Goal: Task Accomplishment & Management: Manage account settings

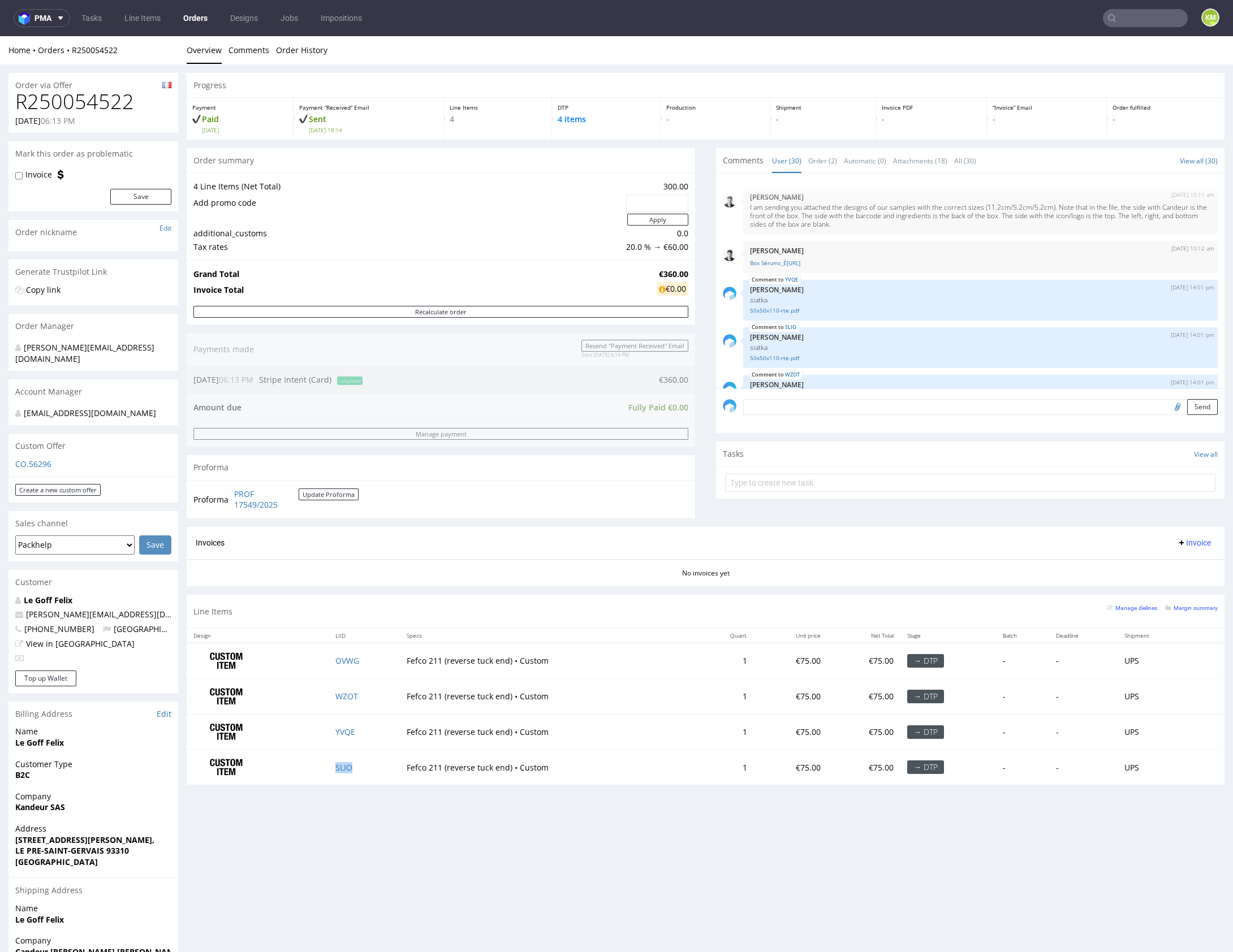
scroll to position [1155, 0]
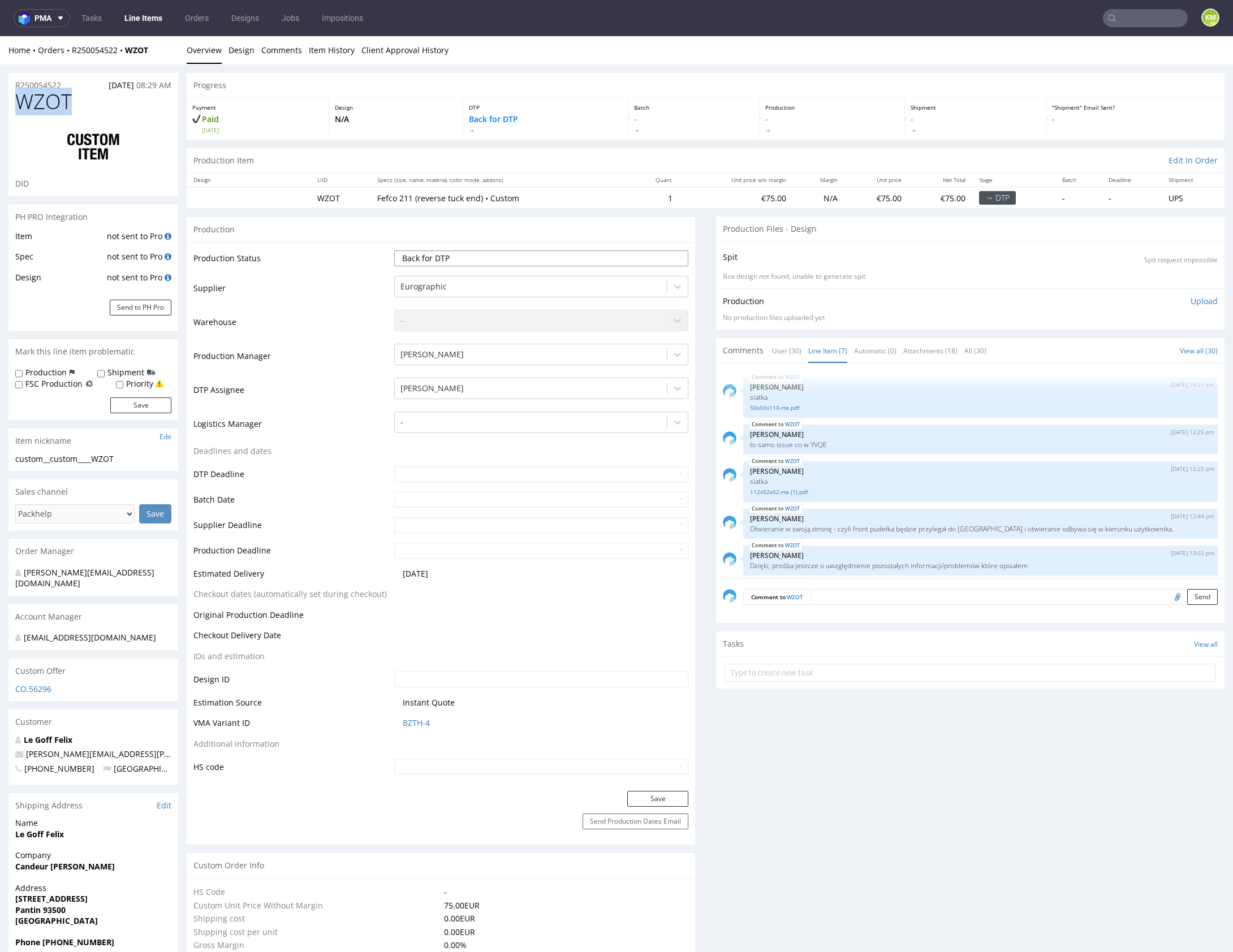
scroll to position [108, 0]
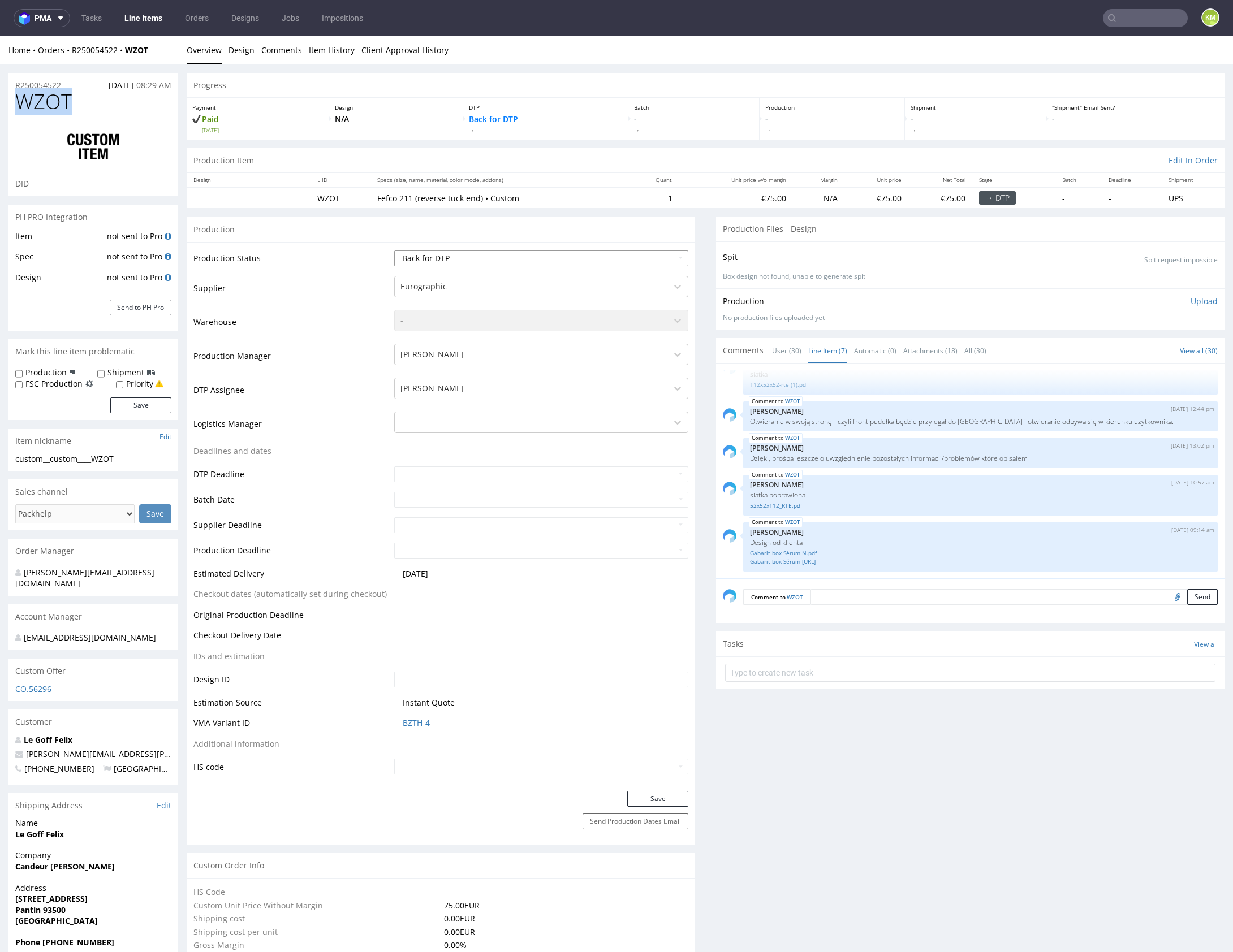
click at [597, 260] on select "Waiting for Artwork Waiting for Diecut Waiting for Mockup Waiting for DTP Waiti…" at bounding box center [541, 258] width 294 height 16
select select "dtp_ca_needed"
click at [394, 250] on select "Waiting for Artwork Waiting for Diecut Waiting for Mockup Waiting for DTP Waiti…" at bounding box center [541, 258] width 294 height 16
click at [666, 786] on div "Production Status Waiting for Artwork Waiting for Diecut Waiting for Mockup Wai…" at bounding box center [441, 516] width 508 height 549
click at [666, 794] on button "Save" at bounding box center [658, 799] width 61 height 16
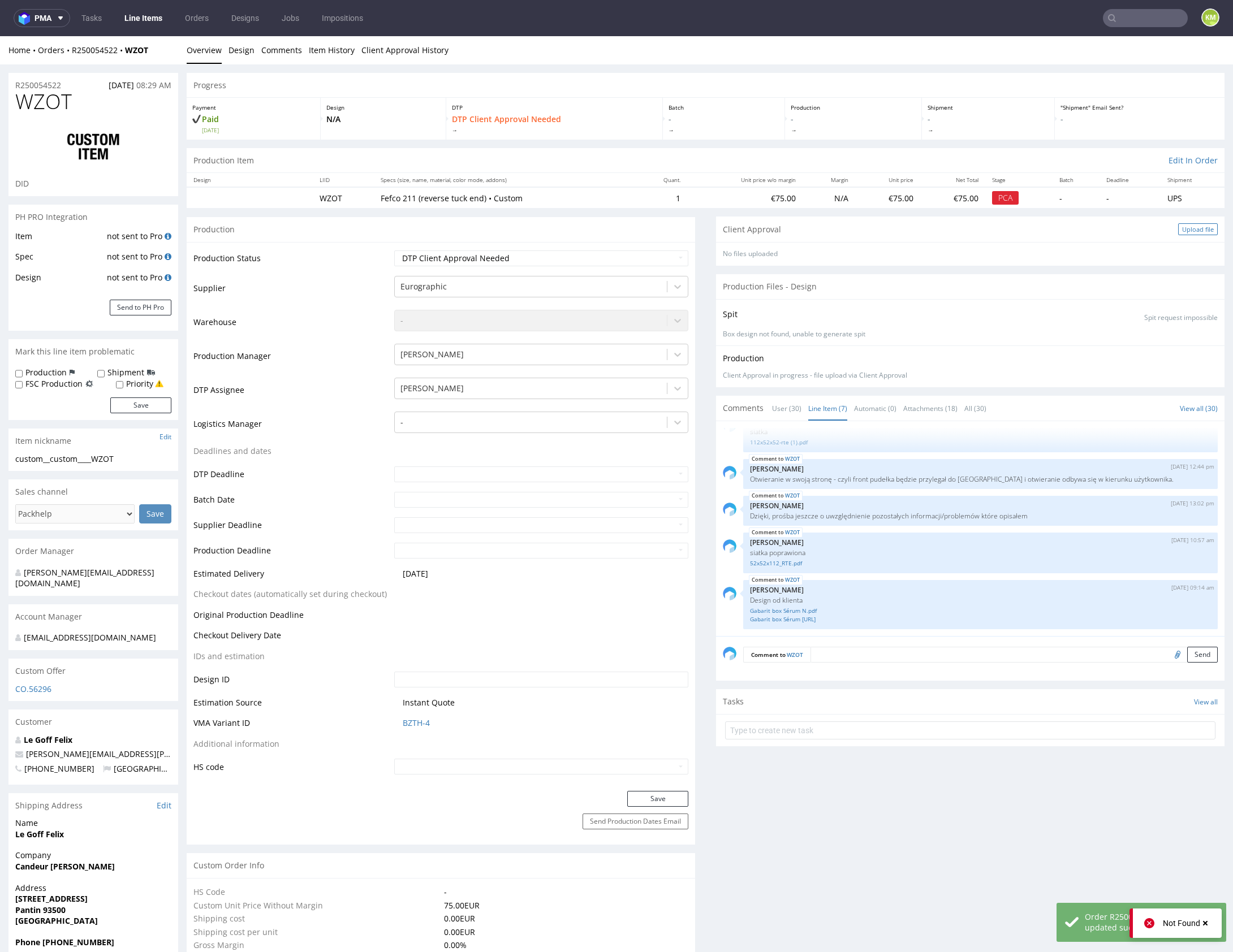
click at [1178, 230] on div "Upload file" at bounding box center [1198, 229] width 40 height 12
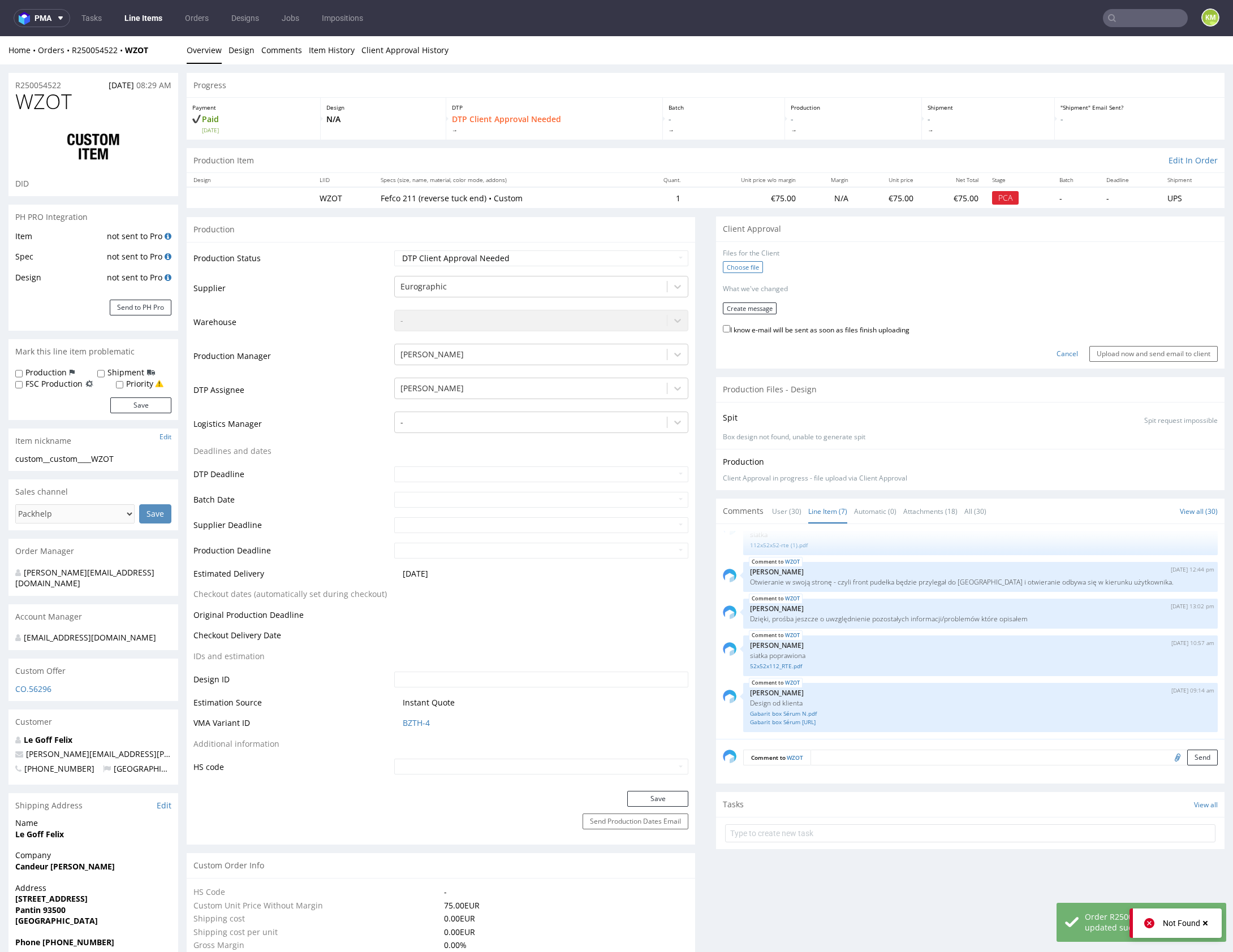
click at [740, 268] on label "Choose file" at bounding box center [742, 267] width 40 height 12
click at [0, 36] on input "Choose file" at bounding box center [0, 36] width 0 height 0
click at [745, 310] on form "Files for the Client 1 . custom__WZOT__d0__oR250054522__outside.pdf Choose file…" at bounding box center [970, 304] width 495 height 110
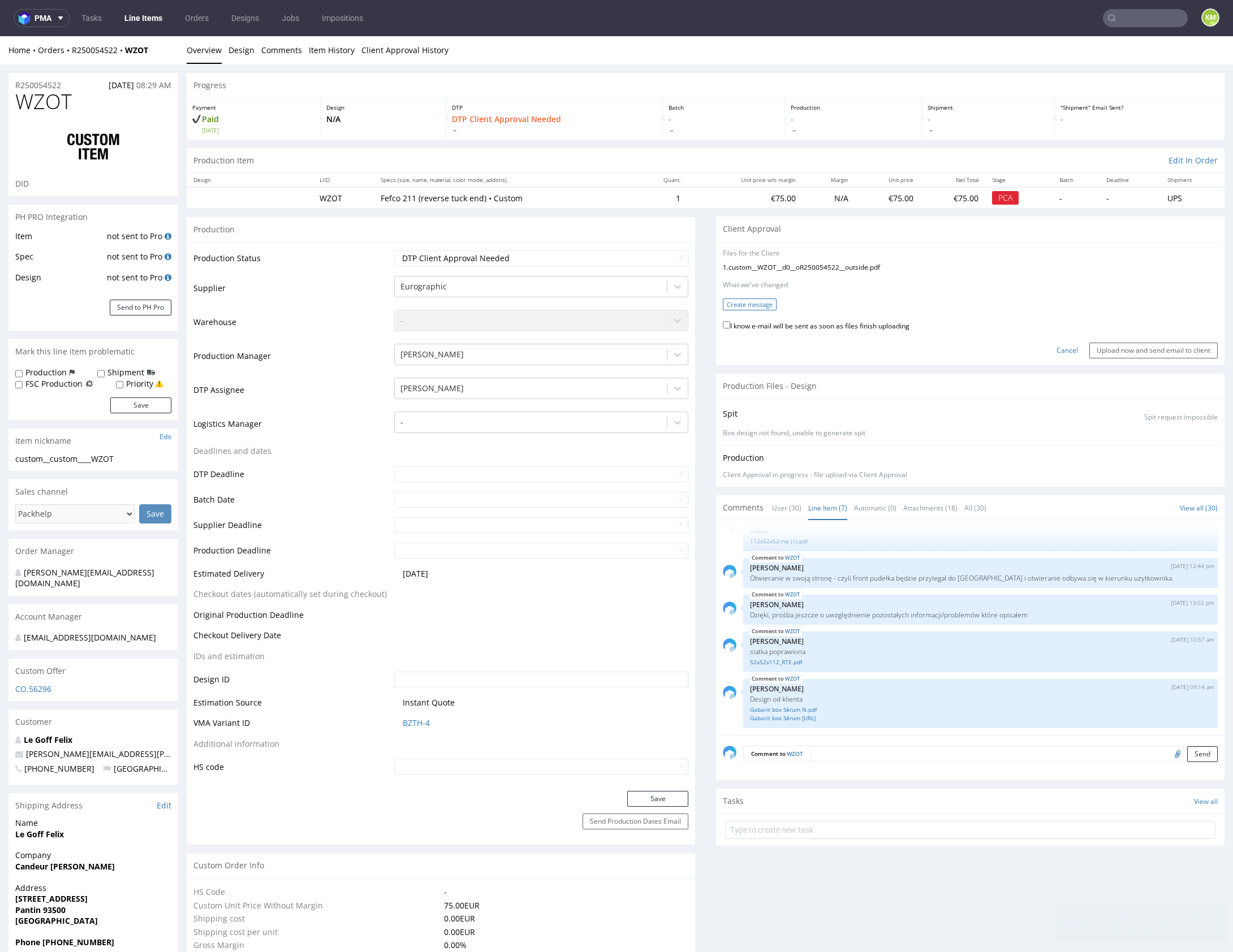
click at [739, 305] on button "Create message" at bounding box center [749, 304] width 53 height 12
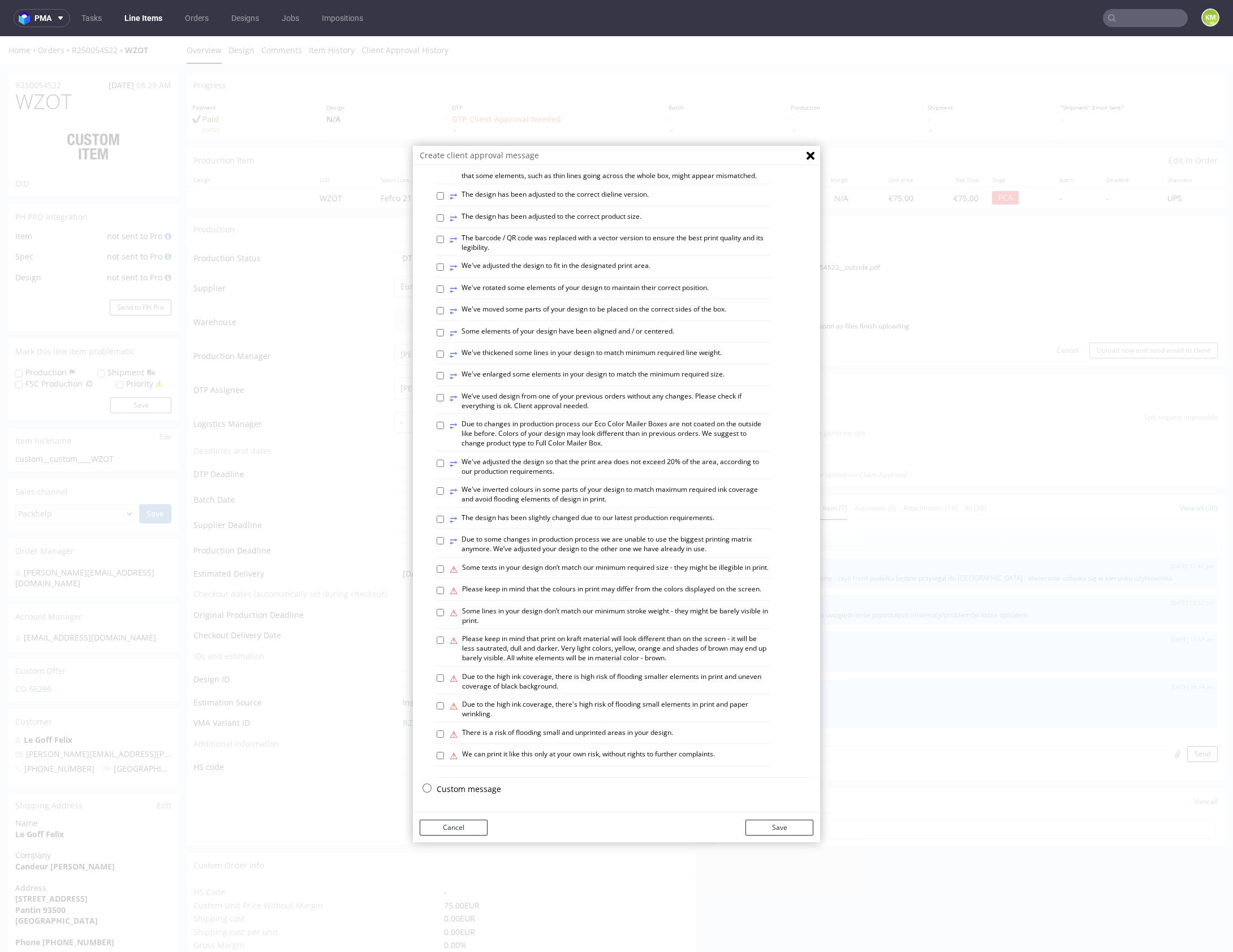
scroll to position [313, 0]
drag, startPoint x: 475, startPoint y: 788, endPoint x: 503, endPoint y: 615, distance: 175.3
click at [474, 788] on p "Custom message" at bounding box center [625, 789] width 377 height 11
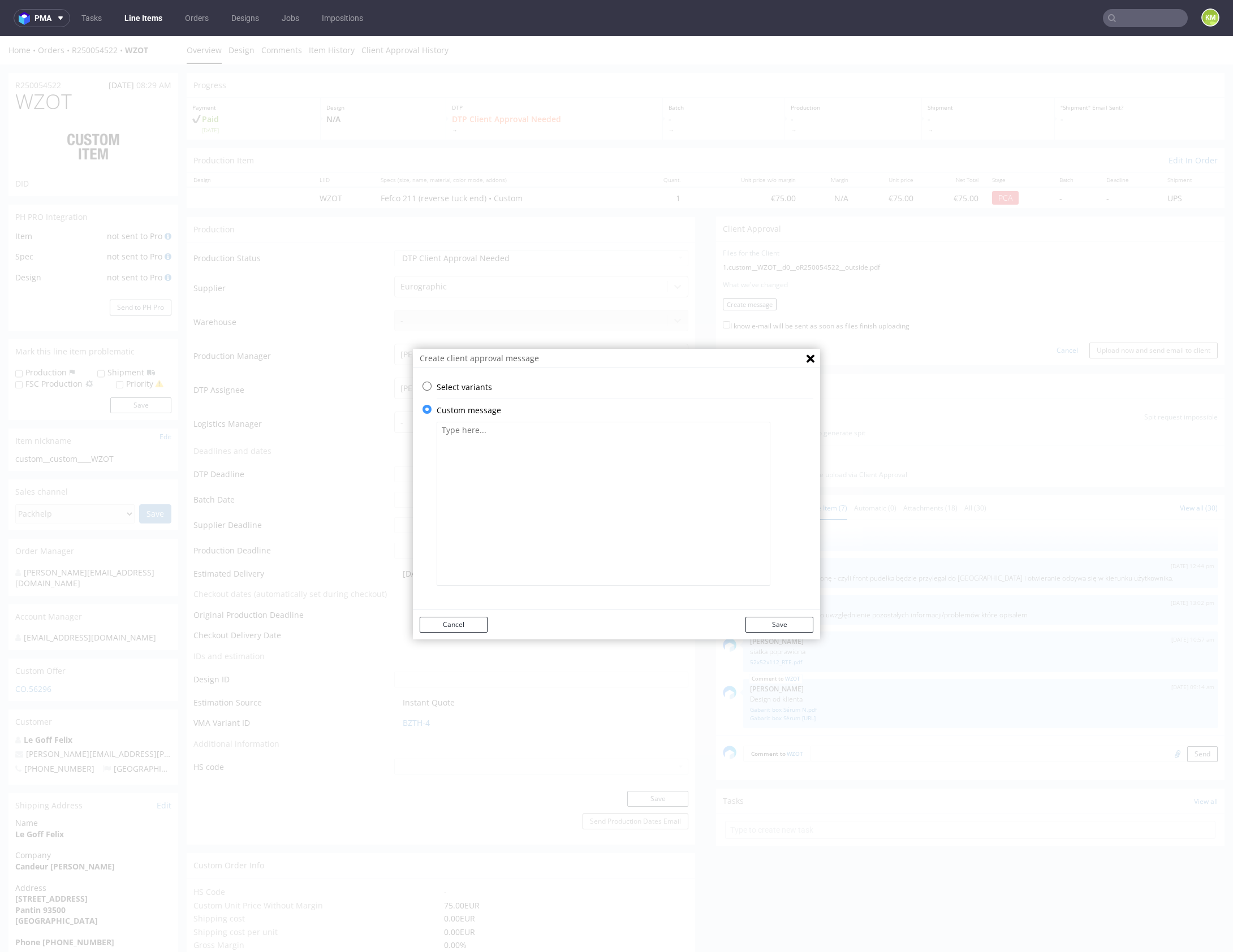
click at [537, 420] on div at bounding box center [625, 504] width 377 height 175
click at [539, 447] on textarea at bounding box center [603, 504] width 334 height 164
paste textarea "The design has changed from a technical standpoint. All fonts have been convert…"
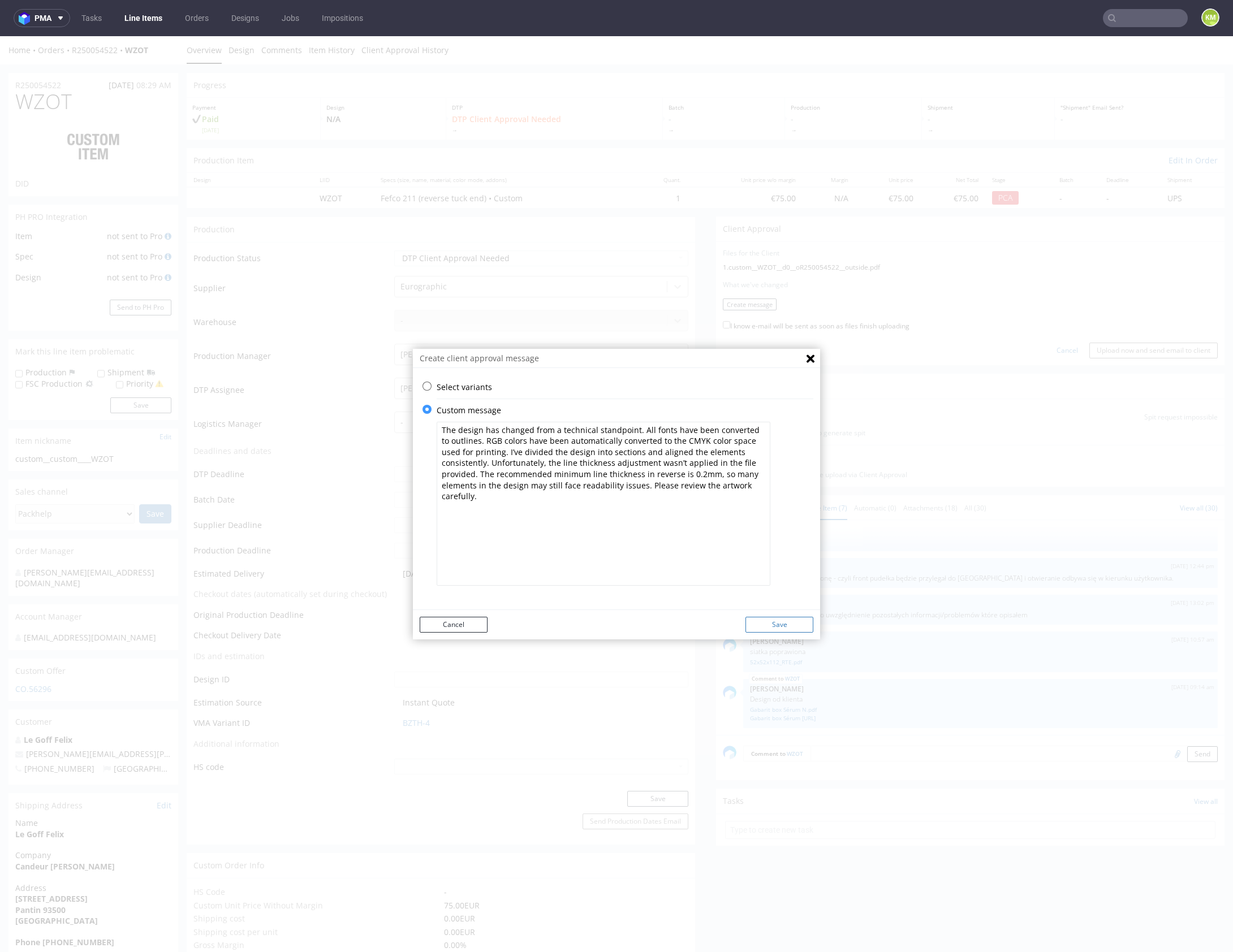
type textarea "The design has changed from a technical standpoint. All fonts have been convert…"
click at [776, 627] on button "Save" at bounding box center [779, 625] width 68 height 16
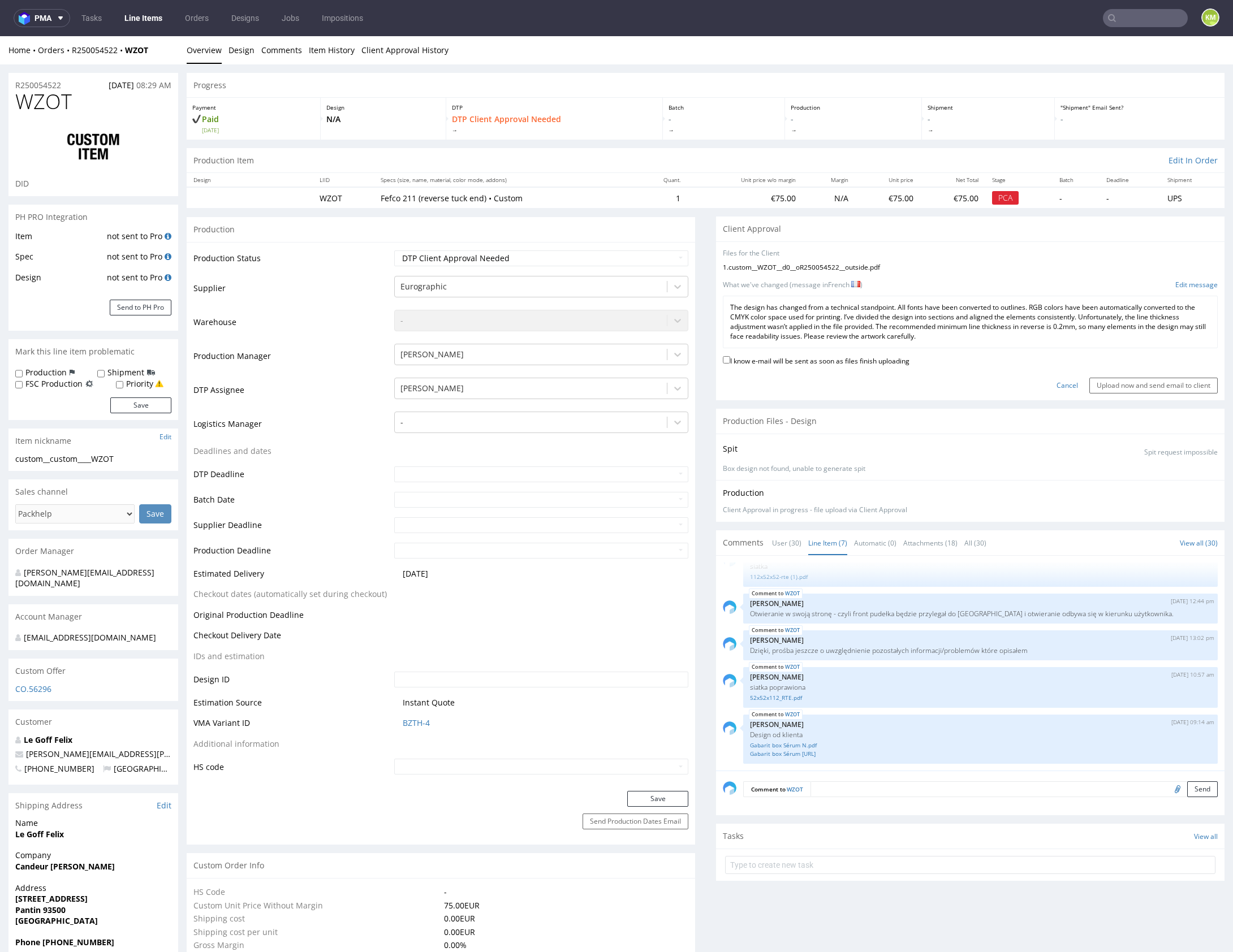
click at [862, 365] on div "I know e-mail will be sent as soon as files finish uploading" at bounding box center [970, 361] width 495 height 15
click at [867, 367] on div "I know e-mail will be sent as soon as files finish uploading" at bounding box center [970, 361] width 495 height 15
click at [866, 362] on label "I know e-mail will be sent as soon as files finish uploading" at bounding box center [816, 359] width 187 height 12
click at [730, 362] on input "I know e-mail will be sent as soon as files finish uploading" at bounding box center [726, 360] width 7 height 7
checkbox input "true"
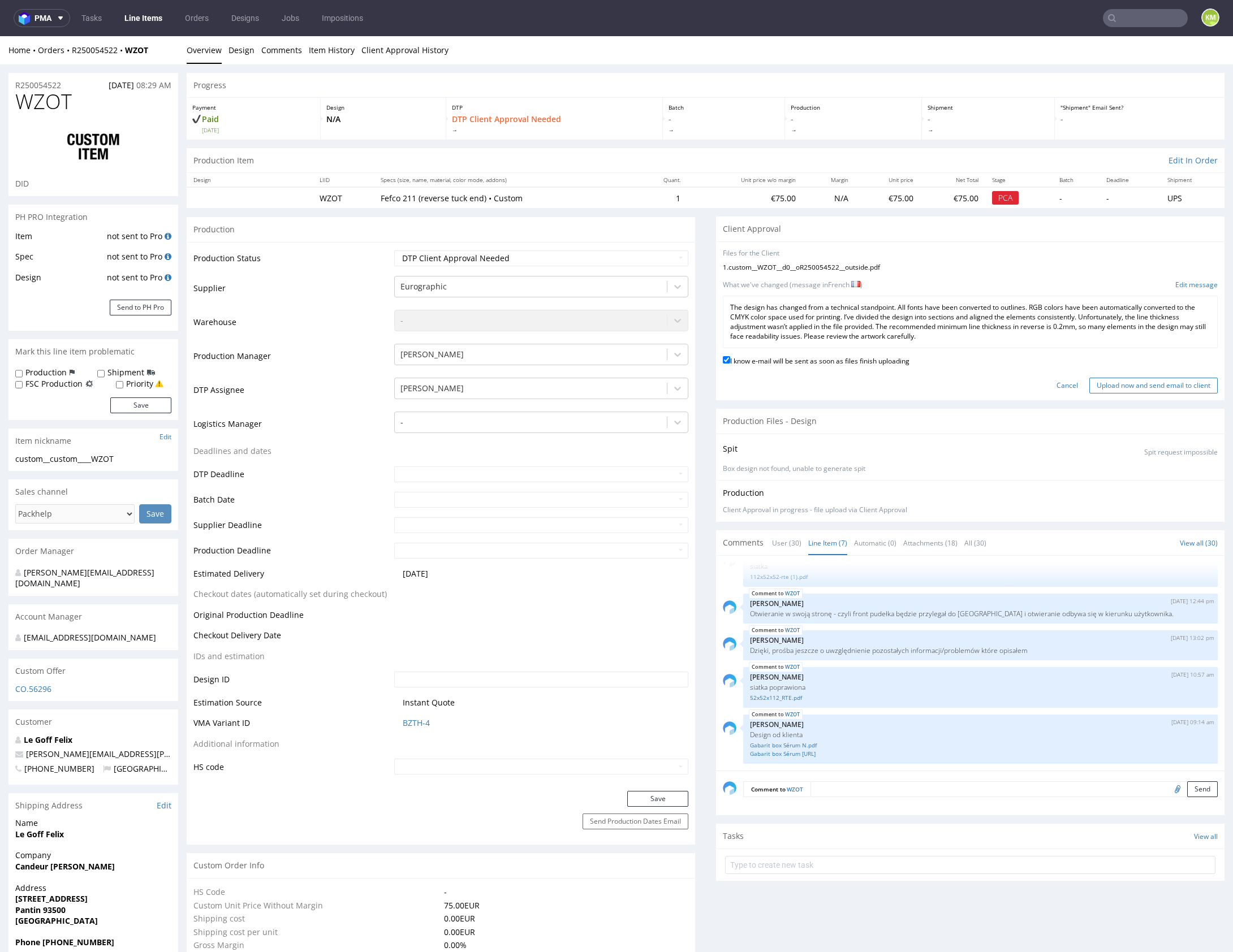
click at [1133, 385] on input "Upload now and send email to client" at bounding box center [1153, 386] width 128 height 16
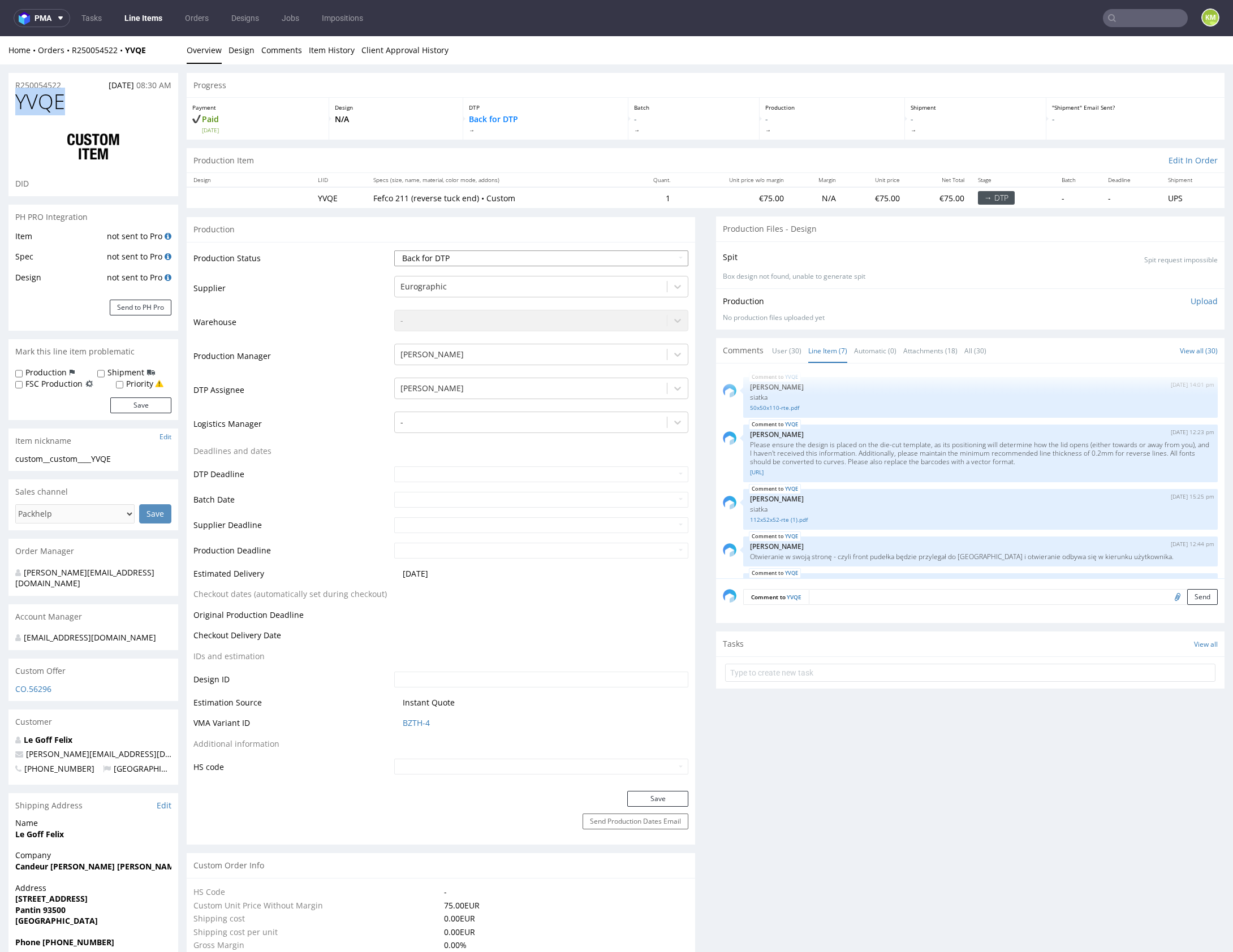
click at [586, 257] on select "Waiting for Artwork Waiting for Diecut Waiting for Mockup Waiting for DTP Waiti…" at bounding box center [541, 258] width 294 height 16
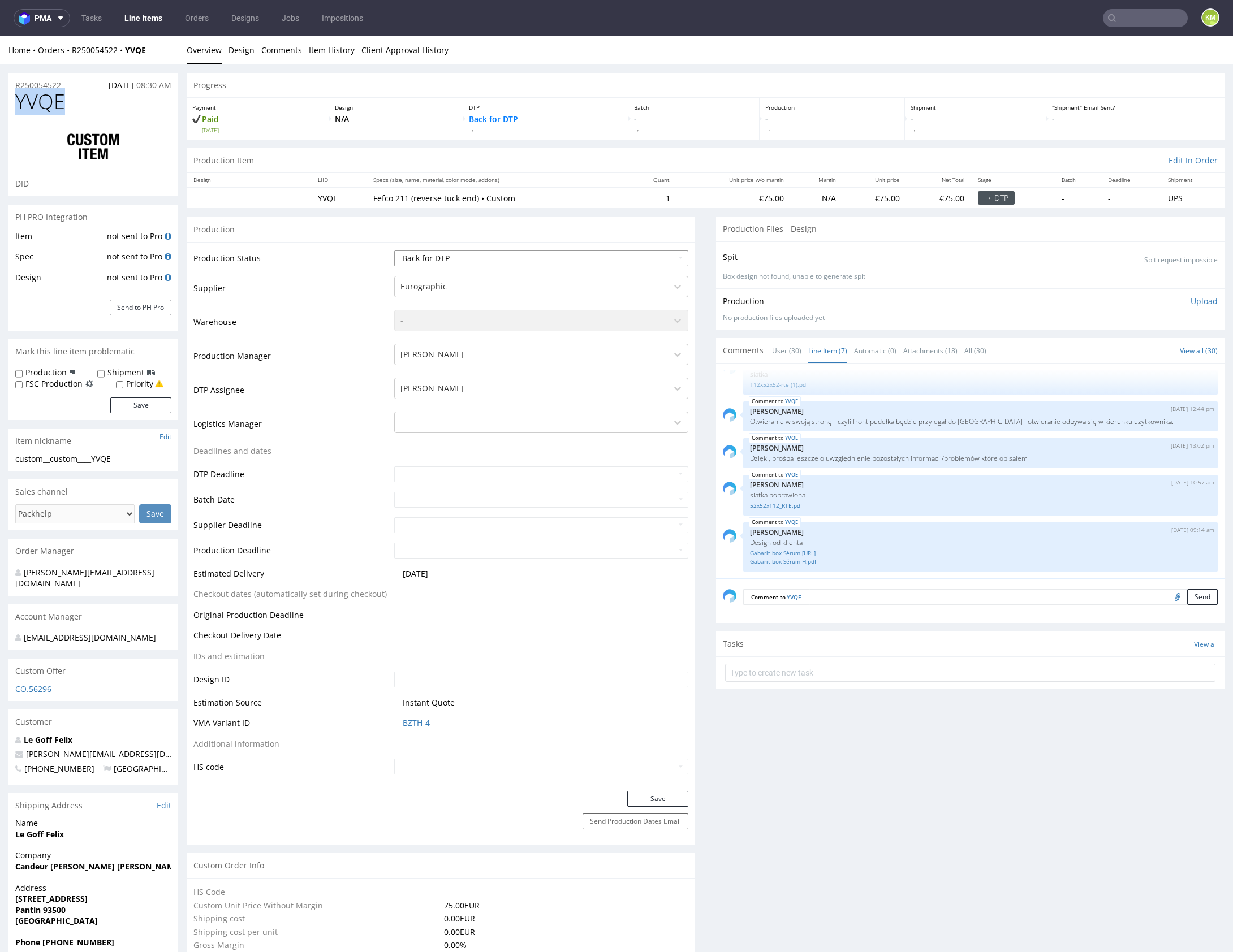
select select "dtp_ca_needed"
click at [394, 250] on select "Waiting for Artwork Waiting for Diecut Waiting for Mockup Waiting for DTP Waiti…" at bounding box center [541, 258] width 294 height 16
click at [671, 797] on button "Save" at bounding box center [658, 799] width 61 height 16
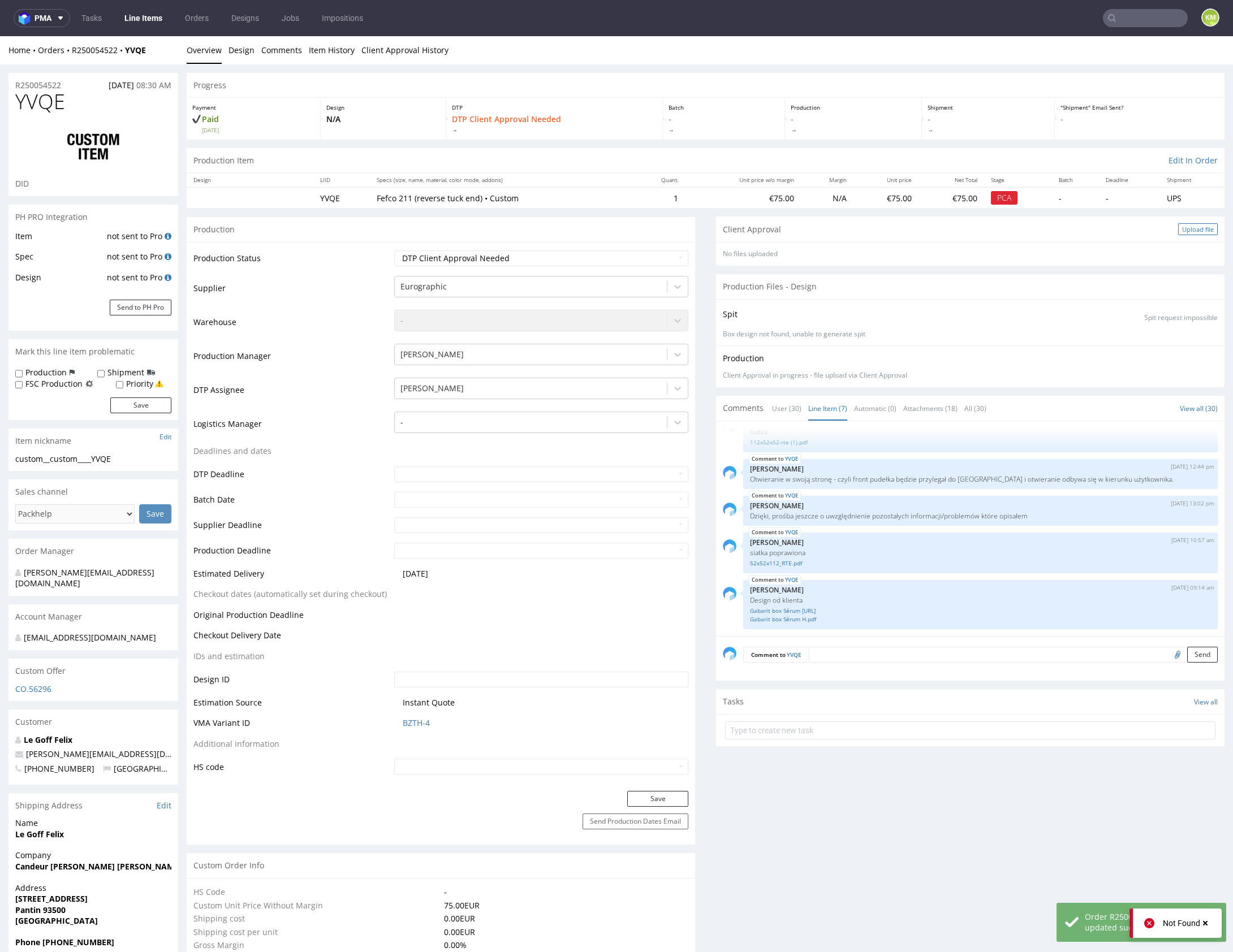
click at [1187, 228] on div "Upload file" at bounding box center [1198, 229] width 40 height 12
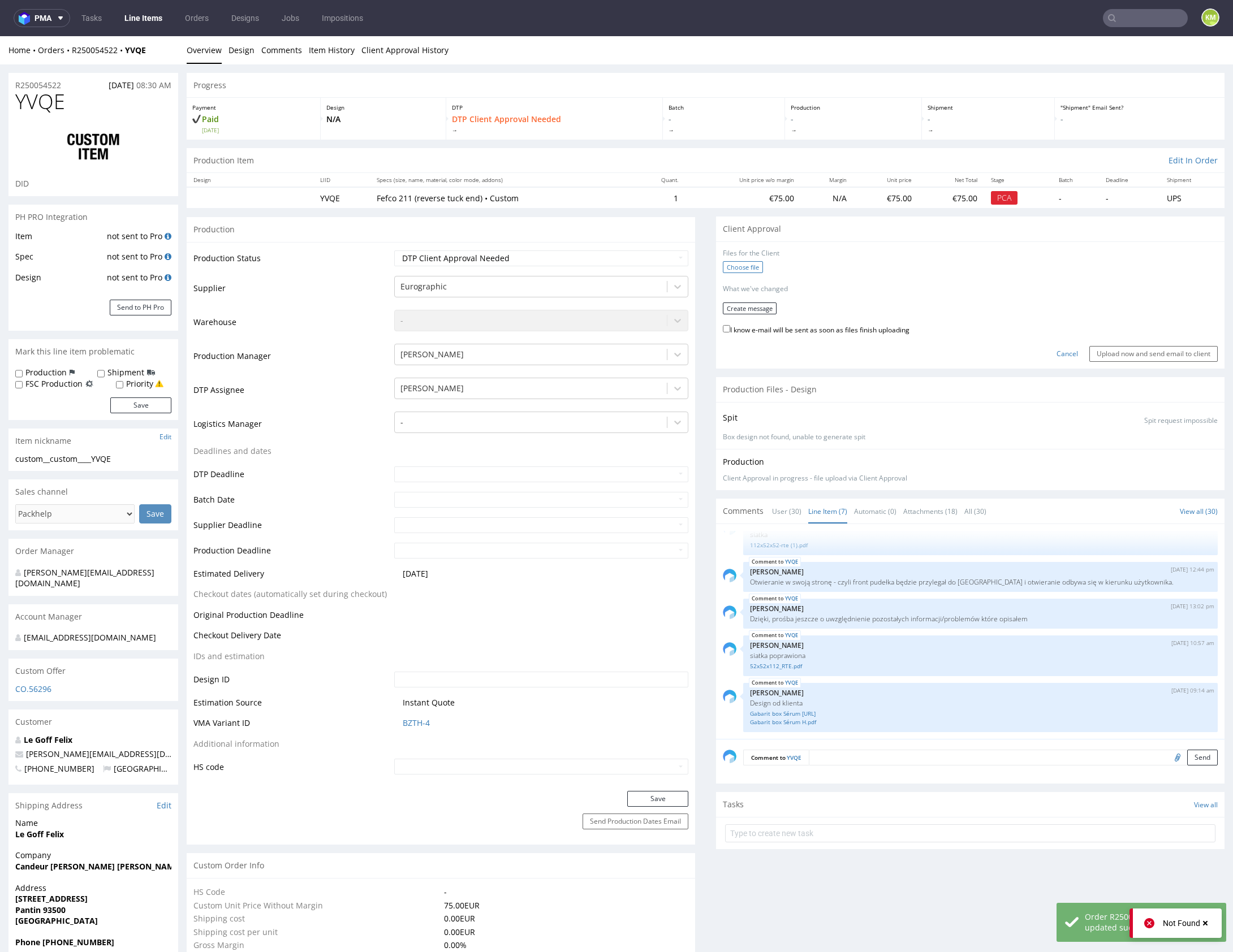
click at [747, 269] on label "Choose file" at bounding box center [742, 267] width 40 height 12
click at [0, 36] on input "Choose file" at bounding box center [0, 36] width 0 height 0
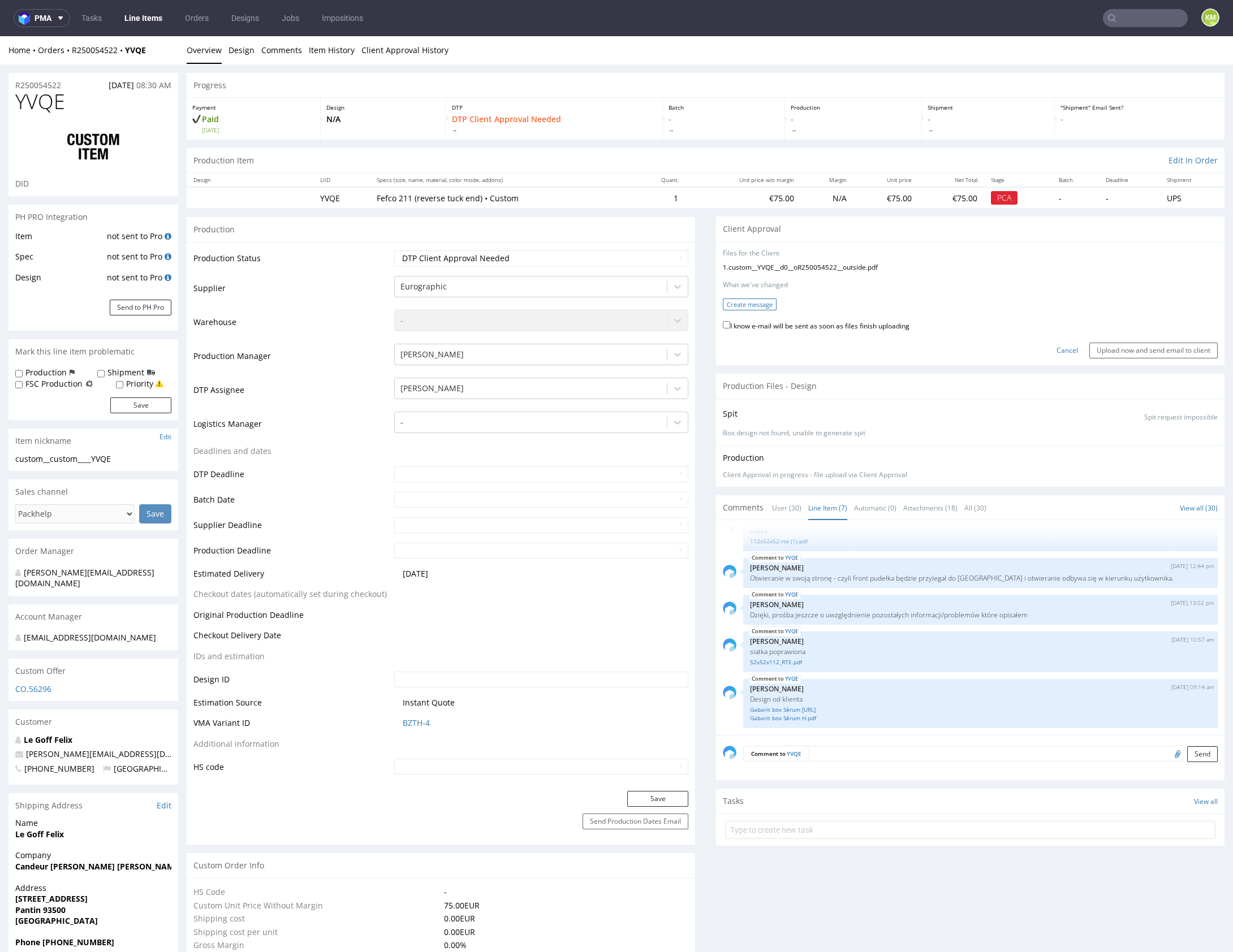
click at [755, 305] on button "Create message" at bounding box center [749, 304] width 53 height 12
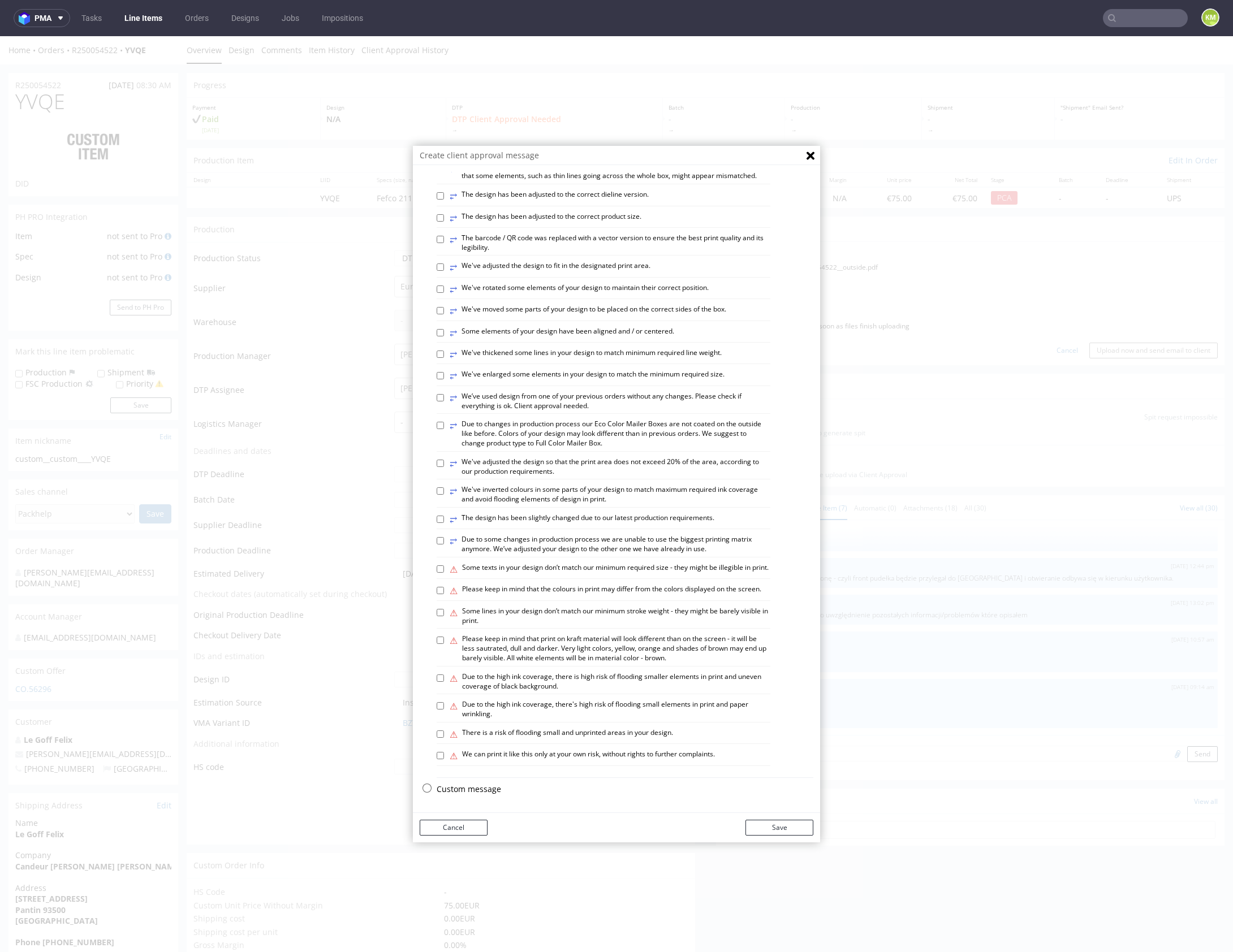
scroll to position [313, 0]
click at [475, 788] on p "Custom message" at bounding box center [625, 789] width 377 height 11
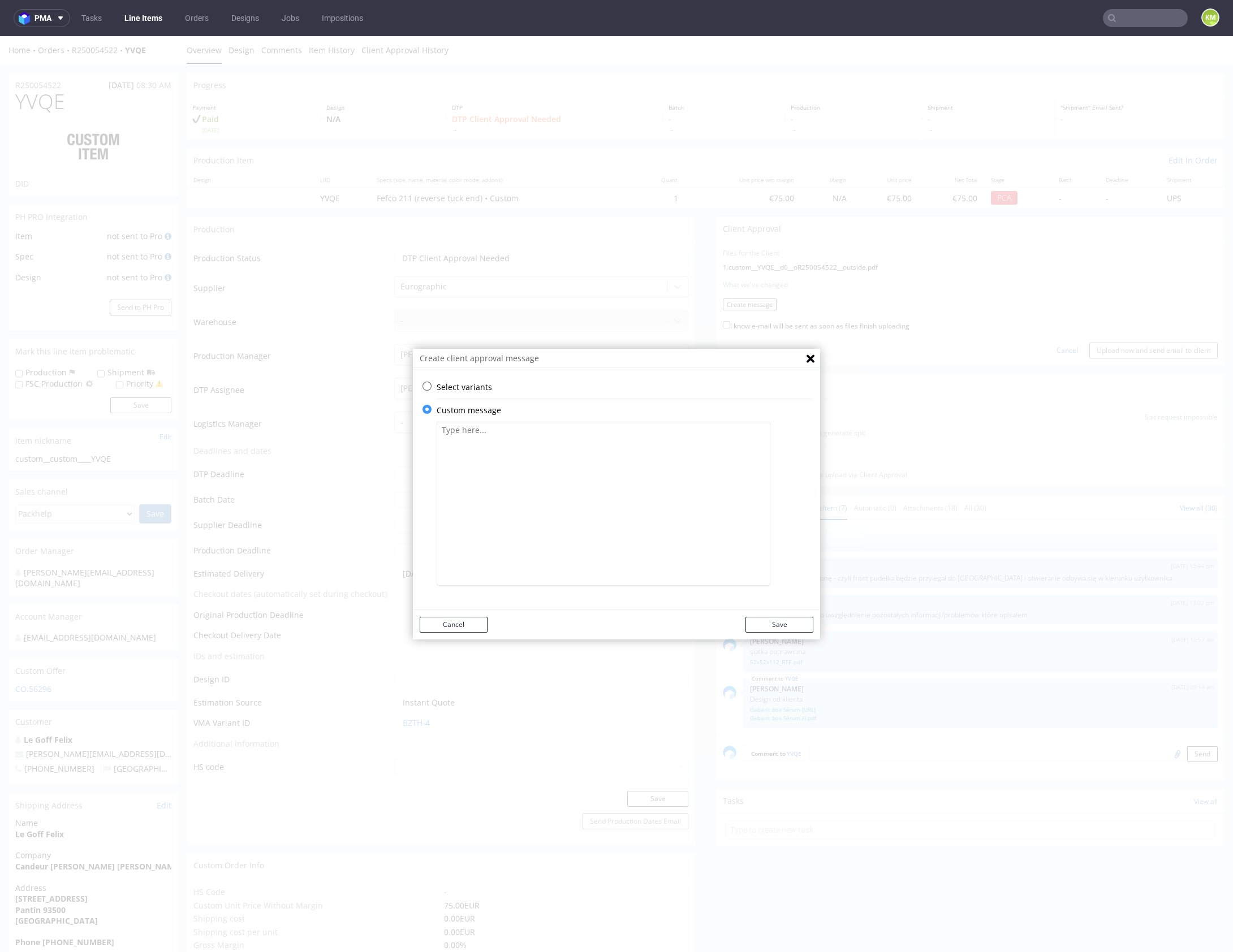
scroll to position [0, 0]
click at [543, 510] on textarea at bounding box center [603, 504] width 334 height 164
paste textarea "The design has changed from a technical standpoint. All fonts have been convert…"
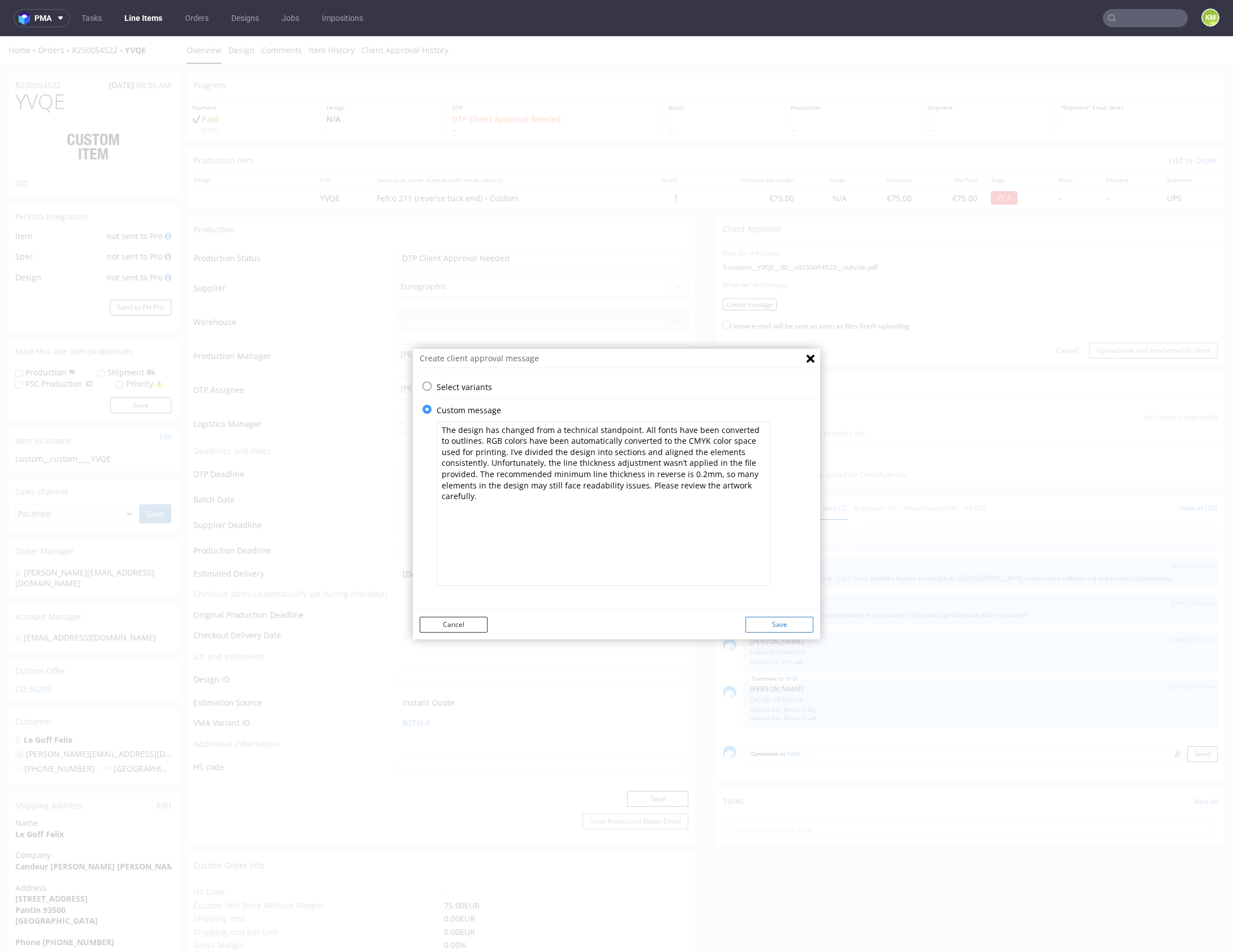
type textarea "The design has changed from a technical standpoint. All fonts have been convert…"
click at [787, 622] on button "Save" at bounding box center [779, 625] width 68 height 16
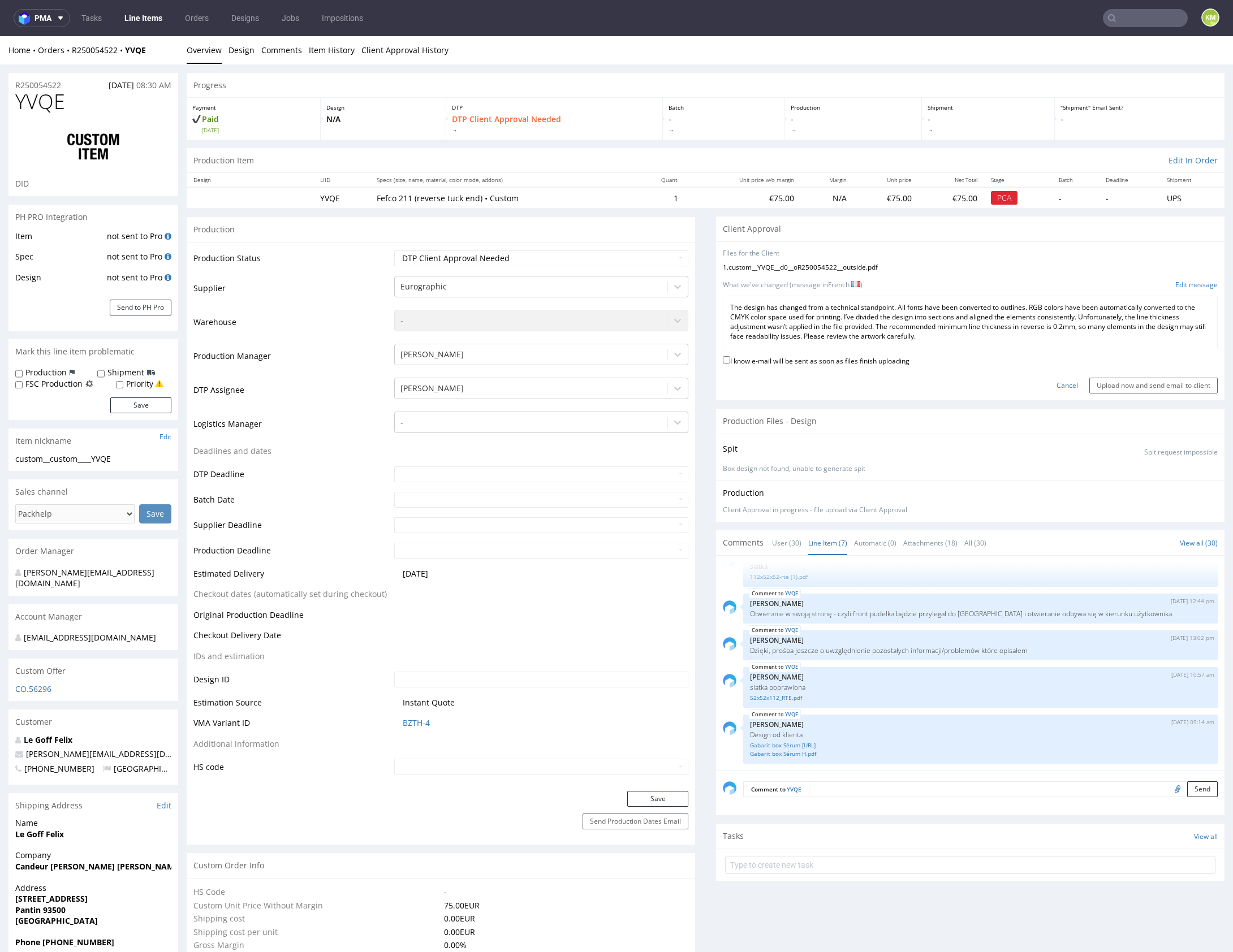
click at [849, 361] on label "I know e-mail will be sent as soon as files finish uploading" at bounding box center [816, 359] width 187 height 12
click at [730, 361] on input "I know e-mail will be sent as soon as files finish uploading" at bounding box center [726, 360] width 7 height 7
checkbox input "true"
click at [1089, 379] on input "Upload now and send email to client" at bounding box center [1153, 386] width 128 height 16
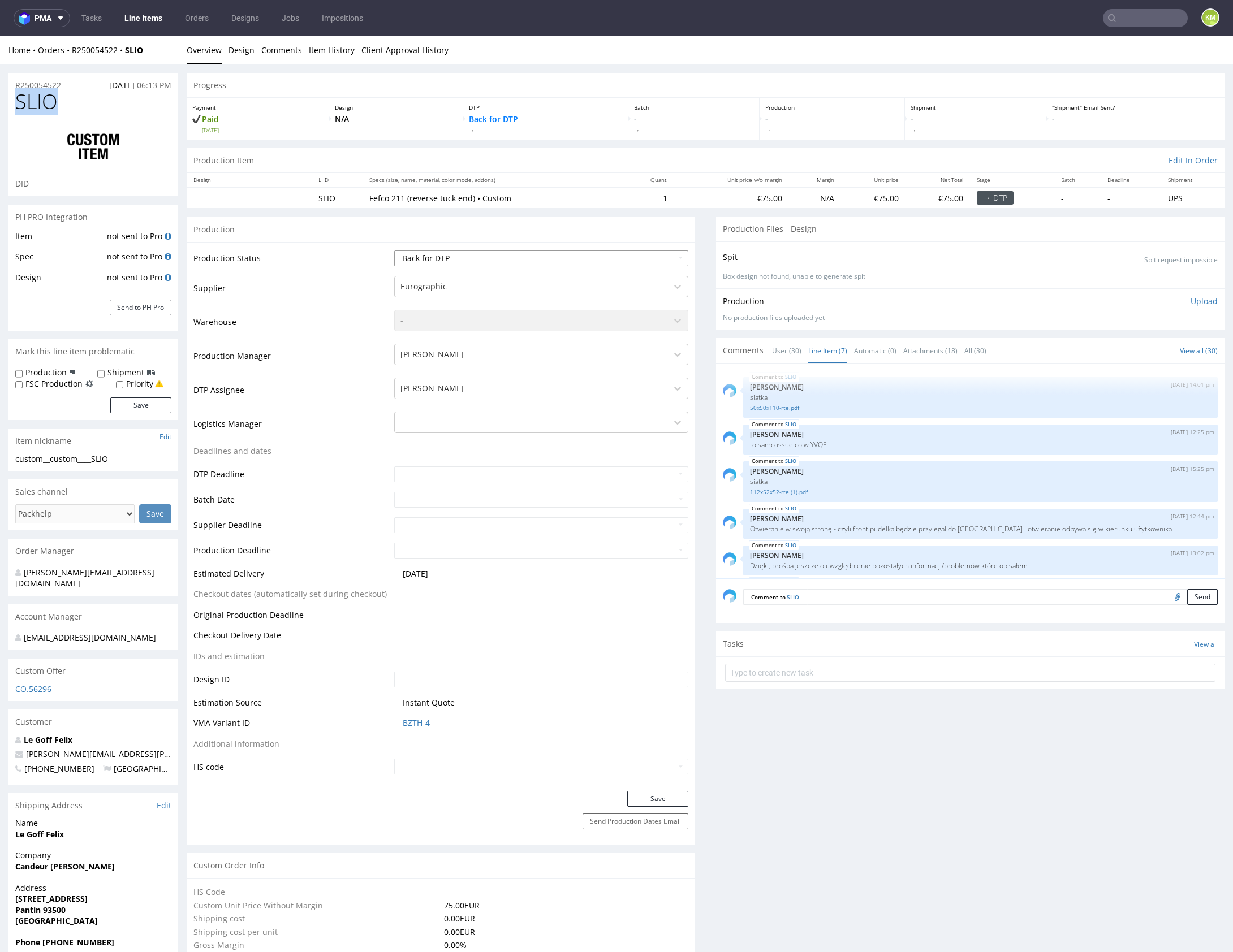
scroll to position [108, 0]
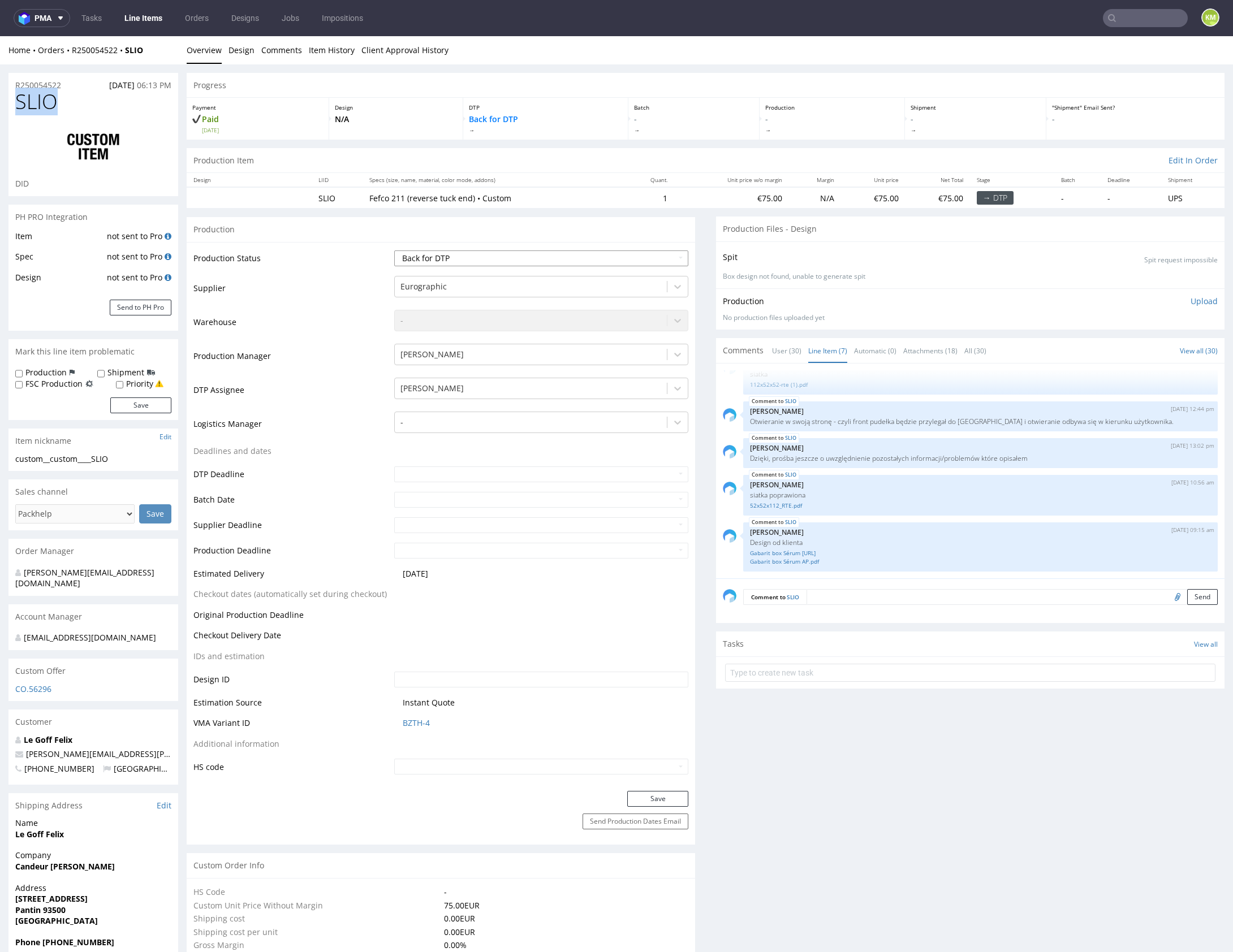
click at [642, 259] on select "Waiting for Artwork Waiting for Diecut Waiting for Mockup Waiting for DTP Waiti…" at bounding box center [541, 258] width 294 height 16
select select "dtp_ca_needed"
click at [394, 250] on select "Waiting for Artwork Waiting for Diecut Waiting for Mockup Waiting for DTP Waiti…" at bounding box center [541, 258] width 294 height 16
click at [668, 797] on button "Save" at bounding box center [658, 799] width 61 height 16
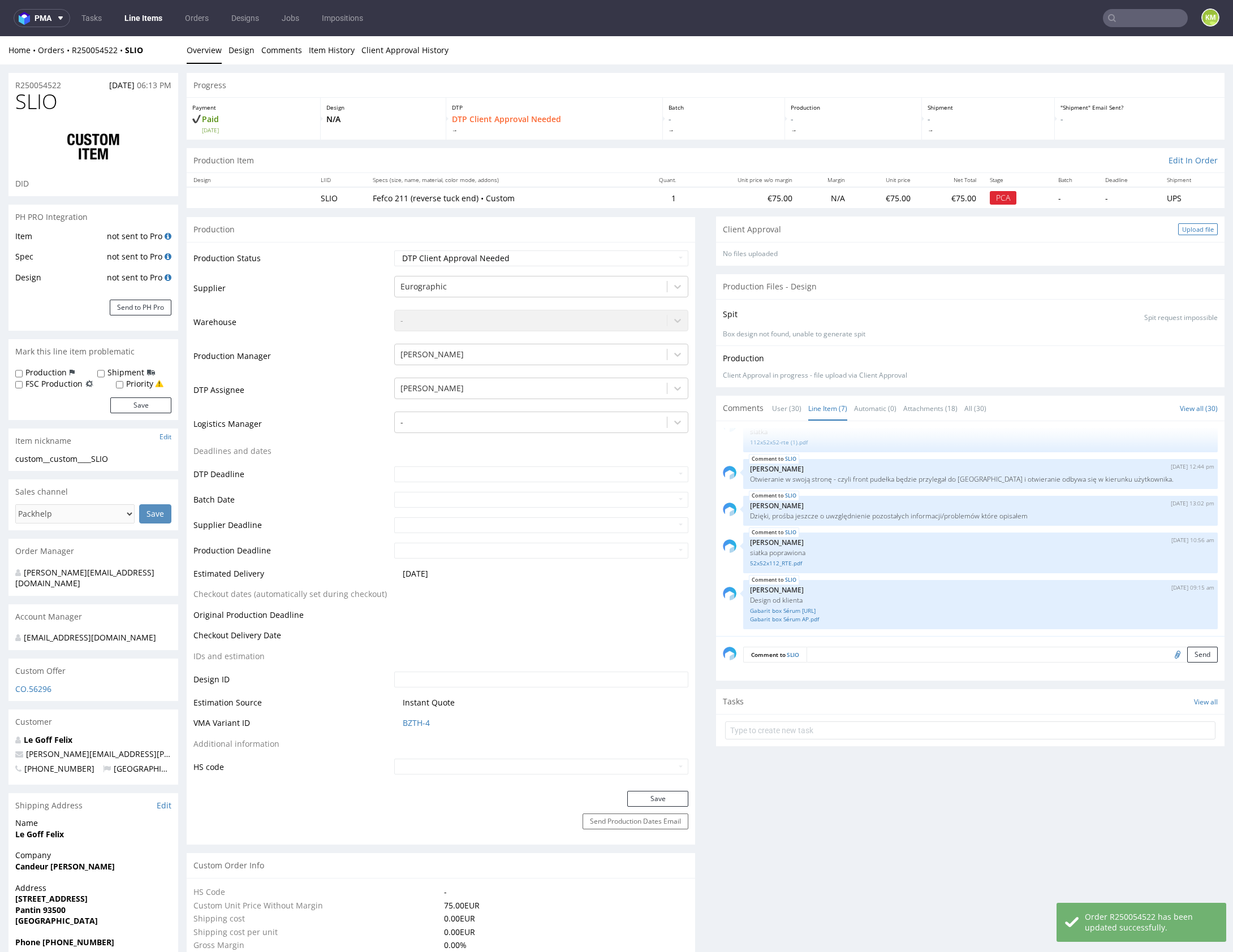
click at [1182, 230] on div "Upload file" at bounding box center [1198, 229] width 40 height 12
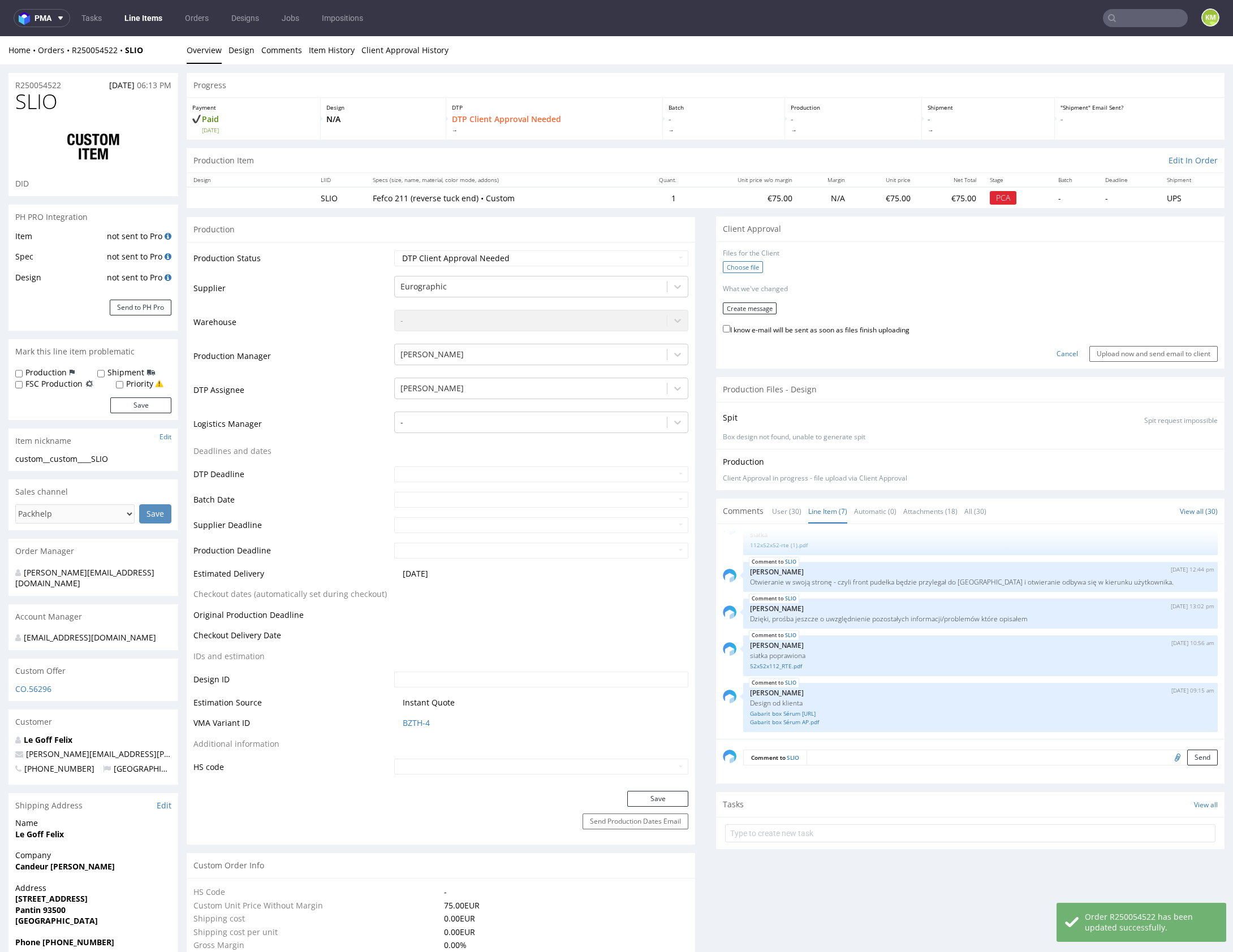
click at [742, 269] on label "Choose file" at bounding box center [742, 267] width 40 height 12
click at [0, 36] on input "Choose file" at bounding box center [0, 36] width 0 height 0
click at [747, 300] on button "Create message" at bounding box center [749, 304] width 53 height 12
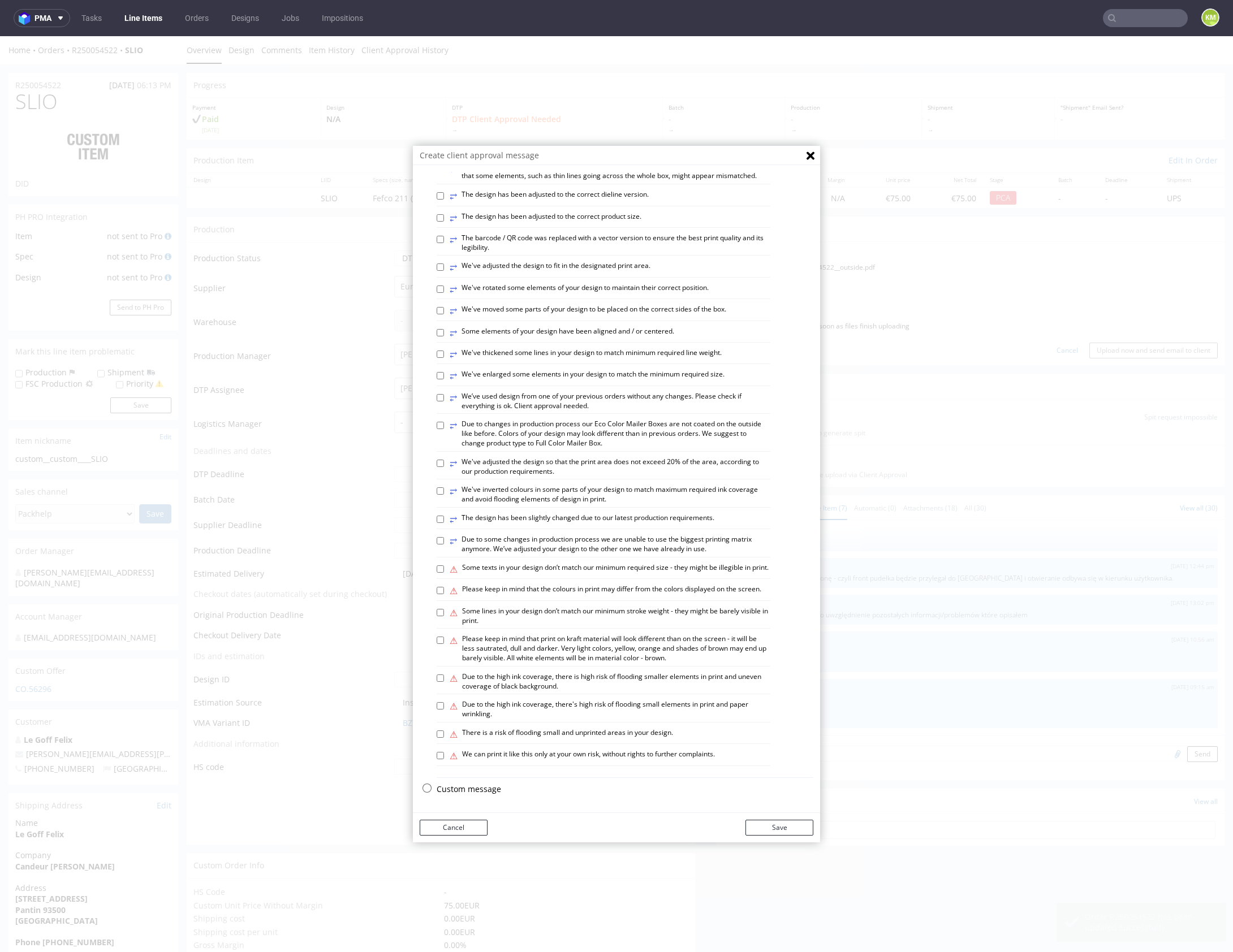
scroll to position [313, 0]
click at [484, 785] on p "Custom message" at bounding box center [625, 789] width 377 height 11
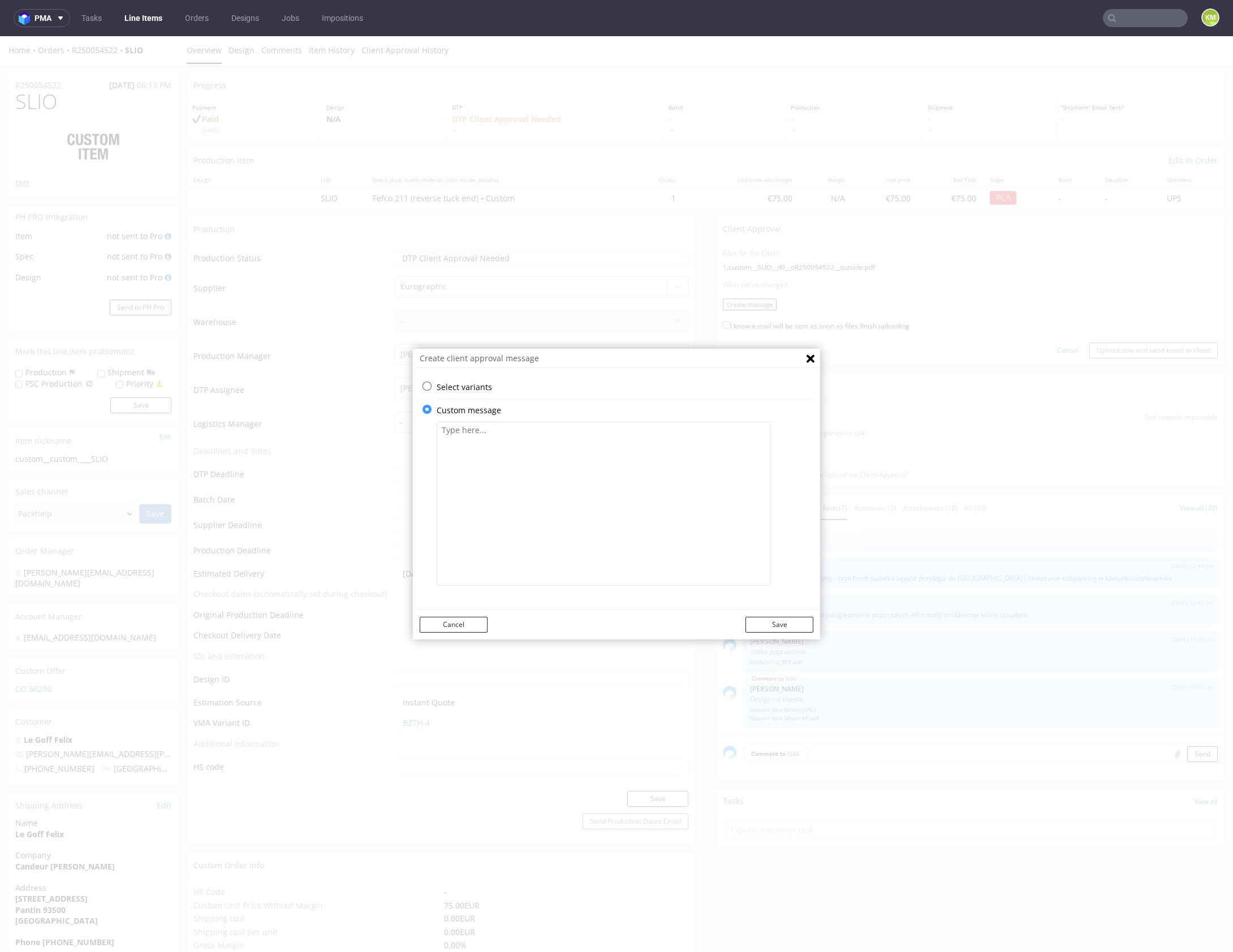
scroll to position [0, 0]
click at [546, 499] on textarea at bounding box center [603, 504] width 334 height 164
paste textarea "The design has changed from a technical standpoint. All fonts have been convert…"
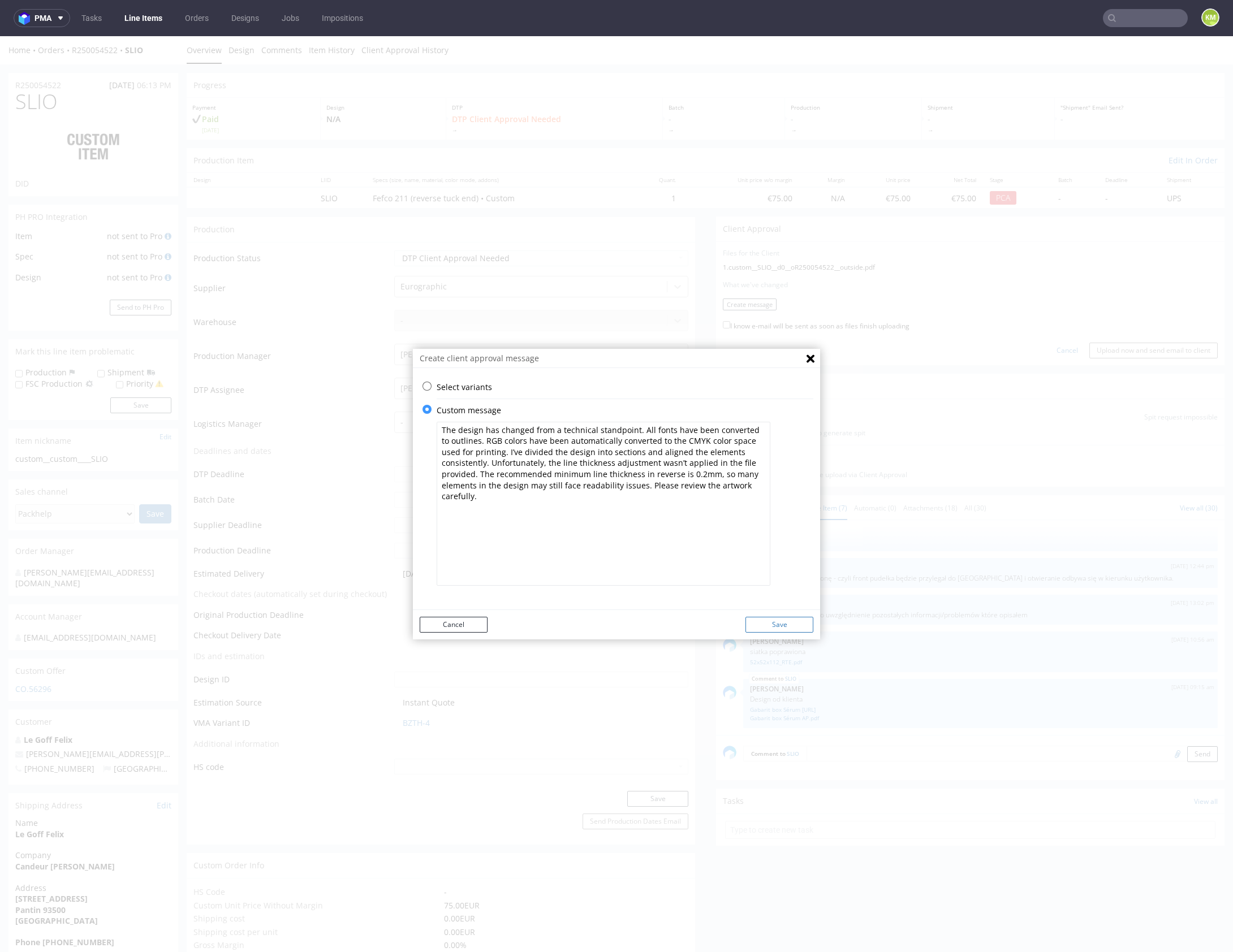
type textarea "The design has changed from a technical standpoint. All fonts have been convert…"
click at [776, 622] on button "Save" at bounding box center [779, 625] width 68 height 16
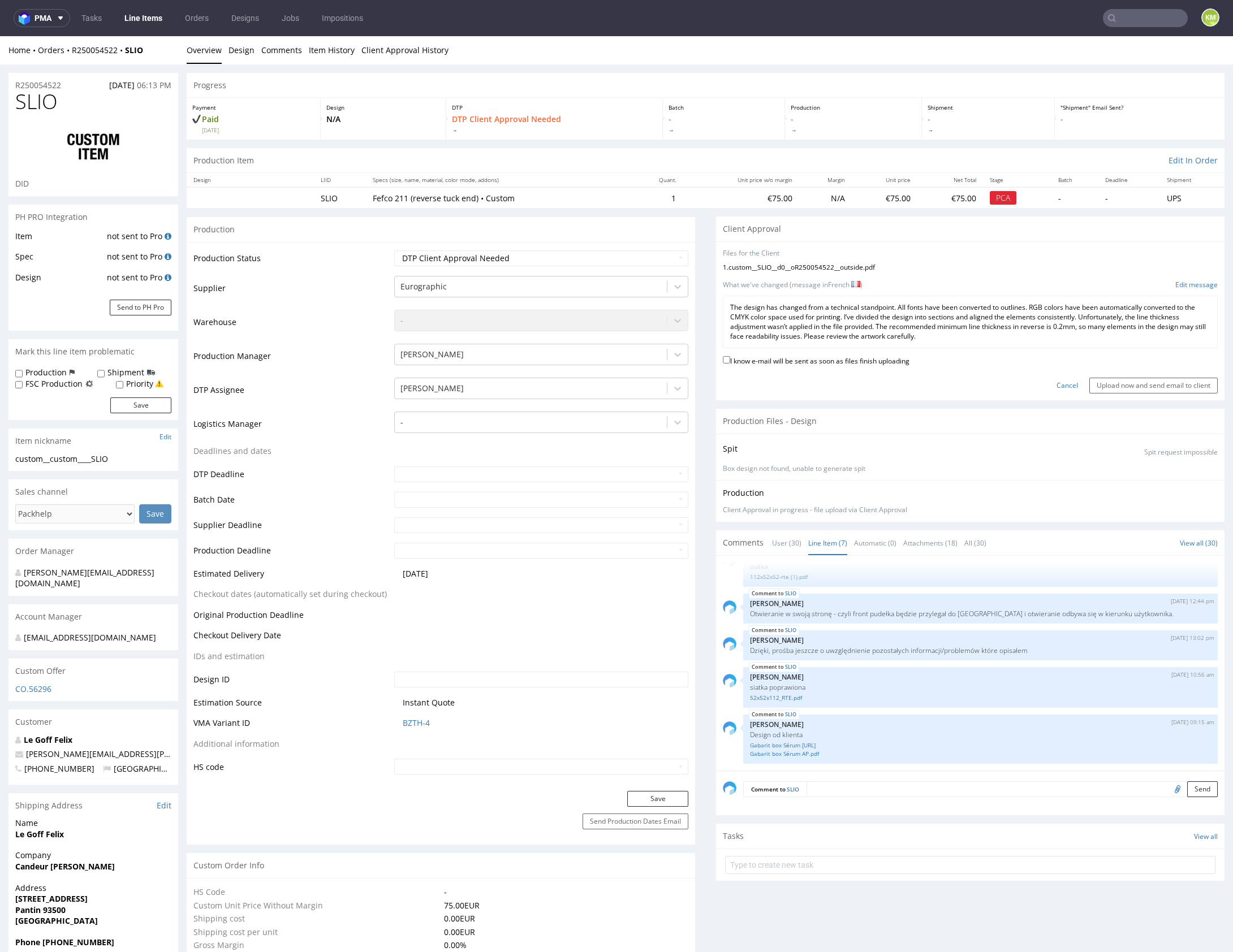
click at [837, 354] on label "I know e-mail will be sent as soon as files finish uploading" at bounding box center [816, 359] width 187 height 12
click at [730, 357] on input "I know e-mail will be sent as soon as files finish uploading" at bounding box center [726, 360] width 7 height 7
checkbox input "true"
click at [1137, 387] on input "Upload now and send email to client" at bounding box center [1153, 386] width 128 height 16
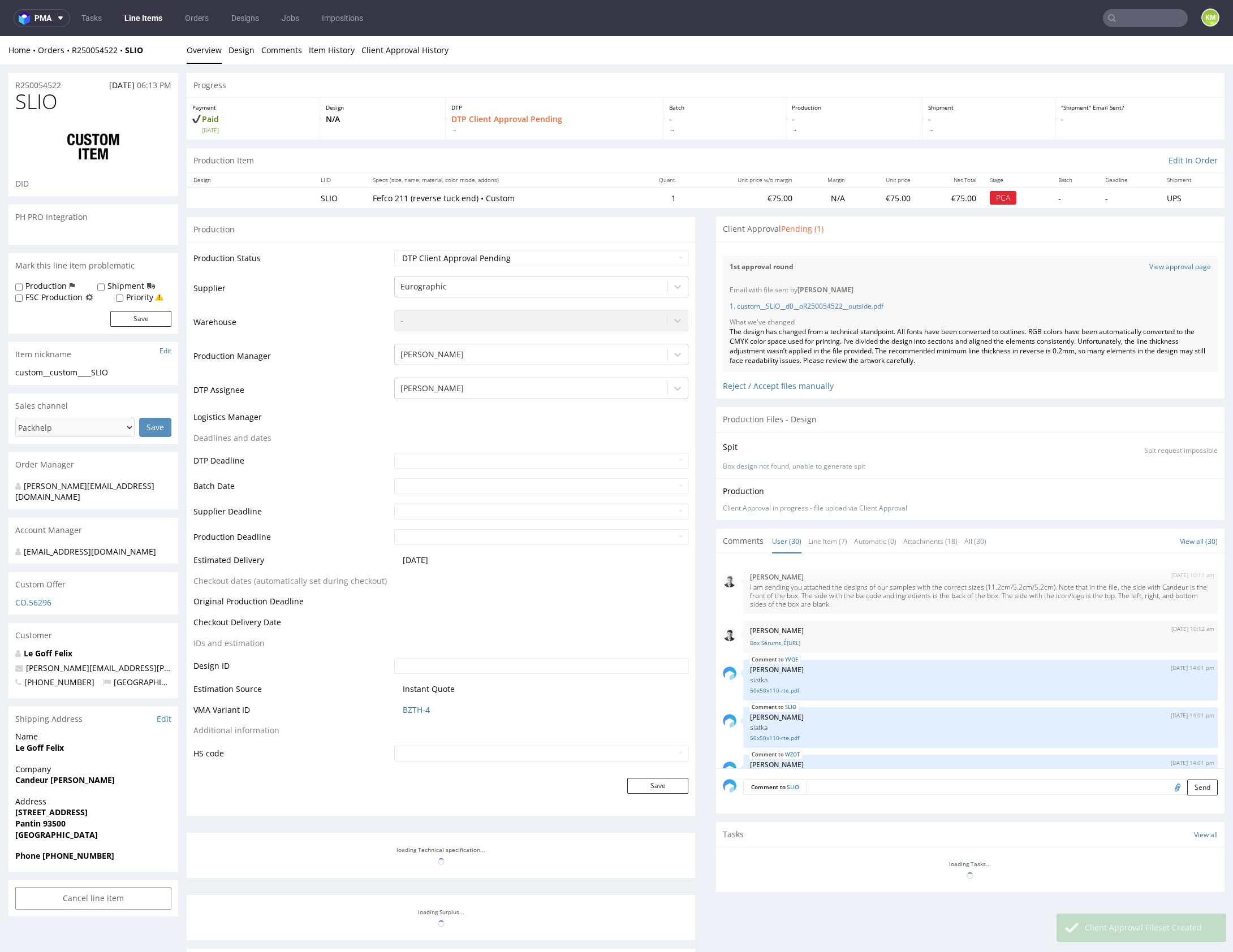
scroll to position [1155, 0]
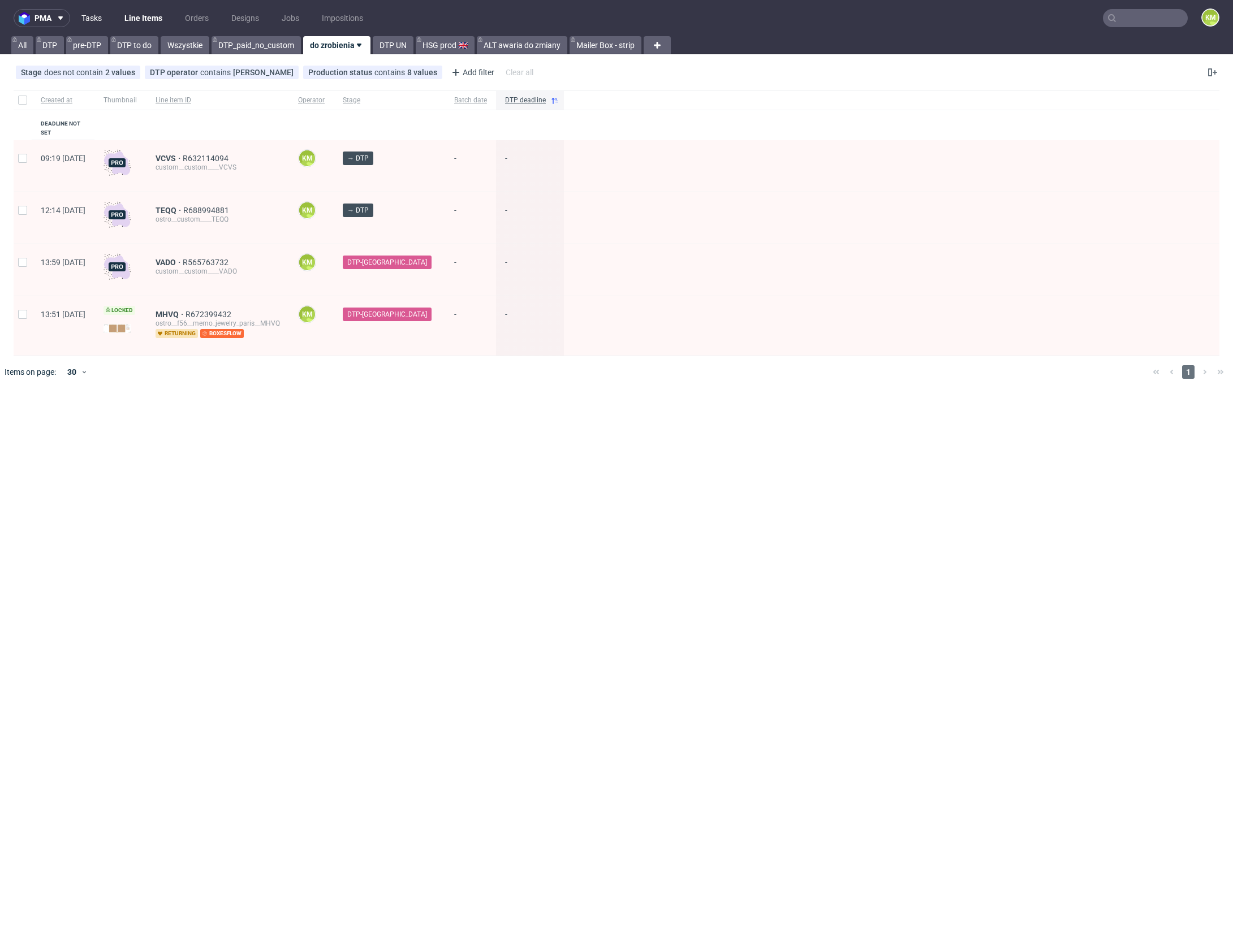
click at [103, 14] on link "Tasks" at bounding box center [92, 18] width 34 height 18
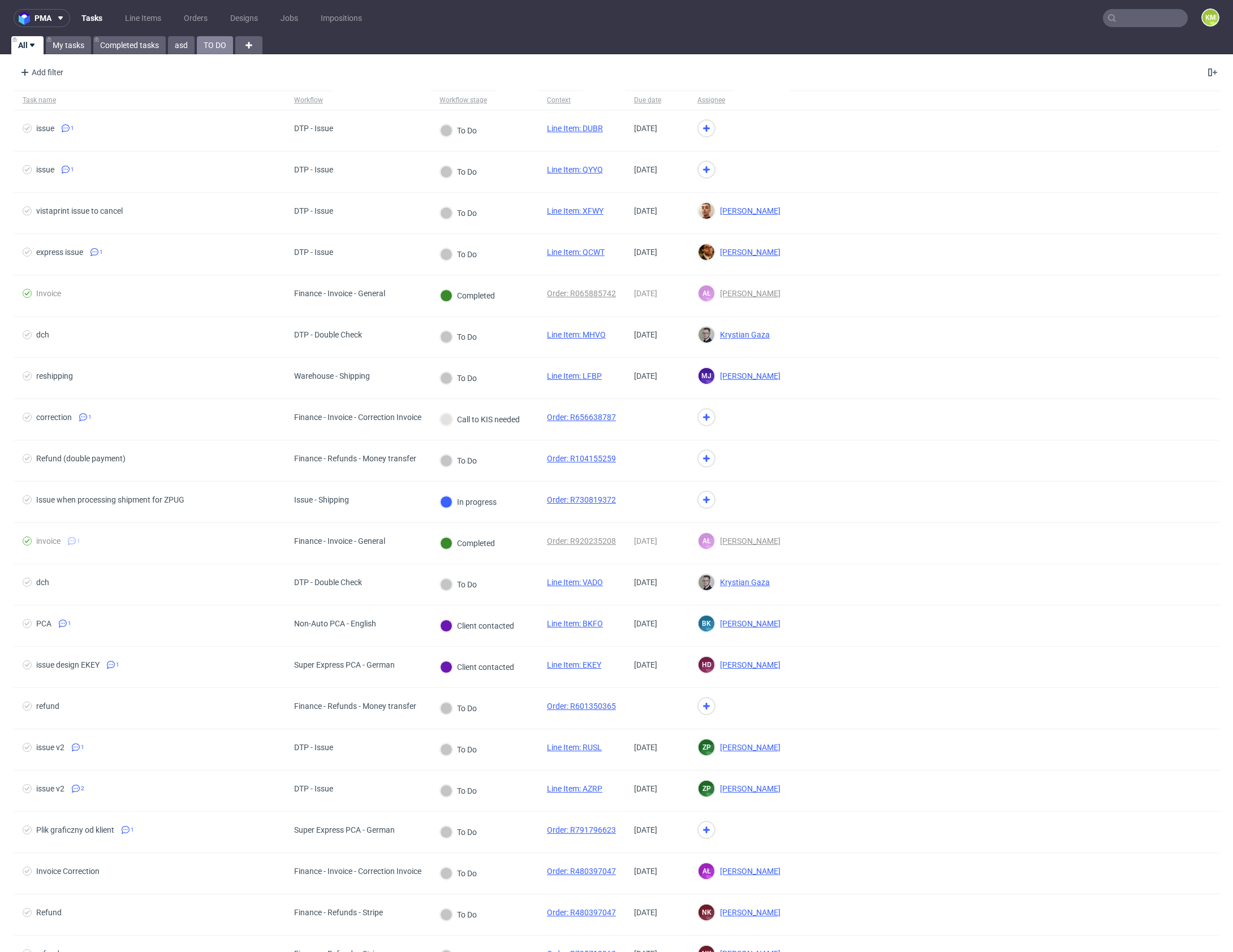
click at [218, 46] on link "TO DO" at bounding box center [215, 45] width 36 height 18
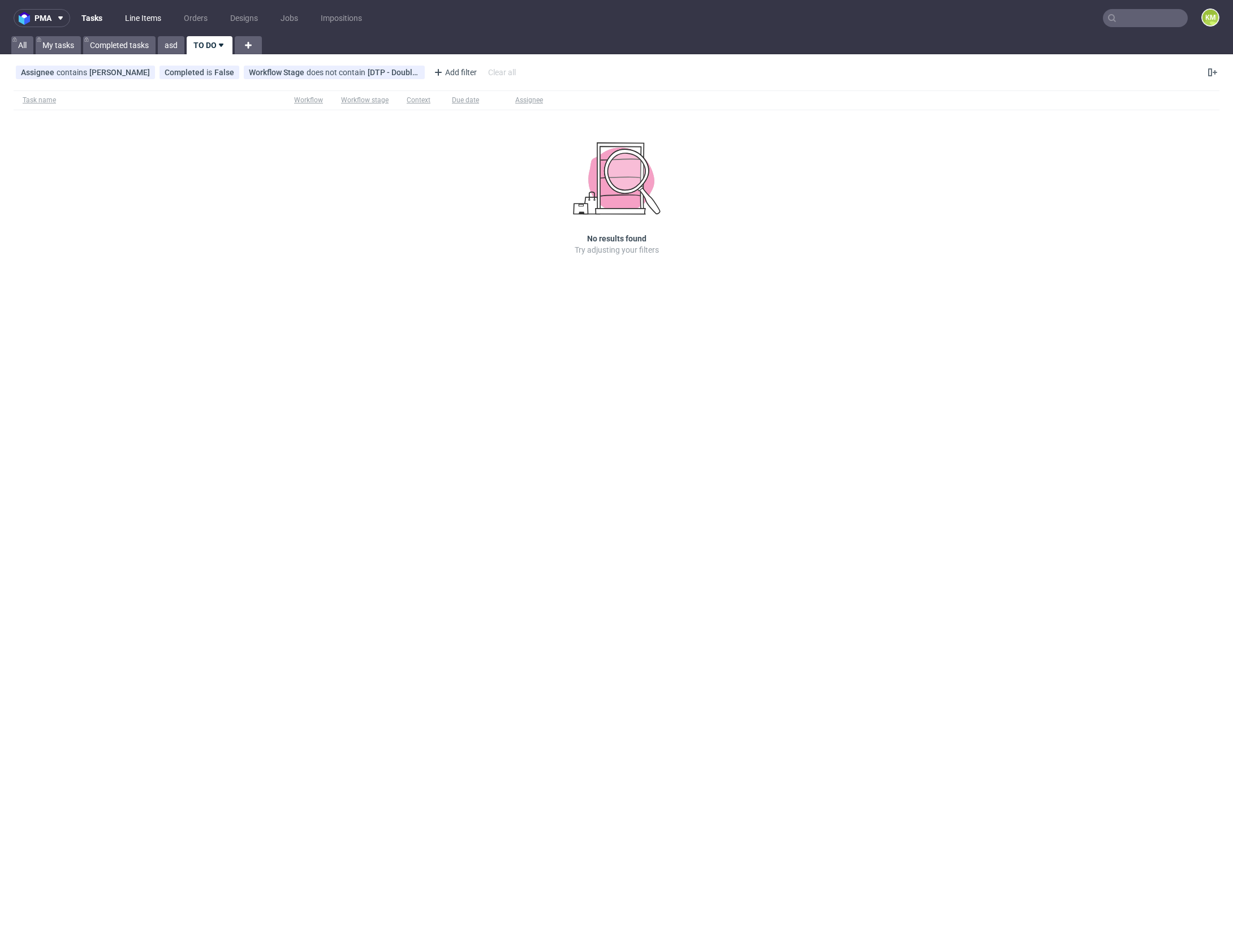
click at [150, 17] on link "Line Items" at bounding box center [143, 18] width 50 height 18
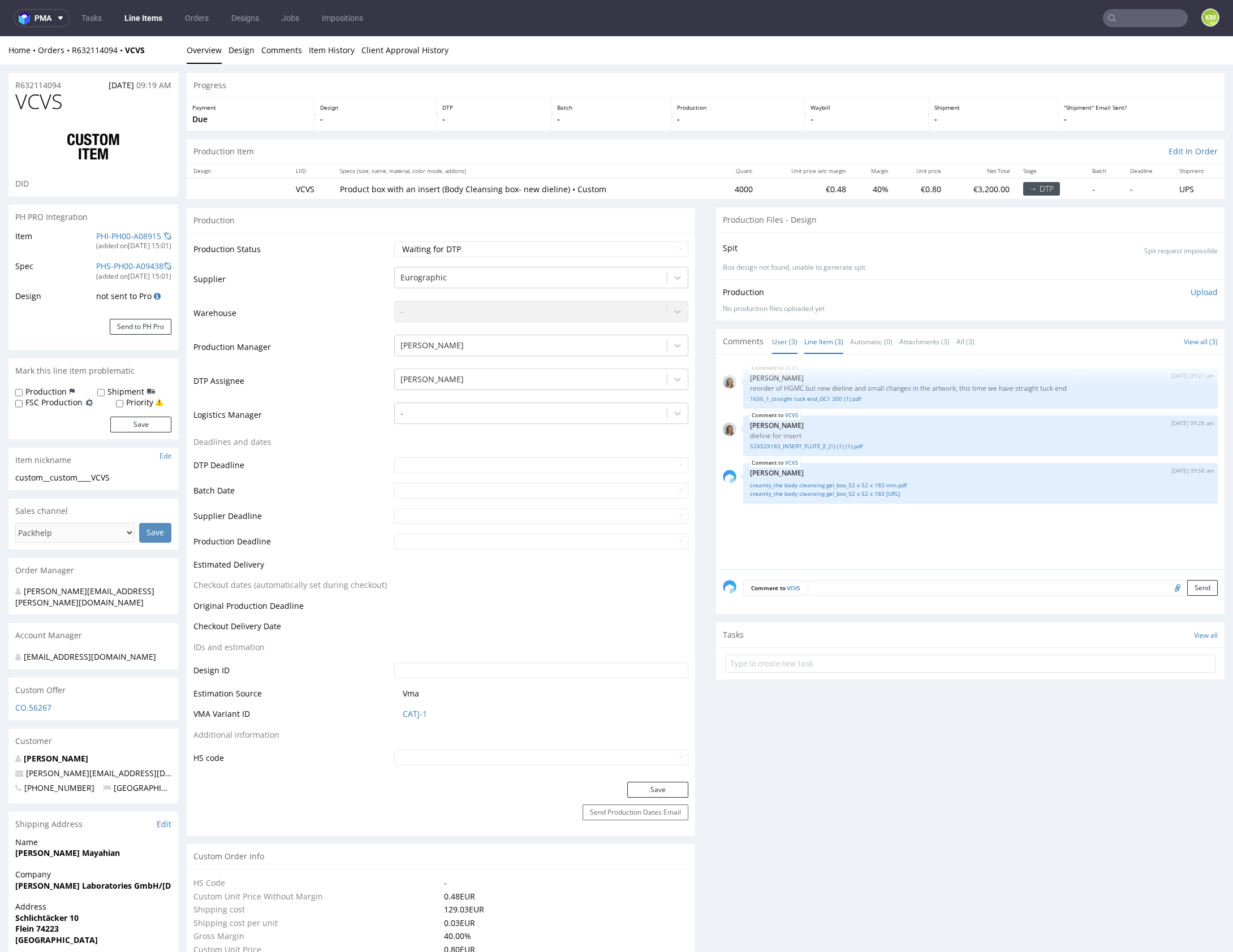
click at [813, 343] on link "Line Item (3)" at bounding box center [824, 342] width 39 height 24
click at [889, 530] on div "VCVS [DATE] 09:27 am [PERSON_NAME] reorder of HGMC but new dieline and small ch…" at bounding box center [973, 466] width 501 height 208
click at [903, 537] on div "VCVS [DATE] 09:27 am [PERSON_NAME] reorder of HGMC but new dieline and small ch…" at bounding box center [973, 466] width 501 height 208
click at [903, 545] on div "VCVS [DATE] 09:27 am [PERSON_NAME] reorder of HGMC but new dieline and small ch…" at bounding box center [973, 466] width 501 height 208
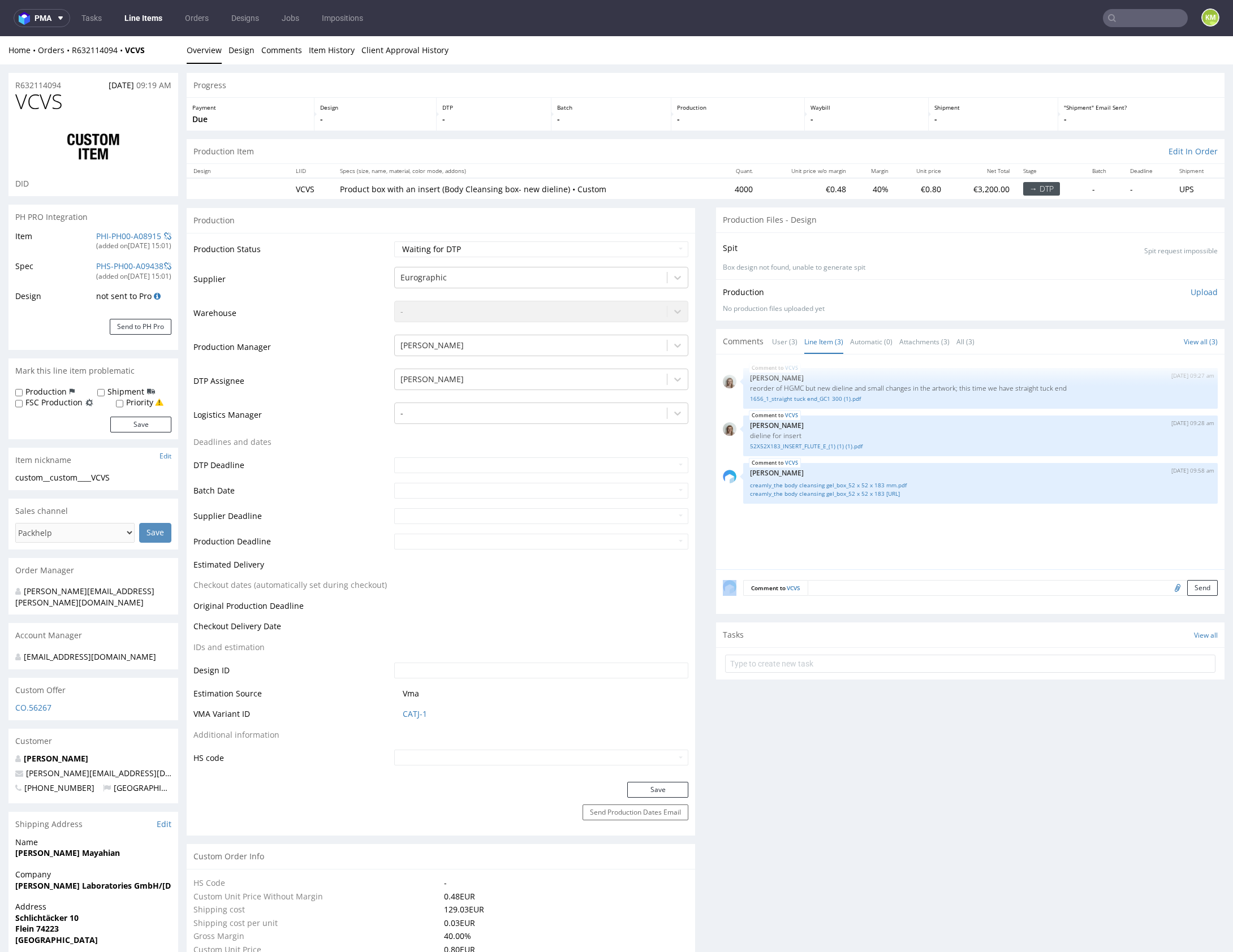
click at [903, 545] on div "VCVS [DATE] 09:27 am [PERSON_NAME] reorder of HGMC but new dieline and small ch…" at bounding box center [973, 466] width 501 height 208
click at [911, 518] on div "VCVS [DATE] 09:27 am [PERSON_NAME] reorder of HGMC but new dieline and small ch…" at bounding box center [973, 466] width 501 height 208
click at [861, 482] on link "creamly_the body cleansing gel_box_52 x 52 x 183 mm.pdf" at bounding box center [981, 486] width 461 height 9
click at [866, 493] on link "creamly_the body cleansing gel_box_52 x 52 x 183 [URL]" at bounding box center [981, 494] width 461 height 9
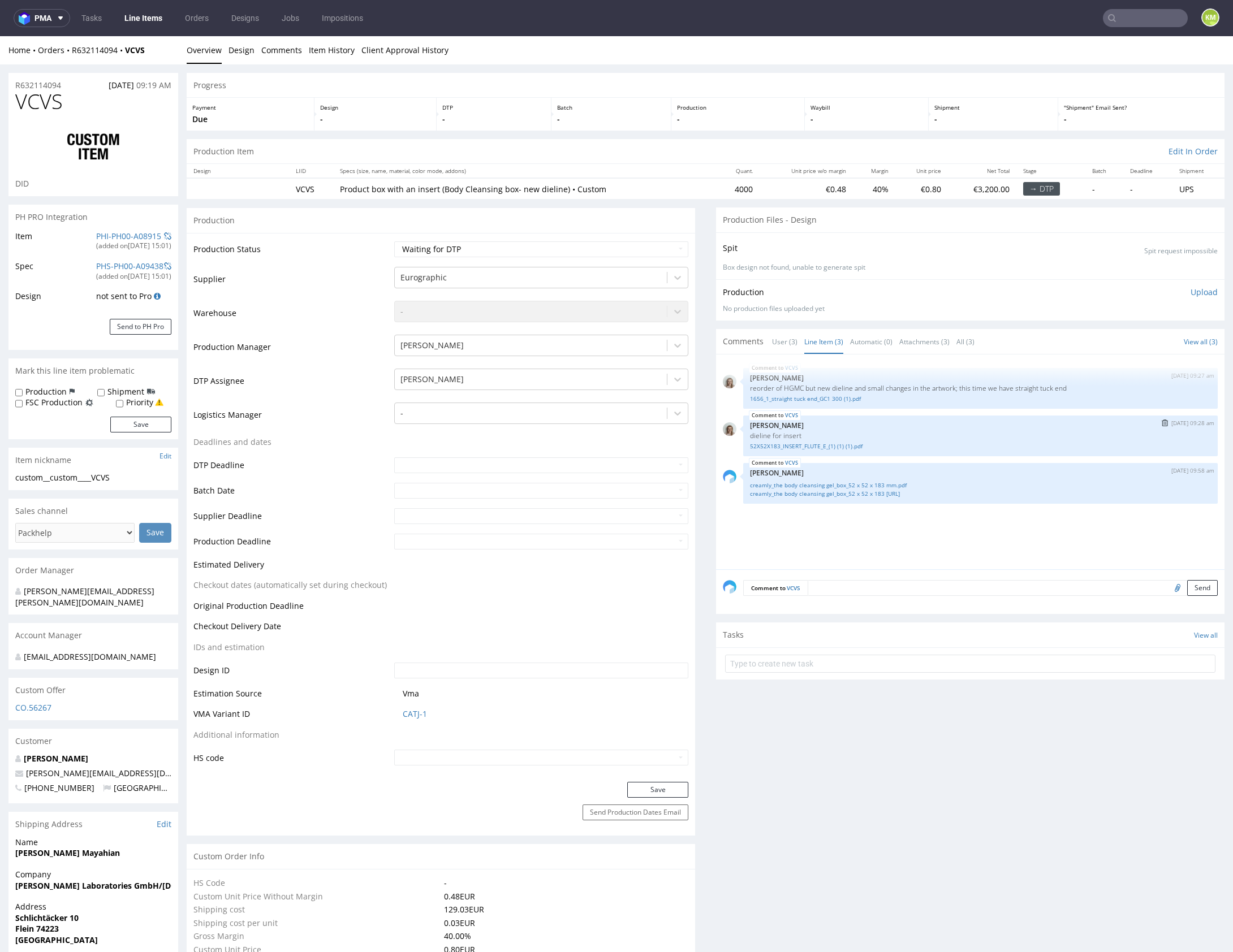
click at [837, 431] on p "dieline for insert" at bounding box center [981, 436] width 461 height 9
click at [833, 442] on link "52X52X183_INSERT_FLUTE_E_(1) (1) (1).pdf" at bounding box center [981, 446] width 461 height 9
click at [842, 398] on link "1656_1_straight tuck end_GC1 300 (1).pdf" at bounding box center [981, 399] width 461 height 9
click at [784, 387] on p "reorder of HGMC but new dieline and small changes in the artwork; this time we …" at bounding box center [981, 388] width 461 height 9
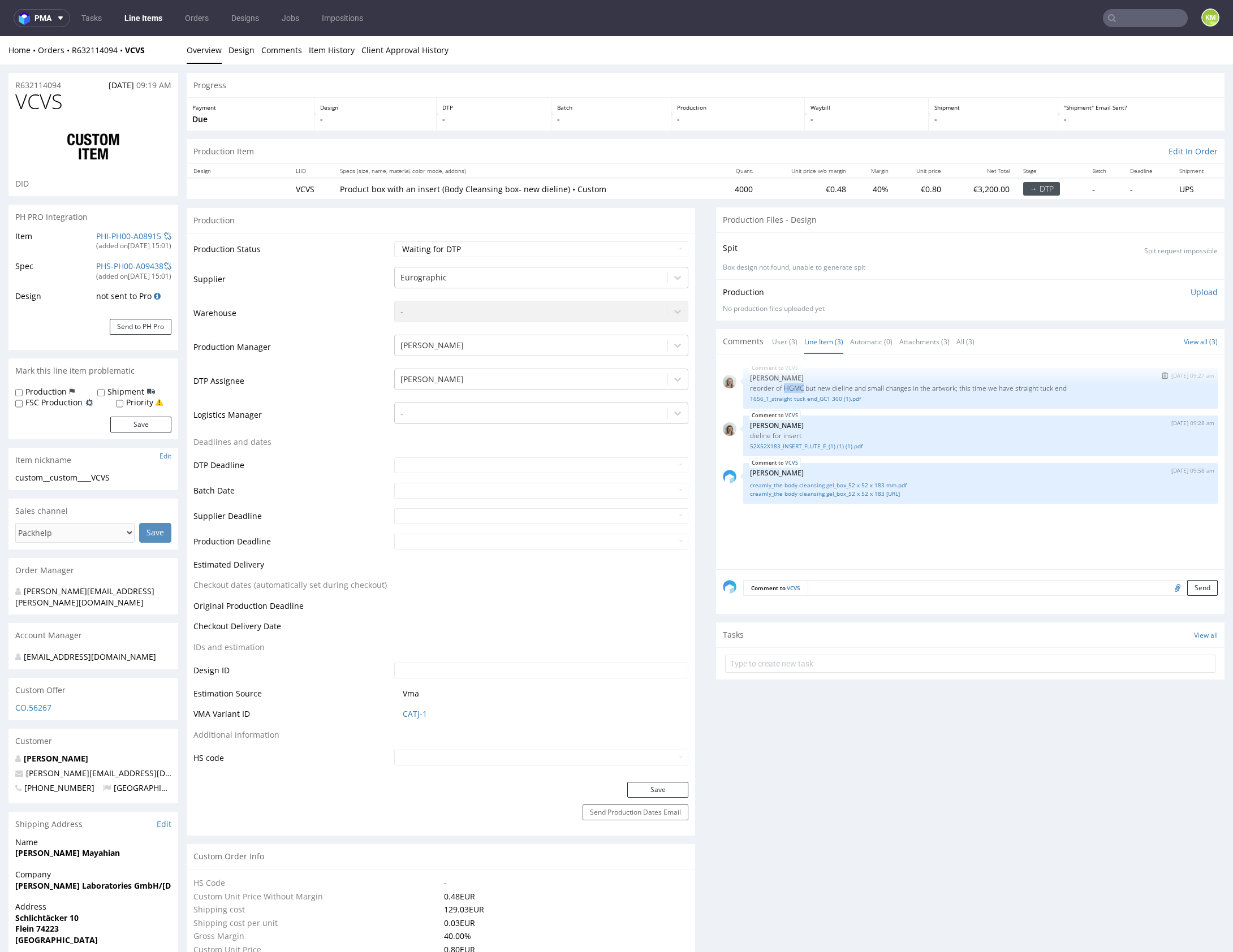
copy p "HGMC"
drag, startPoint x: 51, startPoint y: 478, endPoint x: 128, endPoint y: 481, distance: 77.1
click at [128, 481] on div "custom__custom____VCVS" at bounding box center [93, 478] width 156 height 11
copy div "custom____VCVS"
copy link "R632114094"
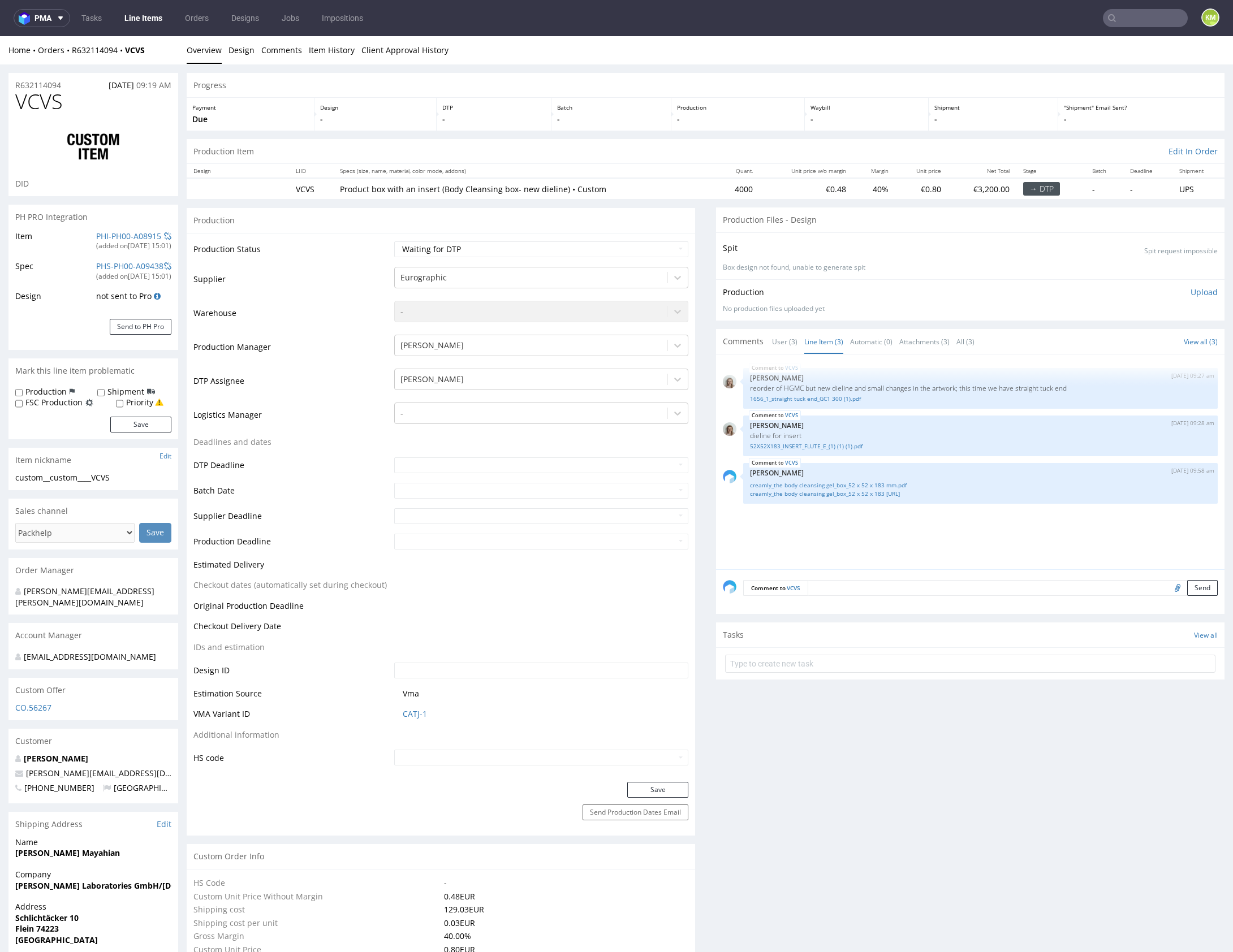
click at [856, 526] on div "VCVS 6th Aug 25 | 09:27 am Monika Poźniak reorder of HGMC but new dieline and s…" at bounding box center [973, 466] width 501 height 208
drag, startPoint x: 856, startPoint y: 526, endPoint x: 827, endPoint y: 486, distance: 49.4
click at [855, 524] on div "VCVS 6th Aug 25 | 09:27 am Monika Poźniak reorder of HGMC but new dieline and s…" at bounding box center [973, 466] width 501 height 208
click at [840, 493] on link "creamly_the body cleansing gel_box_52 x 52 x 183 mm.ai" at bounding box center [981, 494] width 461 height 9
click at [551, 255] on select "Waiting for Artwork Waiting for Diecut Waiting for Mockup Waiting for DTP Waiti…" at bounding box center [541, 250] width 294 height 16
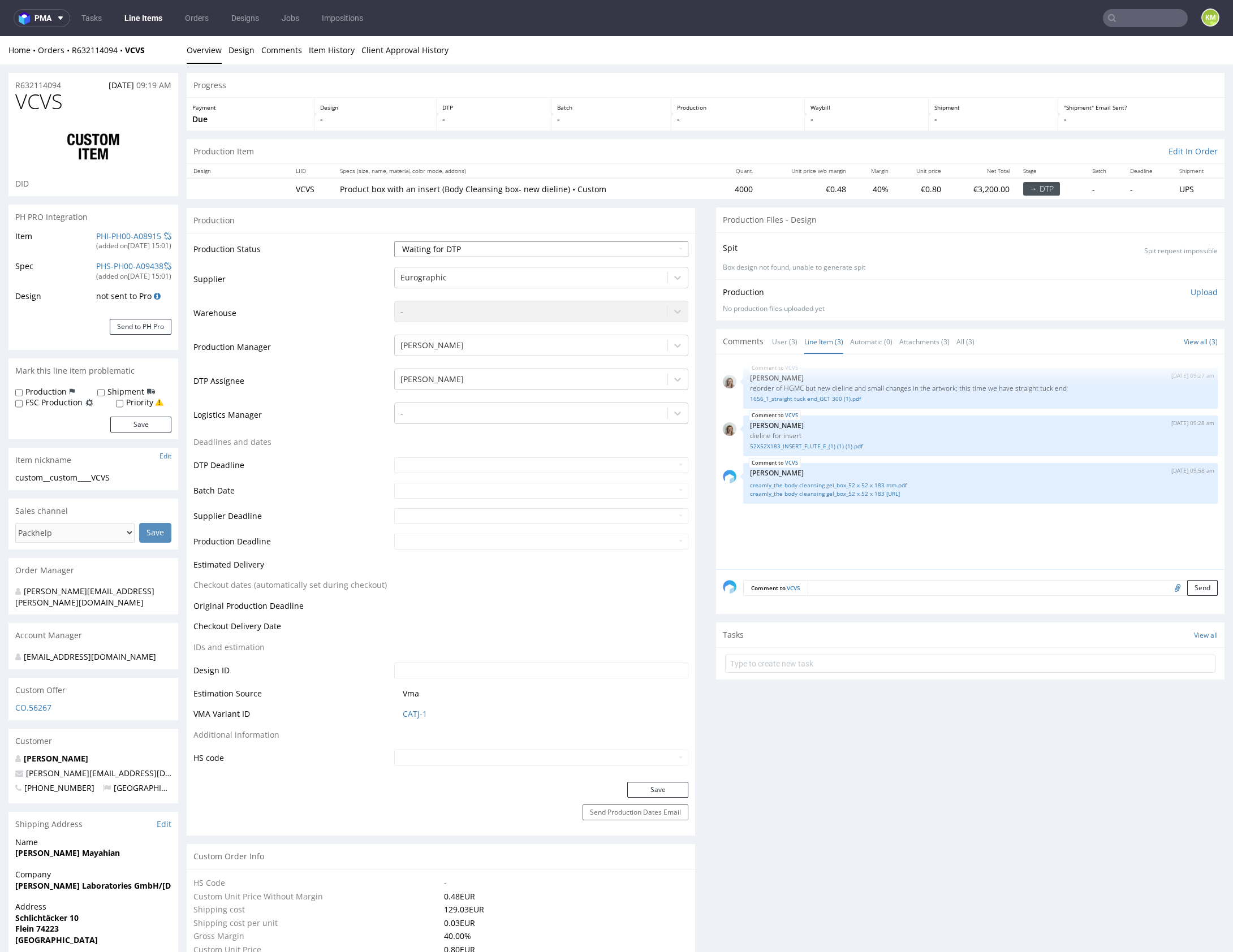
select select "dtp_ca_needed"
click at [394, 242] on select "Waiting for Artwork Waiting for Diecut Waiting for Mockup Waiting for DTP Waiti…" at bounding box center [541, 250] width 294 height 16
click at [666, 788] on button "Save" at bounding box center [658, 790] width 61 height 16
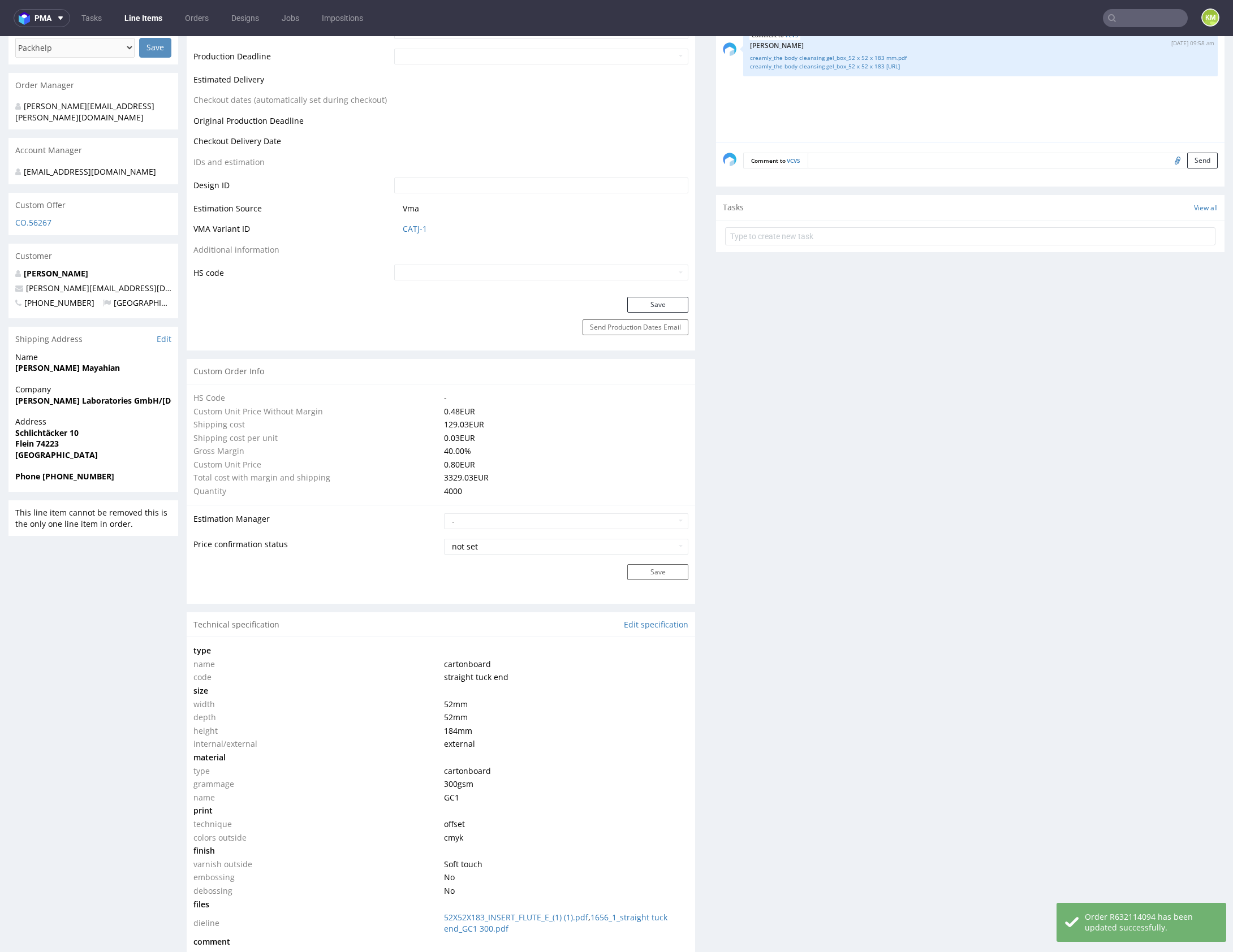
scroll to position [717, 0]
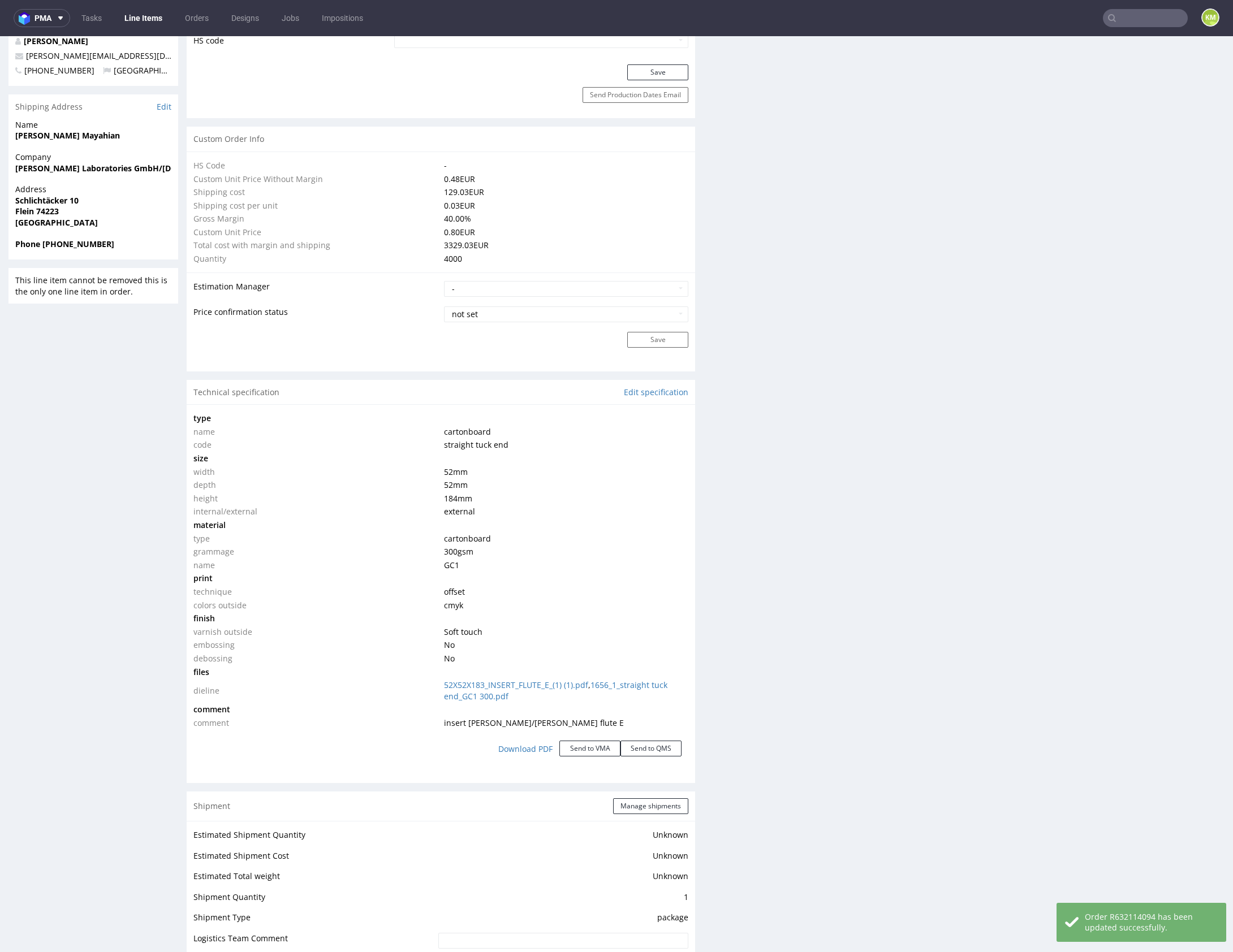
click at [816, 779] on div "Client Approval Upload file No files uploaded Files for the Client Choose file …" at bounding box center [970, 408] width 508 height 1836
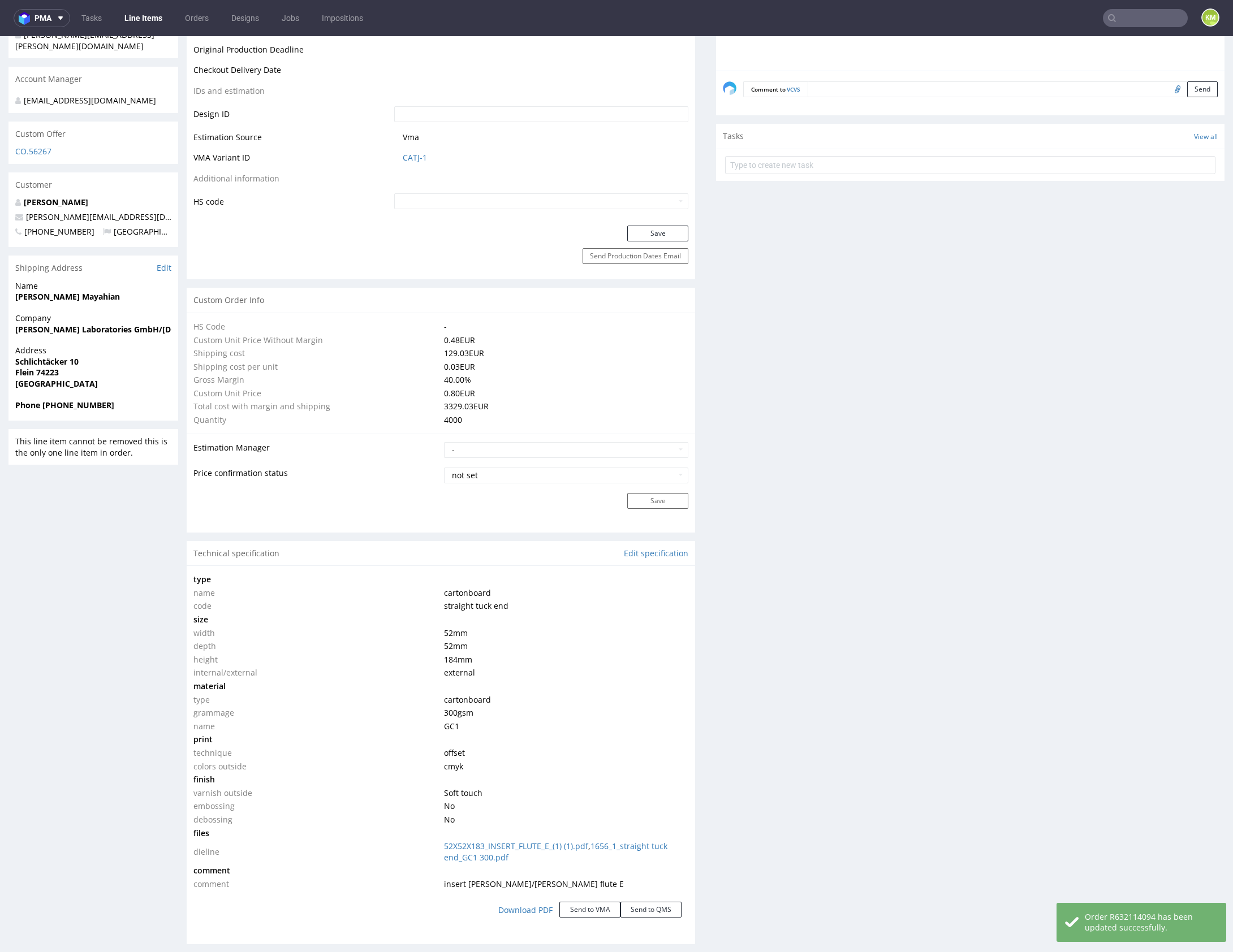
scroll to position [0, 0]
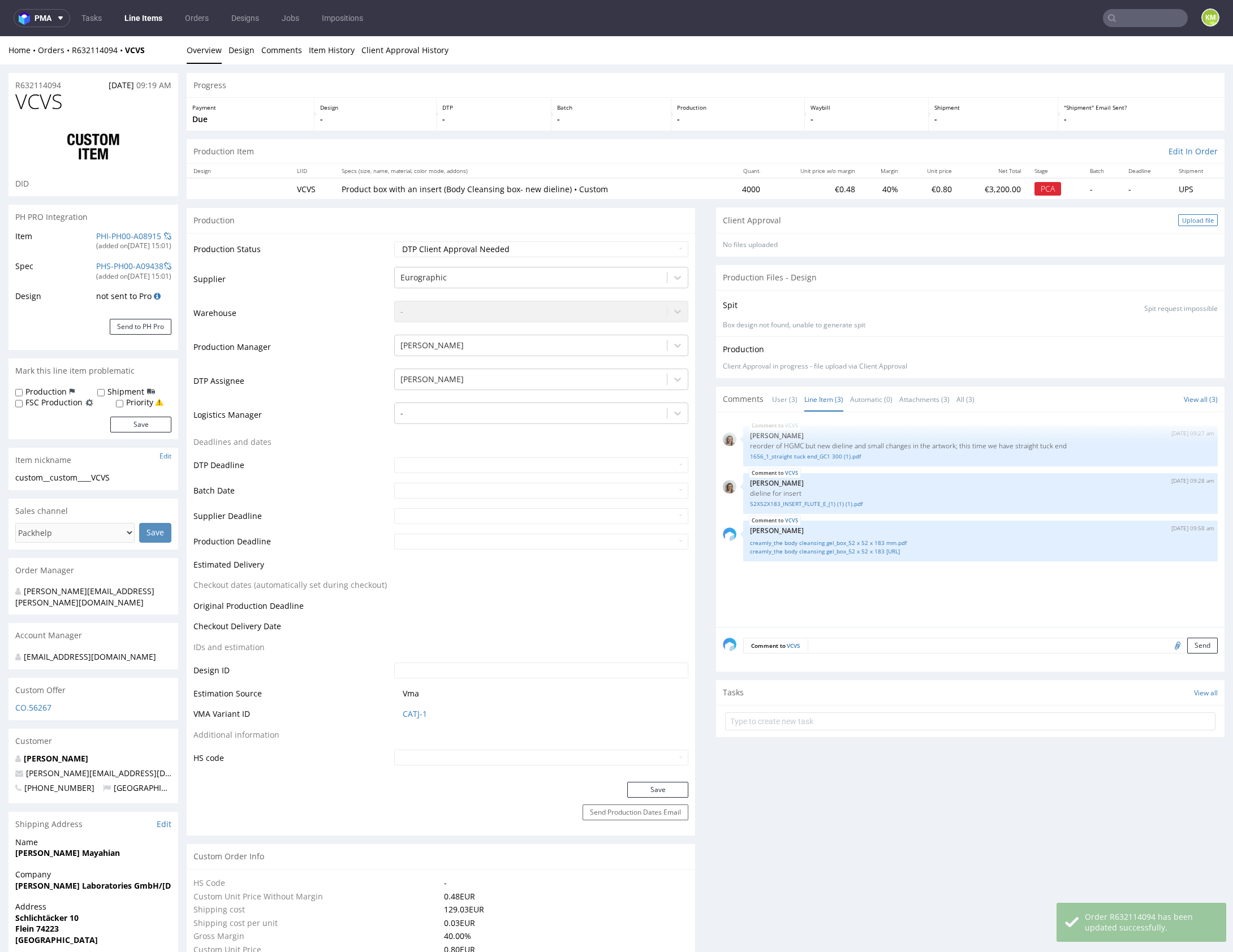
click at [1186, 220] on div "Upload file" at bounding box center [1198, 220] width 40 height 12
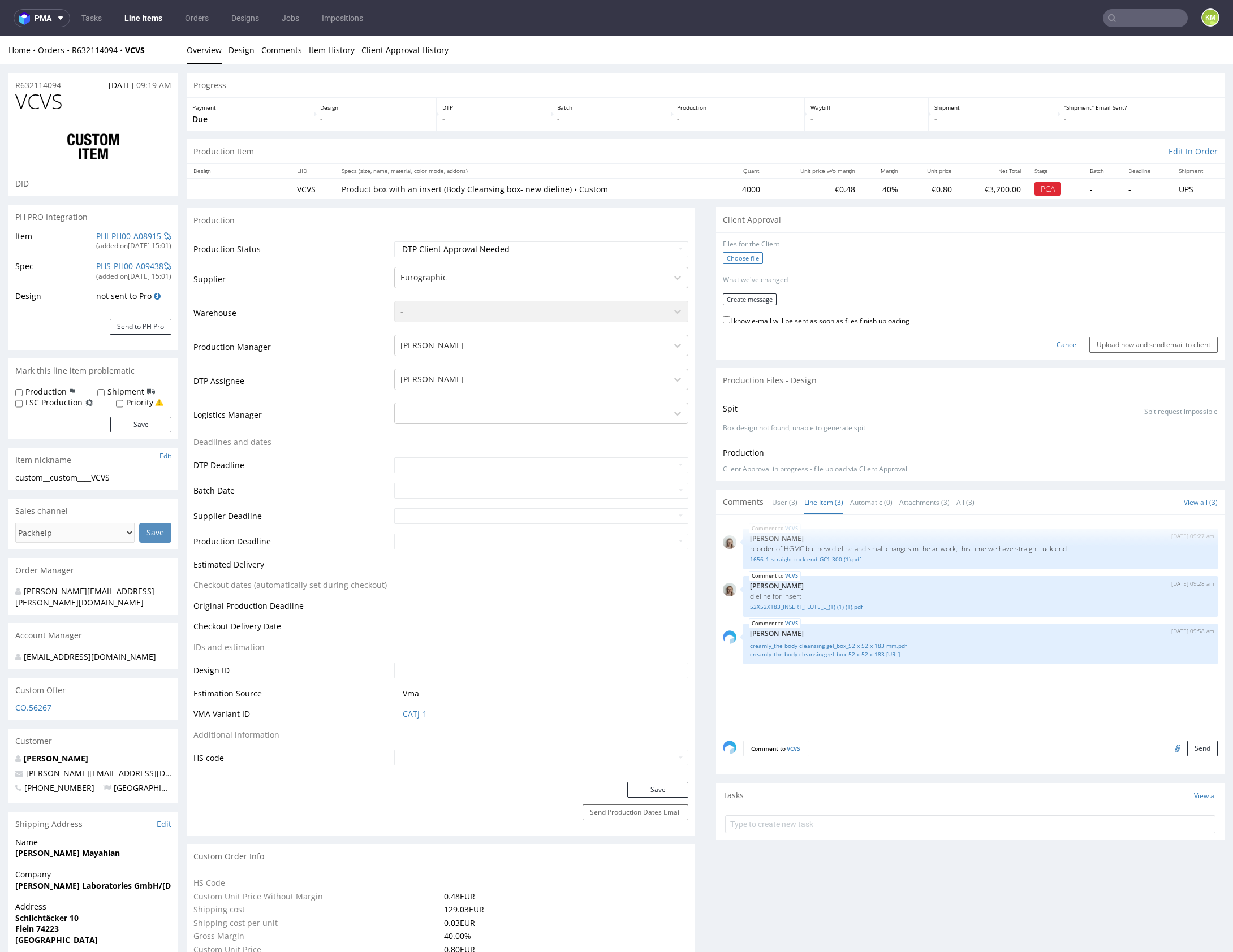
click at [742, 256] on label "Choose file" at bounding box center [742, 258] width 40 height 12
click at [0, 36] on input "Choose file" at bounding box center [0, 36] width 0 height 0
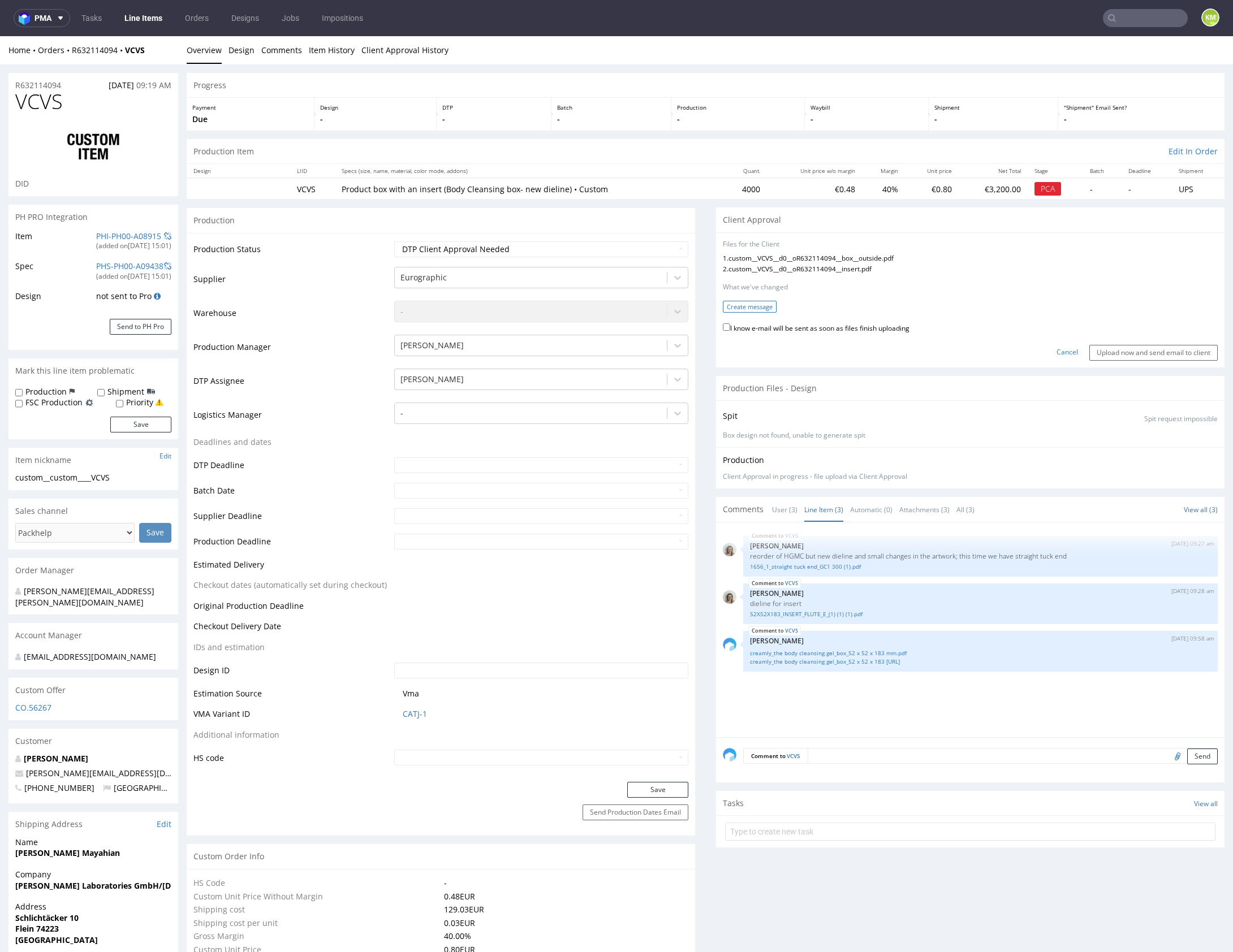
click at [739, 304] on button "Create message" at bounding box center [749, 307] width 53 height 12
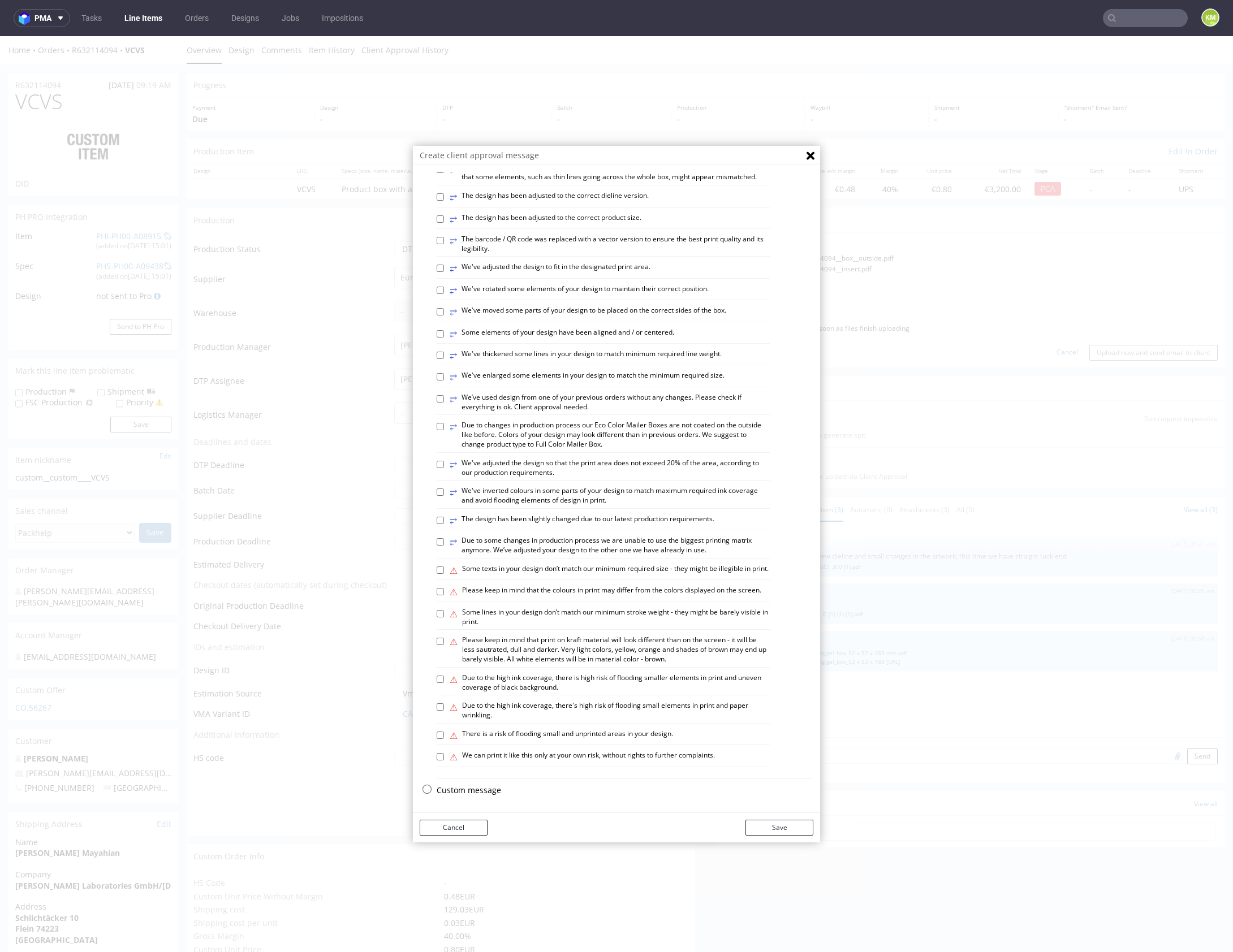
scroll to position [313, 0]
click at [479, 787] on p "Custom message" at bounding box center [625, 789] width 377 height 11
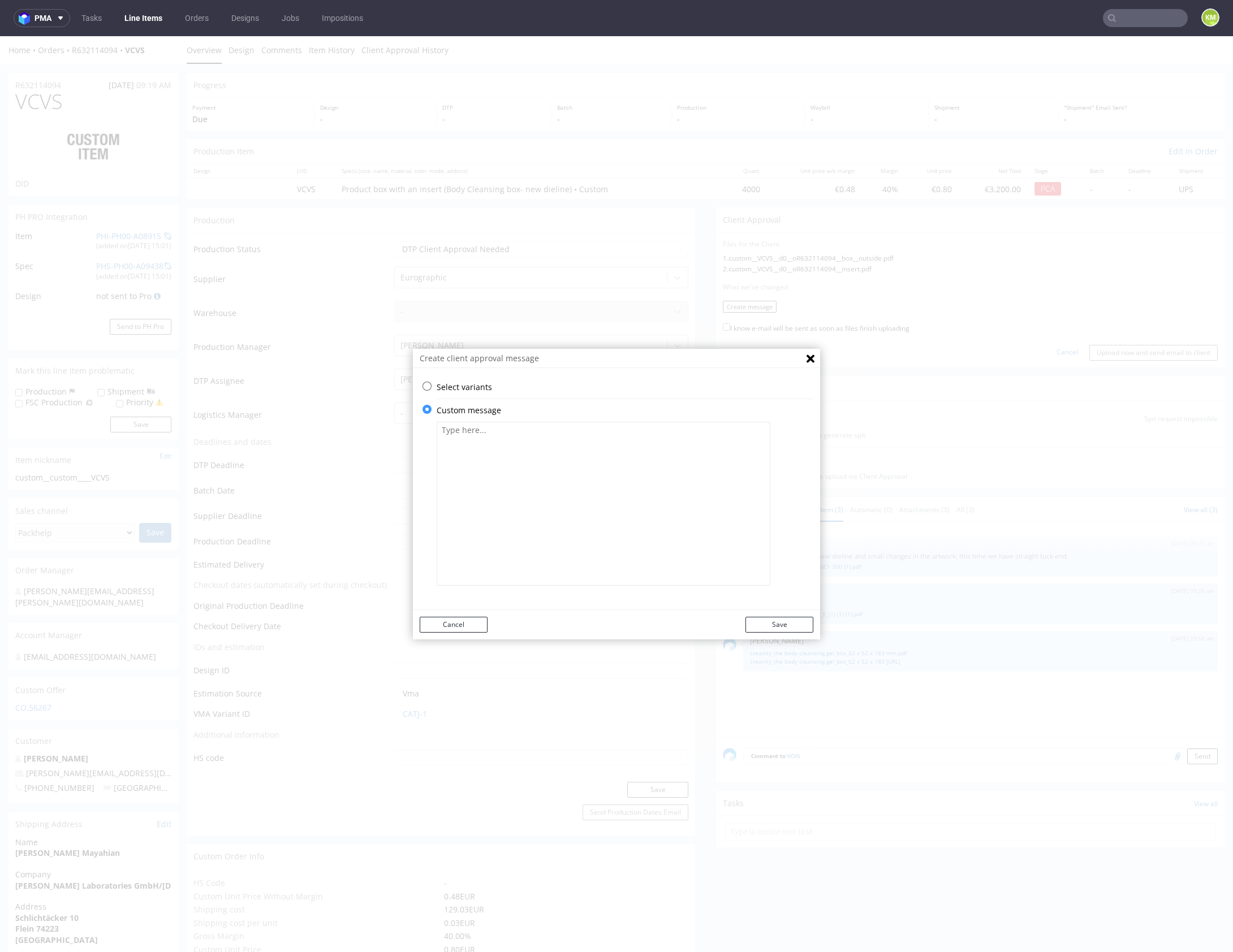
drag, startPoint x: 543, startPoint y: 513, endPoint x: 550, endPoint y: 510, distance: 7.6
click at [544, 512] on textarea at bounding box center [603, 504] width 334 height 164
paste textarea "The design has changed from a technical standpoint. All fonts have been convert…"
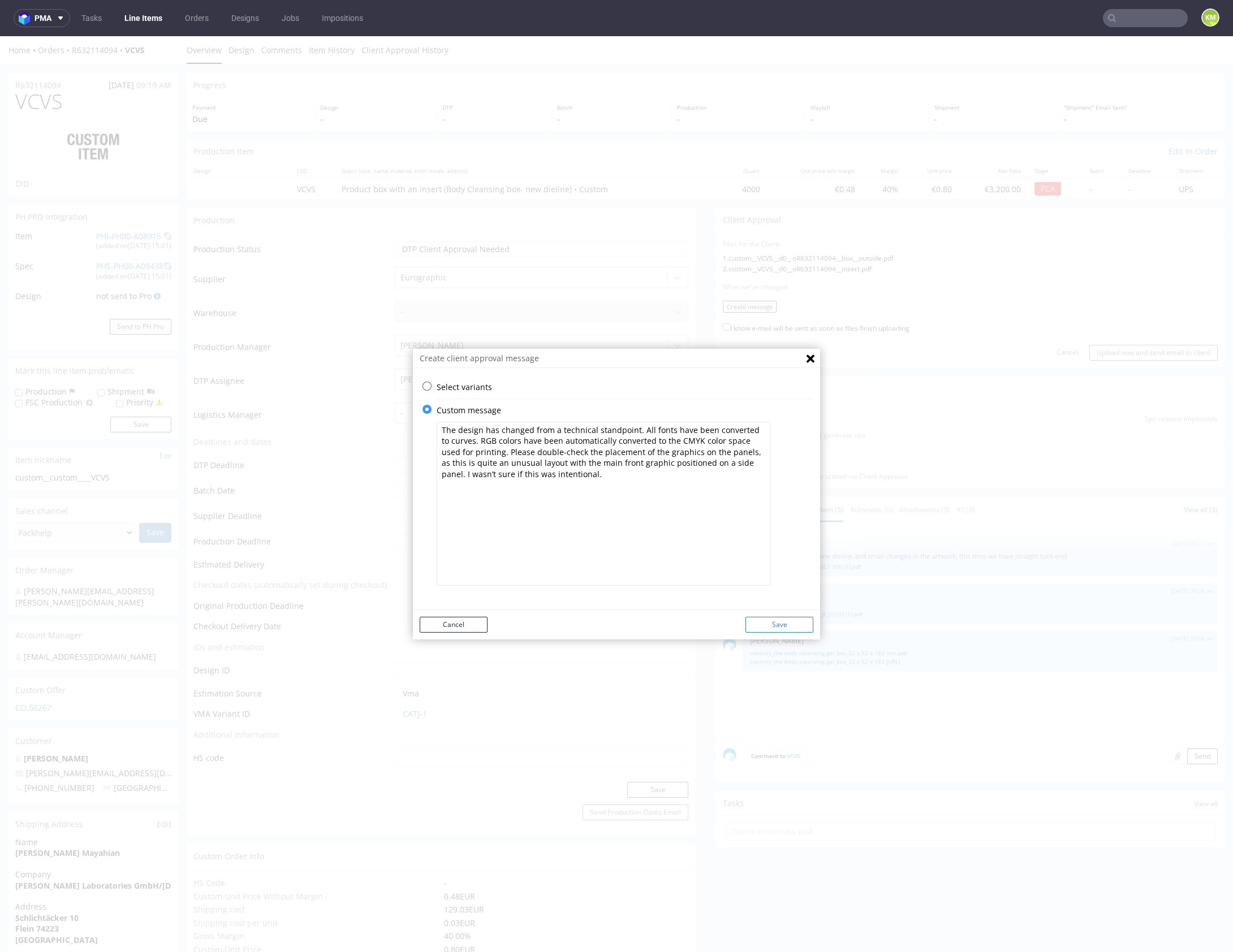
type textarea "The design has changed from a technical standpoint. All fonts have been convert…"
click at [795, 627] on button "Save" at bounding box center [779, 625] width 68 height 16
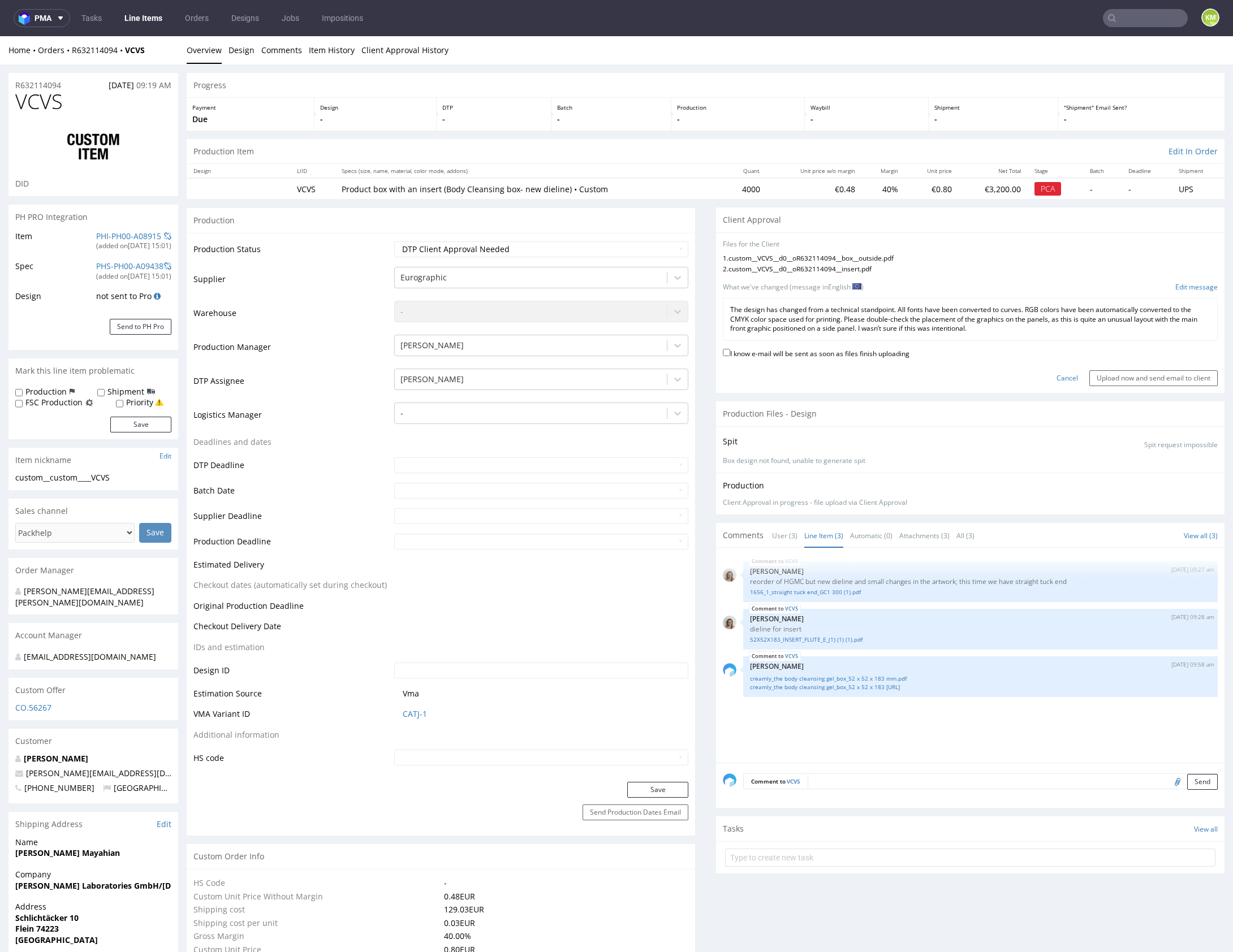
click at [824, 347] on label "I know e-mail will be sent as soon as files finish uploading" at bounding box center [816, 352] width 187 height 12
click at [730, 349] on input "I know e-mail will be sent as soon as files finish uploading" at bounding box center [726, 352] width 7 height 7
checkbox input "true"
click at [1118, 374] on input "Upload now and send email to client" at bounding box center [1153, 378] width 128 height 16
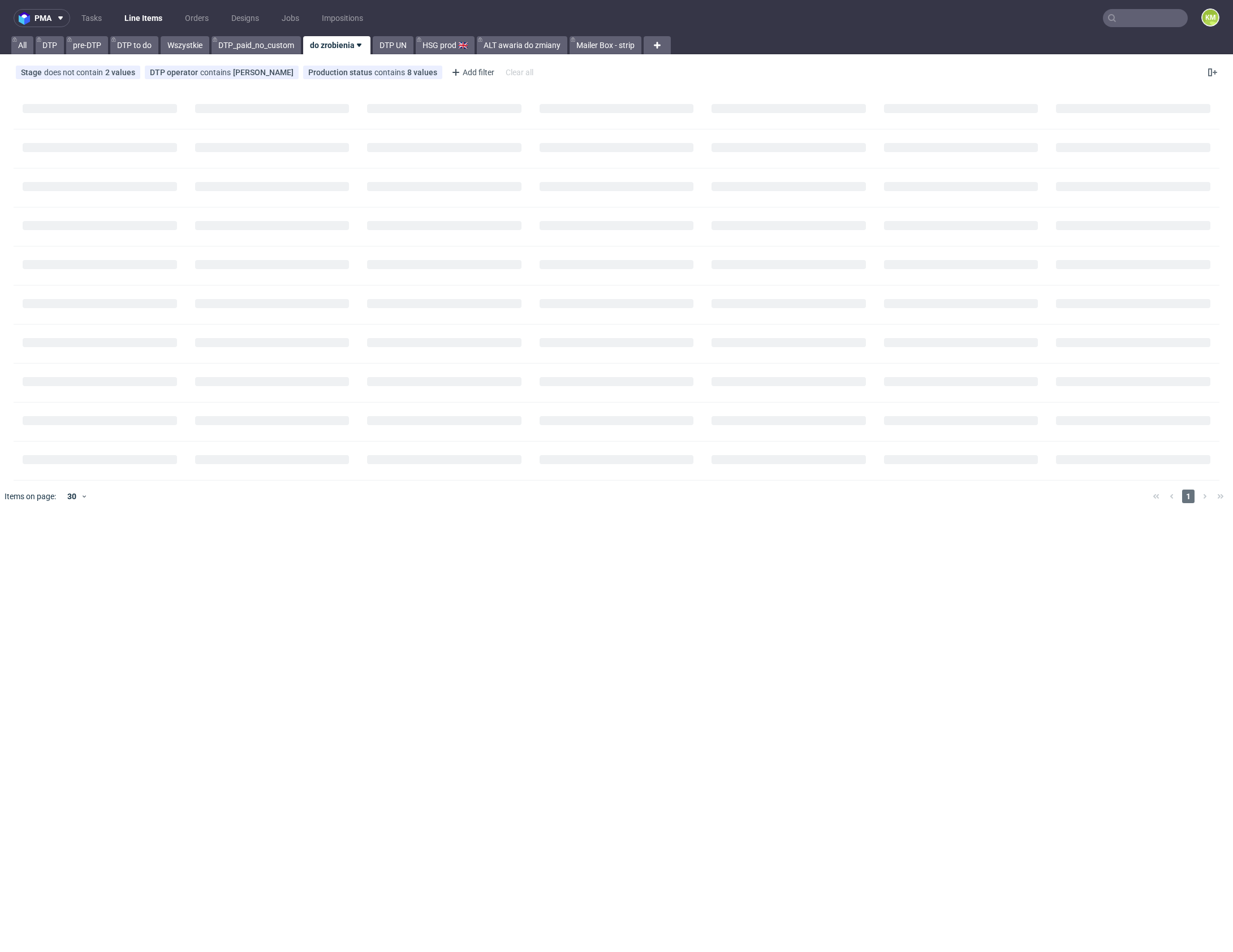
click at [1127, 18] on input "text" at bounding box center [1145, 18] width 85 height 18
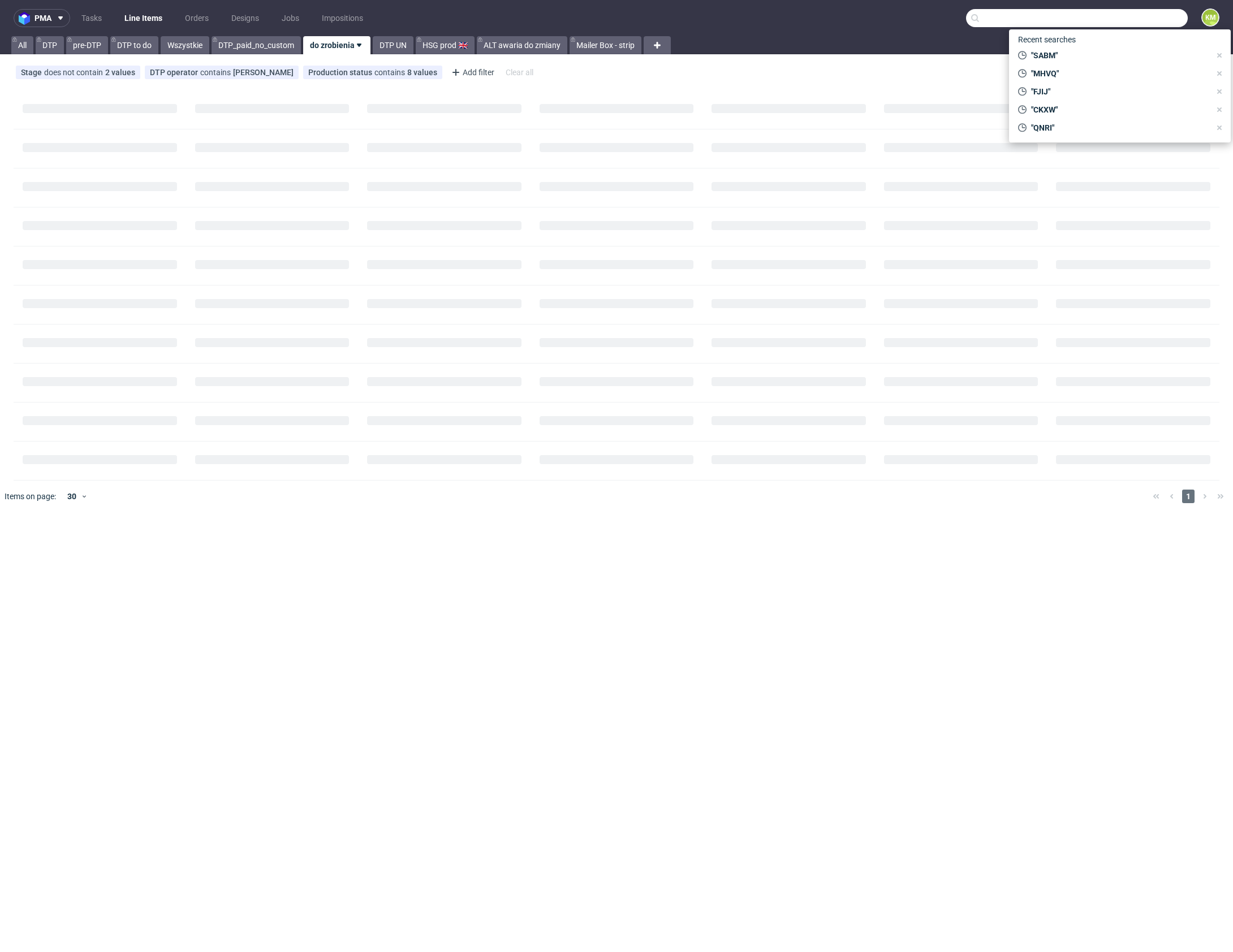
paste input "HGMC"
type input "HGMC"
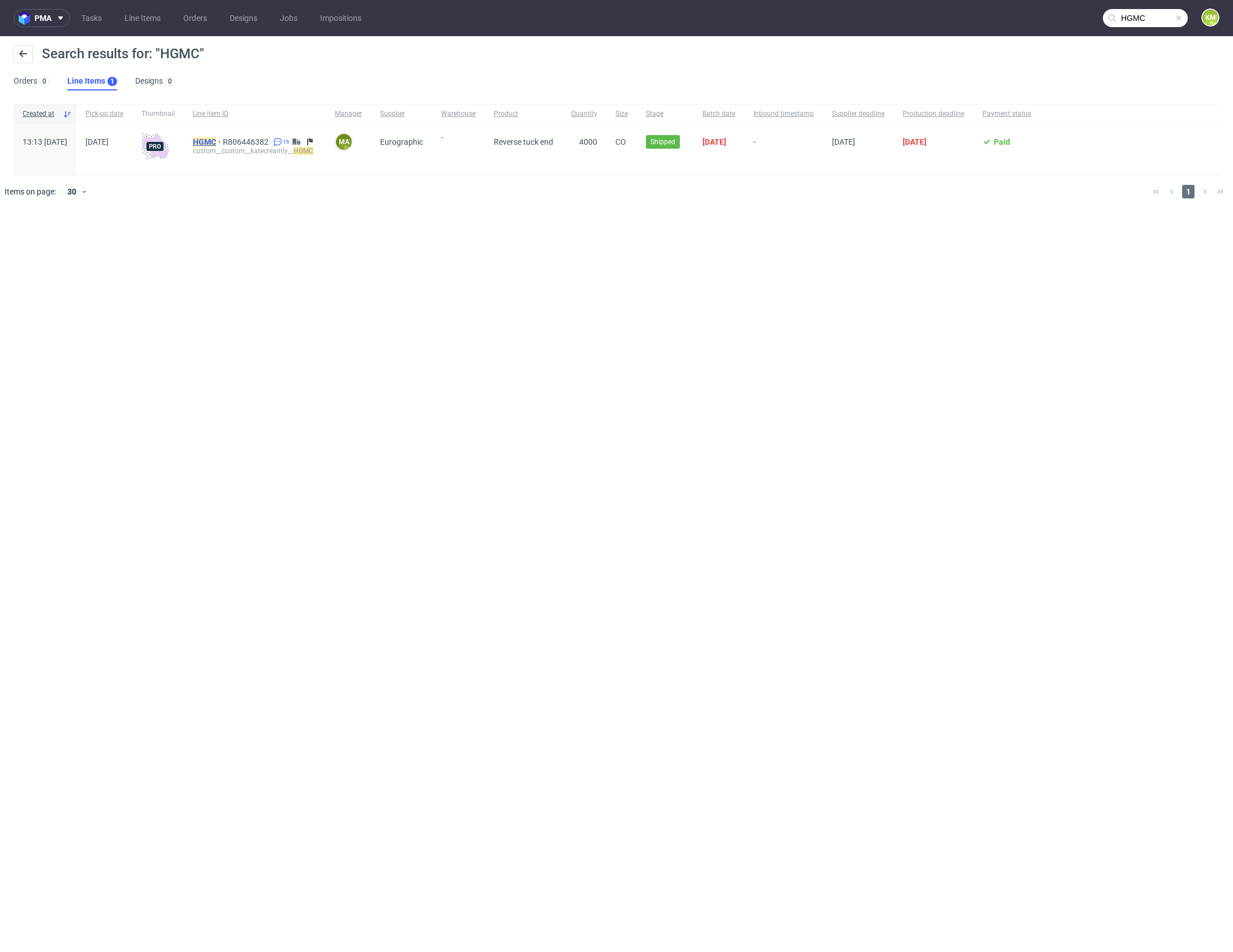
click at [216, 142] on mark "HGMC" at bounding box center [204, 142] width 24 height 9
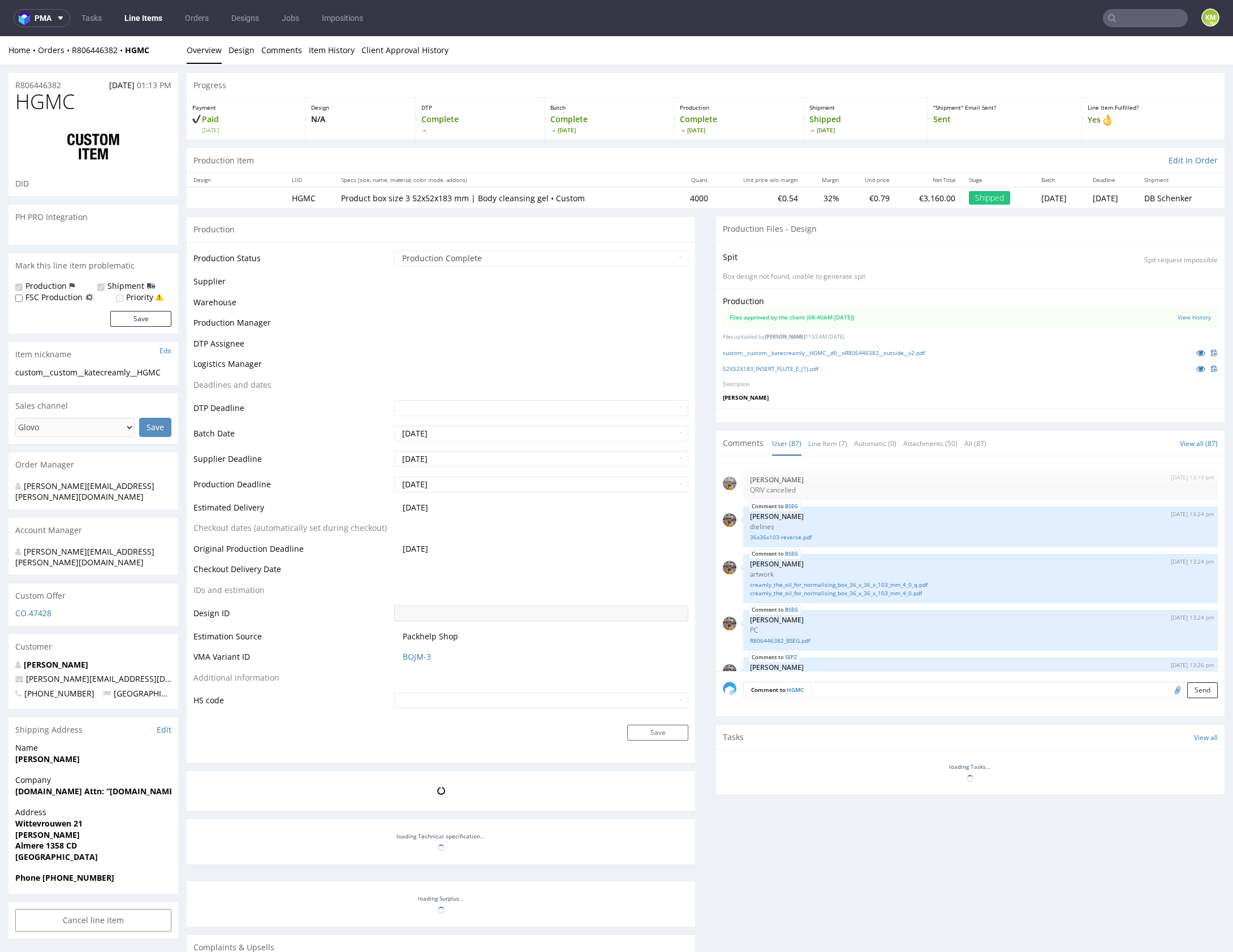
scroll to position [3809, 0]
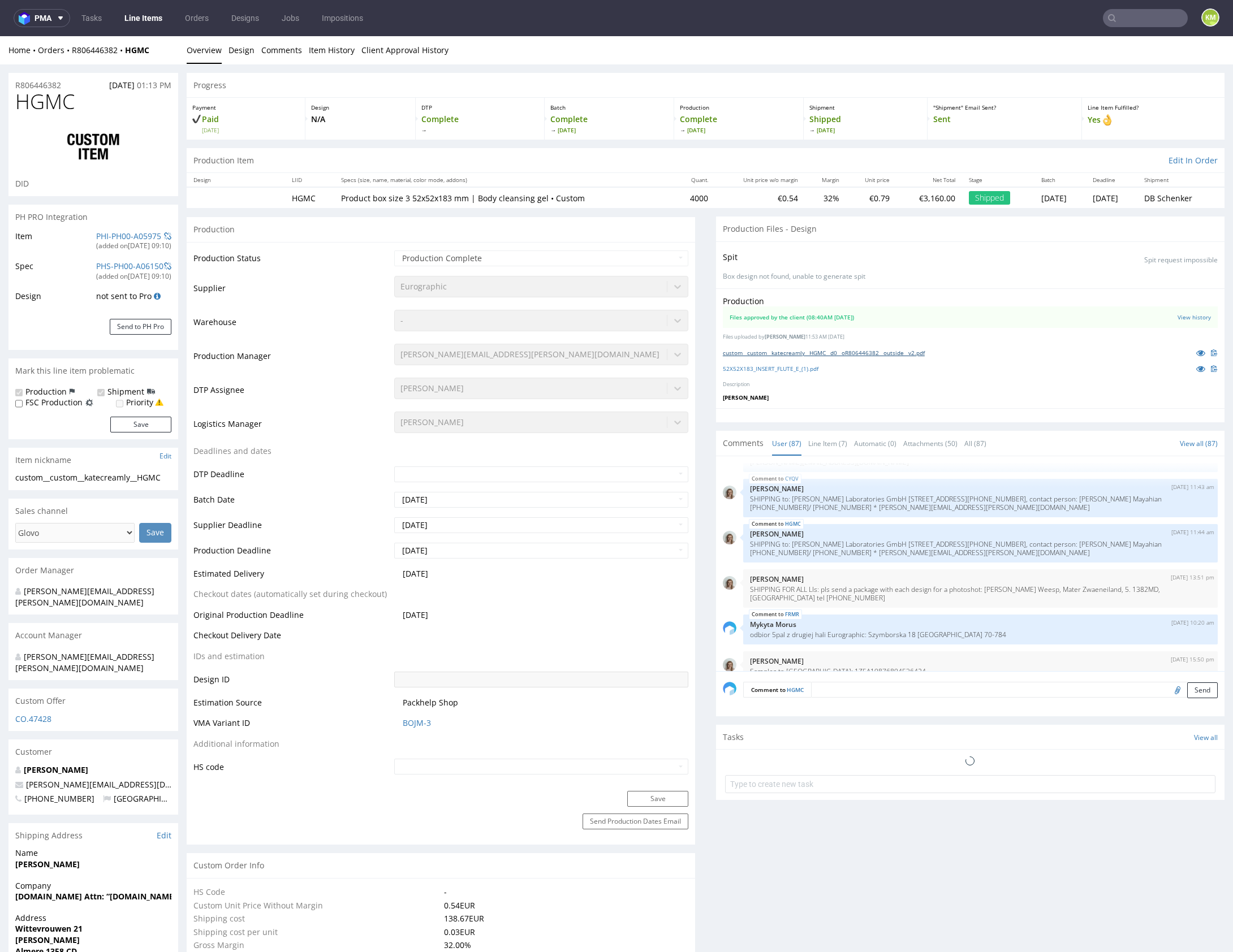
select select "in_progress"
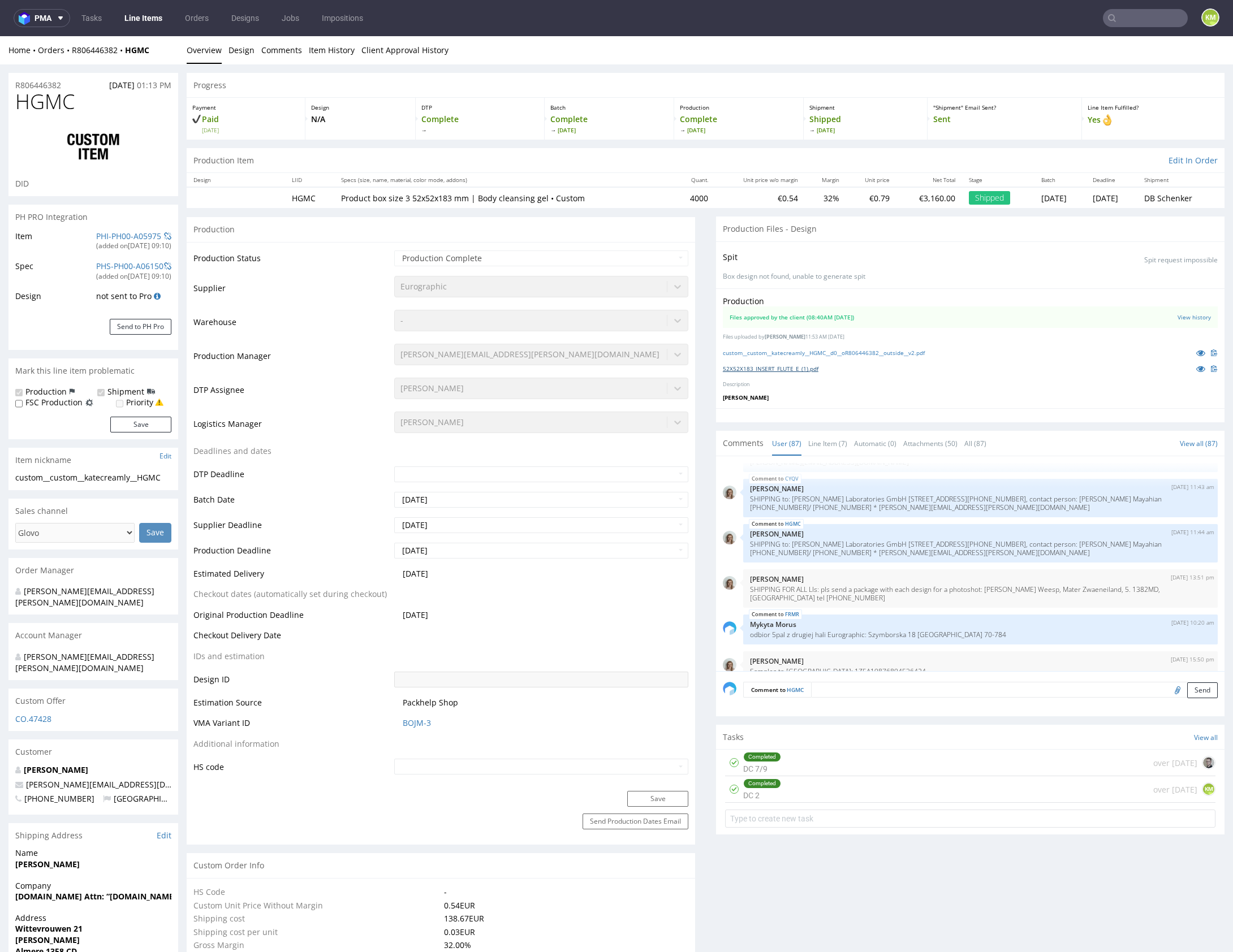
click at [813, 366] on link "52X52X183_INSERT_FLUTE_E_(1).pdf" at bounding box center [770, 368] width 96 height 8
click at [919, 354] on link "custom__custom__katecreamly__HGMC__d0__oR806446382__outside__v2.pdf" at bounding box center [823, 352] width 202 height 8
click at [827, 441] on link "Line Item (7)" at bounding box center [827, 444] width 39 height 24
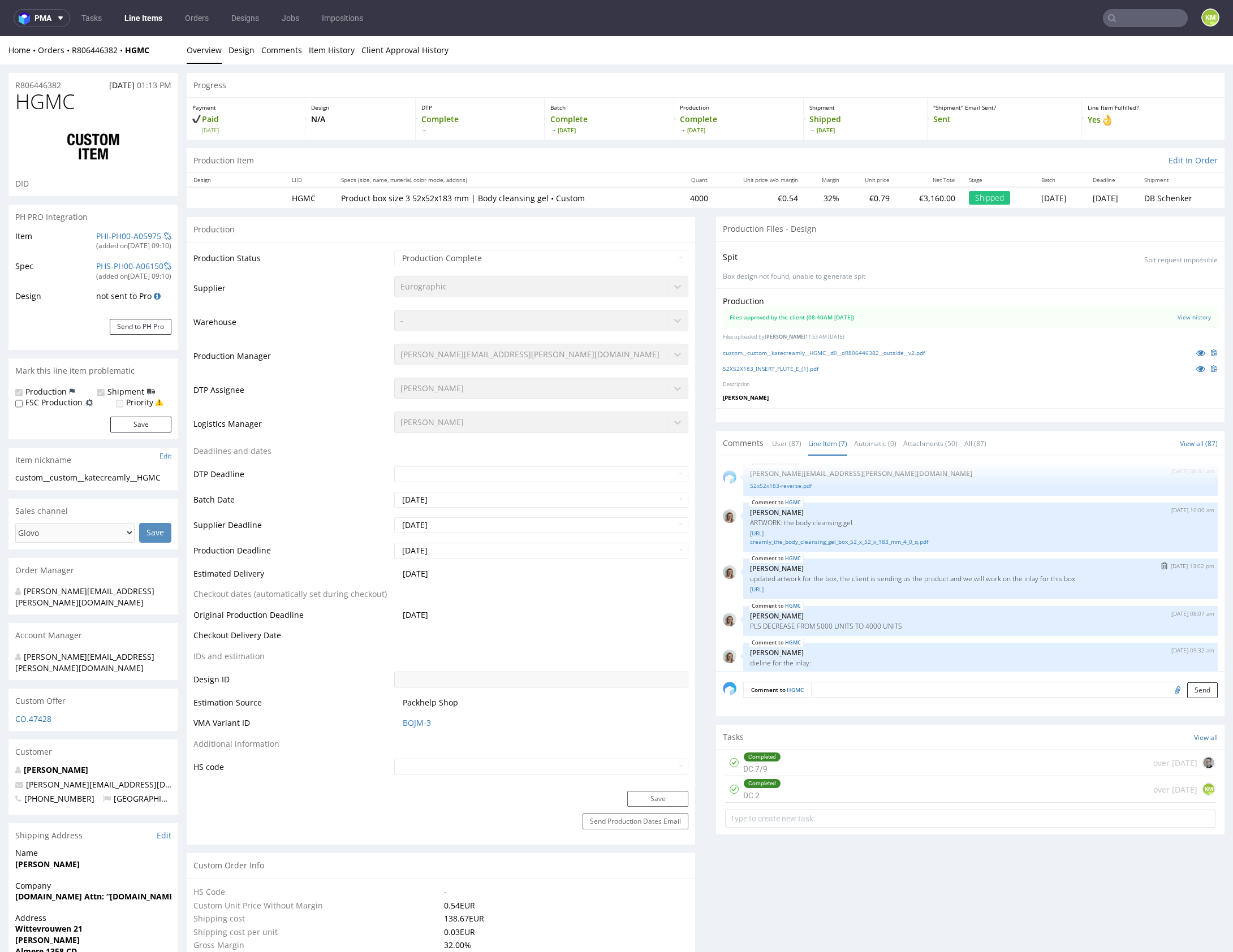
scroll to position [50, 0]
click at [914, 544] on link "creamly_the_body_cleansing_gel_box_52_x_52_x_183_mm_4_0_q.pdf" at bounding box center [981, 546] width 461 height 9
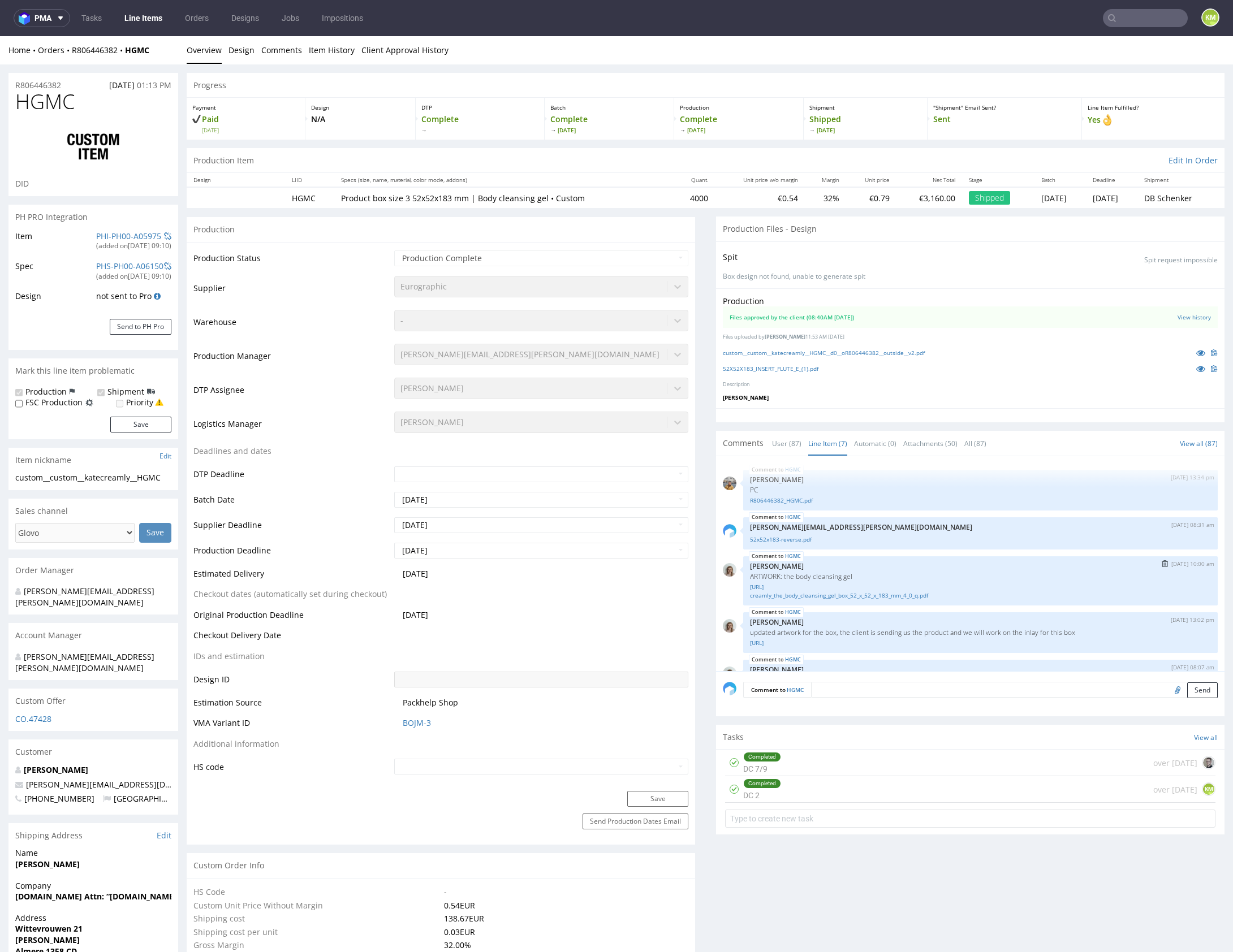
scroll to position [118, 0]
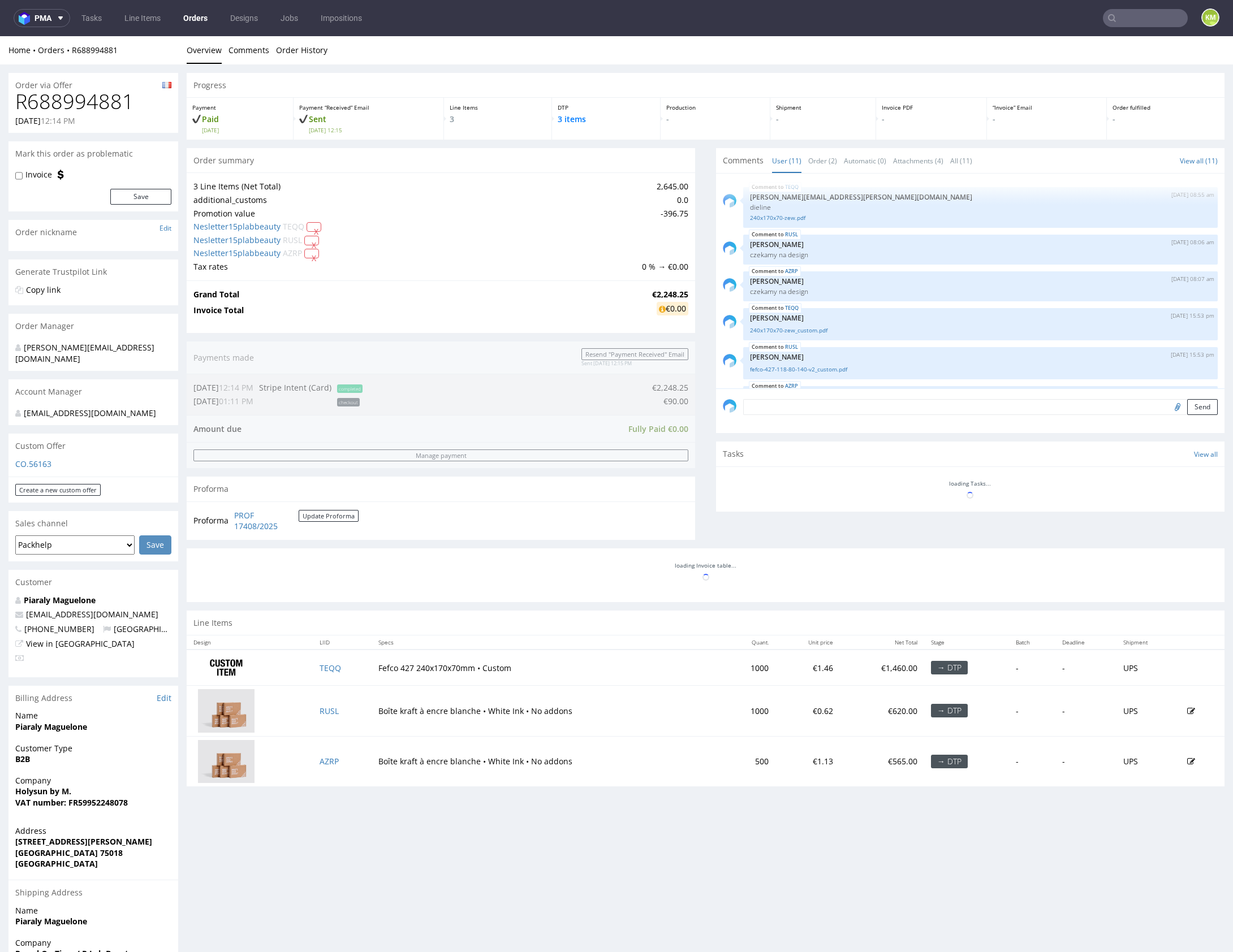
scroll to position [220, 0]
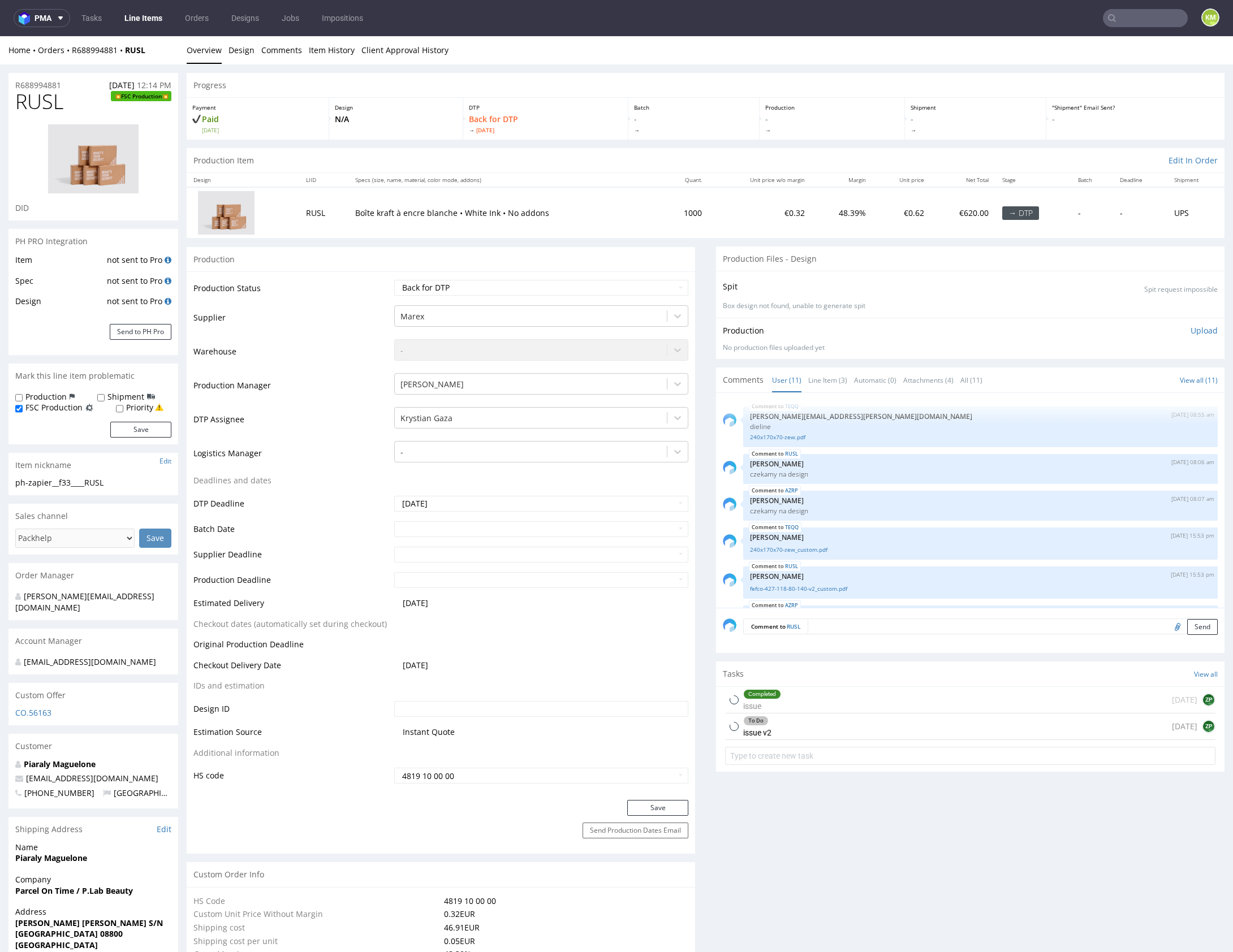
scroll to position [220, 0]
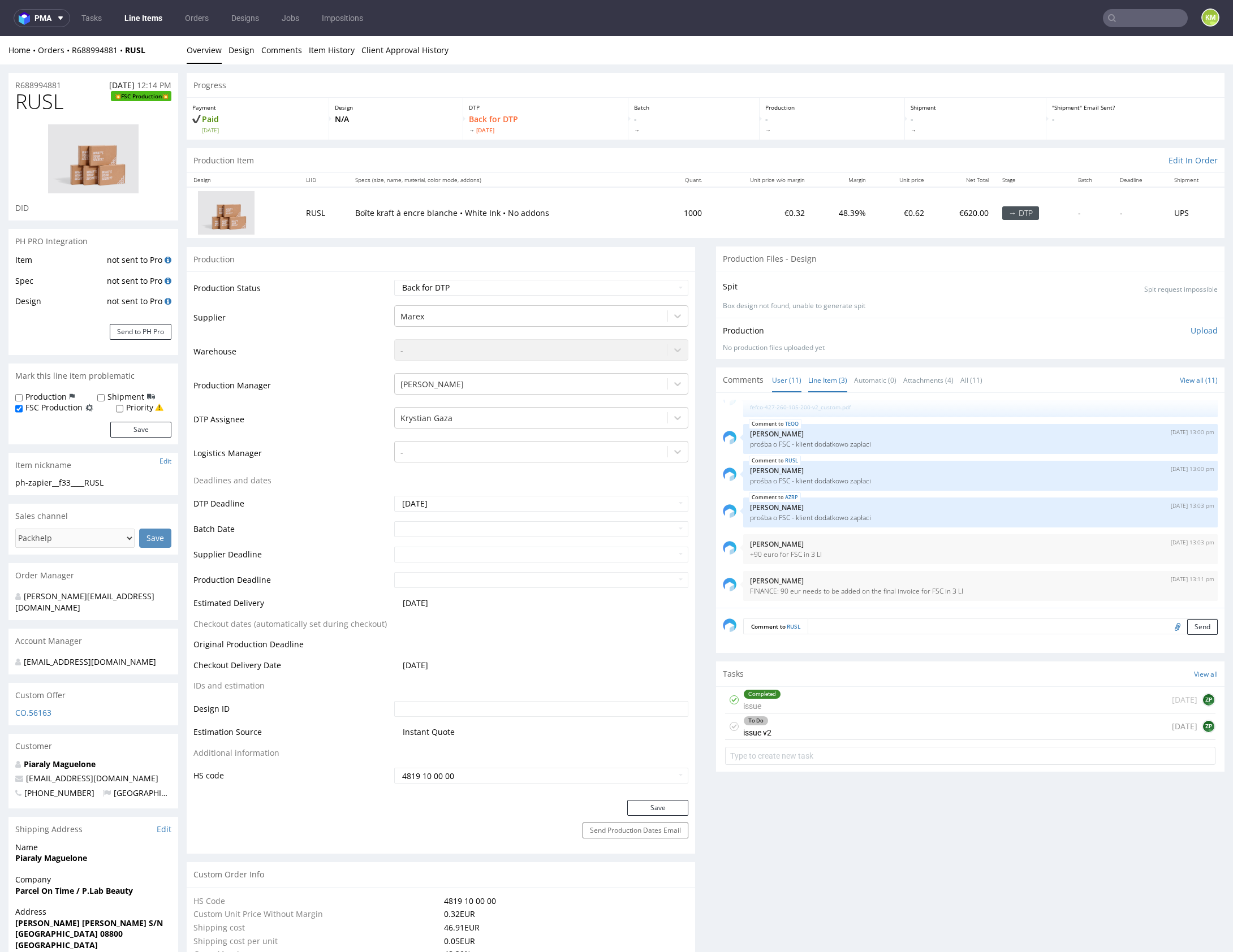
click at [818, 381] on link "Line Item (3)" at bounding box center [827, 380] width 39 height 24
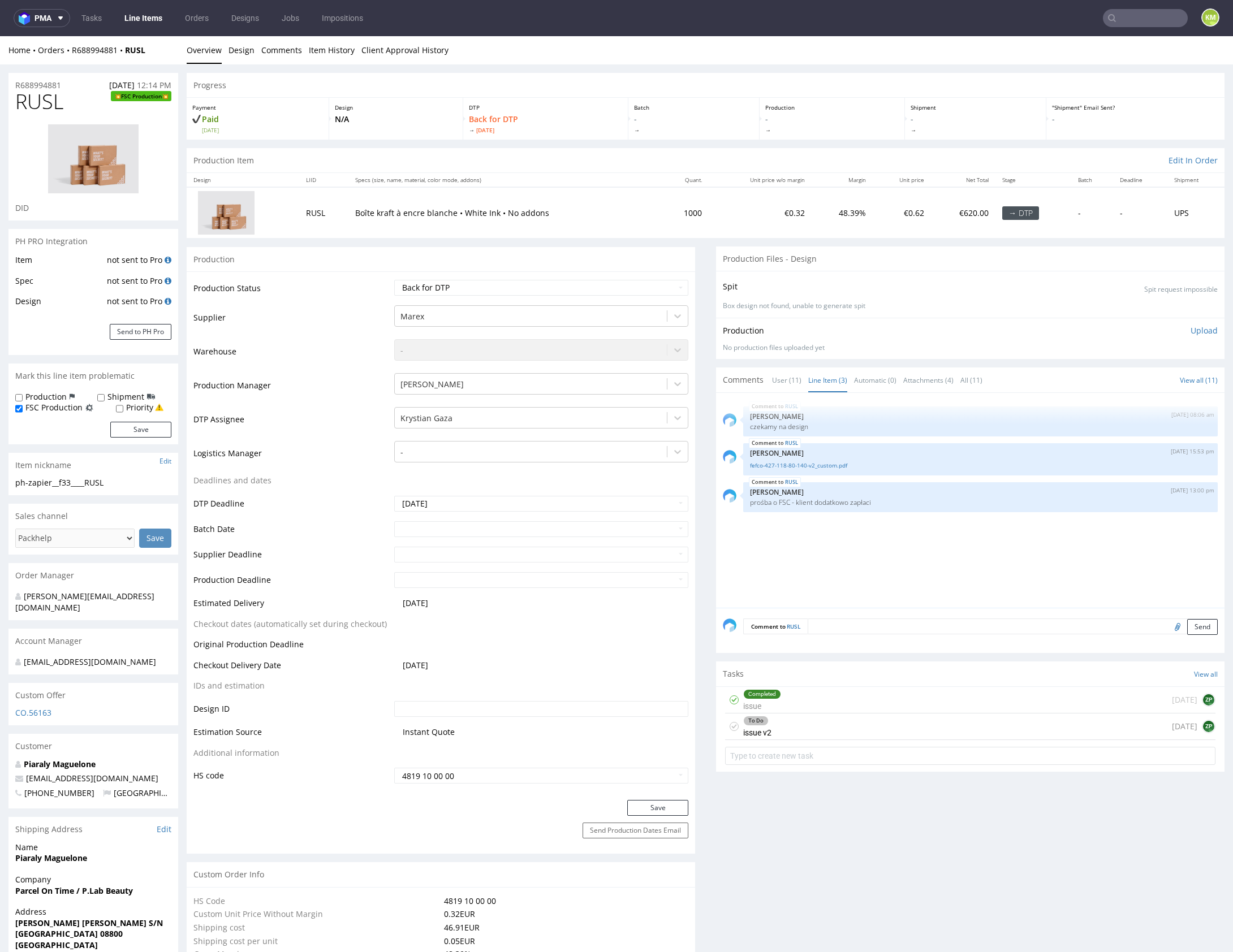
scroll to position [0, 0]
click at [926, 565] on div "RUSL 22nd Aug 25 | 08:06 am Zuzanna Pawlicka-Sabak czekamy na design RUSL 26th …" at bounding box center [973, 504] width 501 height 208
click at [930, 568] on div "RUSL 22nd Aug 25 | 08:06 am Zuzanna Pawlicka-Sabak czekamy na design RUSL 26th …" at bounding box center [973, 504] width 501 height 208
click at [838, 466] on link "fefco-427-118-80-140-v2_custom.pdf" at bounding box center [981, 466] width 461 height 9
drag, startPoint x: 884, startPoint y: 565, endPoint x: 879, endPoint y: 560, distance: 7.1
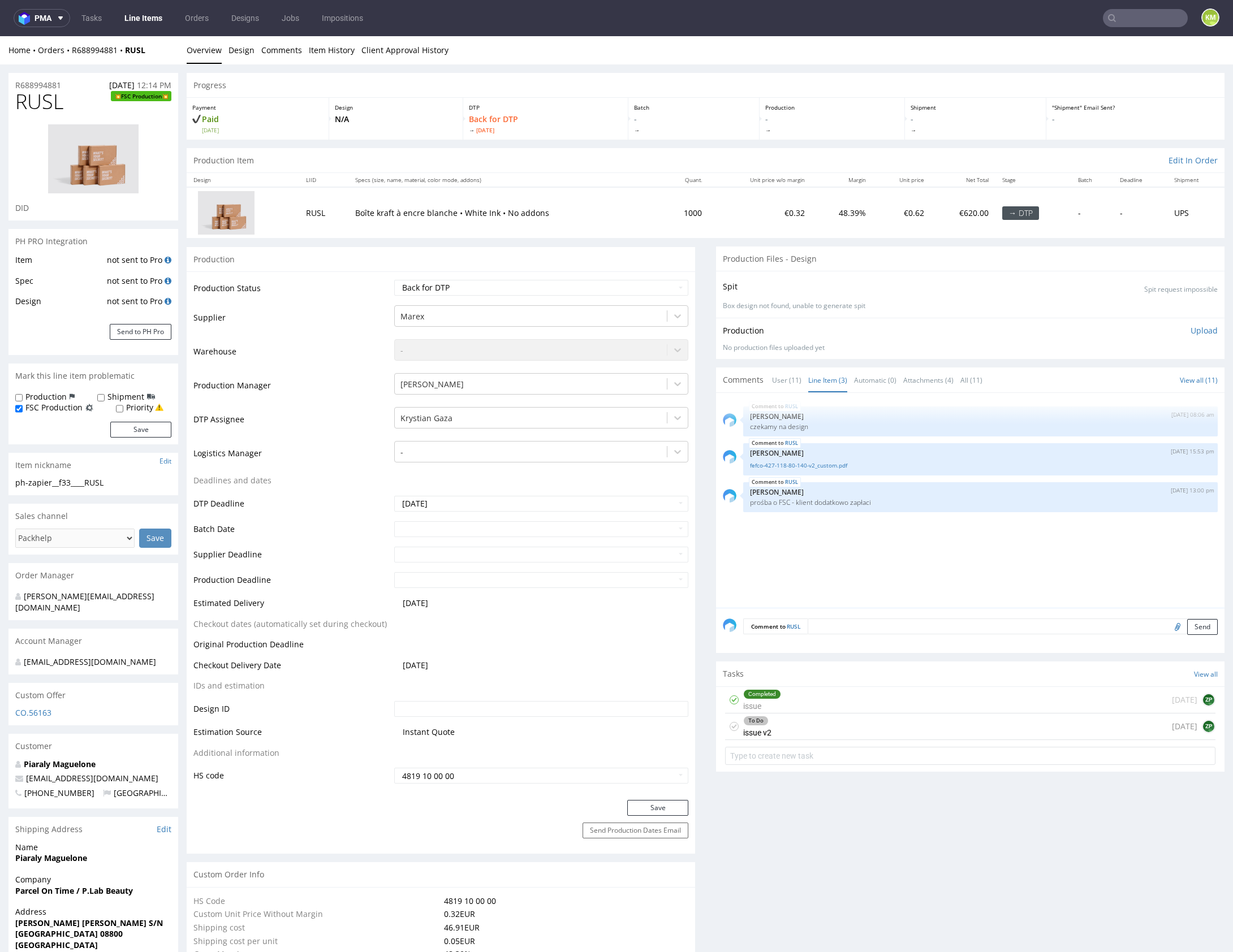
click at [884, 564] on div "RUSL 22nd Aug 25 | 08:06 am Zuzanna Pawlicka-Sabak czekamy na design RUSL 26th …" at bounding box center [973, 504] width 501 height 208
drag, startPoint x: 862, startPoint y: 558, endPoint x: 752, endPoint y: 39, distance: 530.5
click at [862, 558] on div "RUSL 22nd Aug 25 | 08:06 am Zuzanna Pawlicka-Sabak czekamy na design RUSL 26th …" at bounding box center [973, 504] width 501 height 208
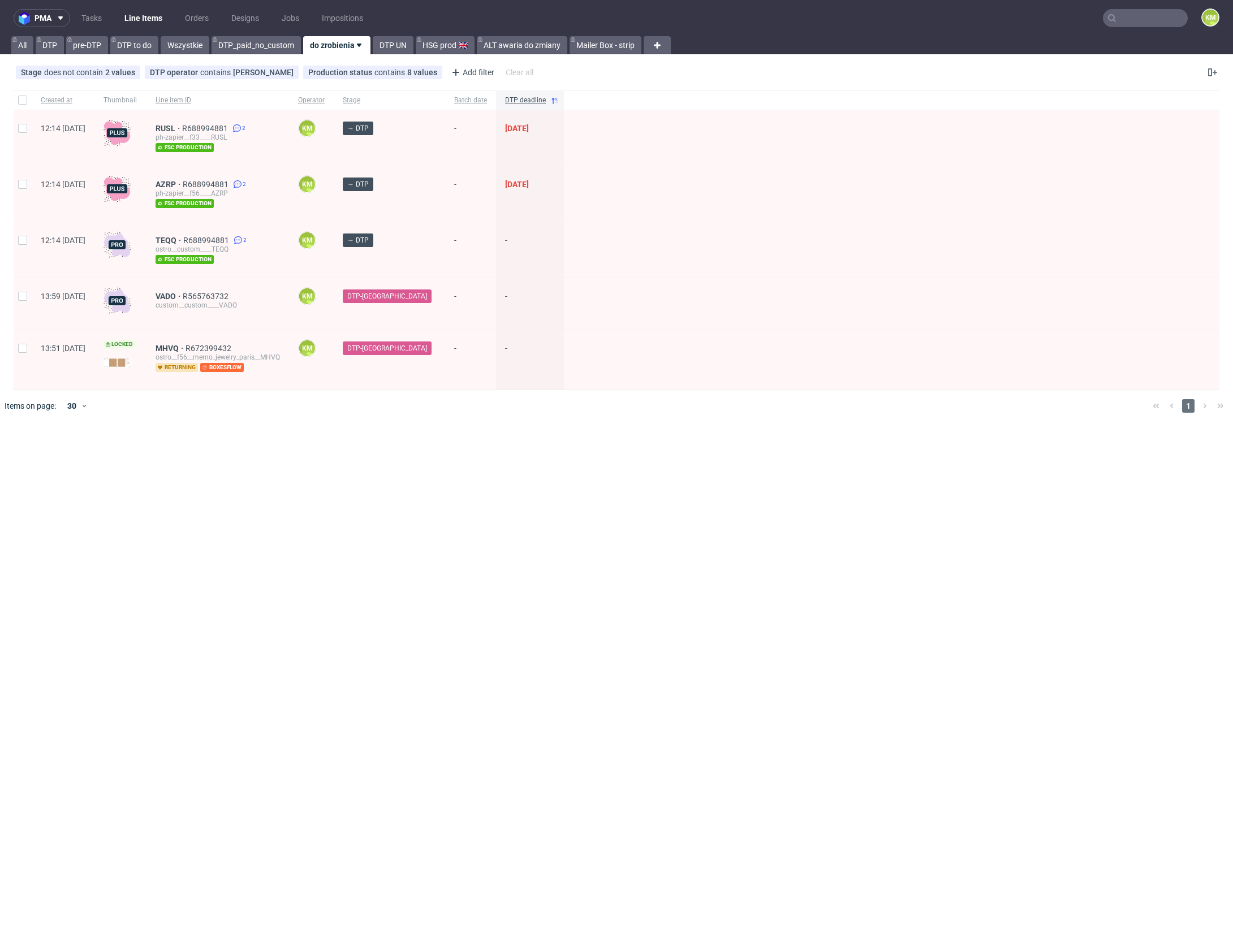
click at [357, 456] on div "pma Tasks Line Items Orders Designs Jobs Impositions KM All DTP pre-DTP DTP to …" at bounding box center [616, 476] width 1233 height 952
click at [422, 441] on div "pma Tasks Line Items Orders Designs Jobs Impositions KM All DTP pre-DTP DTP to …" at bounding box center [616, 476] width 1233 height 952
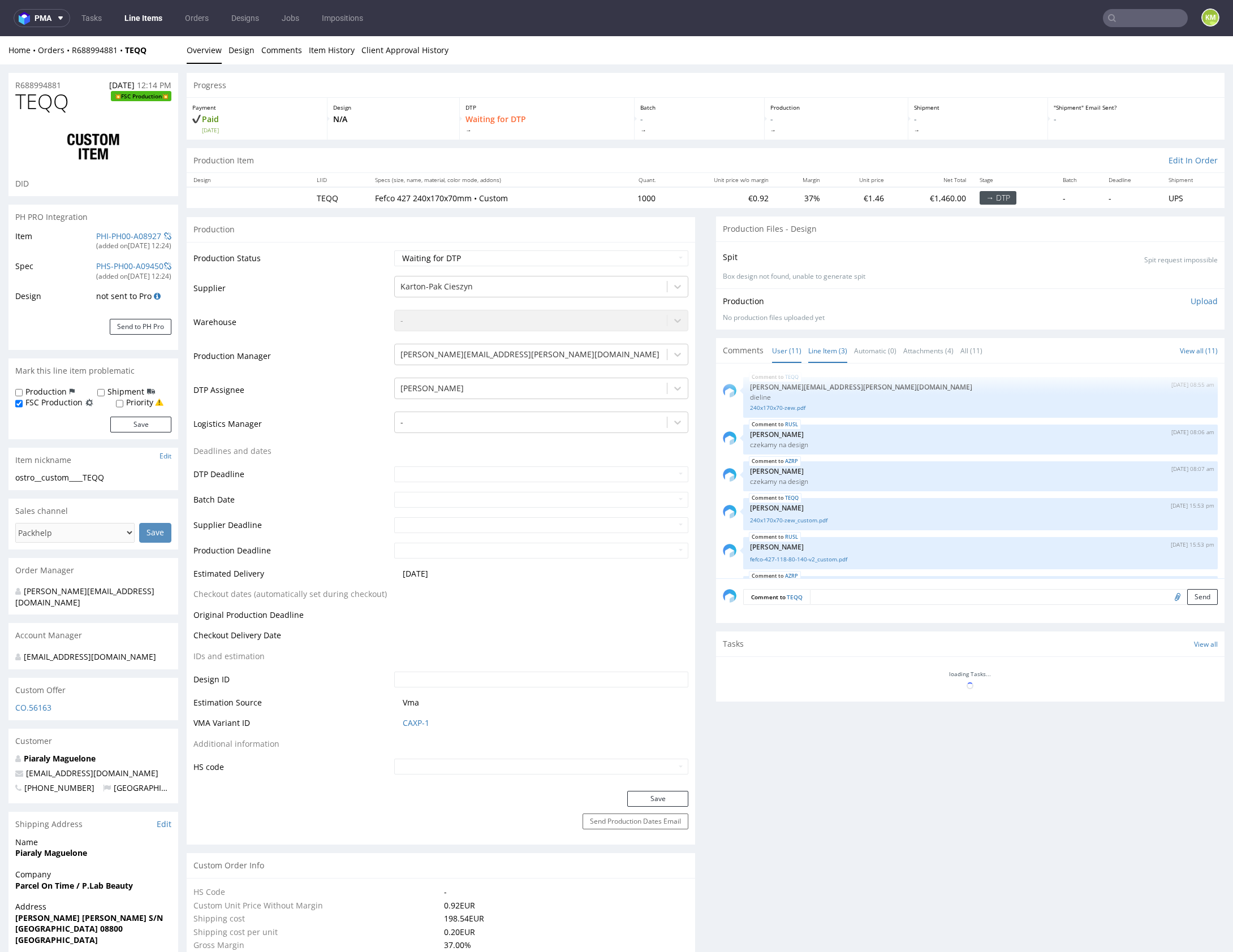
scroll to position [220, 0]
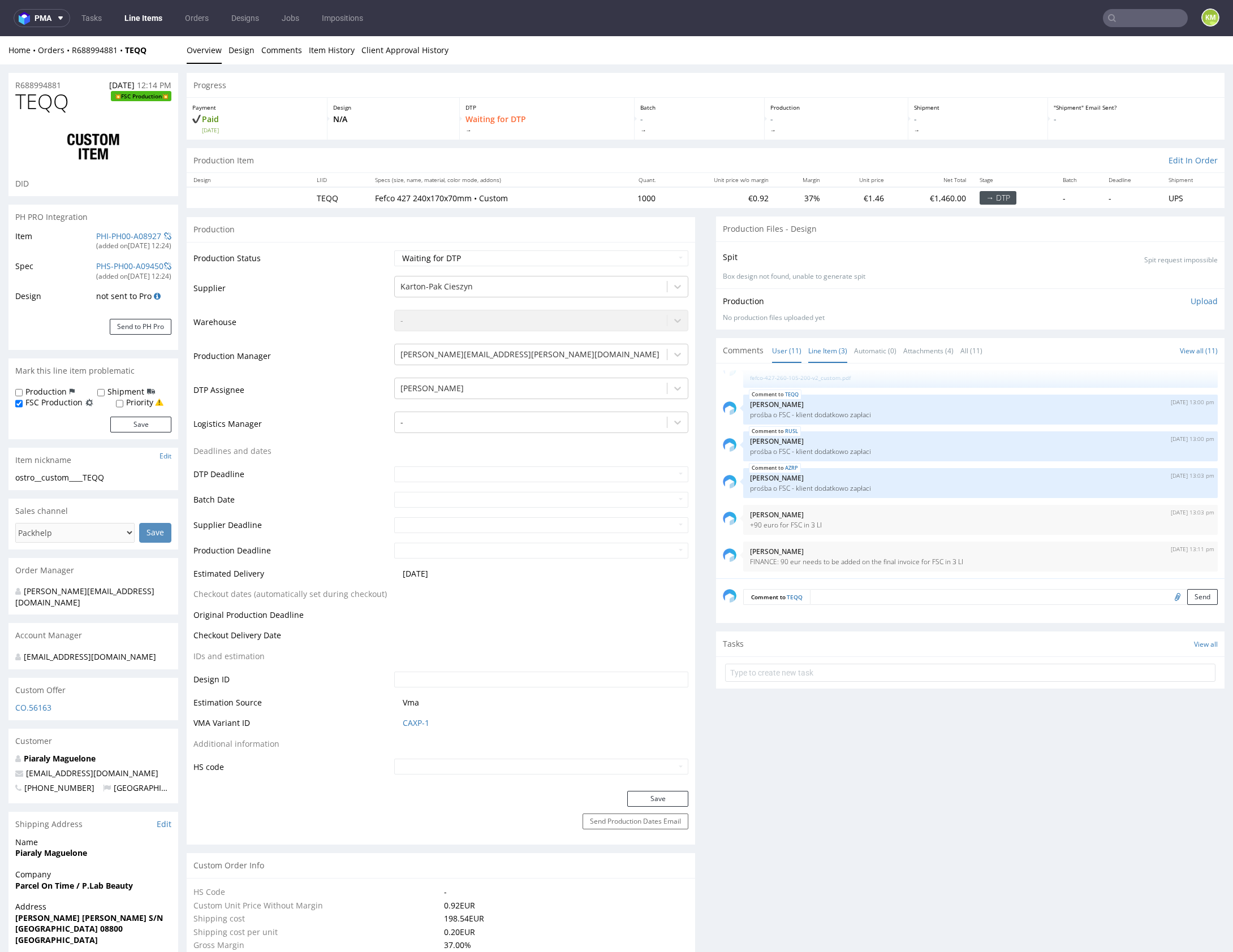
click at [822, 354] on link "Line Item (3)" at bounding box center [827, 351] width 39 height 24
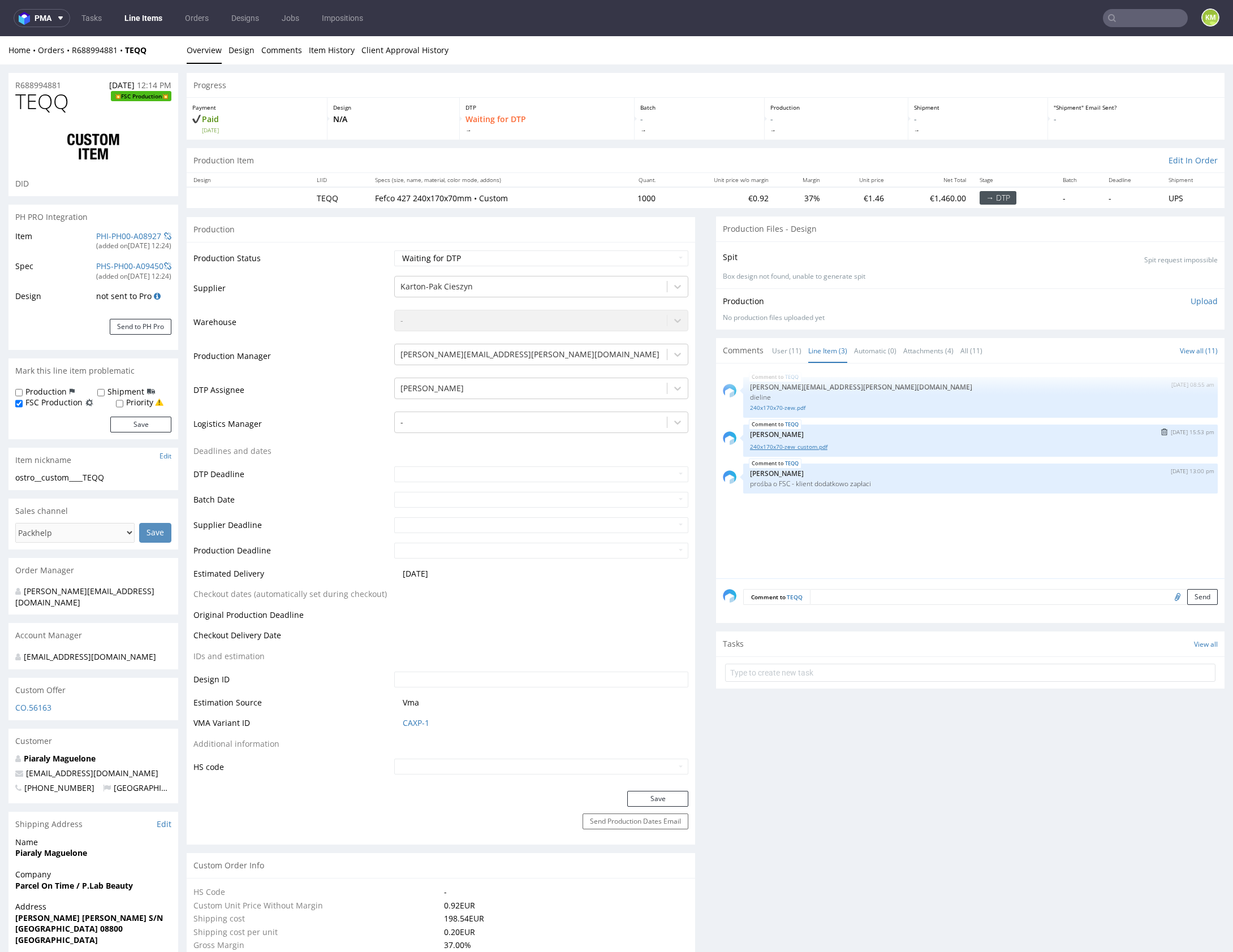
click at [804, 446] on link "240x170x70-zew_custom.pdf" at bounding box center [981, 447] width 461 height 9
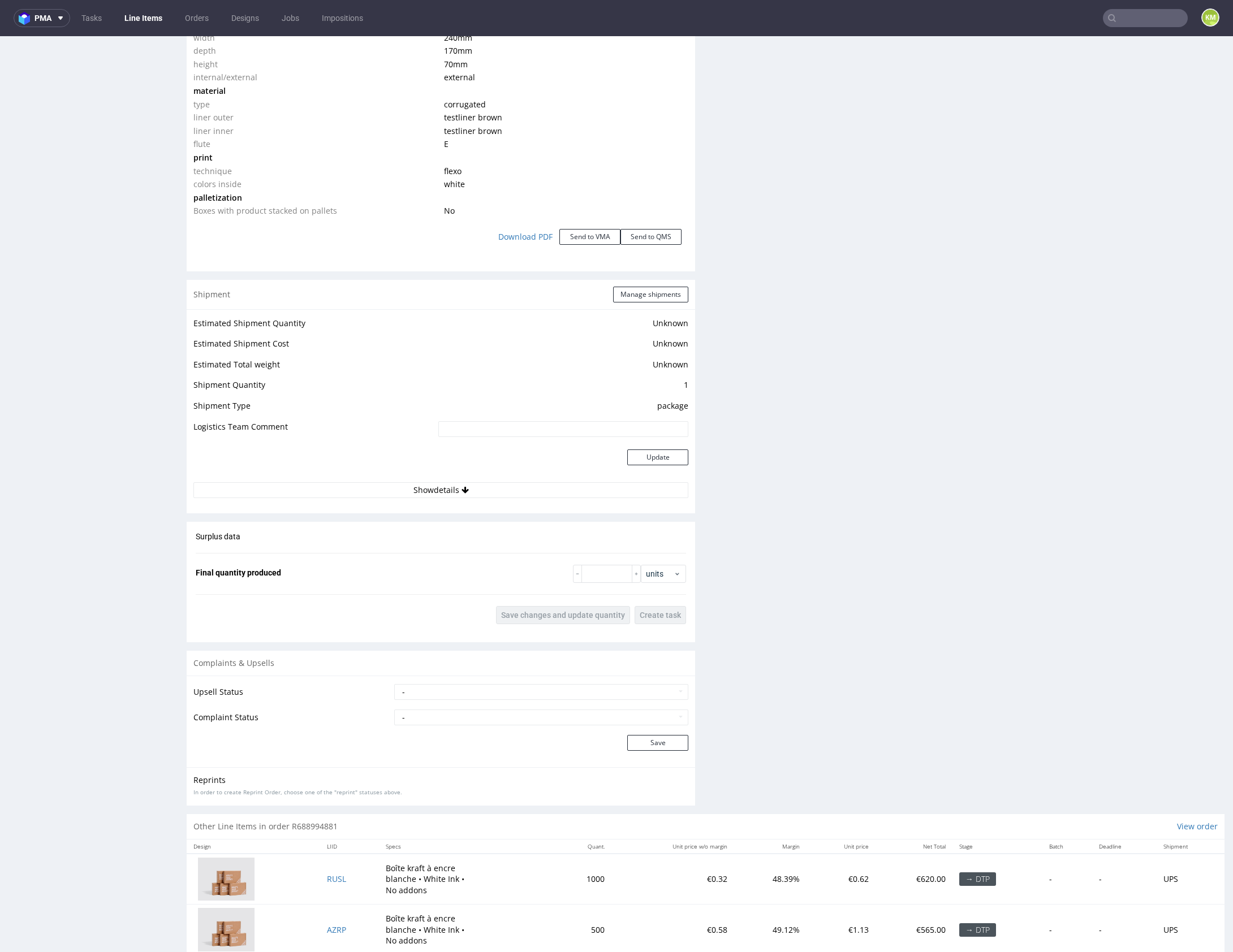
scroll to position [1184, 0]
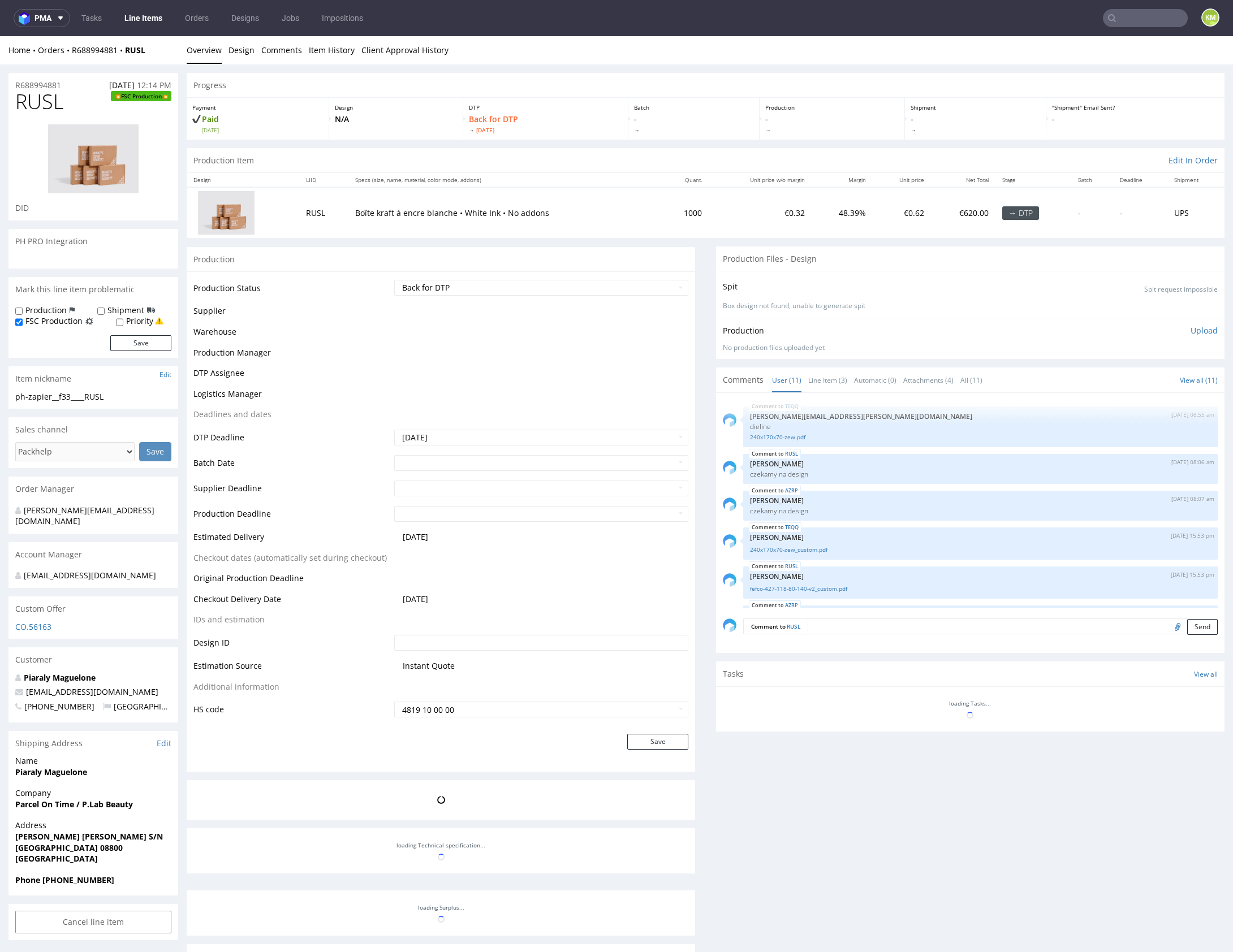
scroll to position [220, 0]
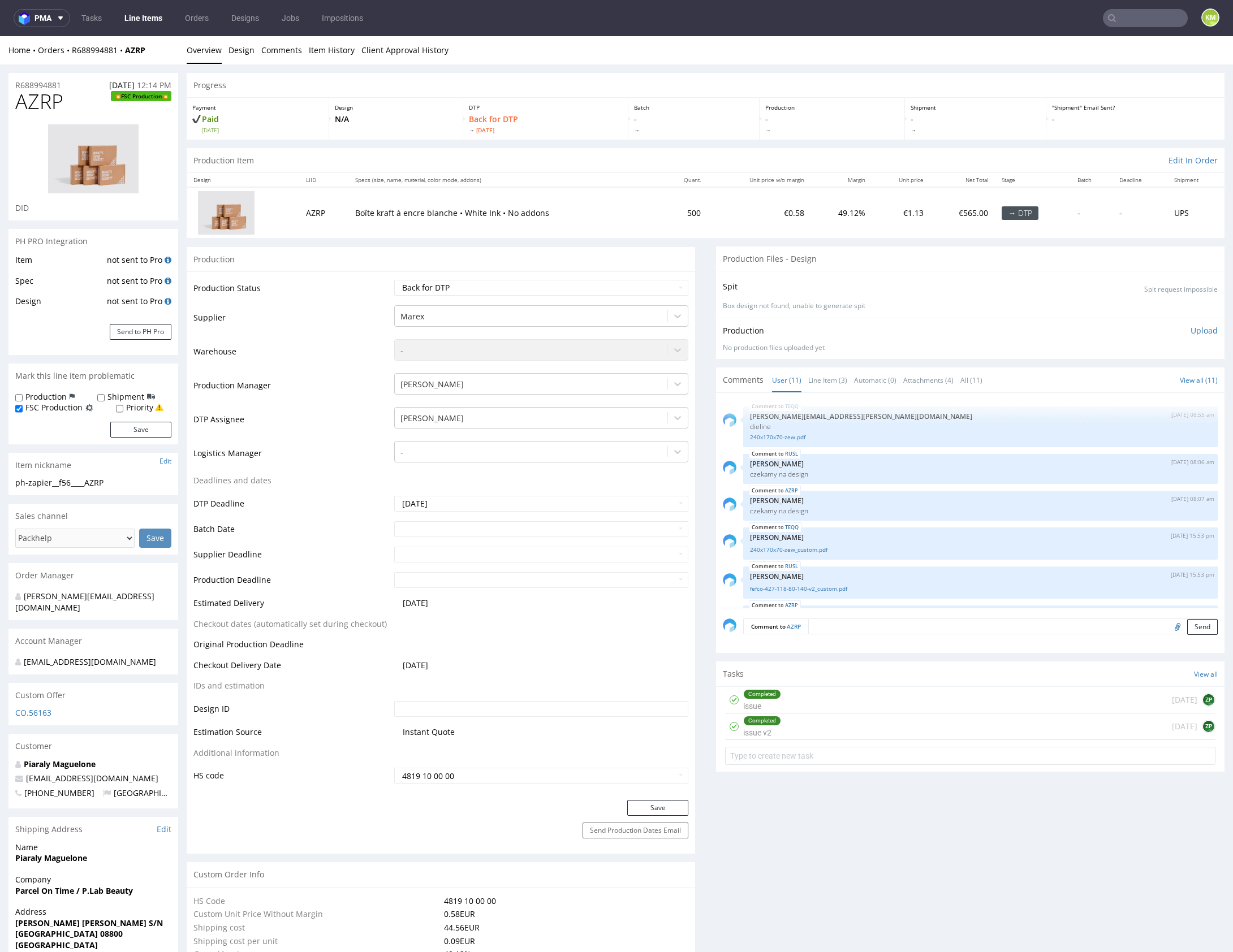
scroll to position [220, 0]
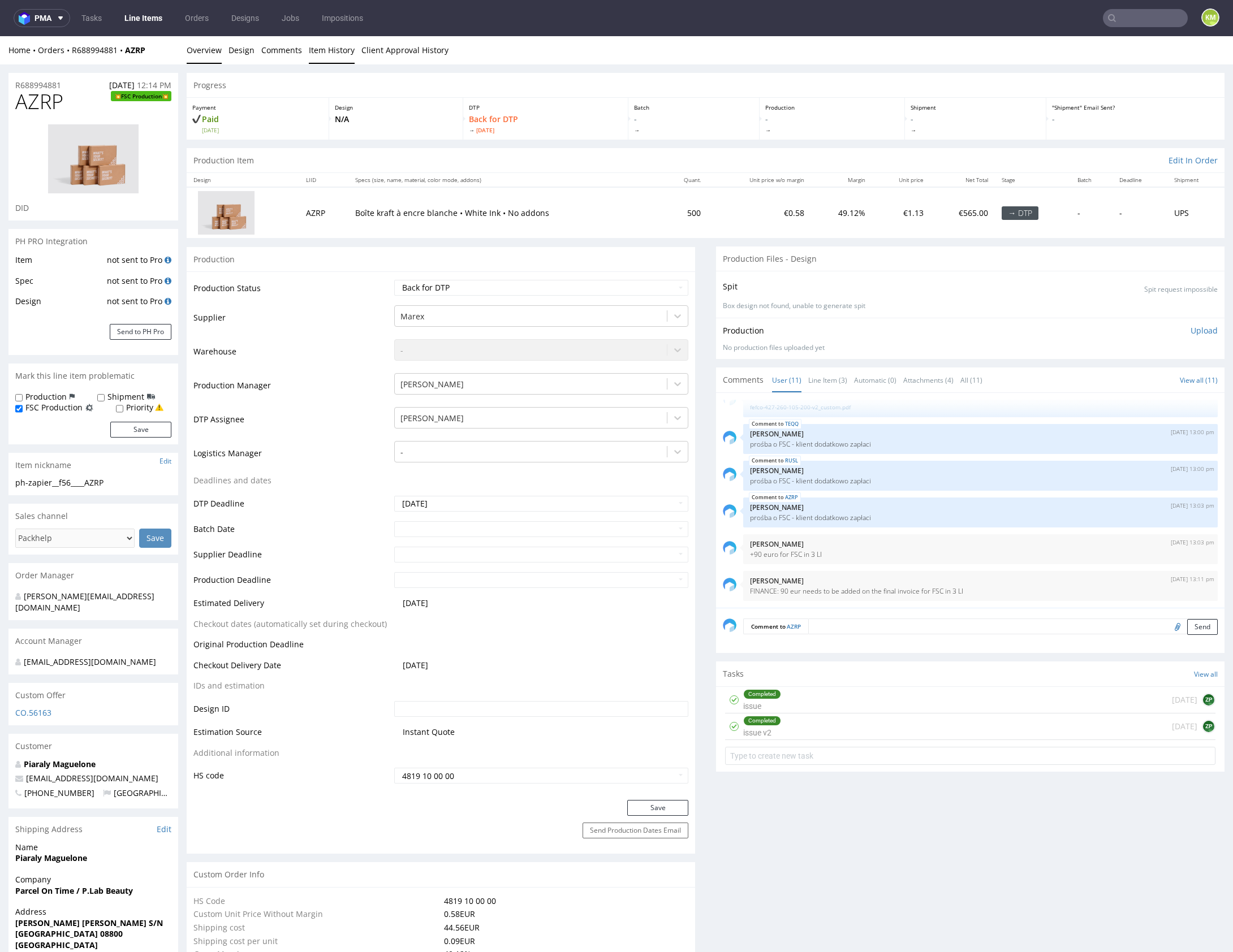
click at [334, 58] on link "Item History" at bounding box center [332, 50] width 46 height 28
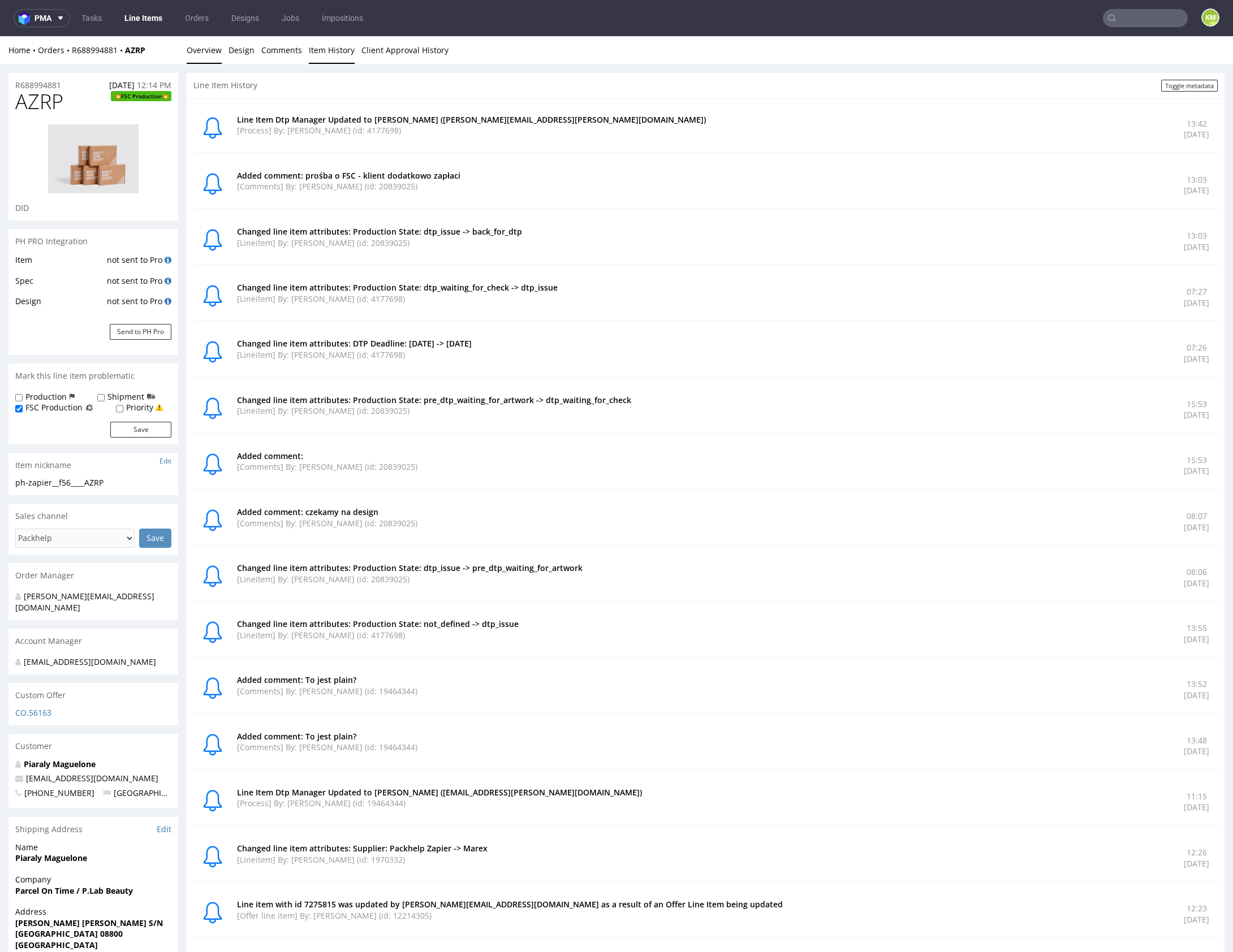
click at [194, 56] on link "Overview" at bounding box center [204, 50] width 35 height 28
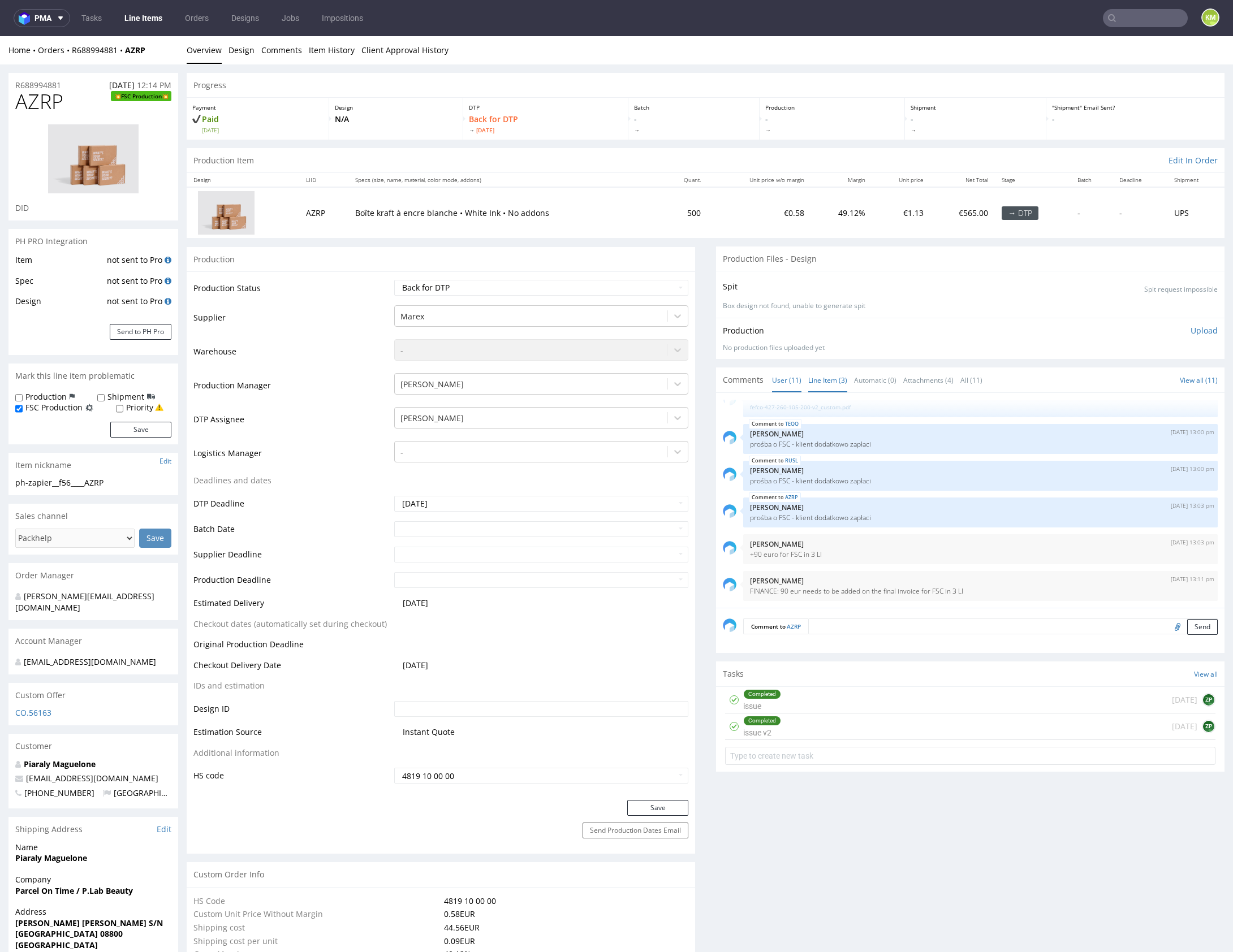
click at [824, 375] on link "Line Item (3)" at bounding box center [827, 380] width 39 height 24
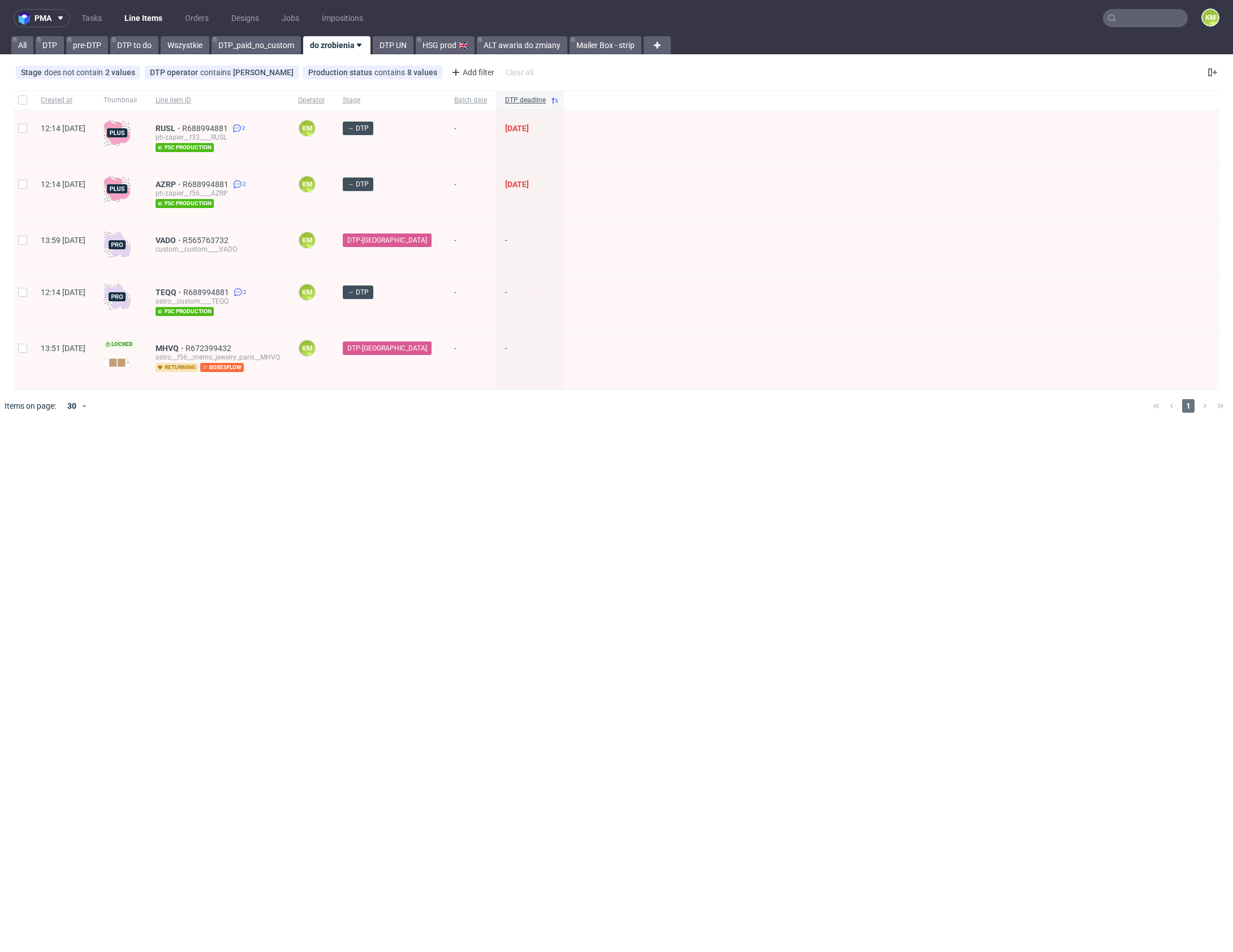
click at [539, 458] on div "pma Tasks Line Items Orders Designs Jobs Impositions KM All DTP pre-DTP DTP to …" at bounding box center [616, 476] width 1233 height 952
click at [561, 466] on div "pma Tasks Line Items Orders Designs Jobs Impositions KM All DTP pre-DTP DTP to …" at bounding box center [616, 476] width 1233 height 952
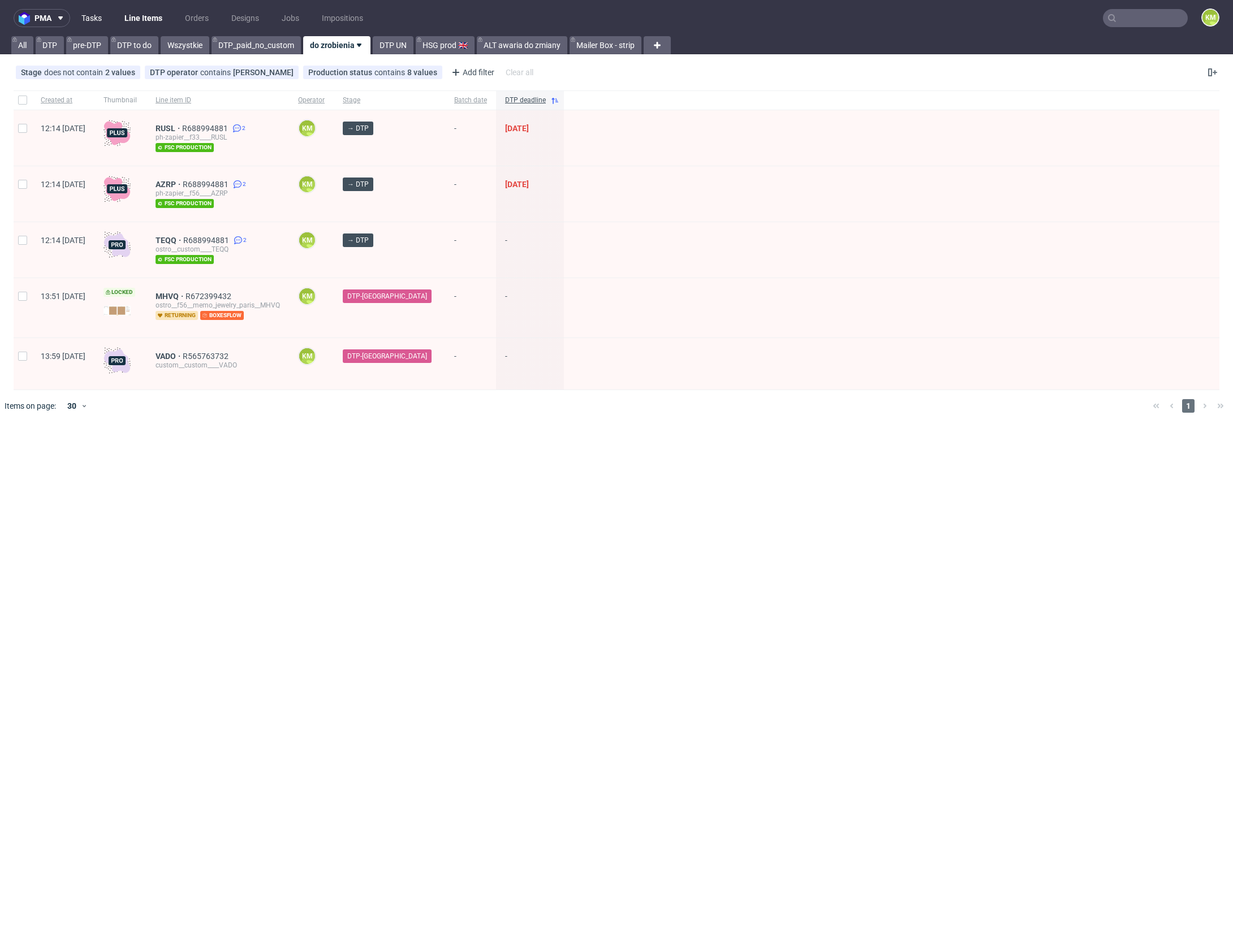
click at [91, 14] on link "Tasks" at bounding box center [92, 18] width 34 height 18
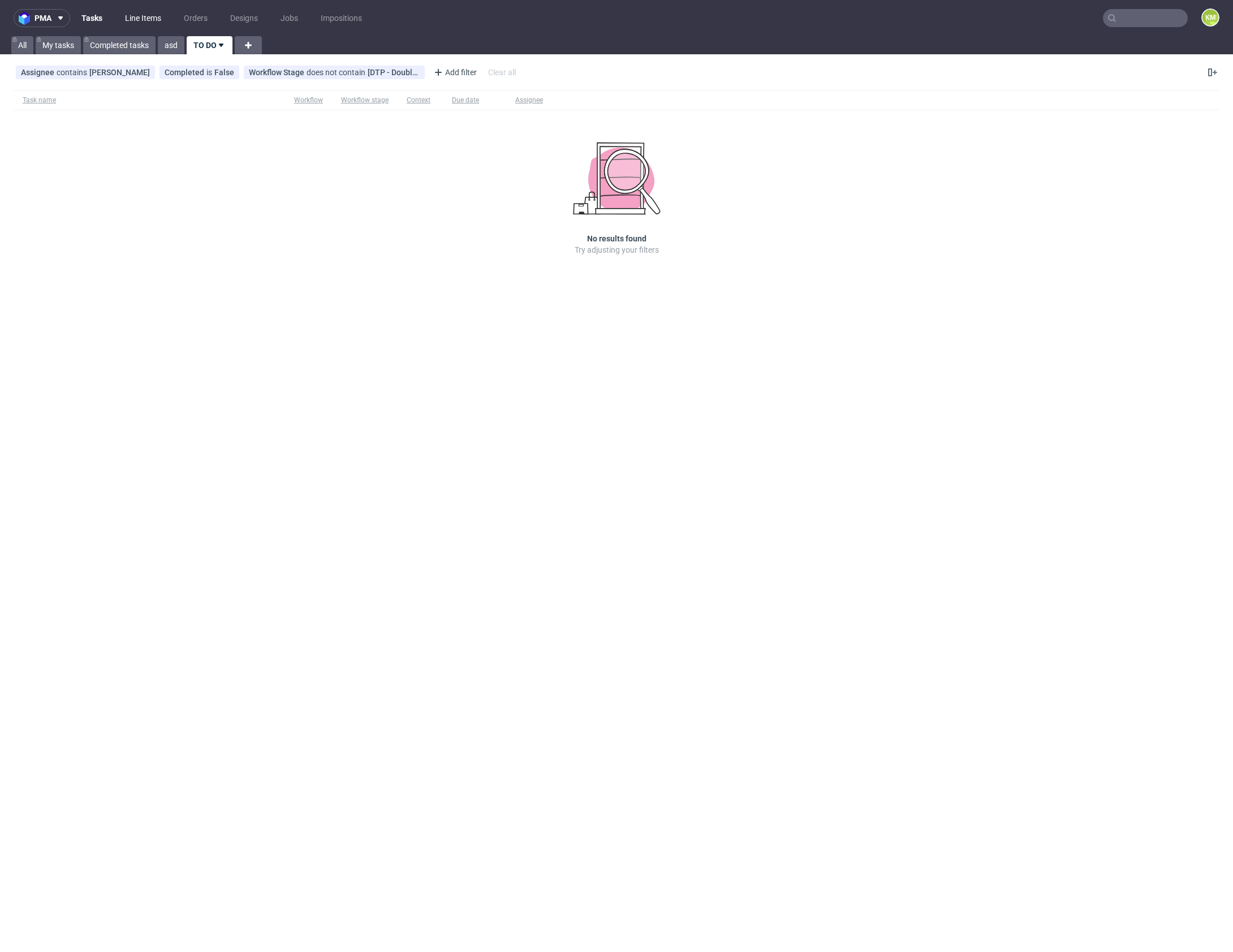
click at [138, 20] on link "Line Items" at bounding box center [143, 18] width 50 height 18
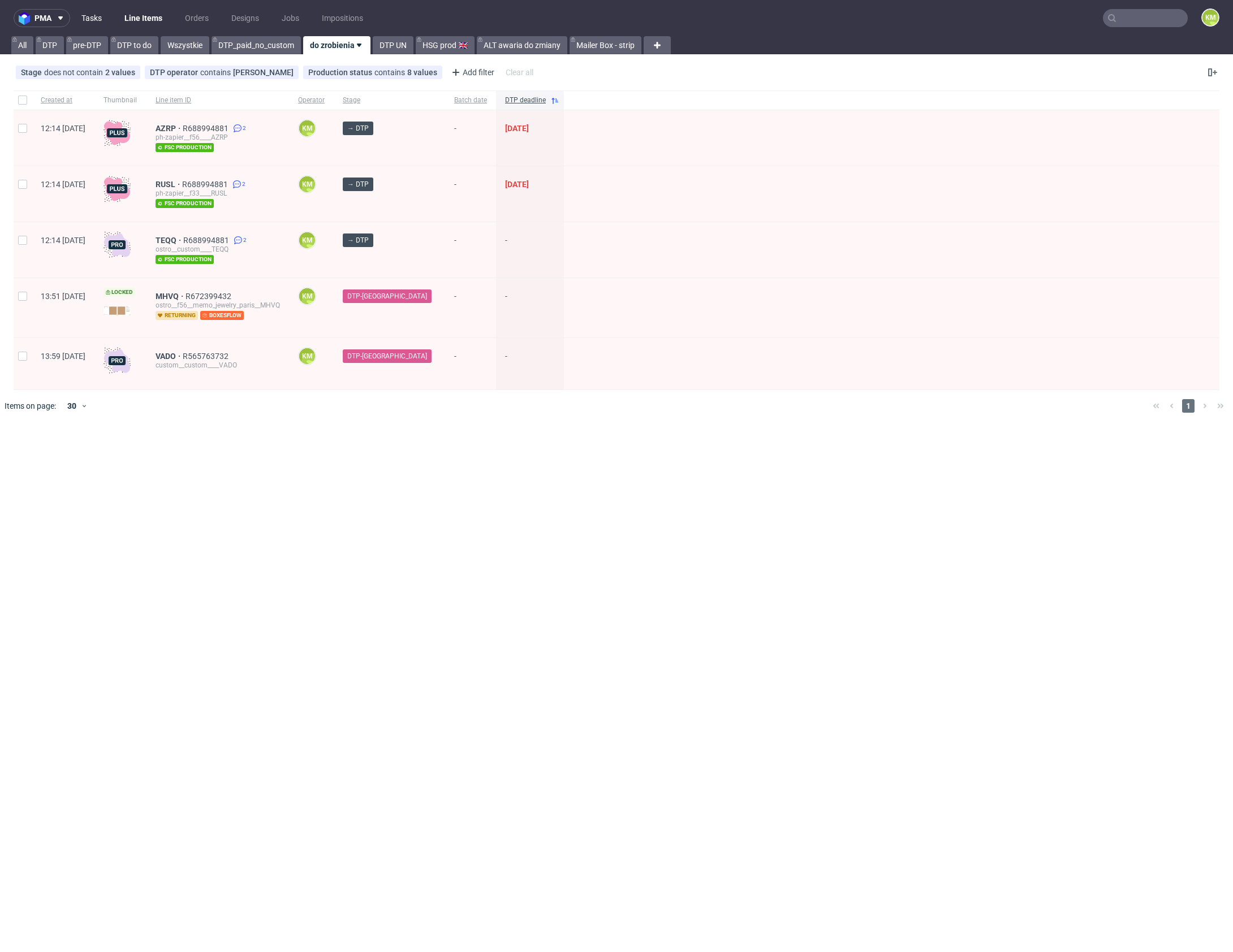
click at [93, 20] on link "Tasks" at bounding box center [92, 18] width 34 height 18
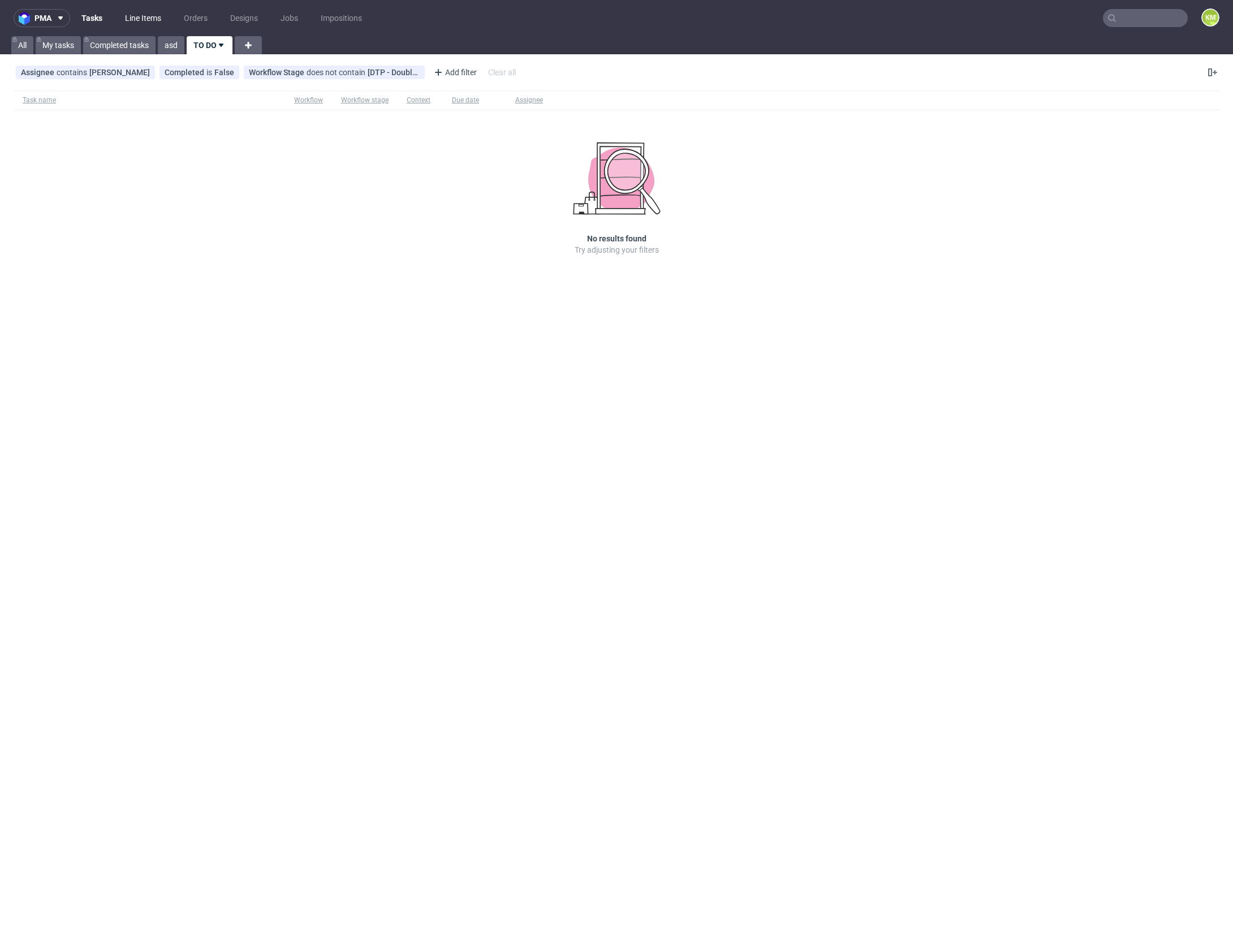
click at [138, 21] on link "Line Items" at bounding box center [143, 18] width 50 height 18
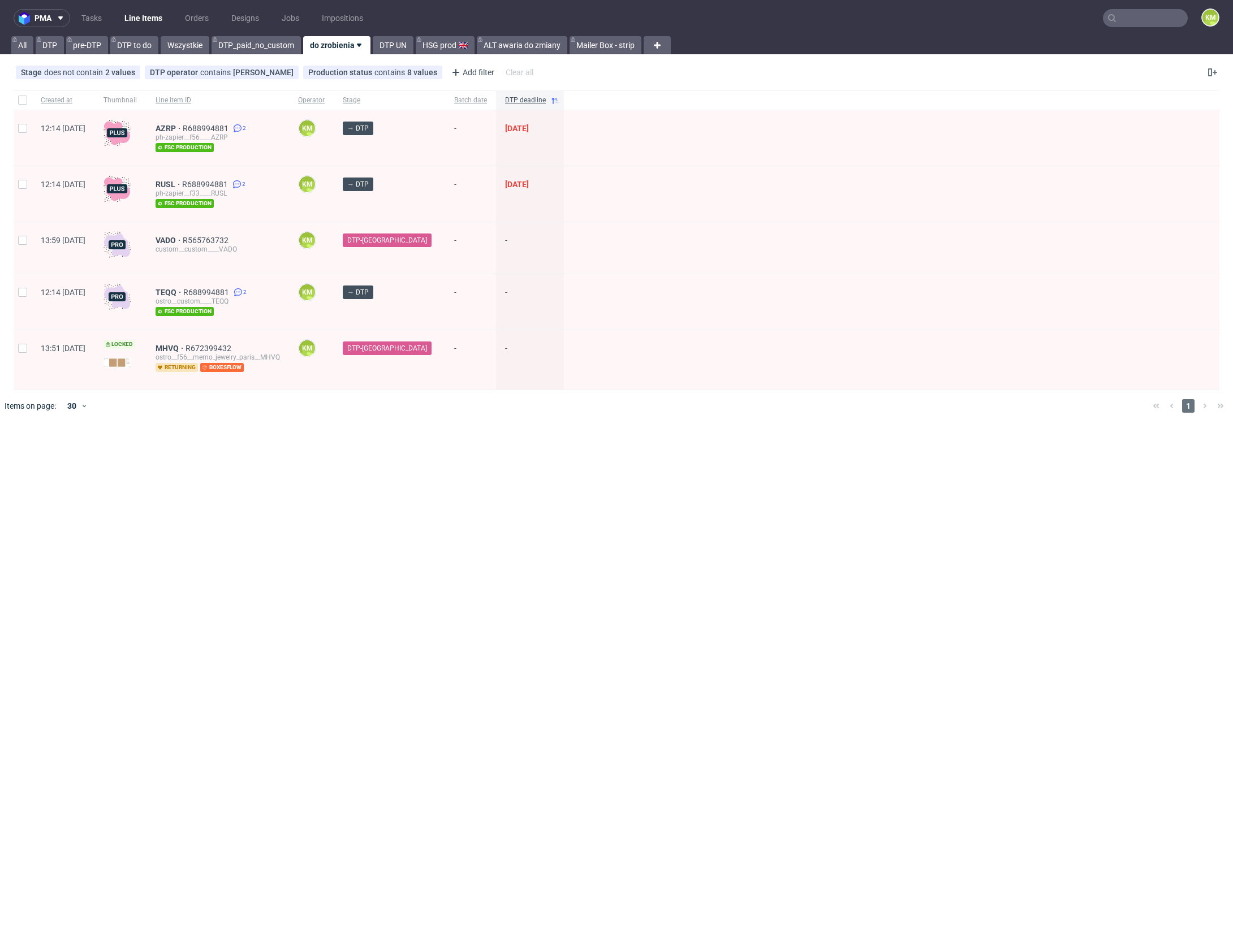
click at [662, 610] on div "pma Tasks Line Items Orders Designs Jobs Impositions KM All DTP pre-DTP DTP to …" at bounding box center [616, 476] width 1233 height 952
click at [231, 291] on span "R688994881" at bounding box center [207, 292] width 48 height 9
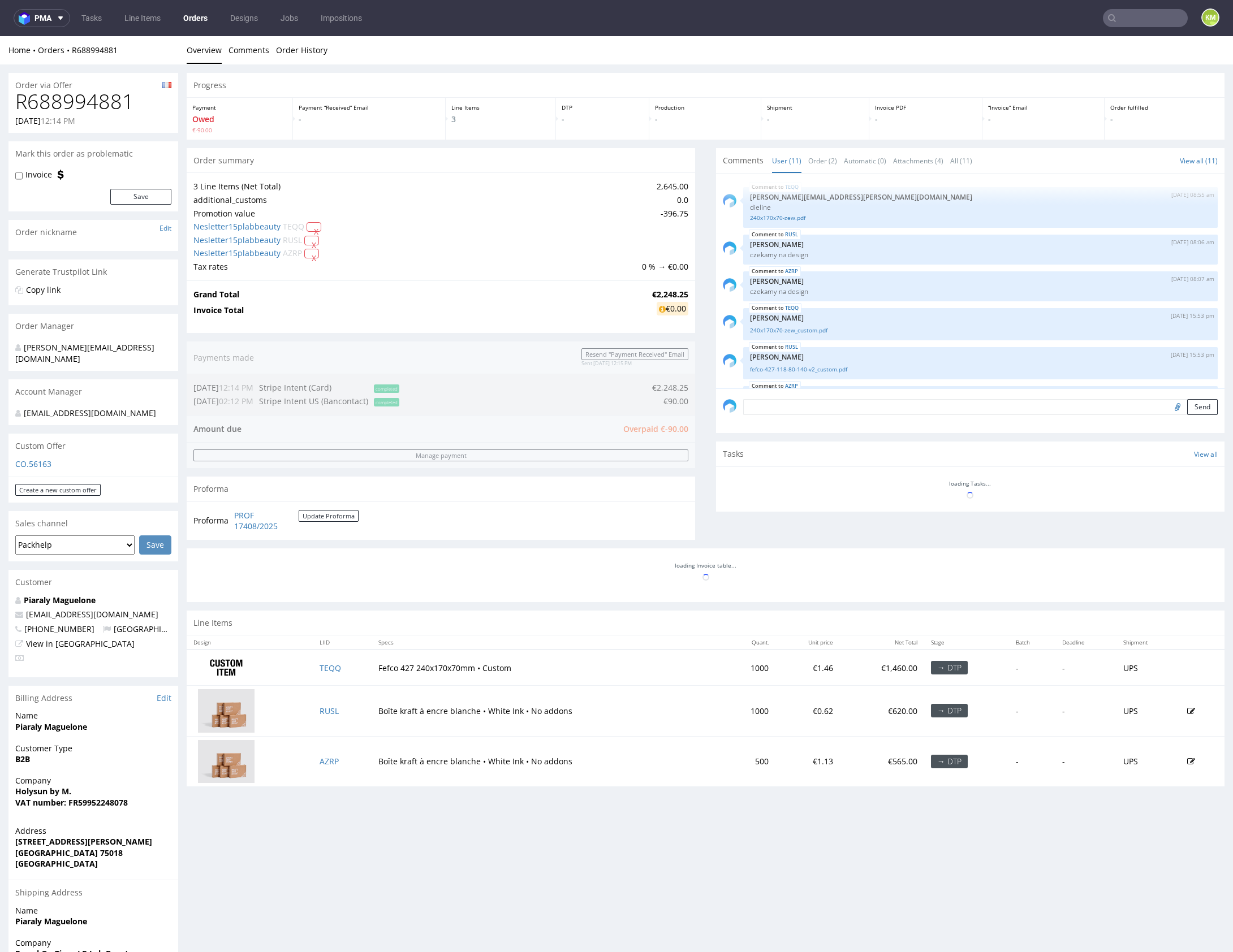
scroll to position [220, 0]
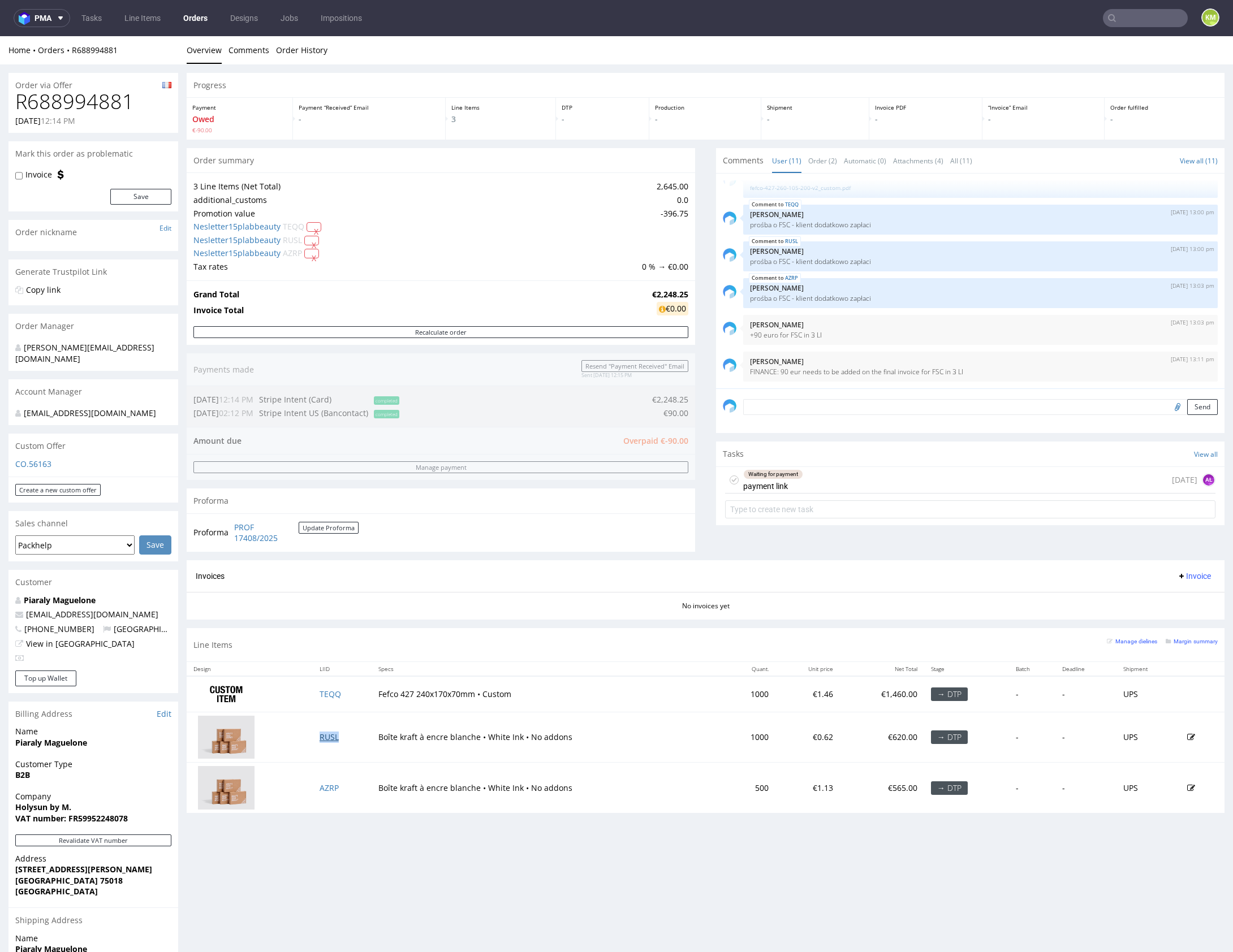
drag, startPoint x: 330, startPoint y: 734, endPoint x: 327, endPoint y: 745, distance: 11.4
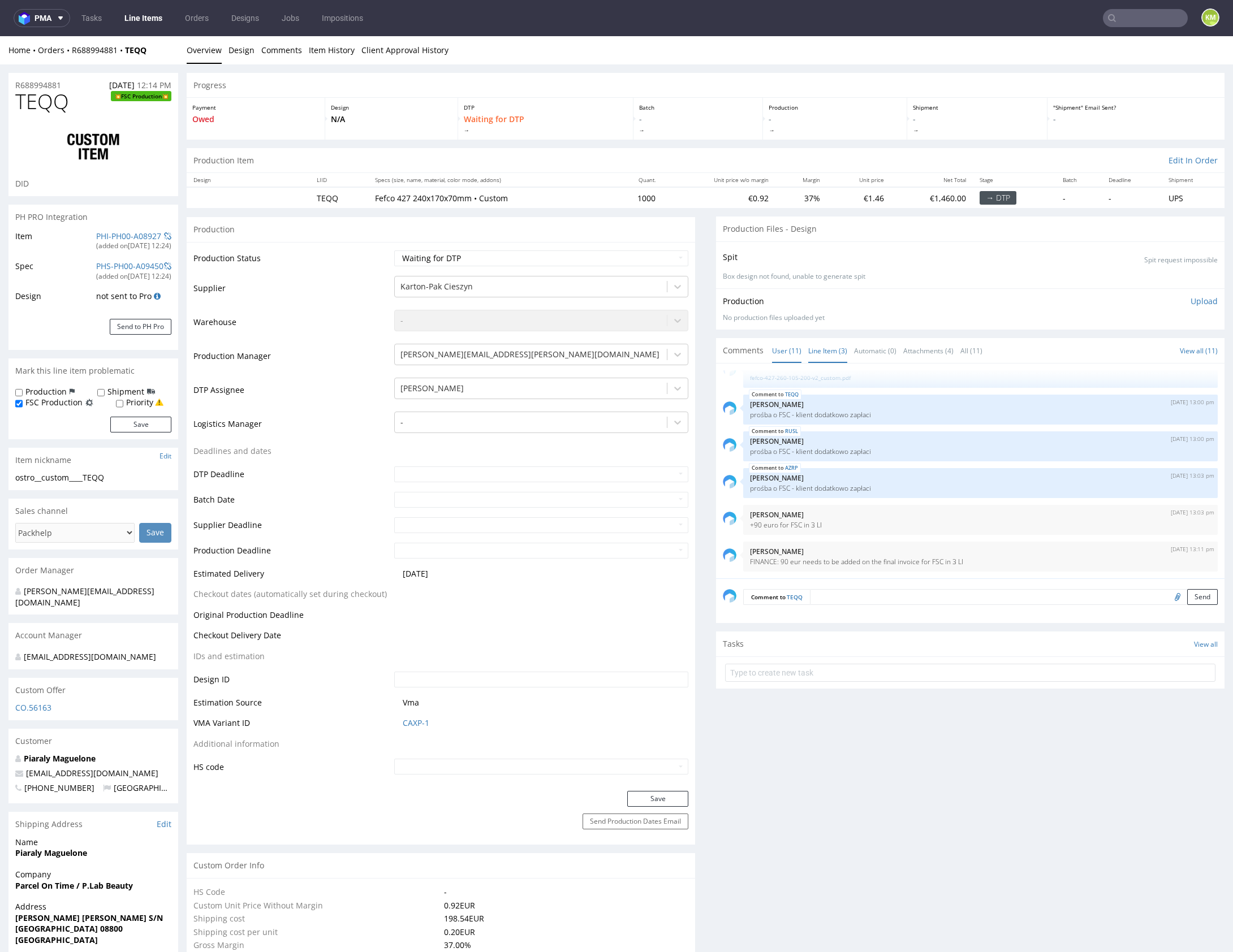
click at [817, 352] on link "Line Item (3)" at bounding box center [827, 351] width 39 height 24
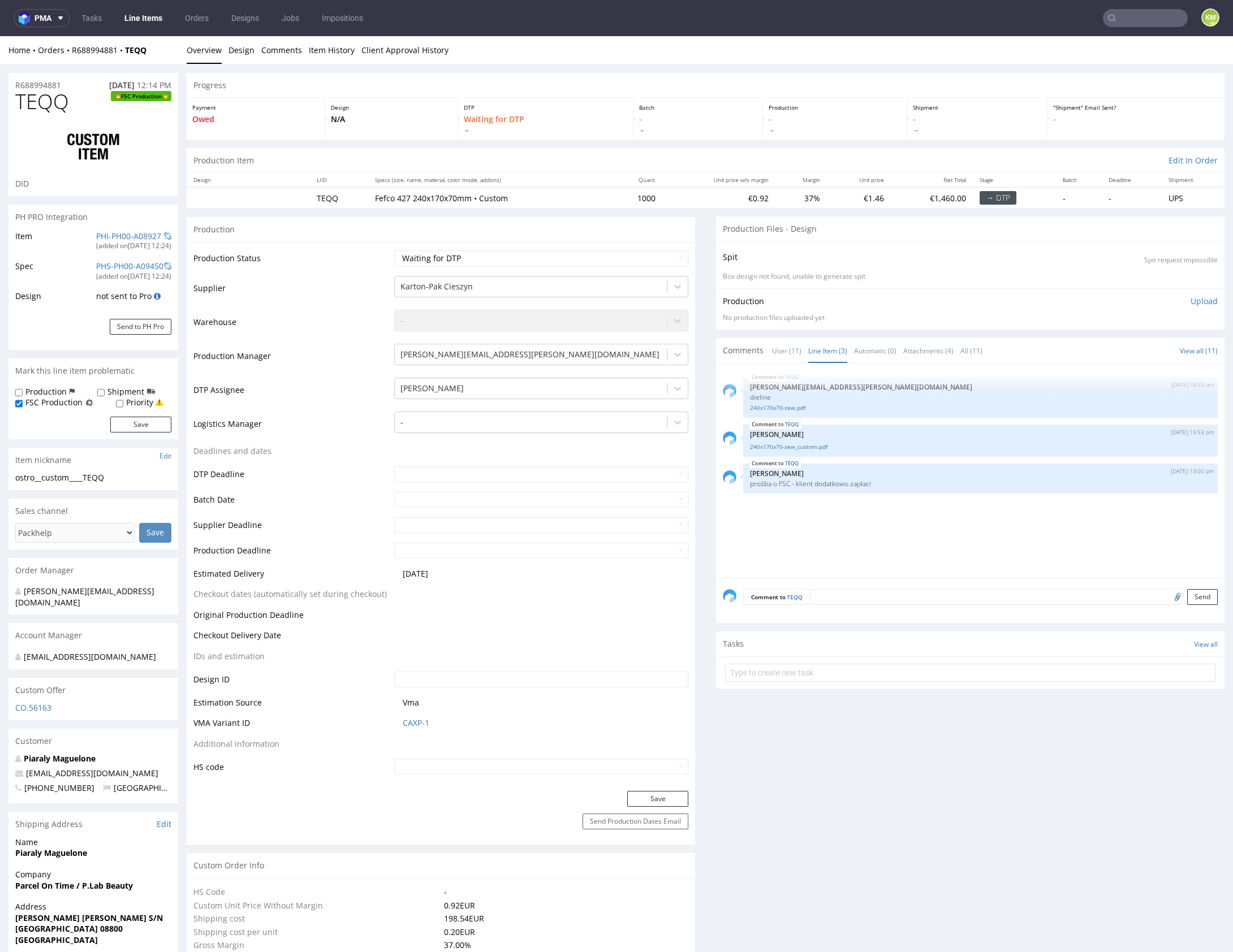
click at [842, 545] on div "TEQQ [DATE] 08:55 am [PERSON_NAME][EMAIL_ADDRESS][PERSON_NAME][DOMAIN_NAME] die…" at bounding box center [973, 474] width 501 height 208
click at [842, 545] on div "TEQQ 19th Aug 25 | 08:55 am maciej.sikora@packhelp.com dieline 240x170x70-zew.p…" at bounding box center [973, 474] width 501 height 208
click at [807, 445] on link "240x170x70-zew_custom.pdf" at bounding box center [981, 447] width 461 height 9
click at [879, 531] on div "TEQQ 19th Aug 25 | 08:55 am maciej.sikora@packhelp.com dieline 240x170x70-zew.p…" at bounding box center [973, 474] width 501 height 208
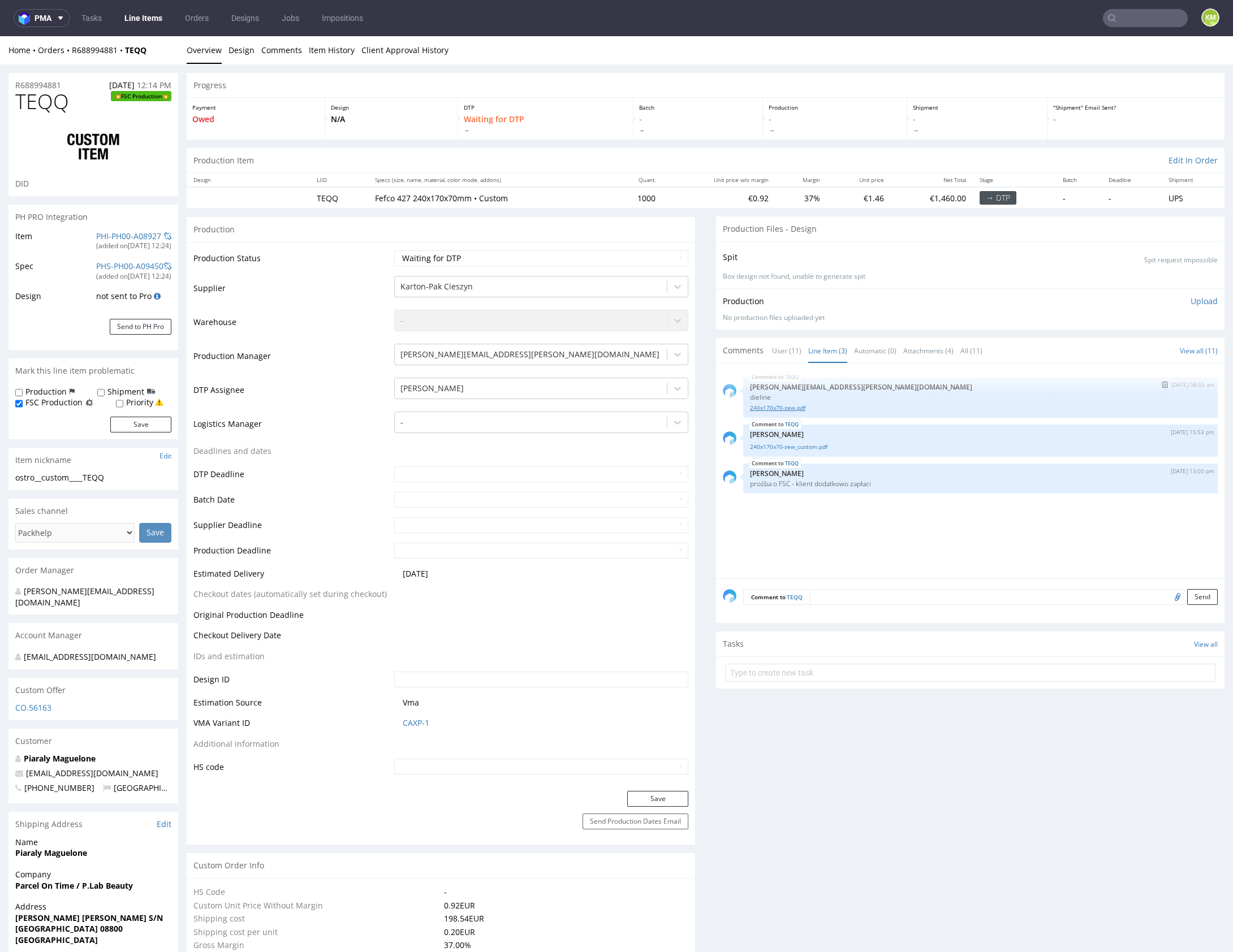
click at [786, 406] on link "240x170x70-zew.pdf" at bounding box center [981, 408] width 461 height 9
click at [812, 447] on link "240x170x70-zew_custom.pdf" at bounding box center [981, 447] width 461 height 9
click at [881, 532] on div "TEQQ 19th Aug 25 | 08:55 am maciej.sikora@packhelp.com dieline 240x170x70-zew.p…" at bounding box center [973, 474] width 501 height 208
click at [1168, 596] on input "file" at bounding box center [1176, 596] width 16 height 15
type input "C:\fakepath\custom__f33____TEQQ__d0__oR688994881__inside.pdf"
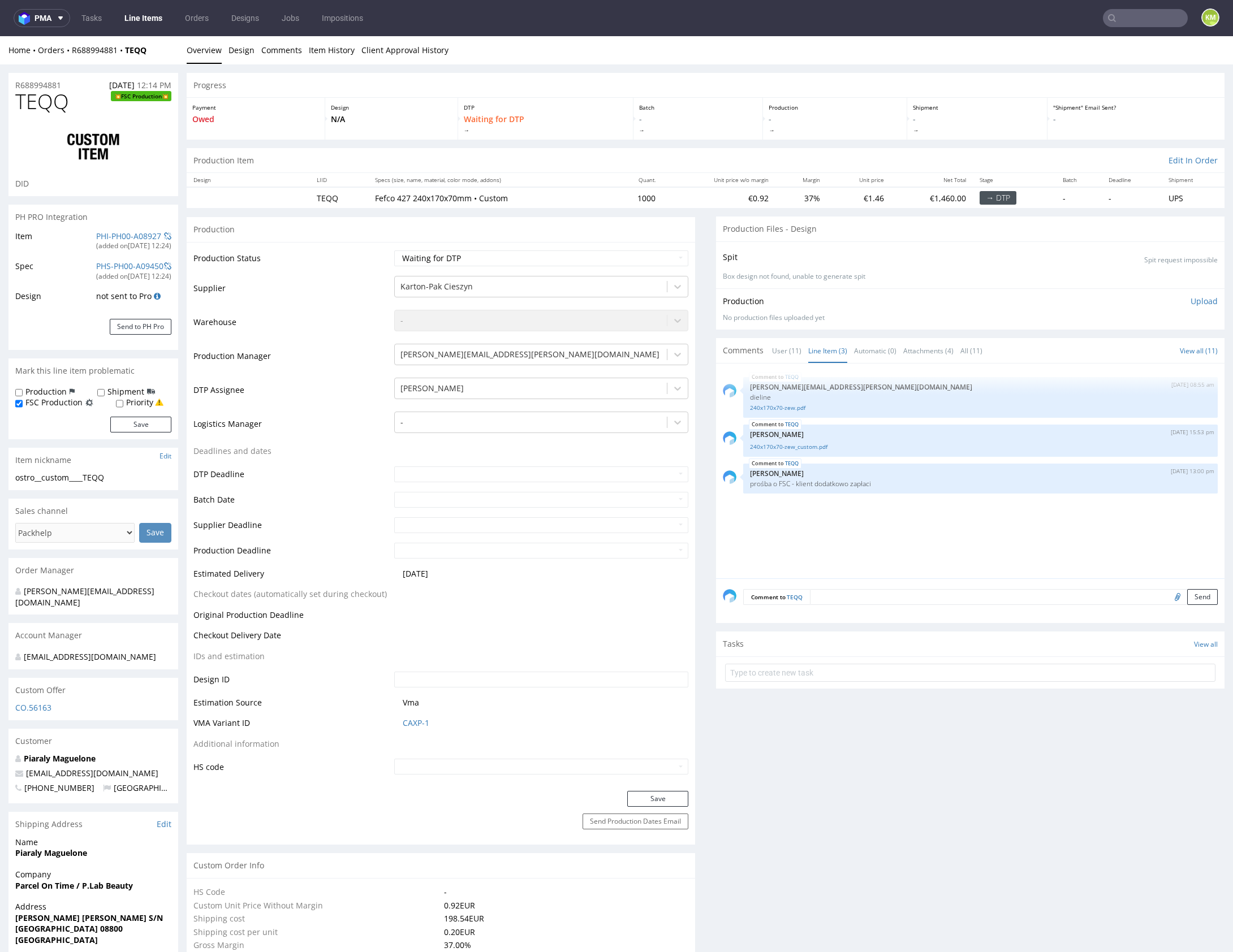
click at [897, 597] on textarea at bounding box center [1014, 597] width 408 height 16
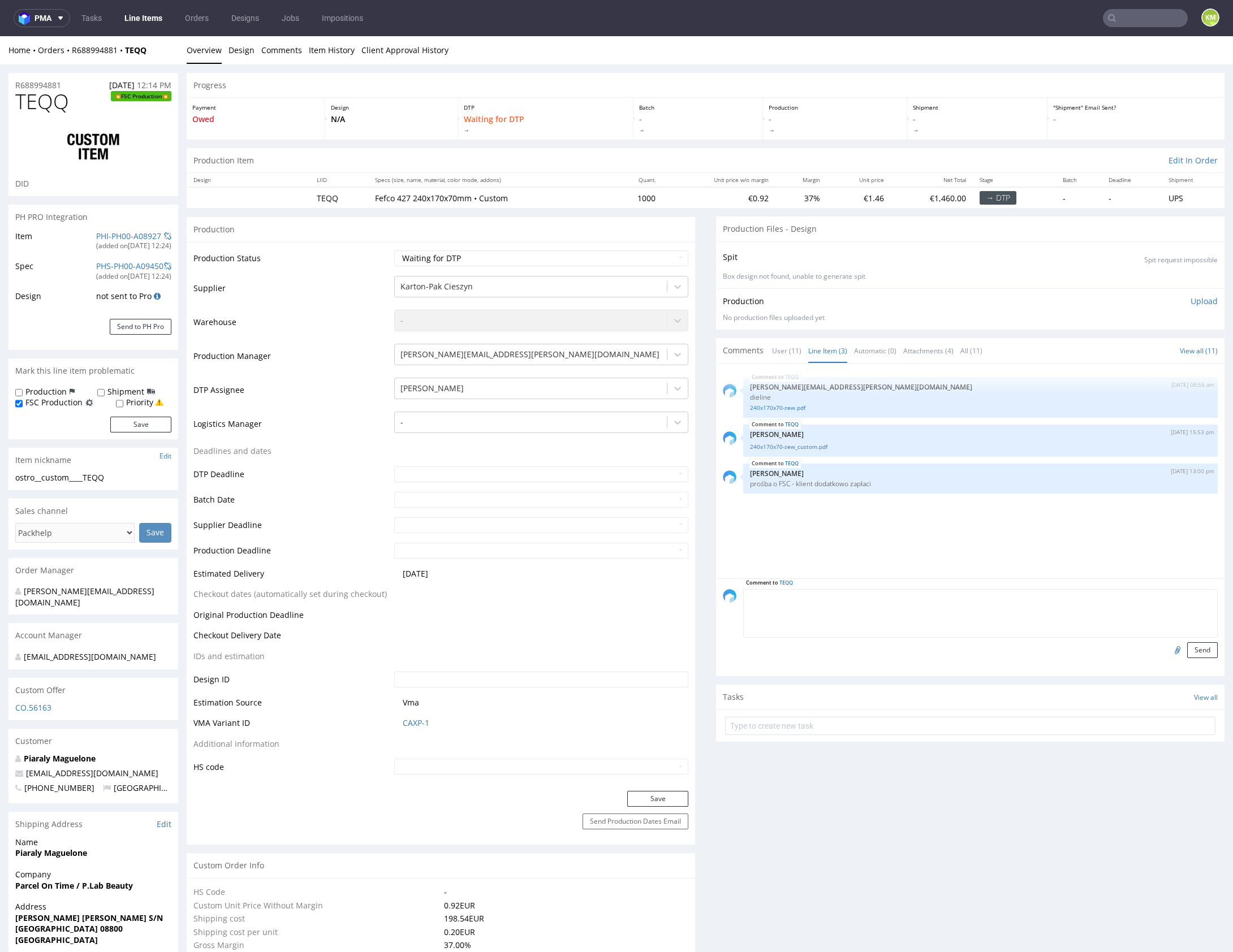
paste textarea "1. Z projektu klienta wynika że FSC ma być RECYCLED zamiast MIX, prośba o potwi…"
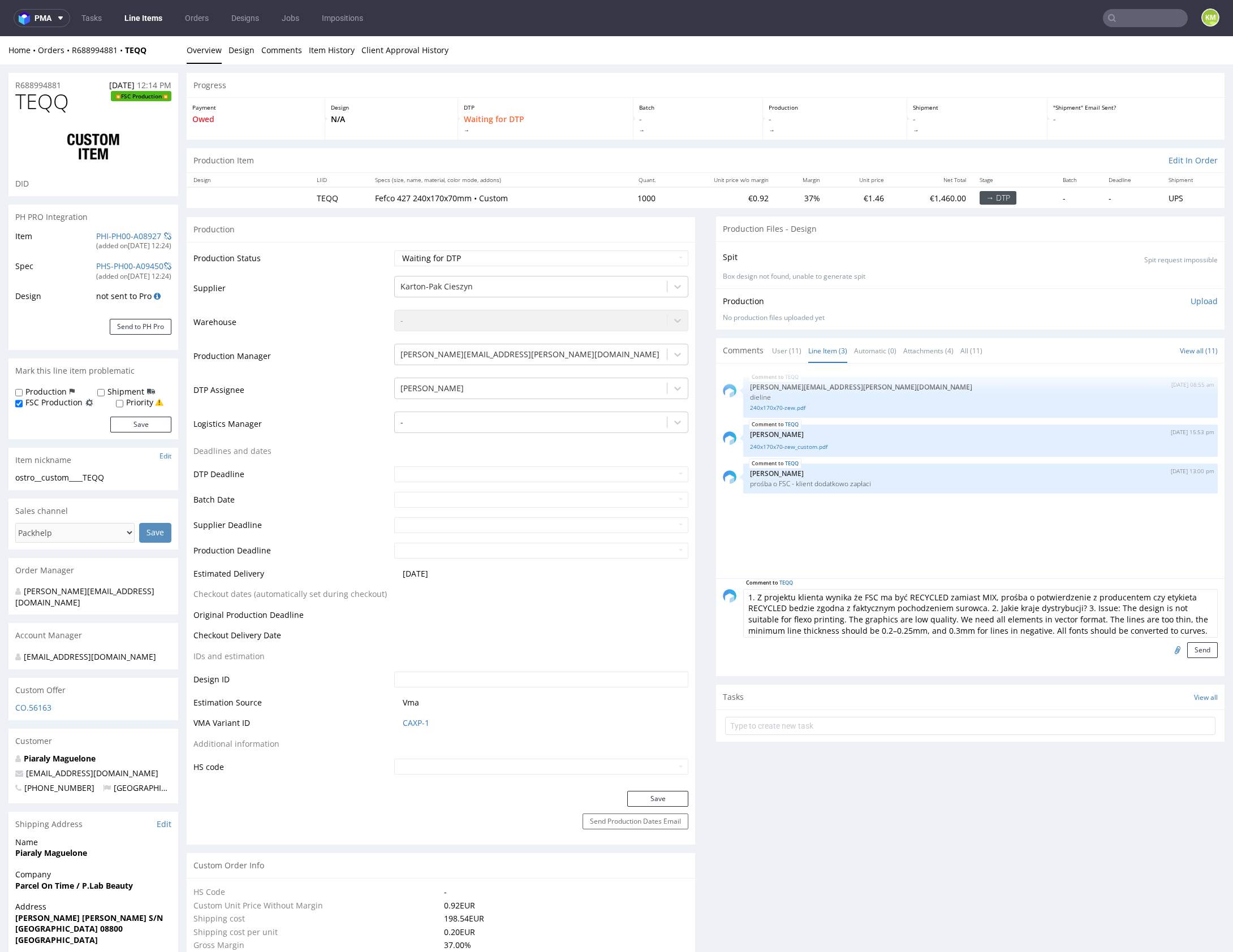
type textarea "1. Z projektu klienta wynika że FSC ma być RECYCLED zamiast MIX, prośba o potwi…"
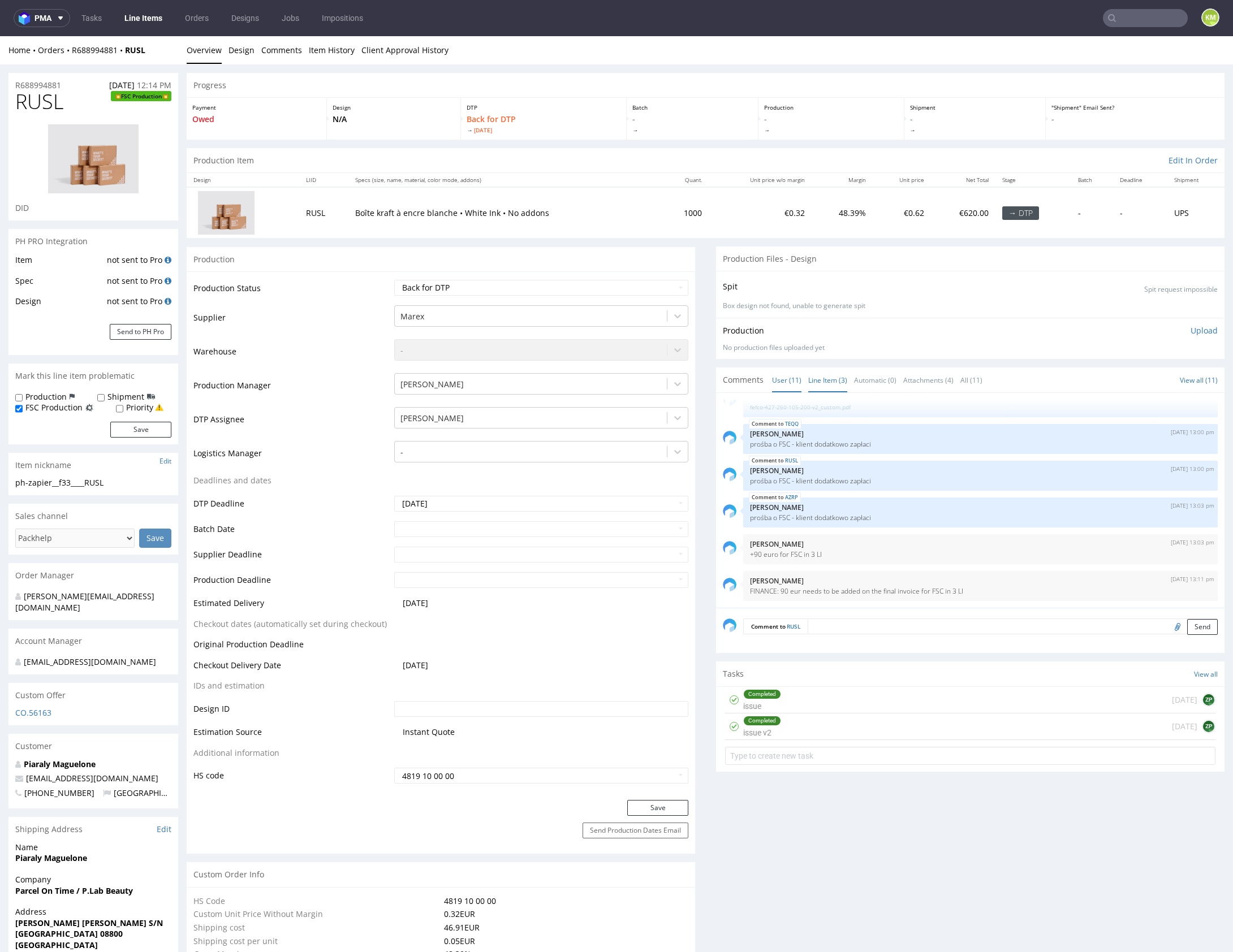
click at [814, 382] on link "Line Item (3)" at bounding box center [827, 380] width 39 height 24
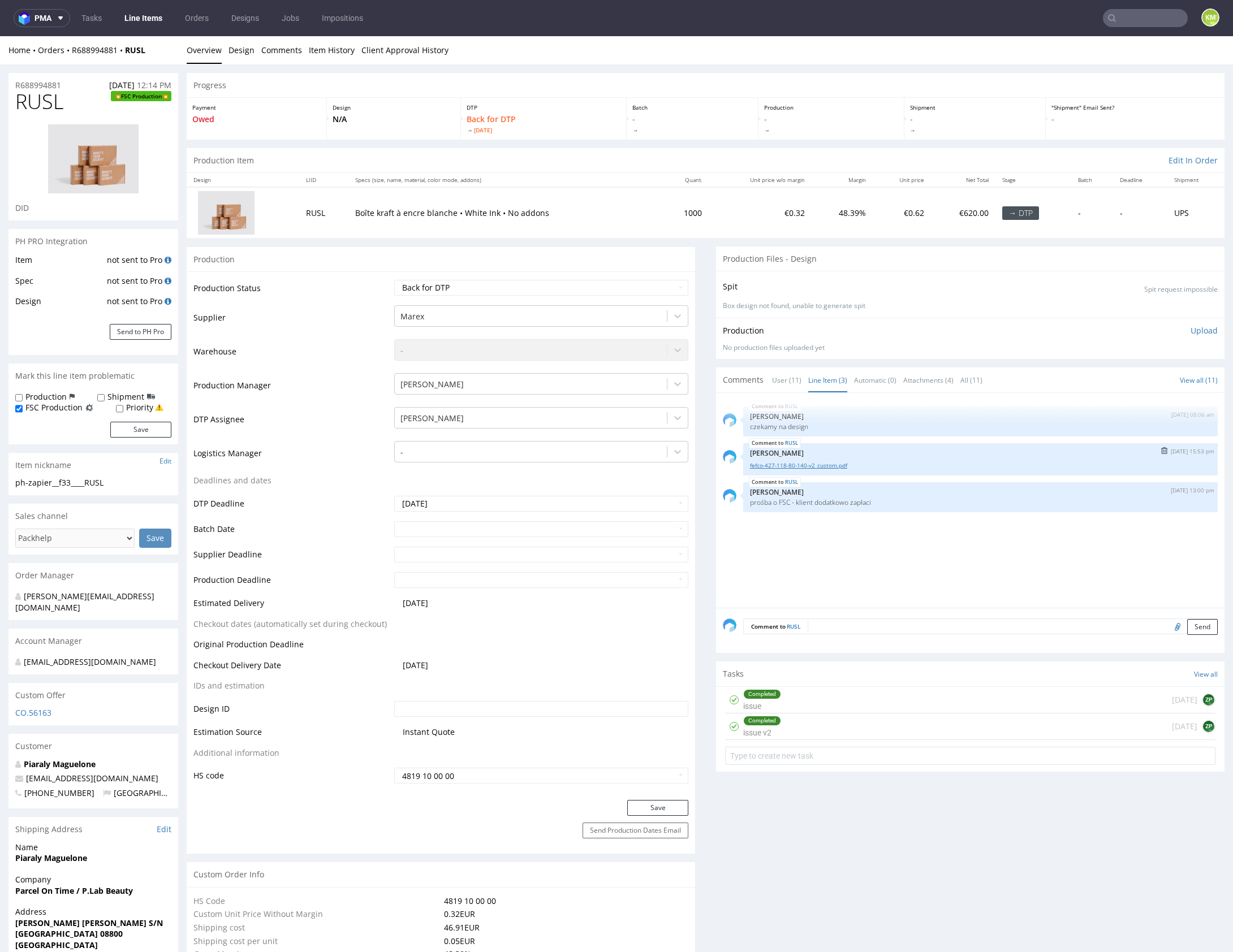
click at [818, 466] on link "fefco-427-118-80-140-v2_custom.pdf" at bounding box center [981, 466] width 461 height 9
click at [909, 698] on div "Completed issue 6 days ago ZP" at bounding box center [971, 700] width 491 height 26
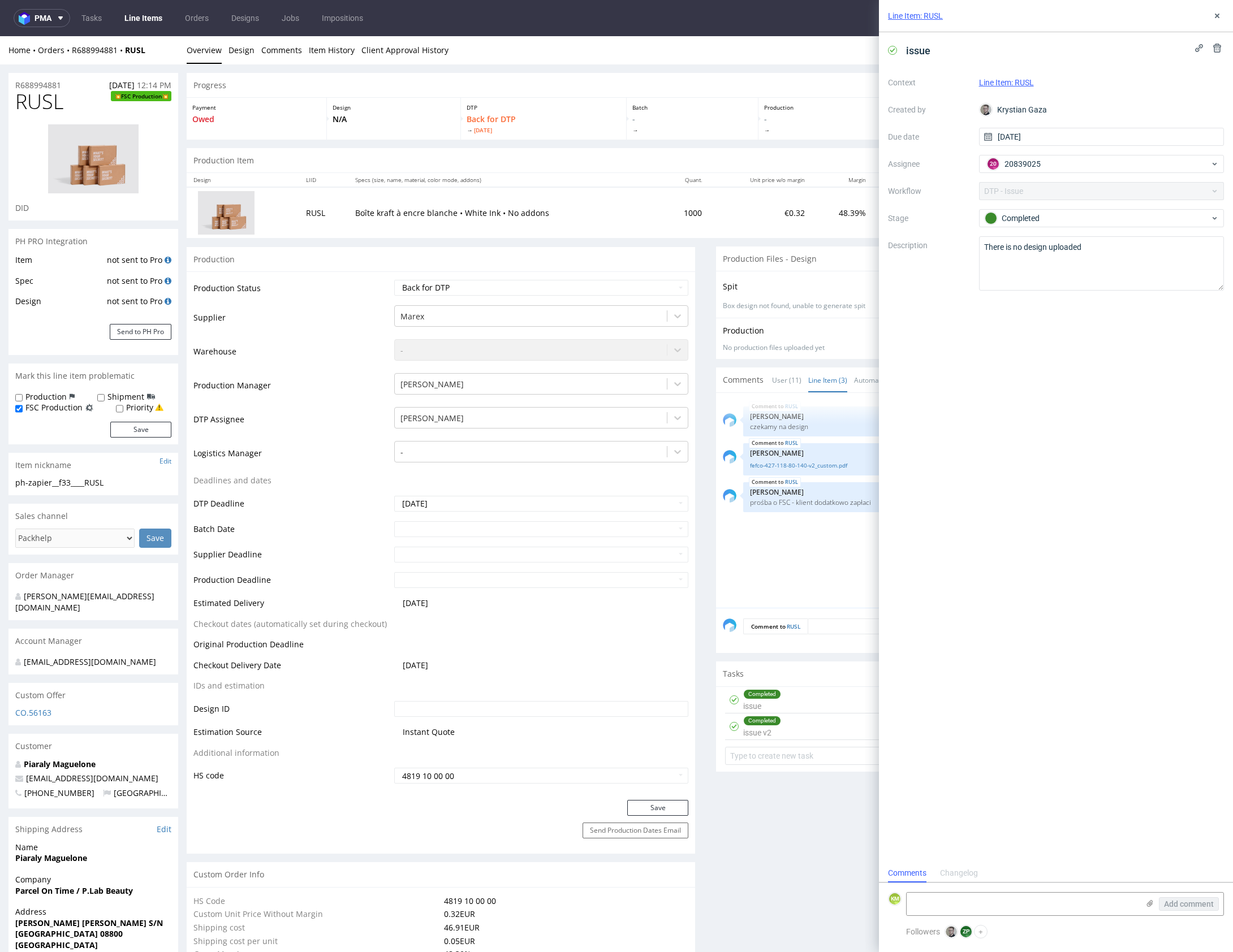
scroll to position [9, 0]
click at [1219, 18] on icon at bounding box center [1217, 16] width 9 height 9
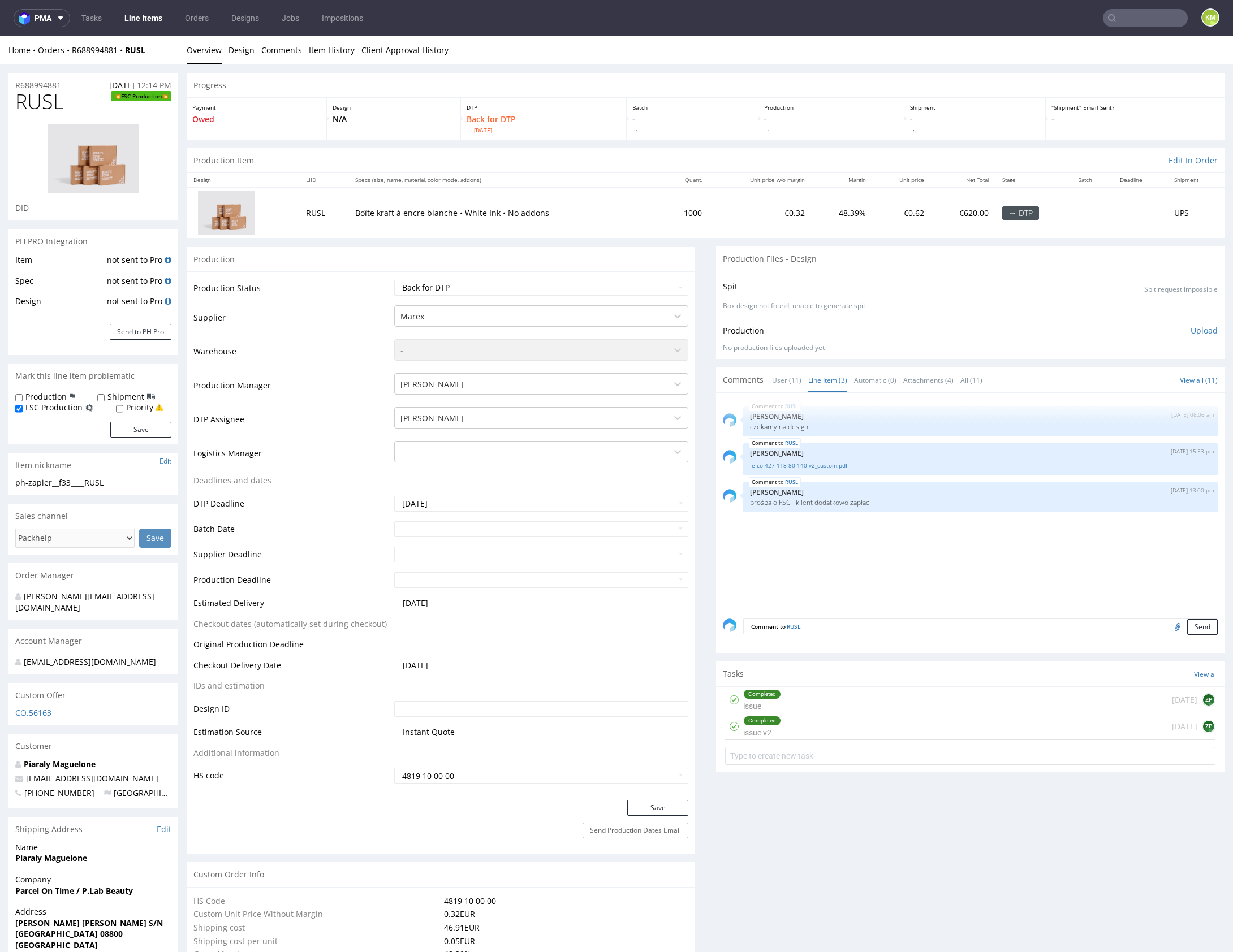
click at [899, 698] on div "Completed issue 6 days ago ZP" at bounding box center [971, 700] width 491 height 26
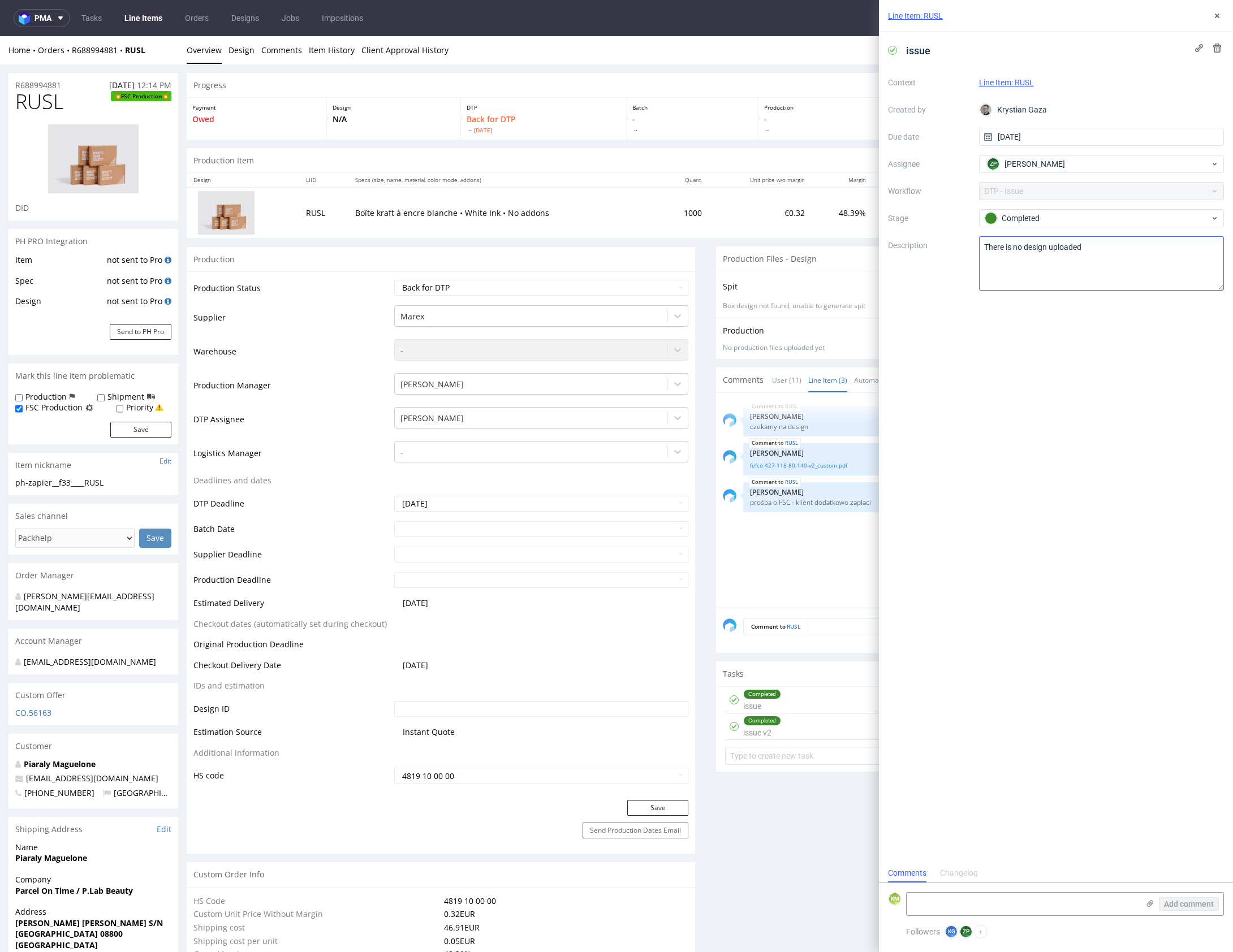
scroll to position [9, 0]
click at [1219, 15] on icon at bounding box center [1217, 16] width 9 height 9
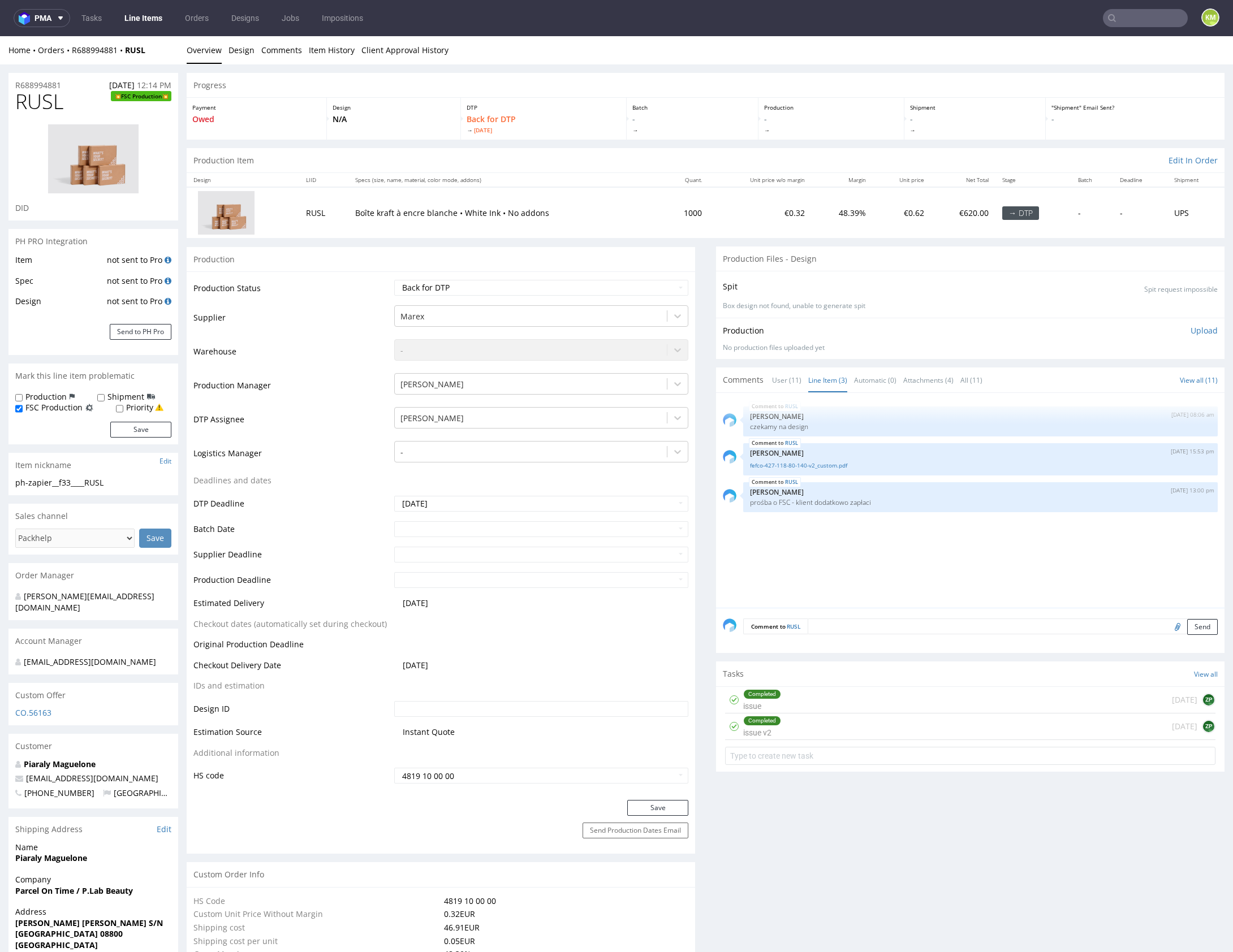
click at [846, 725] on div "Completed issue v2 [DATE] ZP" at bounding box center [971, 727] width 491 height 26
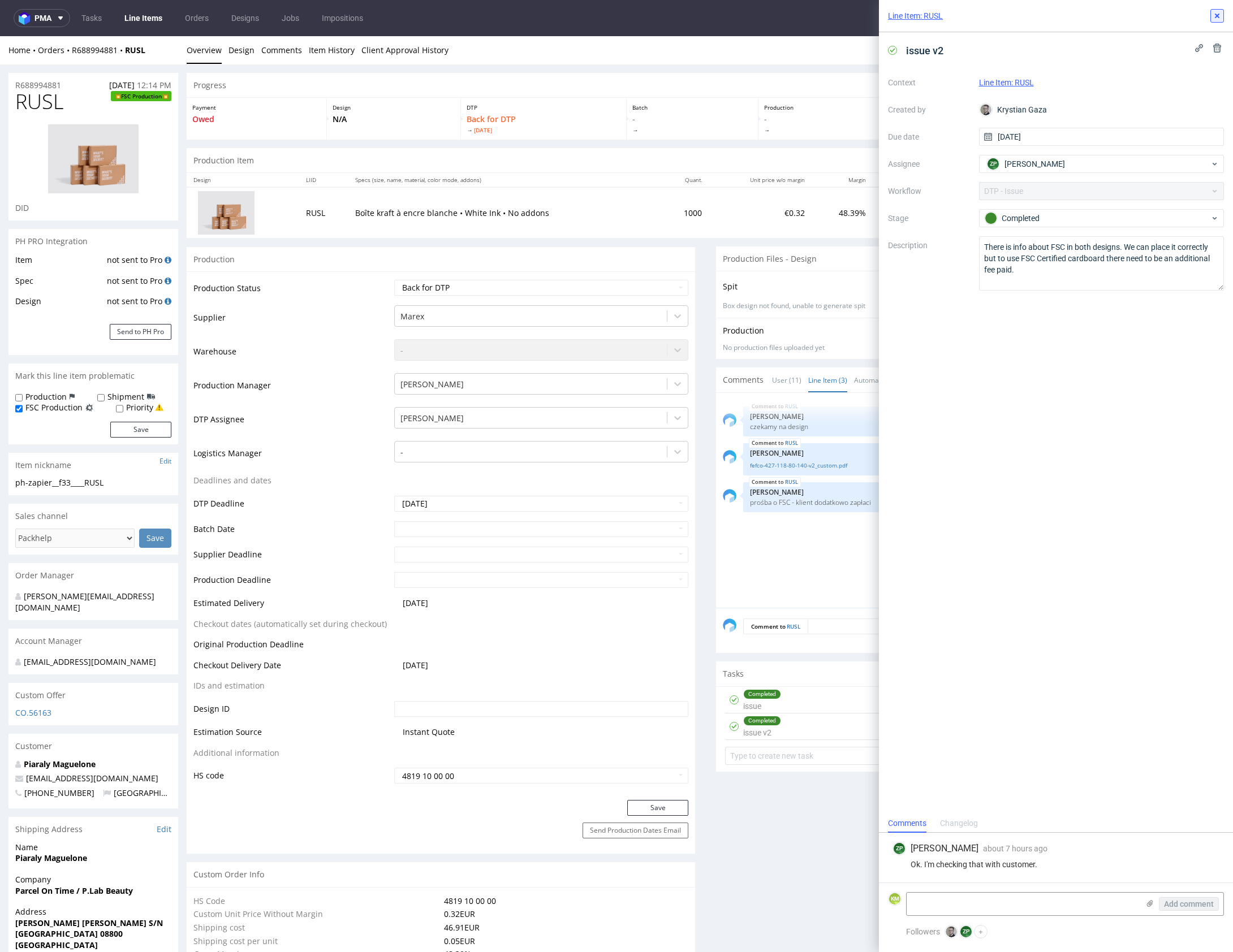
click at [1215, 14] on use at bounding box center [1217, 16] width 4 height 4
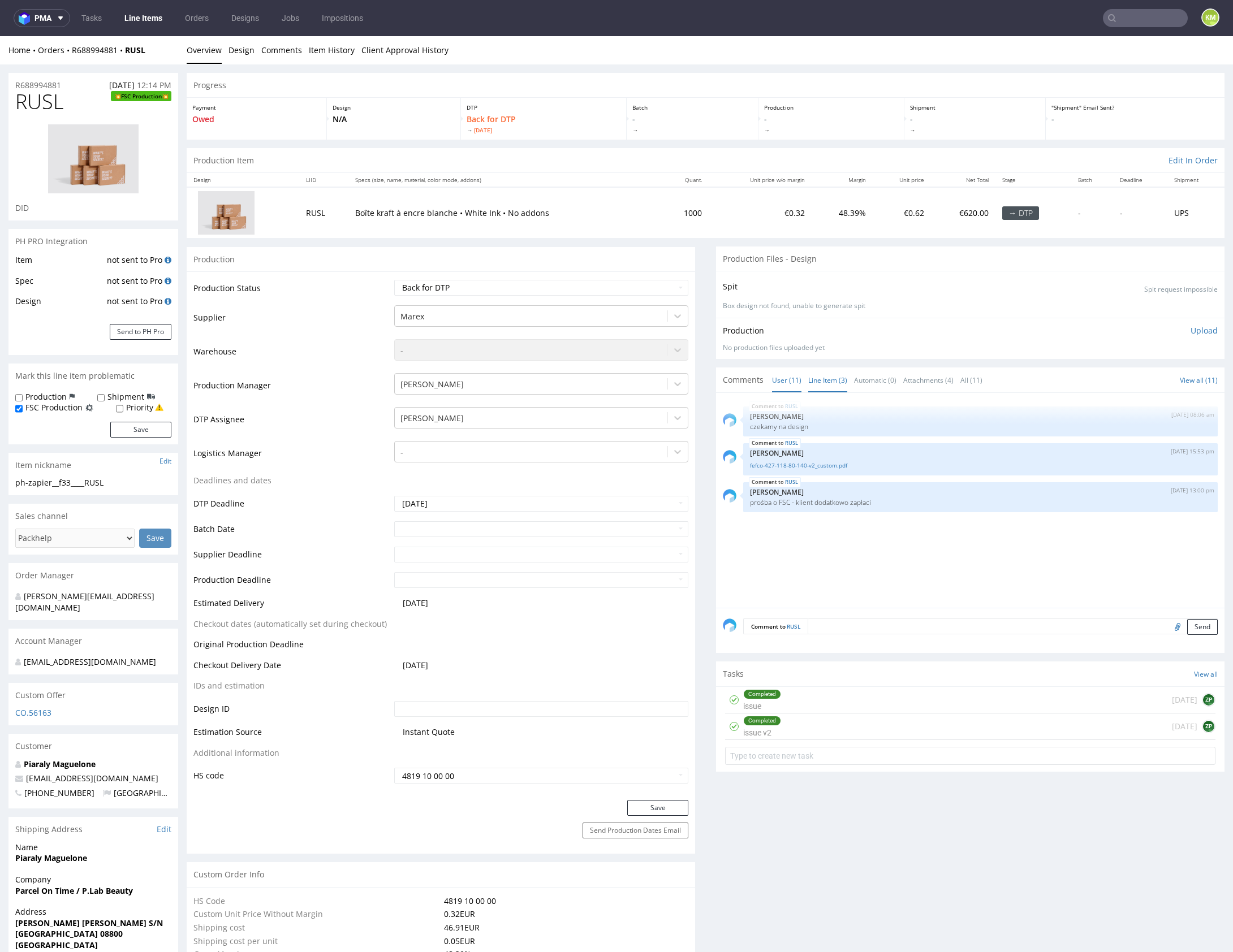
click at [779, 381] on link "User (11)" at bounding box center [786, 380] width 29 height 24
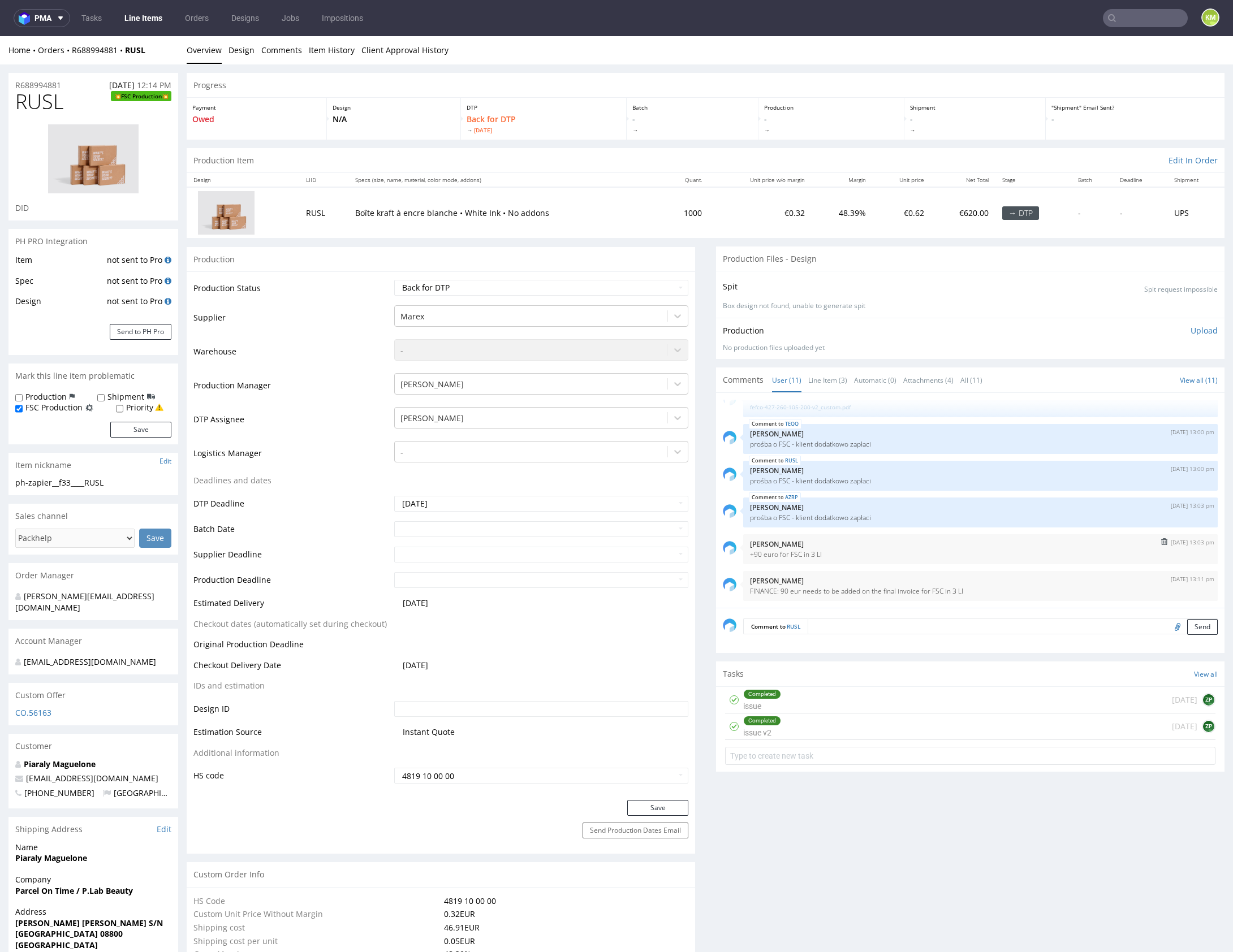
click at [868, 559] on div "27th Aug 25 | 13:03 pm Zuzanna Pawlicka-Sabak +90 euro for FSC in 3 LI" at bounding box center [980, 549] width 474 height 30
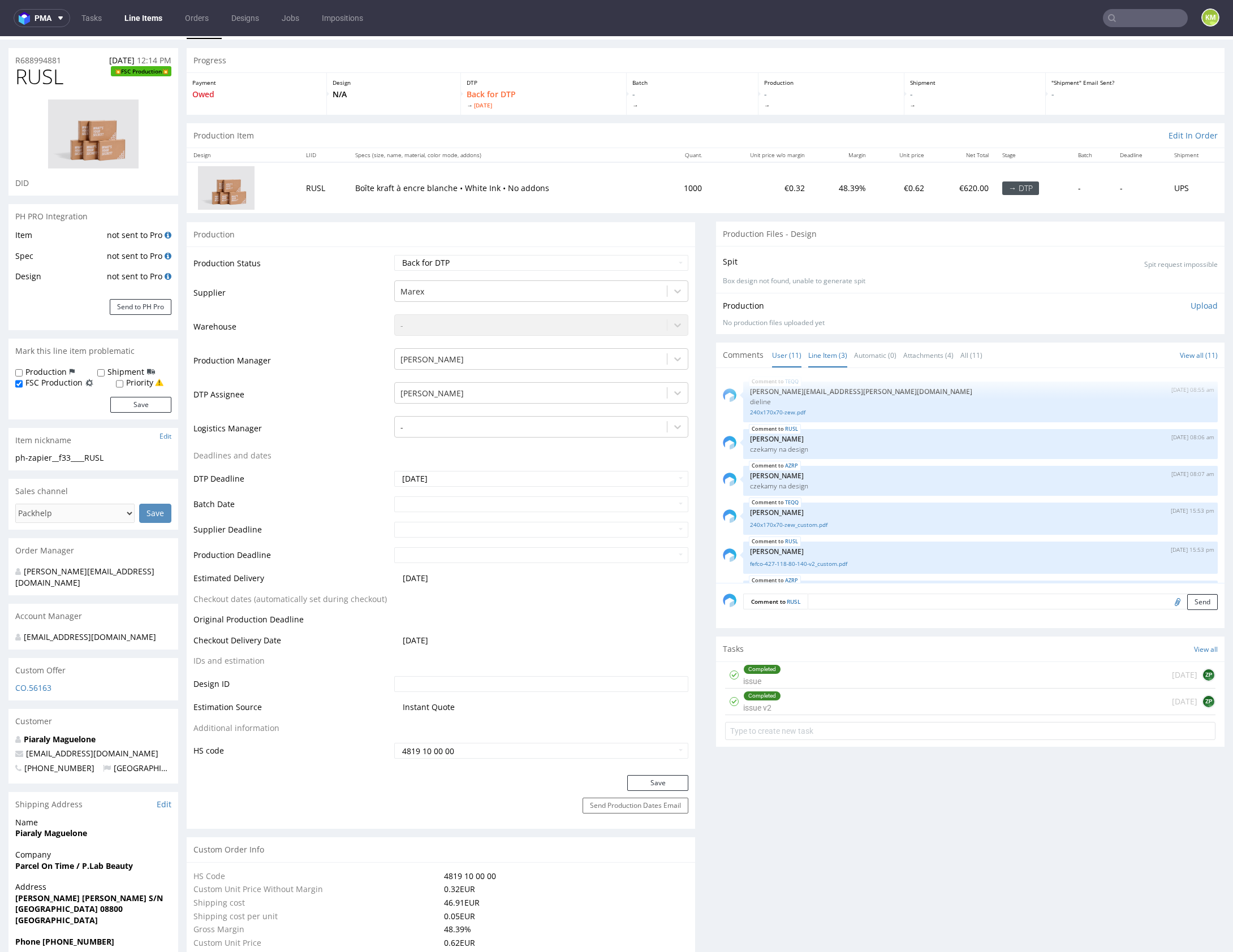
click at [820, 357] on link "Line Item (3)" at bounding box center [827, 355] width 39 height 24
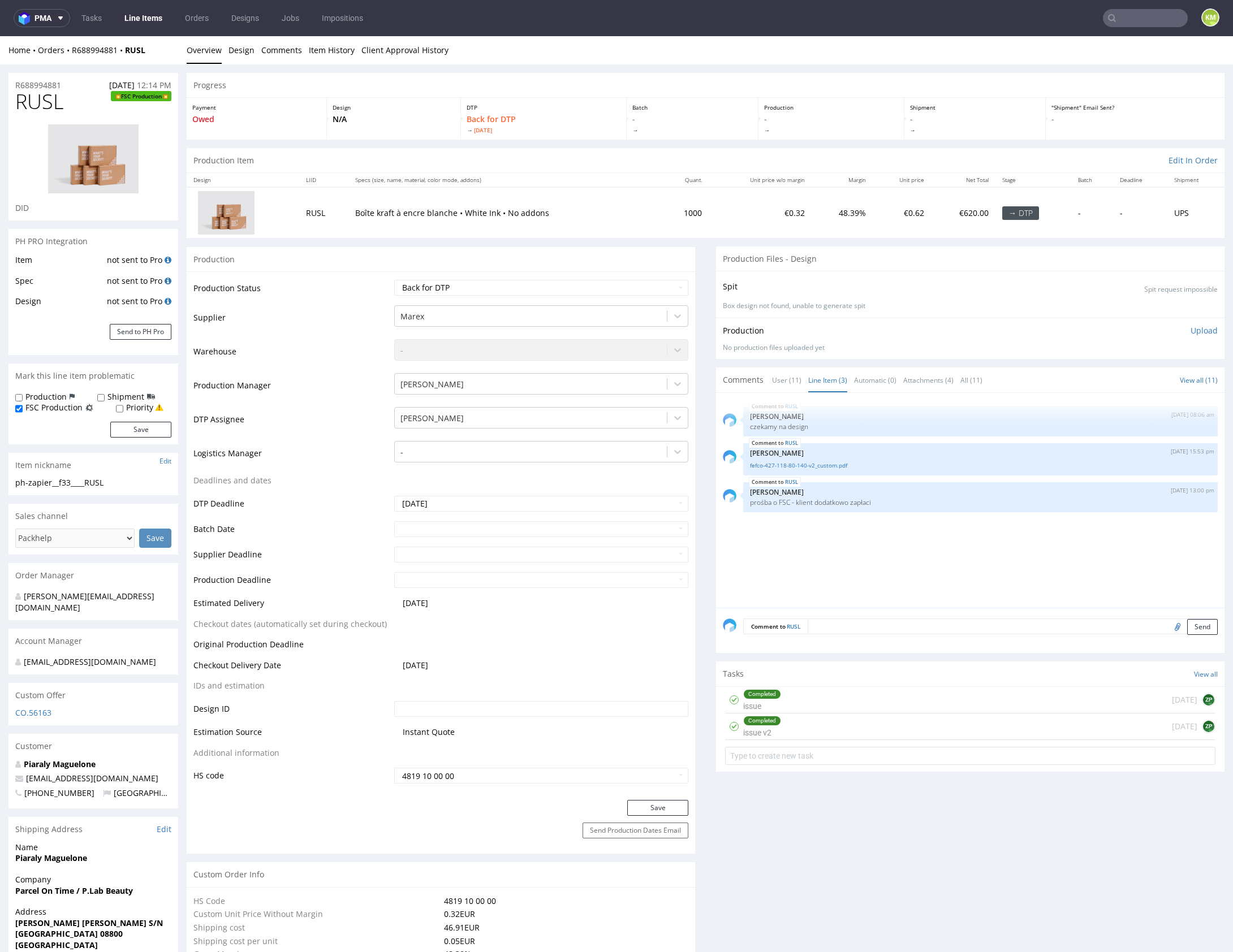
click at [83, 481] on div "ph-zapier__f33____RUSL" at bounding box center [93, 483] width 156 height 11
copy div "ph-zapier__f33____RUSL Update"
copy link "R688994881"
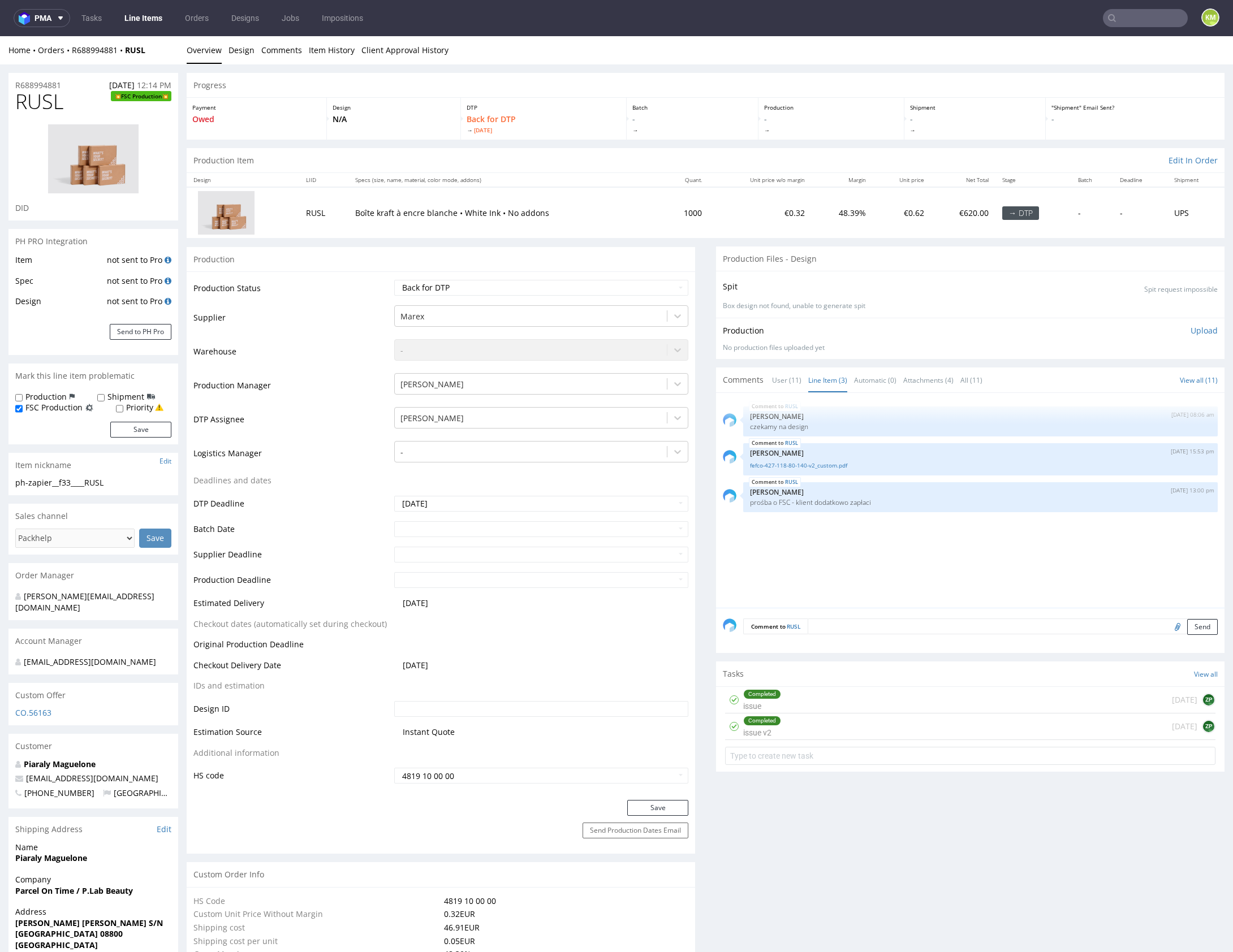
click at [904, 562] on div "RUSL 22nd Aug 25 | 08:06 am Zuzanna Pawlicka-Sabak czekamy na design RUSL 26th …" at bounding box center [973, 504] width 501 height 208
click at [952, 565] on div "RUSL 22nd Aug 25 | 08:06 am Zuzanna Pawlicka-Sabak czekamy na design RUSL 26th …" at bounding box center [973, 504] width 501 height 208
click at [1033, 564] on div "RUSL 22nd Aug 25 | 08:06 am Zuzanna Pawlicka-Sabak czekamy na design RUSL 26th …" at bounding box center [973, 504] width 501 height 208
click at [1047, 564] on div "RUSL 22nd Aug 25 | 08:06 am Zuzanna Pawlicka-Sabak czekamy na design RUSL 26th …" at bounding box center [973, 504] width 501 height 208
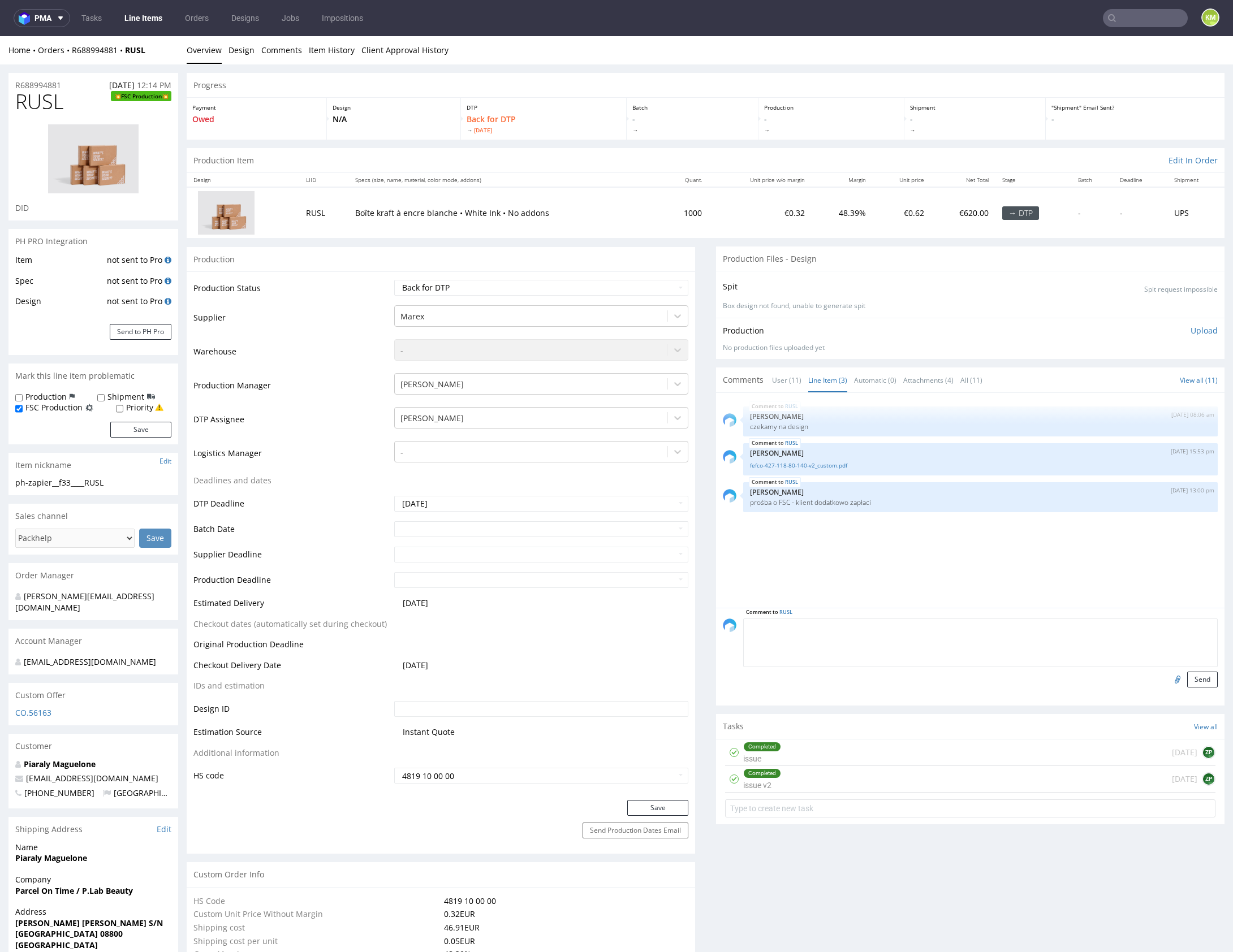
click at [951, 631] on textarea at bounding box center [980, 643] width 474 height 48
paste textarea "The design is not suitable for flexo printing. The graphics are low quality. We…"
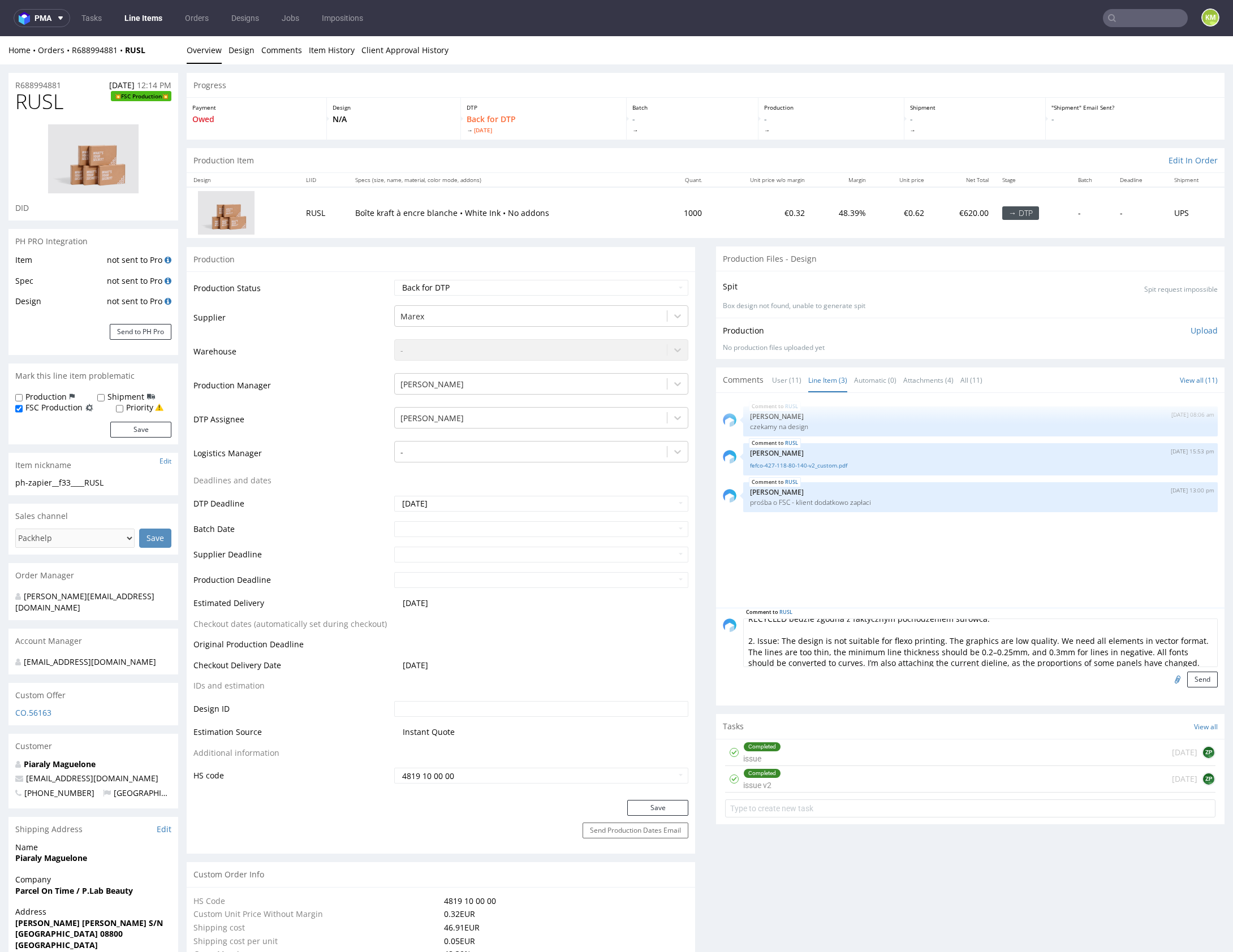
click at [823, 649] on textarea "1. Z projektu klienta wynika że FSC ma być RECYCLED zamiast MIX, prośba o potwi…" at bounding box center [980, 643] width 474 height 48
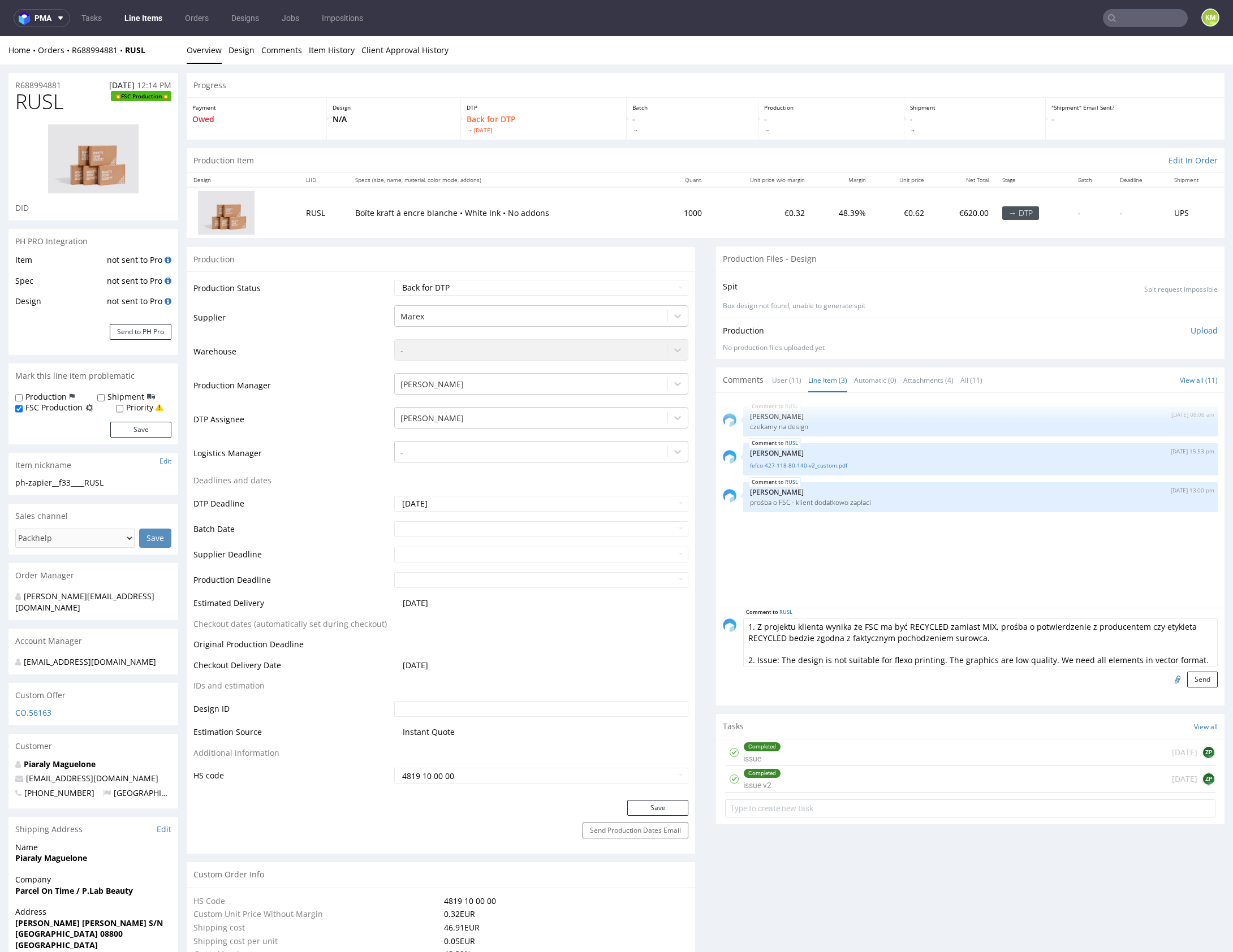
click at [1042, 638] on textarea "1. Z projektu klienta wynika że FSC ma być RECYCLED zamiast MIX, prośba o potwi…" at bounding box center [980, 643] width 474 height 48
click at [874, 639] on textarea "1. Z projektu klienta wynika że FSC ma być RECYCLED zamiast MIX, prośba o potwi…" at bounding box center [980, 643] width 474 height 48
click at [1043, 636] on textarea "1. Z projektu klienta wynika że FSC ma być RECYCLED zamiast MIX, prośba o potwi…" at bounding box center [980, 643] width 474 height 48
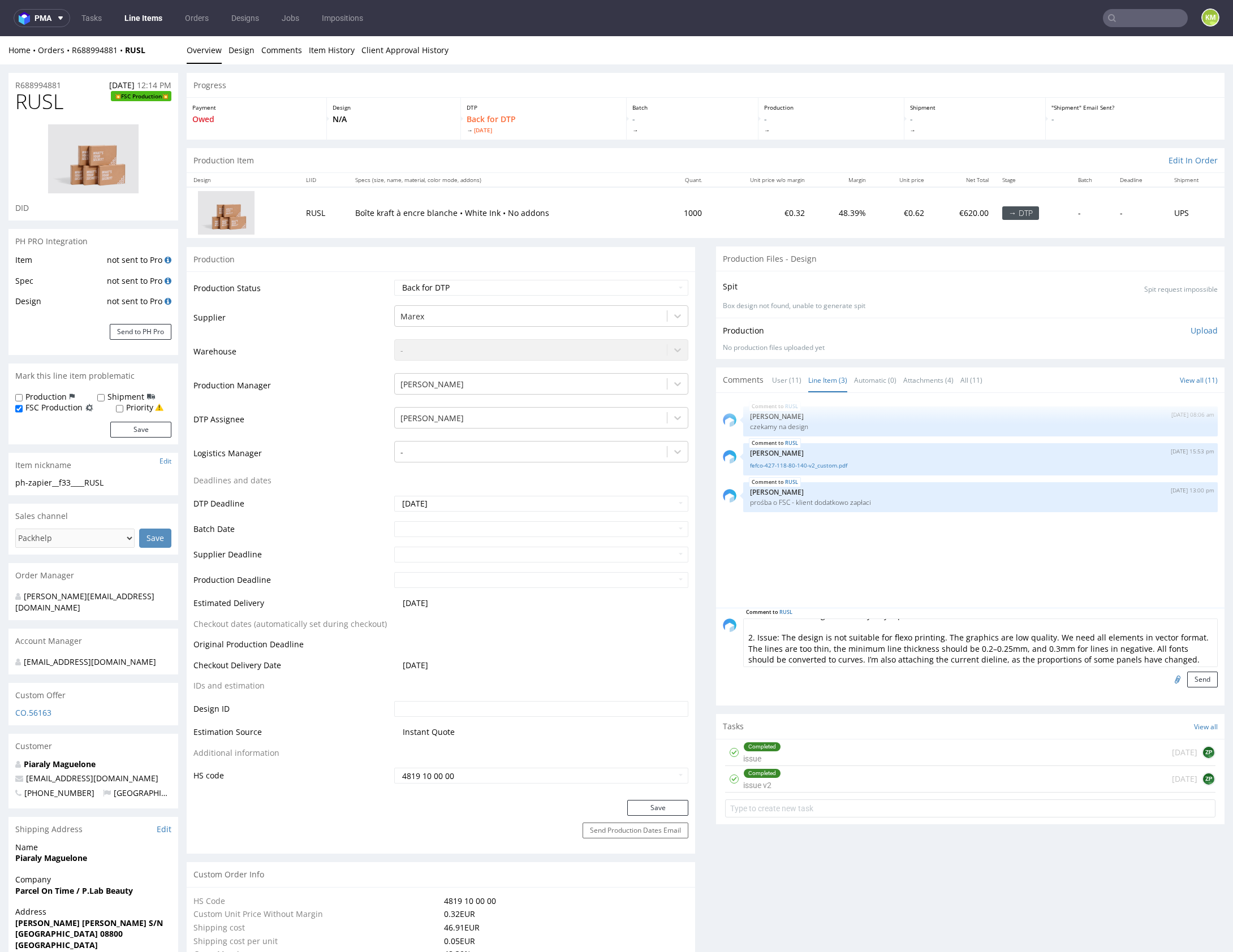
scroll to position [3, 0]
click at [1131, 651] on textarea "1. Z projektu klienta wynika że FSC ma być RECYCLED zamiast MIX, prośba o potwi…" at bounding box center [980, 640] width 474 height 48
click at [1149, 653] on textarea "1. Z projektu klienta wynika że FSC ma być RECYCLED zamiast MIX, prośba o potwi…" at bounding box center [980, 640] width 474 height 48
type textarea "1. Z projektu klienta wynika że FSC ma być RECYCLED zamiast MIX, prośba o potwi…"
click at [1168, 676] on input "file" at bounding box center [1176, 676] width 16 height 15
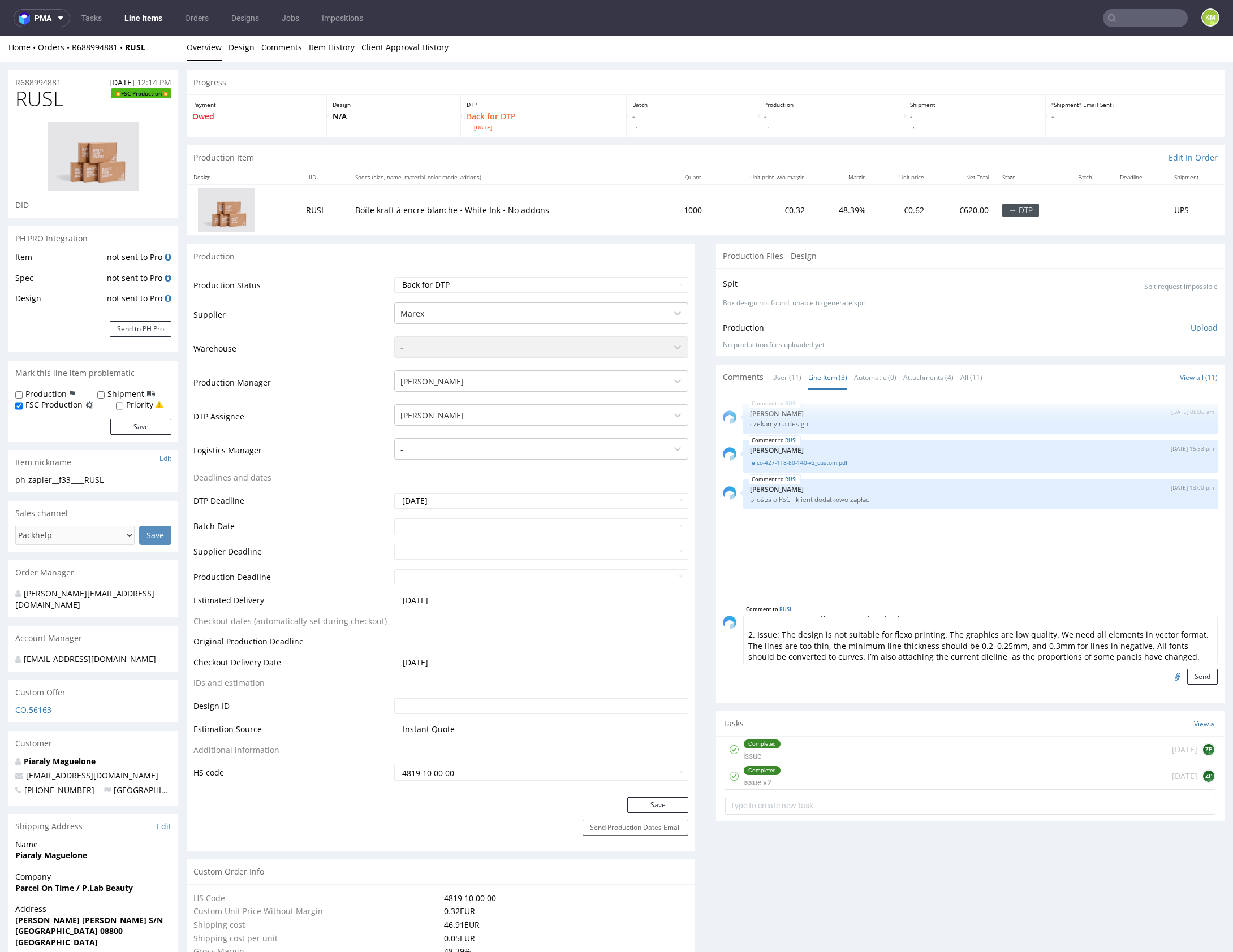
type input "C:\fakepath\custom__f33____RUSL__d0__oR688994881__inside.pdf"
click at [1196, 675] on button "Send" at bounding box center [1202, 677] width 31 height 16
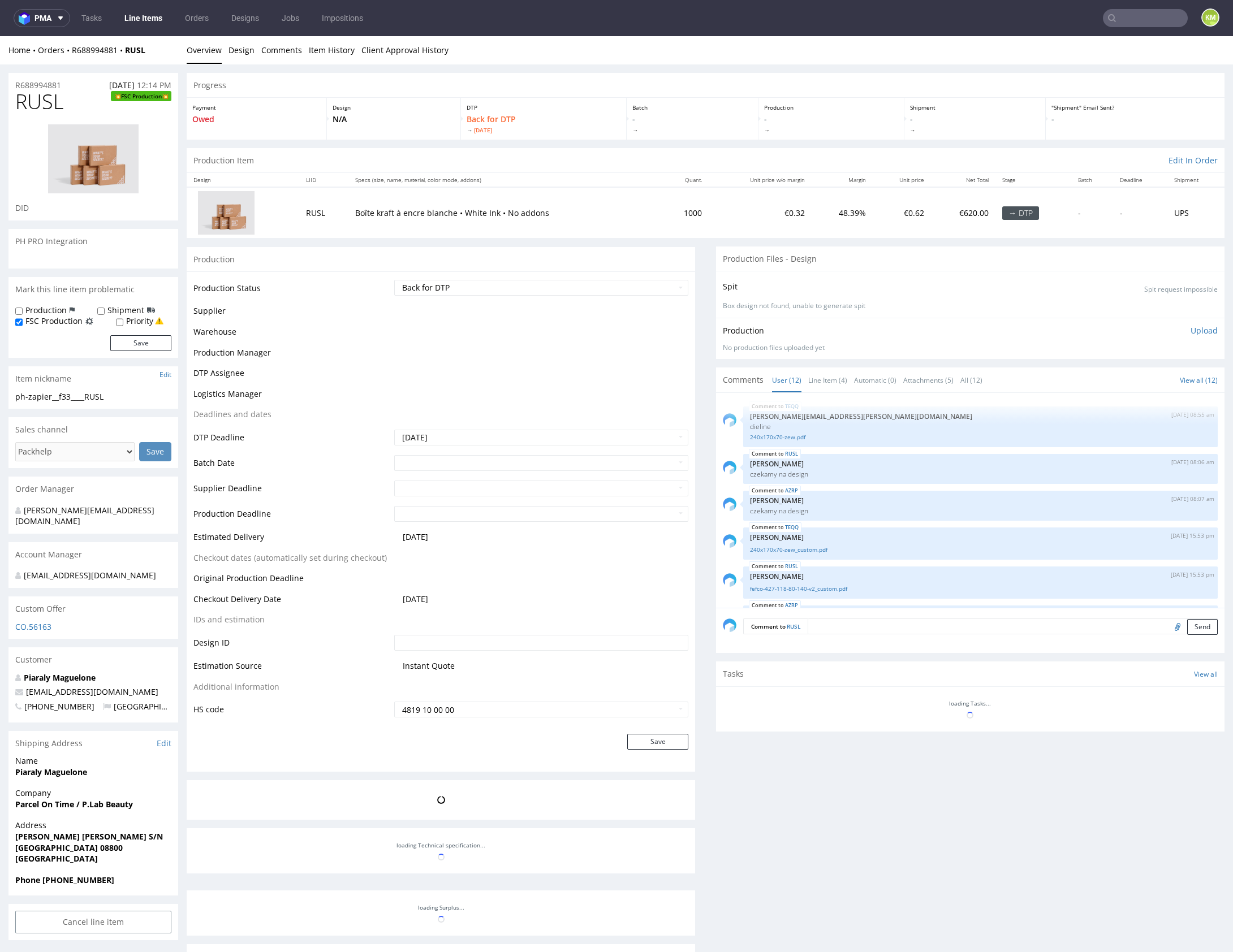
scroll to position [294, 0]
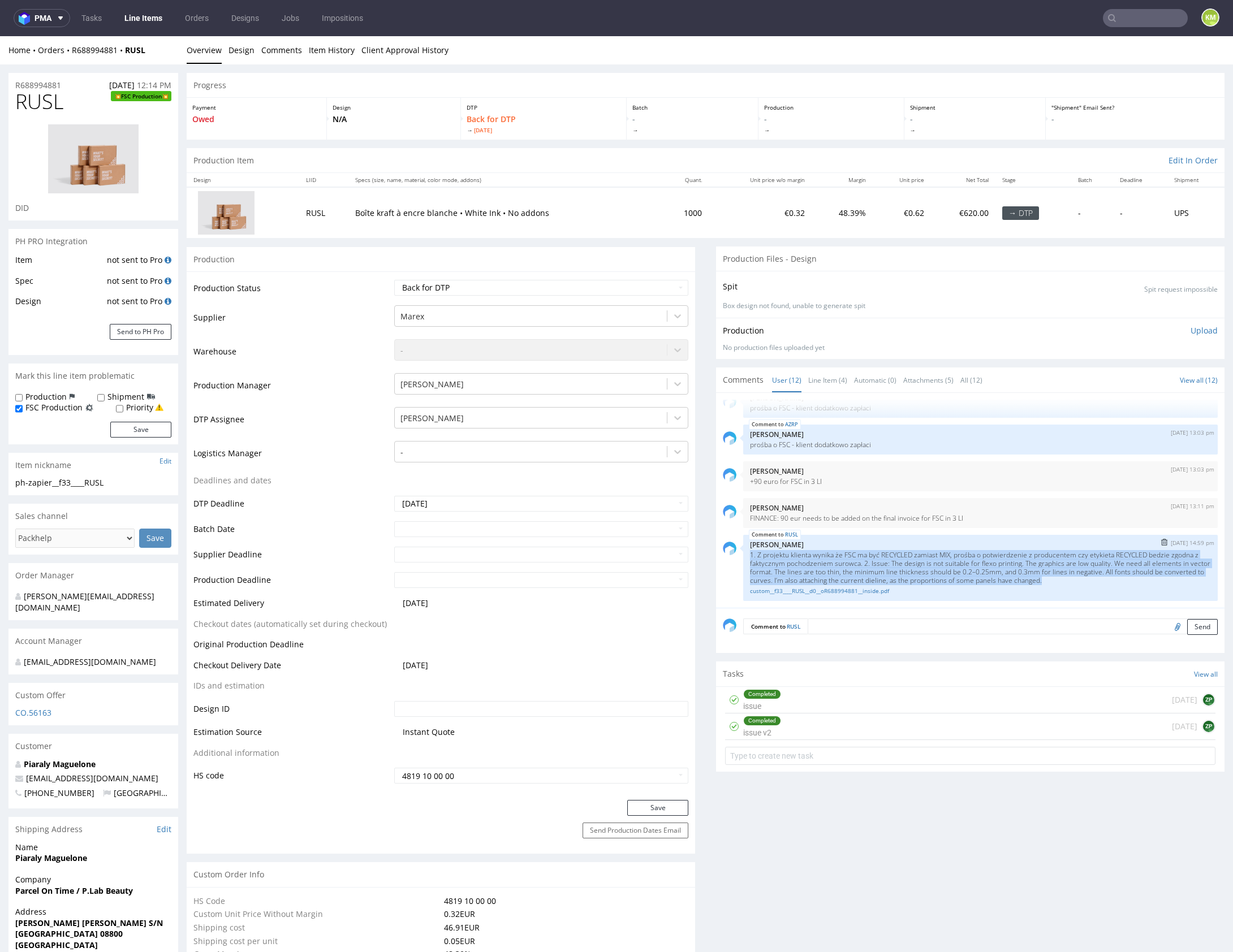
drag, startPoint x: 744, startPoint y: 551, endPoint x: 1123, endPoint y: 582, distance: 380.3
click at [1123, 582] on p "1. Z projektu klienta wynika że FSC ma być RECYCLED zamiast MIX, prośba o potwi…" at bounding box center [981, 568] width 461 height 34
copy p "1. Z projektu klienta wynika że FSC ma być RECYCLED zamiast MIX, prośba o potwi…"
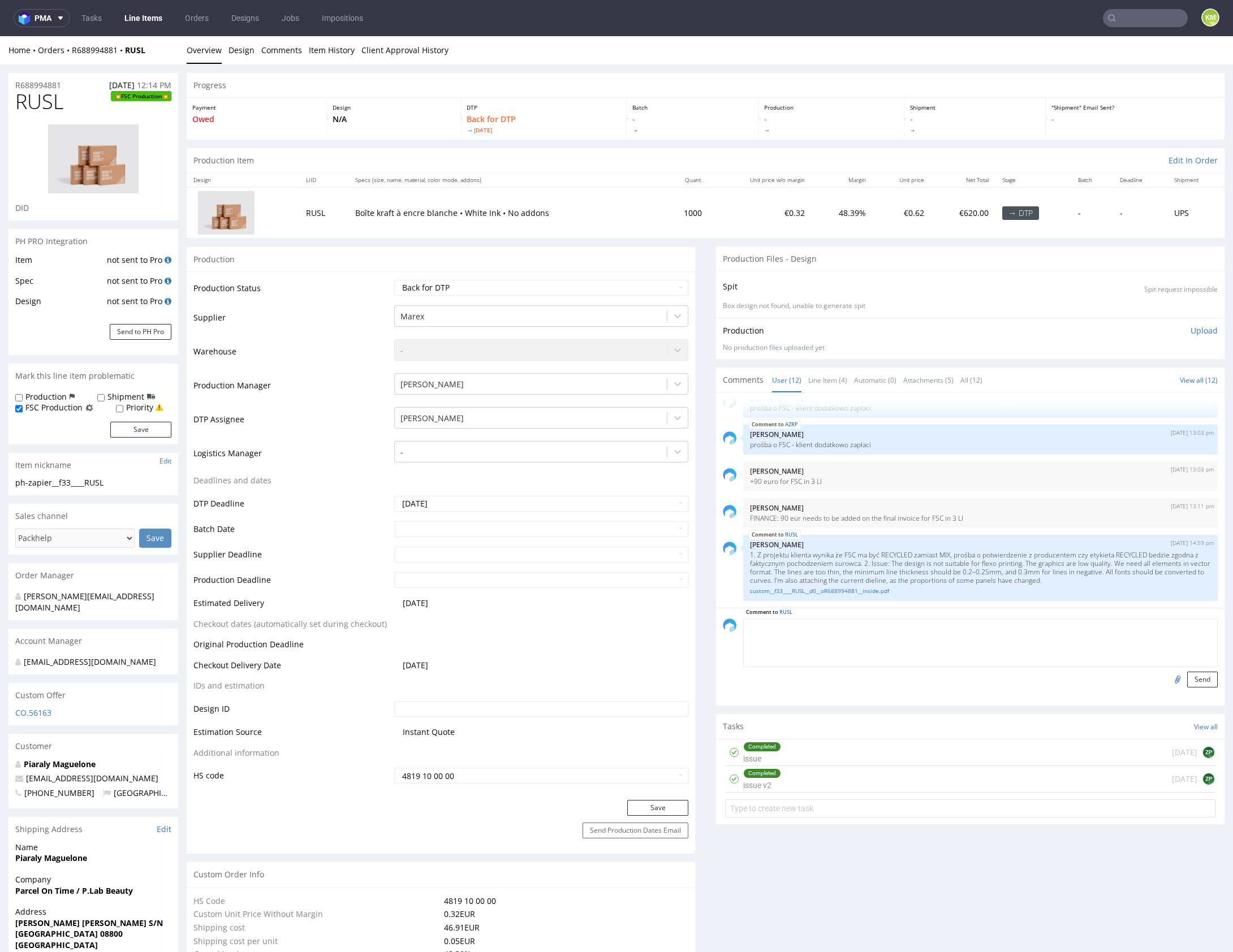
click at [923, 629] on textarea at bounding box center [980, 643] width 474 height 48
paste textarea "1. Z projektu klienta wynika że FSC ma być RECYCLED zamiast MIX, prośba o potwi…"
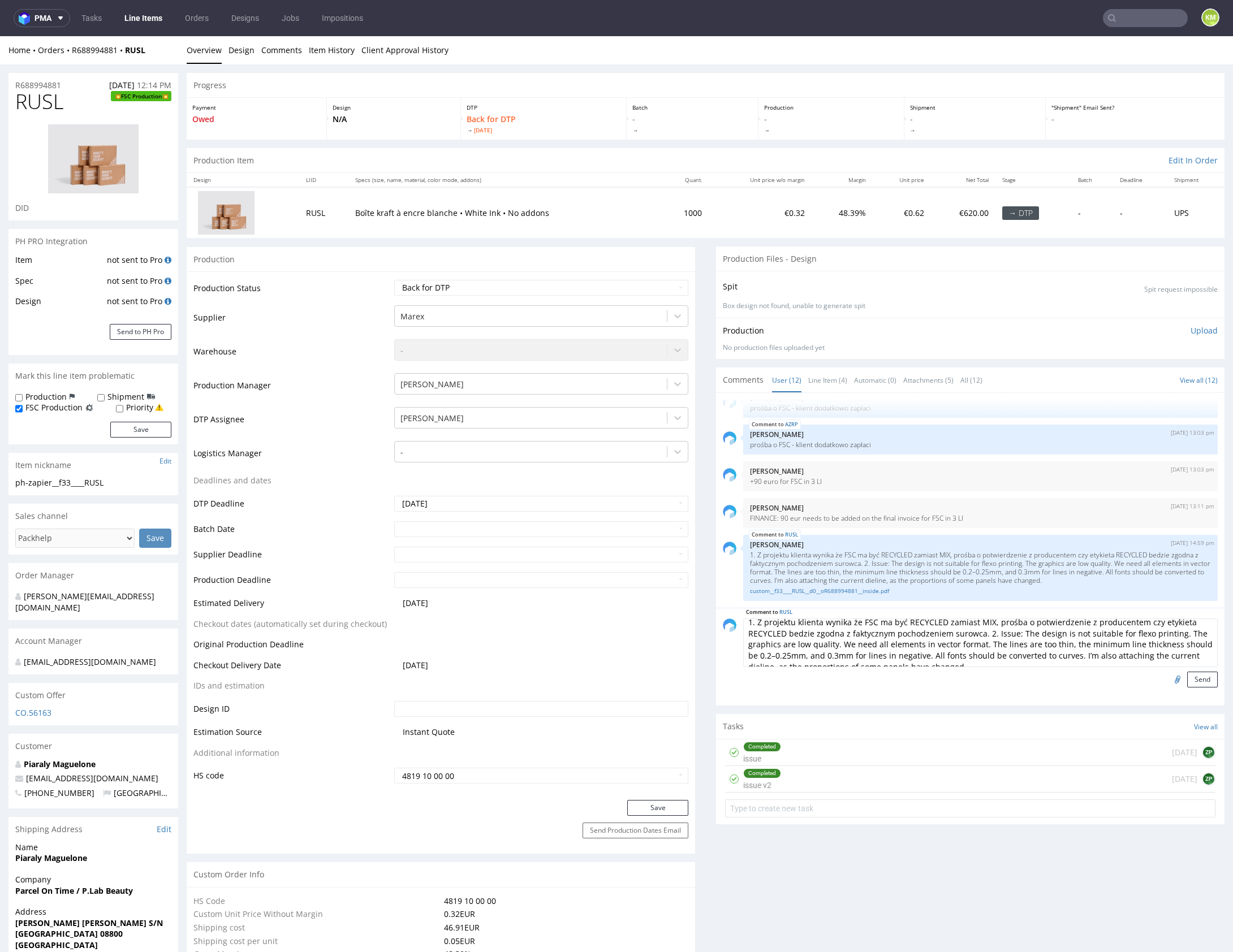
scroll to position [0, 0]
click at [979, 638] on textarea "1. Z projektu klienta wynika że FSC ma być RECYCLED zamiast MIX, prośba o potwi…" at bounding box center [980, 643] width 474 height 48
click at [1106, 641] on textarea "1. Z projektu klienta wynika że FSC ma być RECYCLED zamiast MIX, prośba o potwi…" at bounding box center [980, 643] width 474 height 48
type textarea "1. Z projektu klienta wynika że FSC ma być RECYCLED zamiast MIX, prośba o potwi…"
click at [1168, 678] on input "file" at bounding box center [1176, 679] width 16 height 15
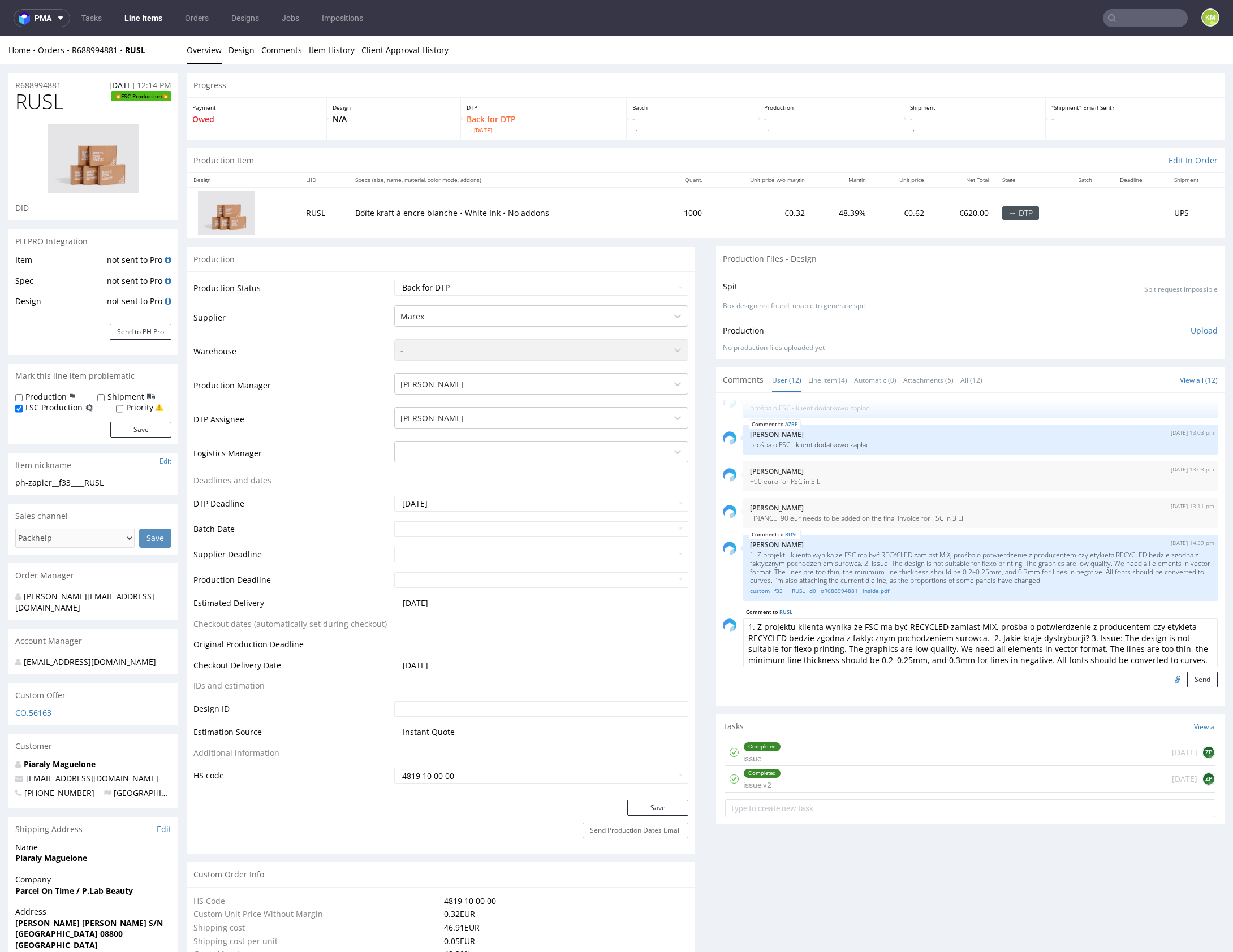
type input "C:\fakepath\custom__f33____RUSL__d0__oR688994881__inside.pdf"
click at [1195, 680] on button "Send" at bounding box center [1202, 680] width 31 height 16
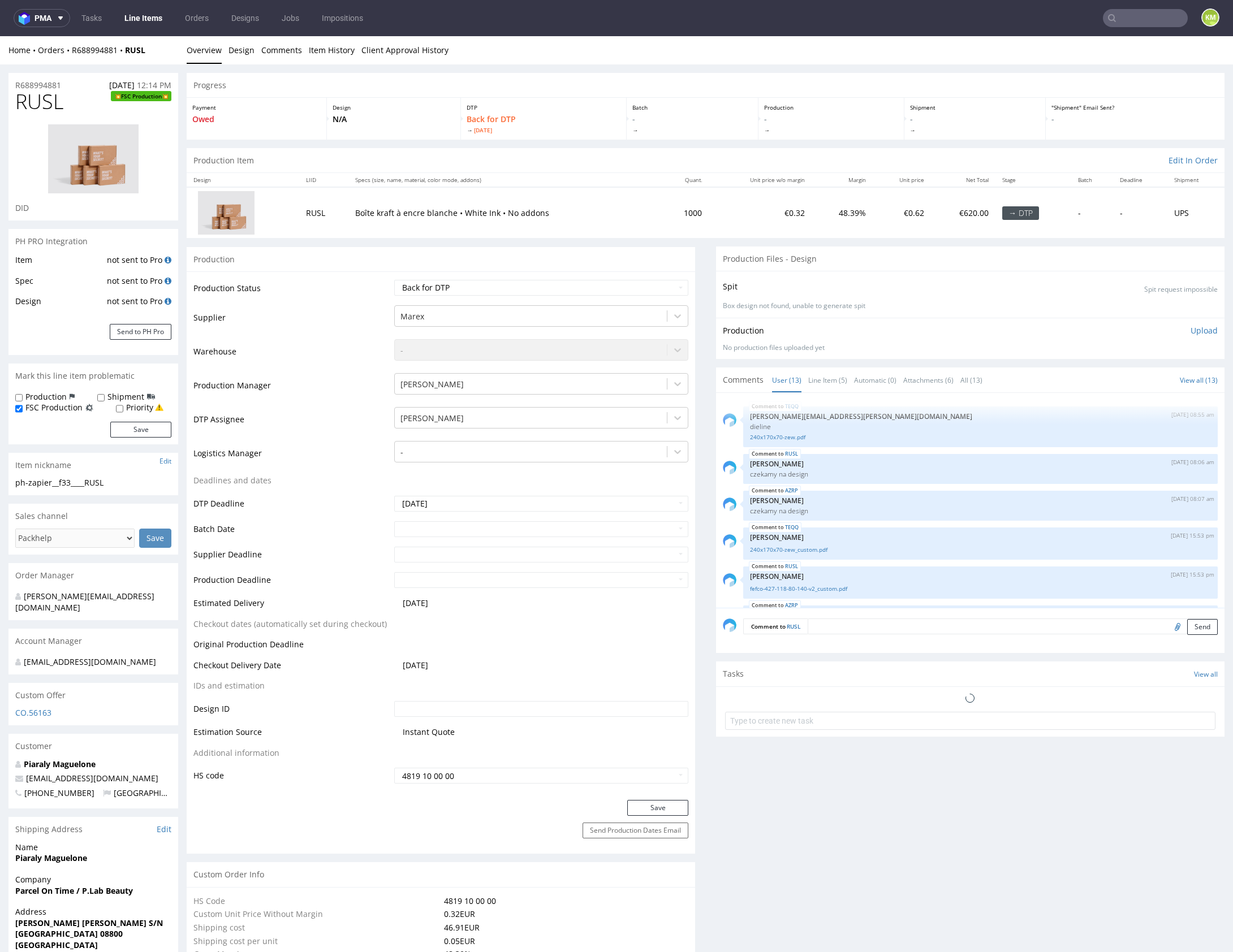
scroll to position [375, 0]
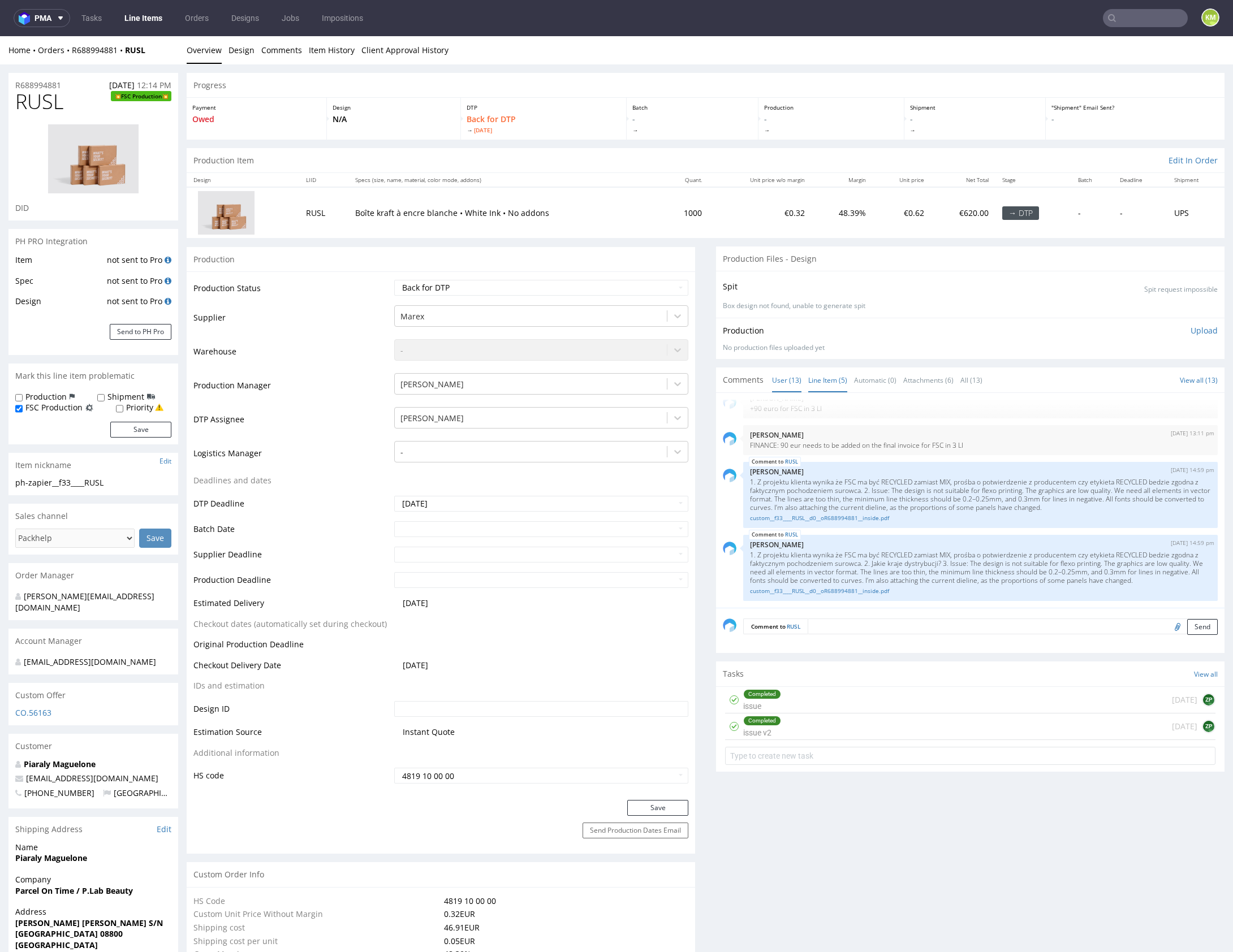
click at [825, 384] on link "Line Item (5)" at bounding box center [827, 380] width 39 height 24
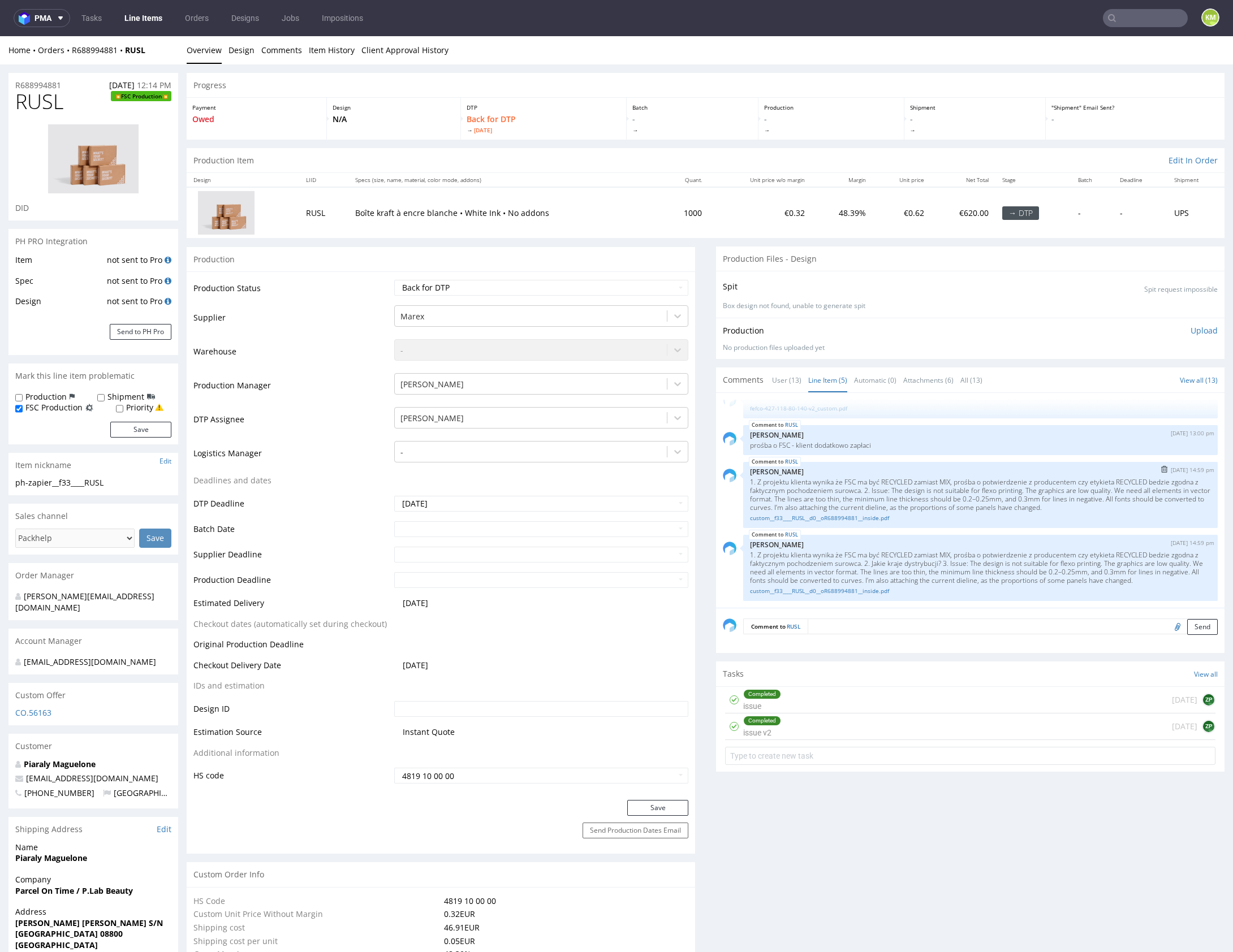
scroll to position [66, 0]
click at [1161, 466] on img "submit" at bounding box center [1164, 469] width 6 height 7
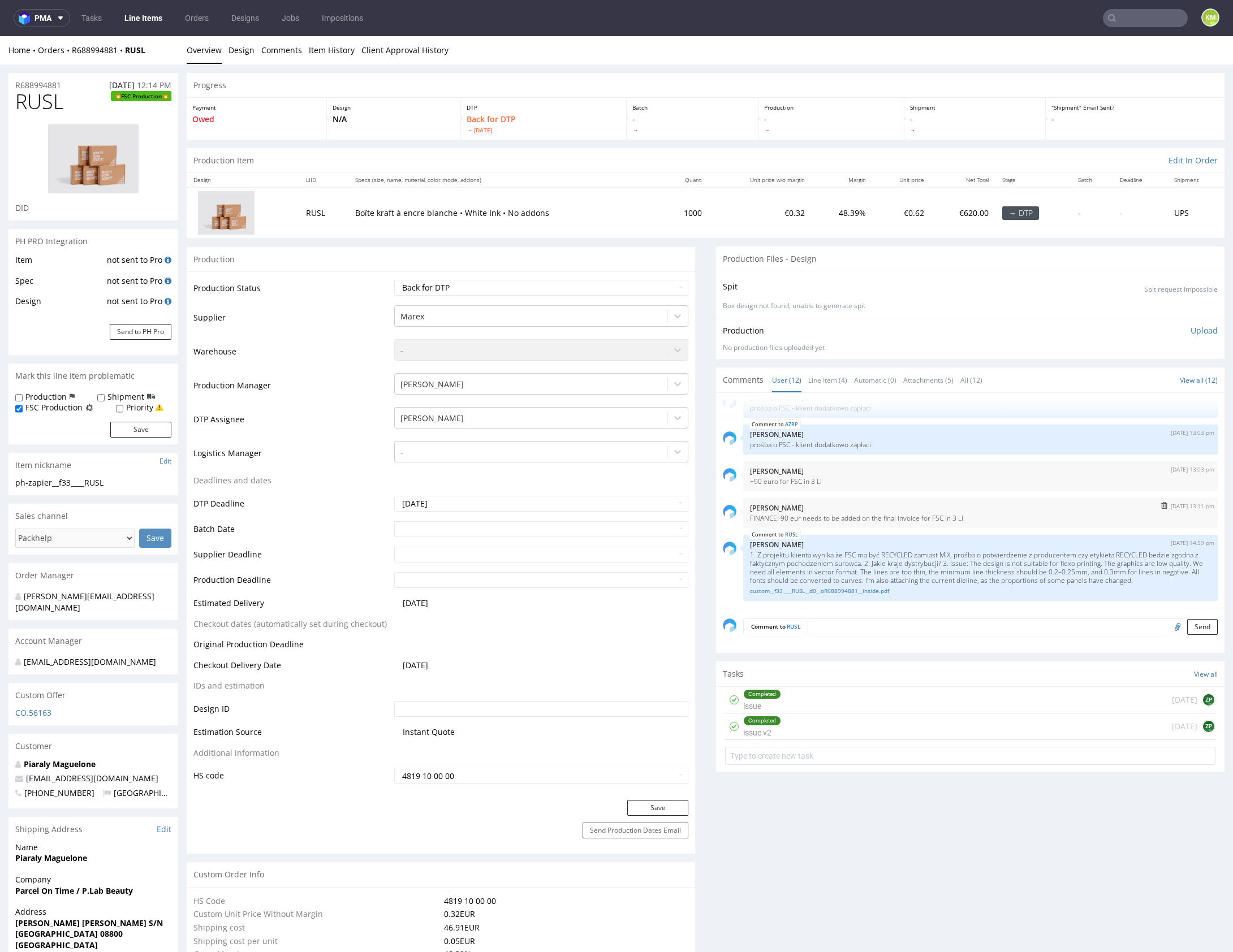
scroll to position [32, 0]
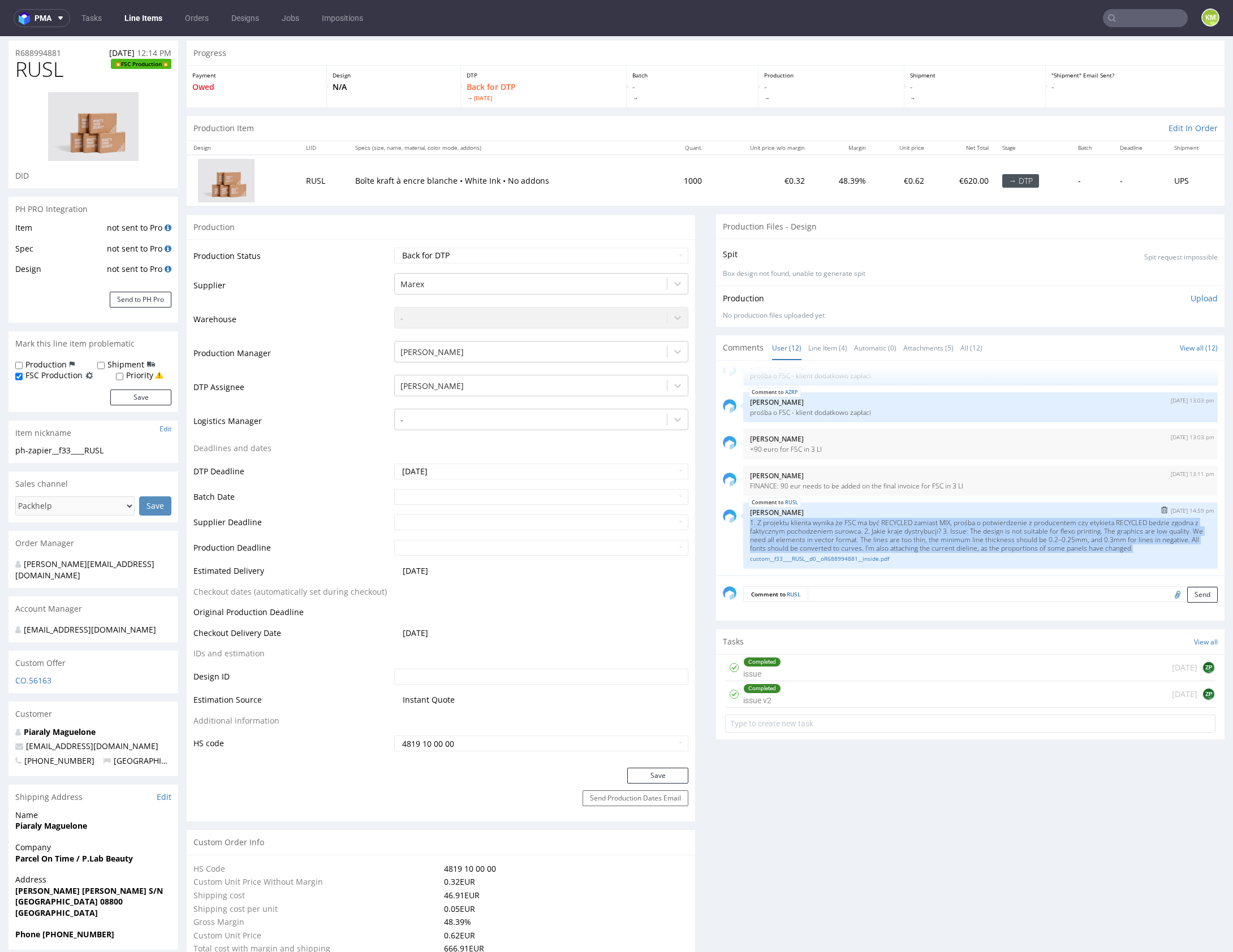
drag, startPoint x: 745, startPoint y: 513, endPoint x: 909, endPoint y: 546, distance: 167.3
click at [909, 546] on p "1. Z projektu klienta wynika że FSC ma być RECYCLED zamiast MIX, prośba o potwi…" at bounding box center [981, 536] width 461 height 34
copy p "1. Z projektu klienta wynika że FSC ma być RECYCLED zamiast MIX, prośba o potwi…"
click at [626, 257] on select "Waiting for Artwork Waiting for Diecut Waiting for Mockup Waiting for DTP Waiti…" at bounding box center [541, 255] width 294 height 16
select select "dtp_issue"
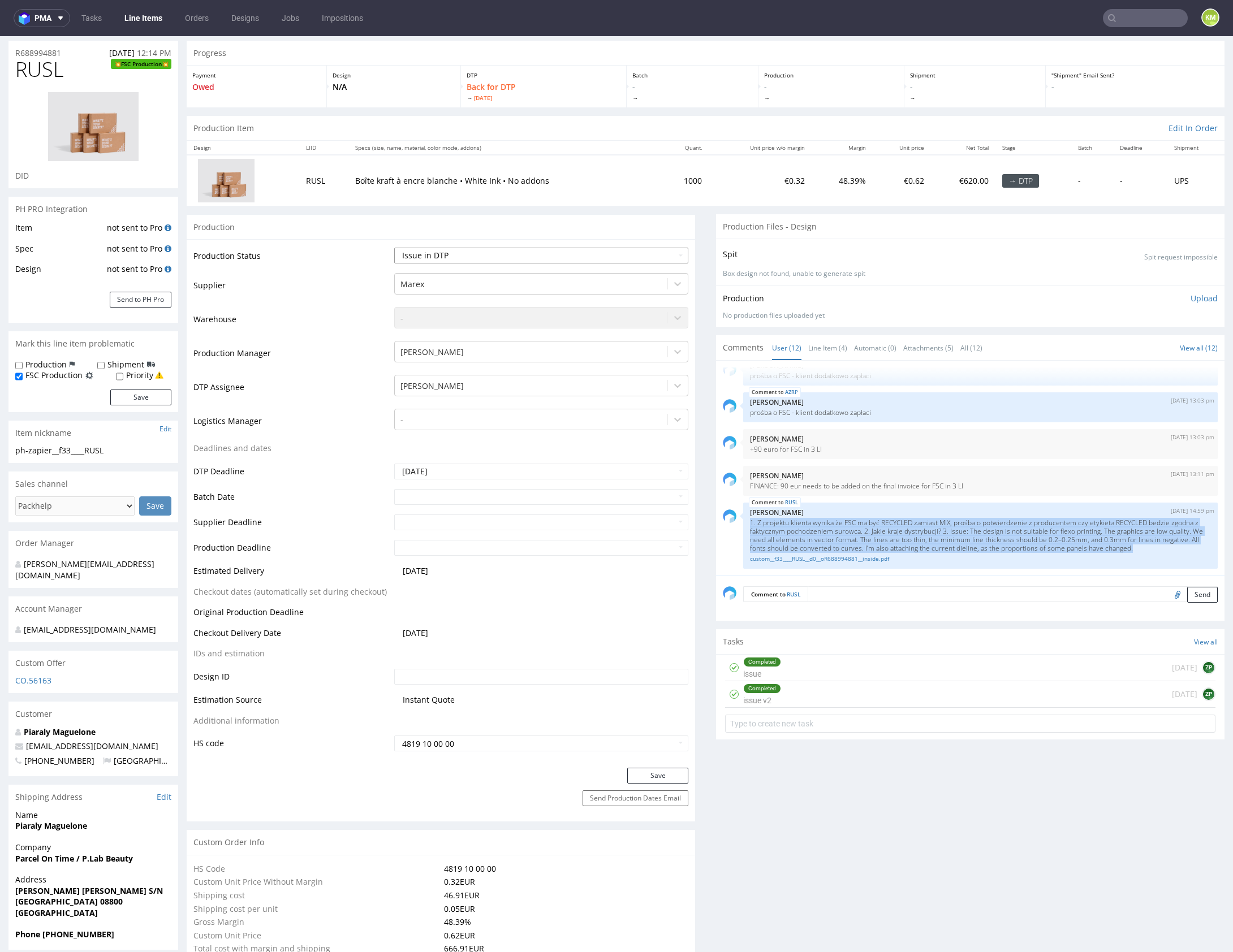
click at [394, 247] on select "Waiting for Artwork Waiting for Diecut Waiting for Mockup Waiting for DTP Waiti…" at bounding box center [541, 255] width 294 height 16
click at [660, 774] on button "Save" at bounding box center [658, 776] width 61 height 16
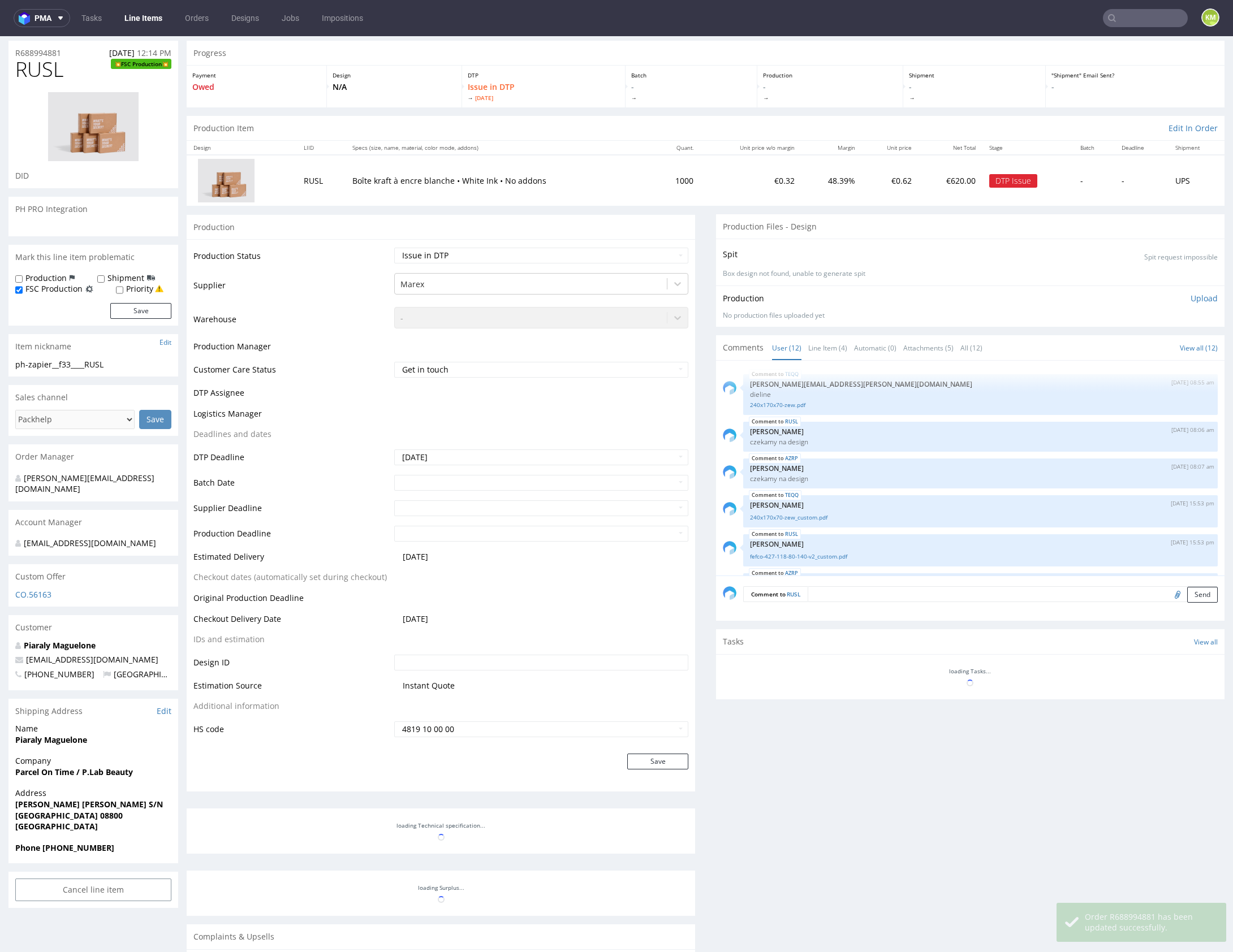
scroll to position [302, 0]
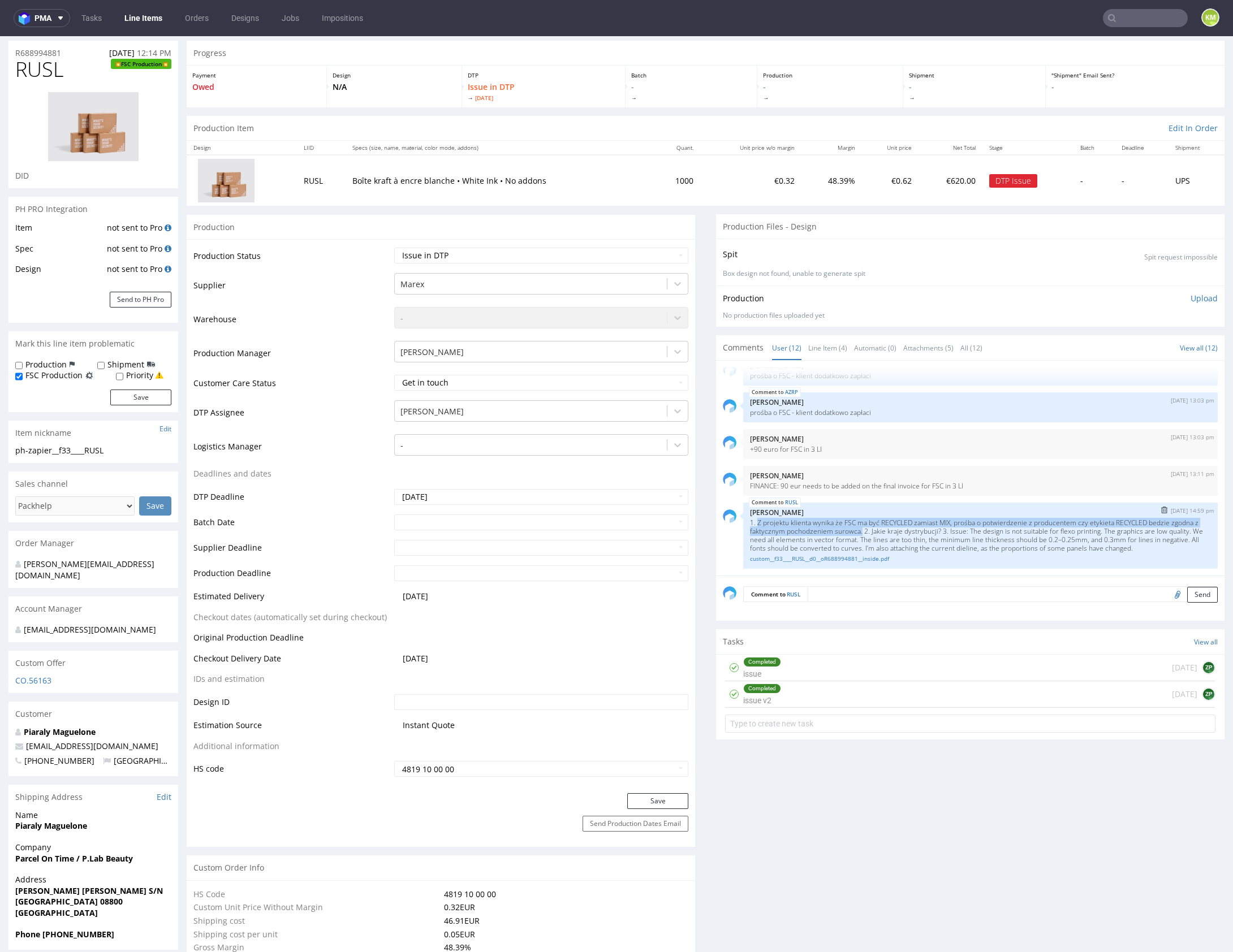
drag, startPoint x: 750, startPoint y: 512, endPoint x: 889, endPoint y: 519, distance: 139.2
click at [889, 519] on p "1. Z projektu klienta wynika że FSC ma być RECYCLED zamiast MIX, prośba o potwi…" at bounding box center [981, 536] width 461 height 34
copy p "Z projektu klienta wynika że FSC ma być RECYCLED zamiast MIX, prośba o potwierd…"
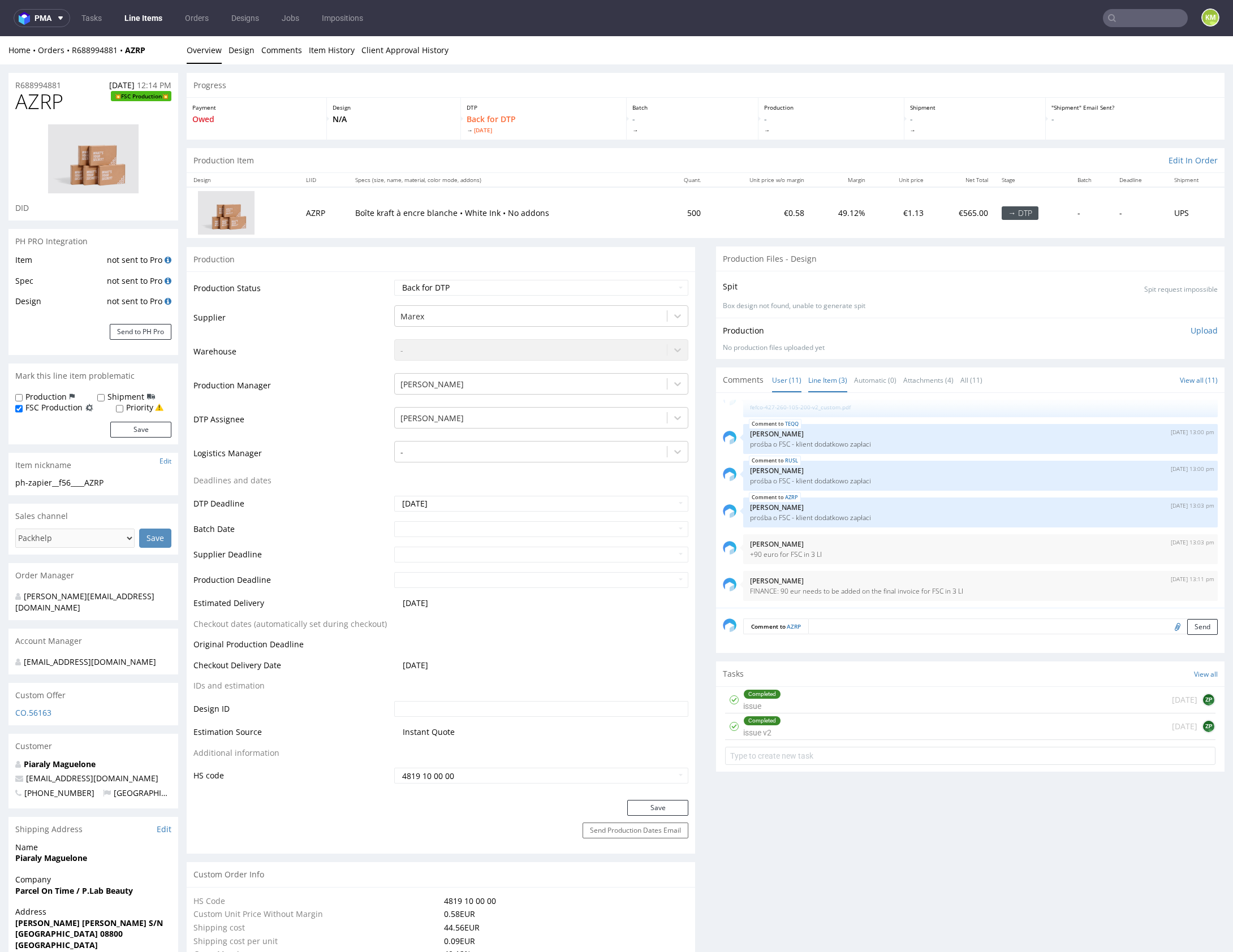
click at [810, 378] on link "Line Item (3)" at bounding box center [827, 380] width 39 height 24
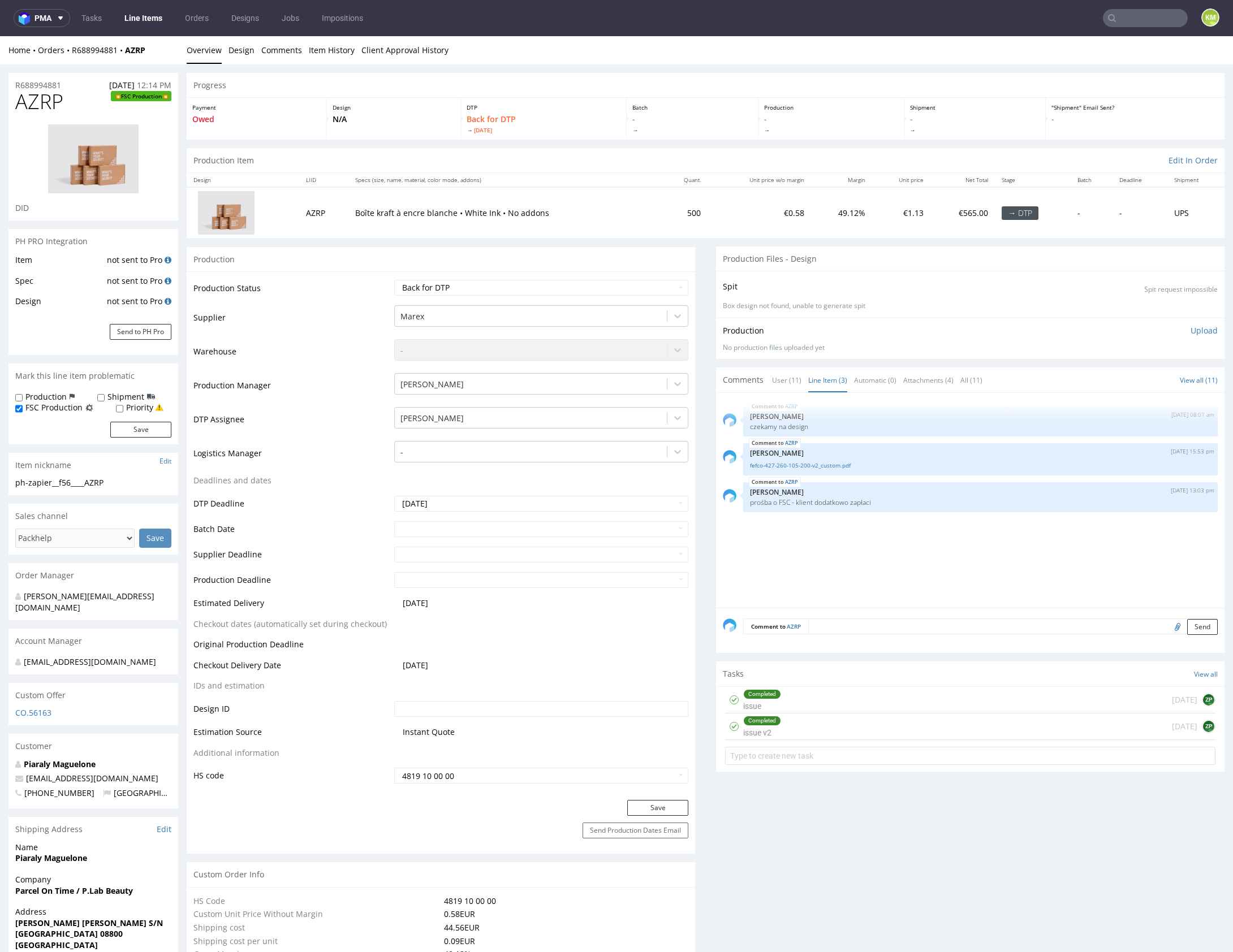
click at [894, 536] on div "AZRP [DATE] 08:07 am [PERSON_NAME] czekamy na design AZRP [DATE] 15:53 pm [PERS…" at bounding box center [973, 504] width 501 height 208
click at [870, 542] on div "AZRP [DATE] 08:07 am [PERSON_NAME] czekamy na design AZRP [DATE] 15:53 pm [PERS…" at bounding box center [973, 504] width 501 height 208
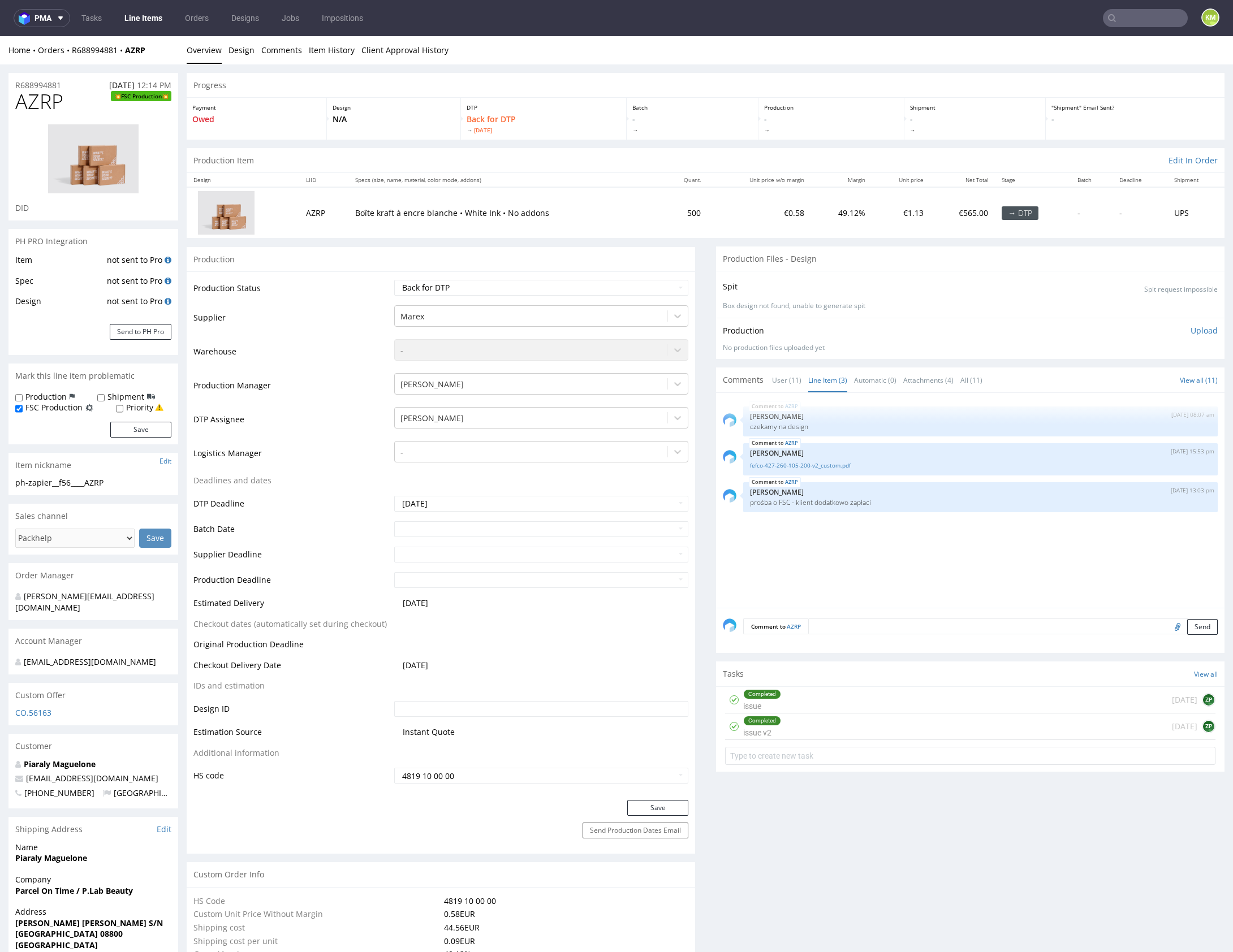
click at [861, 562] on div "AZRP 22nd Aug 25 | 08:07 am Zuzanna Pawlicka-Sabak czekamy na design AZRP 26th …" at bounding box center [973, 504] width 501 height 208
click at [859, 558] on div "AZRP 22nd Aug 25 | 08:07 am Zuzanna Pawlicka-Sabak czekamy na design AZRP 26th …" at bounding box center [973, 504] width 501 height 208
click at [833, 542] on div "AZRP 22nd Aug 25 | 08:07 am Zuzanna Pawlicka-Sabak czekamy na design AZRP 26th …" at bounding box center [973, 504] width 501 height 208
drag, startPoint x: 833, startPoint y: 542, endPoint x: 821, endPoint y: 515, distance: 29.5
click at [833, 541] on div "AZRP 22nd Aug 25 | 08:07 am Zuzanna Pawlicka-Sabak czekamy na design AZRP 26th …" at bounding box center [973, 504] width 501 height 208
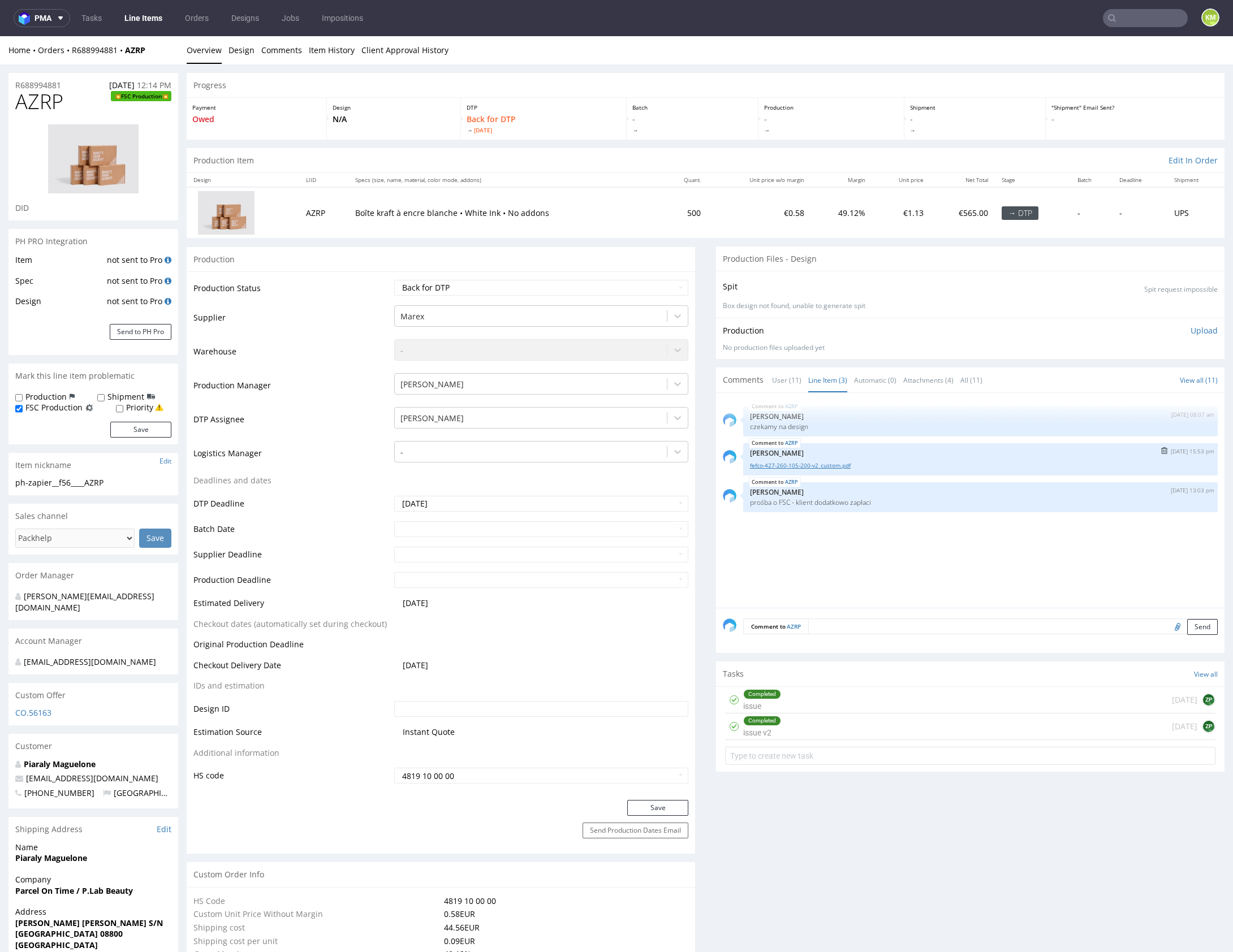
click at [819, 461] on link "fefco-427-260-105-200-v2_custom.pdf" at bounding box center [981, 466] width 461 height 9
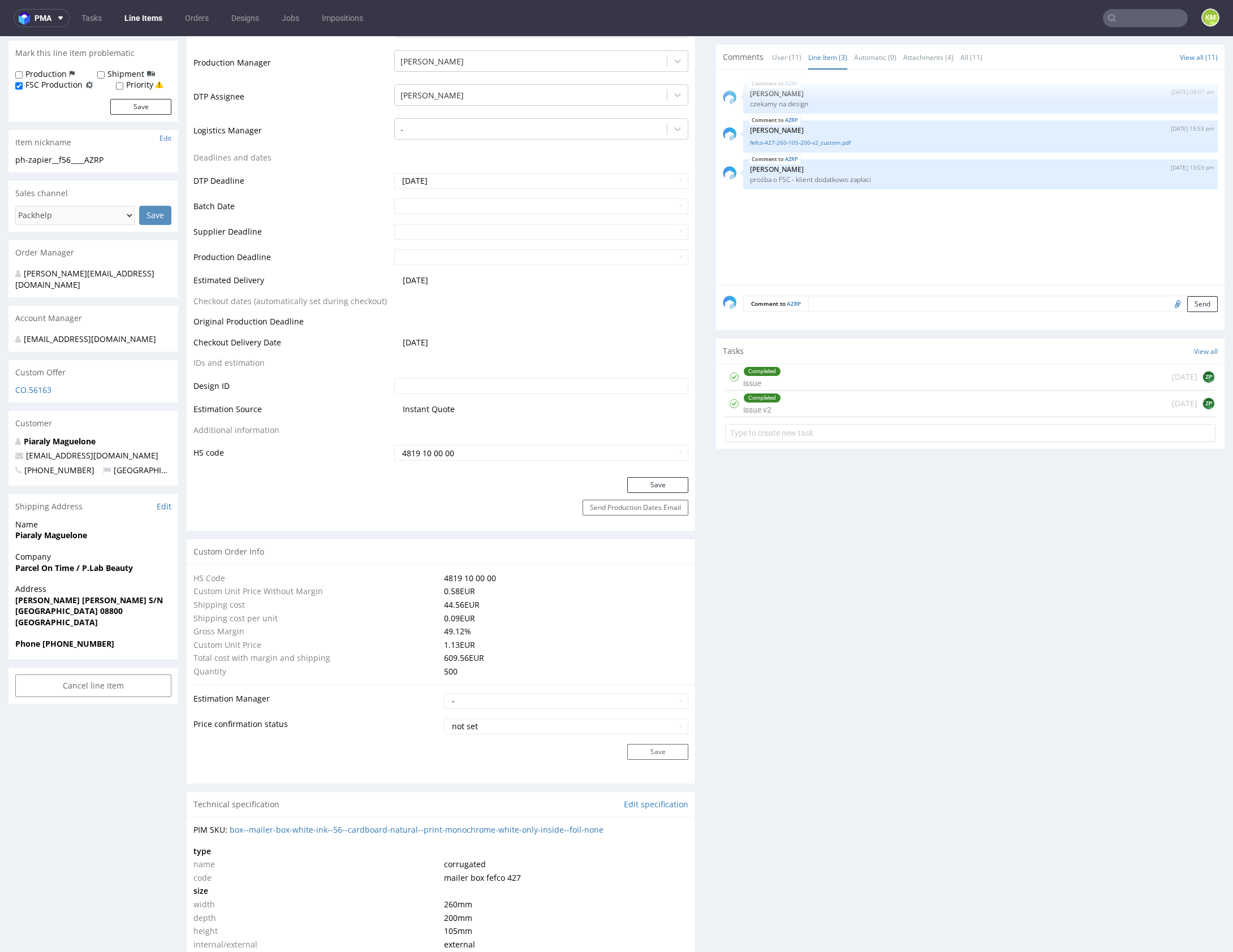
scroll to position [436, 0]
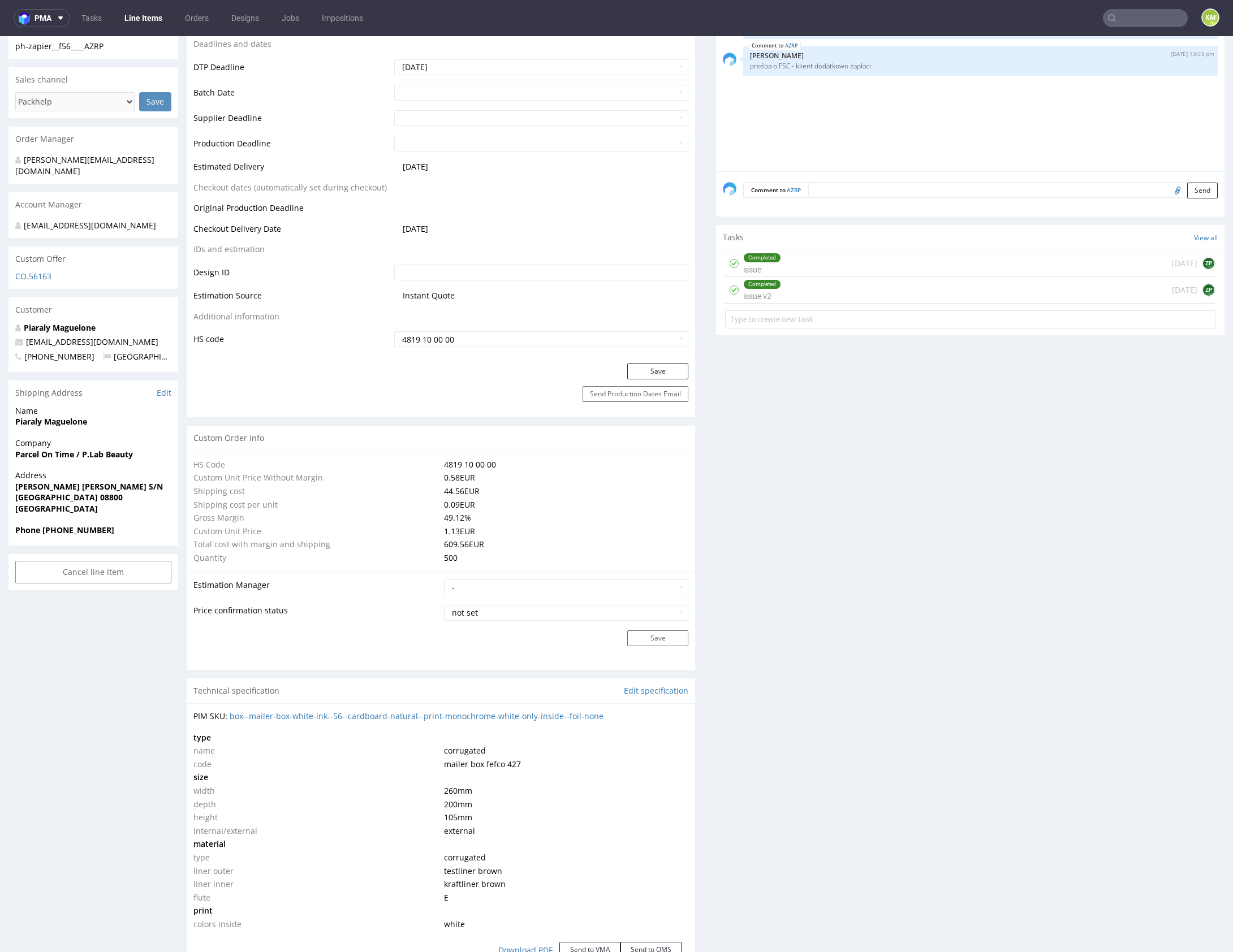
click at [878, 292] on div "Completed issue v2 today ZP" at bounding box center [971, 290] width 491 height 26
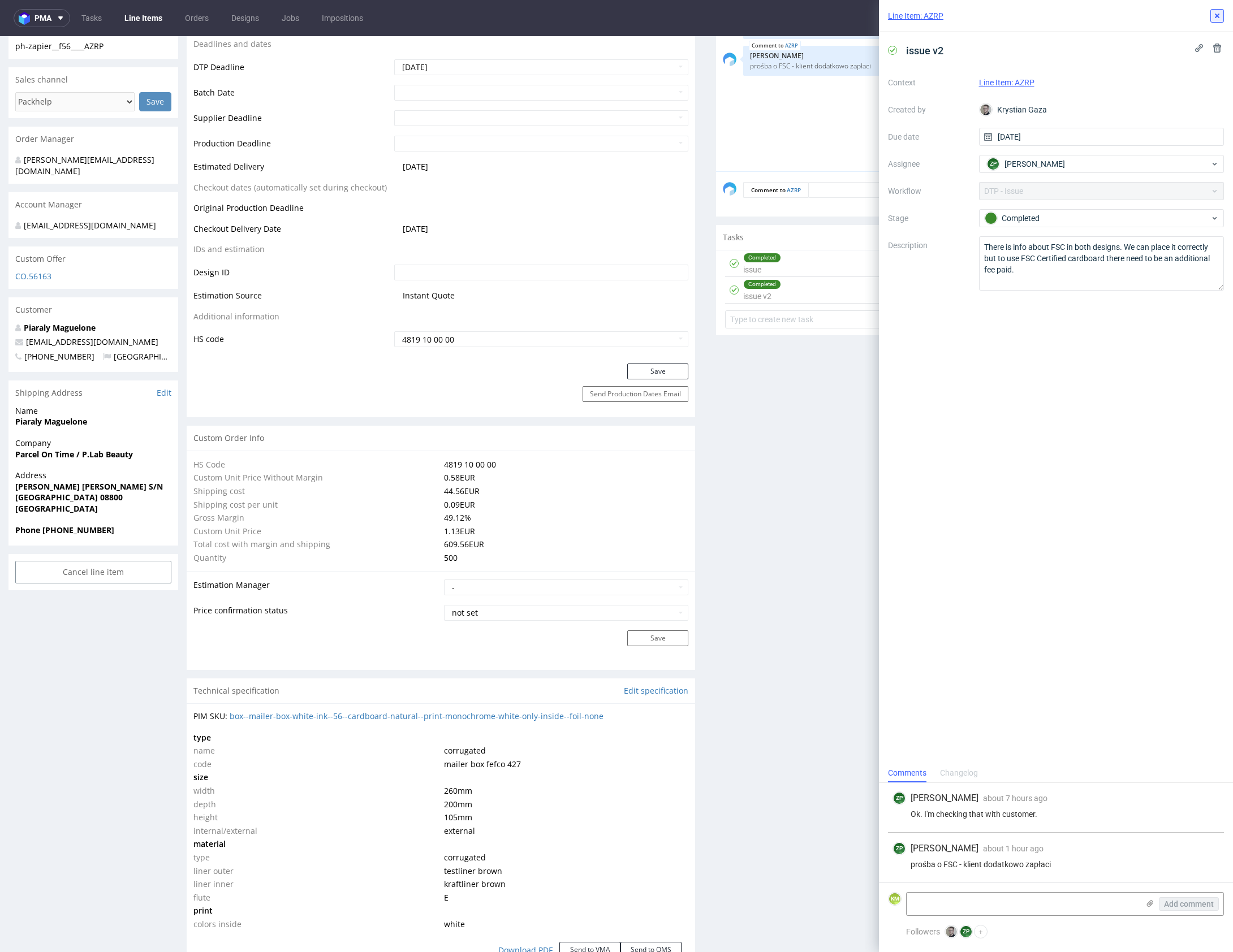
click at [1219, 16] on icon at bounding box center [1217, 16] width 9 height 9
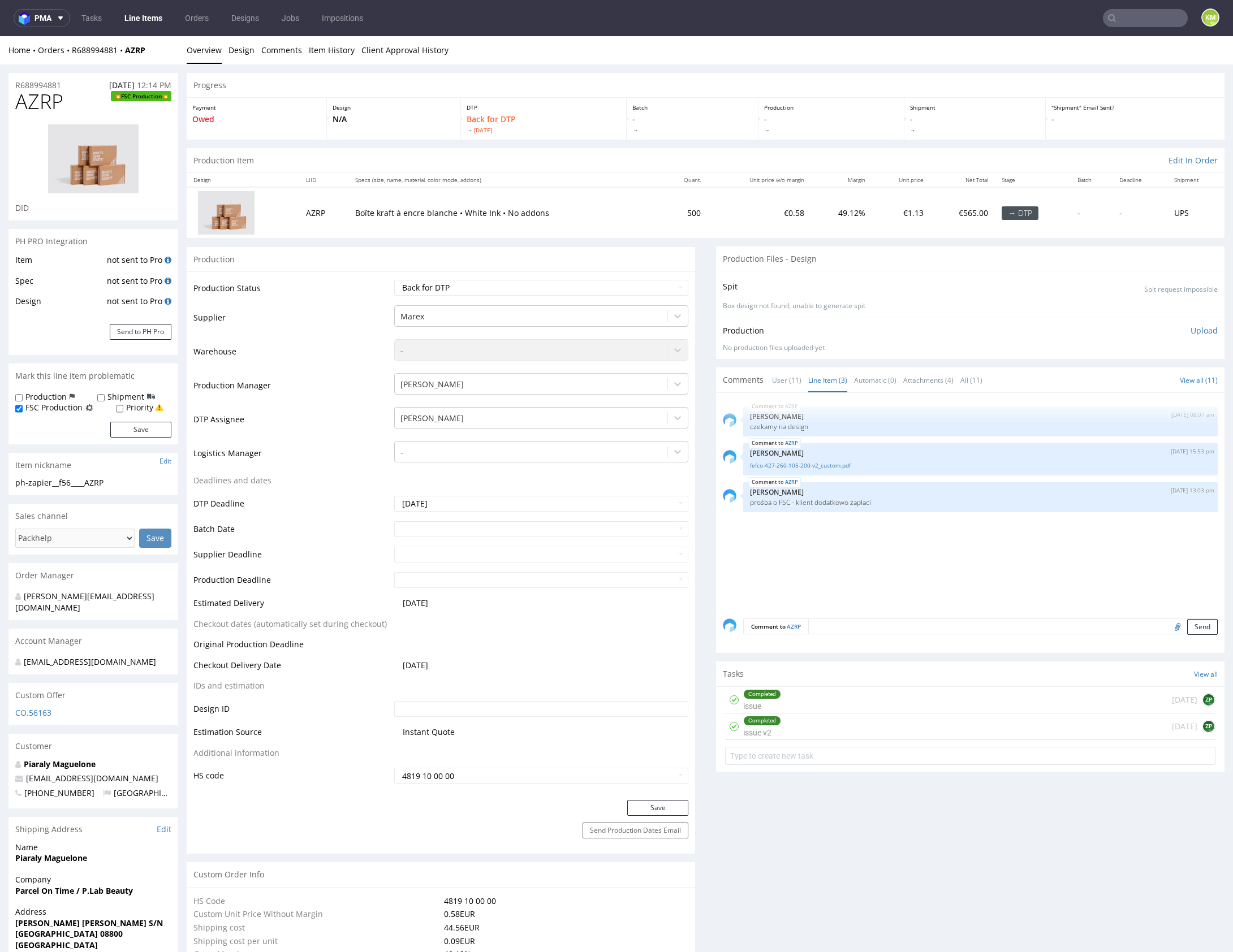
click at [891, 544] on div "AZRP 22nd Aug 25 | 08:07 am Zuzanna Pawlicka-Sabak czekamy na design AZRP 26th …" at bounding box center [973, 504] width 501 height 208
click at [917, 553] on div "AZRP 22nd Aug 25 | 08:07 am Zuzanna Pawlicka-Sabak czekamy na design AZRP 26th …" at bounding box center [973, 504] width 501 height 208
click at [924, 567] on div "AZRP 22nd Aug 25 | 08:07 am Zuzanna Pawlicka-Sabak czekamy na design AZRP 26th …" at bounding box center [973, 504] width 501 height 208
click at [833, 534] on div "AZRP 22nd Aug 25 | 08:07 am Zuzanna Pawlicka-Sabak czekamy na design AZRP 26th …" at bounding box center [973, 504] width 501 height 208
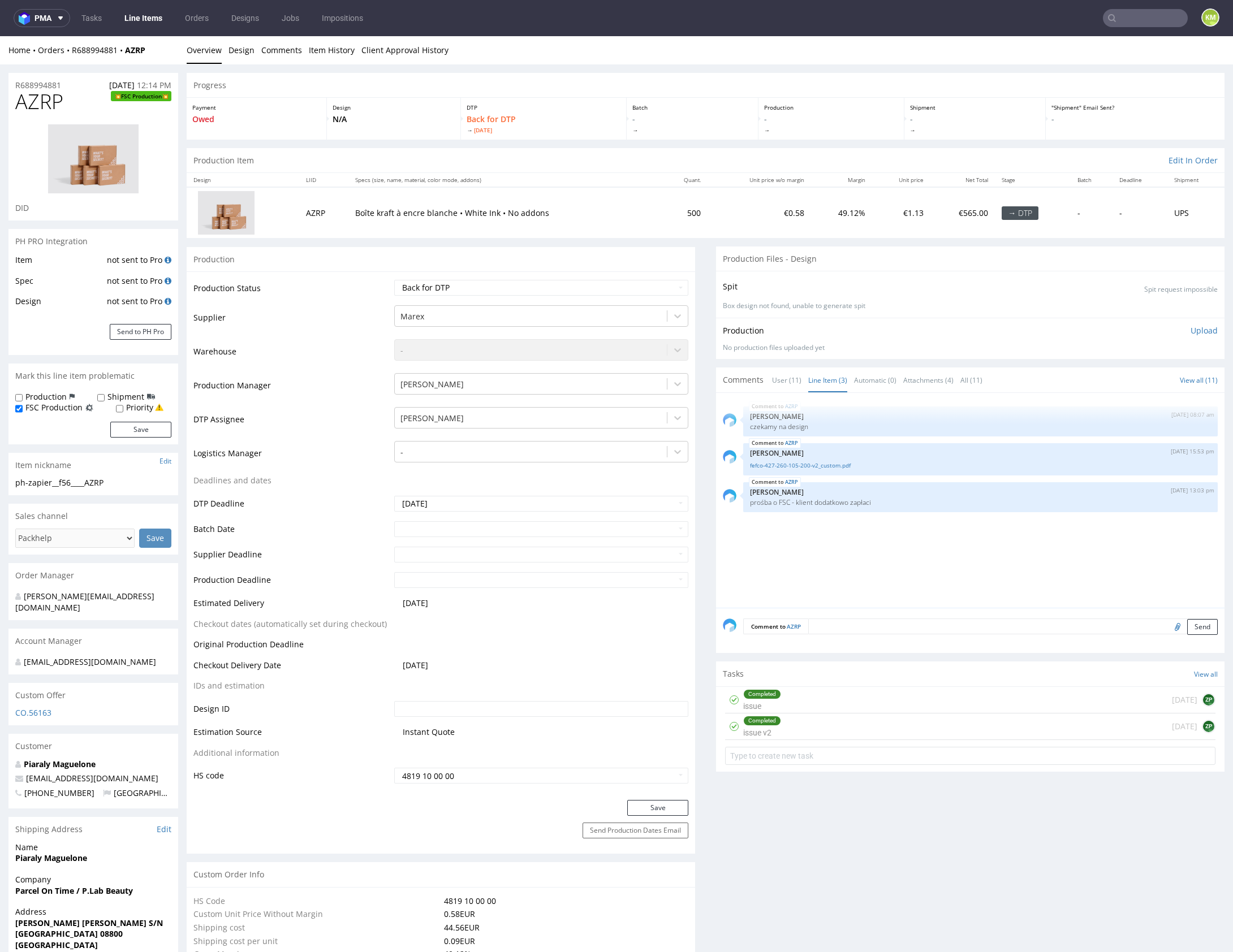
click at [840, 543] on div "AZRP 22nd Aug 25 | 08:07 am Zuzanna Pawlicka-Sabak czekamy na design AZRP 26th …" at bounding box center [973, 504] width 501 height 208
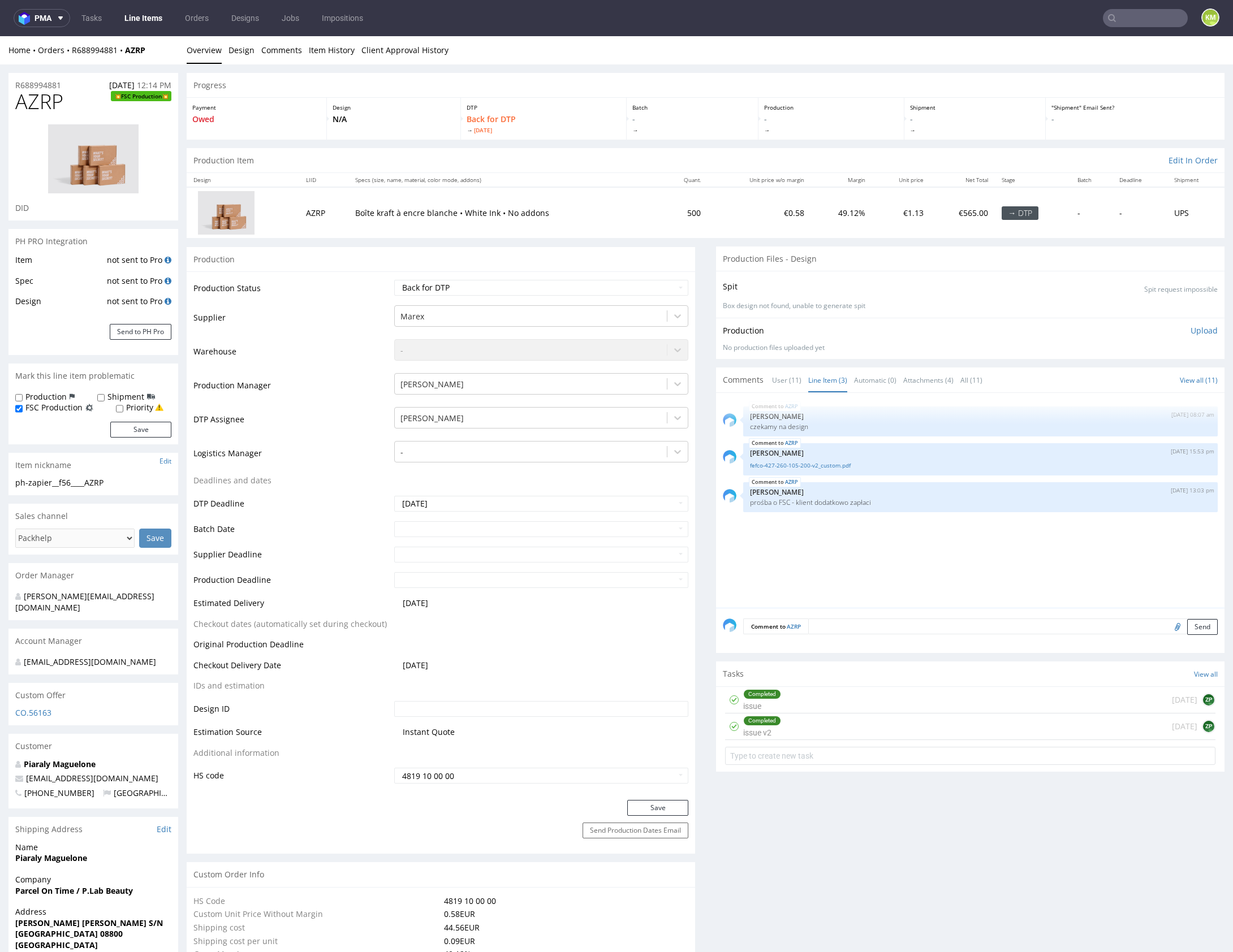
click at [840, 543] on div "AZRP 22nd Aug 25 | 08:07 am Zuzanna Pawlicka-Sabak czekamy na design AZRP 26th …" at bounding box center [973, 504] width 501 height 208
click at [1168, 627] on input "file" at bounding box center [1176, 626] width 16 height 15
type input "C:\fakepath\custom__f33____AZRP__d0__oR688994881__inside.pdf"
click at [889, 629] on textarea at bounding box center [1013, 627] width 409 height 16
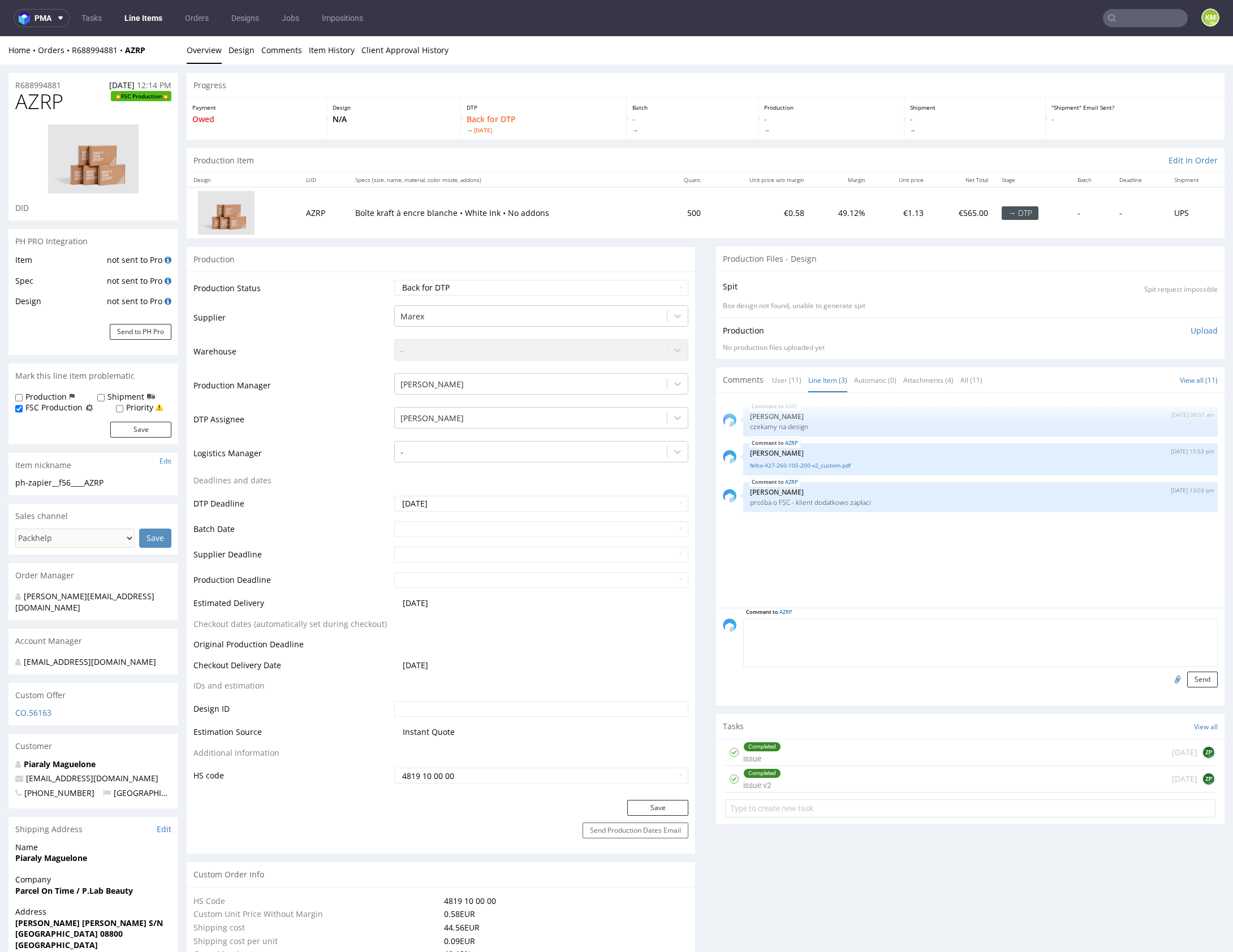
paste textarea "1. Z projektu klienta wynika że FSC ma być RECYCLED zamiast MIX, prośba o potwi…"
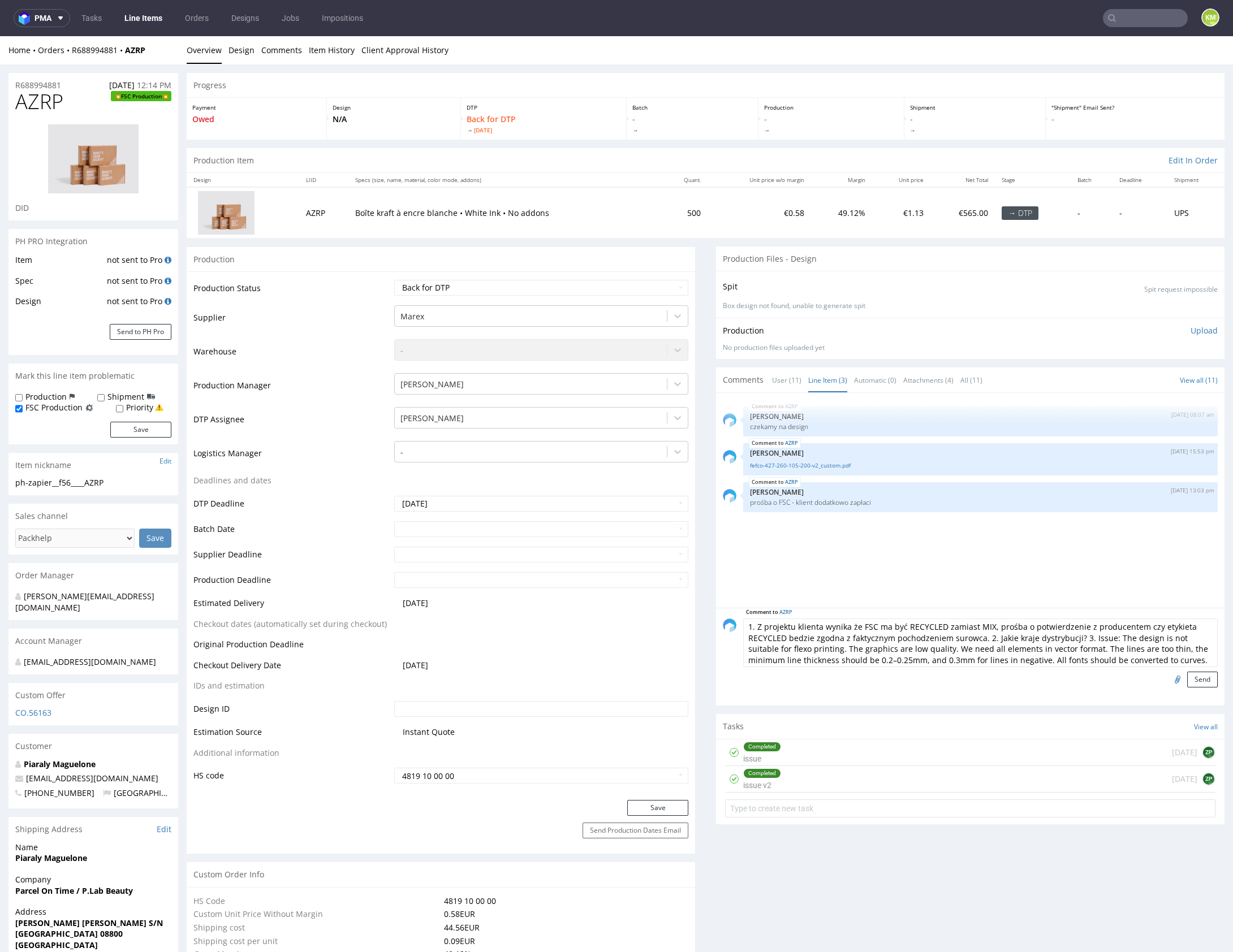
scroll to position [11, 0]
click at [1015, 660] on textarea "1. Z projektu klienta wynika że FSC ma być RECYCLED zamiast MIX, prośba o potwi…" at bounding box center [980, 643] width 474 height 48
click at [1129, 660] on textarea "1. Z projektu klienta wynika że FSC ma być RECYCLED zamiast MIX, prośba o potwi…" at bounding box center [980, 643] width 474 height 48
type textarea "1. Z projektu klienta wynika że FSC ma być RECYCLED zamiast MIX, prośba o potwi…"
click at [1189, 680] on button "Send" at bounding box center [1202, 680] width 31 height 16
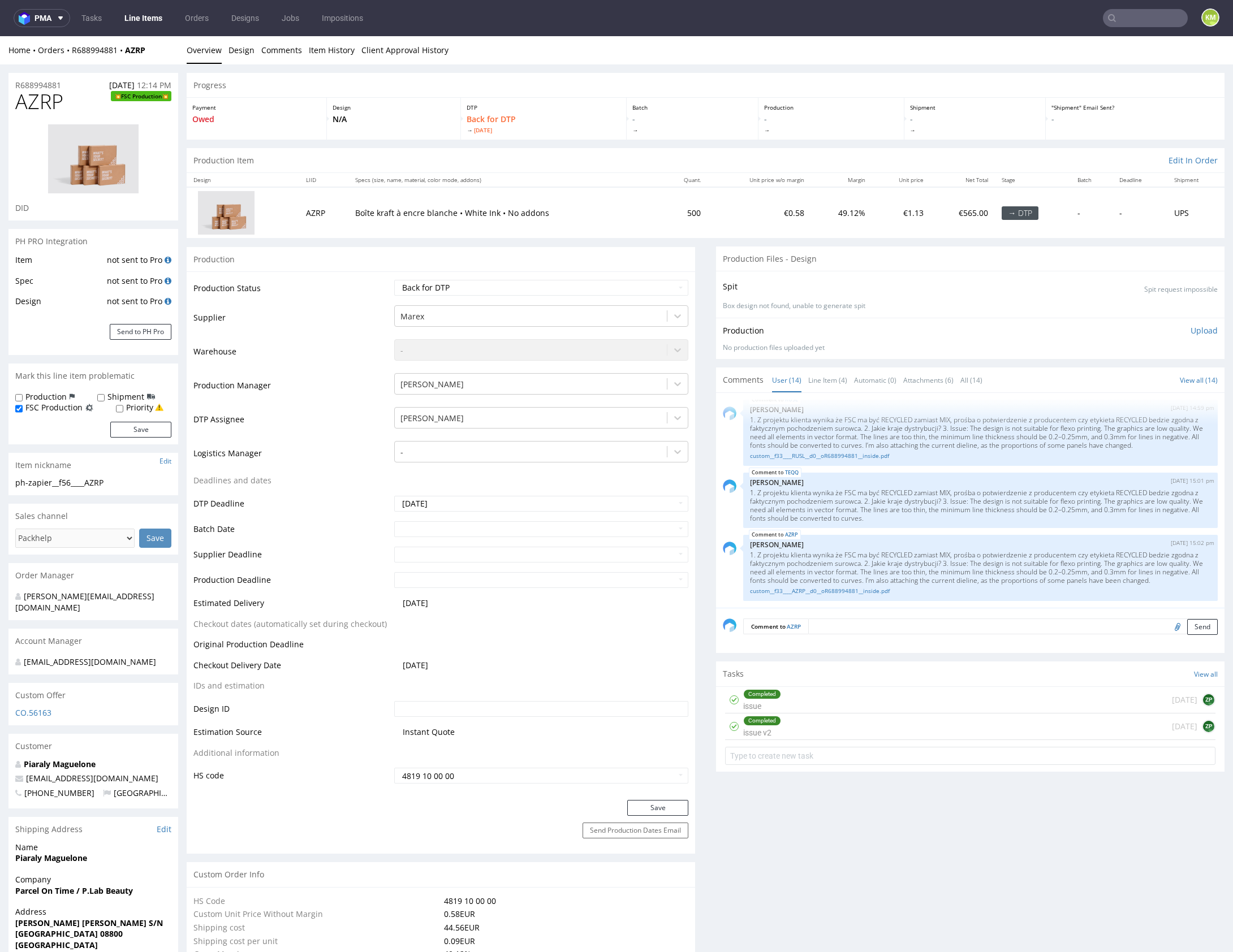
scroll to position [436, 0]
click at [820, 384] on link "Line Item (4)" at bounding box center [827, 380] width 39 height 24
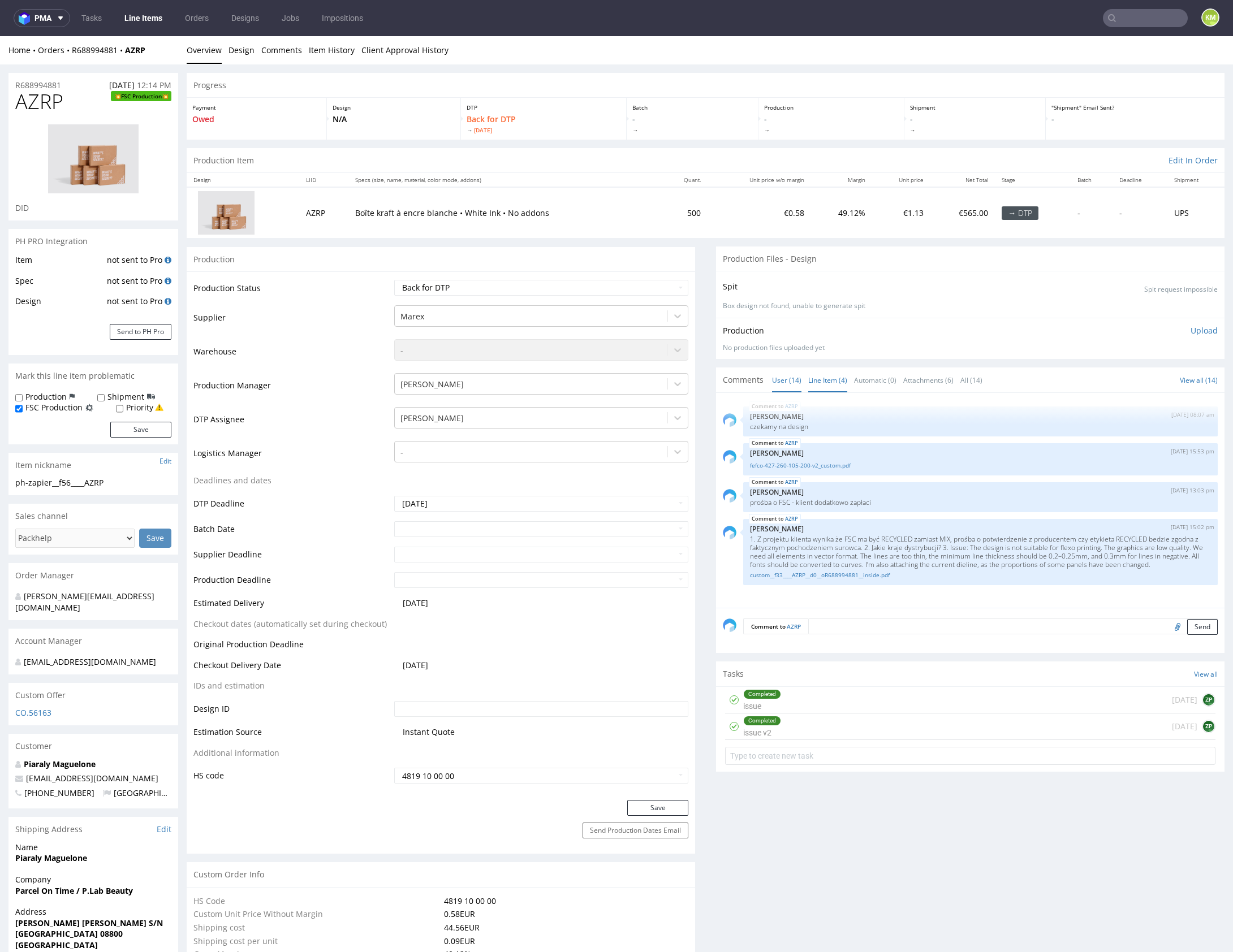
click at [778, 377] on link "User (14)" at bounding box center [786, 380] width 29 height 24
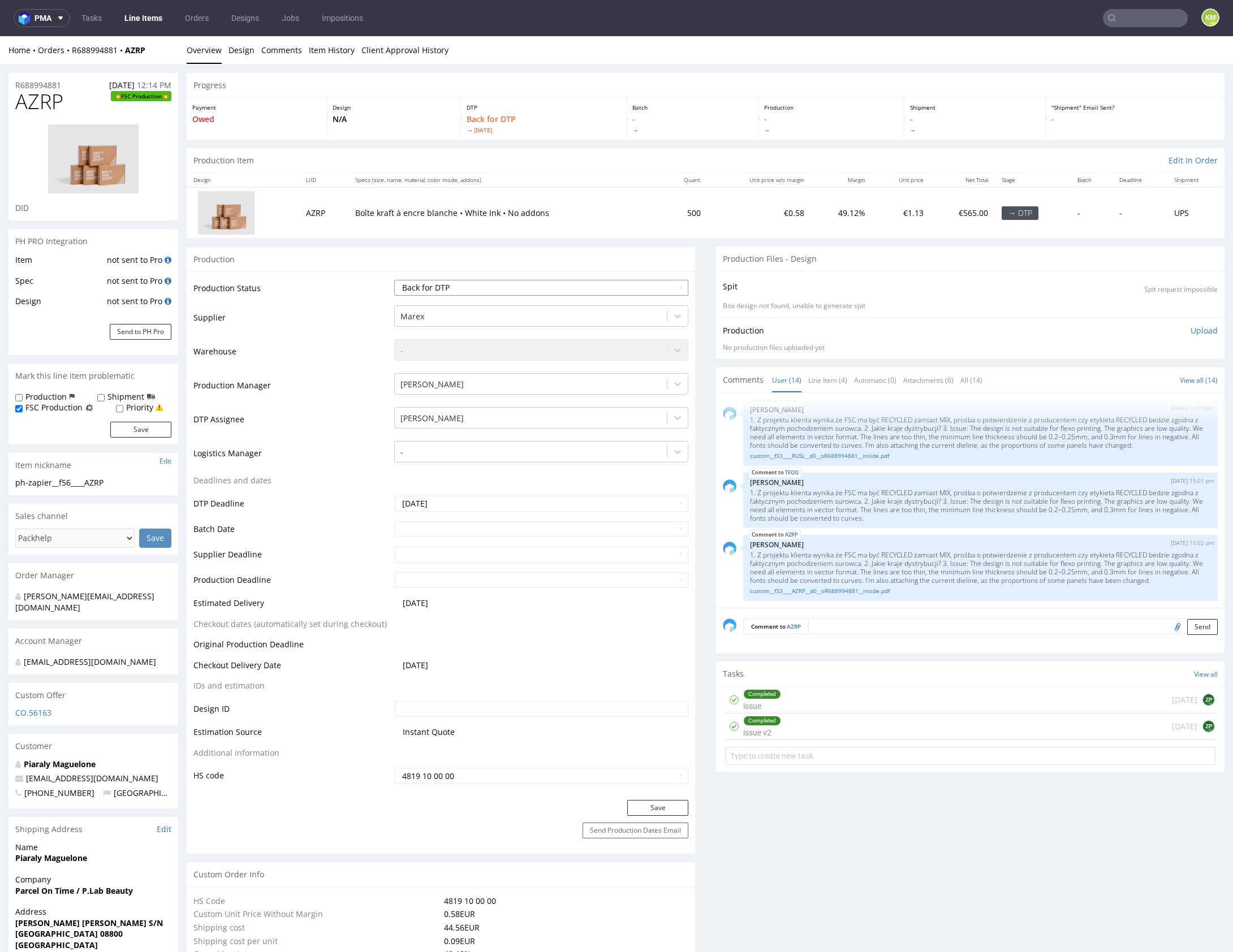
click at [568, 286] on select "Waiting for Artwork Waiting for Diecut Waiting for Mockup Waiting for DTP Waiti…" at bounding box center [541, 288] width 294 height 16
select select "dtp_issue"
click at [394, 280] on select "Waiting for Artwork Waiting for Diecut Waiting for Mockup Waiting for DTP Waiti…" at bounding box center [541, 288] width 294 height 16
click at [662, 804] on button "Save" at bounding box center [658, 808] width 61 height 16
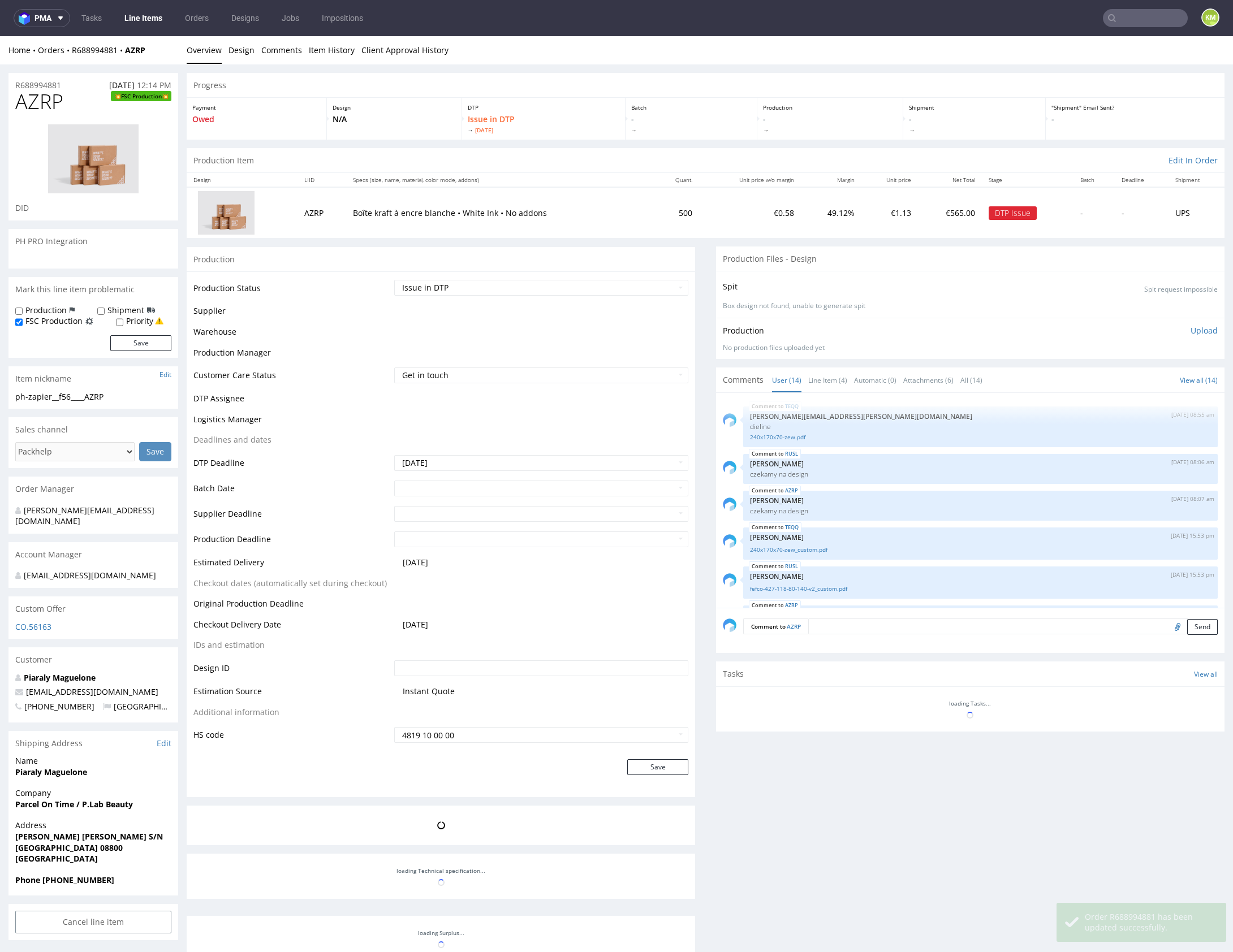
scroll to position [446, 0]
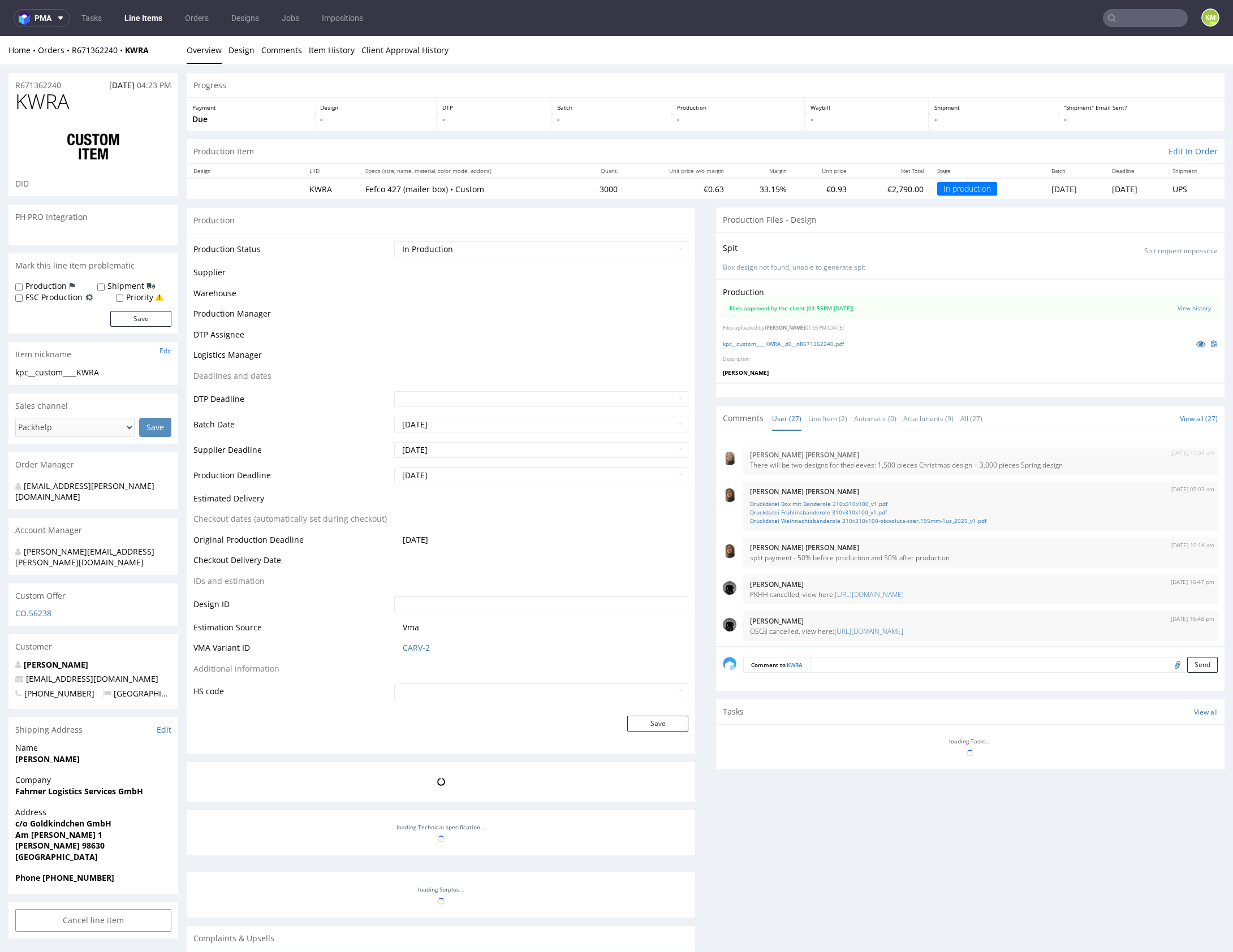
scroll to position [895, 0]
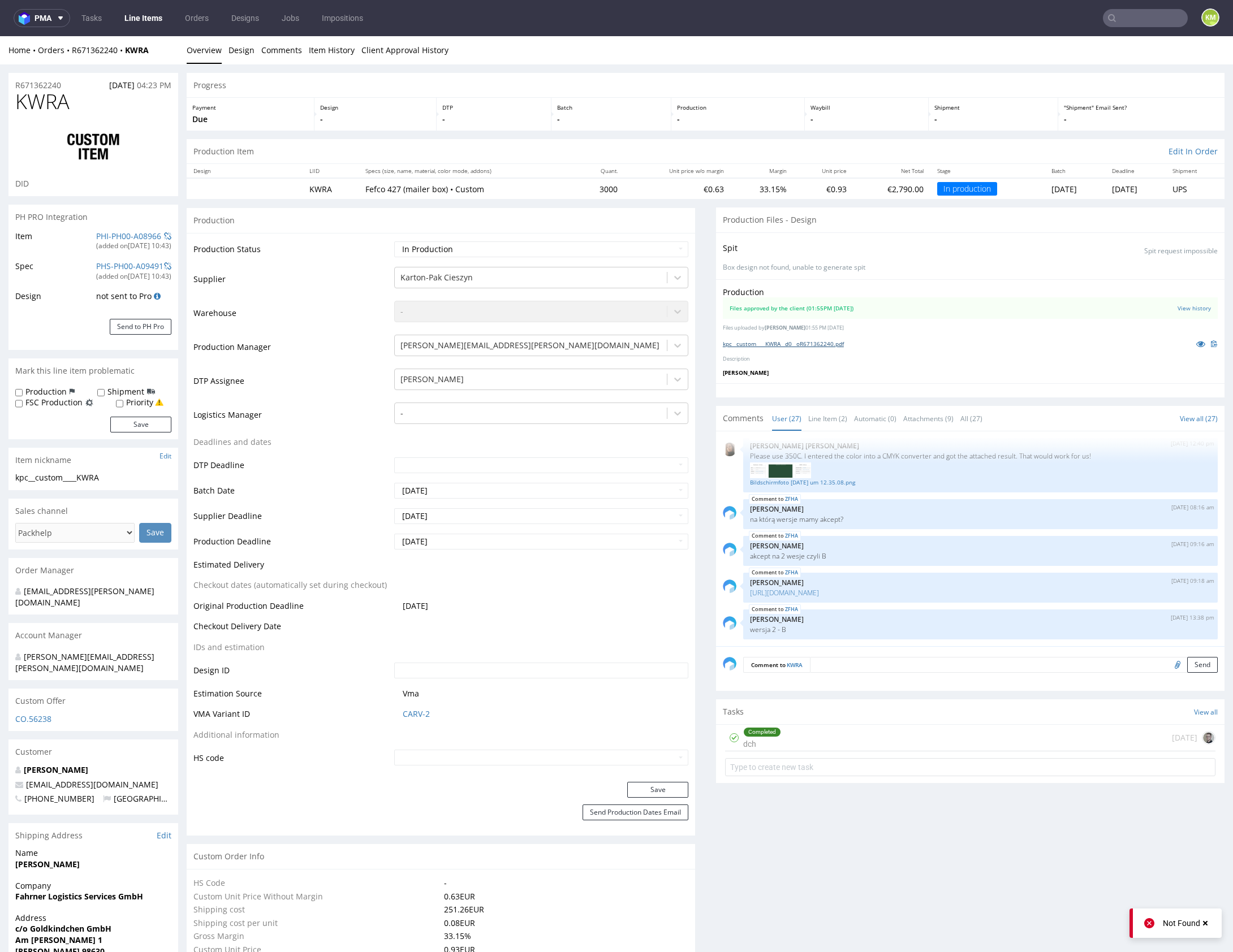
click at [824, 344] on link "kpc__custom____KWRA__d0__oR671362240.pdf" at bounding box center [783, 344] width 121 height 8
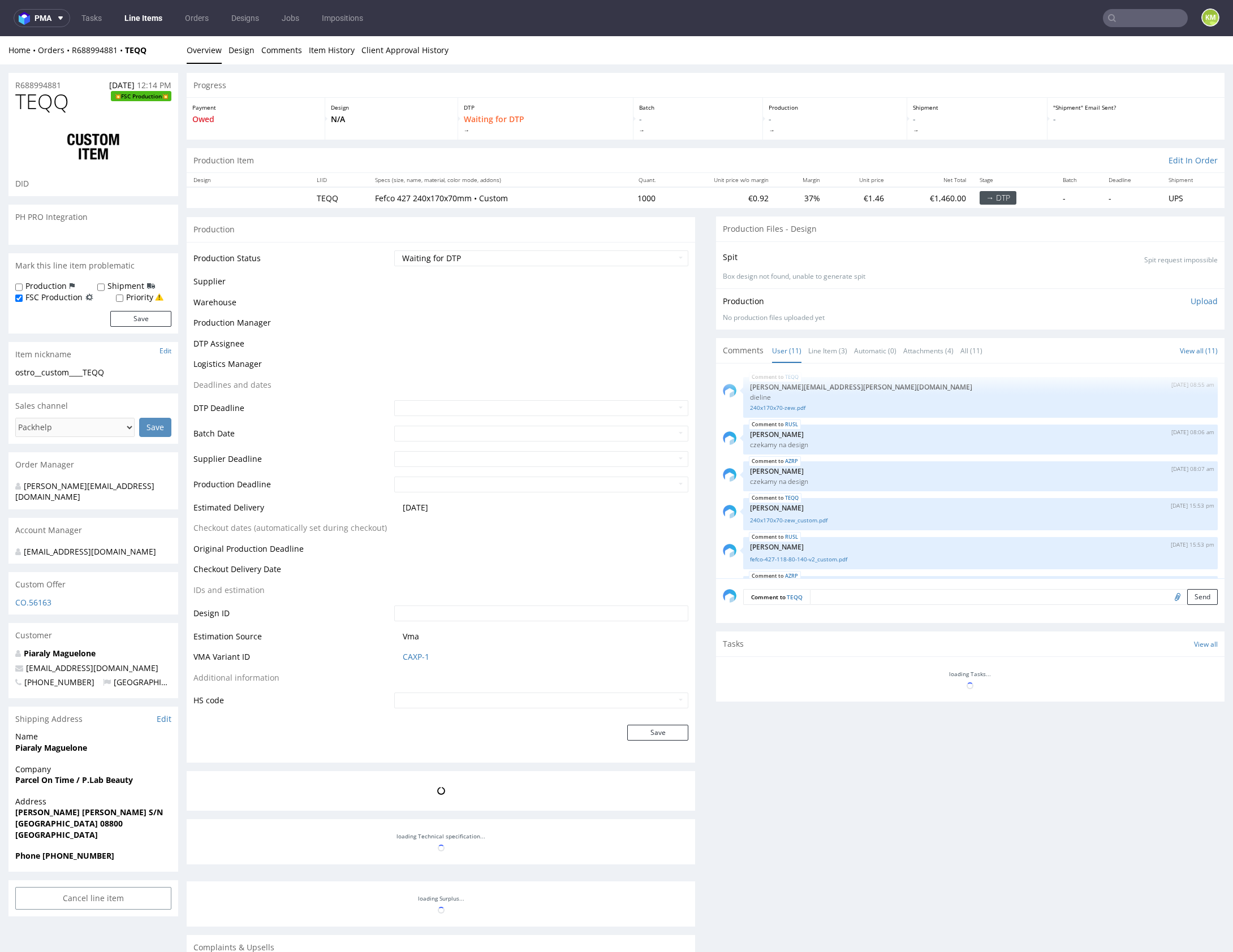
scroll to position [220, 0]
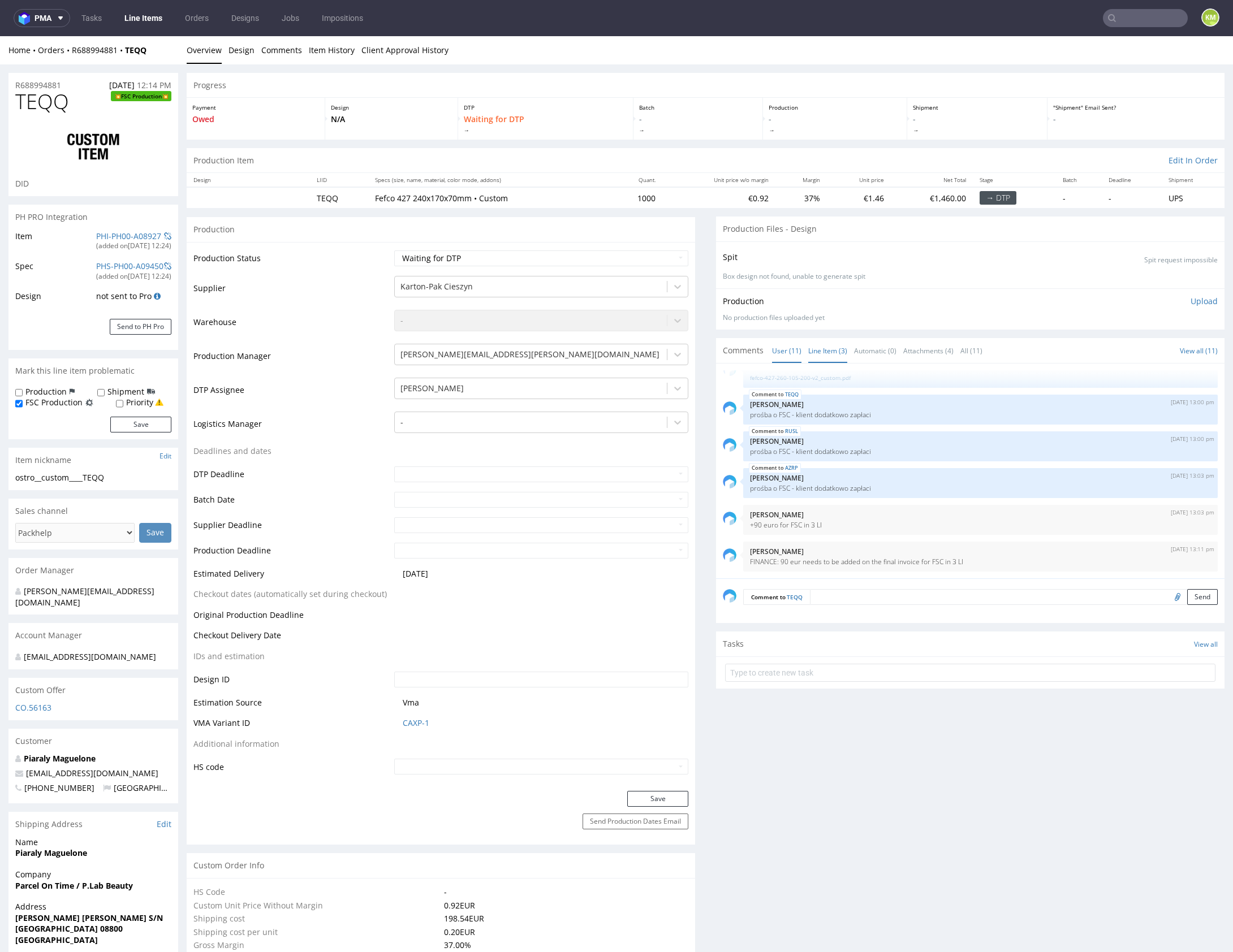
click at [827, 349] on link "Line Item (3)" at bounding box center [827, 351] width 39 height 24
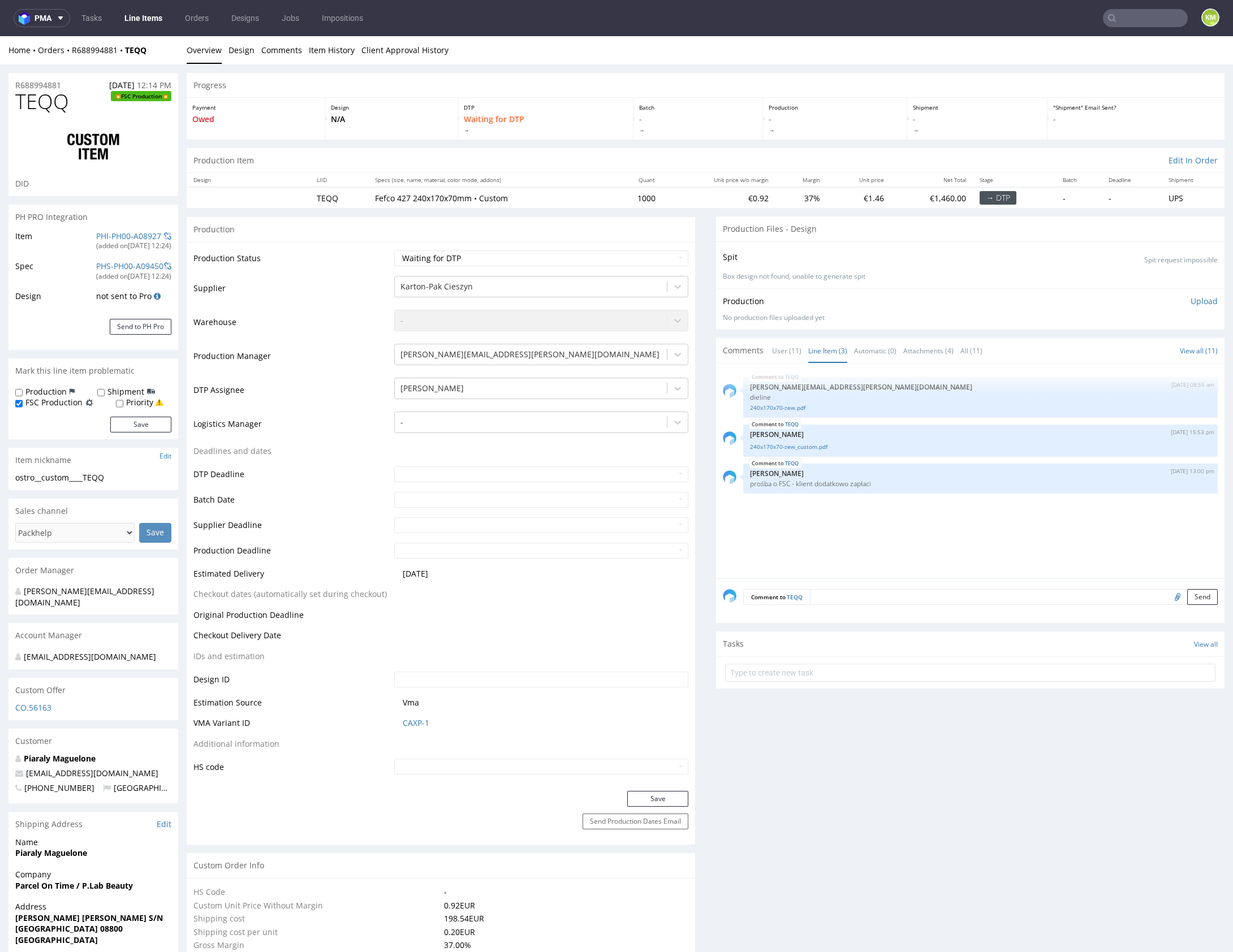
click at [885, 526] on div "TEQQ [DATE] 08:55 am [PERSON_NAME][EMAIL_ADDRESS][PERSON_NAME][DOMAIN_NAME] die…" at bounding box center [973, 474] width 501 height 208
click at [840, 515] on div "TEQQ [DATE] 08:55 am [PERSON_NAME][EMAIL_ADDRESS][PERSON_NAME][DOMAIN_NAME] die…" at bounding box center [973, 474] width 501 height 208
click at [841, 515] on div "TEQQ [DATE] 08:55 am [PERSON_NAME][EMAIL_ADDRESS][PERSON_NAME][DOMAIN_NAME] die…" at bounding box center [973, 474] width 501 height 208
click at [844, 519] on div "TEQQ [DATE] 08:55 am [PERSON_NAME][EMAIL_ADDRESS][PERSON_NAME][DOMAIN_NAME] die…" at bounding box center [973, 474] width 501 height 208
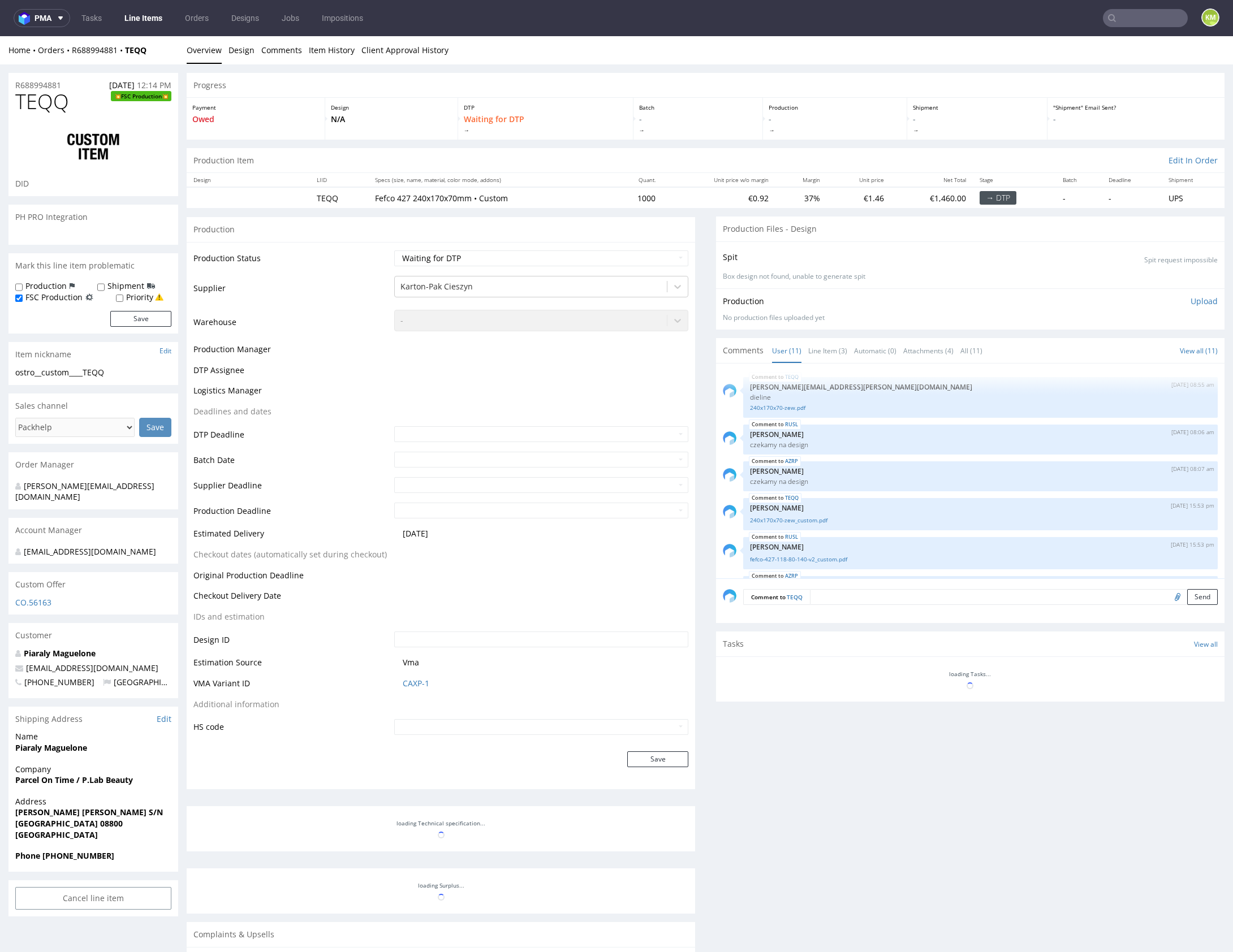
scroll to position [220, 0]
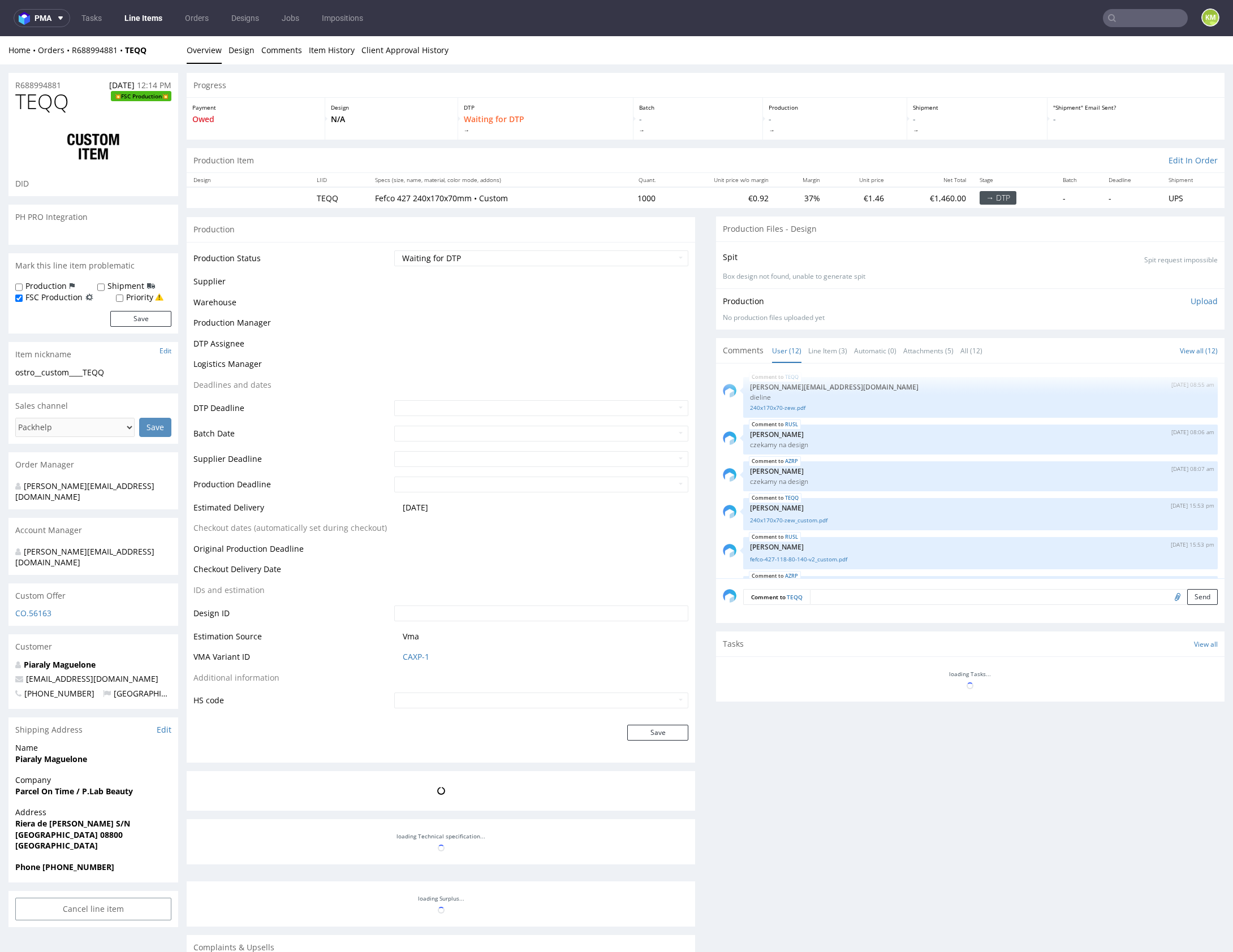
scroll to position [302, 0]
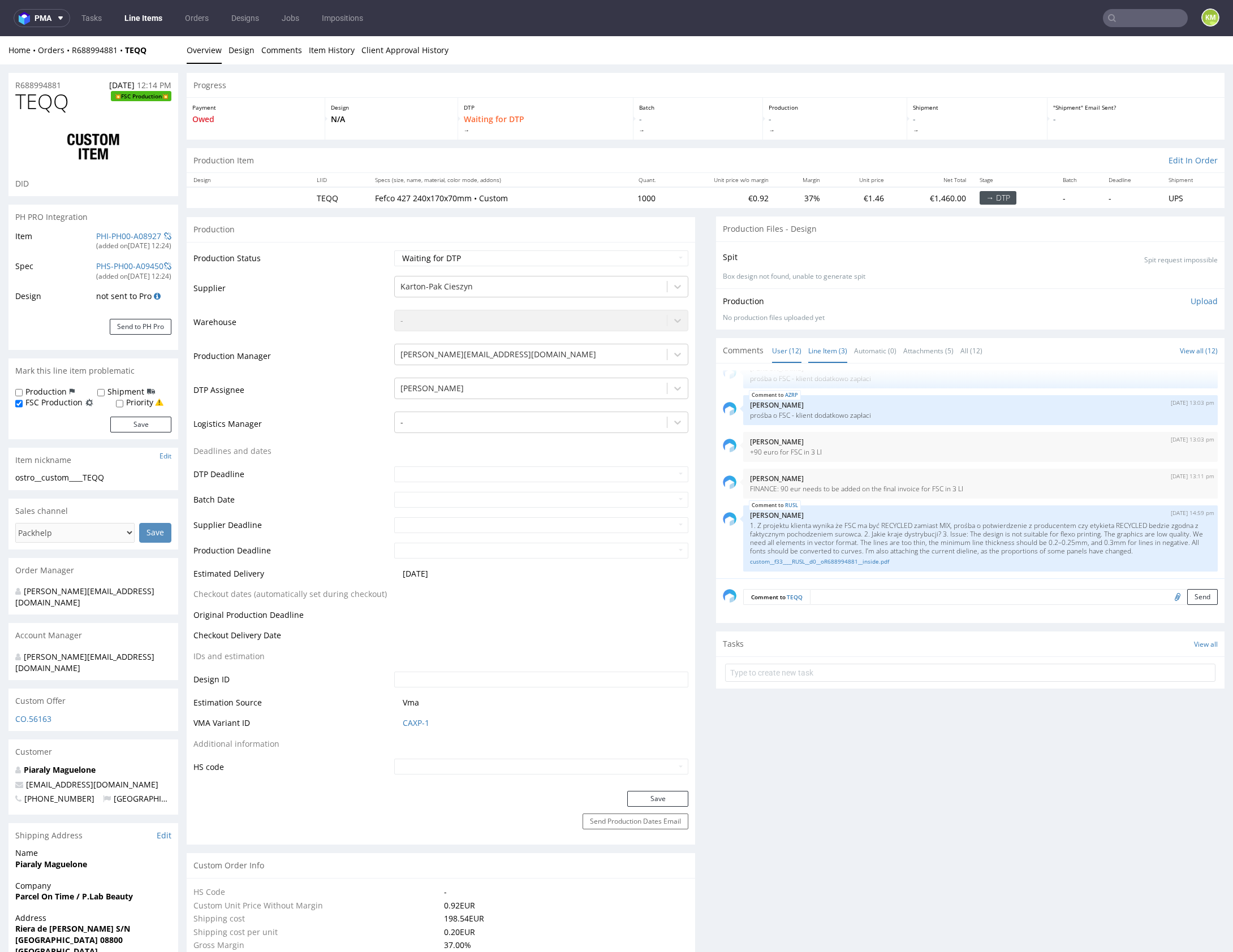
click at [824, 357] on link "Line Item (3)" at bounding box center [827, 351] width 39 height 24
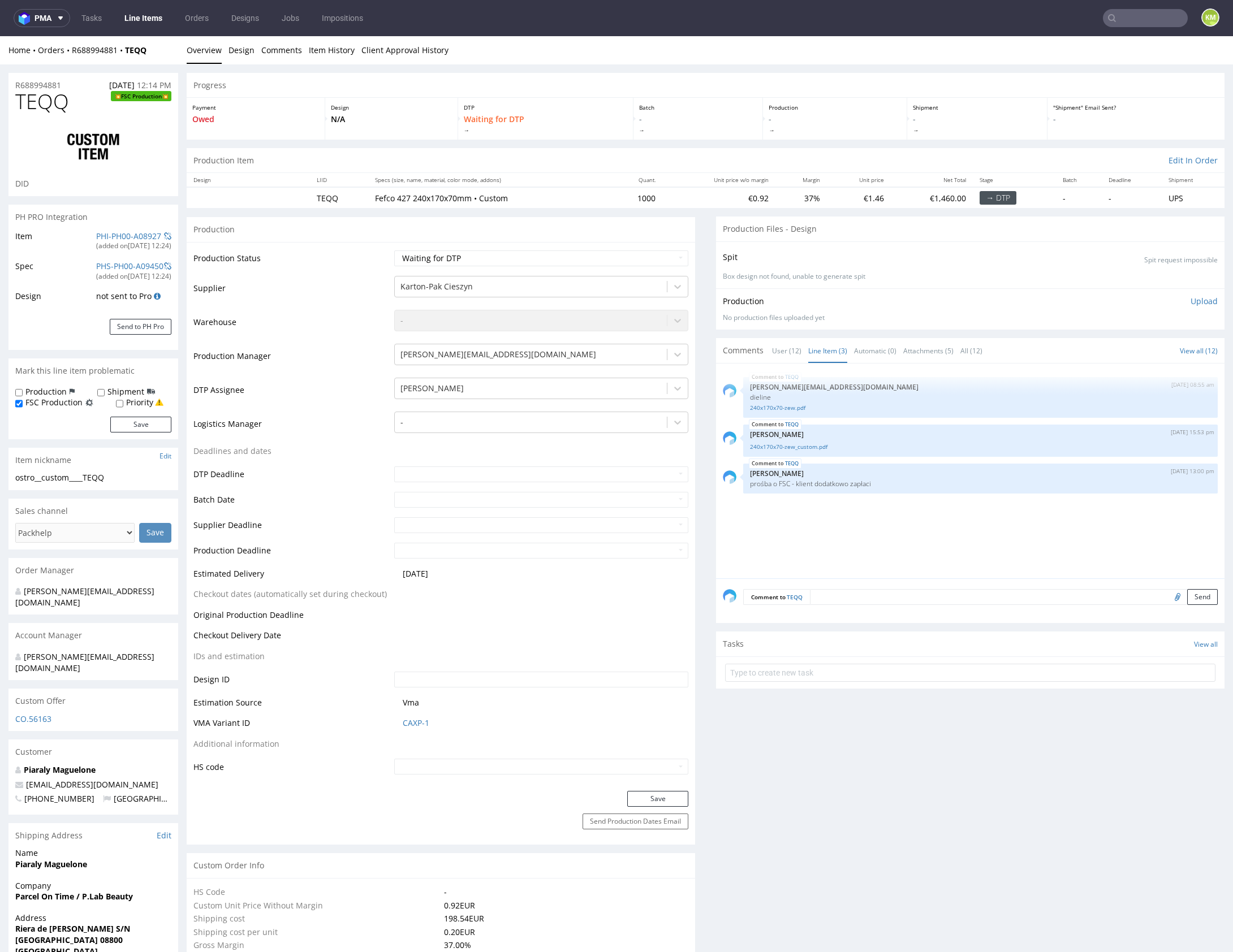
click at [901, 599] on textarea at bounding box center [1014, 597] width 408 height 16
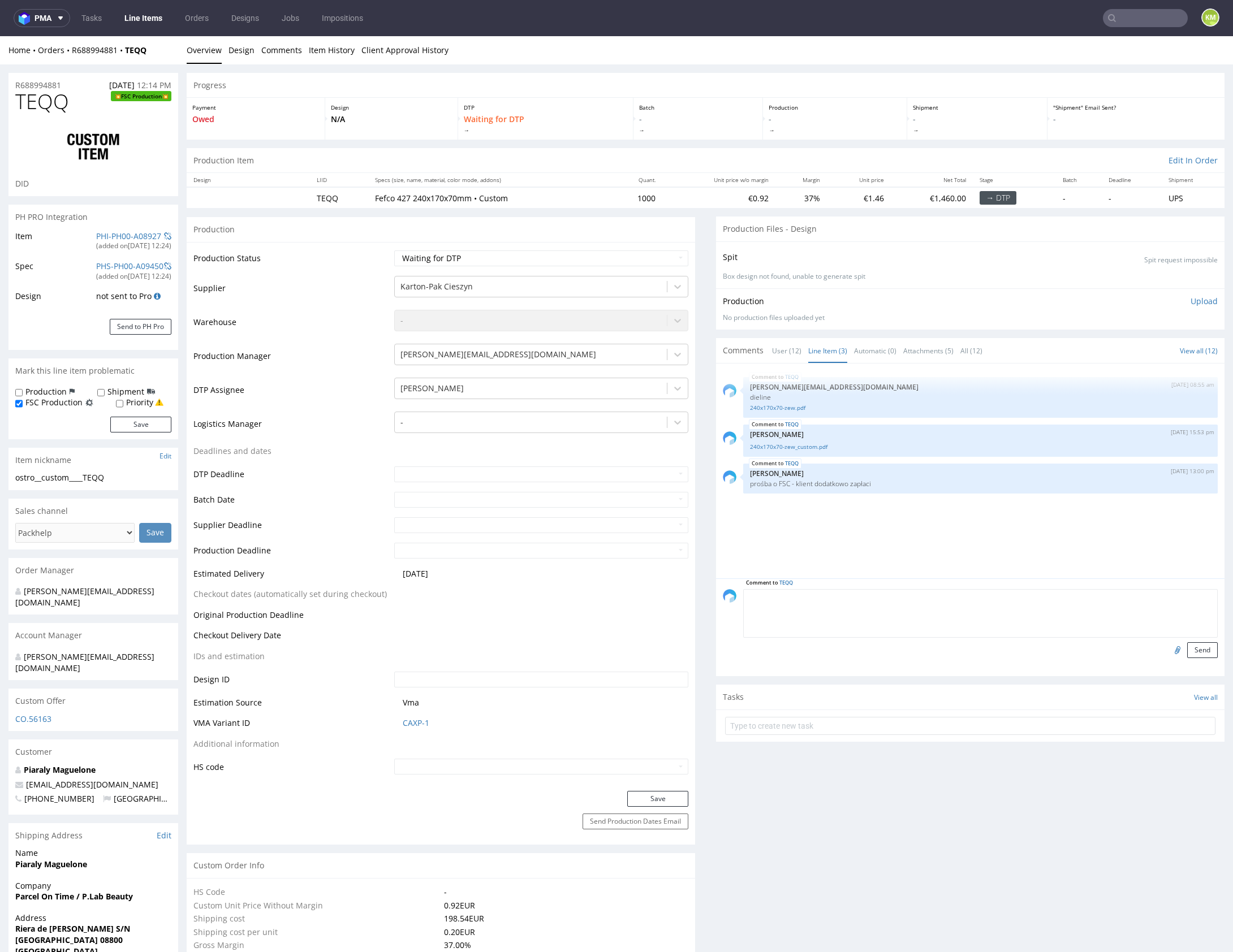
paste textarea "1. Z projektu klienta wynika że FSC ma być RECYCLED zamiast MIX, prośba o potwi…"
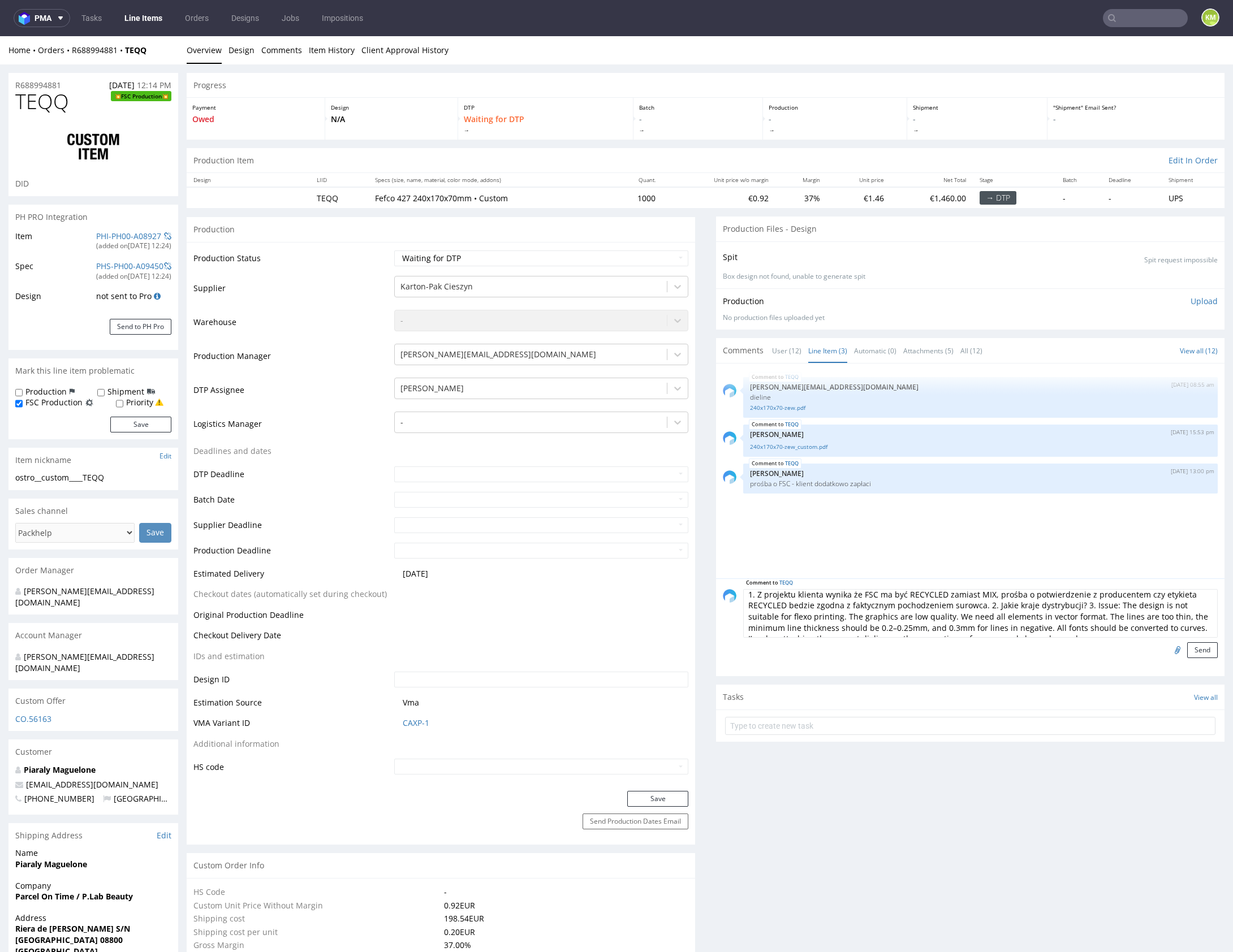
scroll to position [12, 0]
drag, startPoint x: 1182, startPoint y: 616, endPoint x: 1073, endPoint y: 628, distance: 109.7
click at [1073, 628] on textarea "1. Z projektu klienta wynika że FSC ma być RECYCLED zamiast MIX, prośba o potwi…" at bounding box center [980, 613] width 474 height 48
type textarea "1. Z projektu klienta wynika że FSC ma być RECYCLED zamiast MIX, prośba o potwi…"
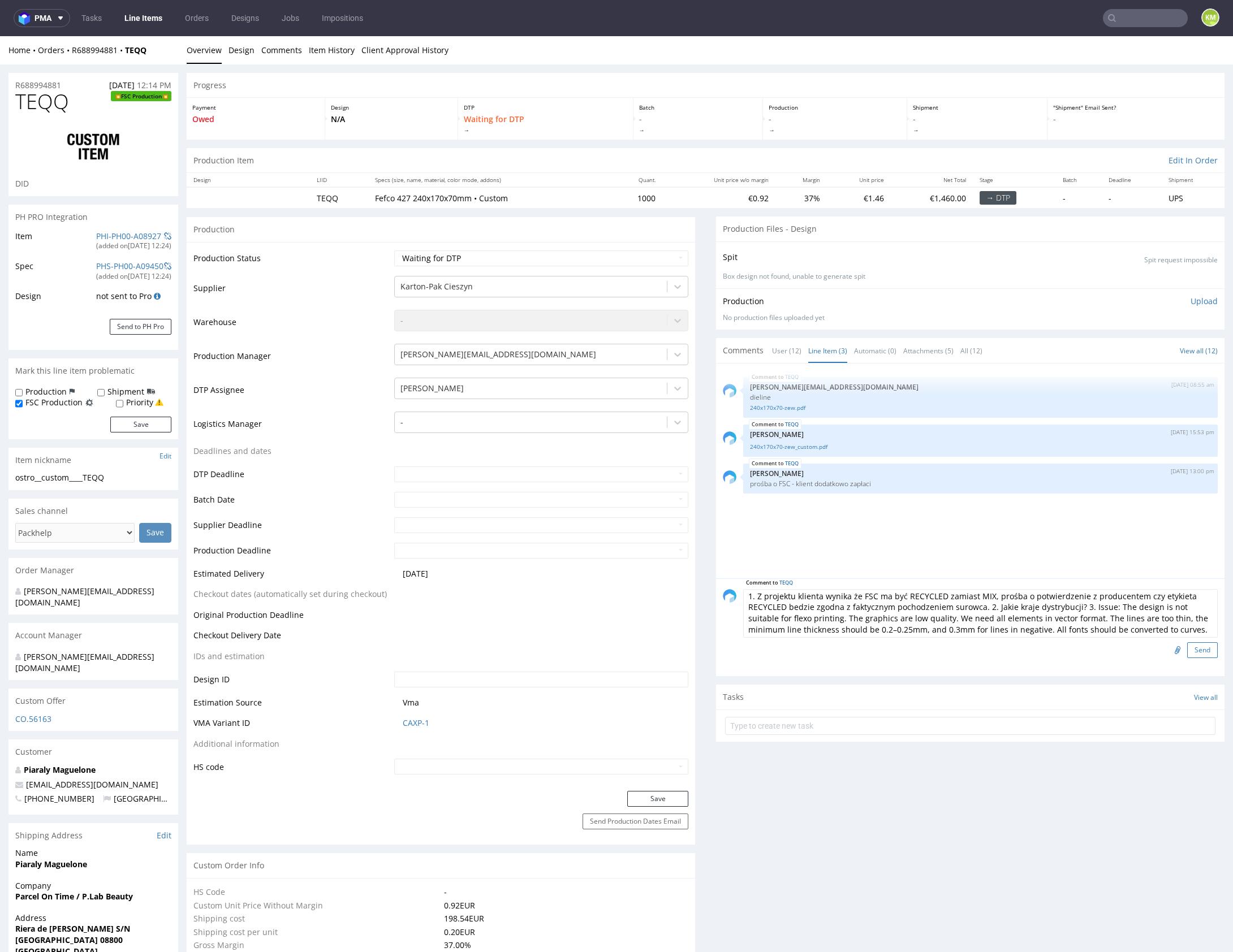
click at [1194, 648] on button "Send" at bounding box center [1202, 650] width 31 height 16
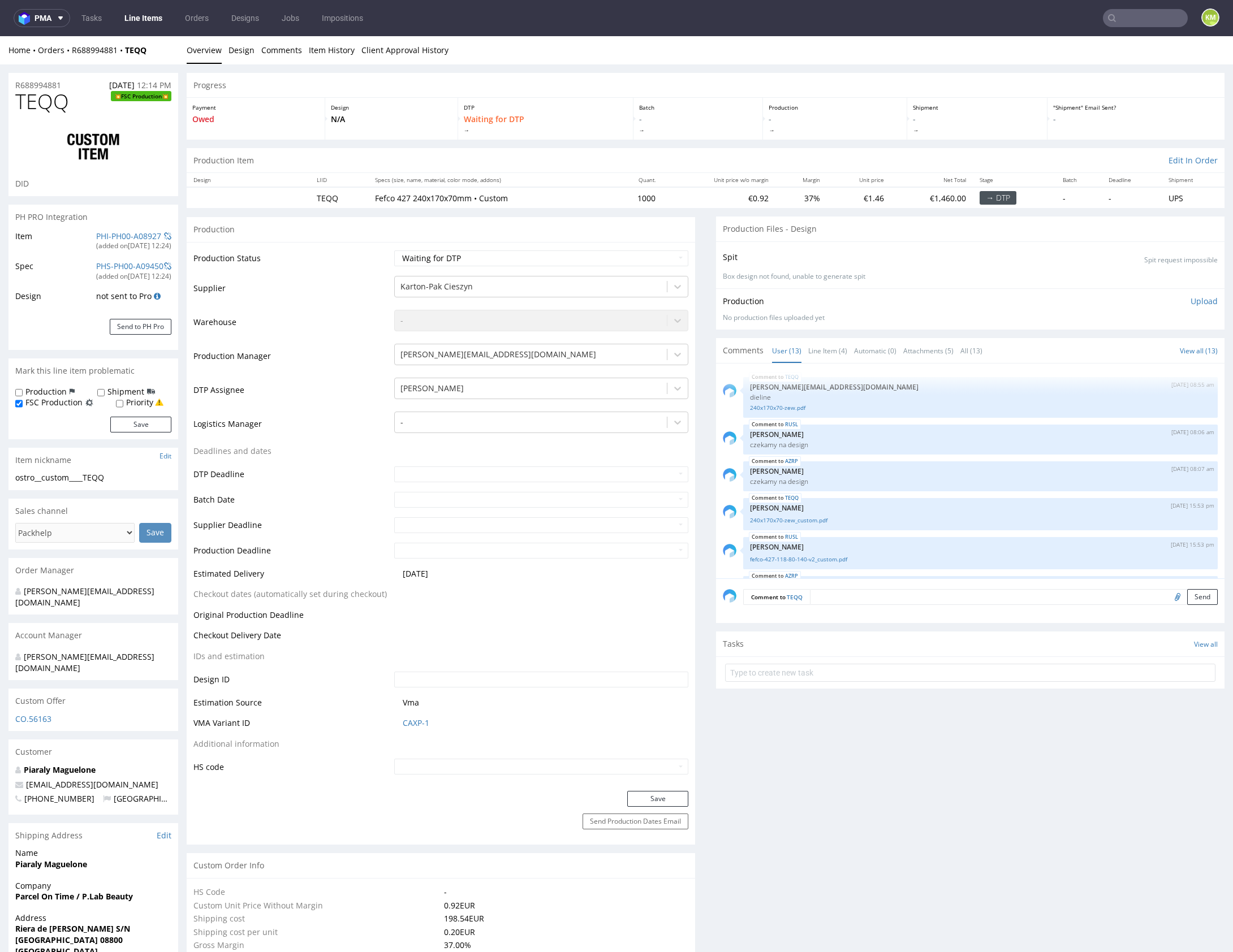
scroll to position [364, 0]
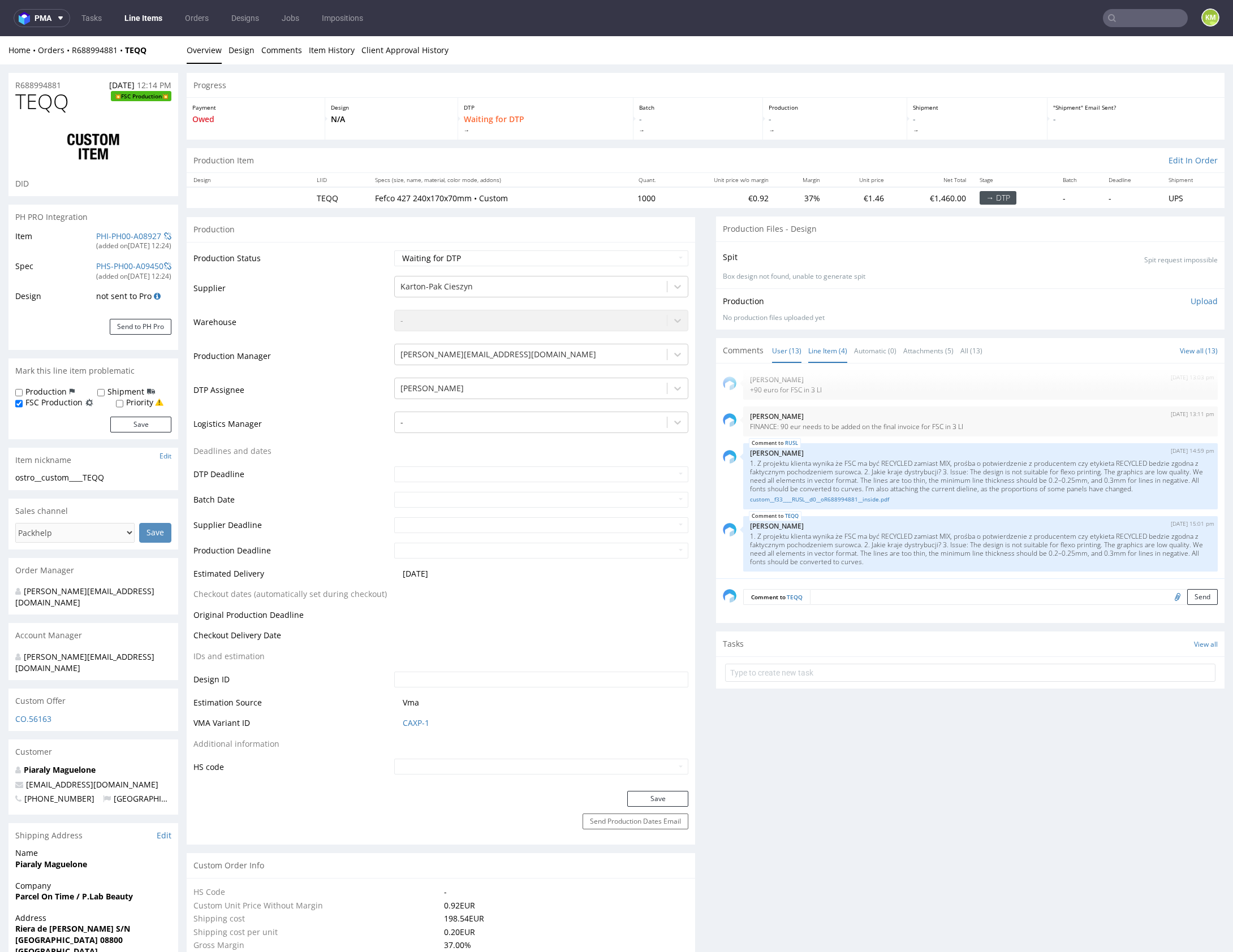
click at [809, 347] on link "Line Item (4)" at bounding box center [827, 351] width 39 height 24
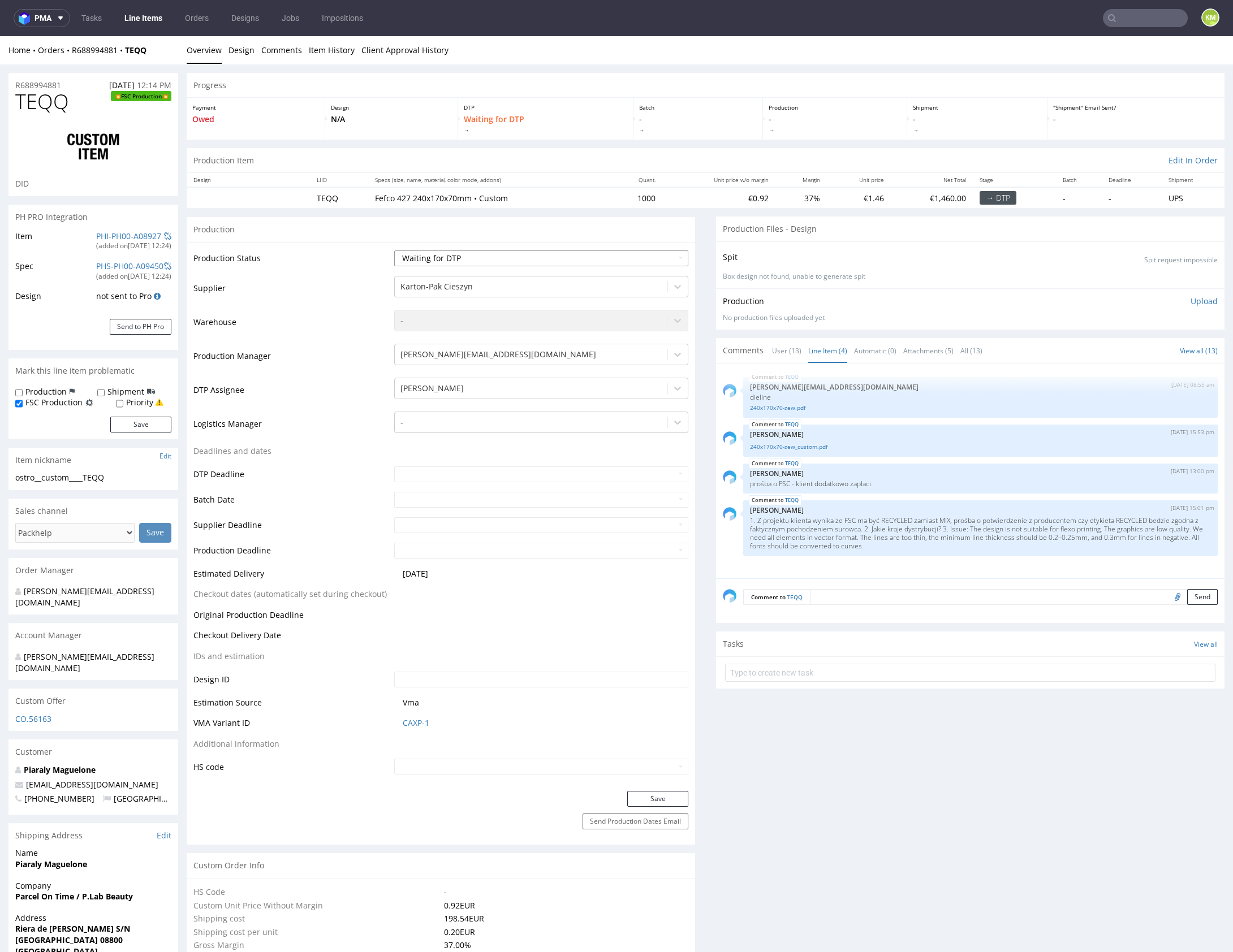
click at [570, 255] on select "Waiting for Artwork Waiting for Diecut Waiting for Mockup Waiting for DTP Waiti…" at bounding box center [541, 258] width 294 height 16
select select "dtp_issue"
click at [394, 250] on select "Waiting for Artwork Waiting for Diecut Waiting for Mockup Waiting for DTP Waiti…" at bounding box center [541, 258] width 294 height 16
click at [670, 797] on button "Save" at bounding box center [658, 799] width 61 height 16
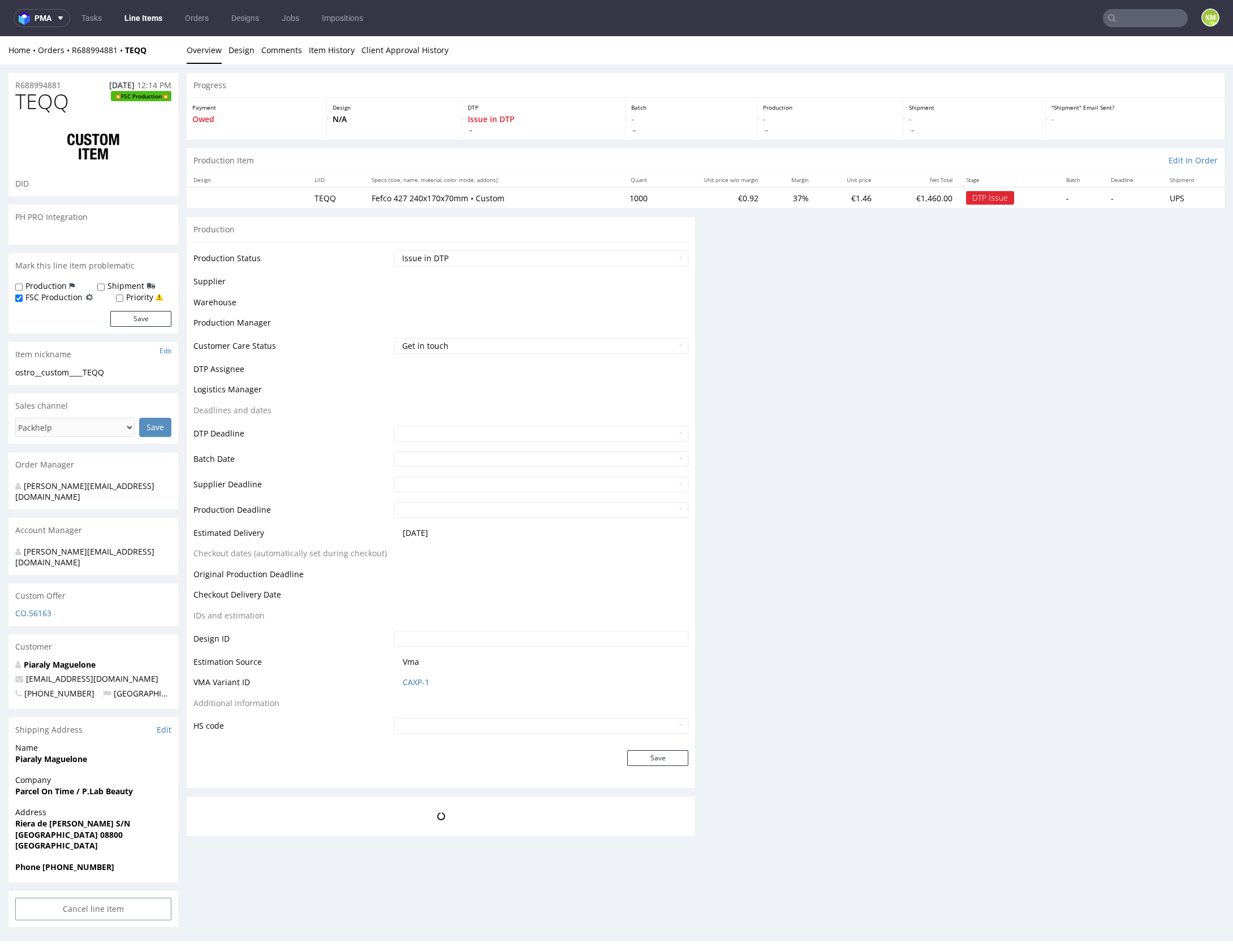
scroll to position [0, 0]
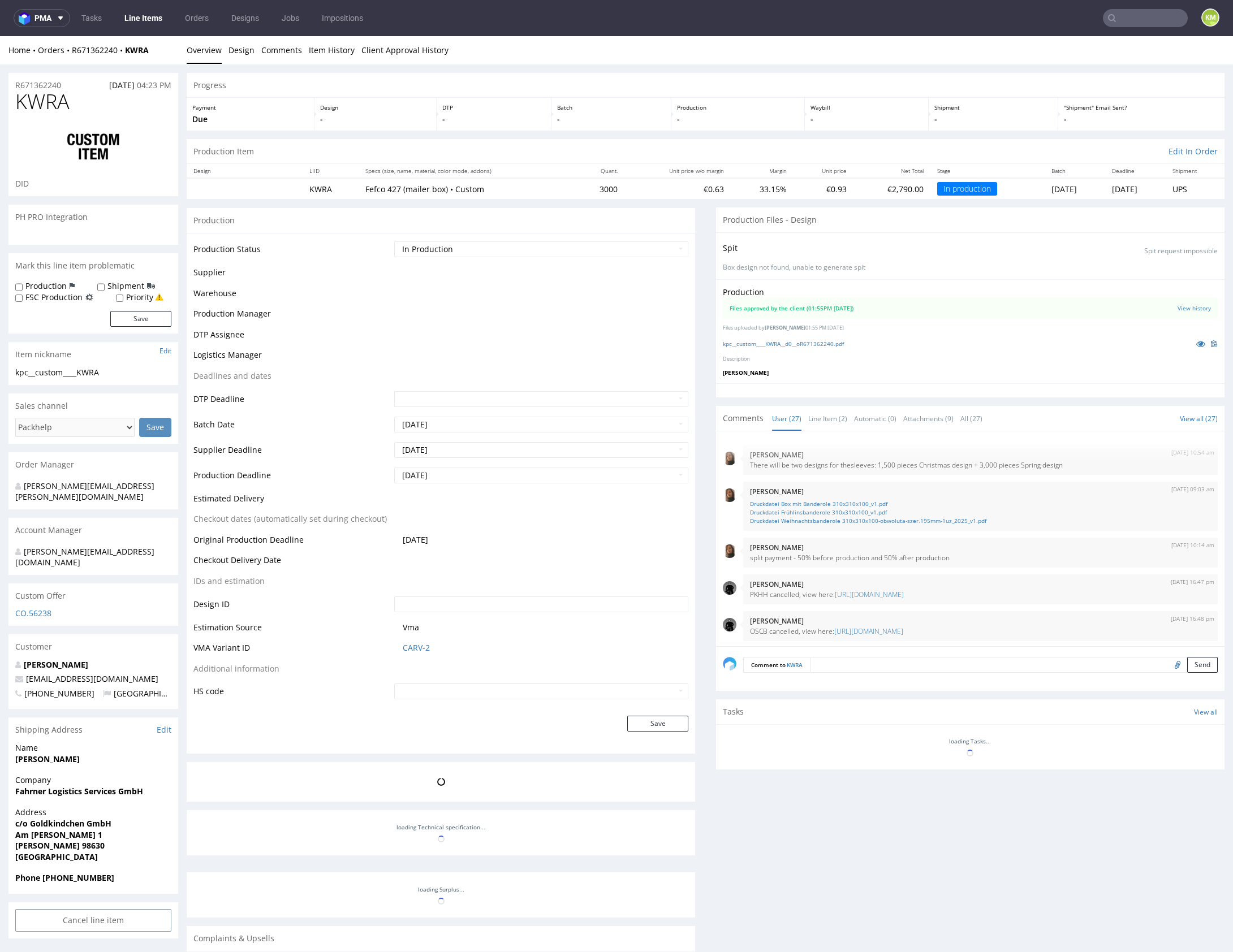
scroll to position [895, 0]
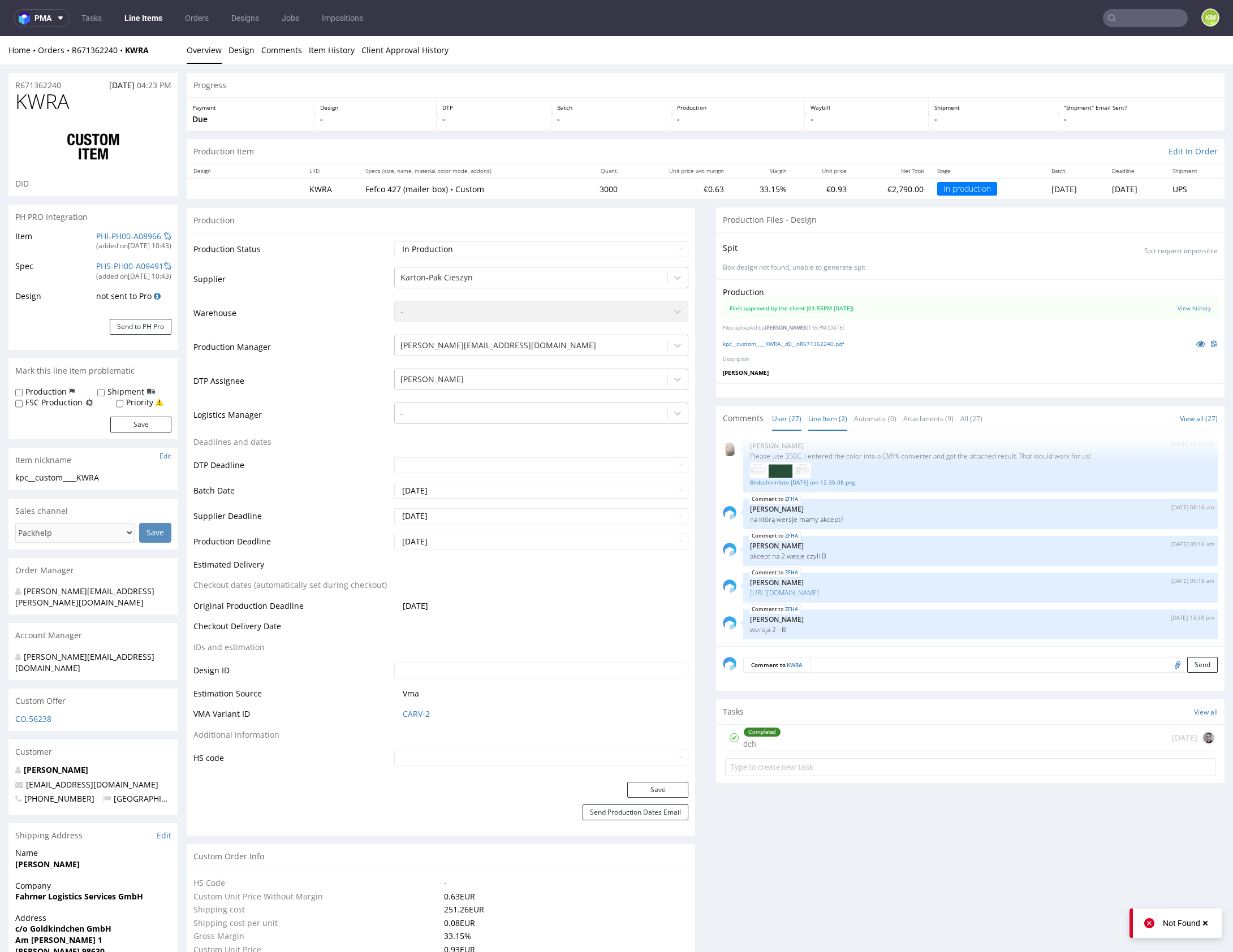
click at [819, 421] on link "Line Item (2)" at bounding box center [827, 419] width 39 height 24
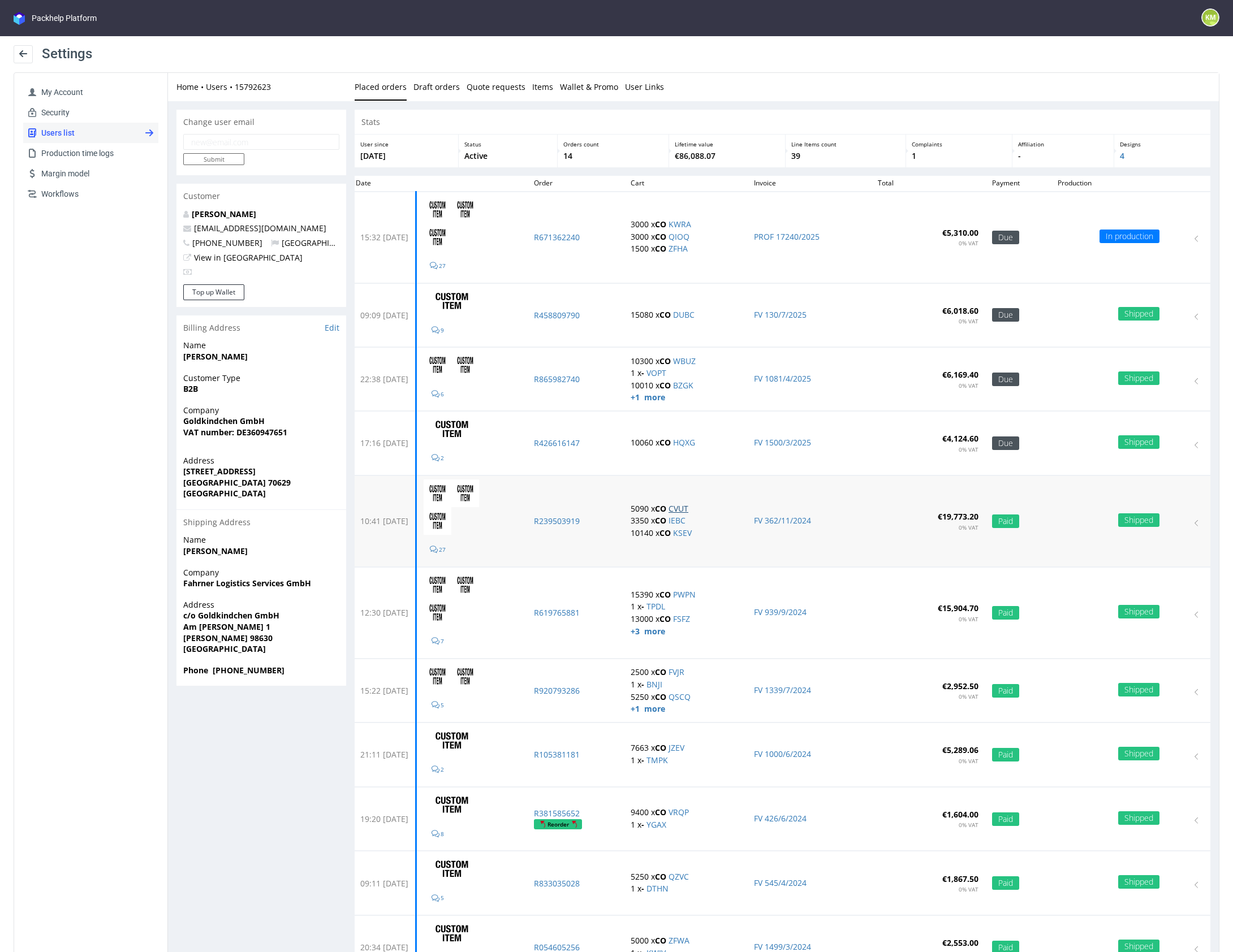
drag, startPoint x: 710, startPoint y: 503, endPoint x: 711, endPoint y: 510, distance: 7.1
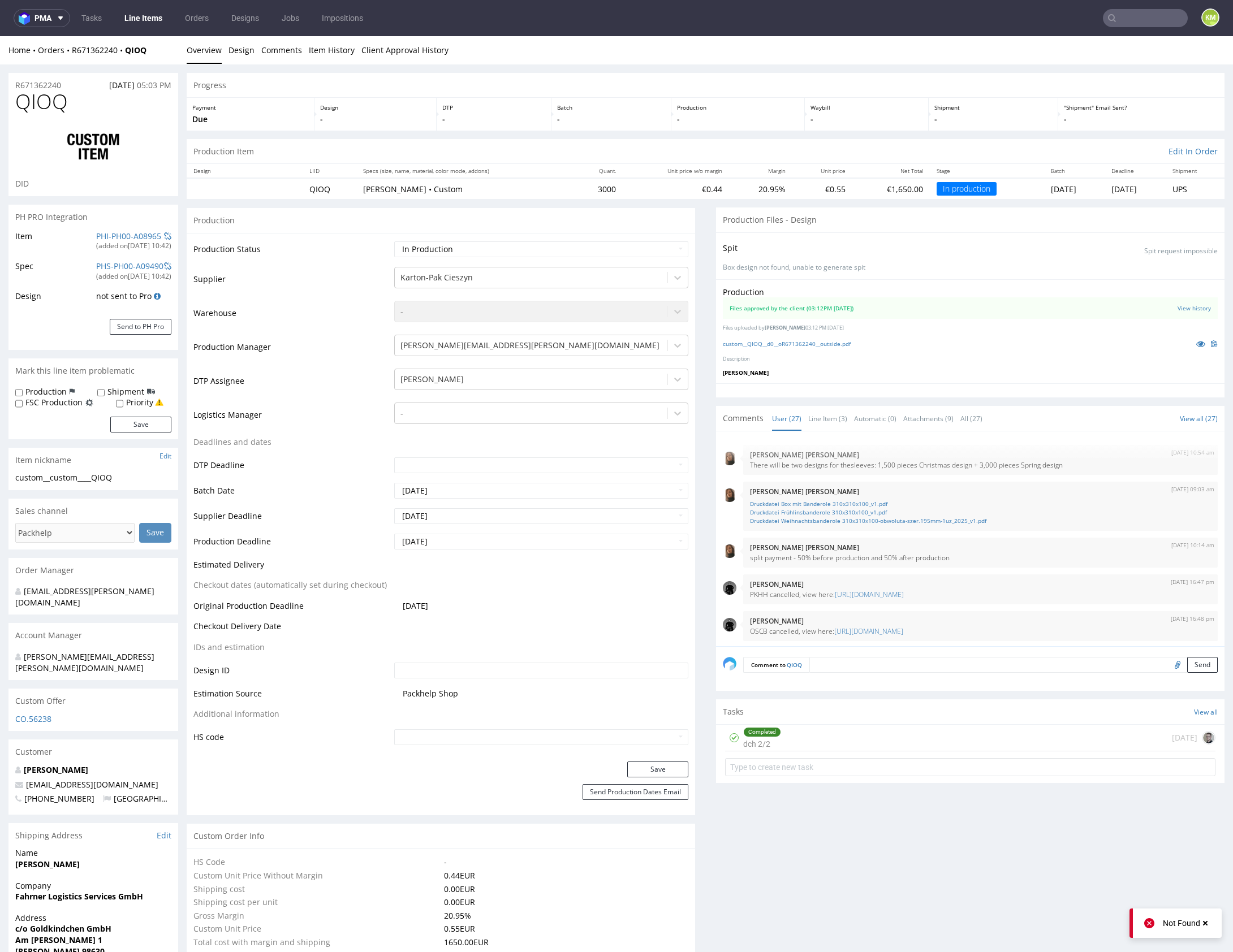
scroll to position [880, 0]
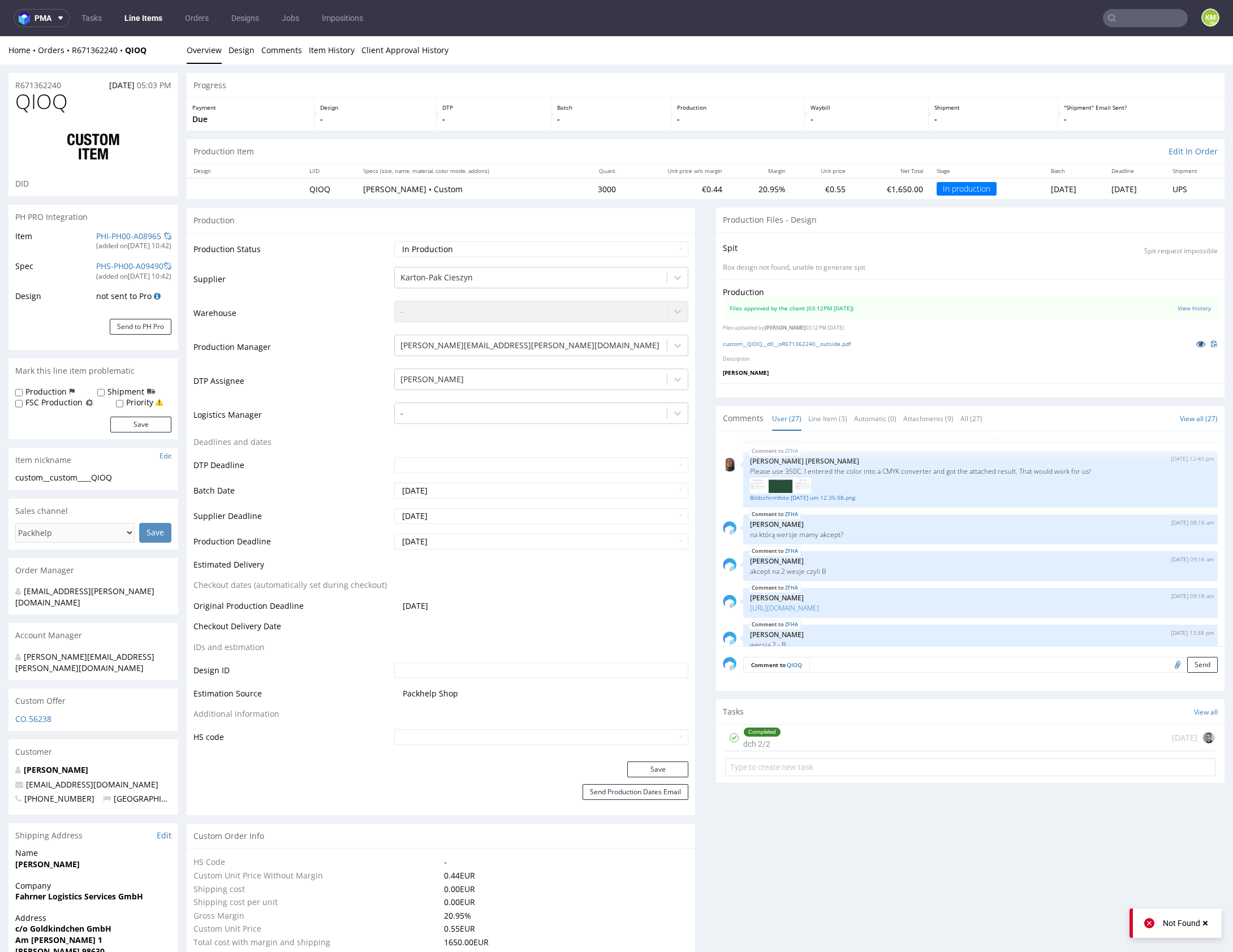
click at [1196, 341] on icon at bounding box center [1200, 344] width 9 height 8
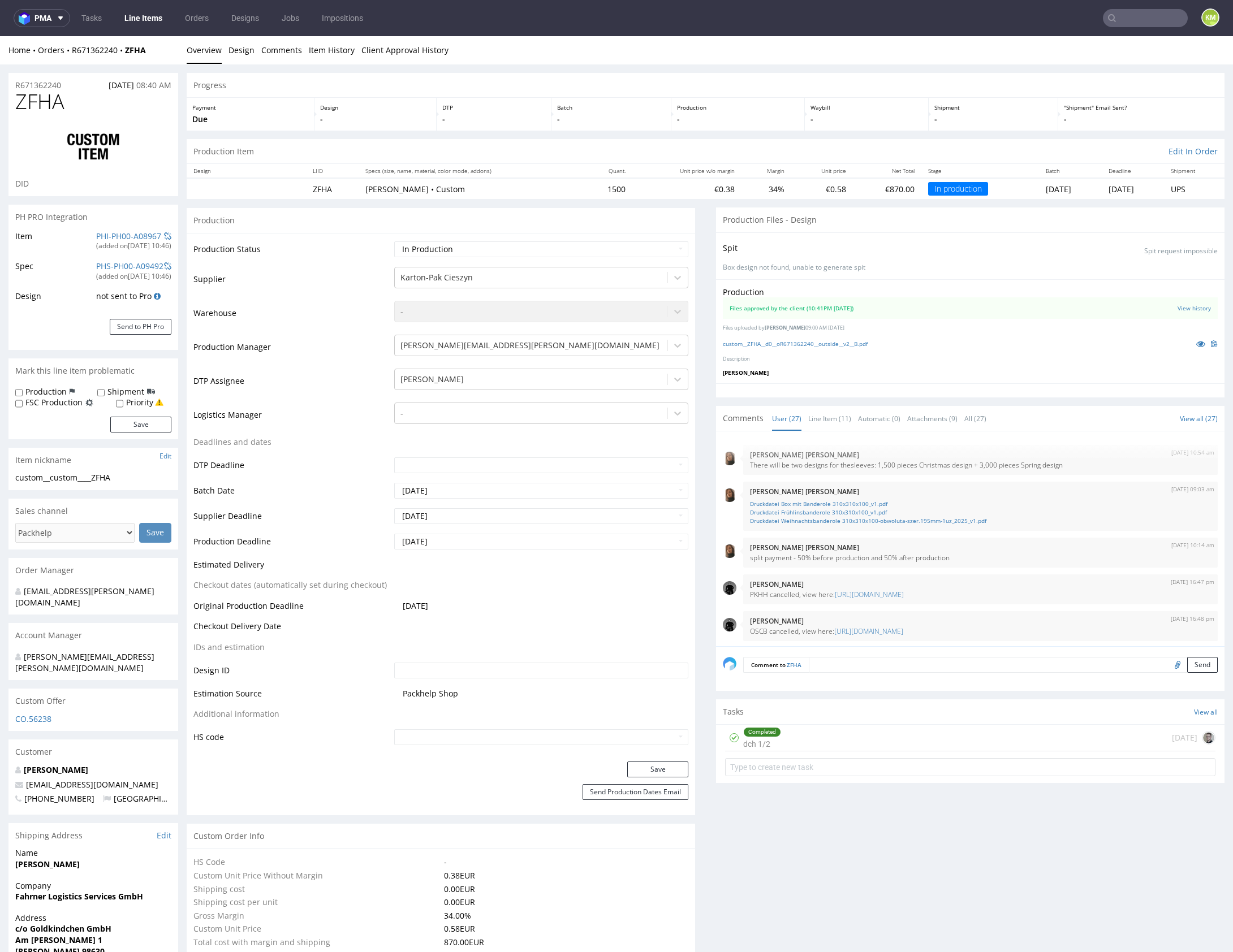
scroll to position [895, 0]
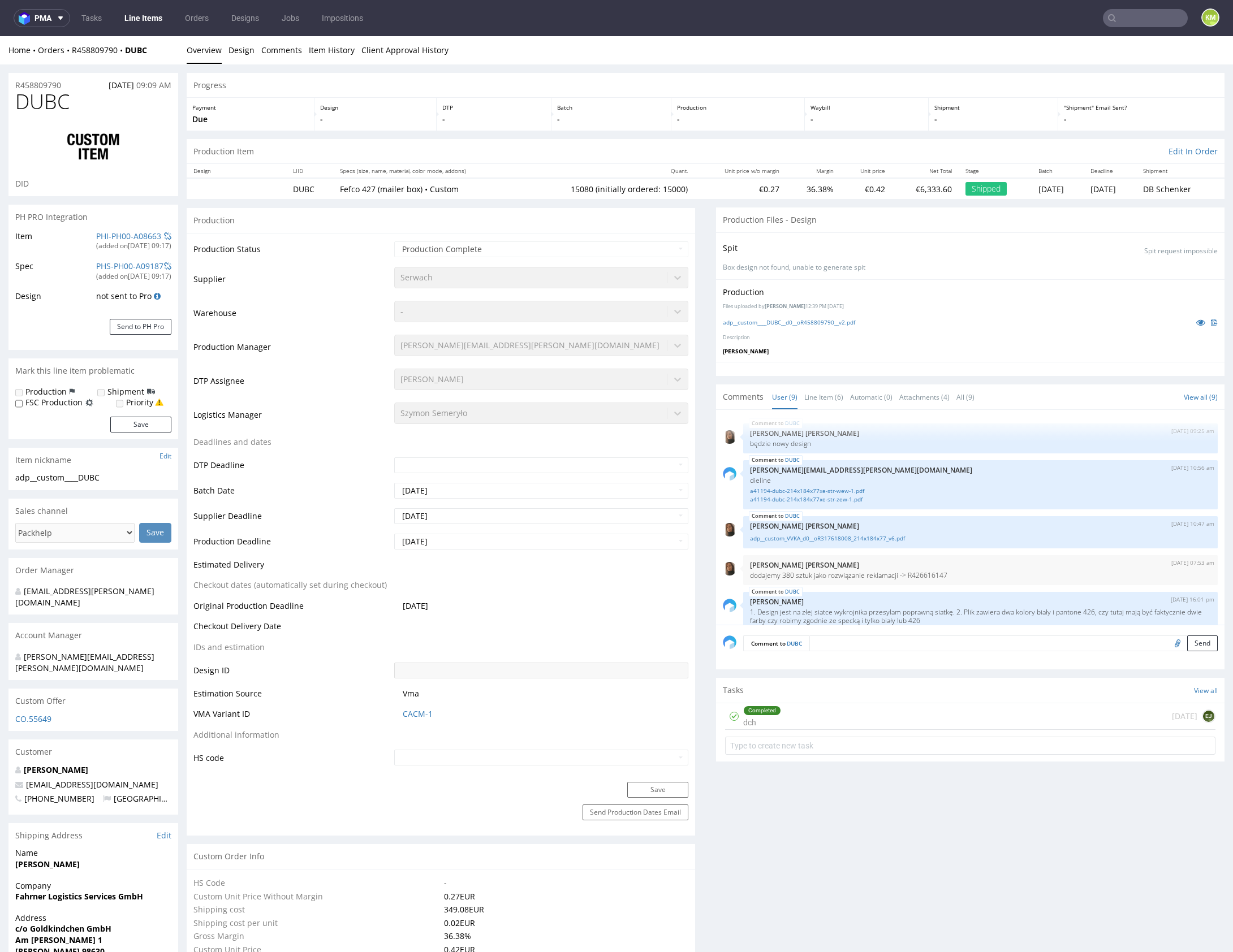
scroll to position [181, 0]
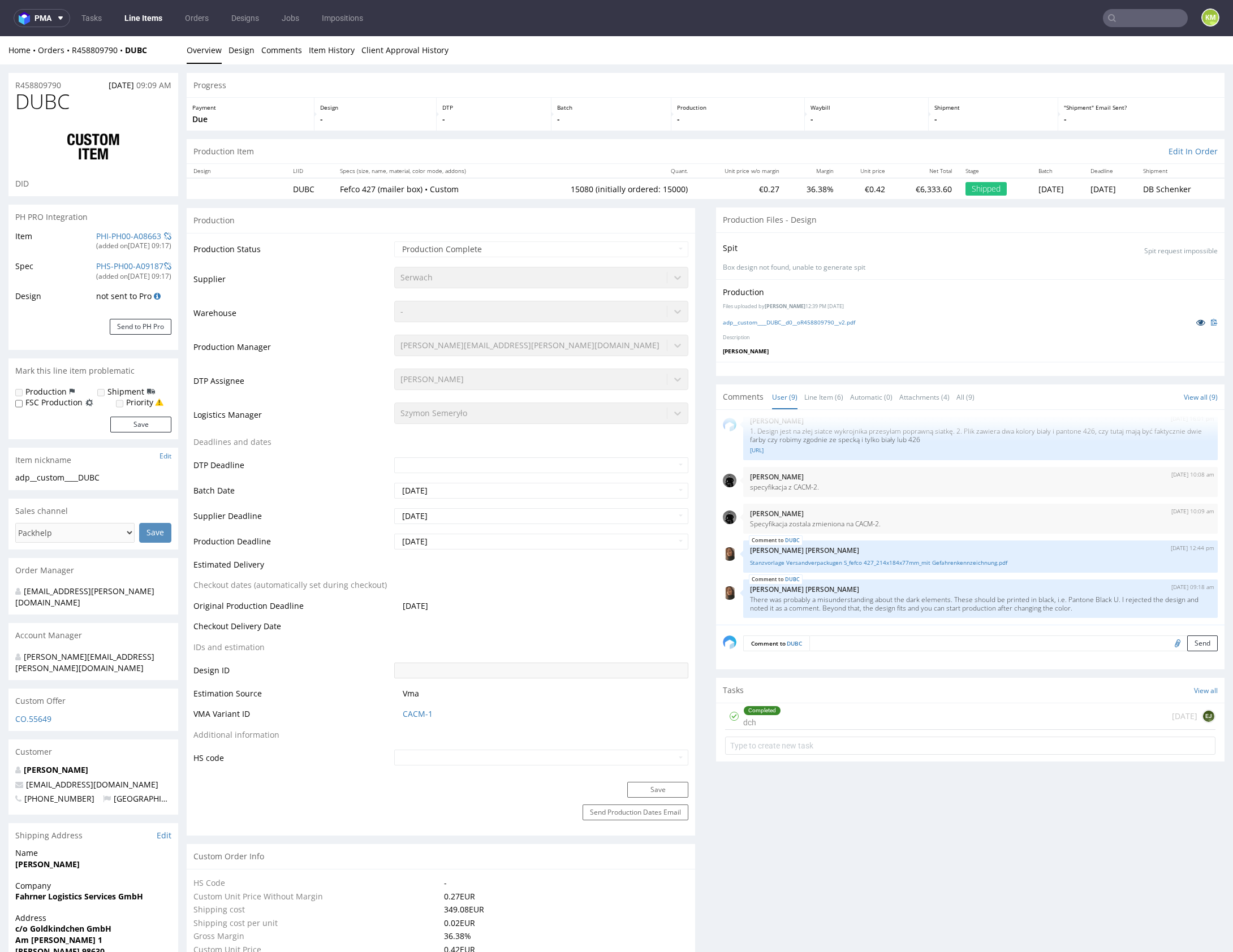
click at [1196, 324] on icon at bounding box center [1200, 322] width 9 height 8
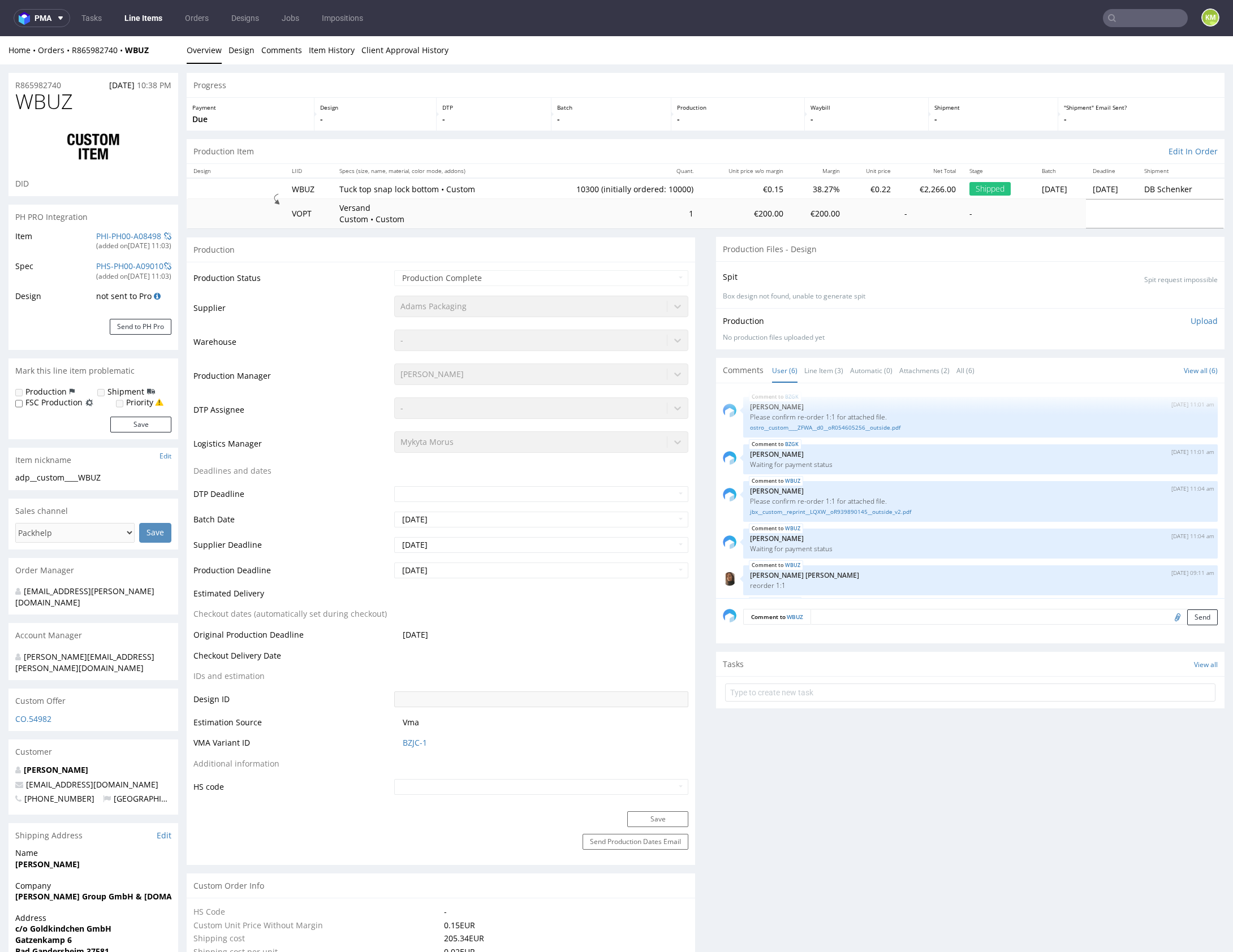
scroll to position [41, 0]
type input "10010"
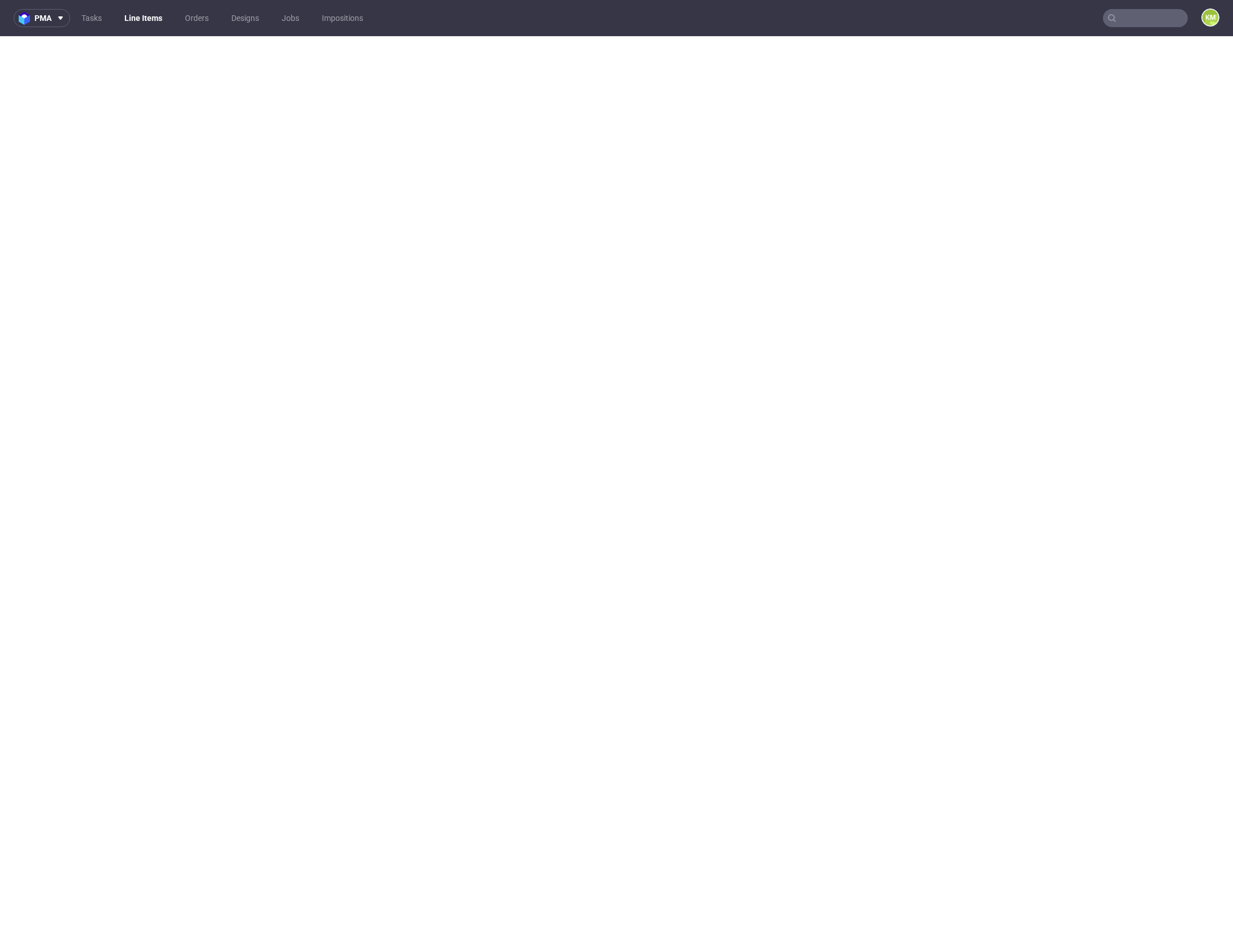
select select "in_progress"
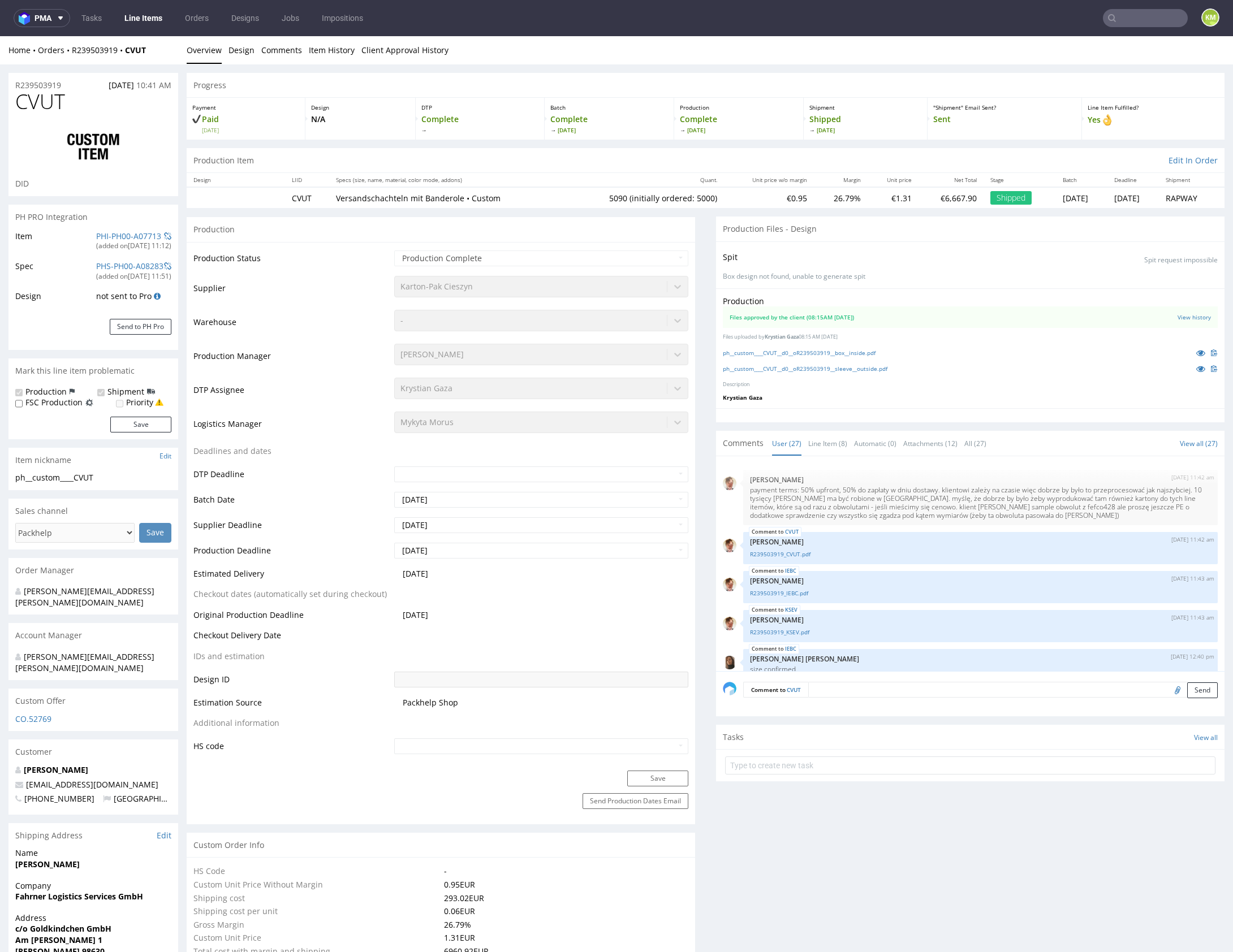
scroll to position [1094, 0]
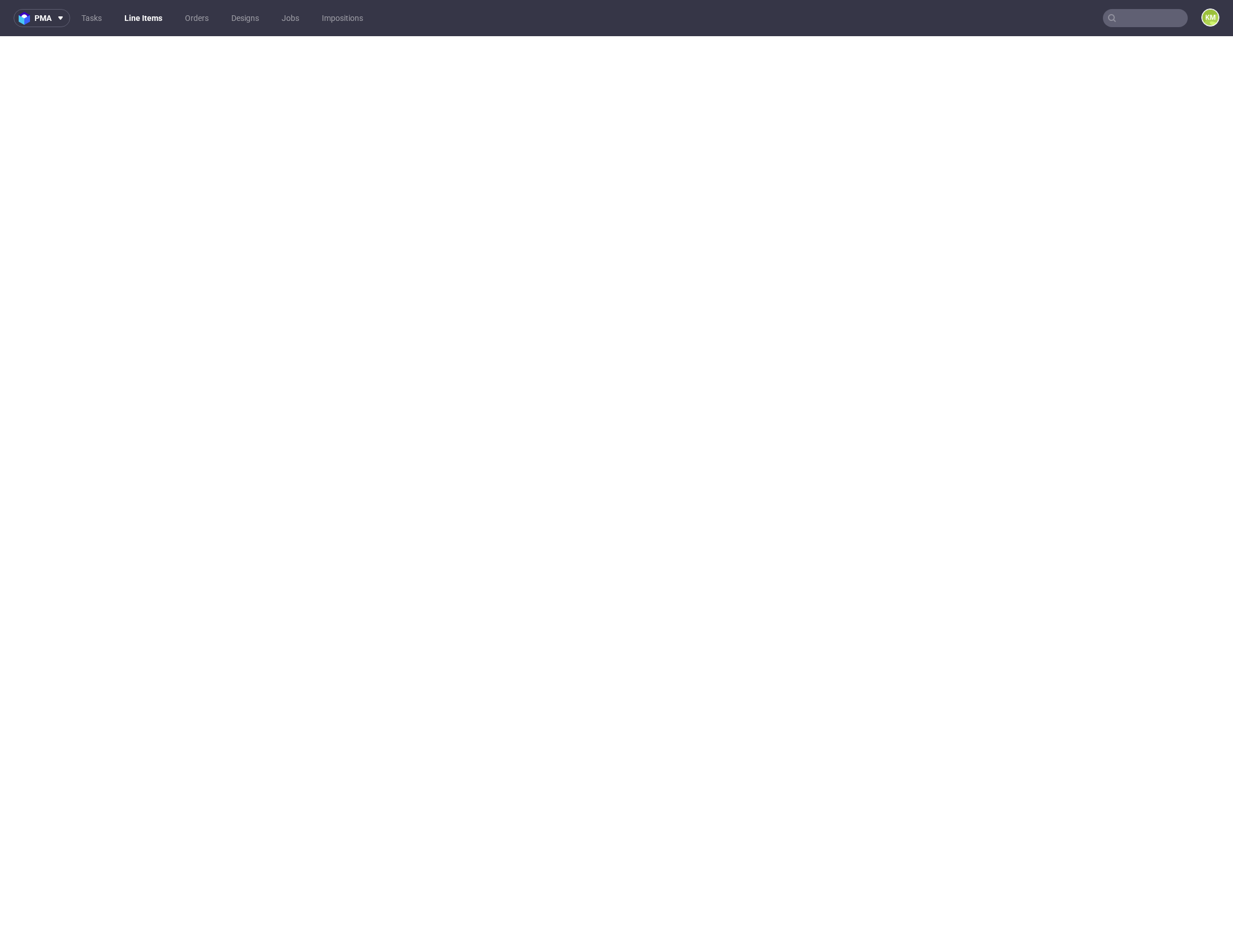
select select "in_progress"
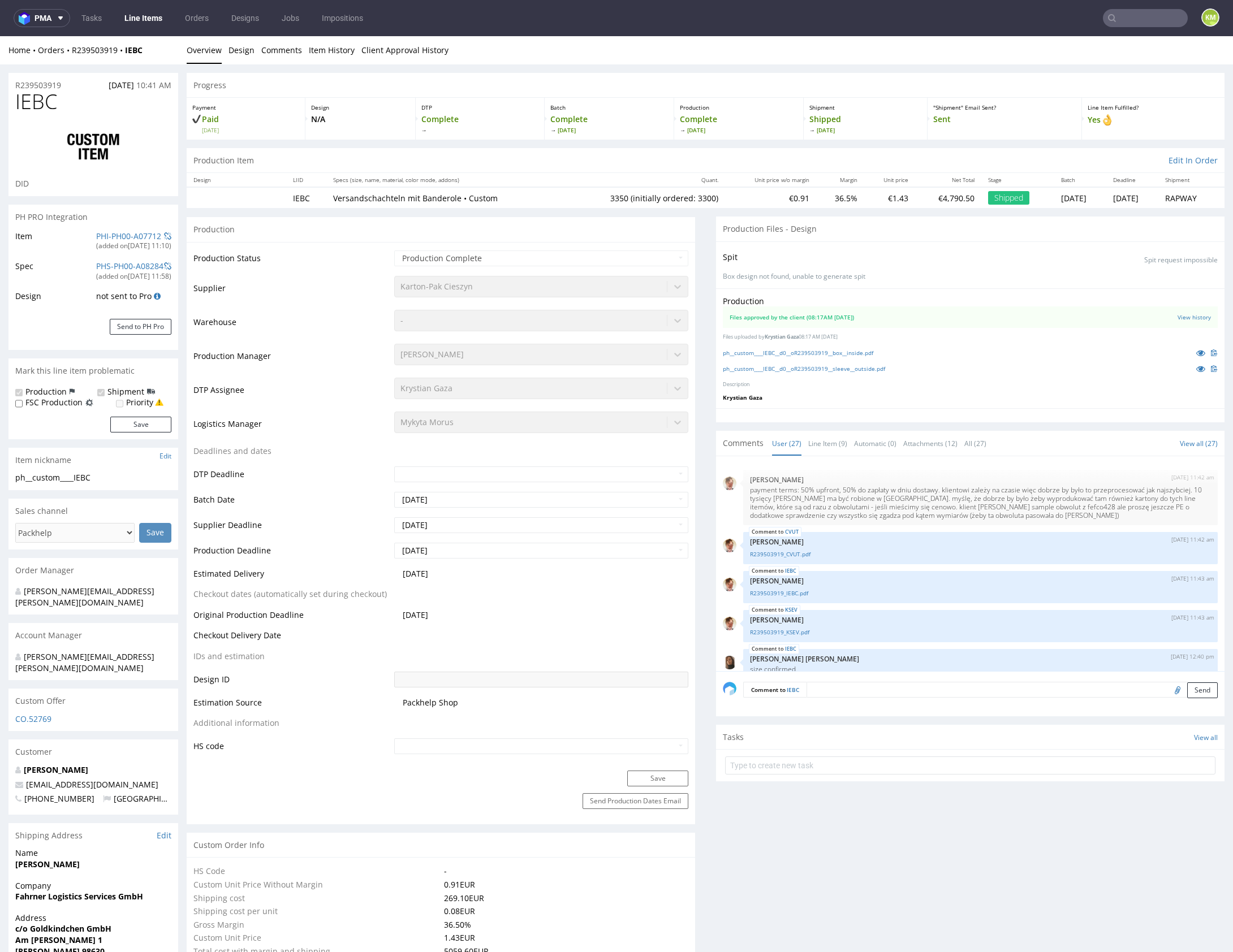
scroll to position [1094, 0]
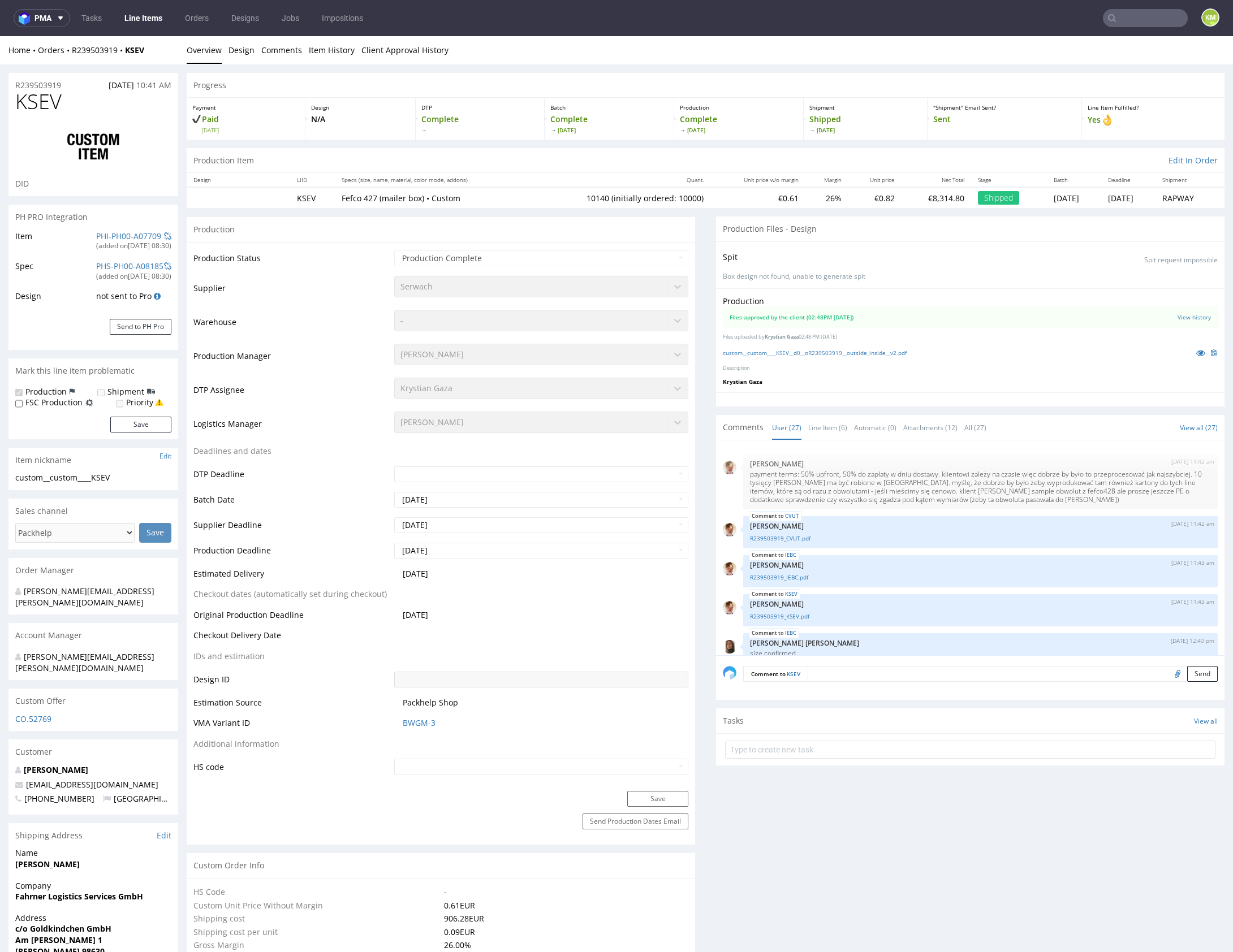
scroll to position [1094, 0]
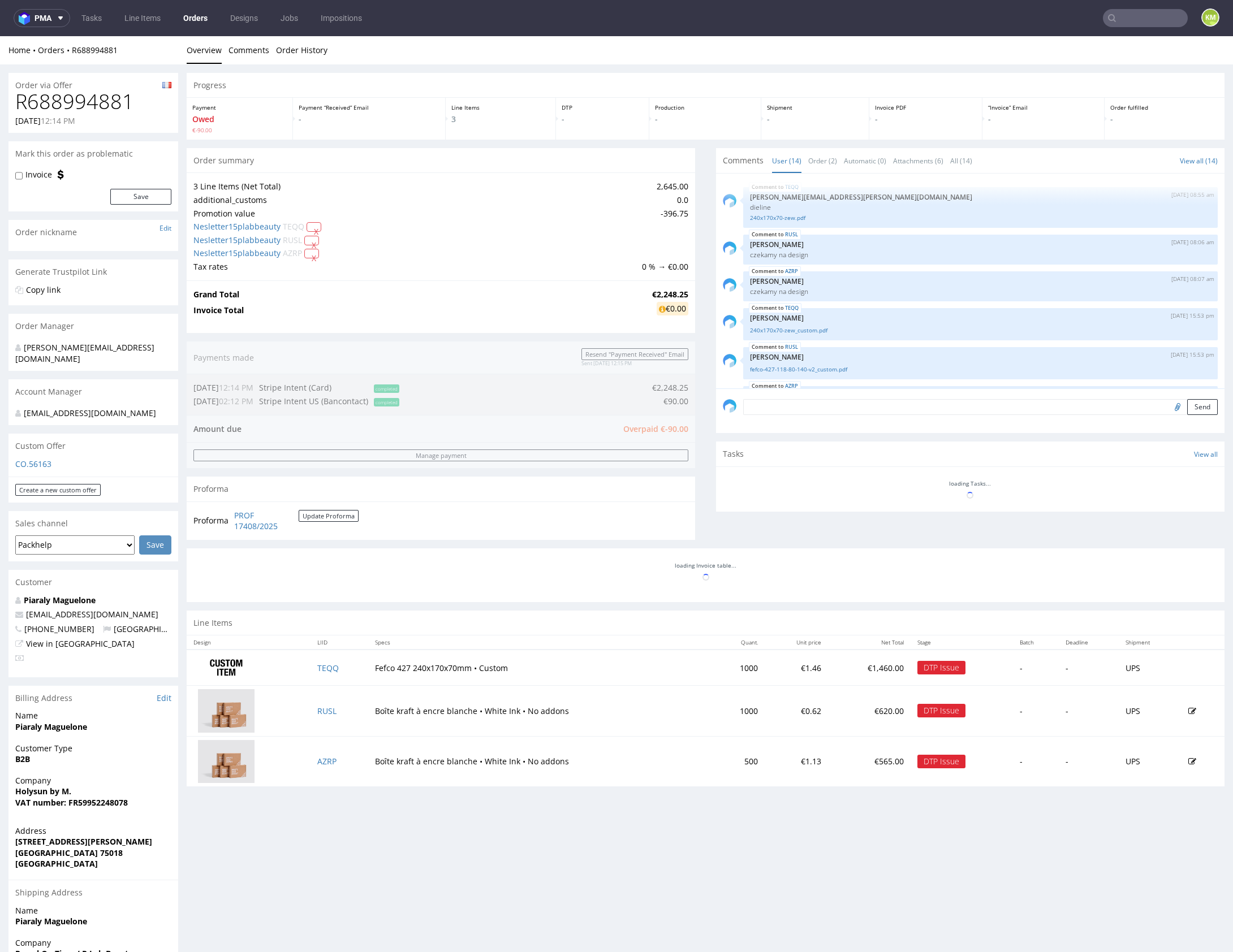
scroll to position [446, 0]
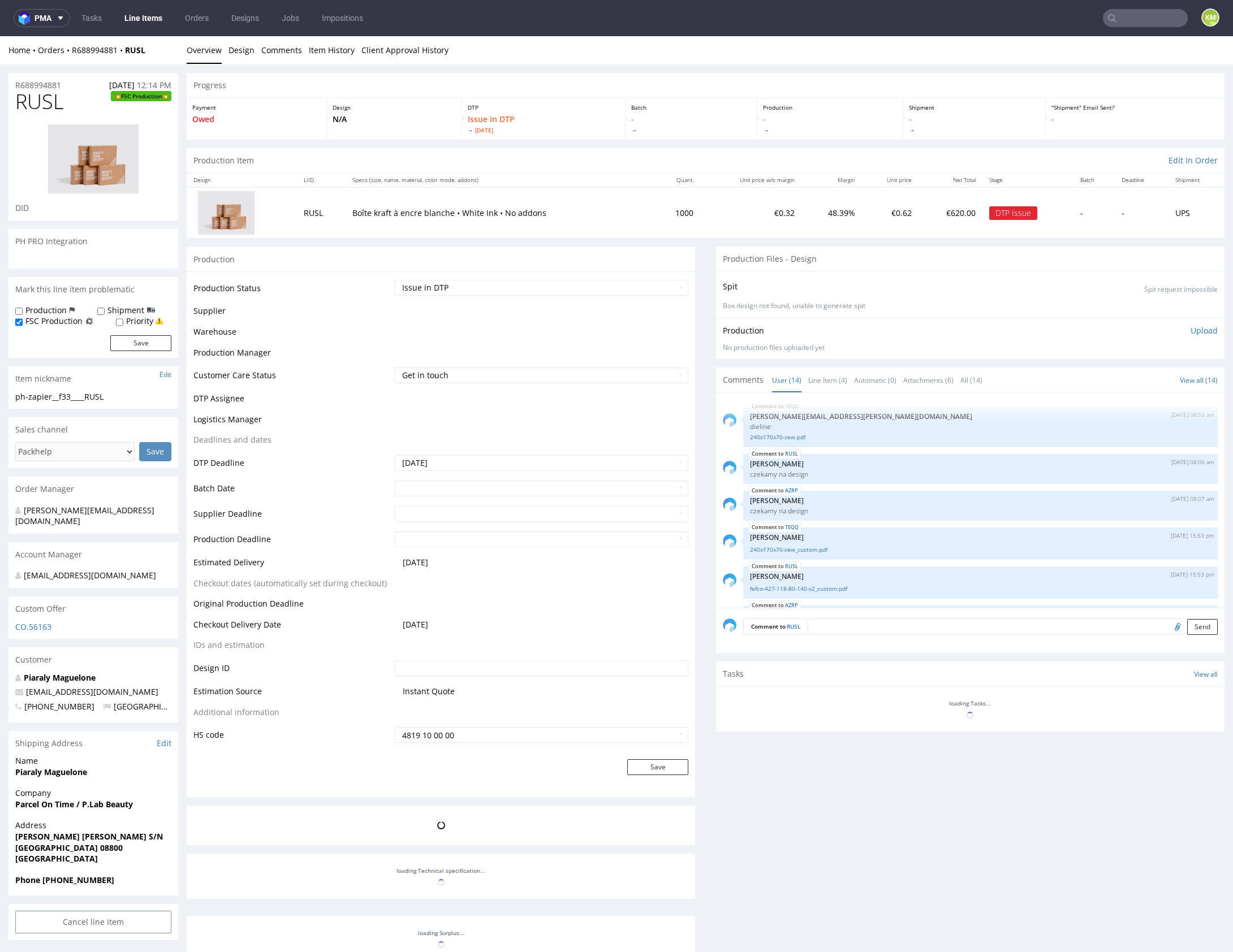
scroll to position [446, 0]
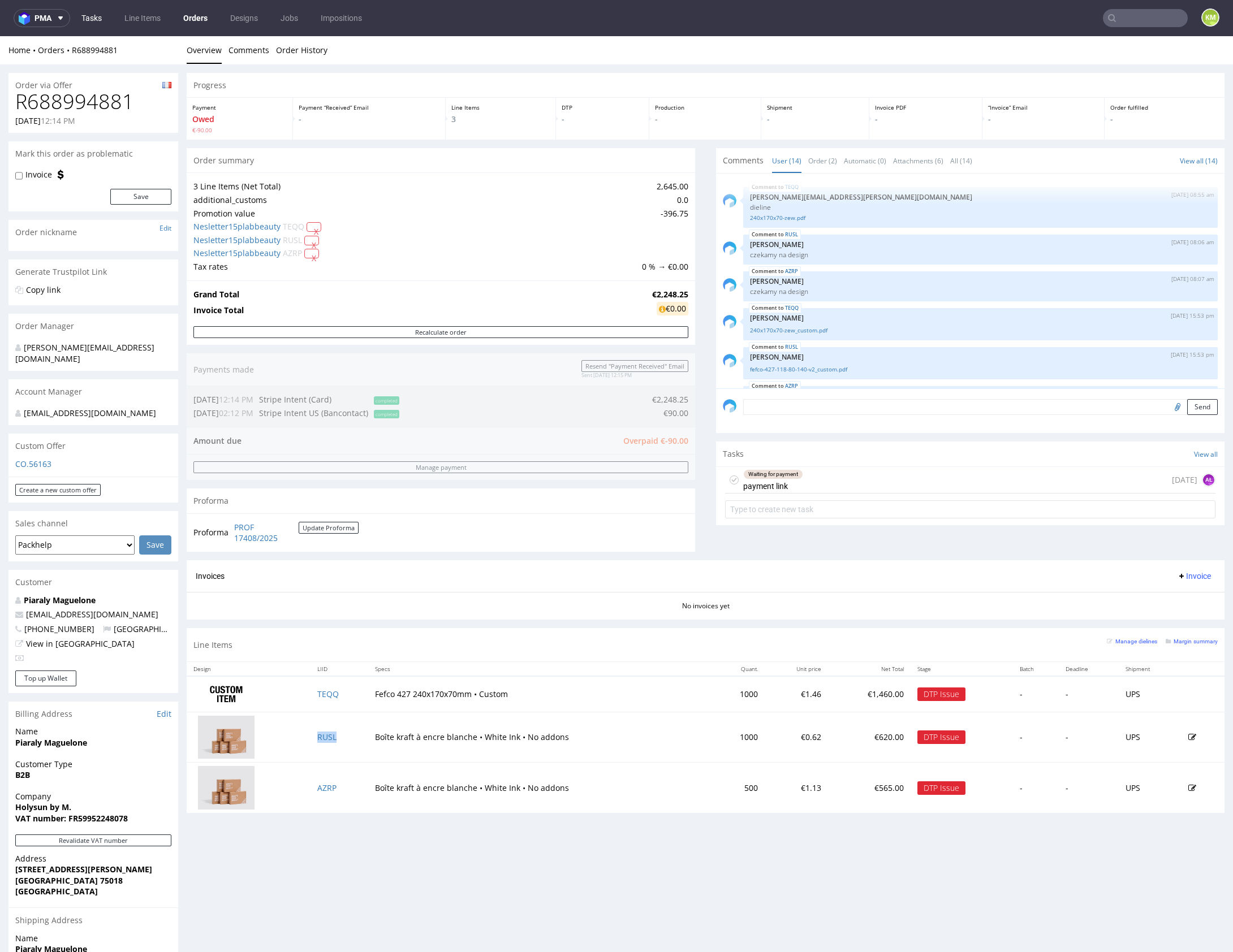
scroll to position [446, 0]
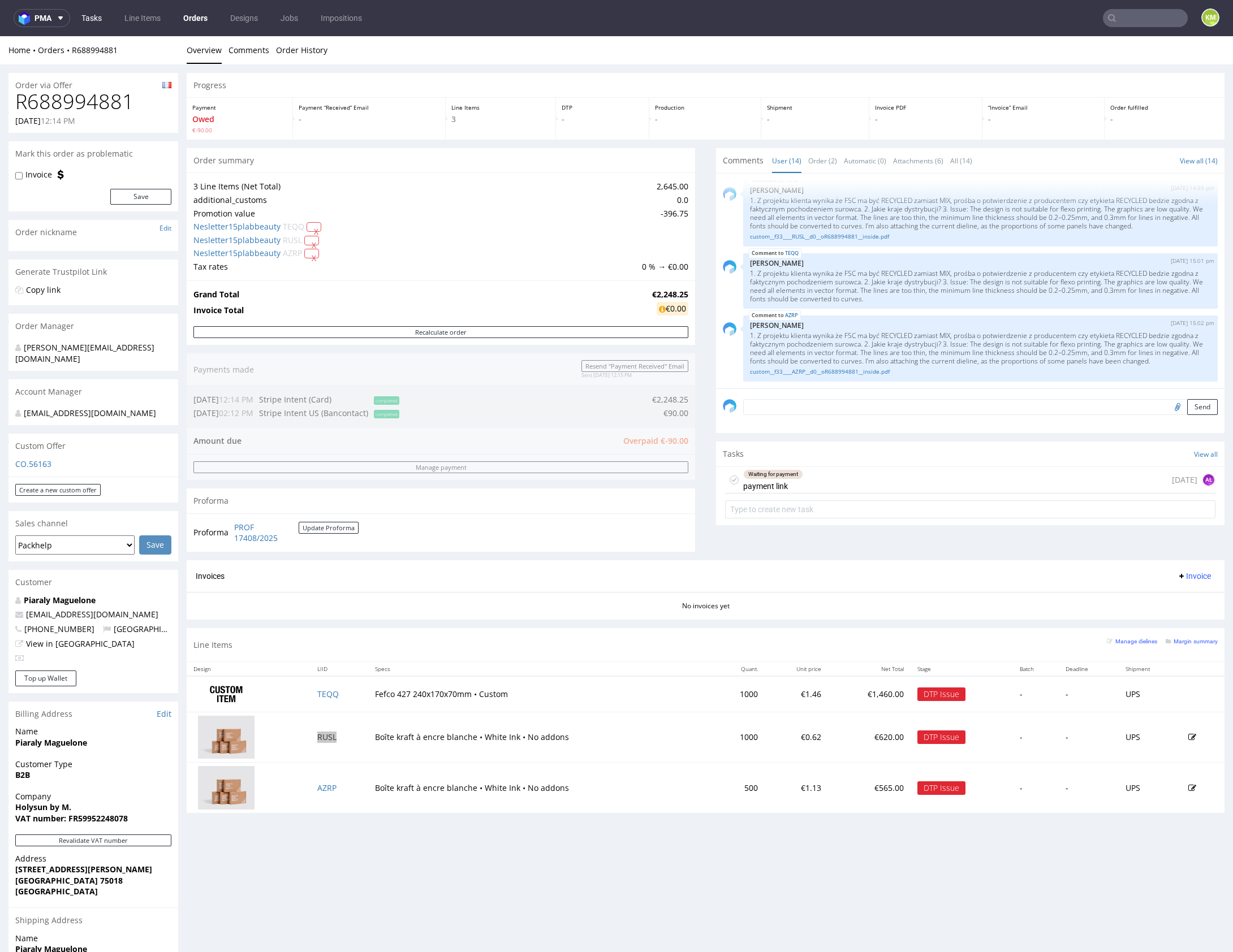
click at [103, 15] on link "Tasks" at bounding box center [92, 18] width 34 height 18
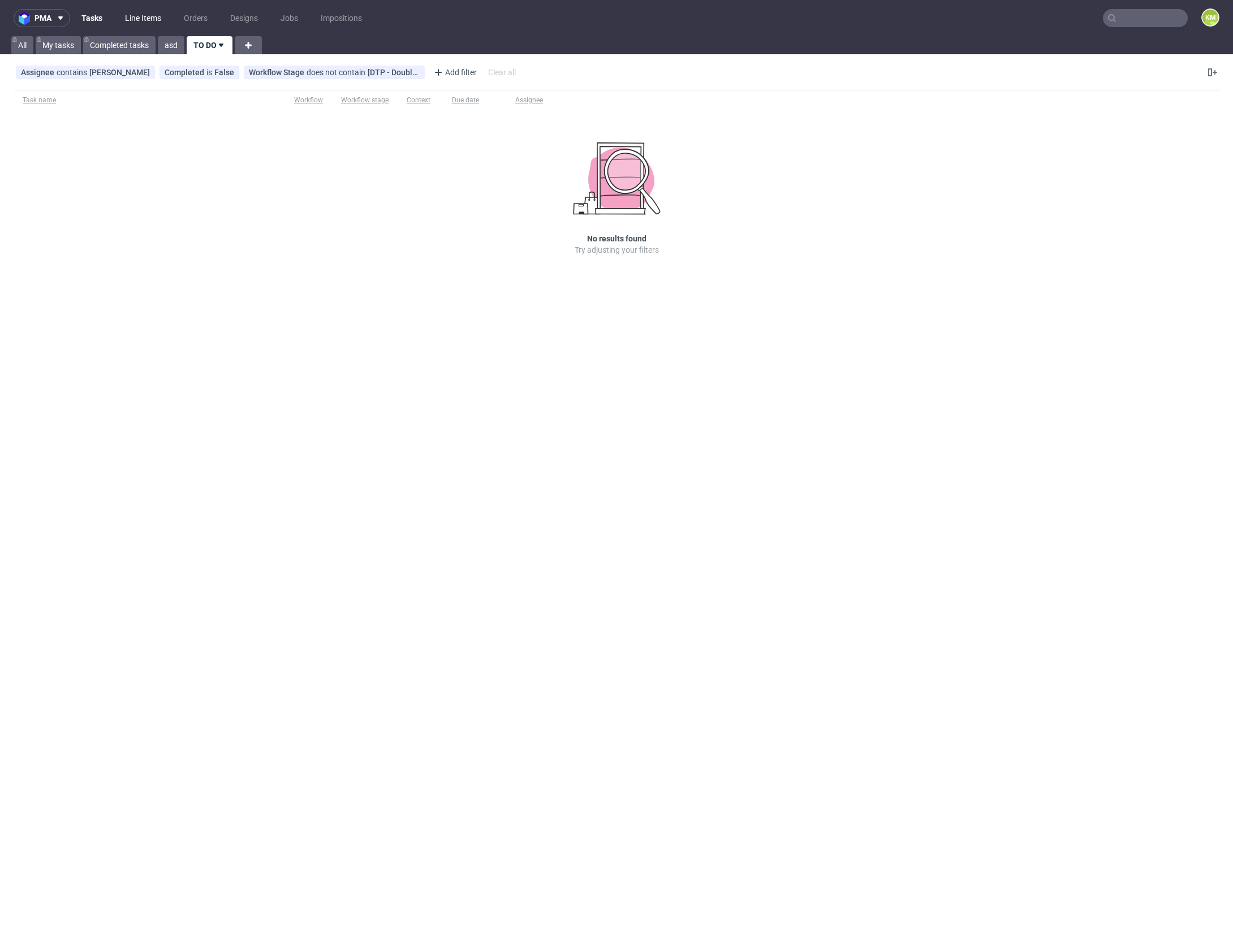
click at [147, 18] on link "Line Items" at bounding box center [143, 18] width 50 height 18
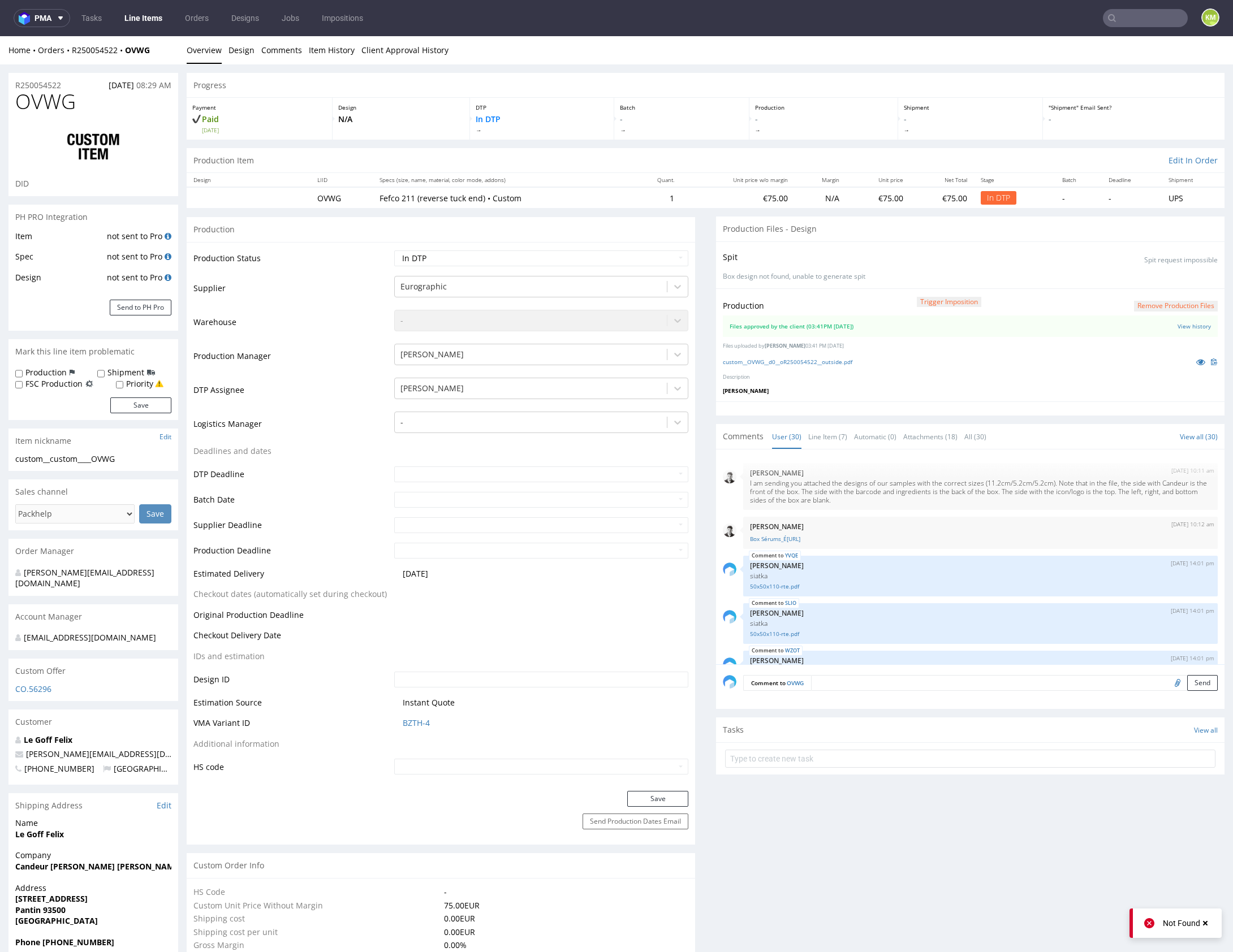
scroll to position [1155, 0]
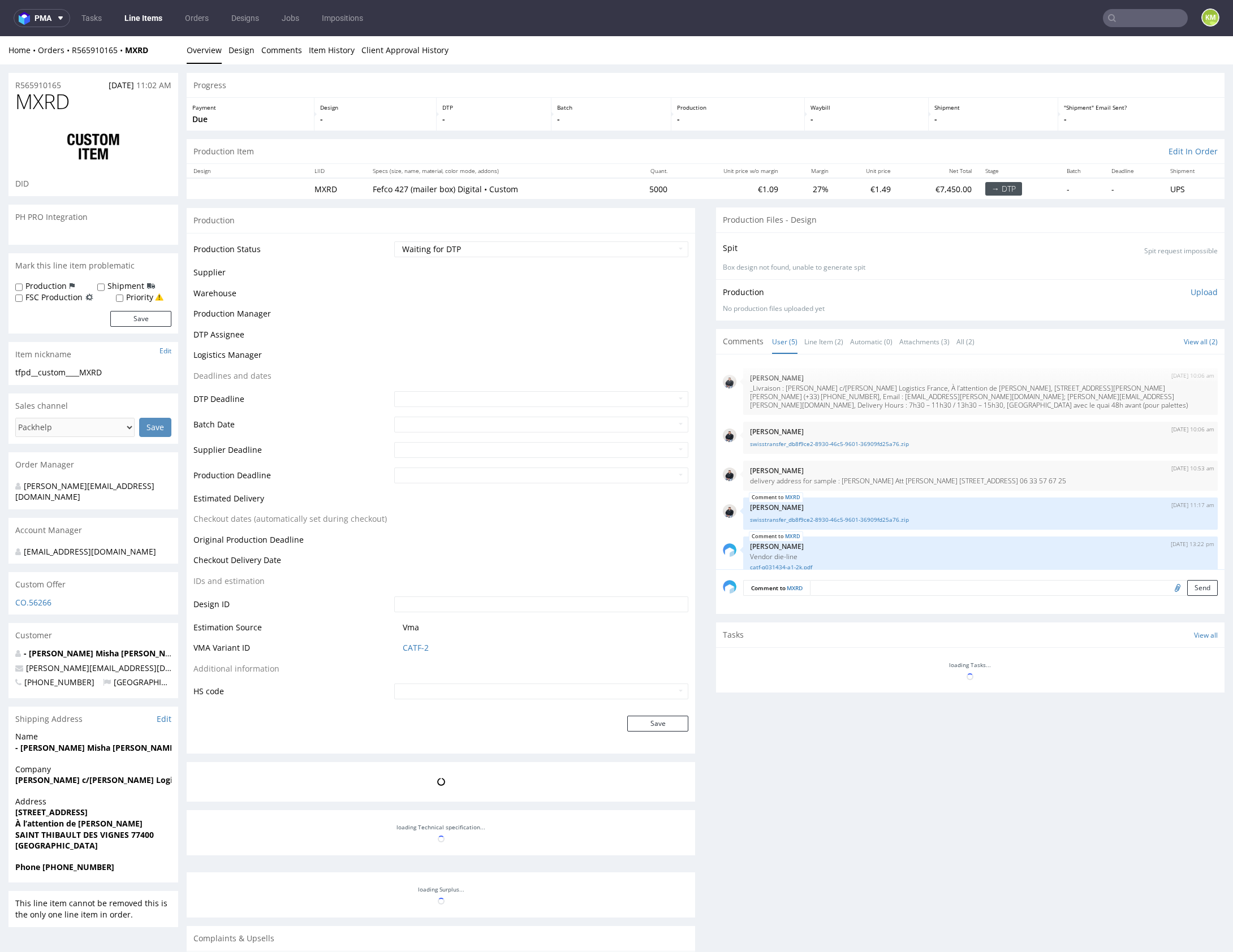
scroll to position [24, 0]
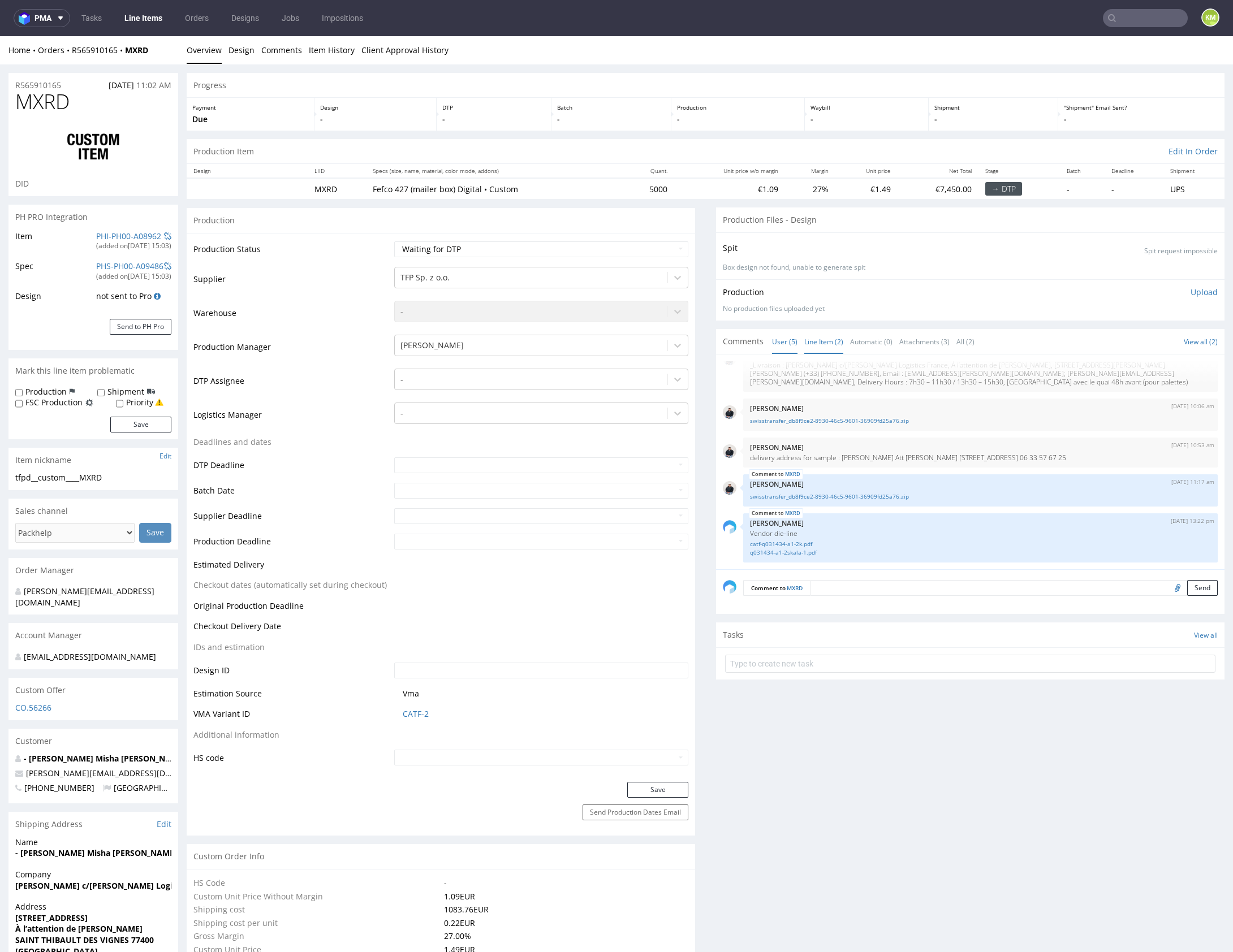
click at [814, 345] on link "Line Item (2)" at bounding box center [824, 342] width 39 height 24
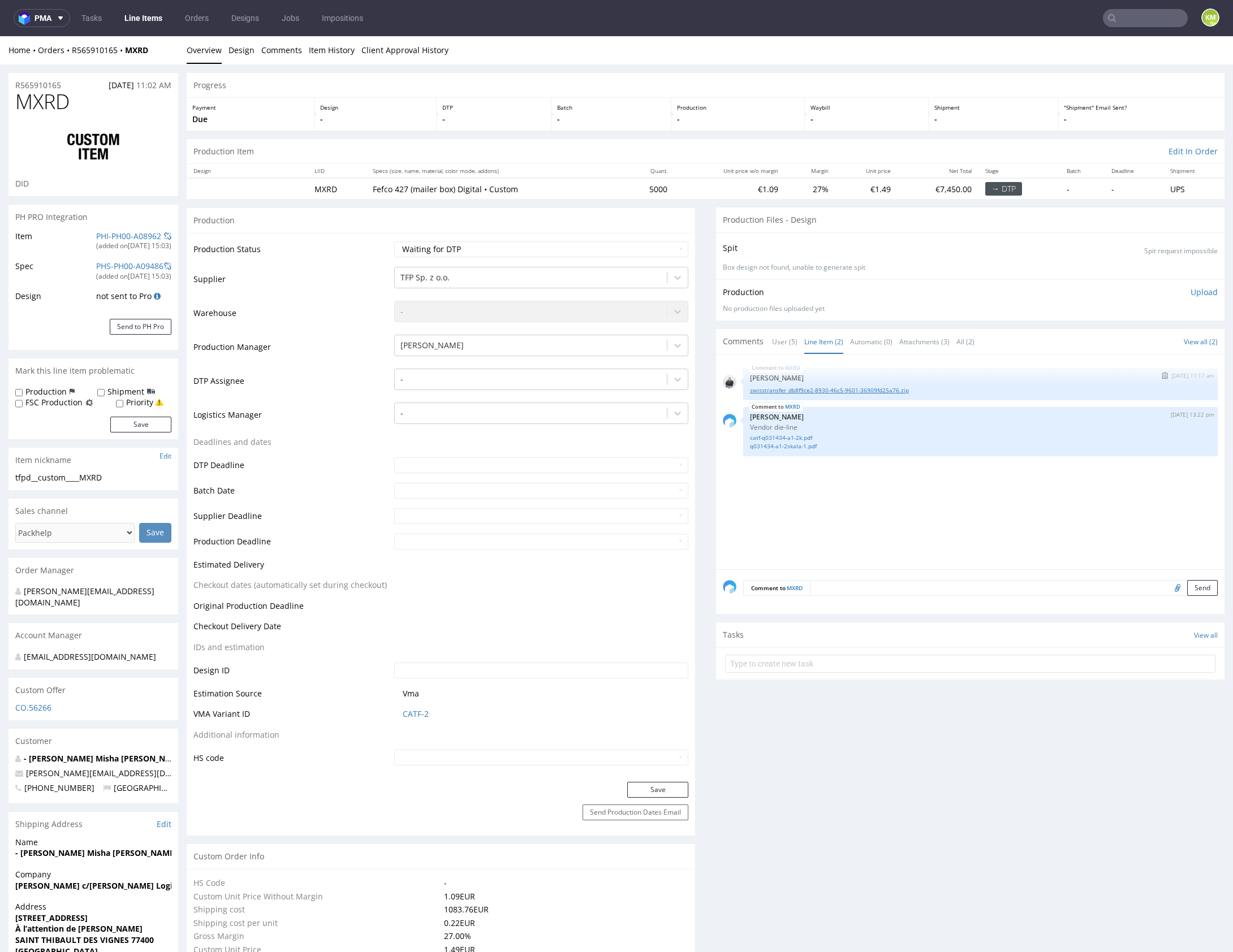
click at [839, 391] on link "swisstransfer_db8f9ce2-8930-46c5-9601-36909fd25a76.zip" at bounding box center [981, 391] width 461 height 9
click at [431, 380] on div at bounding box center [531, 379] width 261 height 14
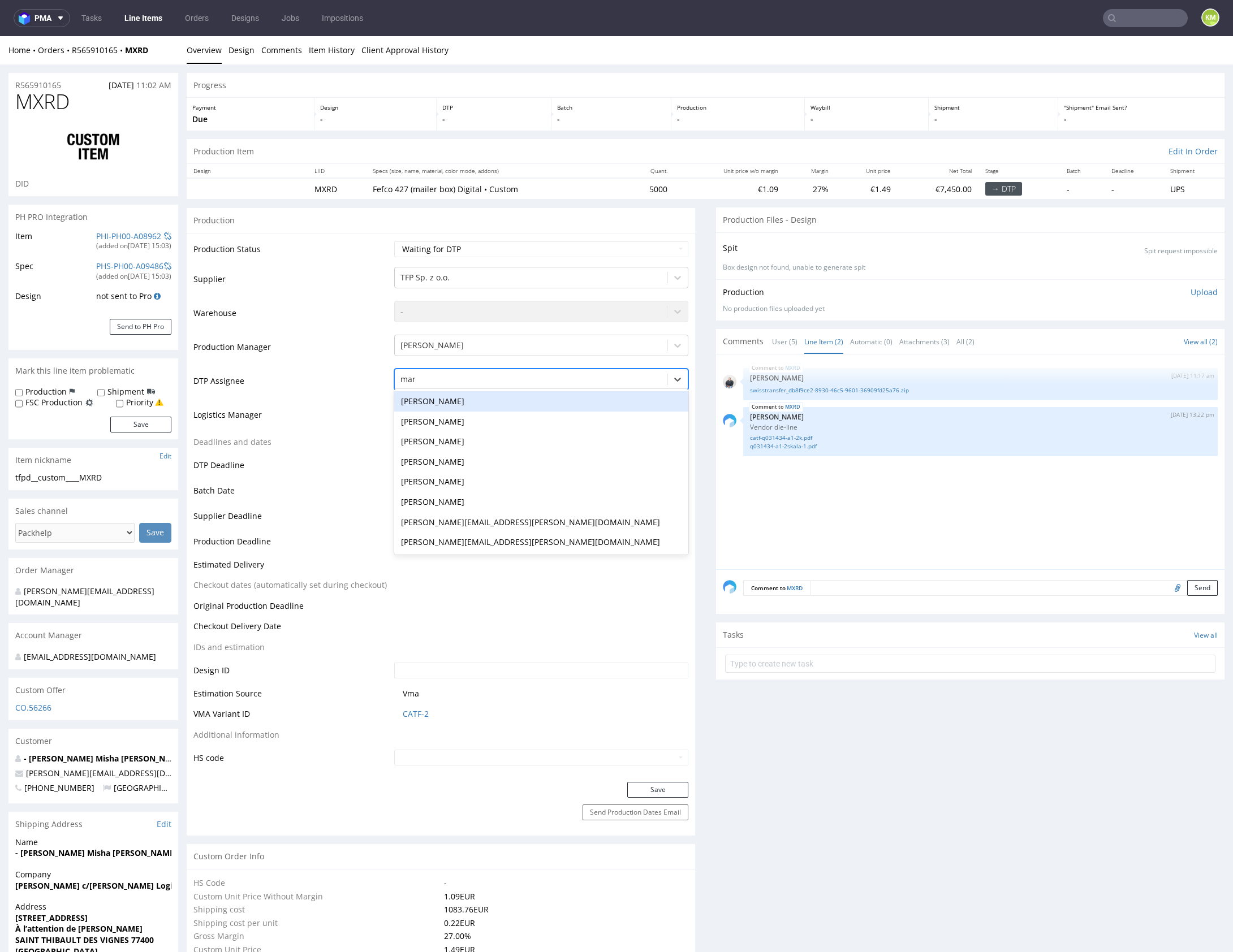
type input "mark"
click at [444, 401] on div "[PERSON_NAME]" at bounding box center [541, 401] width 294 height 21
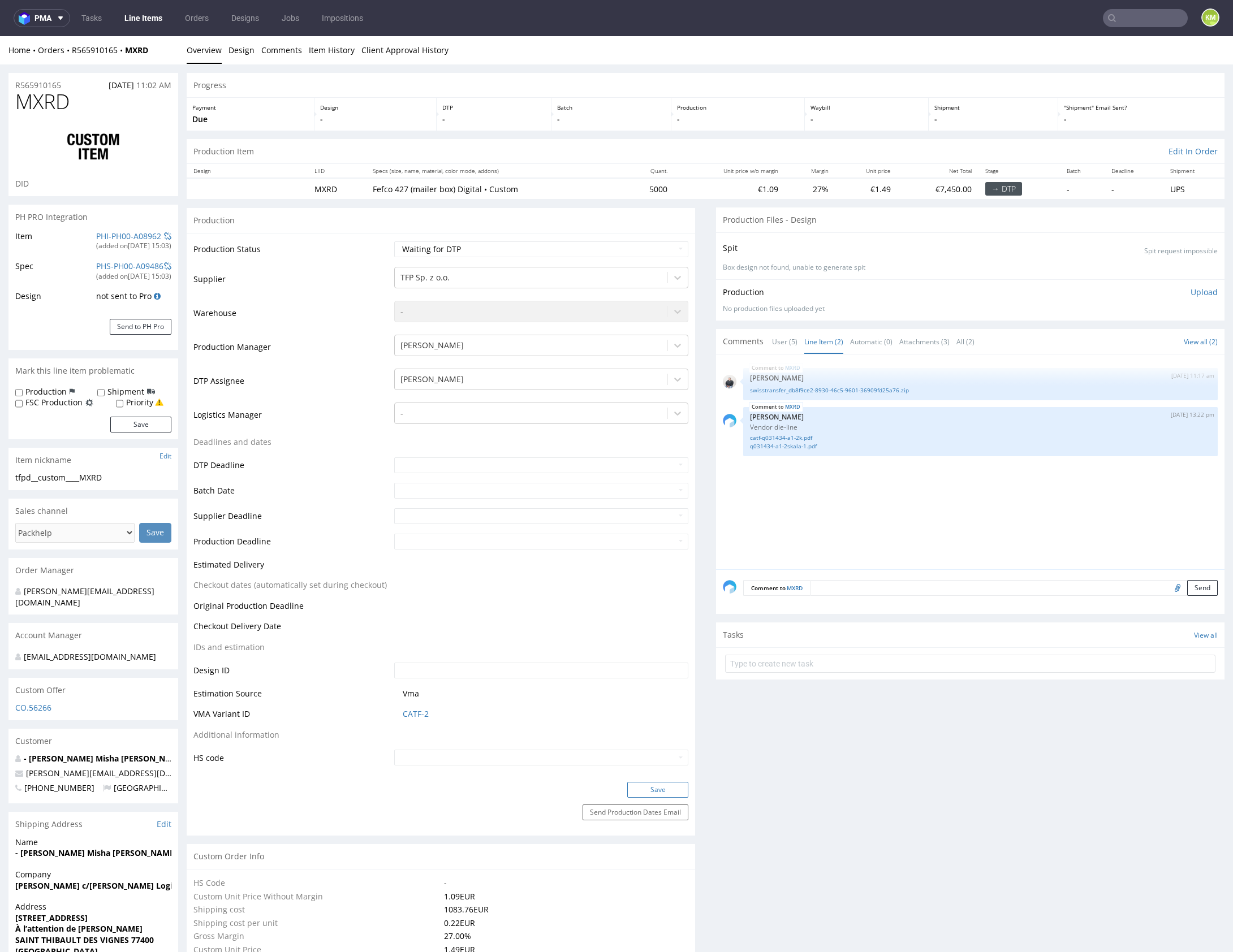
click at [662, 794] on button "Save" at bounding box center [658, 790] width 61 height 16
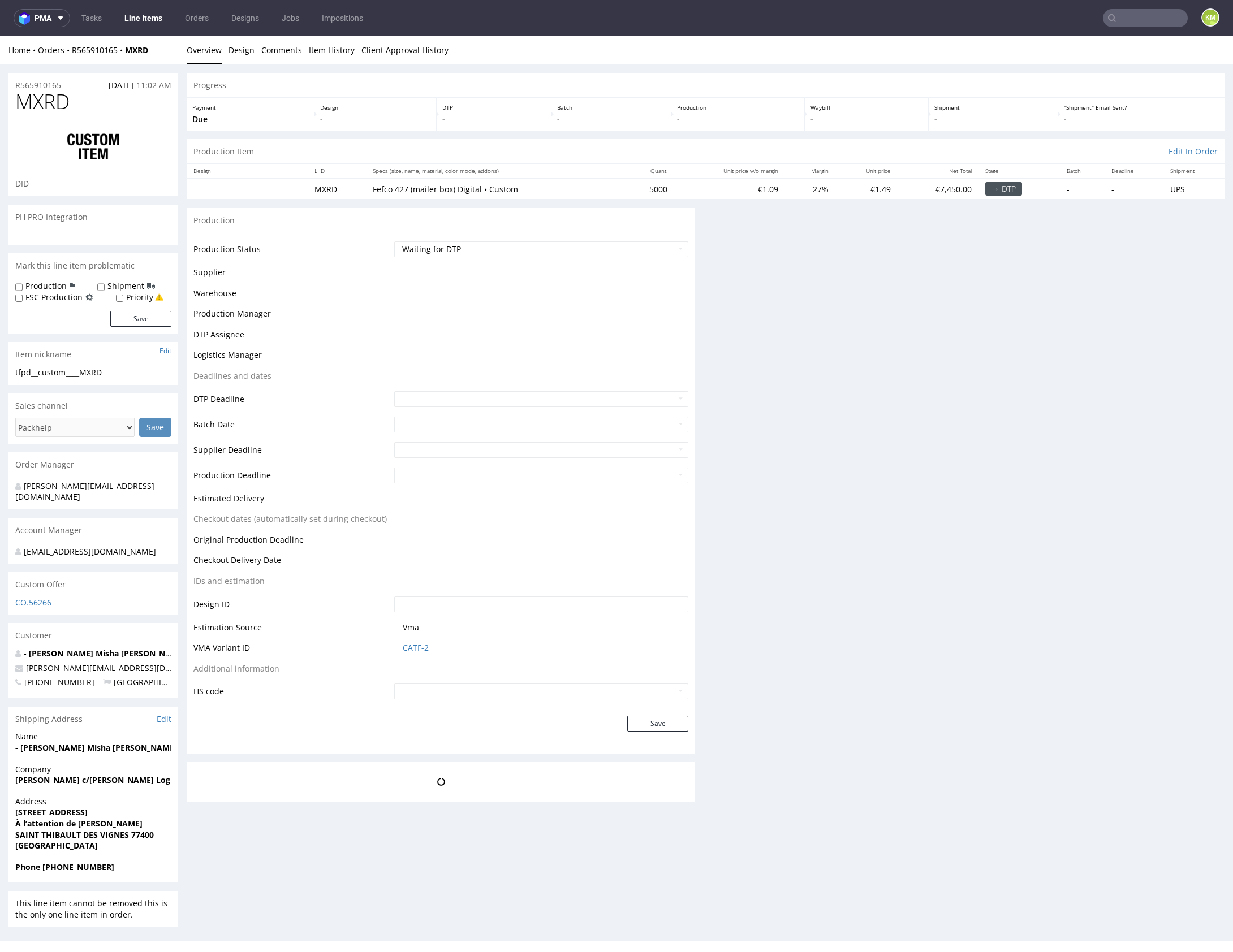
scroll to position [0, 0]
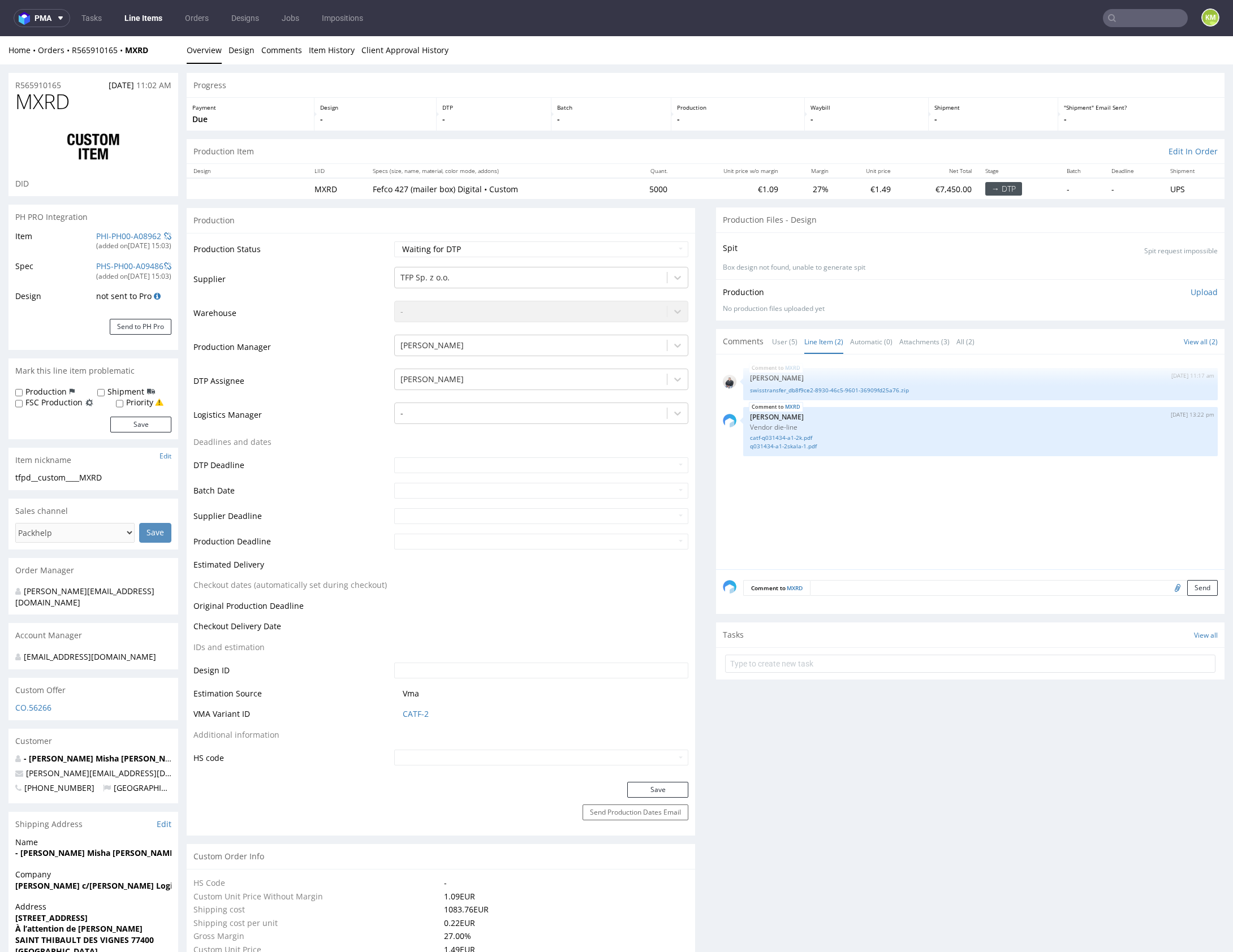
click at [895, 491] on div "MXRD 21st Aug 25 | 11:17 am Adrian Margula swisstransfer_db8f9ce2-8930-46c5-960…" at bounding box center [973, 466] width 501 height 208
click at [938, 489] on div "MXRD 21st Aug 25 | 11:17 am Adrian Margula swisstransfer_db8f9ce2-8930-46c5-960…" at bounding box center [973, 466] width 501 height 208
click at [1049, 509] on div "MXRD 21st Aug 25 | 11:17 am Adrian Margula swisstransfer_db8f9ce2-8930-46c5-960…" at bounding box center [973, 466] width 501 height 208
click at [1001, 514] on div "MXRD 21st Aug 25 | 11:17 am Adrian Margula swisstransfer_db8f9ce2-8930-46c5-960…" at bounding box center [973, 466] width 501 height 208
click at [928, 498] on div "MXRD 21st Aug 25 | 11:17 am Adrian Margula swisstransfer_db8f9ce2-8930-46c5-960…" at bounding box center [973, 466] width 501 height 208
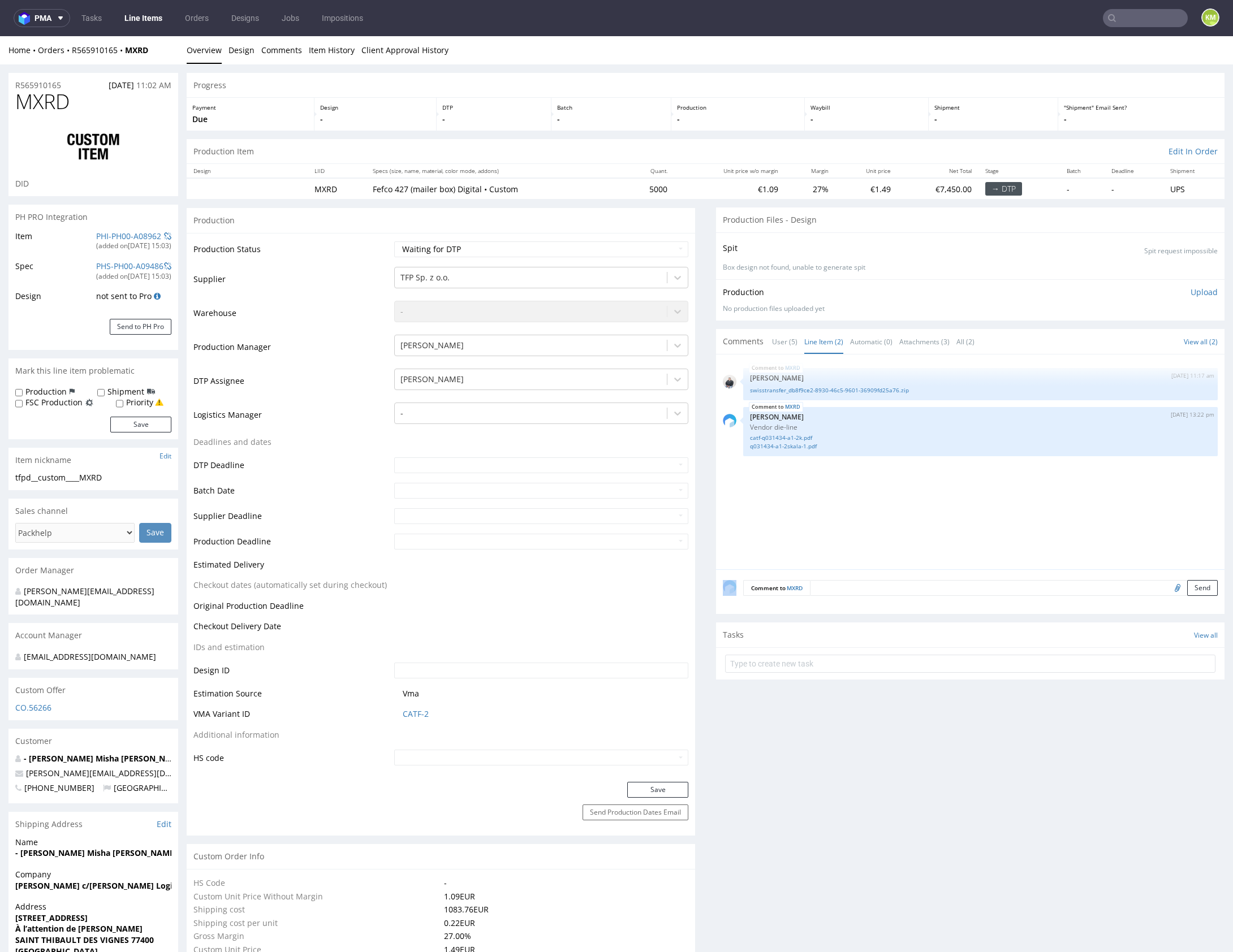
click at [928, 498] on div "MXRD 21st Aug 25 | 11:17 am Adrian Margula swisstransfer_db8f9ce2-8930-46c5-960…" at bounding box center [973, 466] width 501 height 208
click at [867, 491] on div "MXRD 21st Aug 25 | 11:17 am Adrian Margula swisstransfer_db8f9ce2-8930-46c5-960…" at bounding box center [973, 466] width 501 height 208
click at [794, 439] on link "catf-q031434-a1-2k.pdf" at bounding box center [981, 438] width 461 height 9
click at [799, 446] on link "q031434-a1-2skala-1.pdf" at bounding box center [981, 446] width 461 height 9
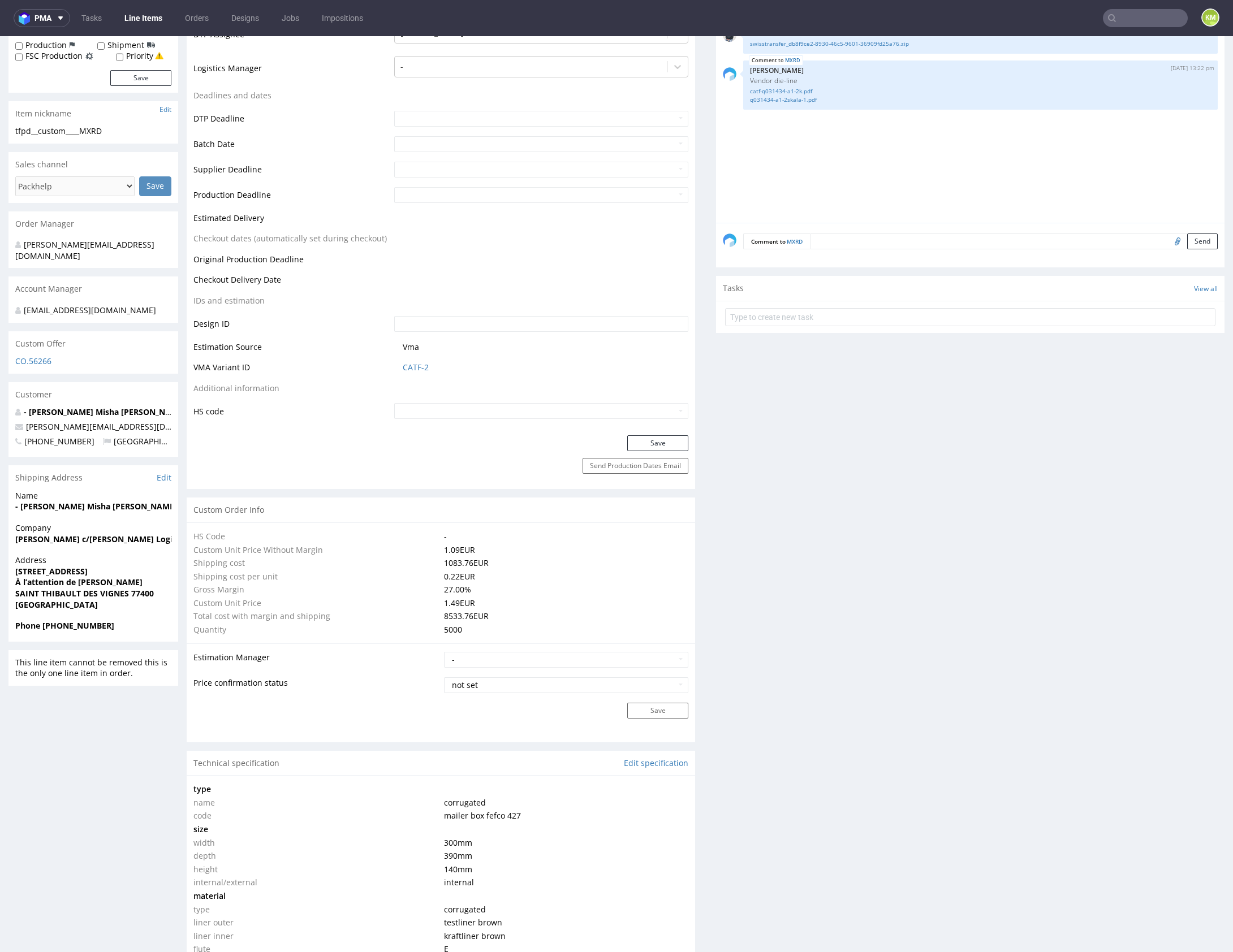
scroll to position [945, 0]
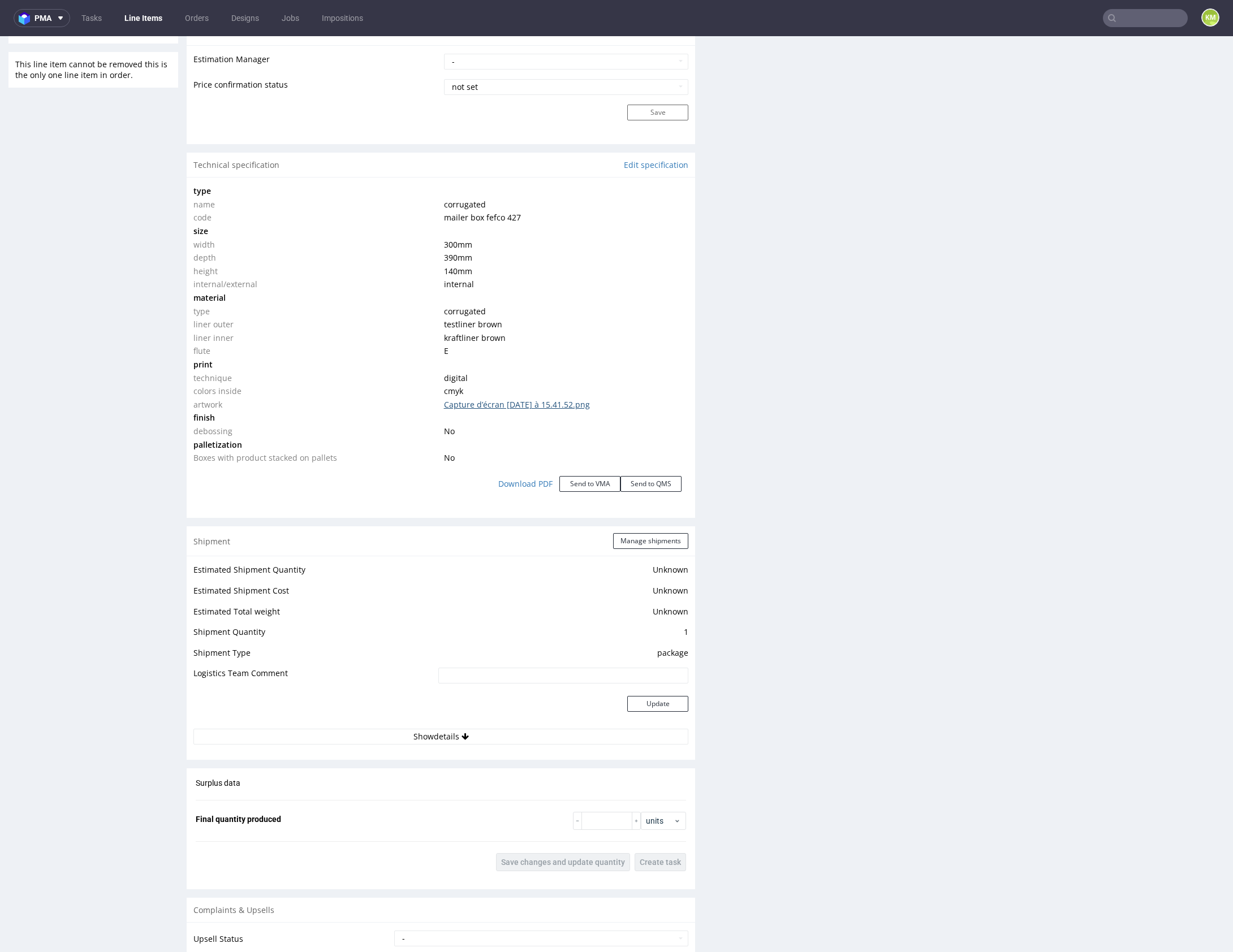
click at [567, 401] on link "Capture d’écran 2025-07-18 à 15.41.52.png" at bounding box center [517, 404] width 146 height 11
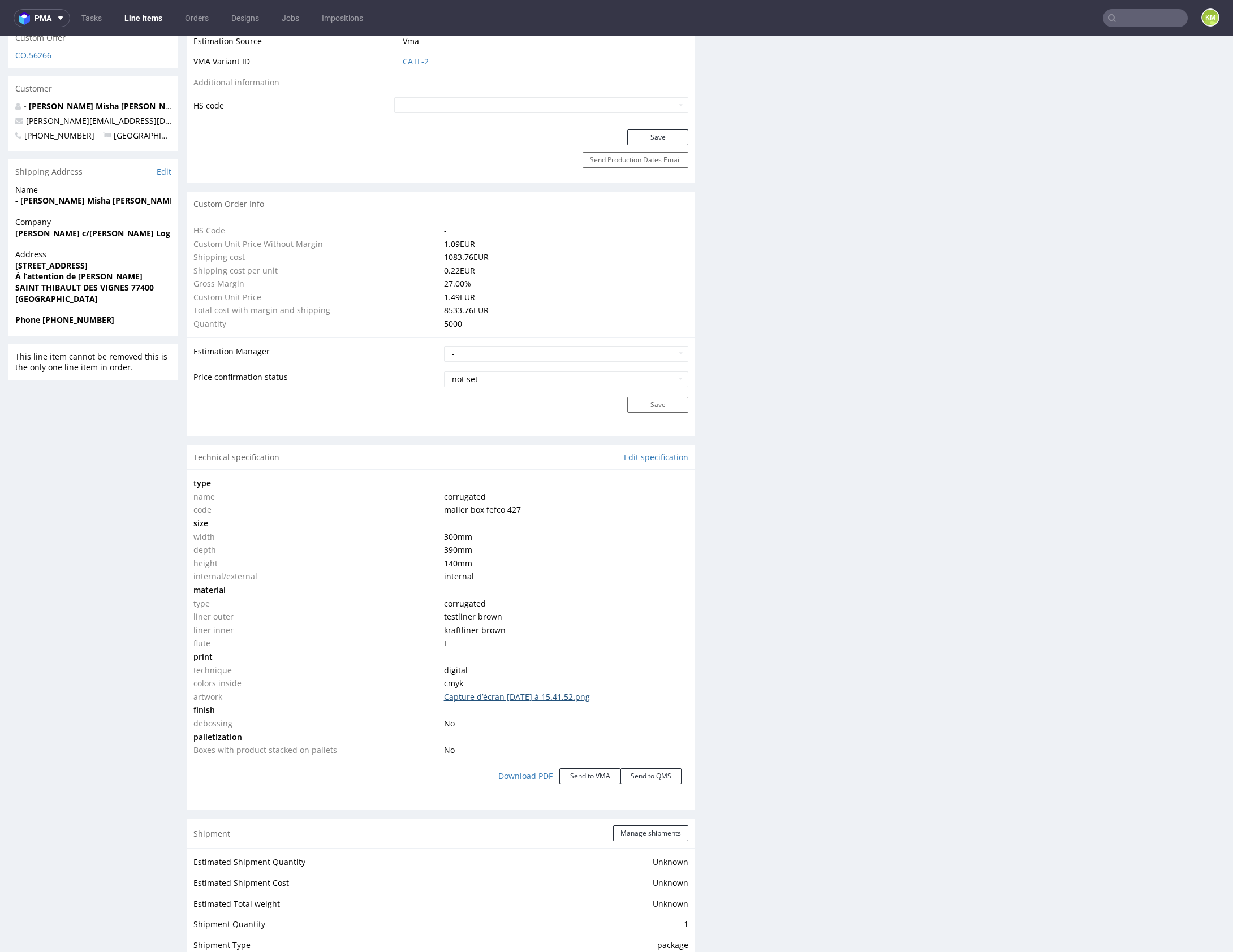
scroll to position [0, 0]
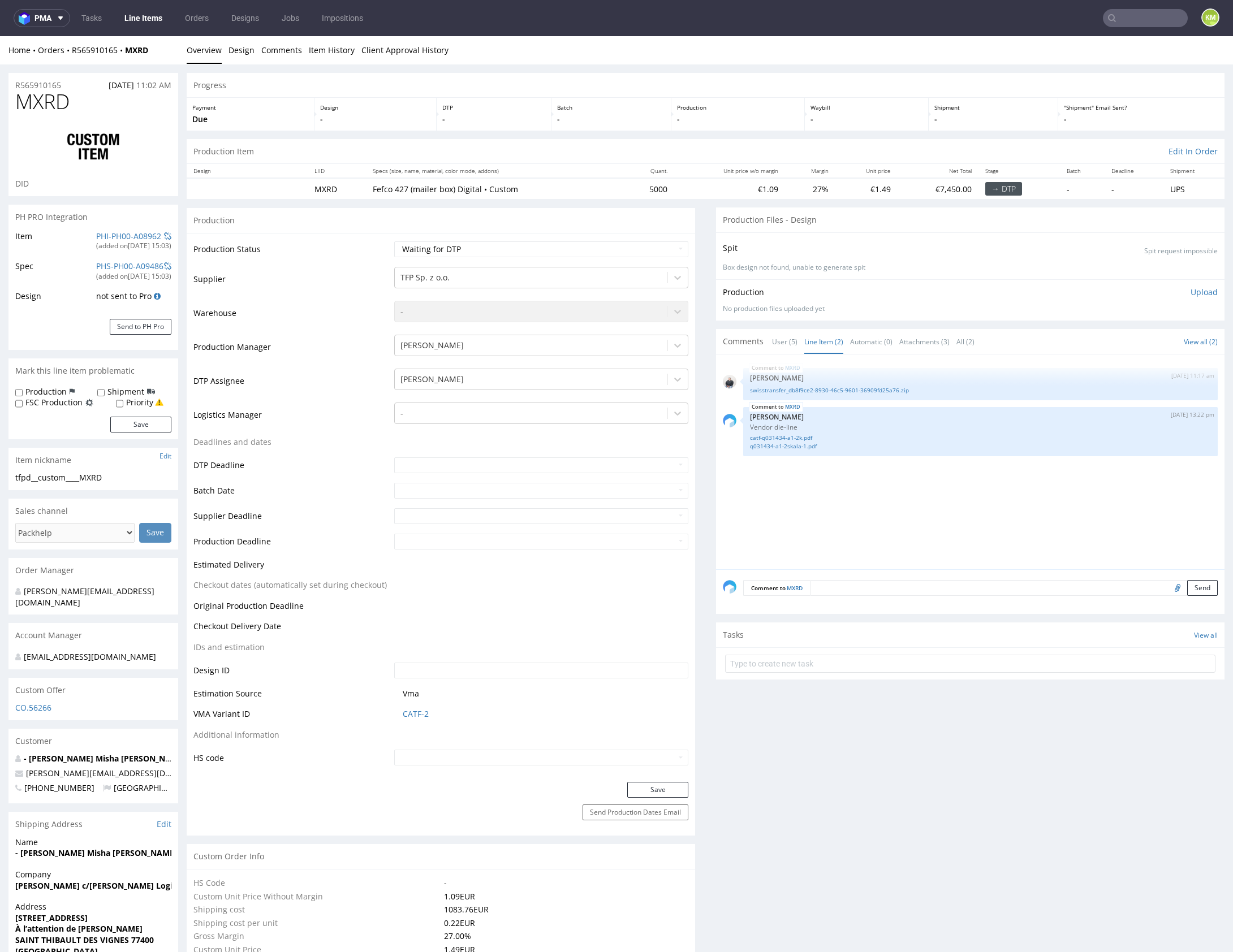
click at [864, 502] on div "MXRD 21st Aug 25 | 11:17 am Adrian Margula swisstransfer_db8f9ce2-8930-46c5-960…" at bounding box center [973, 466] width 501 height 208
click at [891, 501] on div "MXRD 21st Aug 25 | 11:17 am Adrian Margula swisstransfer_db8f9ce2-8930-46c5-960…" at bounding box center [973, 466] width 501 height 208
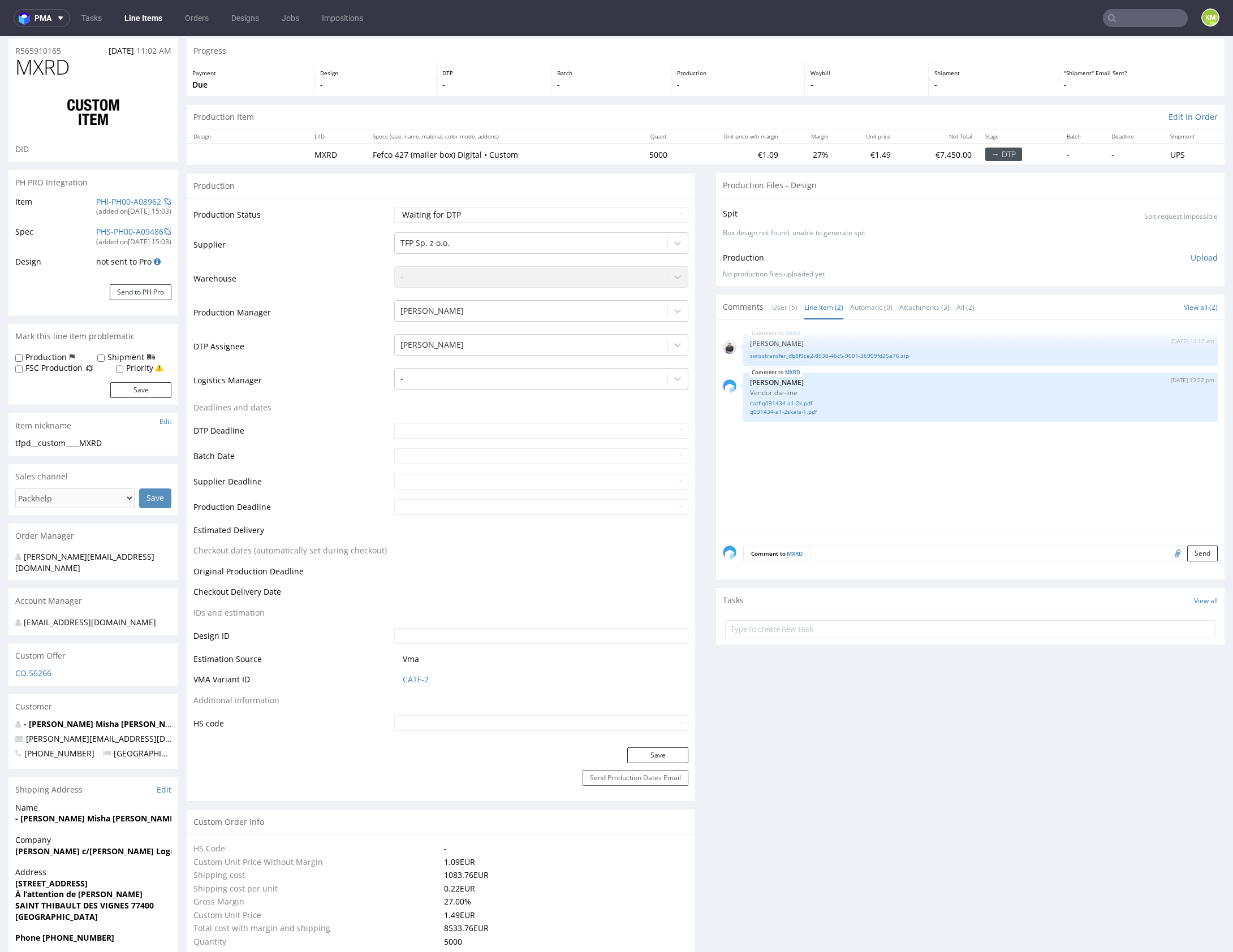
scroll to position [453, 0]
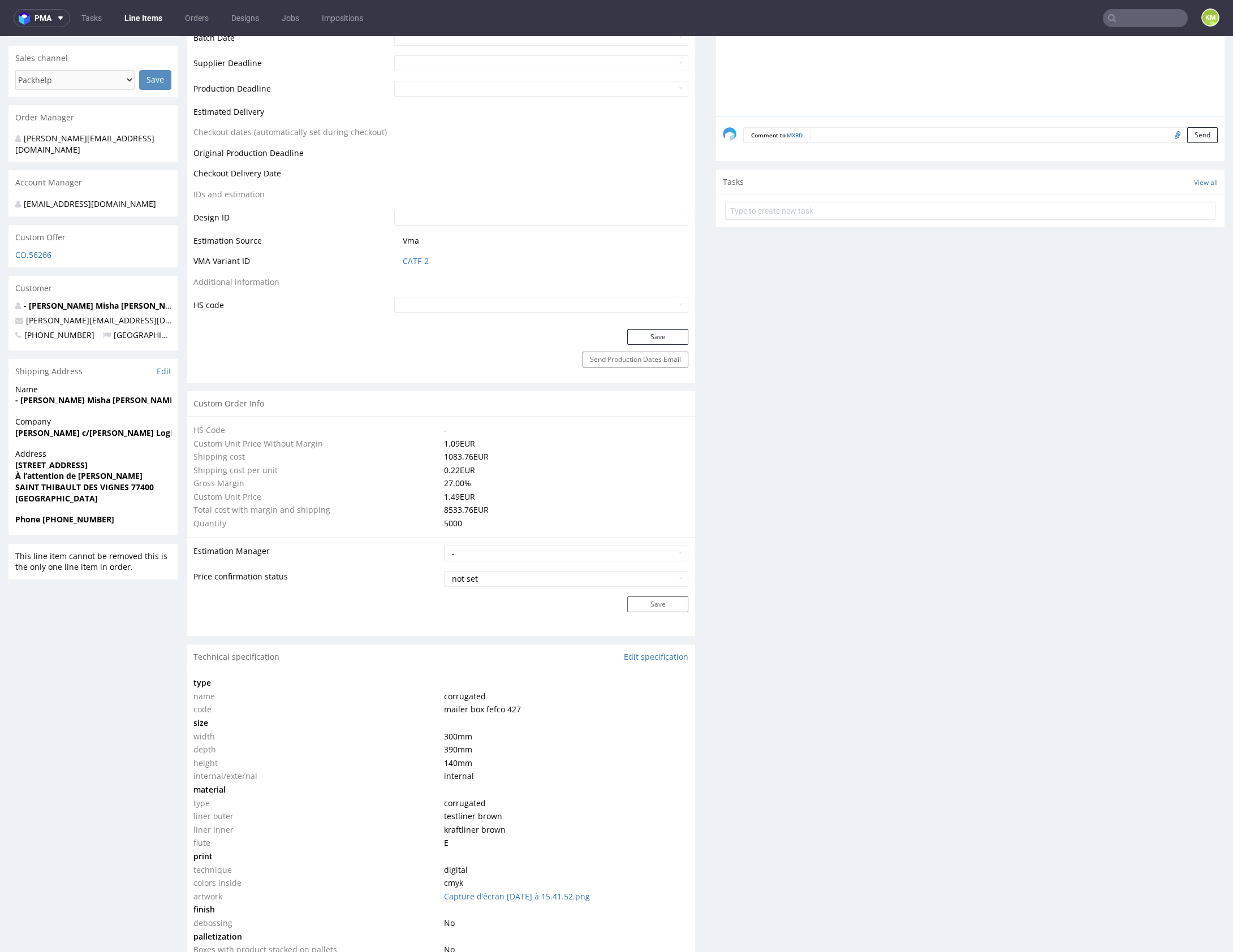
click at [856, 684] on div "Production Files - Design Spit Spit request impossible Box design not found, un…" at bounding box center [970, 654] width 508 height 1799
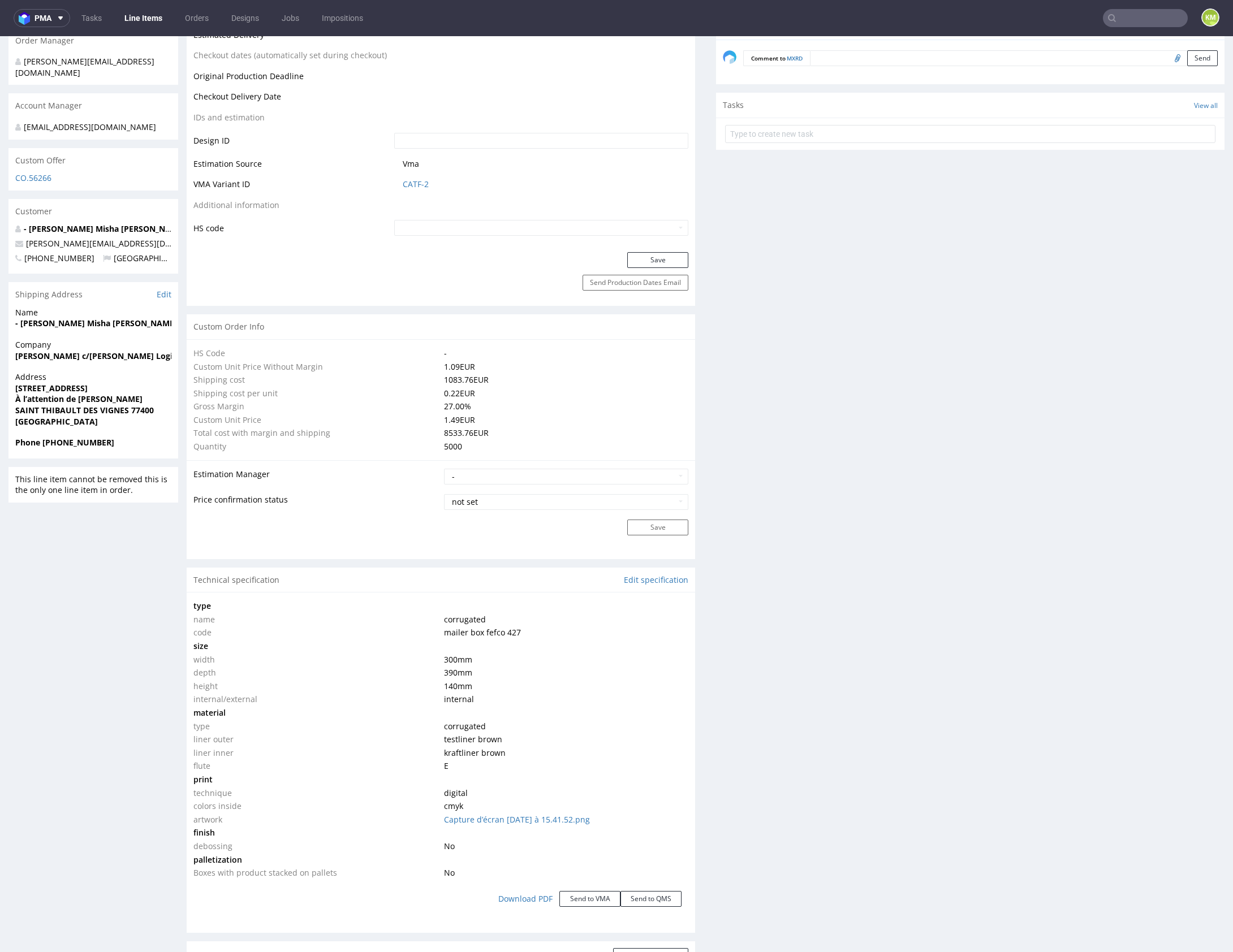
scroll to position [604, 0]
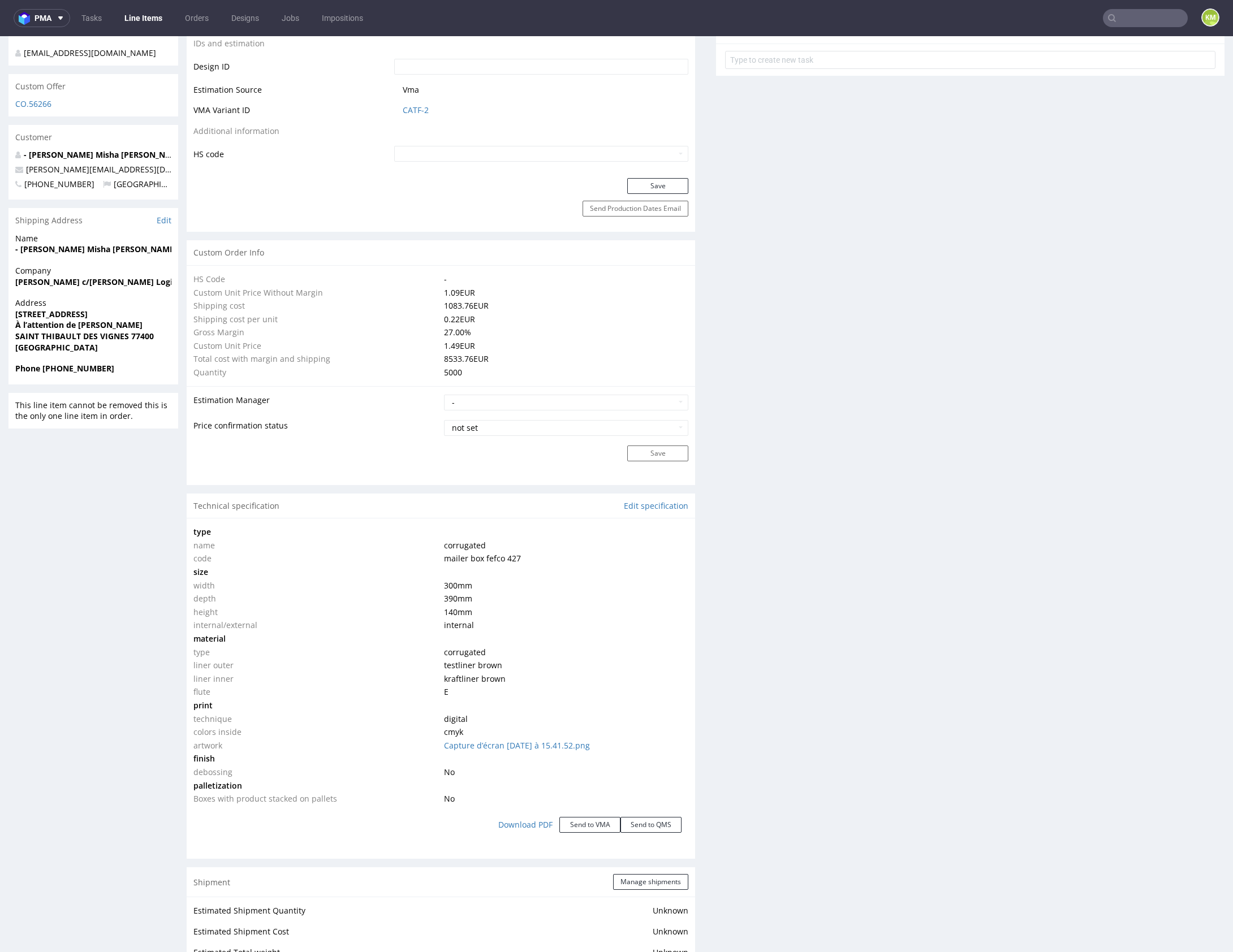
click at [859, 686] on div "Production Files - Design Spit Spit request impossible Box design not found, un…" at bounding box center [970, 503] width 508 height 1799
click at [864, 685] on div "Production Files - Design Spit Spit request impossible Box design not found, un…" at bounding box center [970, 503] width 508 height 1799
click at [863, 682] on div "Production Files - Design Spit Spit request impossible Box design not found, un…" at bounding box center [970, 503] width 508 height 1799
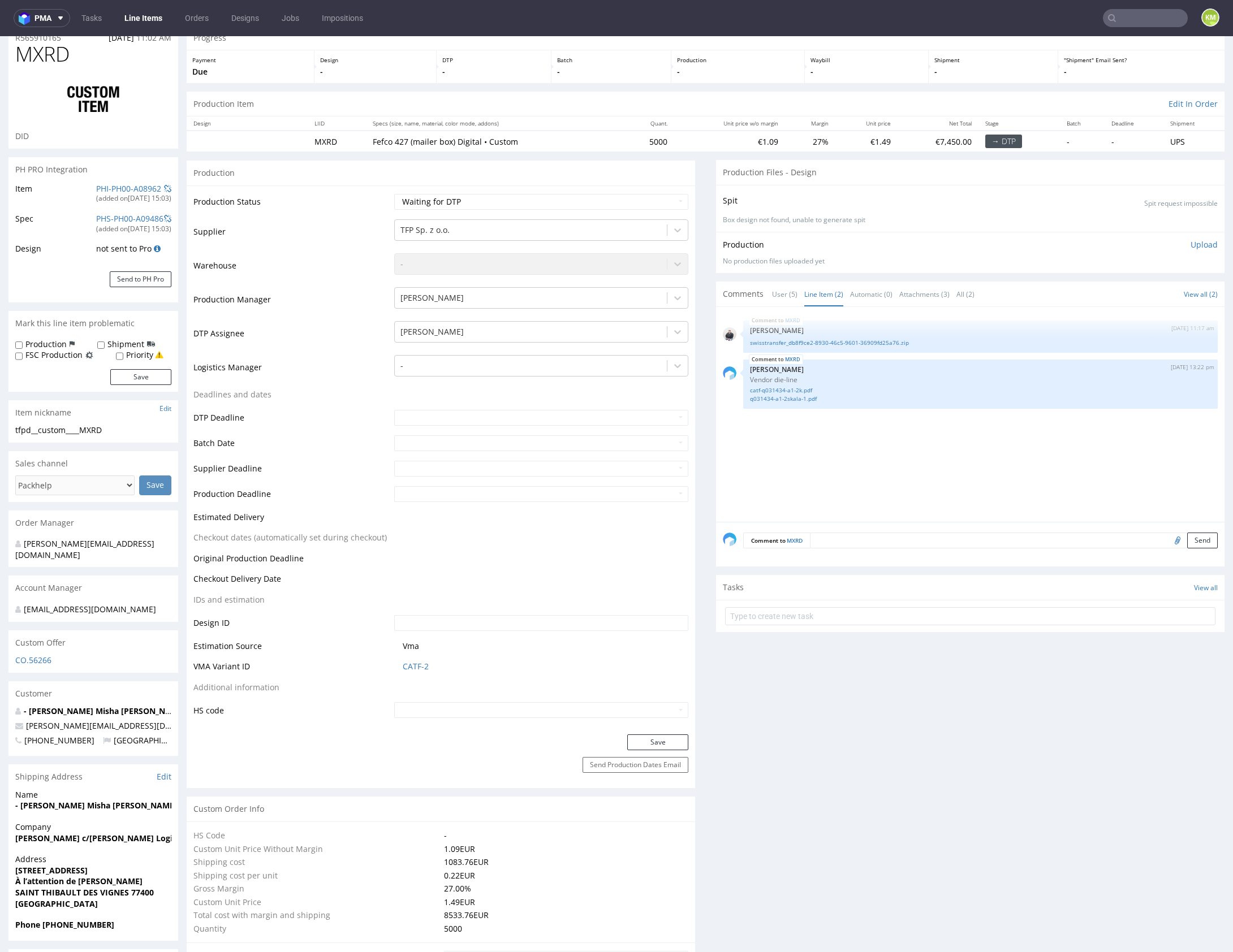
scroll to position [0, 0]
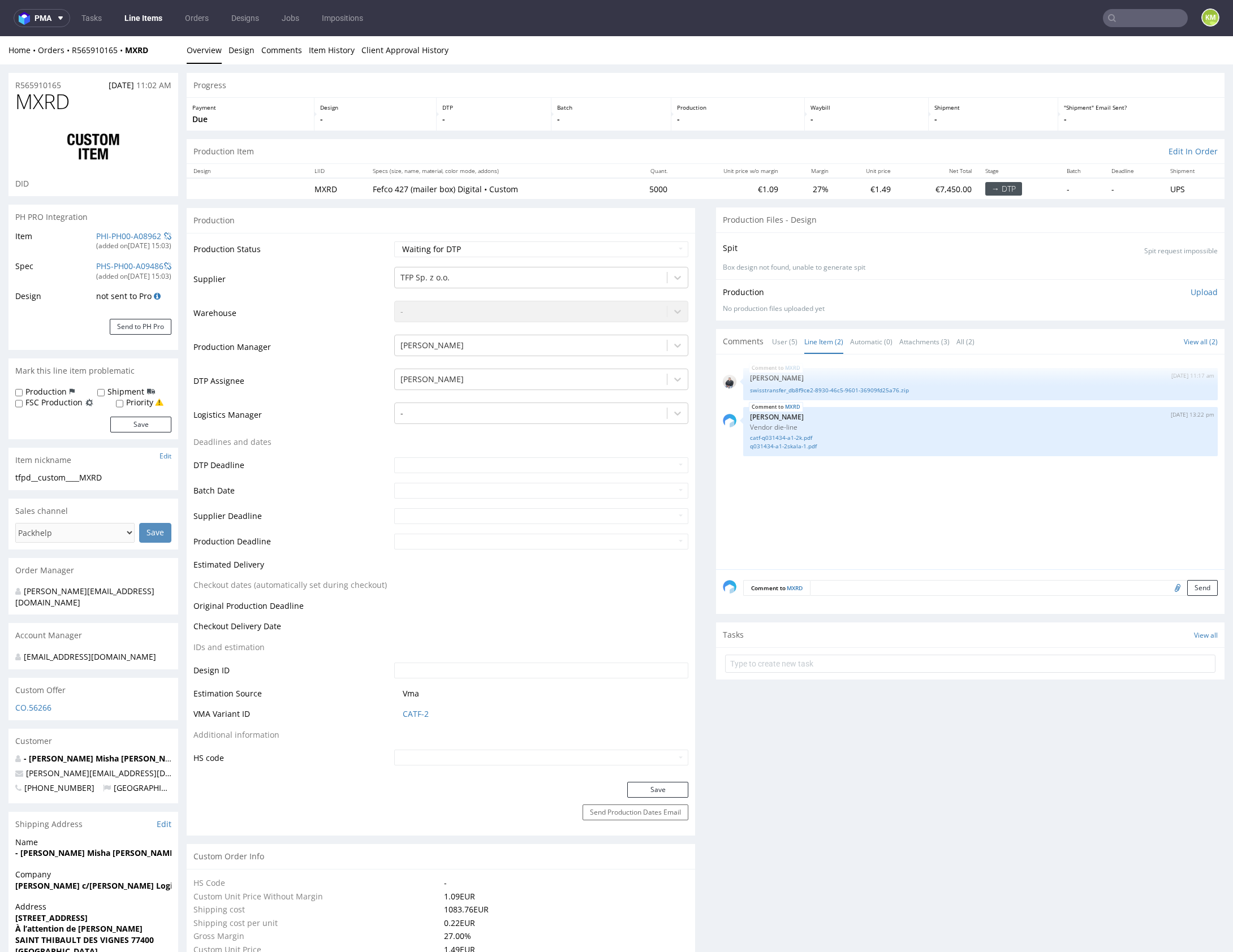
click at [891, 523] on div "MXRD 21st Aug 25 | 11:17 am Adrian Margula swisstransfer_db8f9ce2-8930-46c5-960…" at bounding box center [973, 466] width 501 height 208
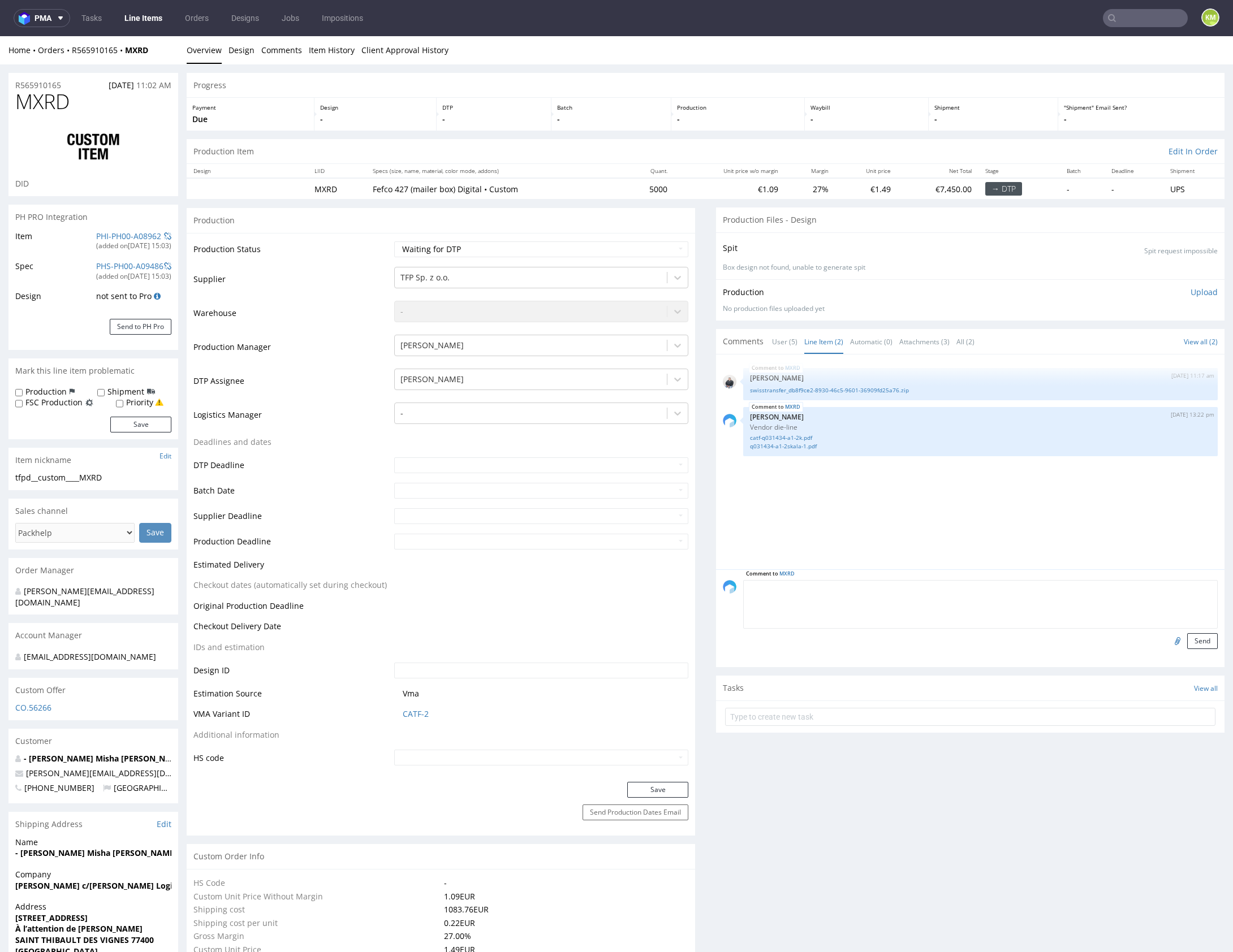
click at [942, 589] on textarea at bounding box center [980, 605] width 474 height 48
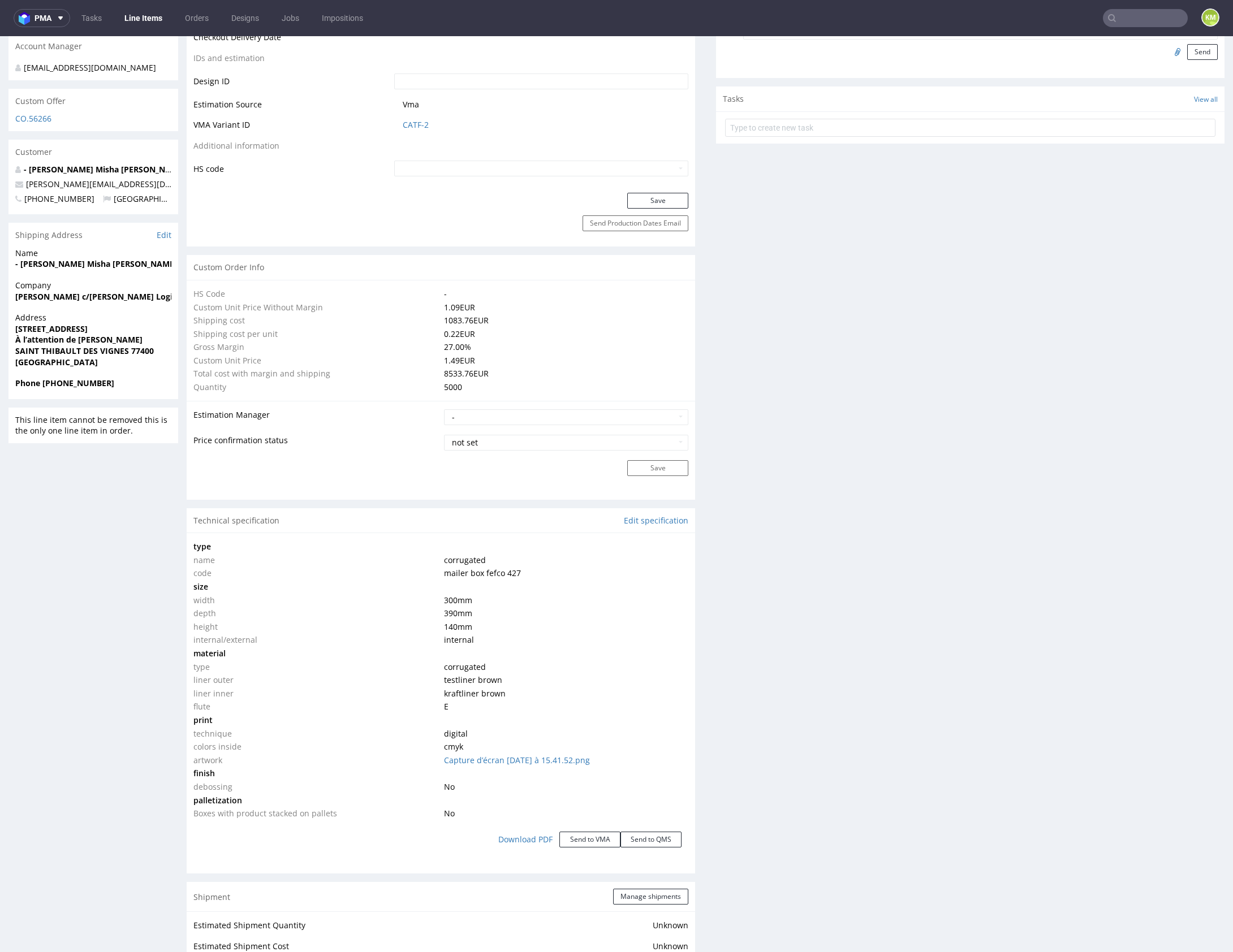
scroll to position [595, 0]
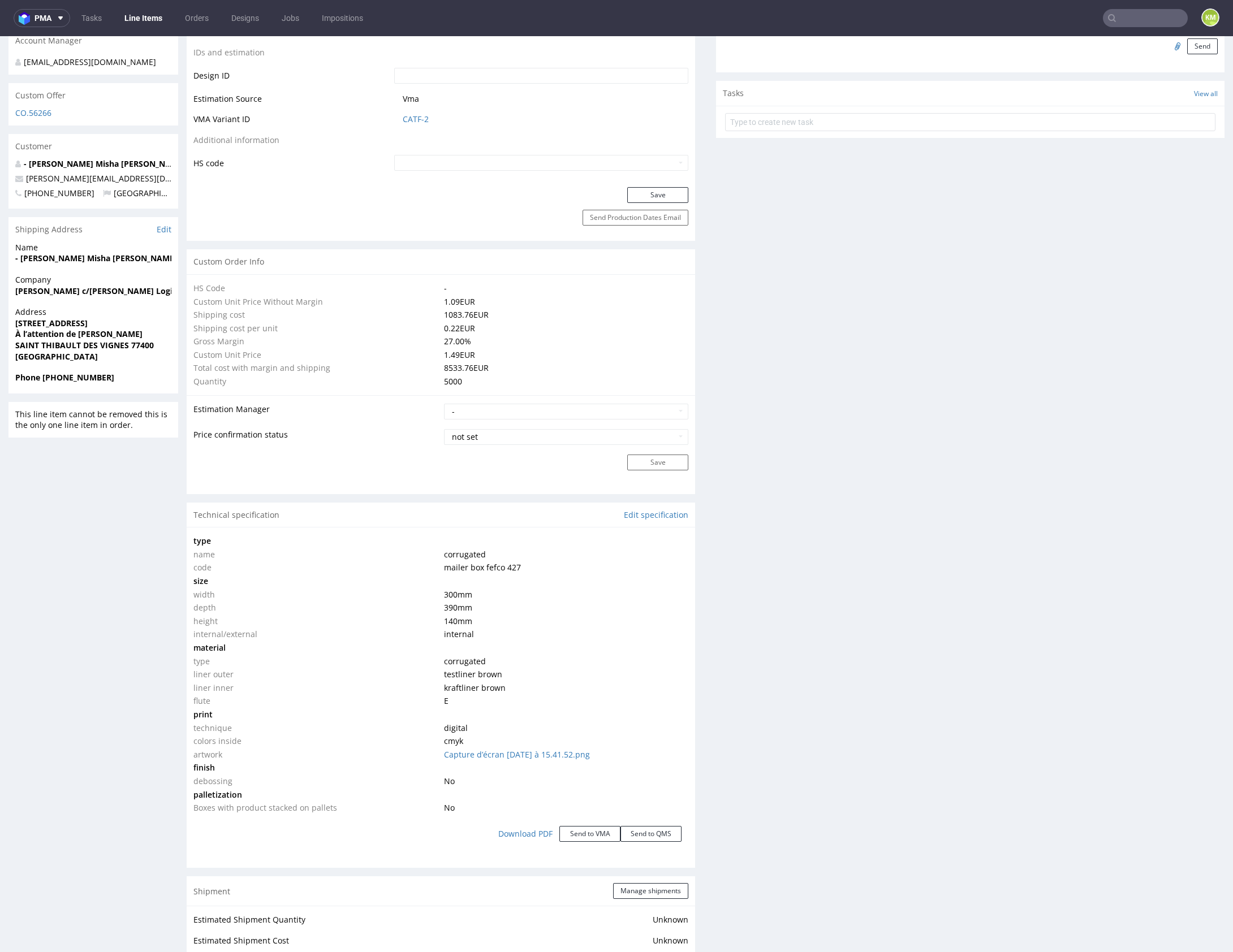
click at [873, 628] on div "Production Files - Design Spit Spit request impossible Box design not found, un…" at bounding box center [970, 512] width 508 height 1799
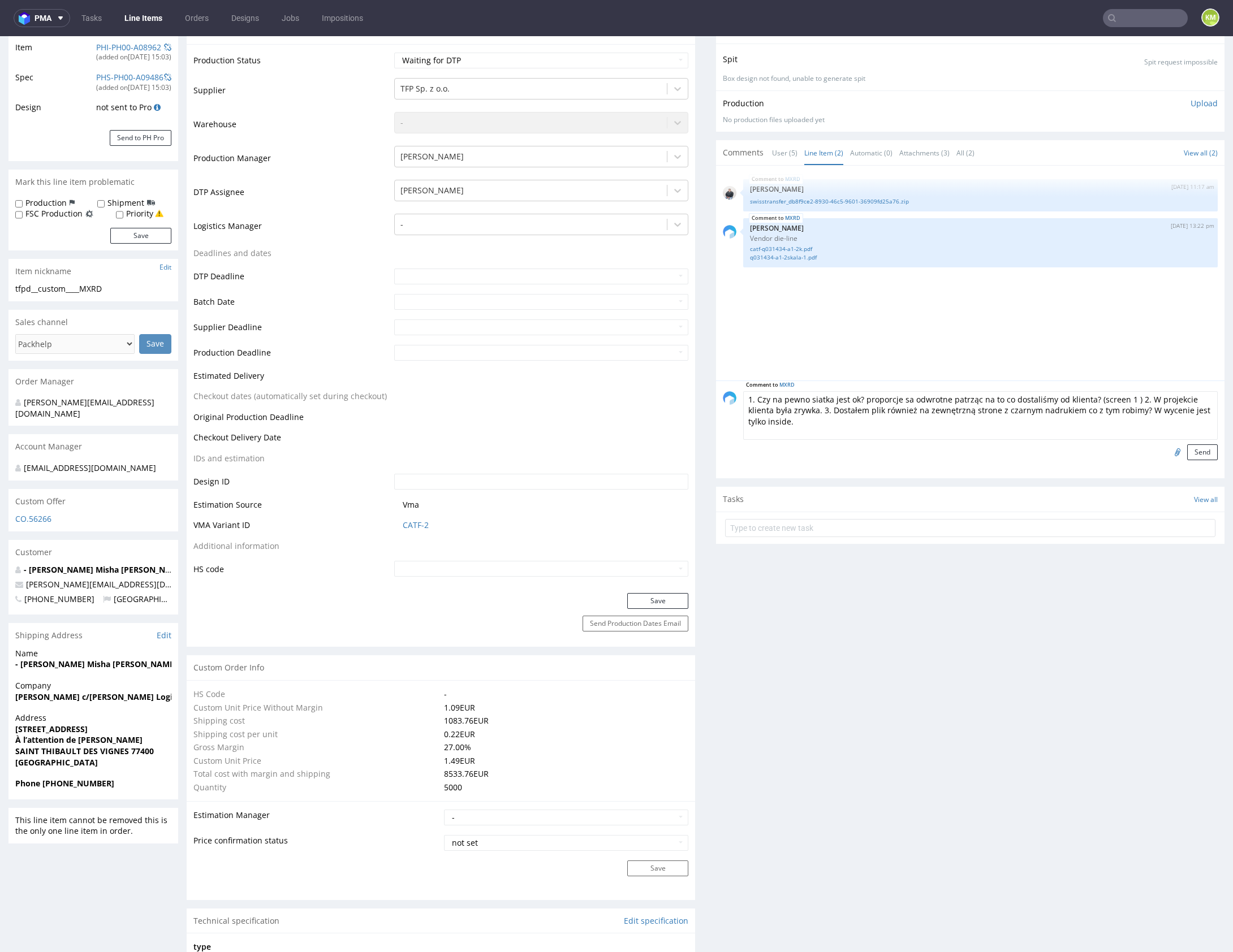
scroll to position [172, 0]
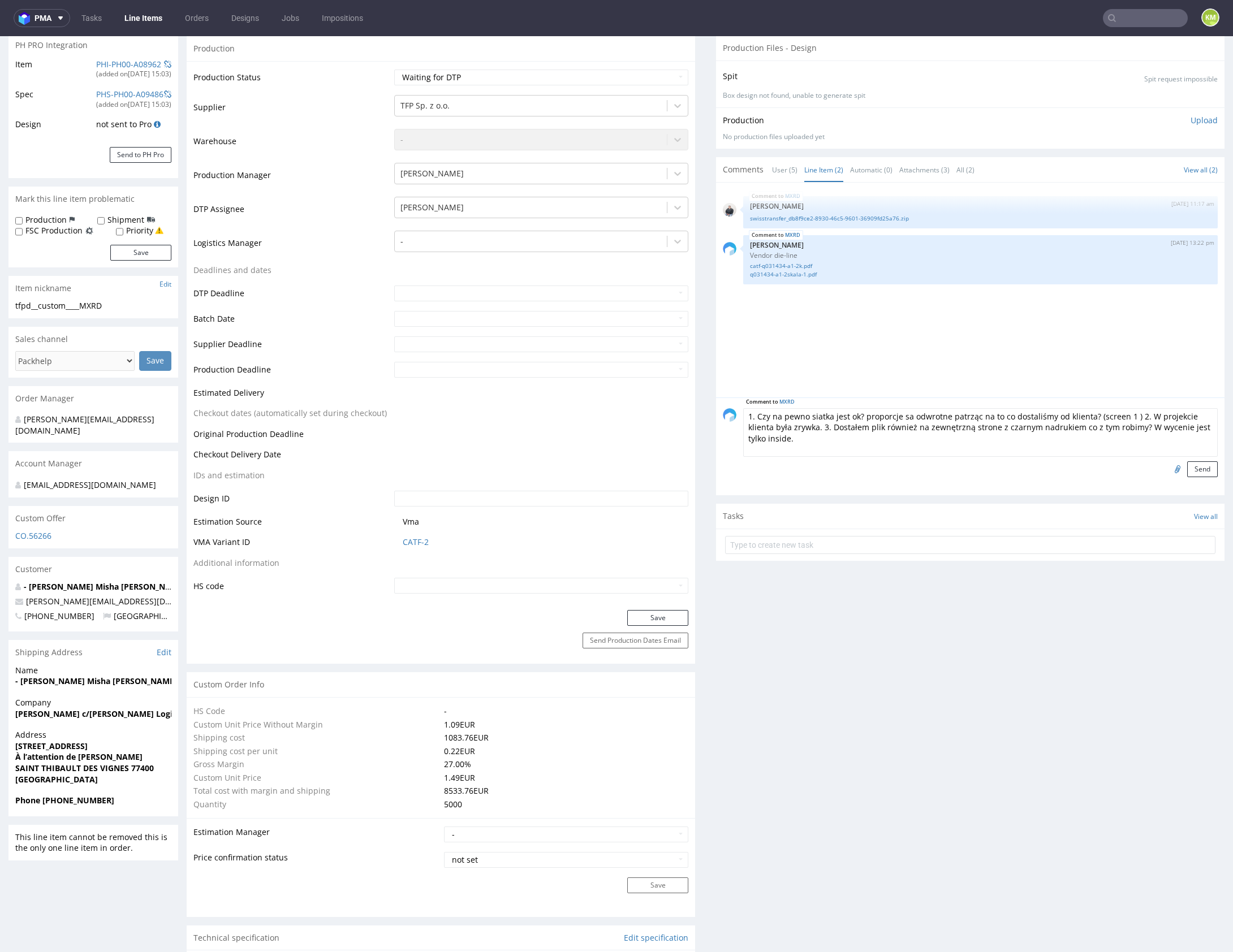
click at [832, 422] on textarea "1. Czy na pewno siatka jest ok? proporcje sa odwrotne patrząc na to co dostaliś…" at bounding box center [980, 433] width 474 height 48
click at [844, 439] on textarea "1. Czy na pewno siatka jest ok? proporcje sa odwrotne patrząc na to co dostaliś…" at bounding box center [980, 433] width 474 height 48
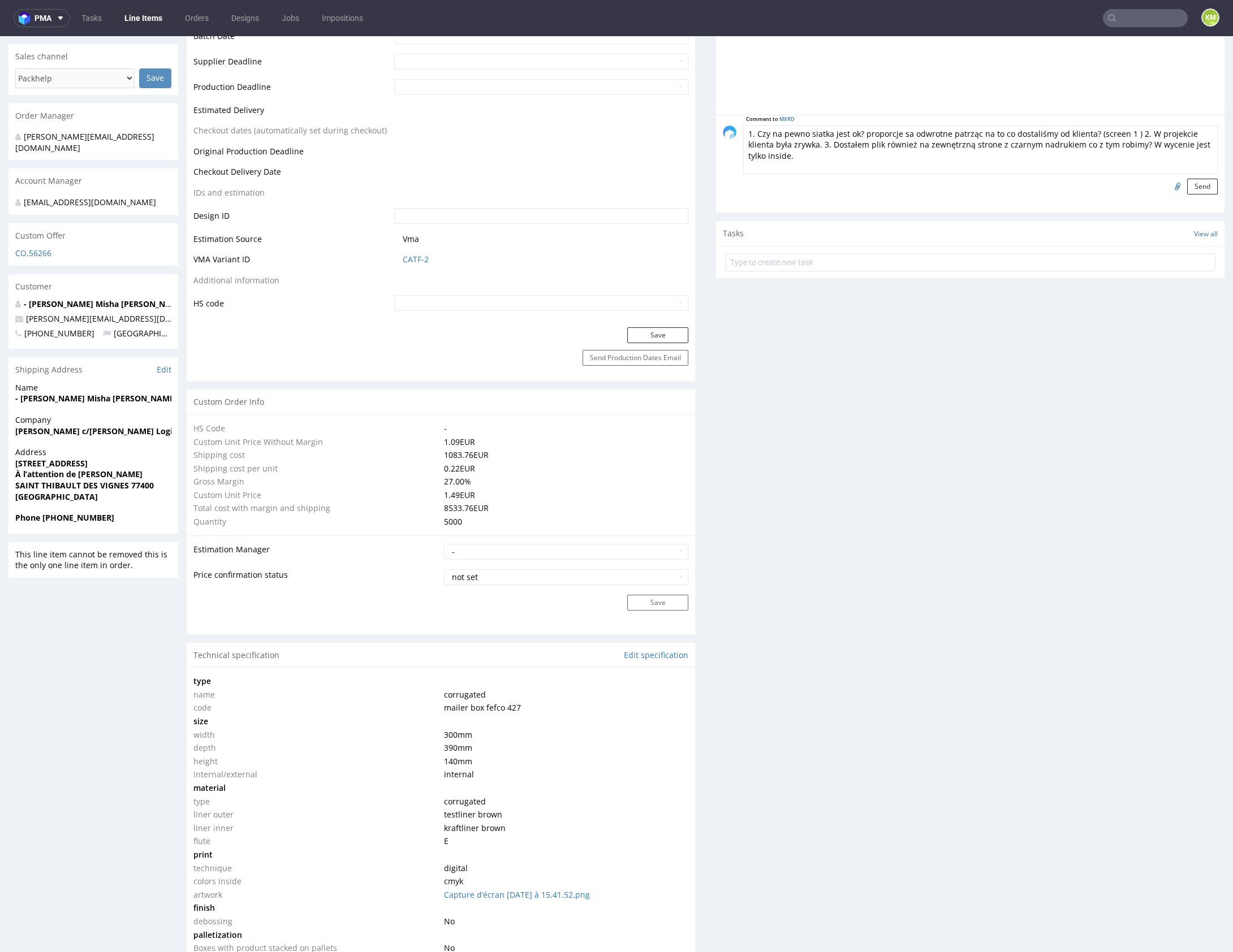
scroll to position [612, 0]
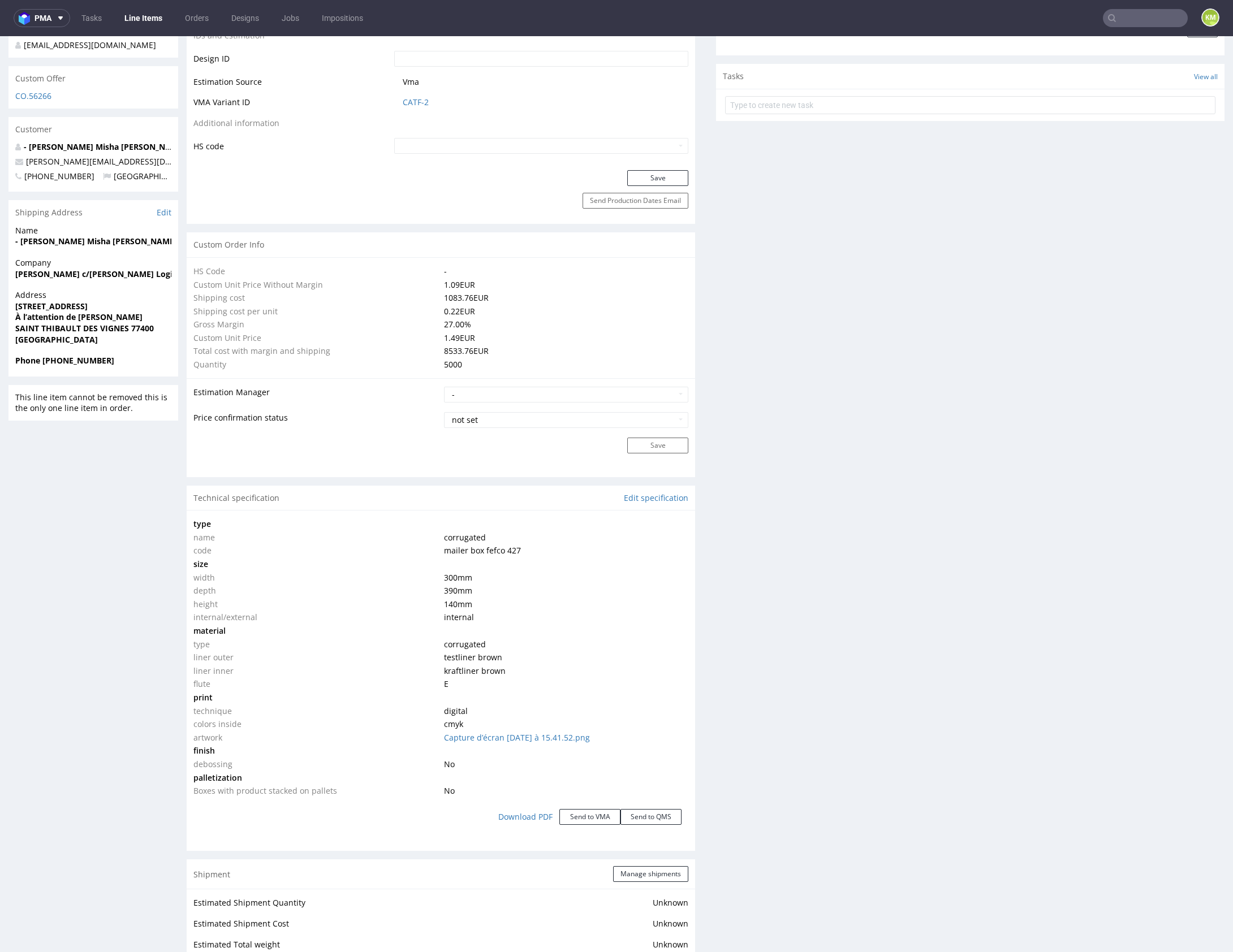
click at [272, 492] on div "Technical specification Edit specification" at bounding box center [441, 498] width 508 height 25
copy div "Technical specification"
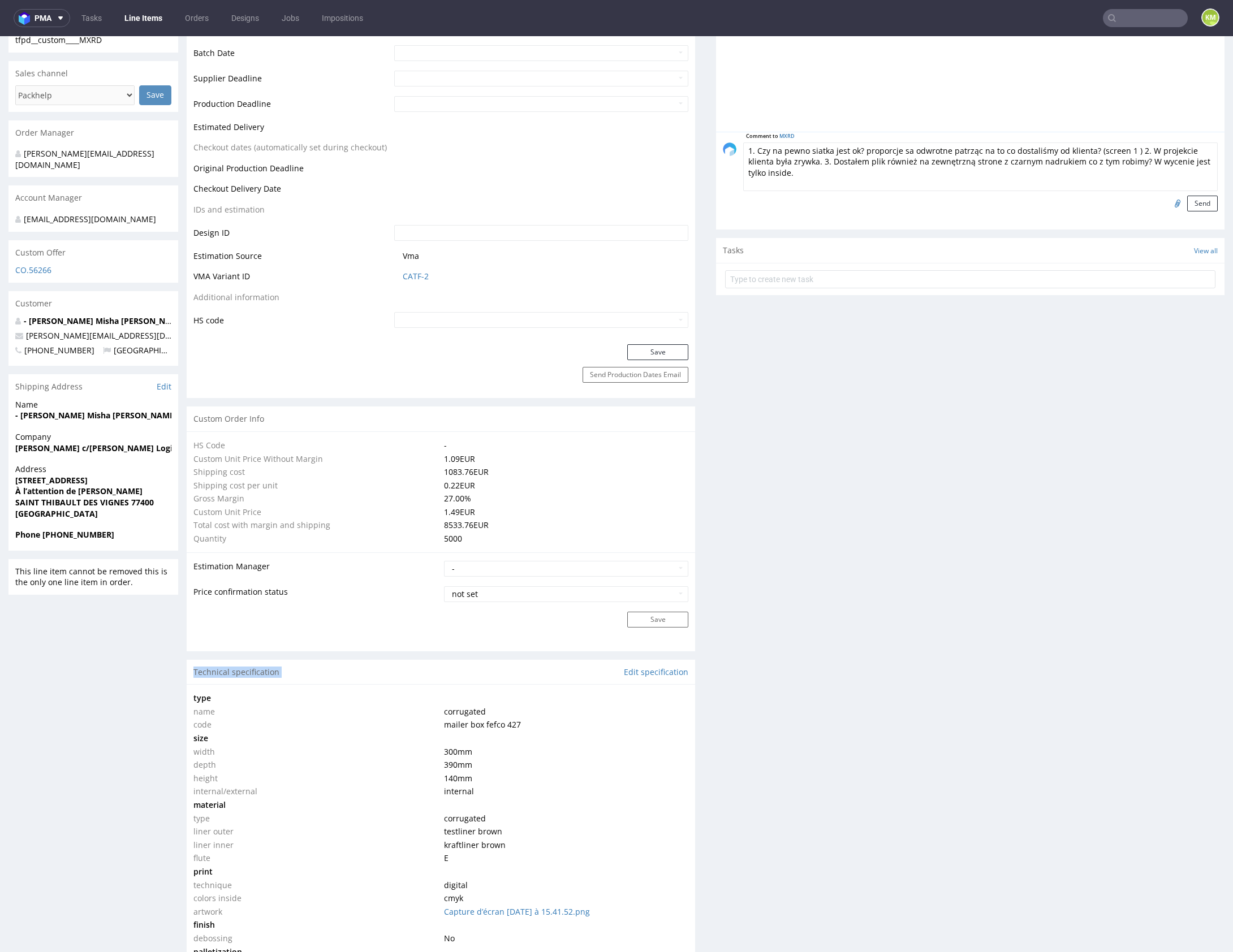
scroll to position [238, 0]
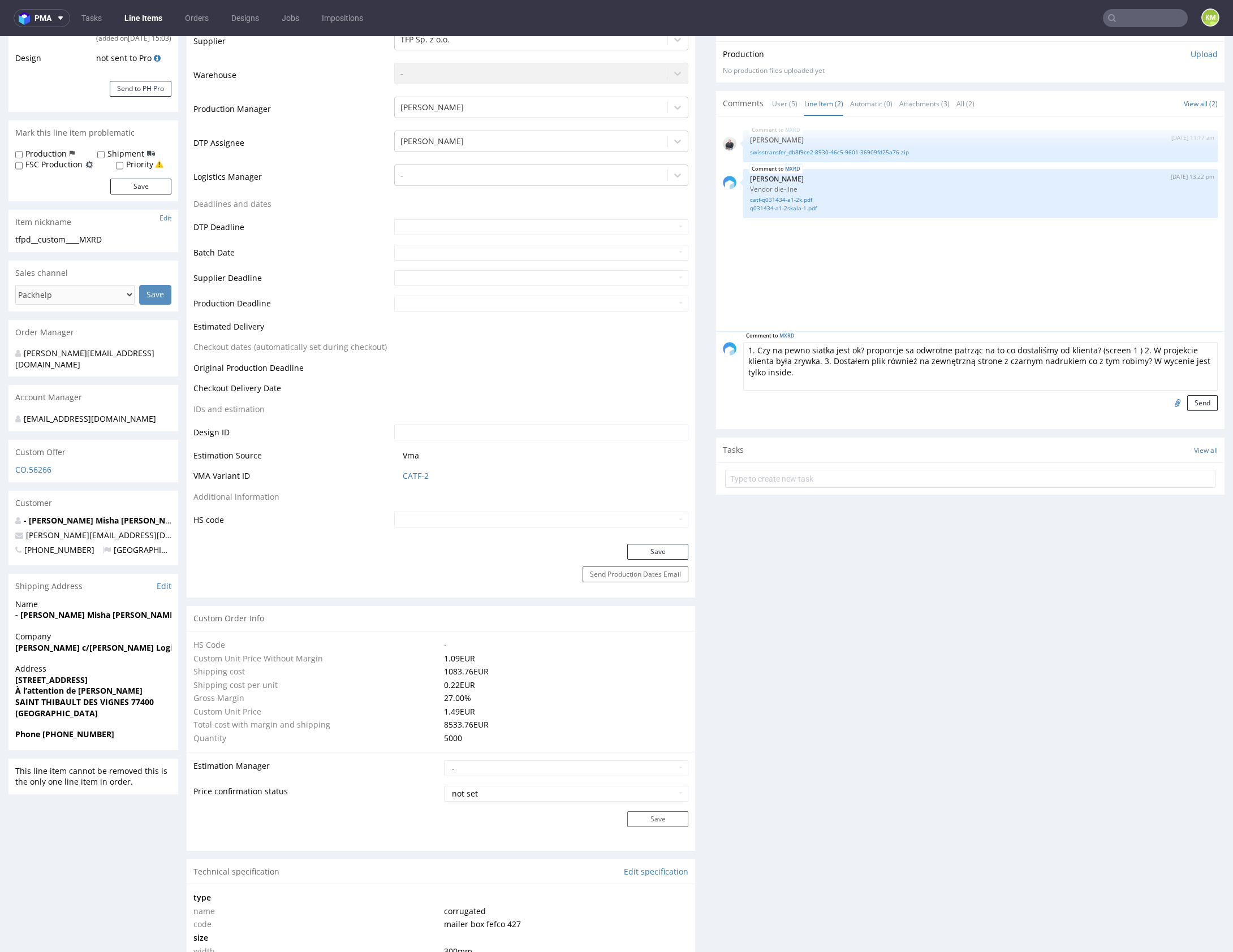
click at [822, 369] on textarea "1. Czy na pewno siatka jest ok? proporcje sa odwrotne patrząc na to co dostaliś…" at bounding box center [980, 367] width 474 height 48
click at [787, 349] on textarea "1. Czy na pewno siatka jest ok? proporcje sa odwrotne patrząc na to co dostaliś…" at bounding box center [980, 367] width 474 height 48
click at [912, 364] on textarea "1. Czy siatka jest ok? proporcje sa odwrotne patrząc na to co dostaliśmy od kli…" at bounding box center [980, 367] width 474 height 48
click at [1105, 364] on textarea "1. Czy siatka jest ok? proporcje sa odwrotne patrząc na to co dostaliśmy od kli…" at bounding box center [980, 367] width 474 height 48
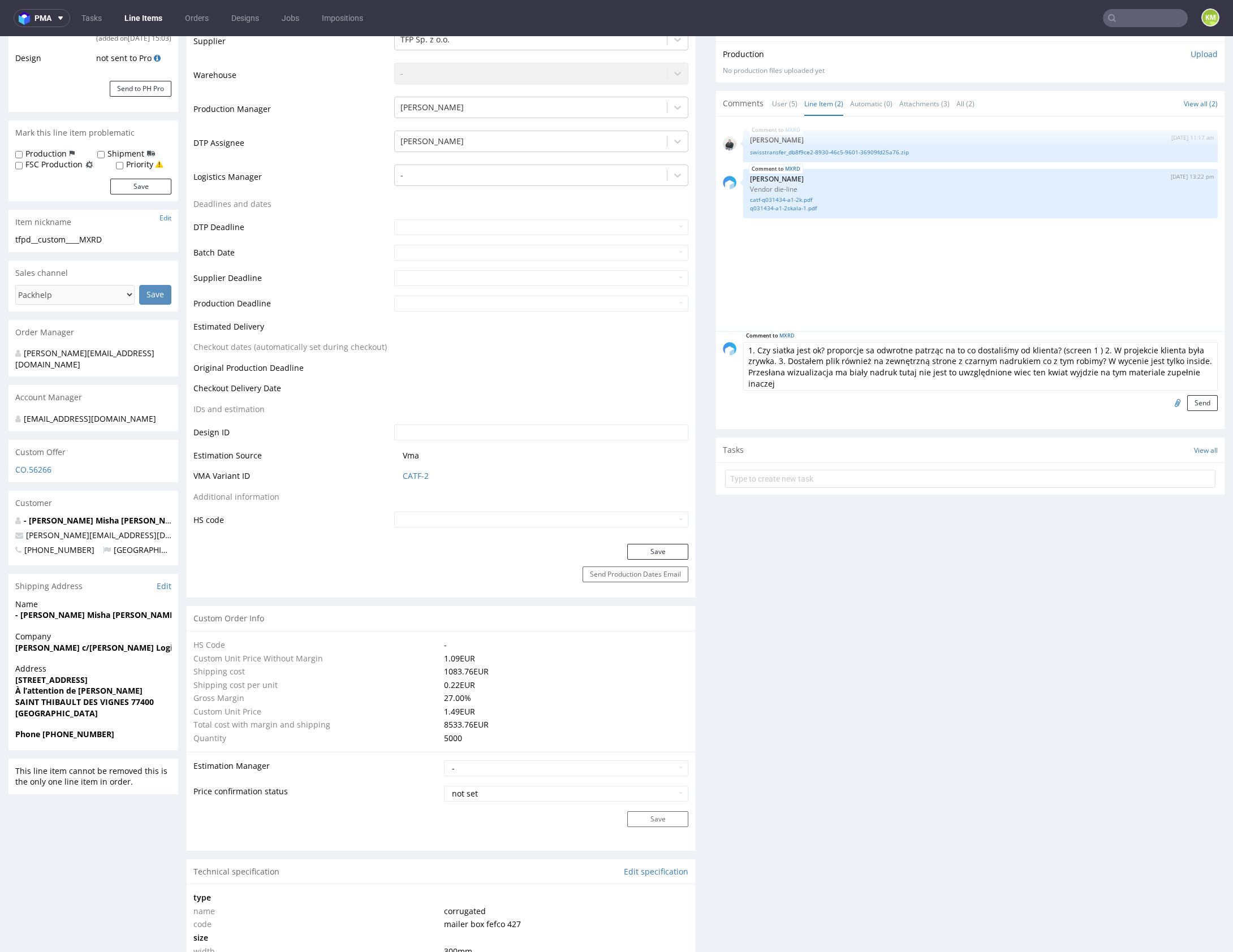
click at [1201, 369] on textarea "1. Czy siatka jest ok? proporcje sa odwrotne patrząc na to co dostaliśmy od kli…" at bounding box center [980, 367] width 474 height 48
click at [1194, 359] on textarea "1. Czy siatka jest ok? proporcje sa odwrotne patrząc na to co dostaliśmy od kli…" at bounding box center [980, 367] width 474 height 48
click at [1202, 368] on textarea "1. Czy siatka jest ok? proporcje sa odwrotne patrząc na to co dostaliśmy od kli…" at bounding box center [980, 367] width 474 height 48
click at [992, 381] on textarea "1. Czy siatka jest ok? proporcje sa odwrotne patrząc na to co dostaliśmy od kli…" at bounding box center [980, 367] width 474 height 48
type textarea "1. Czy siatka jest ok? proporcje sa odwrotne patrząc na to co dostaliśmy od kli…"
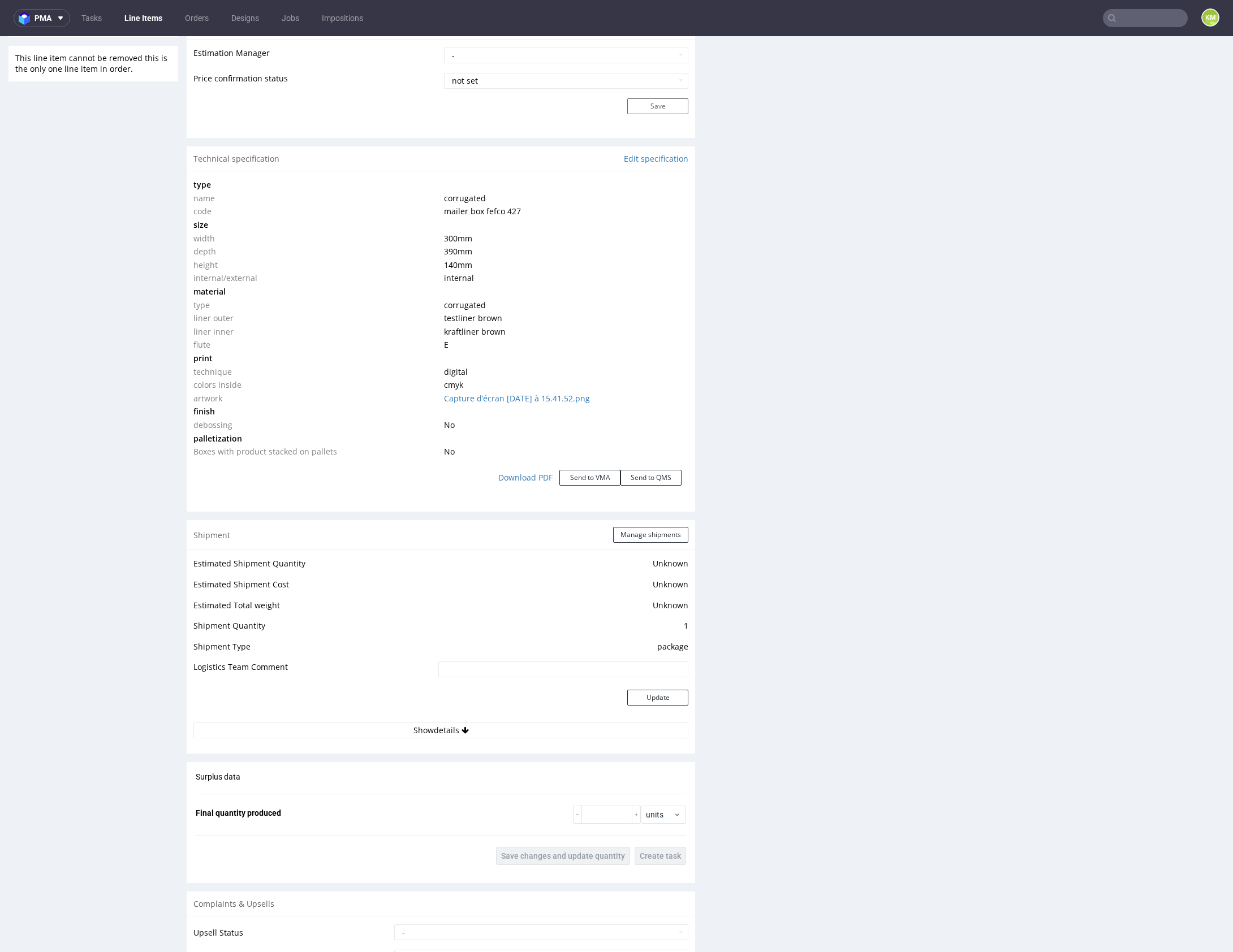
scroll to position [0, 0]
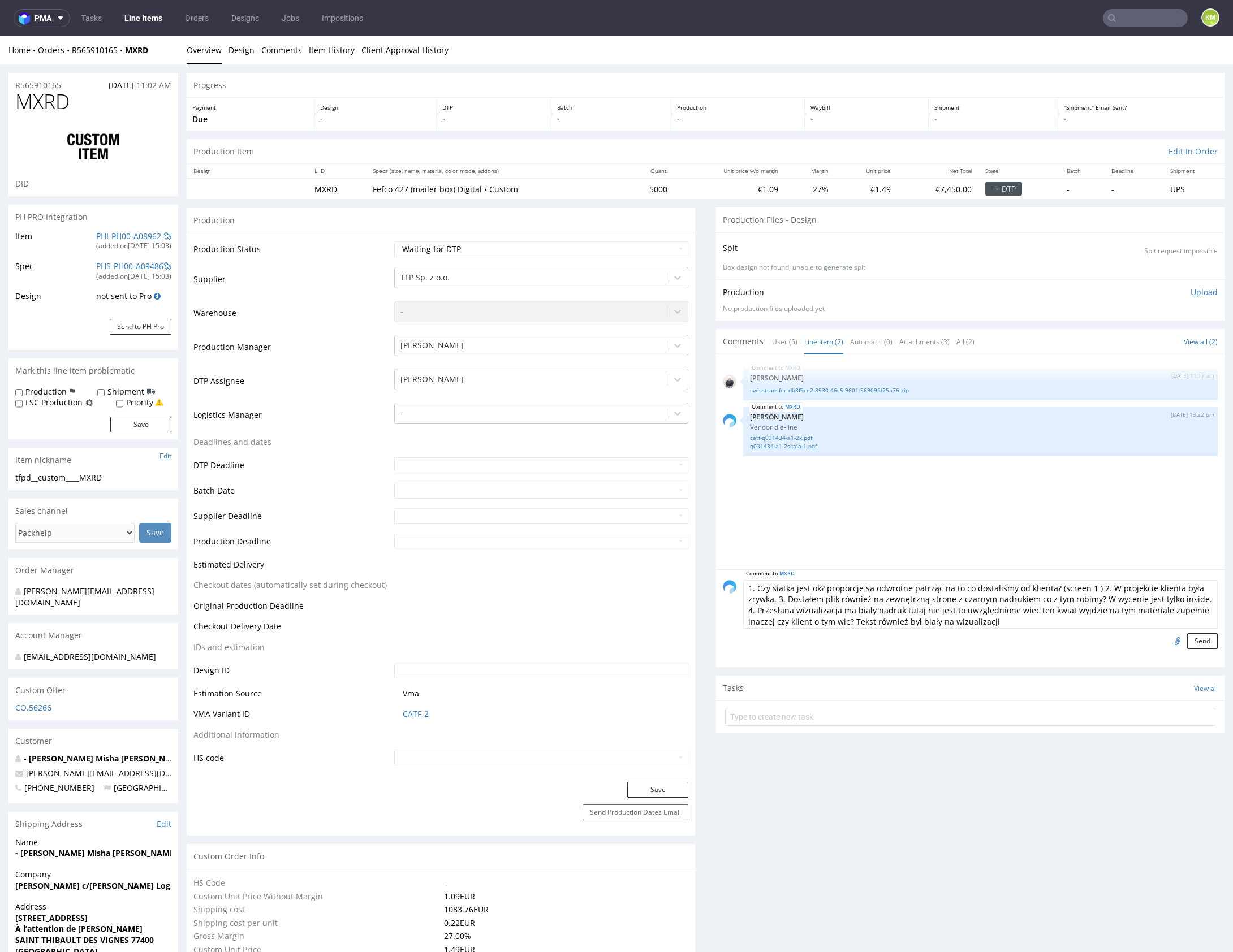
drag, startPoint x: 1044, startPoint y: 618, endPoint x: 1065, endPoint y: 618, distance: 21.0
click at [1044, 618] on textarea "1. Czy siatka jest ok? proporcje sa odwrotne patrząc na to co dostaliśmy od kli…" at bounding box center [980, 605] width 474 height 48
click at [1187, 638] on button "Send" at bounding box center [1202, 641] width 31 height 16
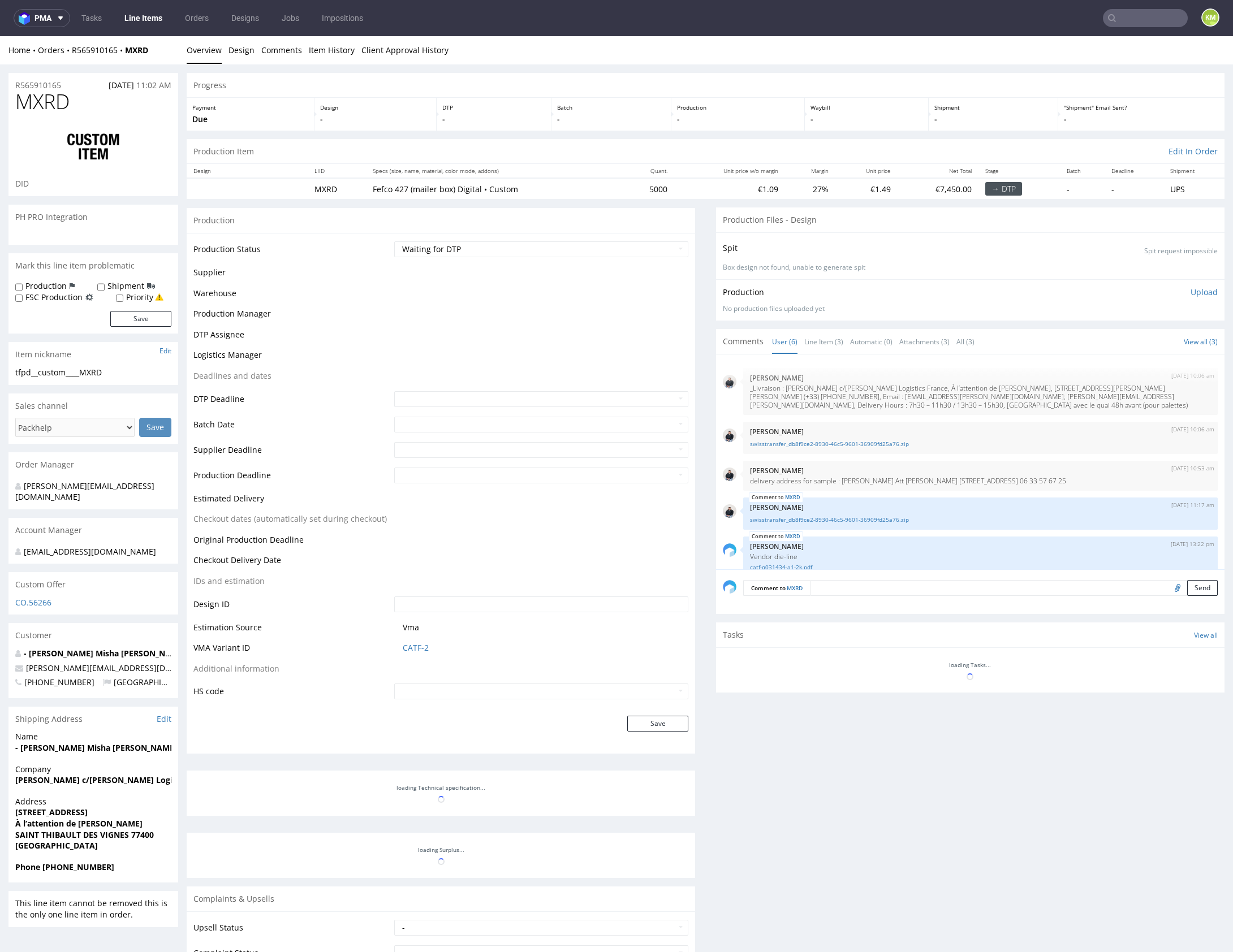
click at [624, 250] on select "Waiting for Artwork Waiting for Diecut Waiting for Mockup Waiting for DTP Waiti…" at bounding box center [541, 250] width 294 height 16
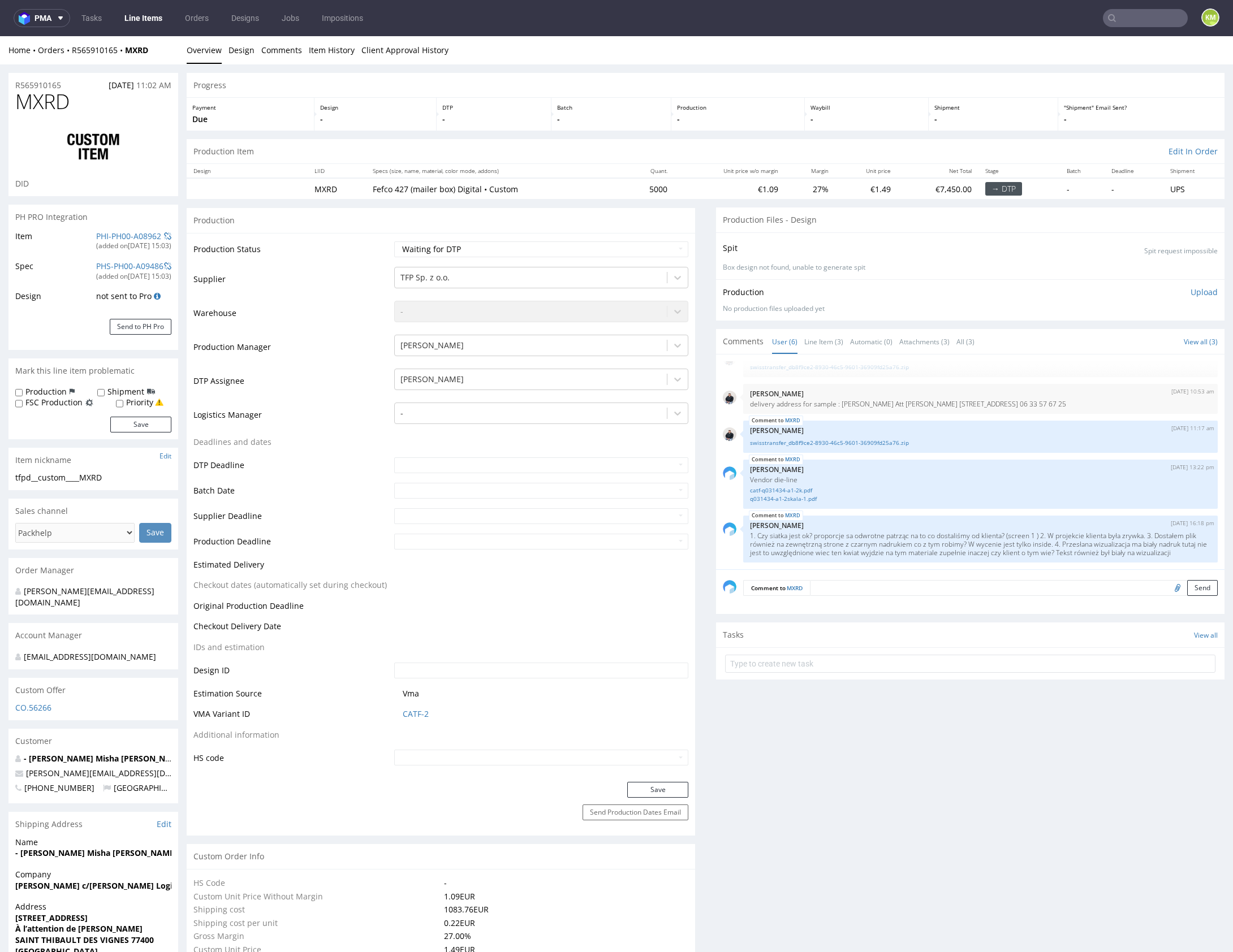
select select "dtp_issue"
click at [394, 242] on select "Waiting for Artwork Waiting for Diecut Waiting for Mockup Waiting for DTP Waiti…" at bounding box center [541, 250] width 294 height 16
click at [673, 793] on button "Save" at bounding box center [658, 790] width 61 height 16
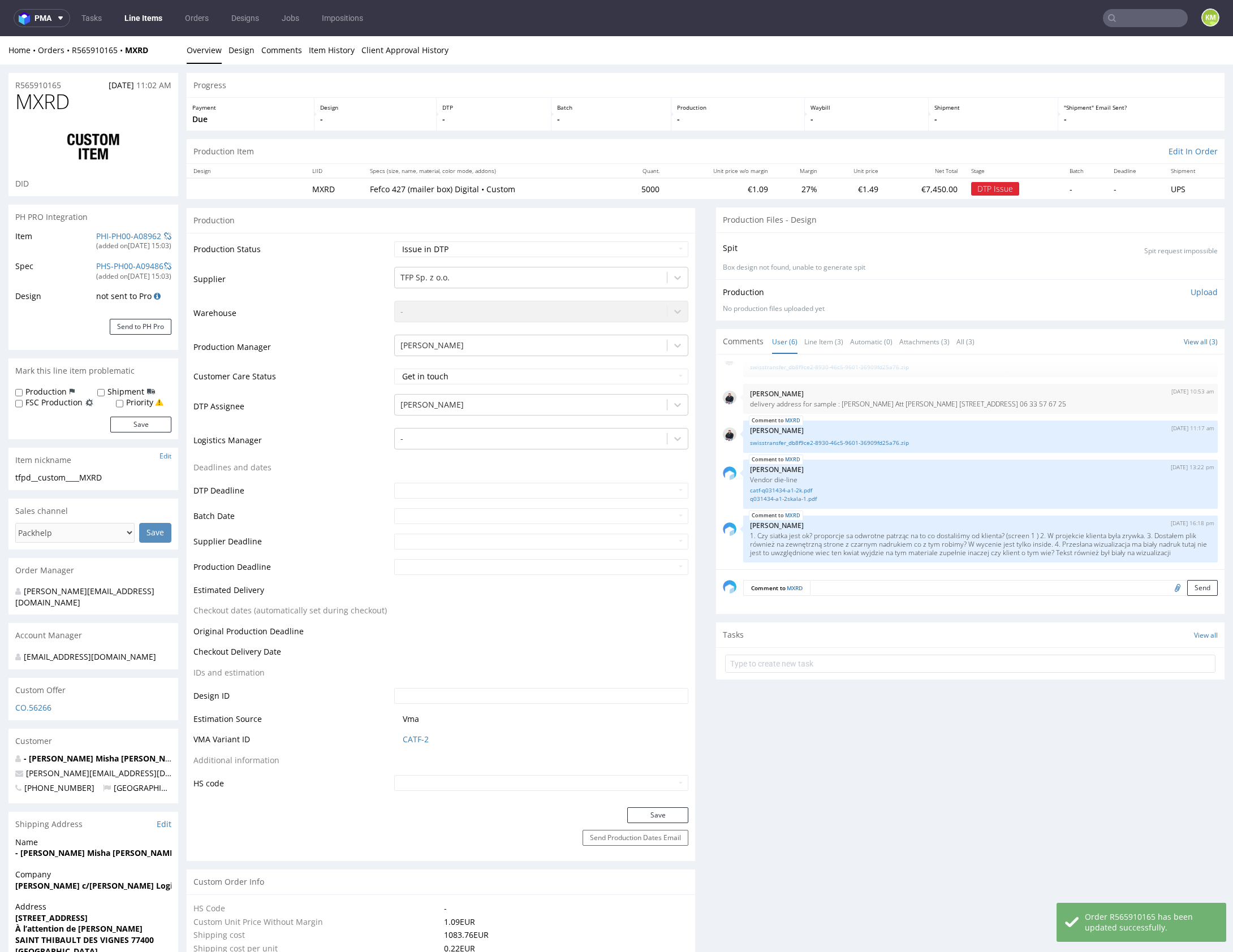
click at [42, 100] on span "MXRD" at bounding box center [42, 102] width 54 height 23
copy span "MXRD"
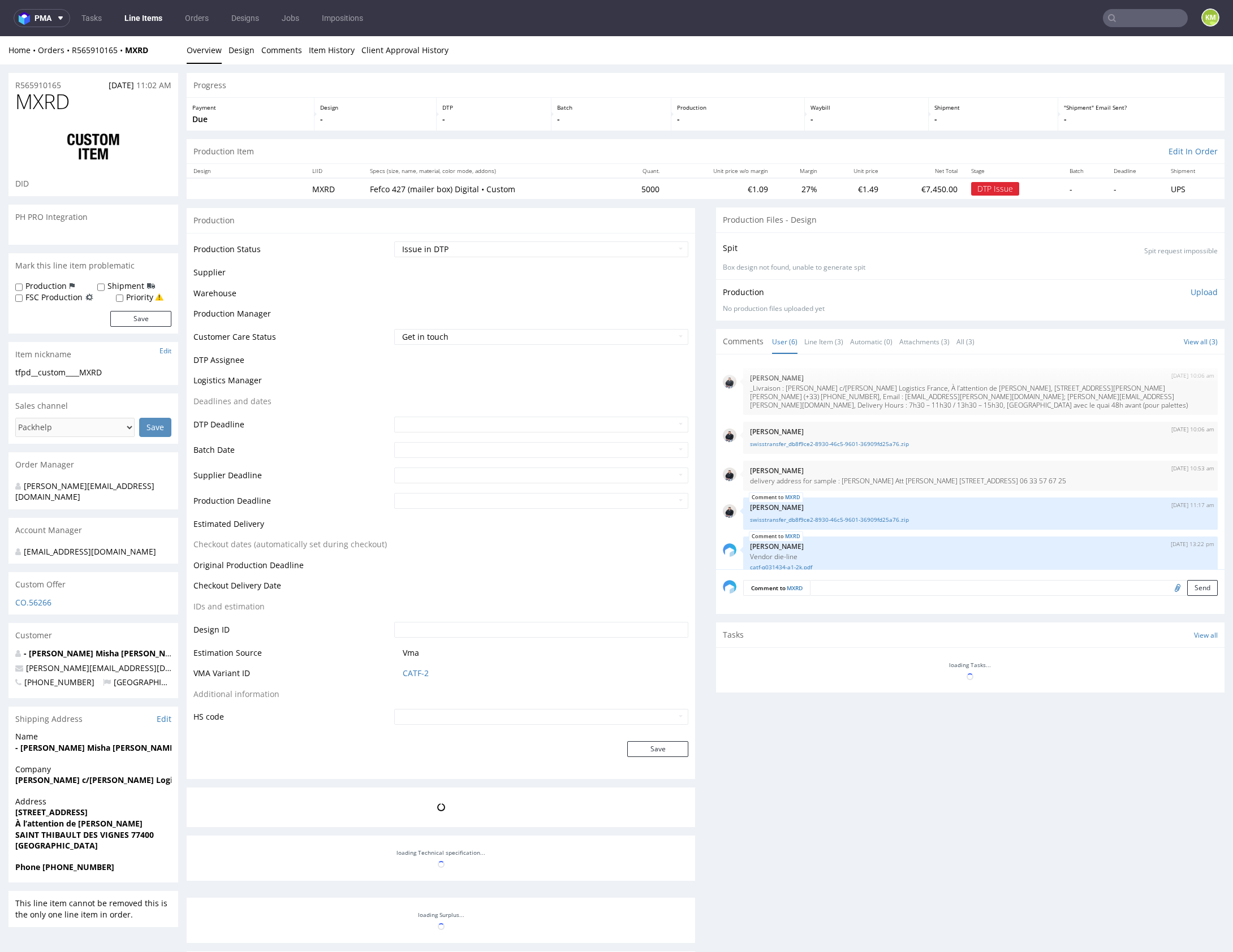
scroll to position [86, 0]
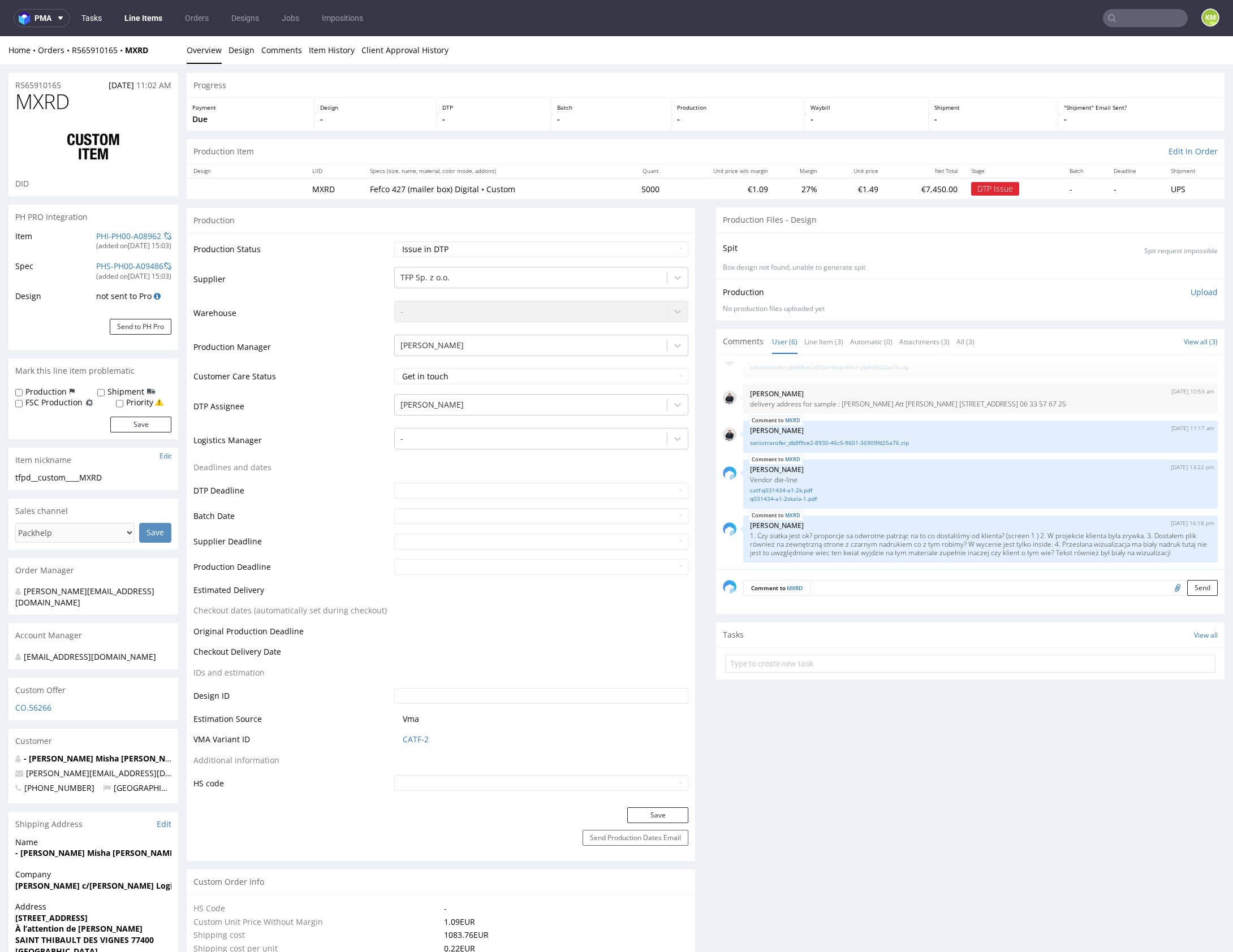
click at [95, 21] on link "Tasks" at bounding box center [92, 18] width 34 height 18
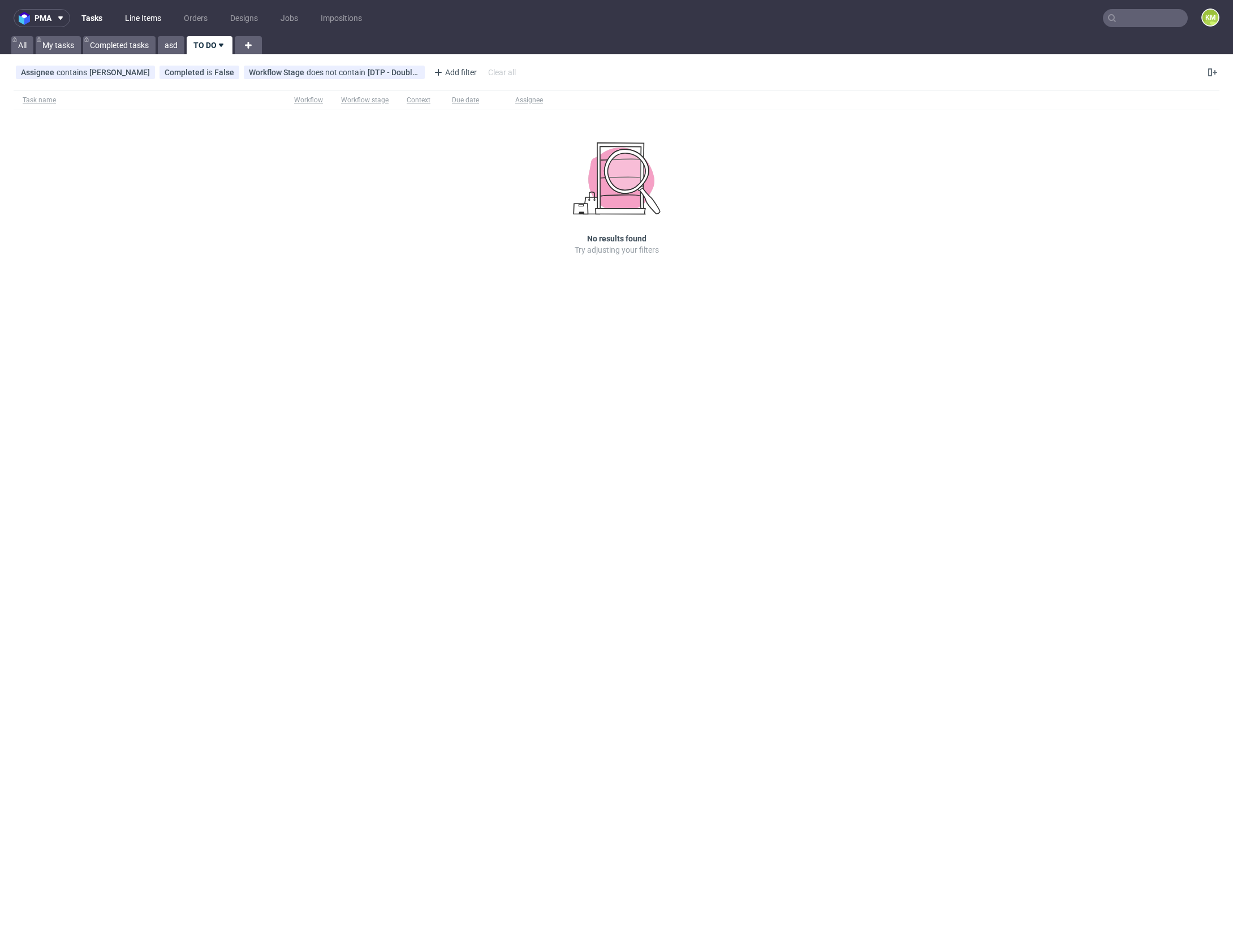
click at [143, 20] on link "Line Items" at bounding box center [143, 18] width 50 height 18
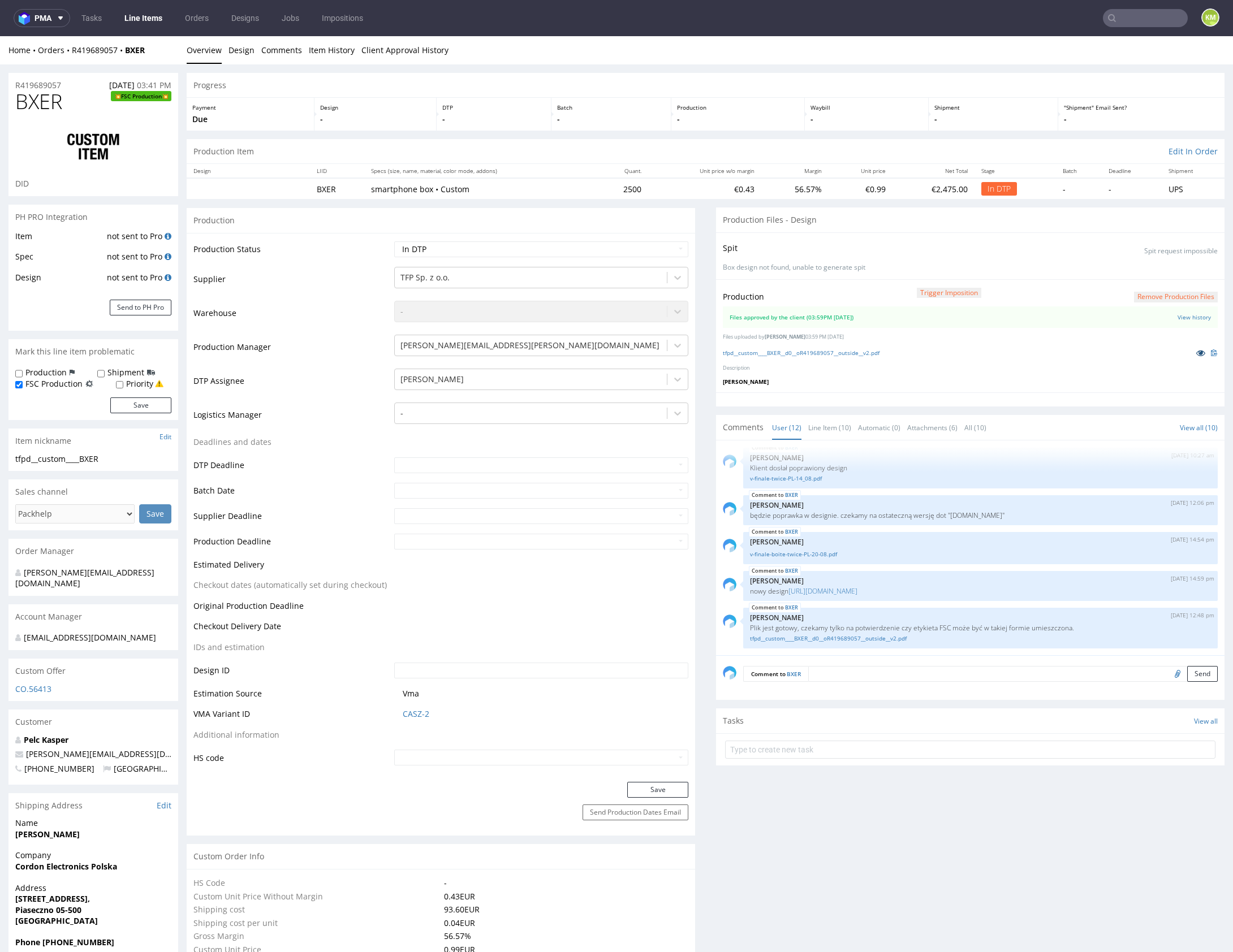
click at [1196, 352] on icon at bounding box center [1200, 352] width 9 height 8
click at [593, 245] on select "Waiting for Artwork Waiting for Diecut Waiting for Mockup Waiting for DTP Waiti…" at bounding box center [541, 250] width 294 height 16
select select "dtp_waiting_for_double_check"
click at [394, 242] on select "Waiting for Artwork Waiting for Diecut Waiting for Mockup Waiting for DTP Waiti…" at bounding box center [541, 250] width 294 height 16
click at [655, 788] on button "Save" at bounding box center [658, 790] width 61 height 16
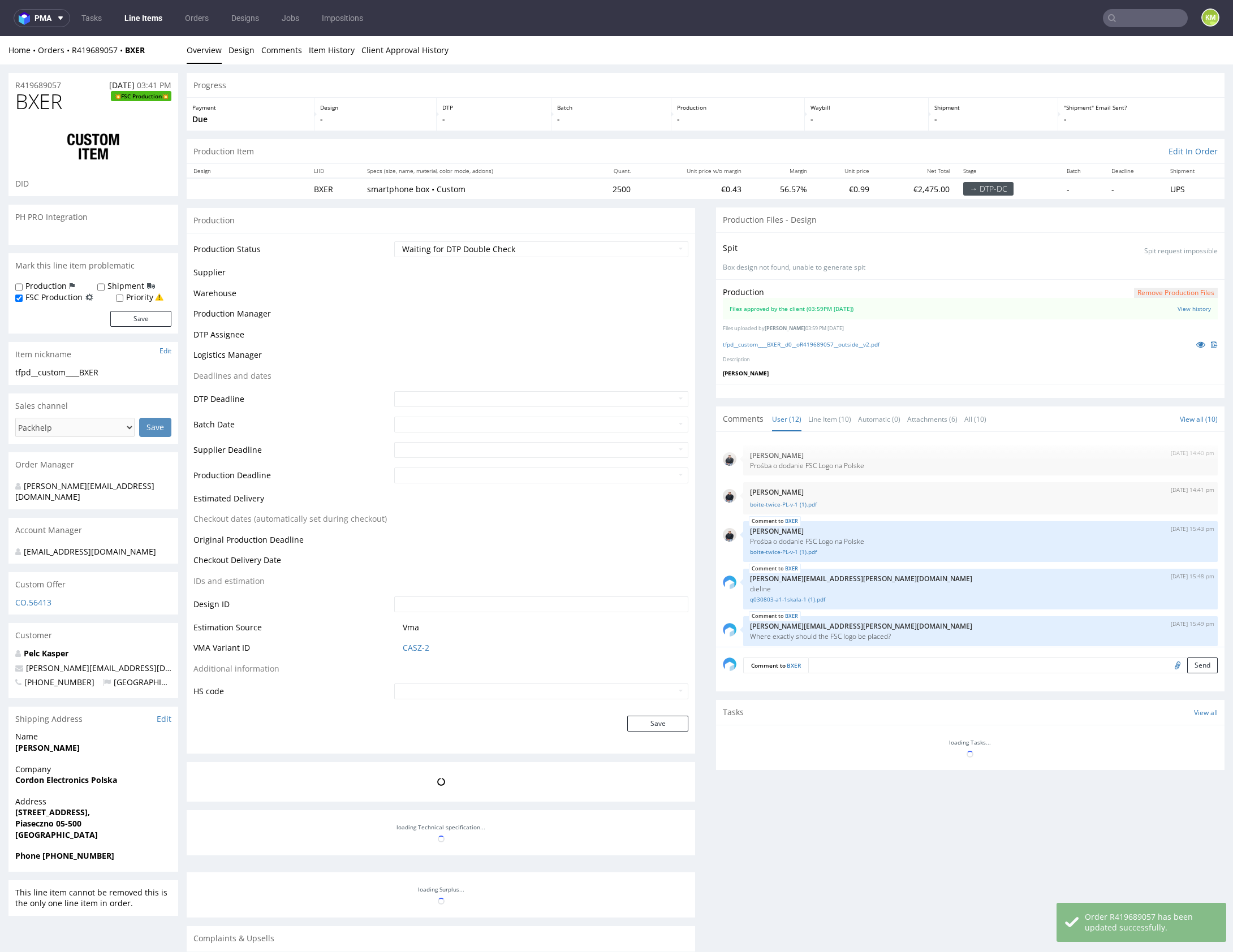
scroll to position [304, 0]
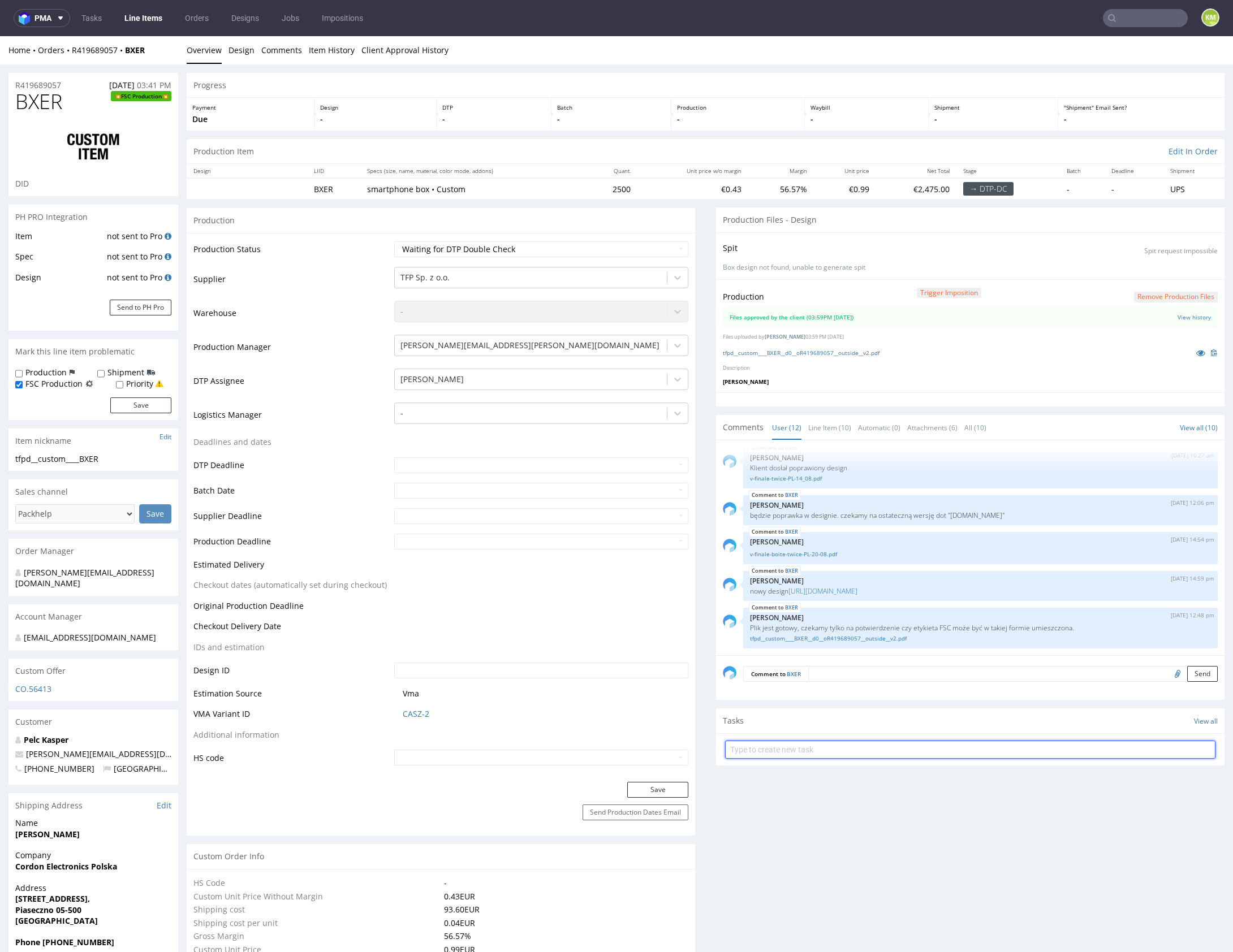
click at [832, 747] on input "text" at bounding box center [971, 749] width 491 height 18
type input "dch"
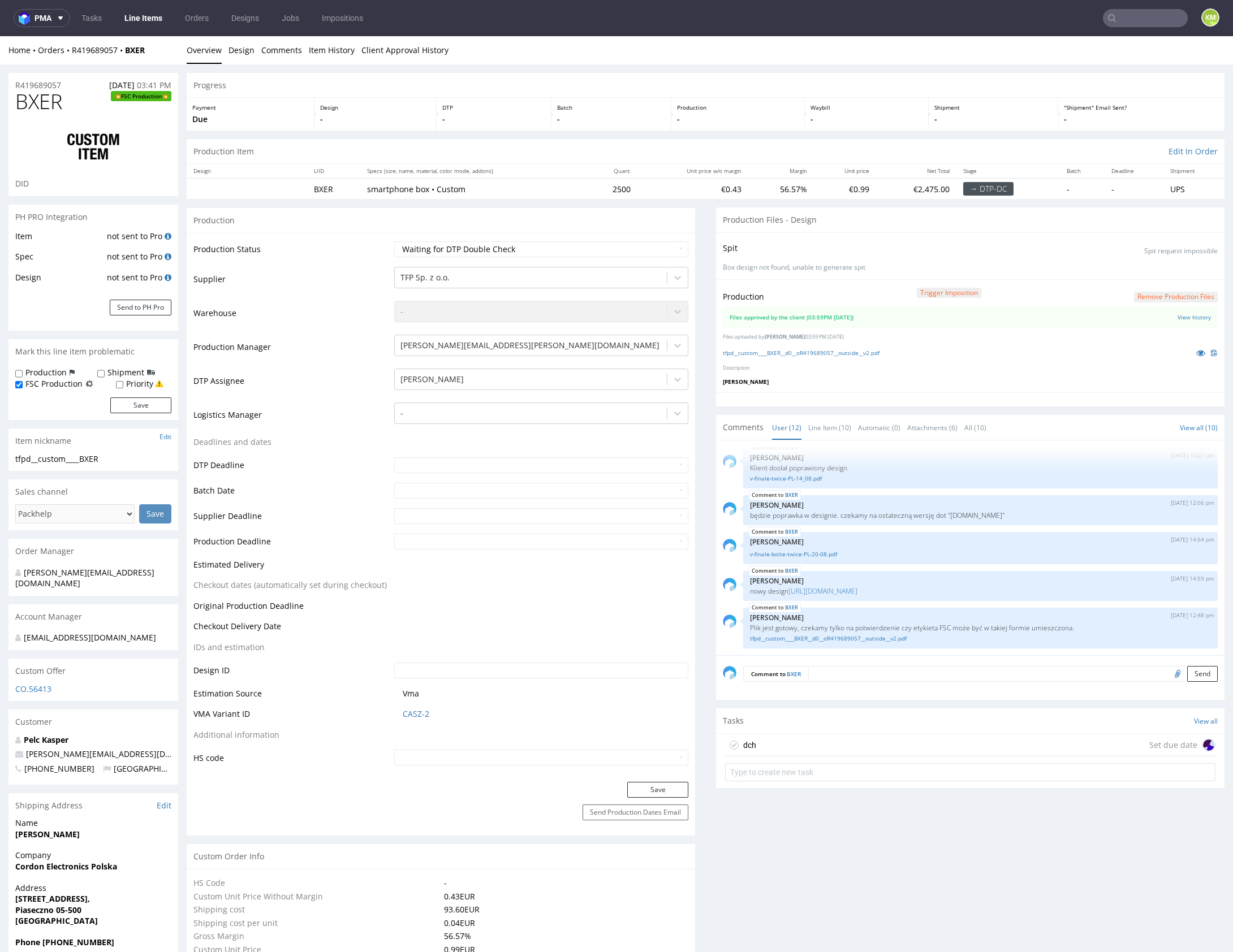
click at [807, 744] on div "dch Set due date" at bounding box center [971, 745] width 491 height 23
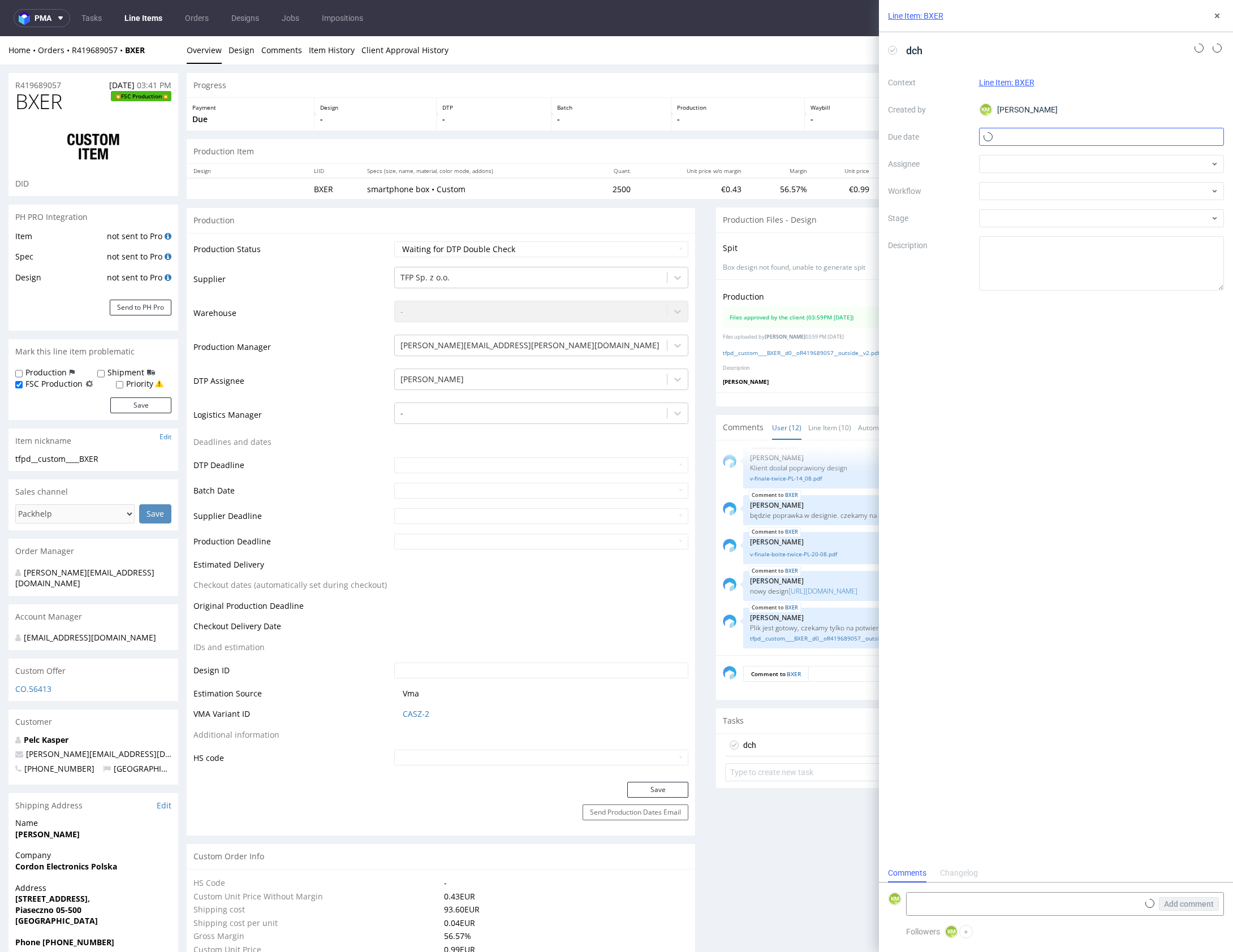
scroll to position [9, 0]
click at [1025, 138] on input "text" at bounding box center [1102, 136] width 245 height 18
click at [1097, 283] on span "27" at bounding box center [1101, 284] width 9 height 11
type input "[DATE]"
click at [1025, 164] on div at bounding box center [1102, 163] width 245 height 18
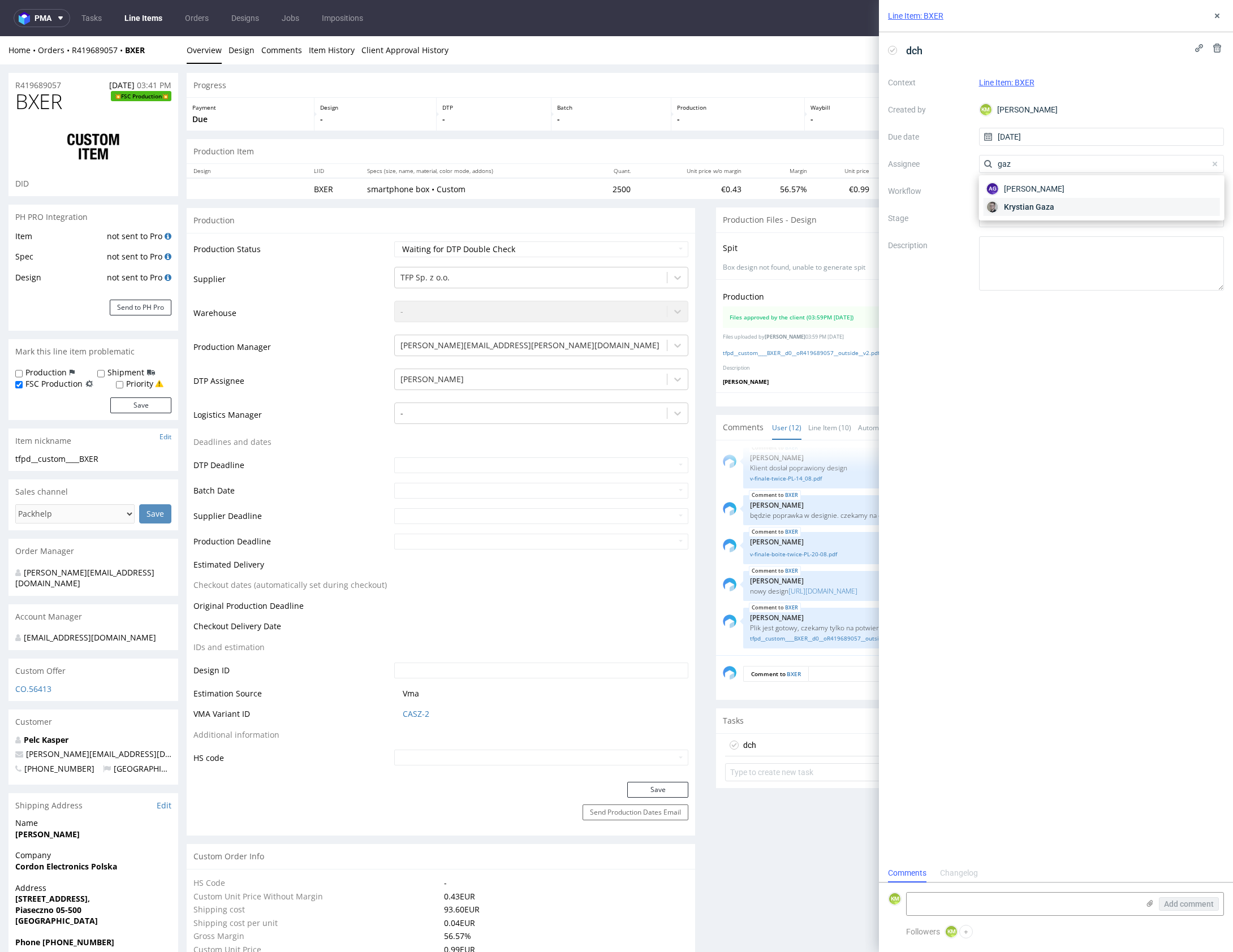
type input "gaz"
click at [1034, 202] on span "Krystian Gaza" at bounding box center [1029, 207] width 51 height 11
click at [1028, 187] on div at bounding box center [1102, 190] width 245 height 18
click at [1052, 232] on div "DTP - Double Check" at bounding box center [1101, 232] width 236 height 21
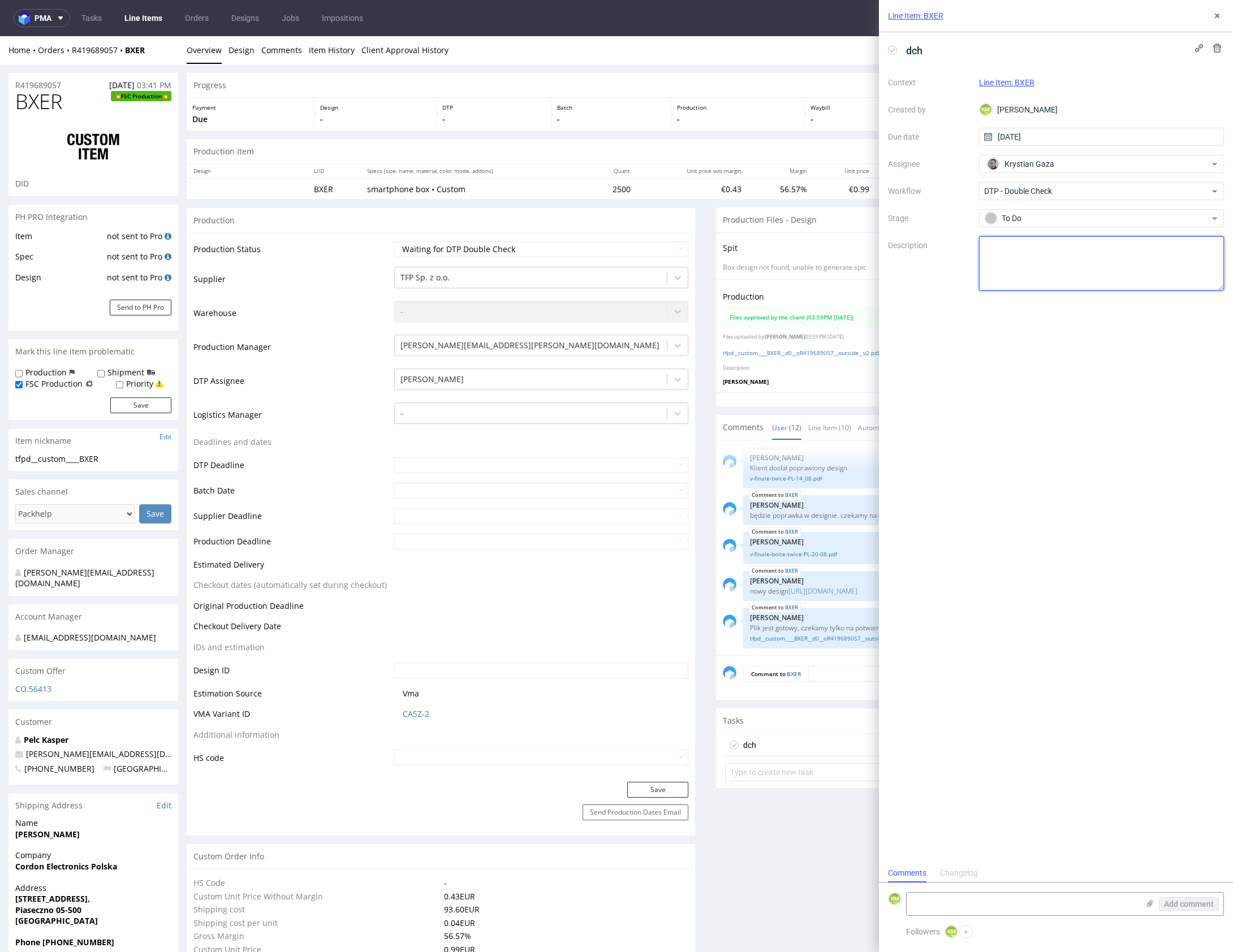
click at [1052, 252] on textarea at bounding box center [1102, 263] width 245 height 54
click at [1106, 250] on textarea "FSC podmieniłem bo mieli zdeformaowane" at bounding box center [1102, 263] width 245 height 54
type textarea "FSC podmieniłem bo mieli zdeformowane lekko"
click at [1175, 339] on div "dch Context Line Item: BXER Created by KM Karol Markowski Due date 27/08/2025 A…" at bounding box center [1055, 448] width 354 height 832
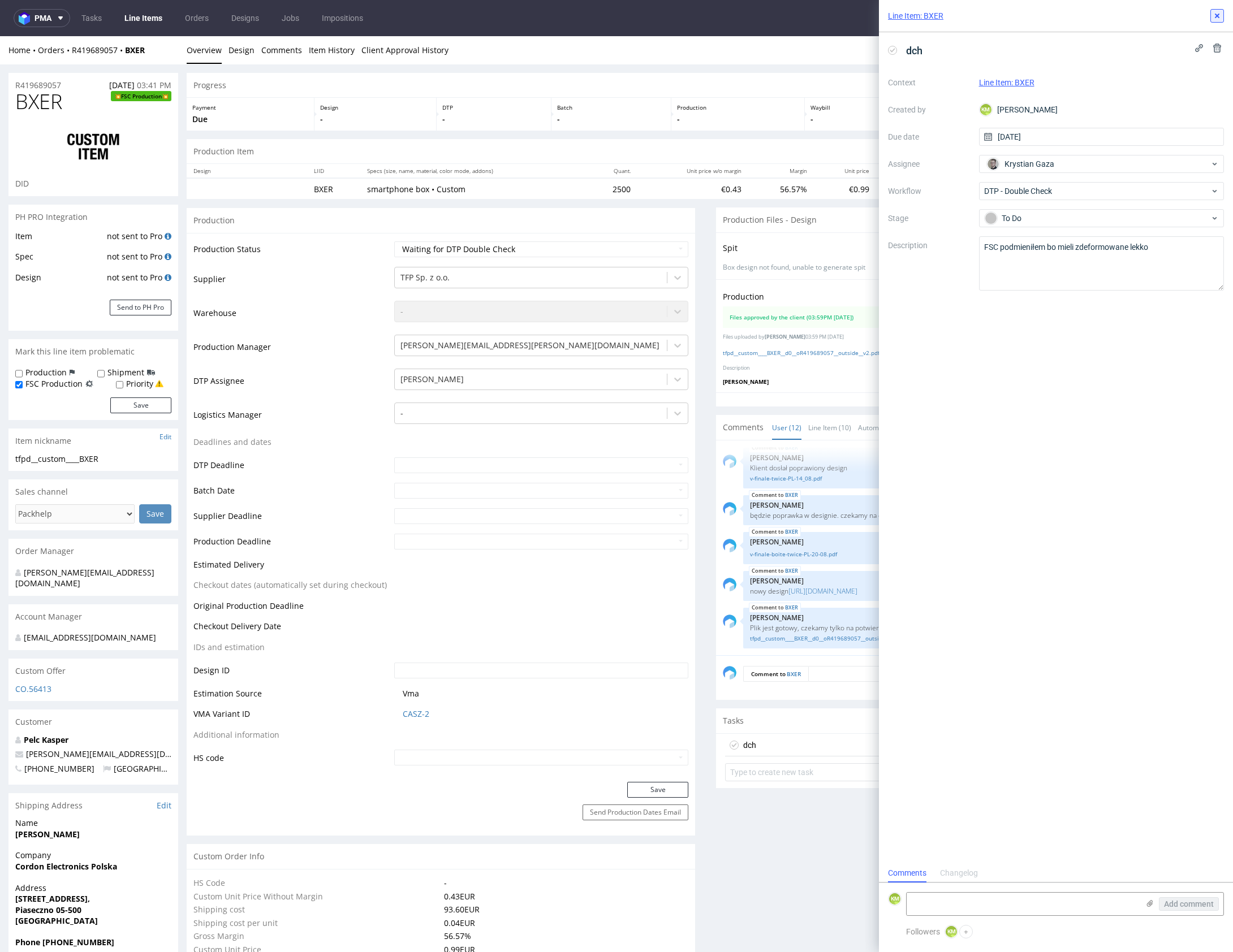
click at [1216, 14] on use at bounding box center [1217, 16] width 4 height 4
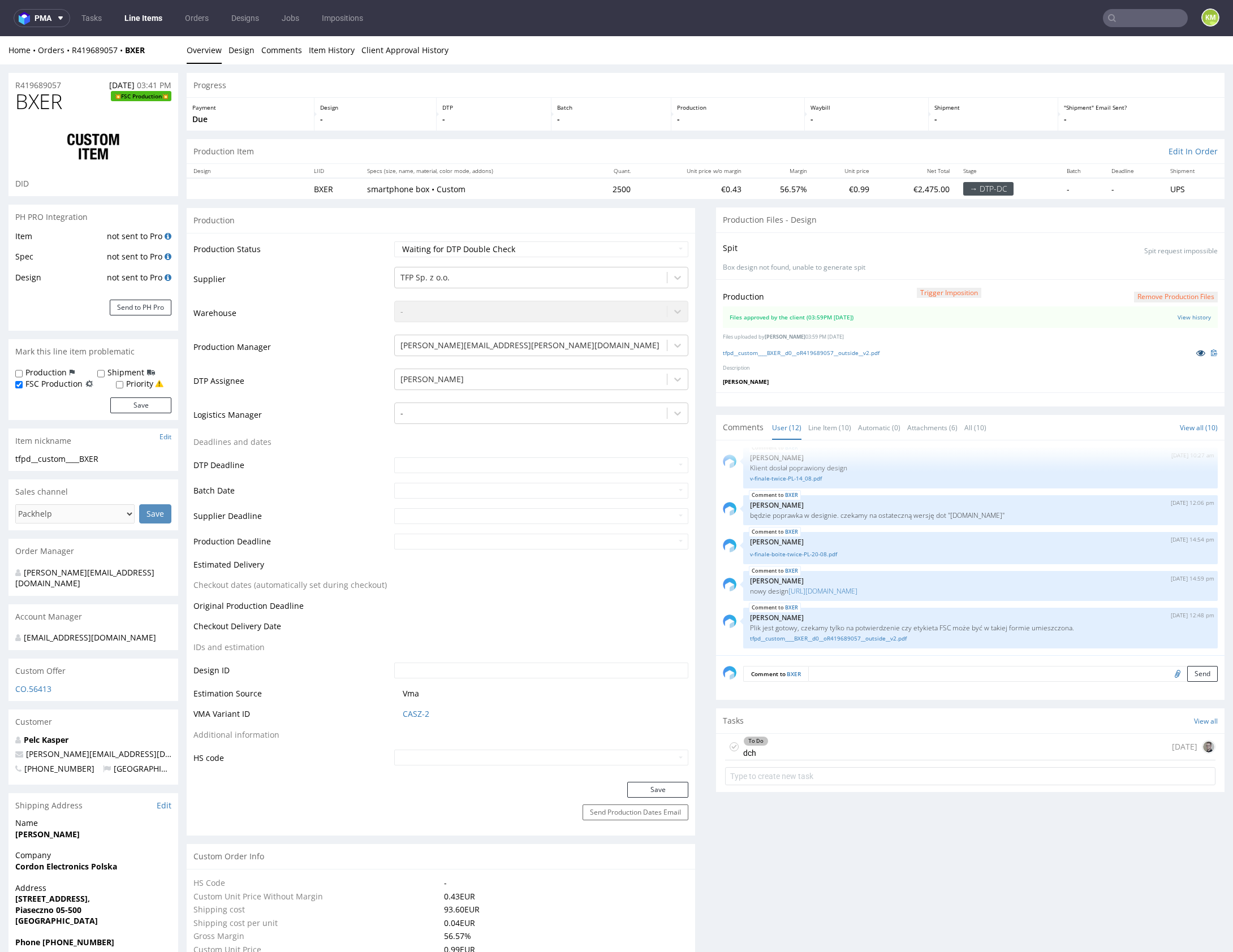
click at [1196, 354] on icon at bounding box center [1200, 352] width 9 height 8
click at [872, 744] on div "To Do dch today" at bounding box center [971, 747] width 491 height 26
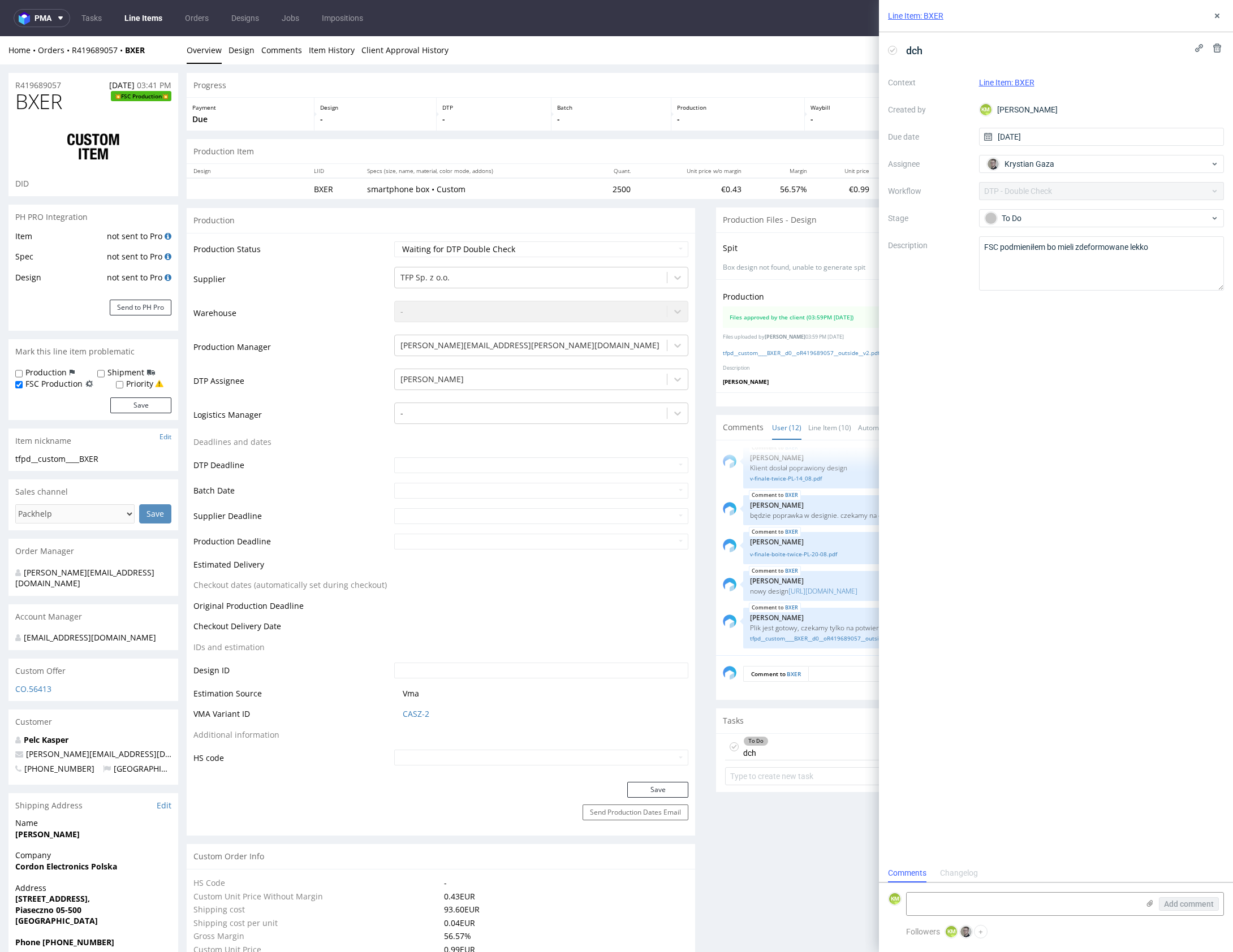
scroll to position [9, 0]
drag, startPoint x: 1213, startPoint y: 13, endPoint x: 1204, endPoint y: 9, distance: 9.8
click at [1214, 13] on icon at bounding box center [1217, 16] width 9 height 9
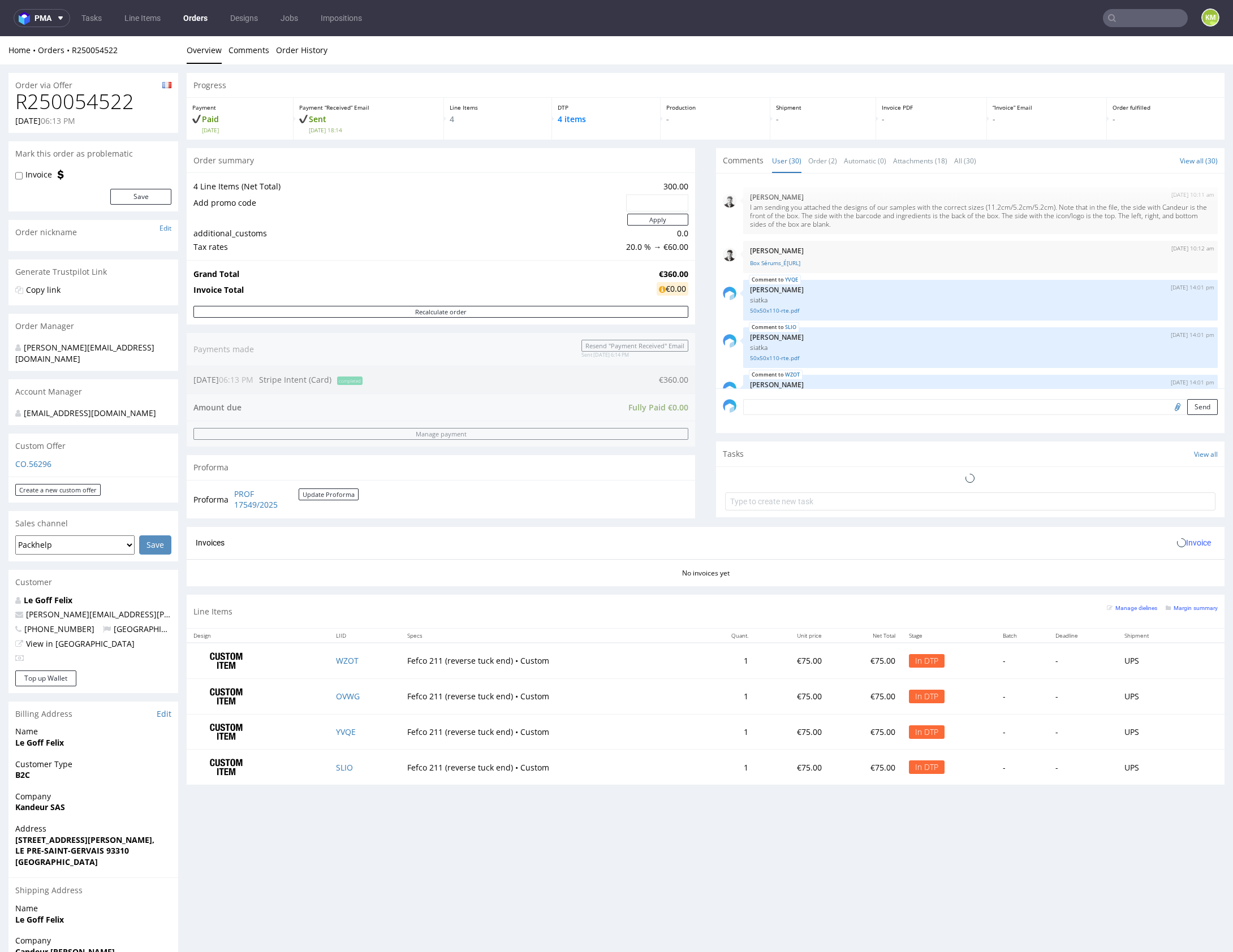
scroll to position [1155, 0]
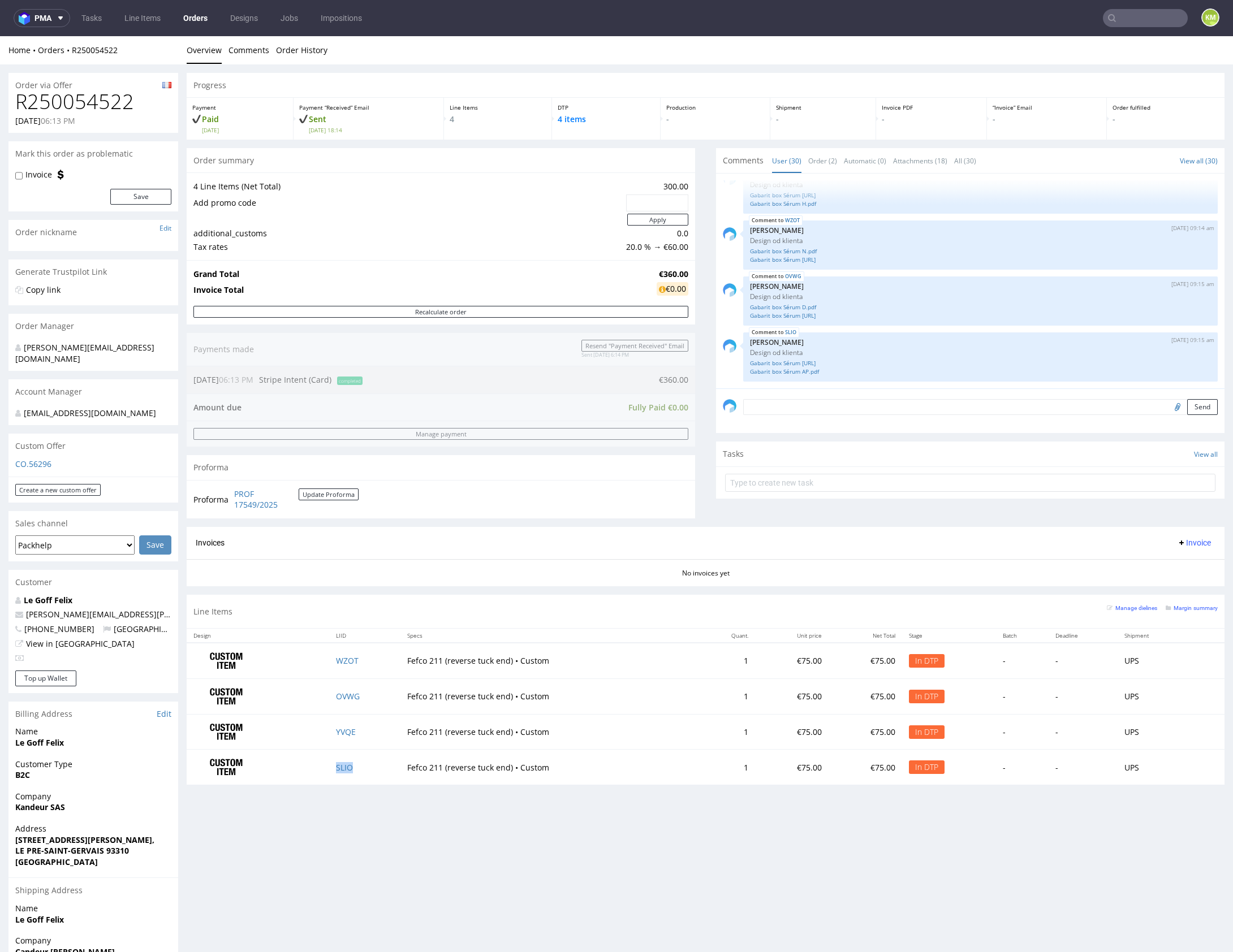
drag, startPoint x: 371, startPoint y: 773, endPoint x: 372, endPoint y: 758, distance: 15.0
click at [372, 773] on td "SLIO" at bounding box center [365, 767] width 71 height 35
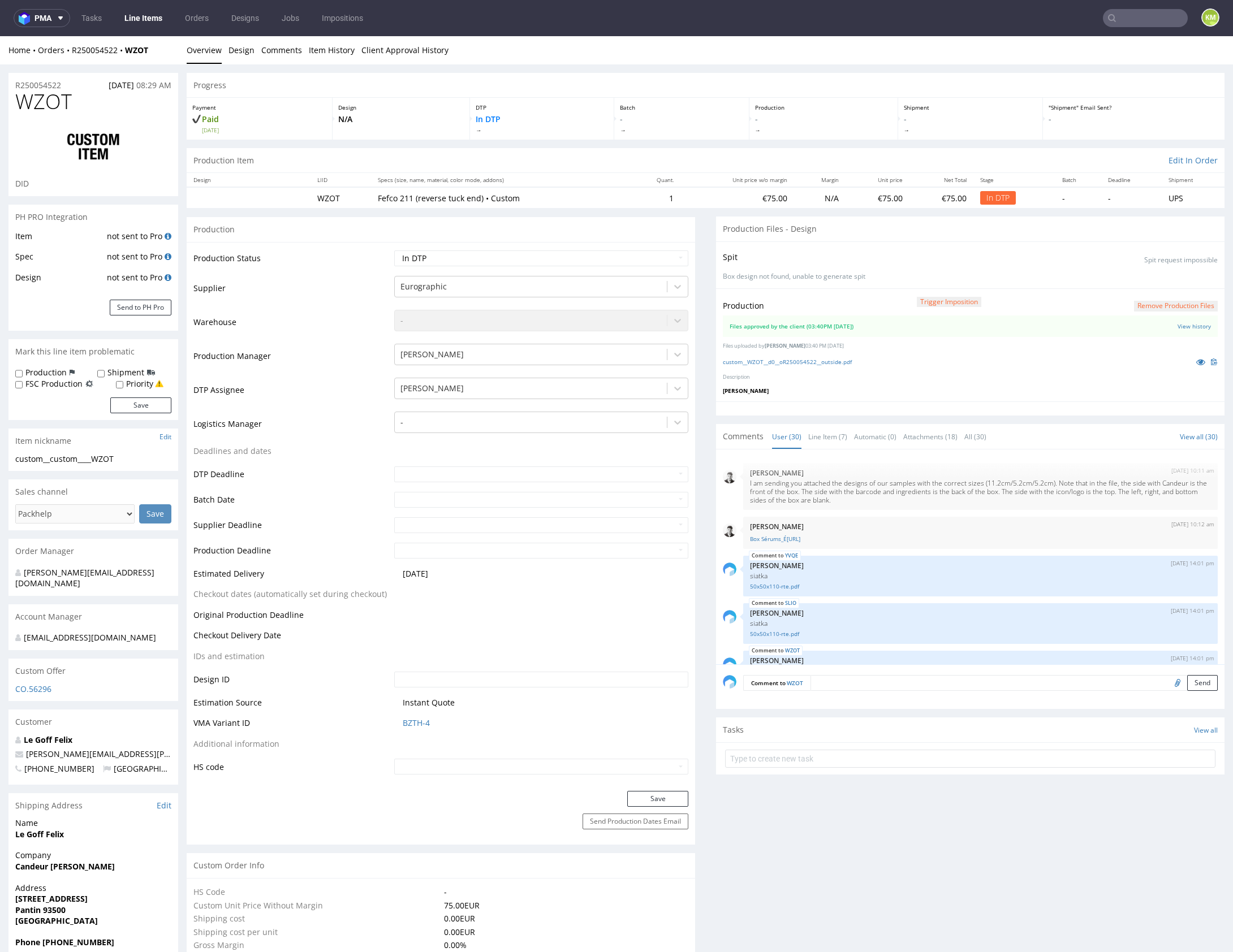
scroll to position [1155, 0]
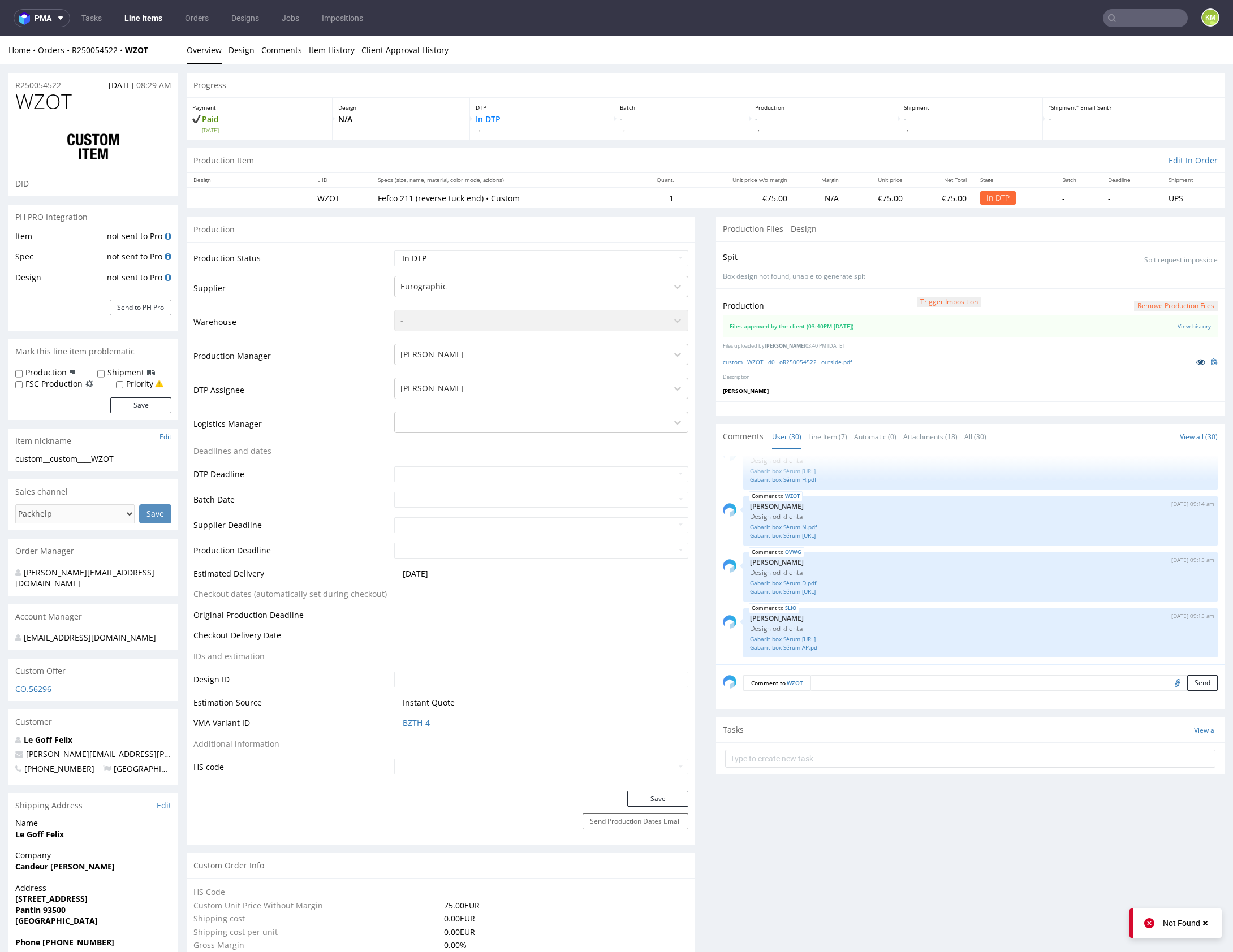
click at [1196, 362] on icon at bounding box center [1200, 362] width 9 height 8
click at [1196, 360] on icon at bounding box center [1200, 362] width 9 height 8
click at [593, 257] on select "Waiting for Artwork Waiting for Diecut Waiting for Mockup Waiting for DTP Waiti…" at bounding box center [541, 258] width 294 height 16
select select "dtp_waiting_for_double_check"
click at [394, 250] on select "Waiting for Artwork Waiting for Diecut Waiting for Mockup Waiting for DTP Waiti…" at bounding box center [541, 258] width 294 height 16
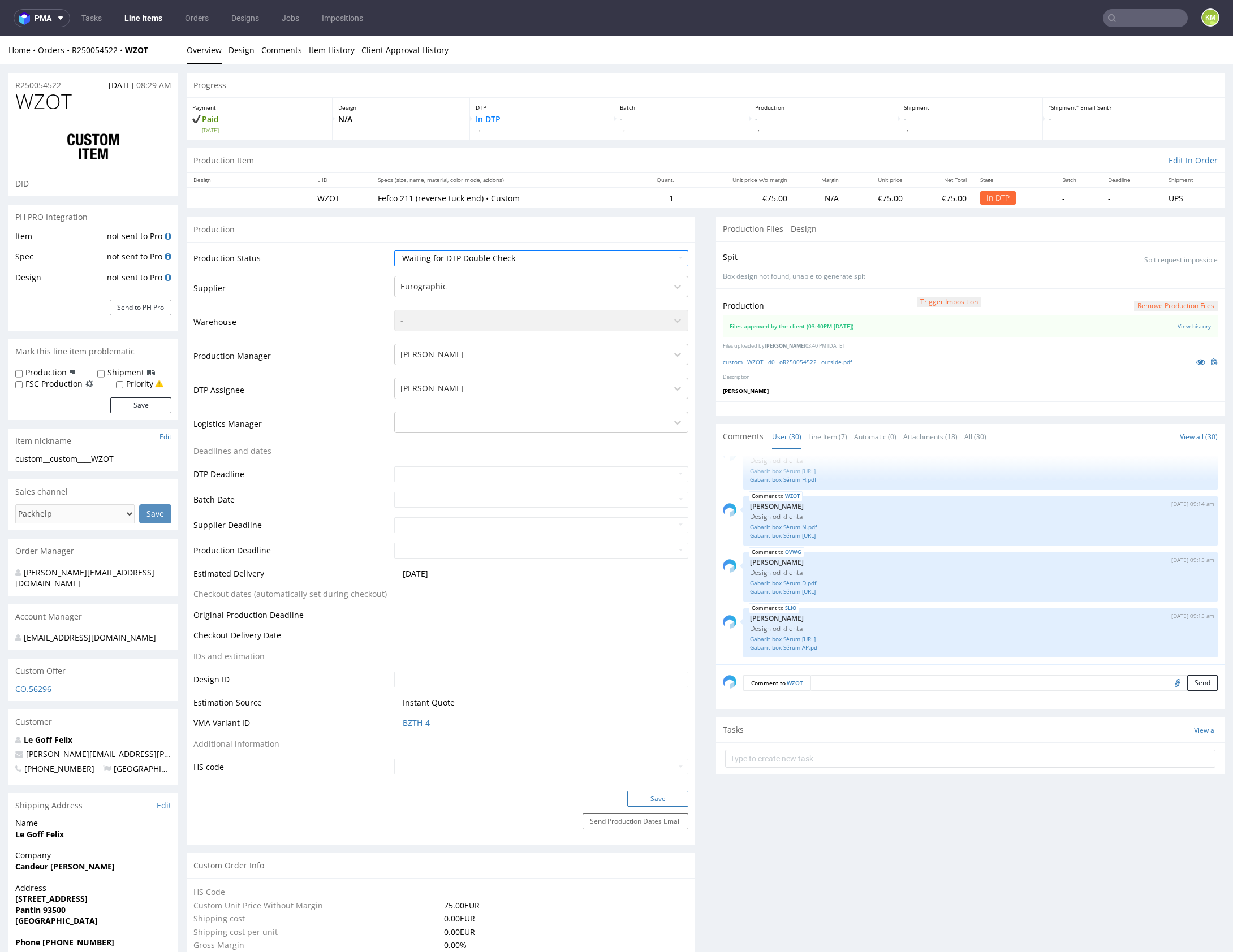
click at [667, 795] on button "Save" at bounding box center [658, 799] width 61 height 16
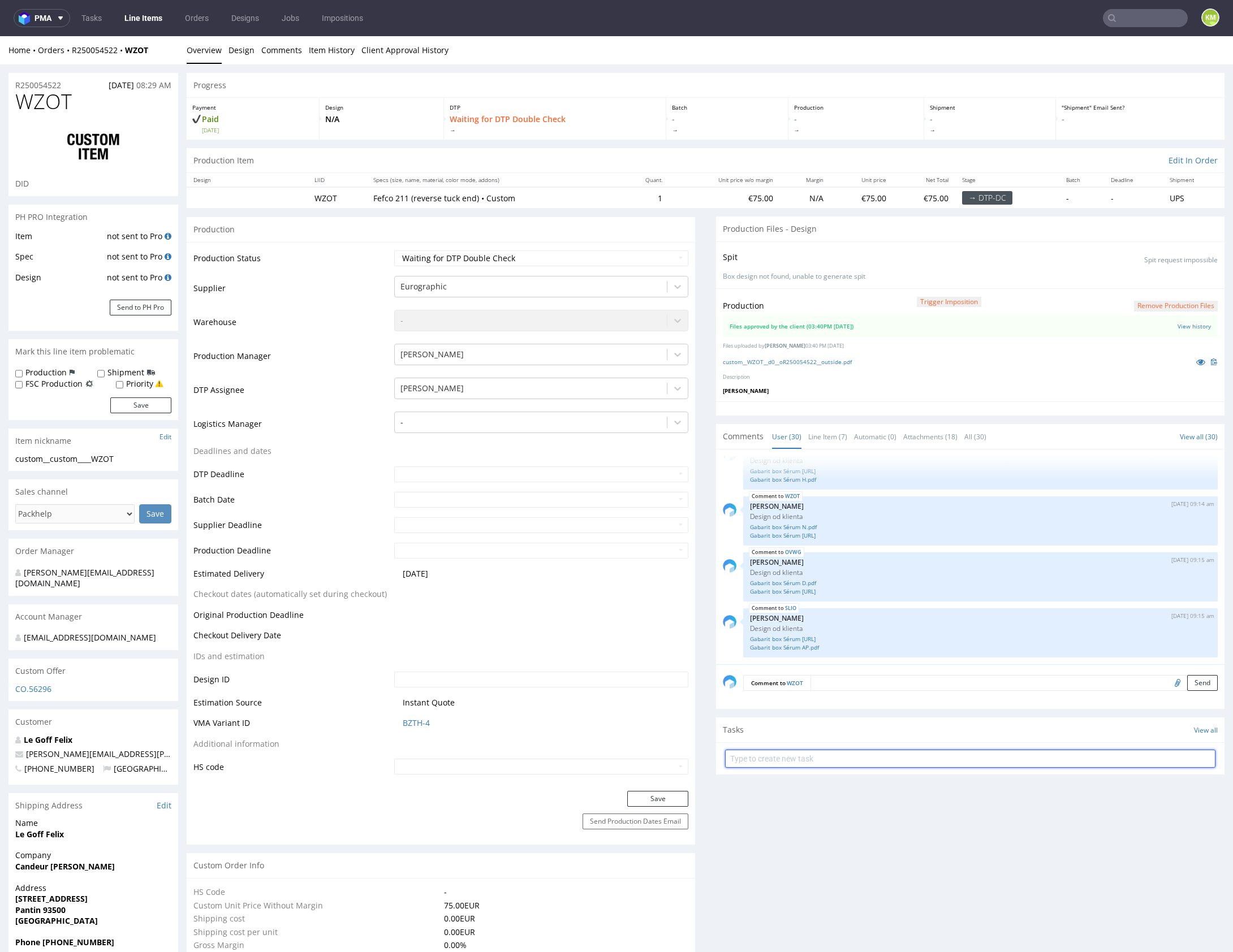
click at [812, 750] on input "text" at bounding box center [971, 759] width 491 height 18
click at [734, 756] on input "dch 1/4" at bounding box center [971, 759] width 491 height 18
click at [777, 756] on input "dch 1/4" at bounding box center [971, 759] width 491 height 18
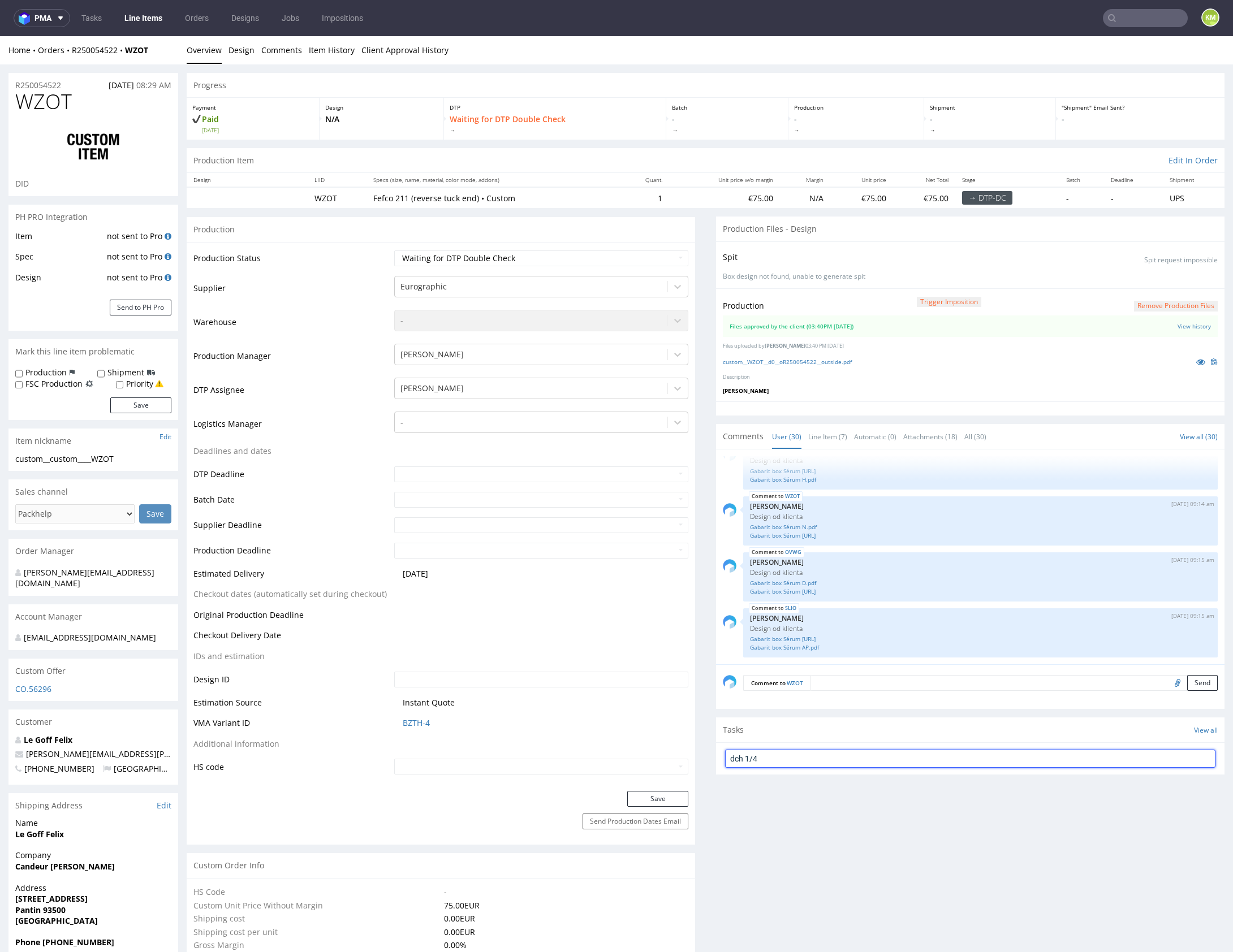
type input "dch 1/4"
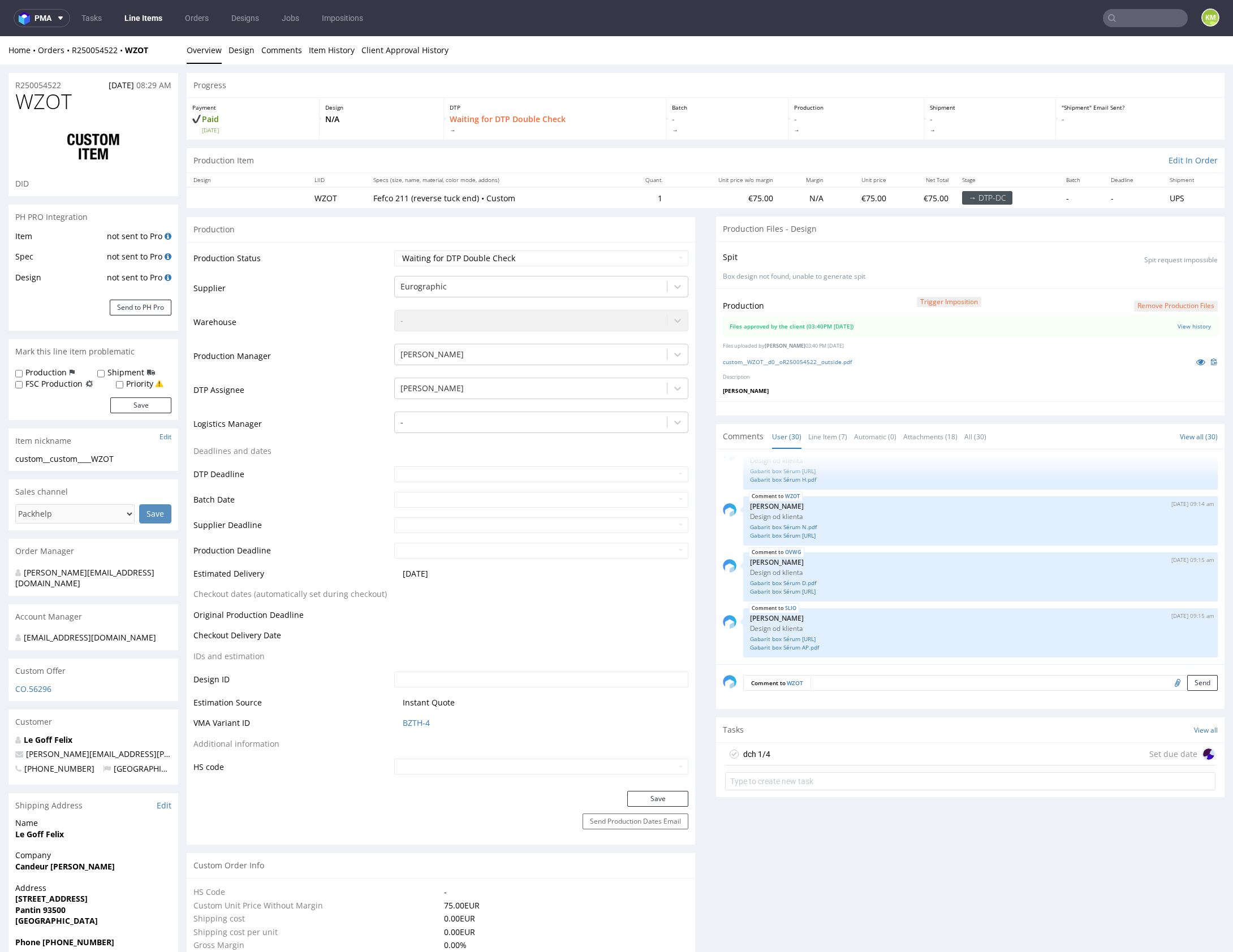
click at [806, 758] on div "dch 1/4 Set due date" at bounding box center [971, 754] width 491 height 23
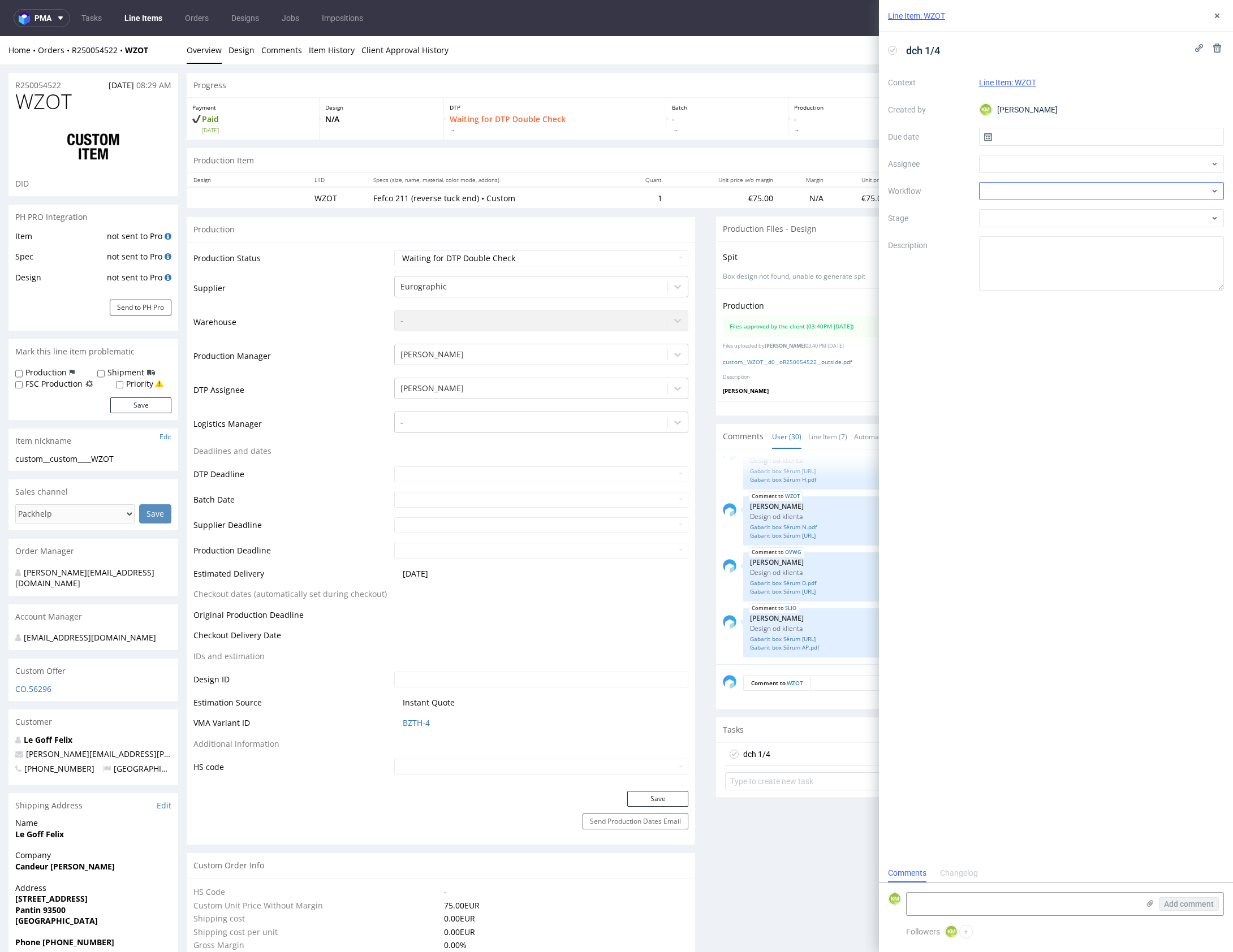
scroll to position [9, 0]
click at [1029, 145] on input "text" at bounding box center [1102, 136] width 245 height 18
click at [1029, 143] on input "text" at bounding box center [1102, 136] width 245 height 18
click at [1034, 142] on input "text" at bounding box center [1102, 136] width 245 height 18
click at [1104, 280] on span "27" at bounding box center [1101, 284] width 9 height 11
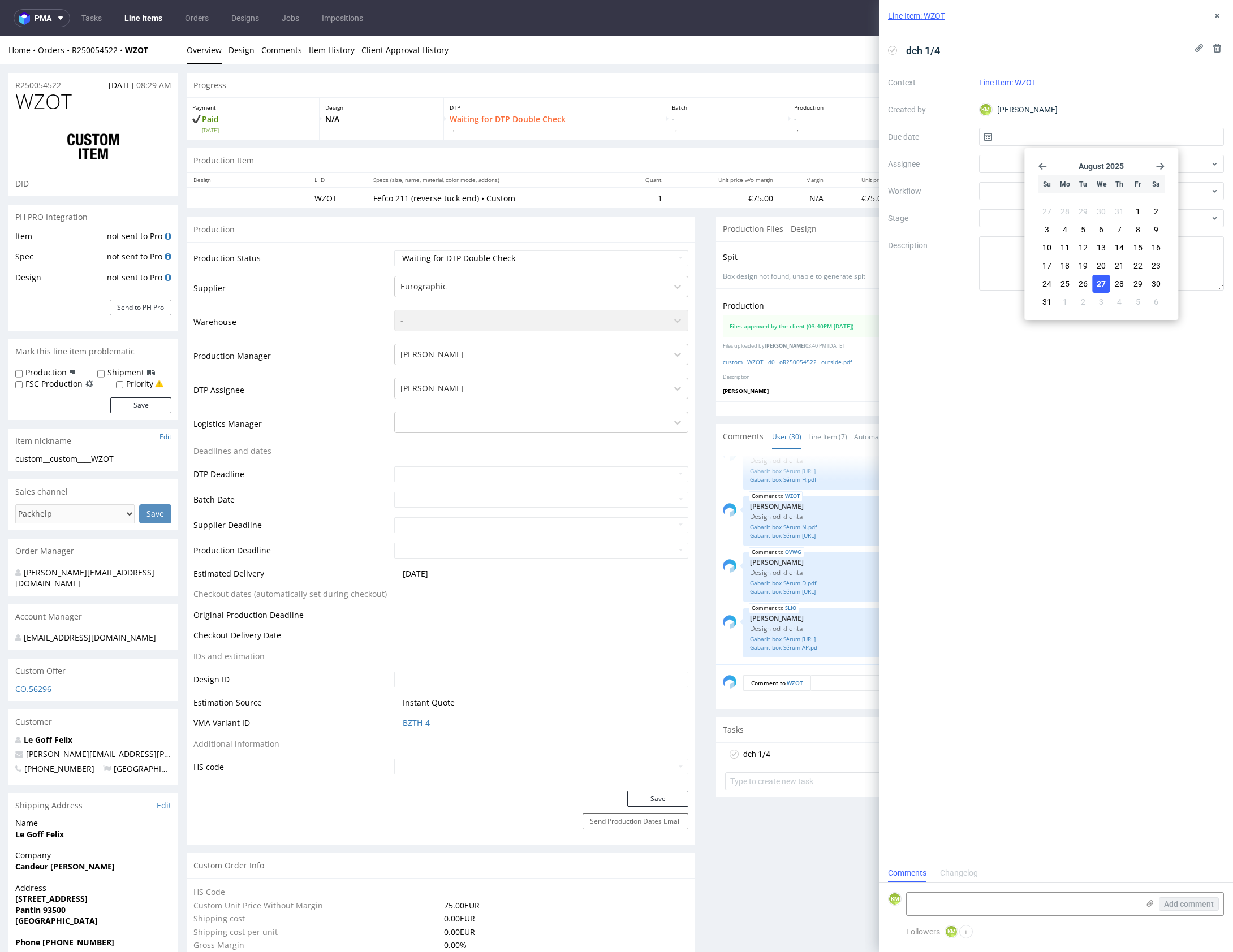
type input "[DATE]"
click at [1033, 166] on div at bounding box center [1102, 163] width 245 height 18
type input "gaz"
click at [1034, 204] on span "Krystian Gaza" at bounding box center [1029, 207] width 51 height 11
click at [1023, 195] on div at bounding box center [1102, 190] width 245 height 18
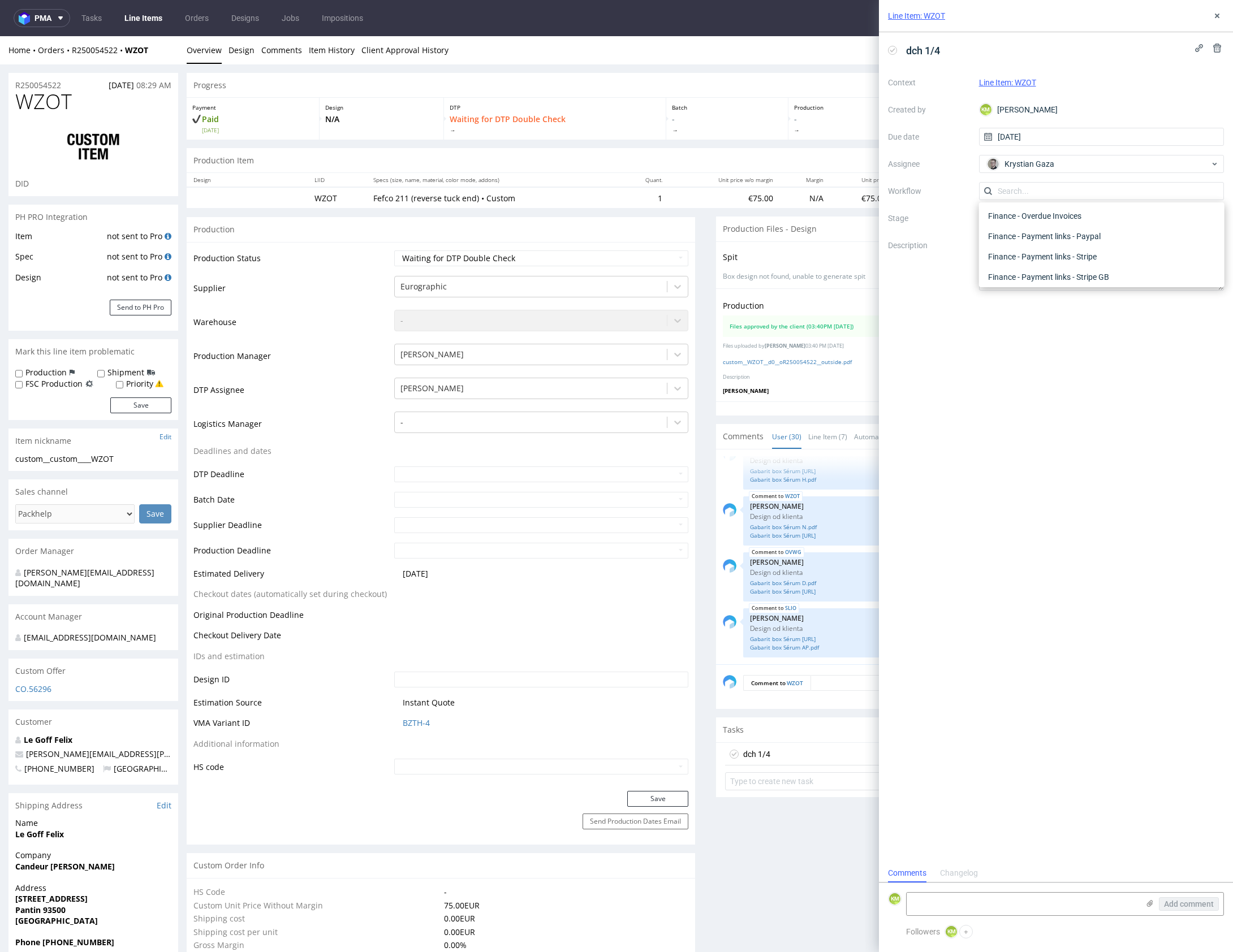
scroll to position [0, 0]
click at [1047, 237] on div "DTP - Double Check" at bounding box center [1101, 232] width 236 height 21
click at [1047, 265] on textarea at bounding box center [1102, 263] width 245 height 54
click at [1212, 21] on button at bounding box center [1217, 16] width 14 height 14
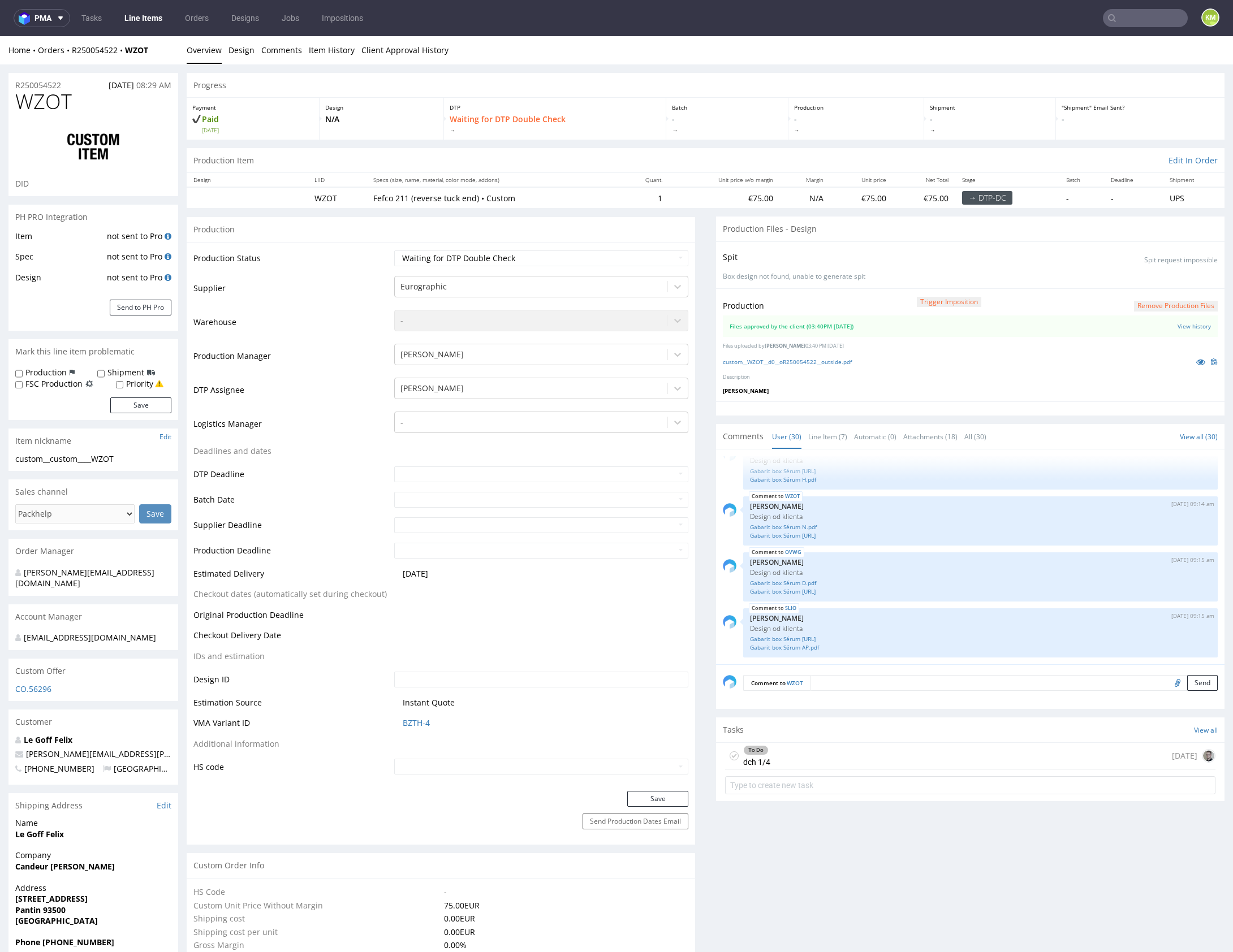
drag, startPoint x: 827, startPoint y: 749, endPoint x: 839, endPoint y: 732, distance: 20.8
click at [827, 748] on div "To Do dch 1/4 today" at bounding box center [971, 756] width 491 height 26
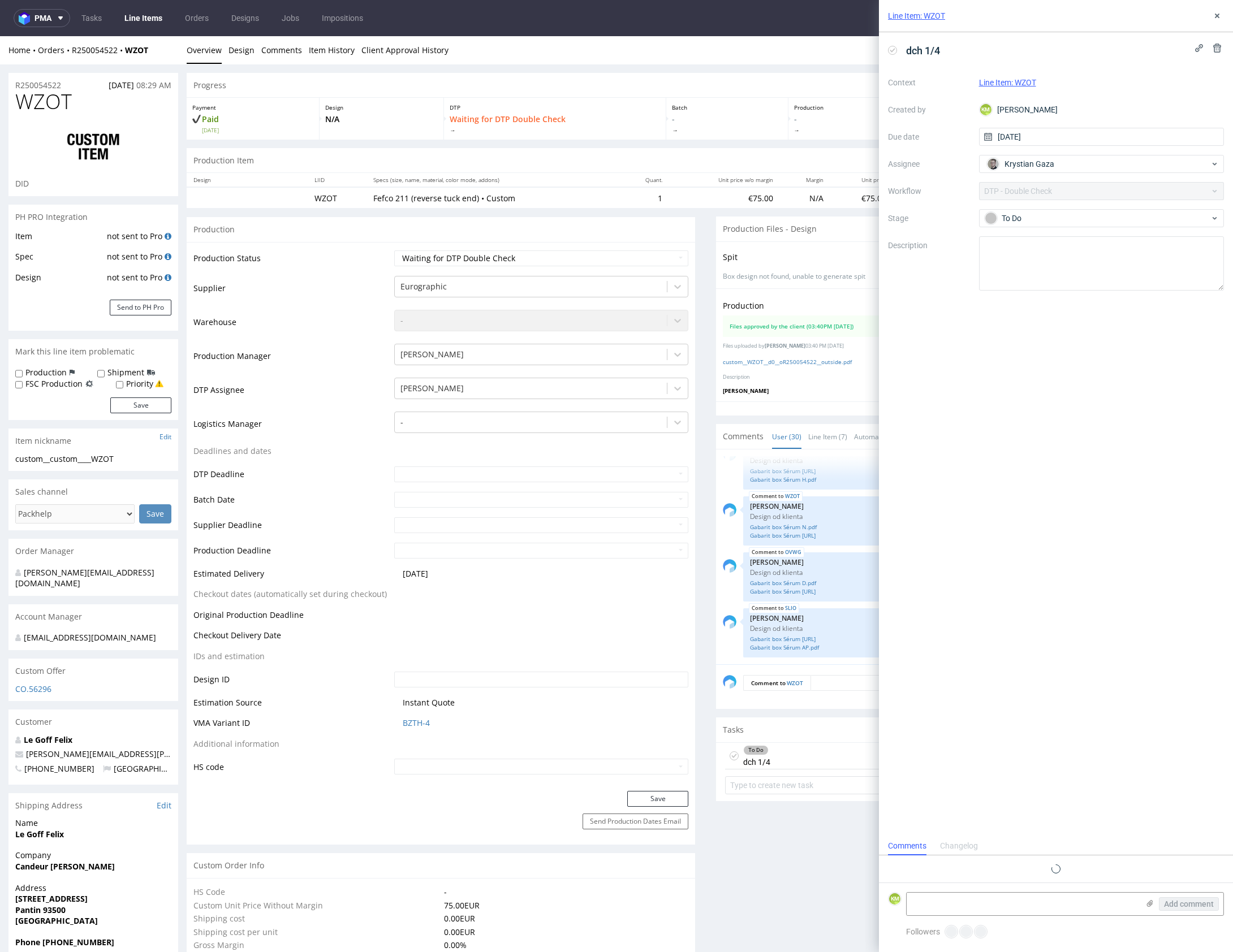
scroll to position [9, 0]
click at [1214, 16] on icon at bounding box center [1217, 16] width 9 height 9
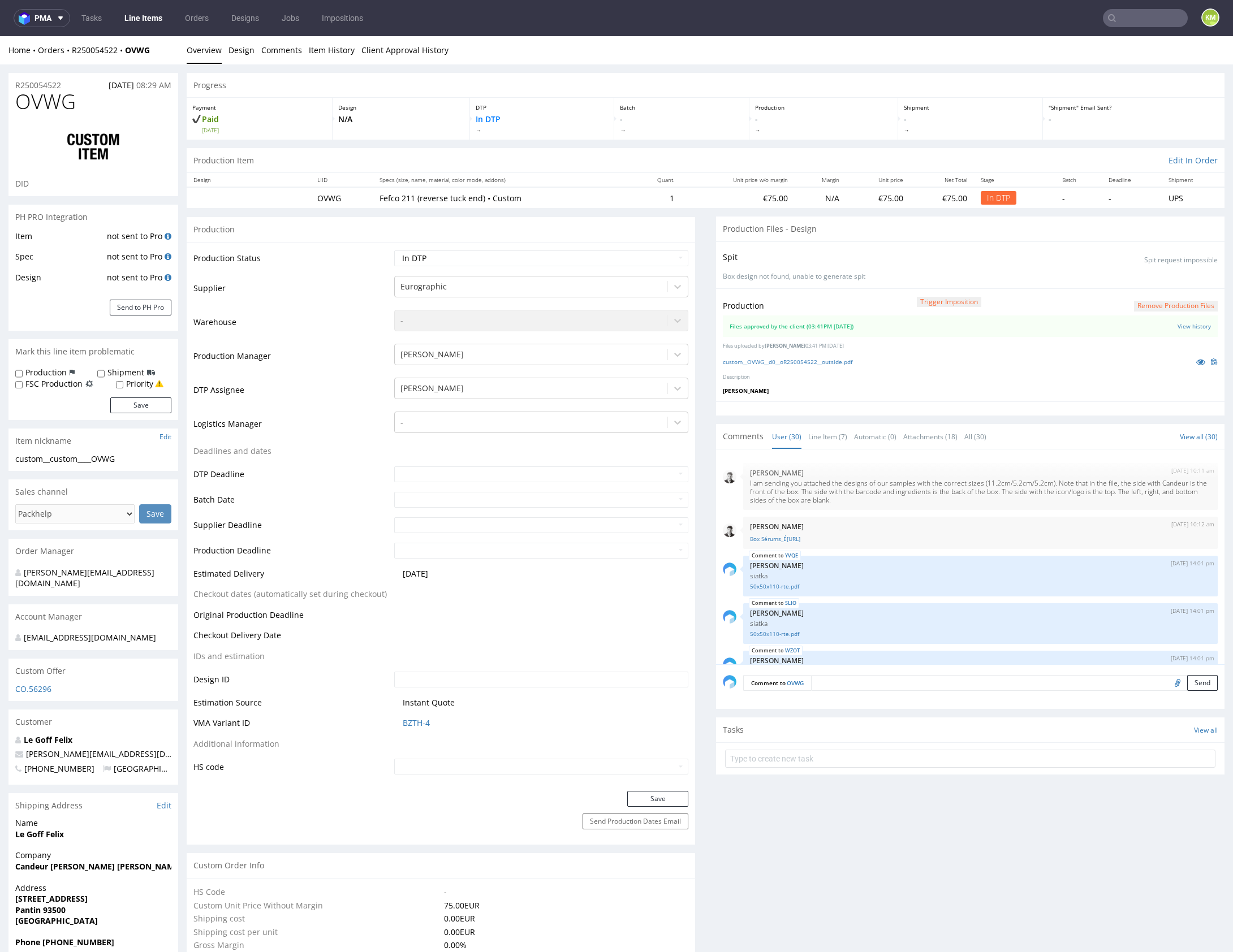
scroll to position [1155, 0]
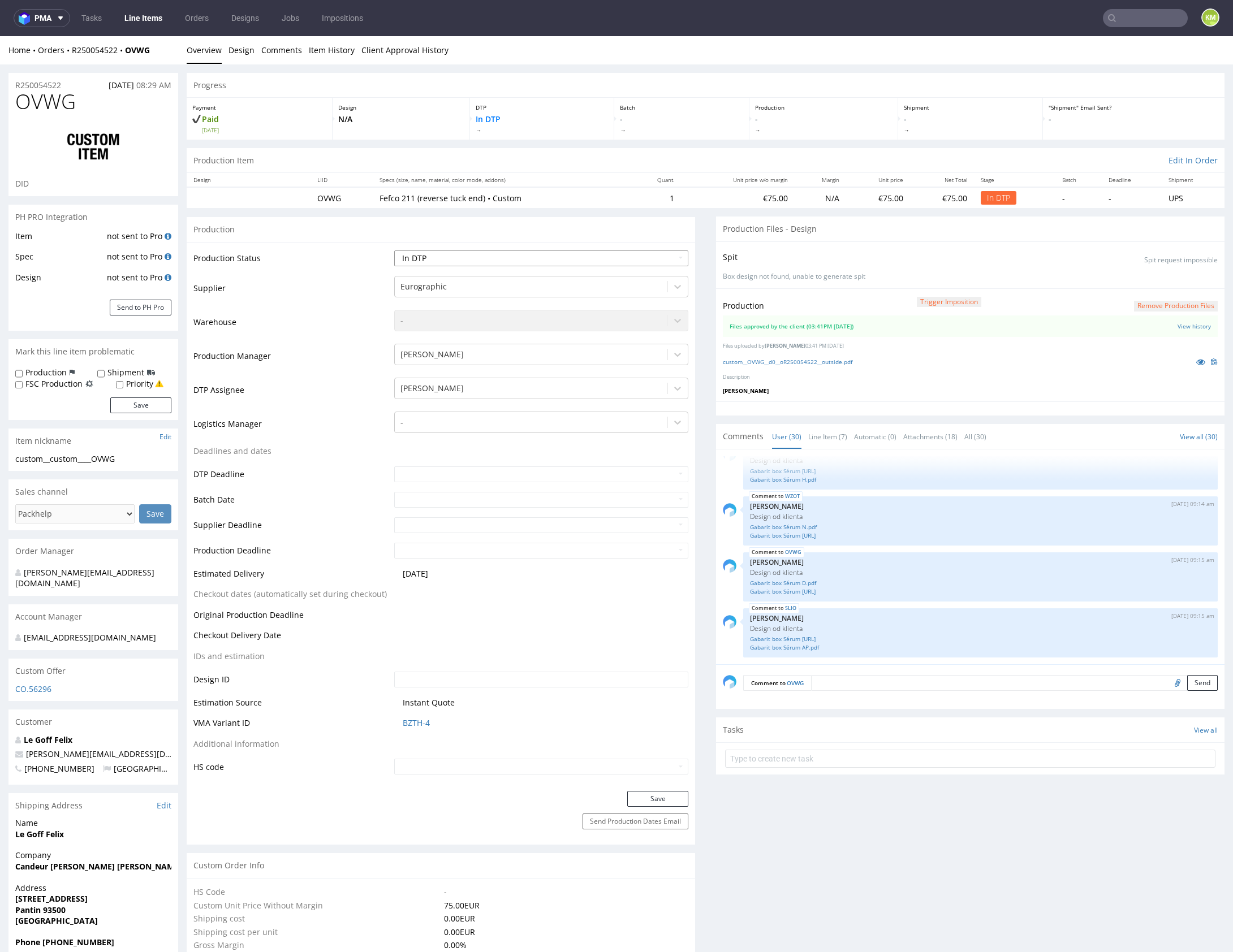
click at [544, 258] on select "Waiting for Artwork Waiting for Diecut Waiting for Mockup Waiting for DTP Waiti…" at bounding box center [541, 258] width 294 height 16
select select "dtp_waiting_for_double_check"
click at [394, 250] on select "Waiting for Artwork Waiting for Diecut Waiting for Mockup Waiting for DTP Waiti…" at bounding box center [541, 258] width 294 height 16
click at [666, 794] on button "Save" at bounding box center [658, 799] width 61 height 16
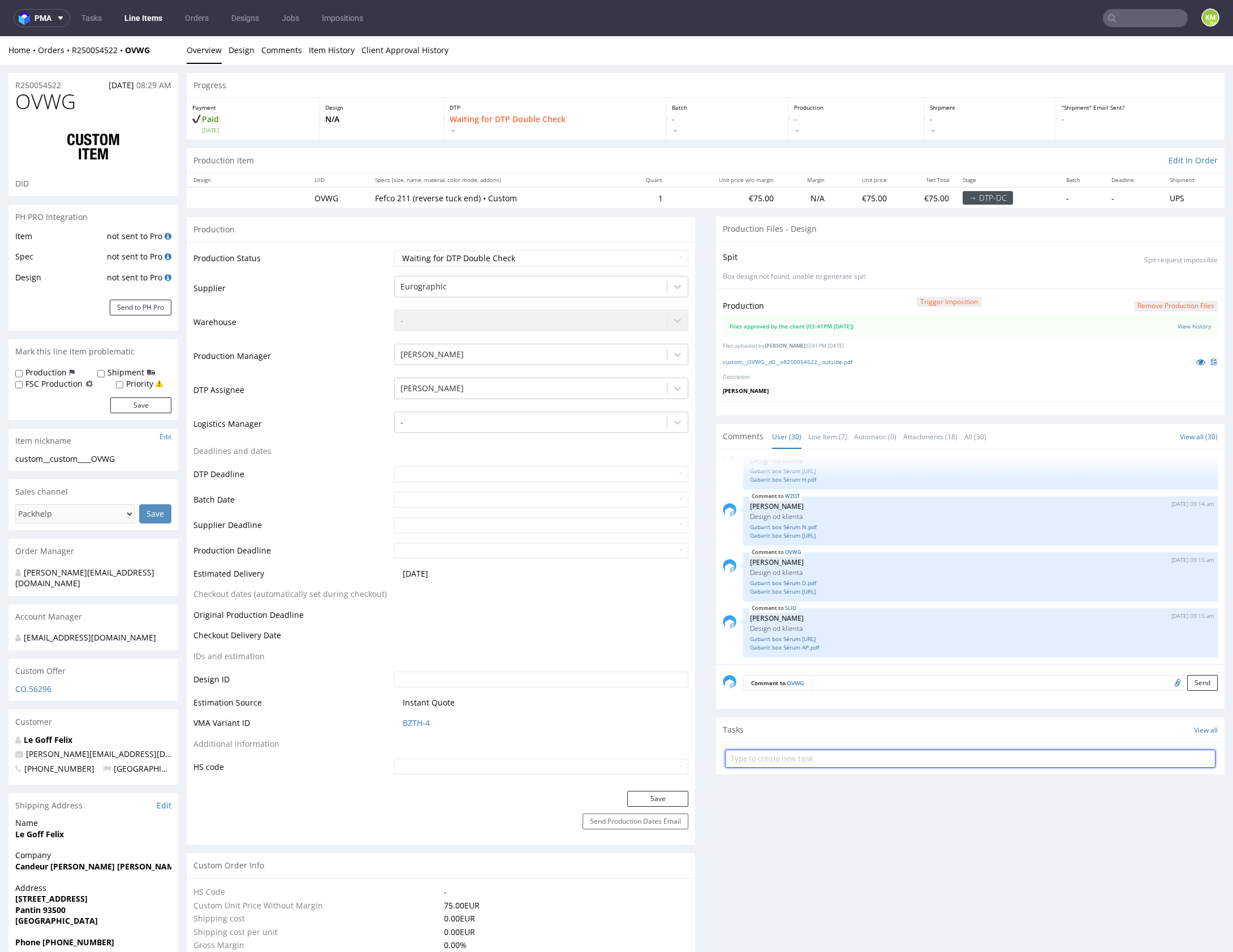
click at [839, 757] on input "text" at bounding box center [971, 759] width 491 height 18
paste input "dch 1/4"
click at [744, 758] on input "dch 1/4" at bounding box center [971, 759] width 491 height 18
type input "dch 2/4"
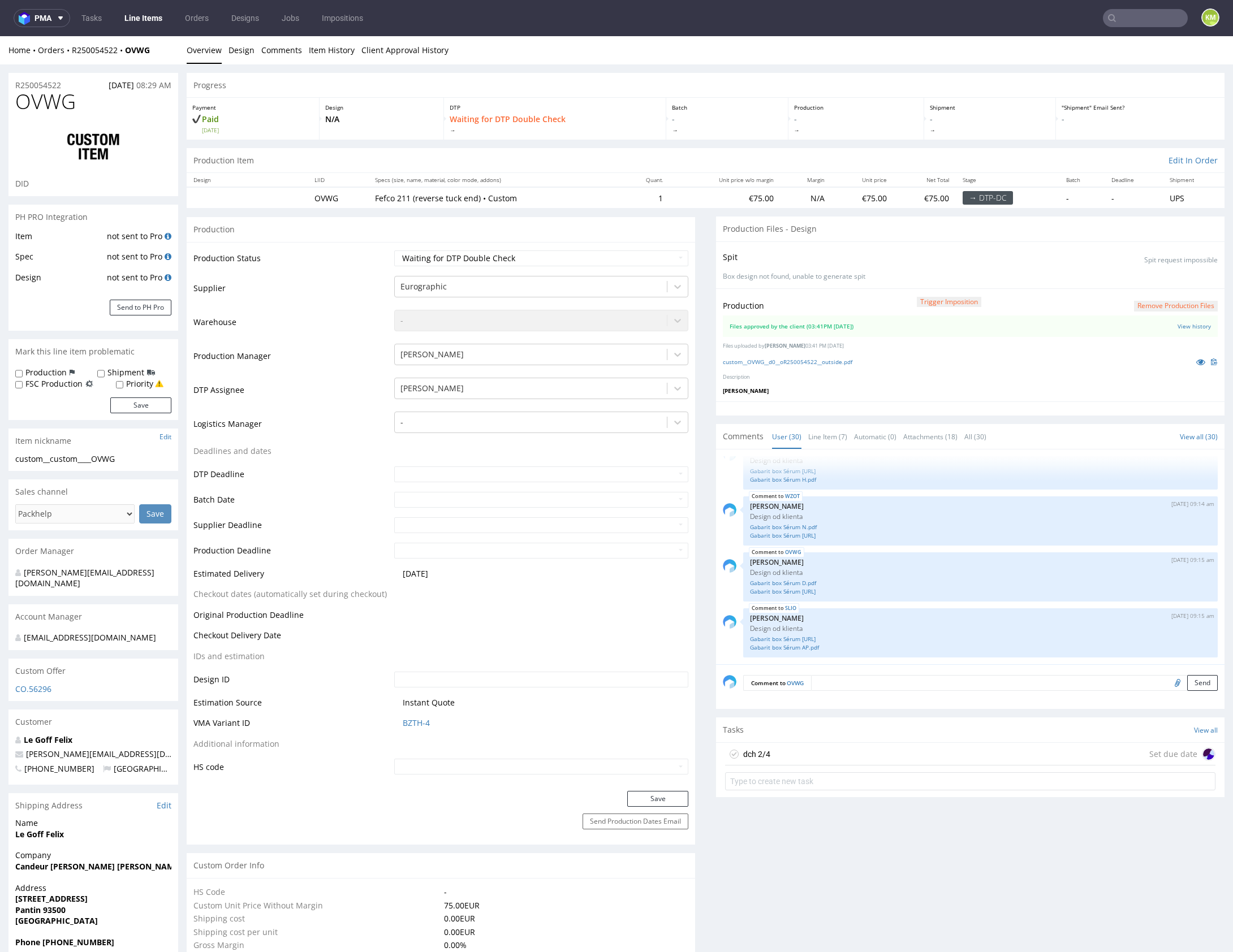
click at [824, 753] on div "dch 2/4 Set due date" at bounding box center [971, 754] width 491 height 23
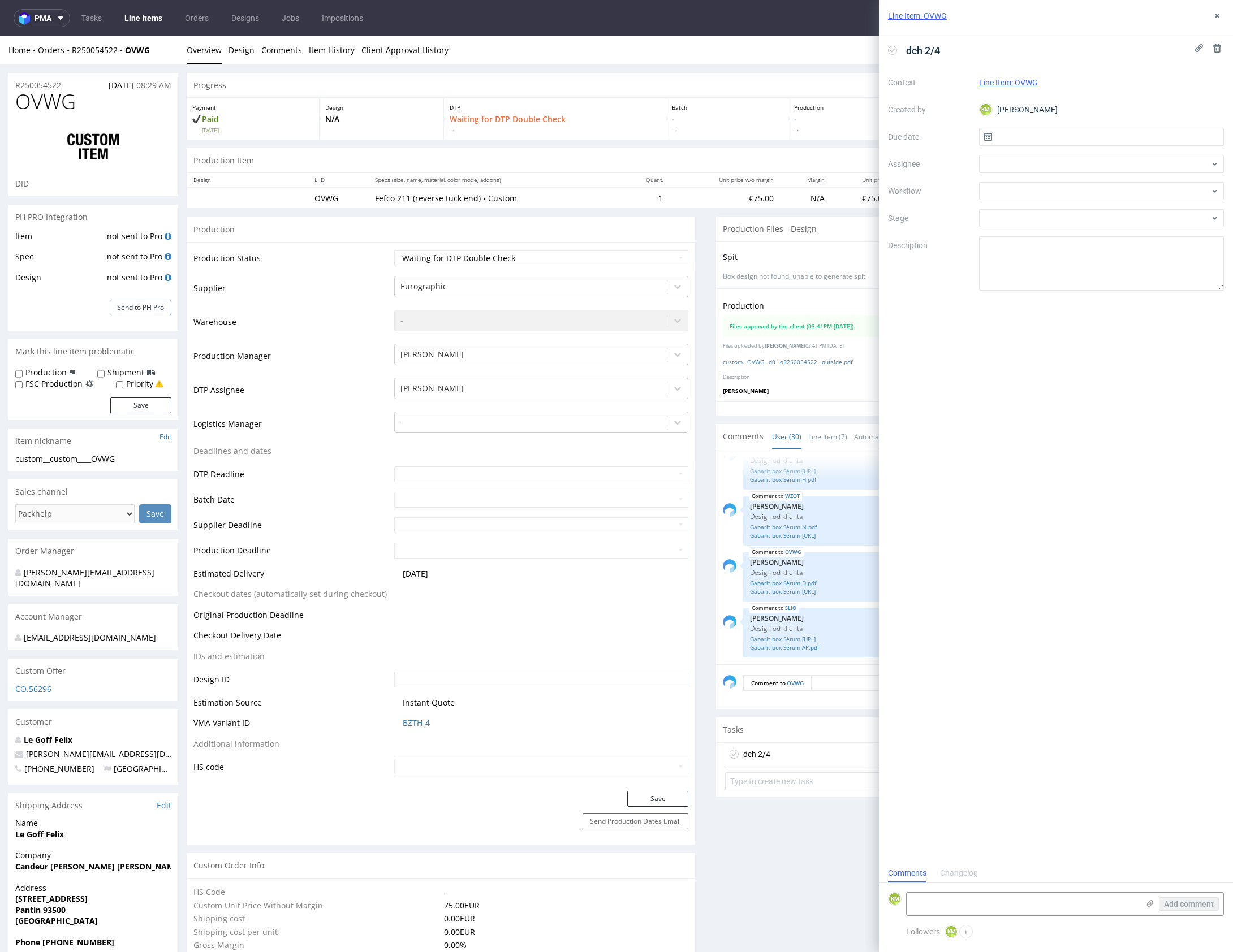
scroll to position [9, 0]
click at [1029, 133] on input "text" at bounding box center [1102, 136] width 245 height 18
click at [1100, 280] on span "27" at bounding box center [1101, 284] width 9 height 11
type input "[DATE]"
click at [1007, 167] on div at bounding box center [1102, 163] width 245 height 18
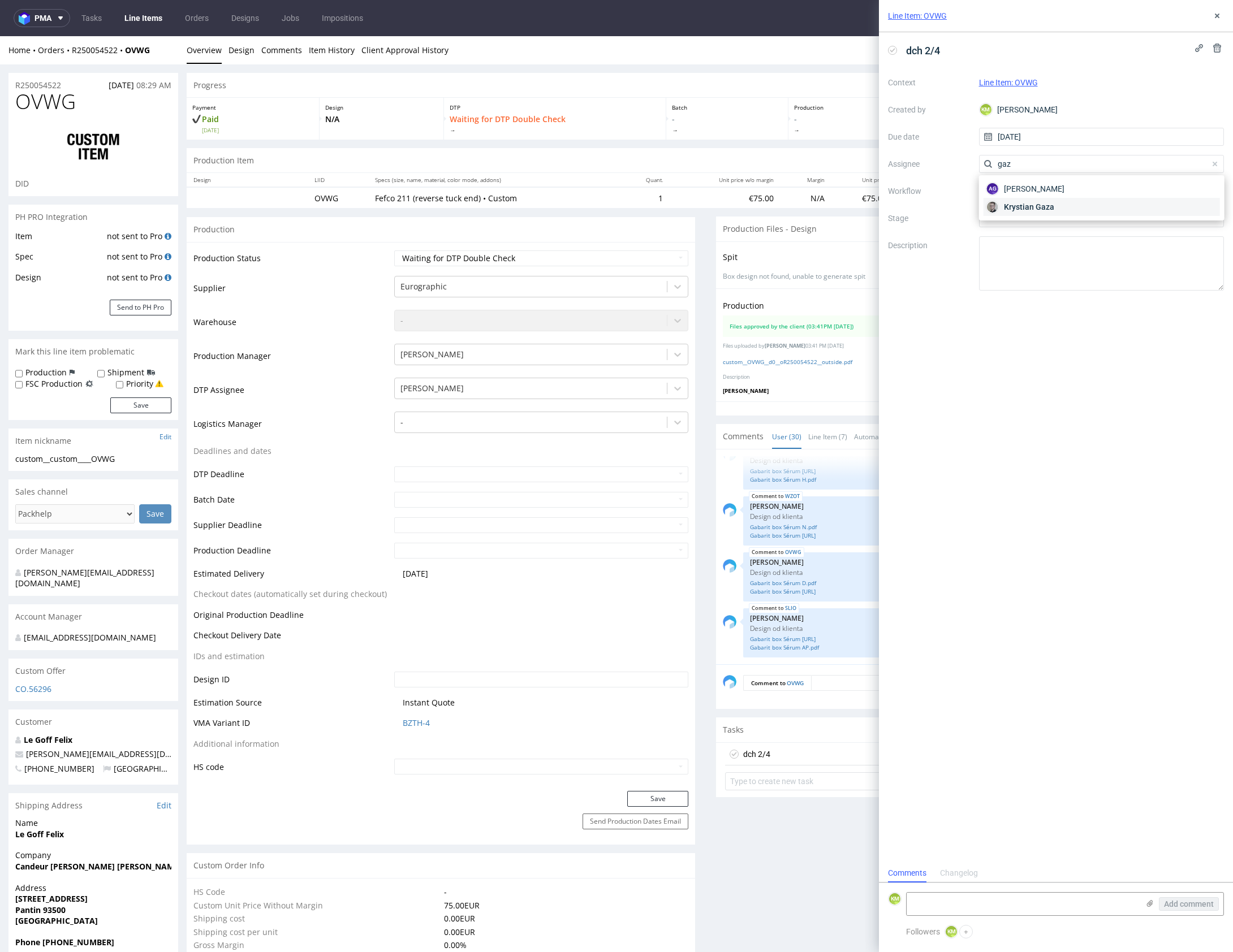
type input "gaz"
click at [1030, 202] on span "Krystian Gaza" at bounding box center [1029, 207] width 51 height 11
click at [1020, 195] on div at bounding box center [1102, 190] width 245 height 18
click at [1040, 237] on div "DTP - Double Check" at bounding box center [1101, 232] width 236 height 21
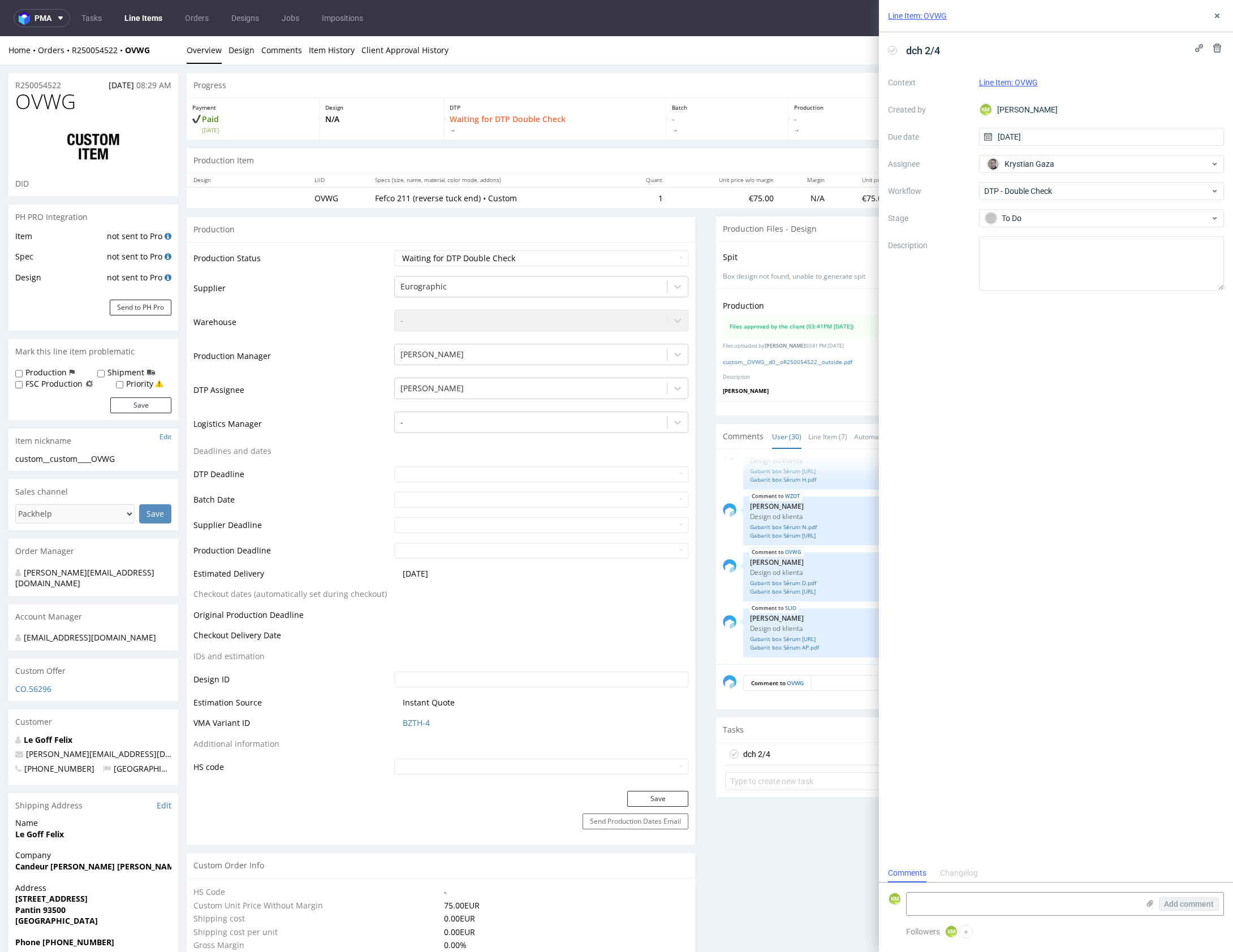
click at [1065, 318] on div "dch 2/4 Context Line Item: OVWG Created by KM Karol Markowski Due date 27/08/20…" at bounding box center [1055, 448] width 354 height 832
click at [1214, 20] on icon at bounding box center [1217, 16] width 9 height 9
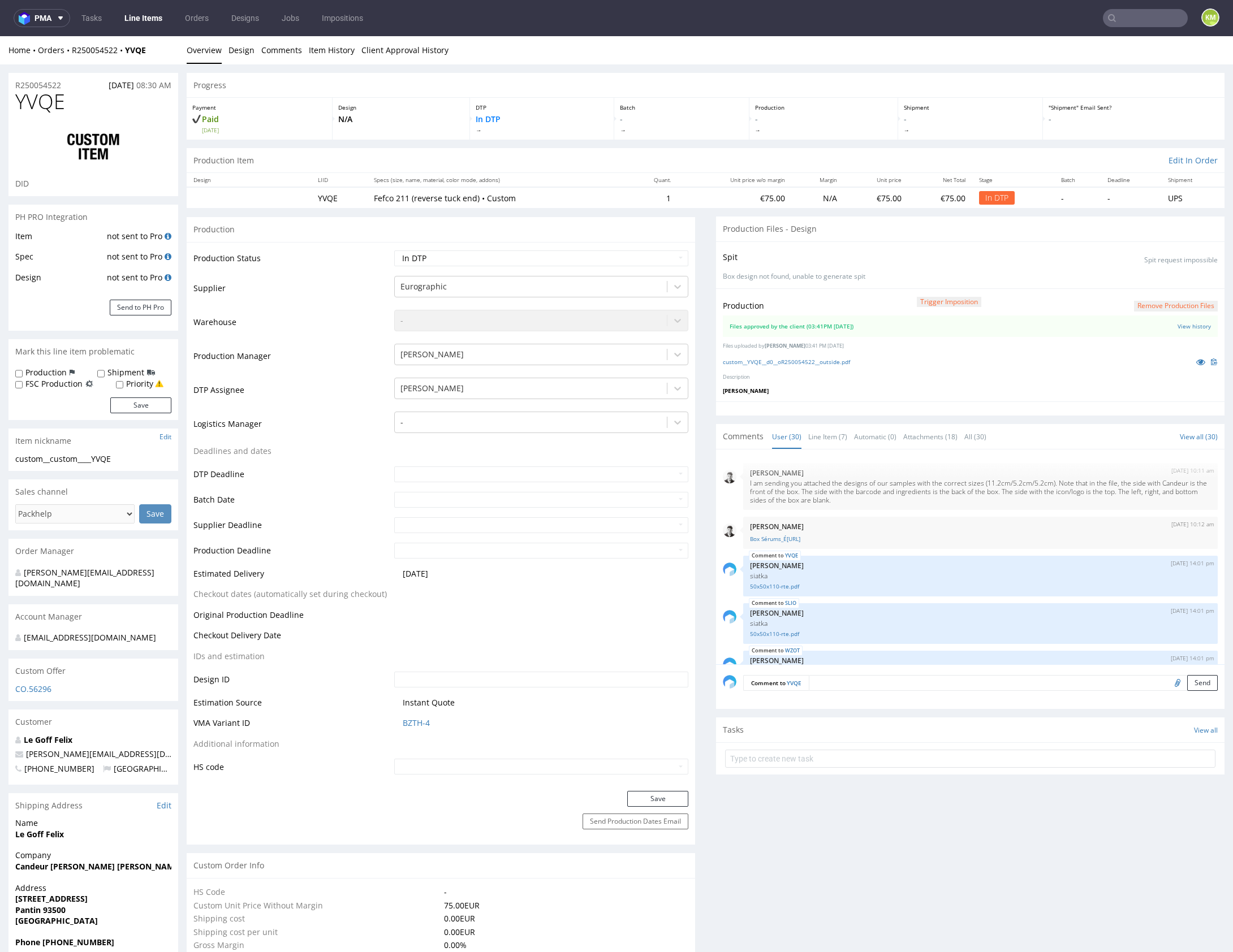
scroll to position [1155, 0]
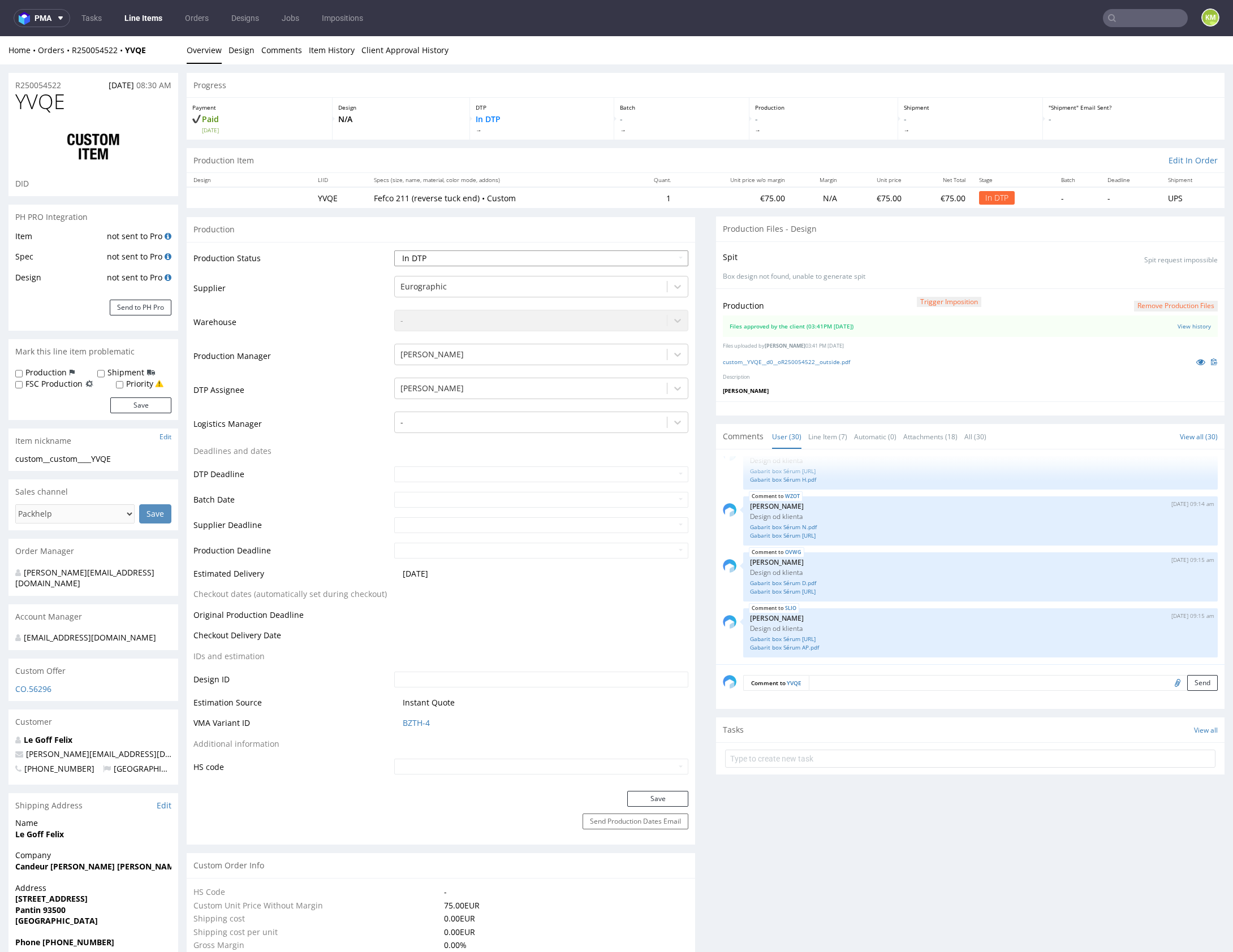
click at [608, 261] on select "Waiting for Artwork Waiting for Diecut Waiting for Mockup Waiting for DTP Waiti…" at bounding box center [541, 258] width 294 height 16
select select "dtp_waiting_for_double_check"
click at [394, 250] on select "Waiting for Artwork Waiting for Diecut Waiting for Mockup Waiting for DTP Waiti…" at bounding box center [541, 258] width 294 height 16
click at [667, 797] on button "Save" at bounding box center [658, 799] width 61 height 16
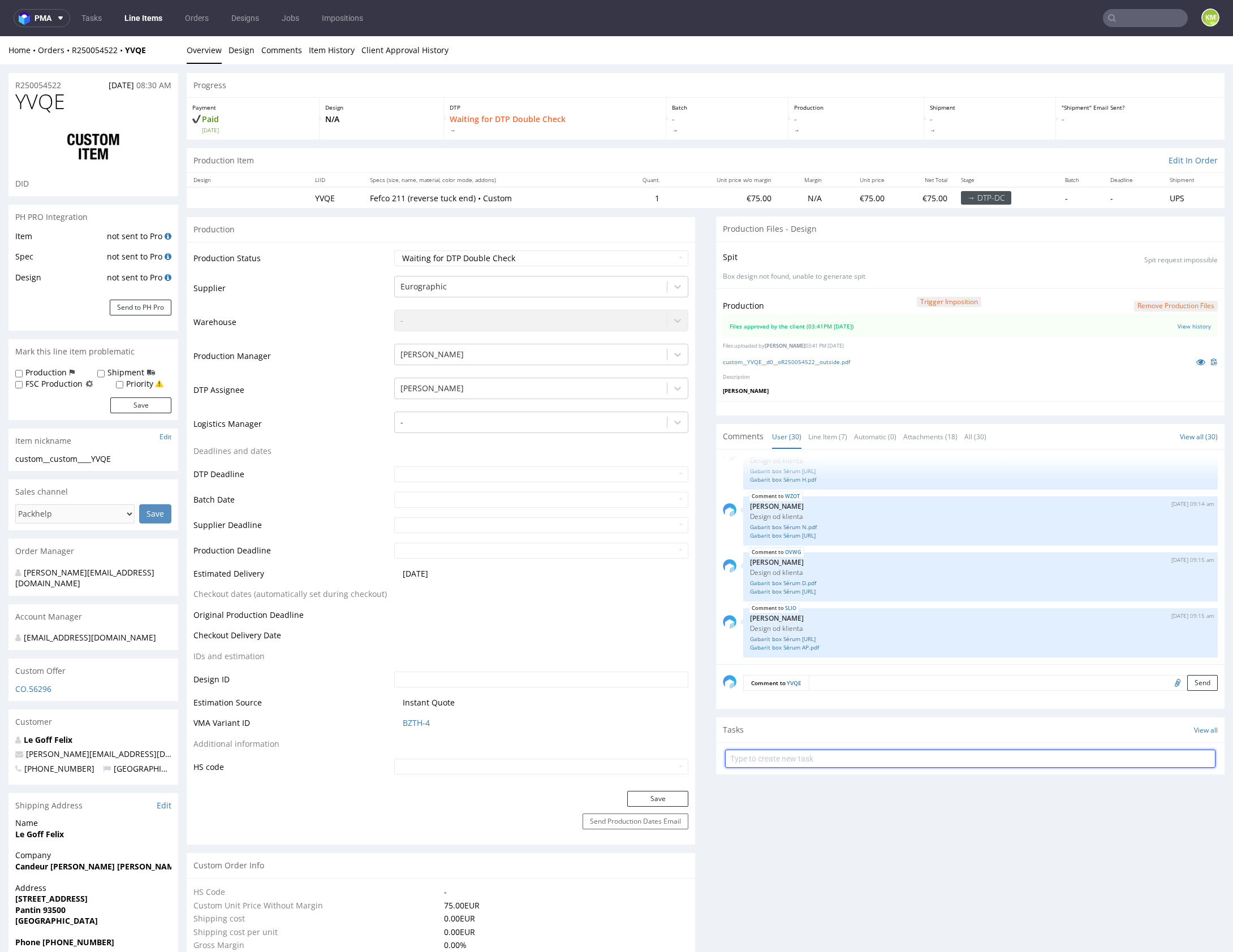
click at [802, 752] on input "text" at bounding box center [971, 759] width 491 height 18
paste input "dch 1/4"
click at [744, 758] on input "dch 1/4" at bounding box center [971, 759] width 491 height 18
type input "dch 3/4"
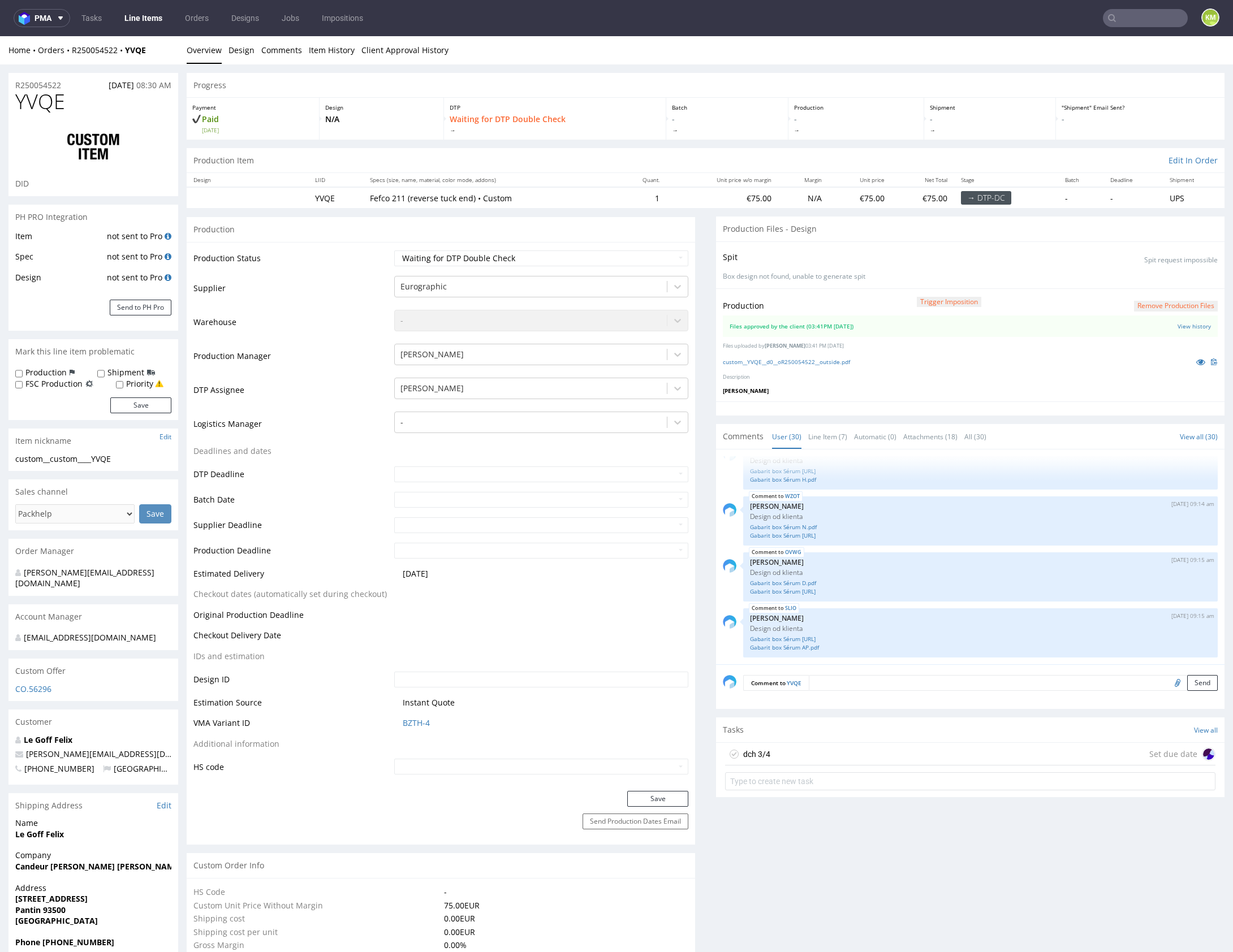
click at [768, 755] on div "dch 3/4 Set due date" at bounding box center [971, 754] width 491 height 23
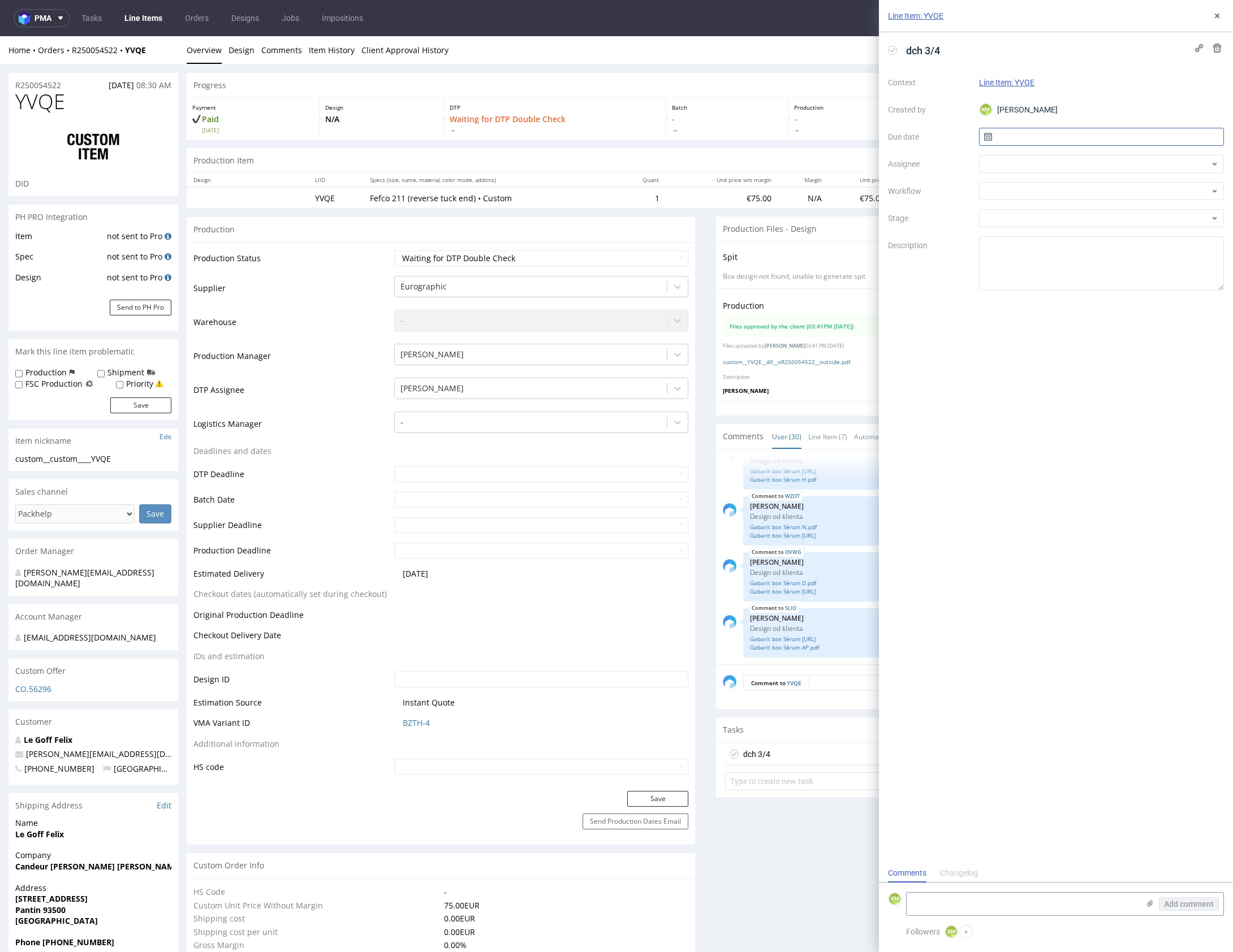
scroll to position [9, 0]
click at [1055, 137] on input "text" at bounding box center [1102, 136] width 245 height 18
click at [1101, 279] on span "27" at bounding box center [1101, 284] width 9 height 11
type input "27/08/2025"
click at [1013, 166] on div at bounding box center [1102, 163] width 245 height 18
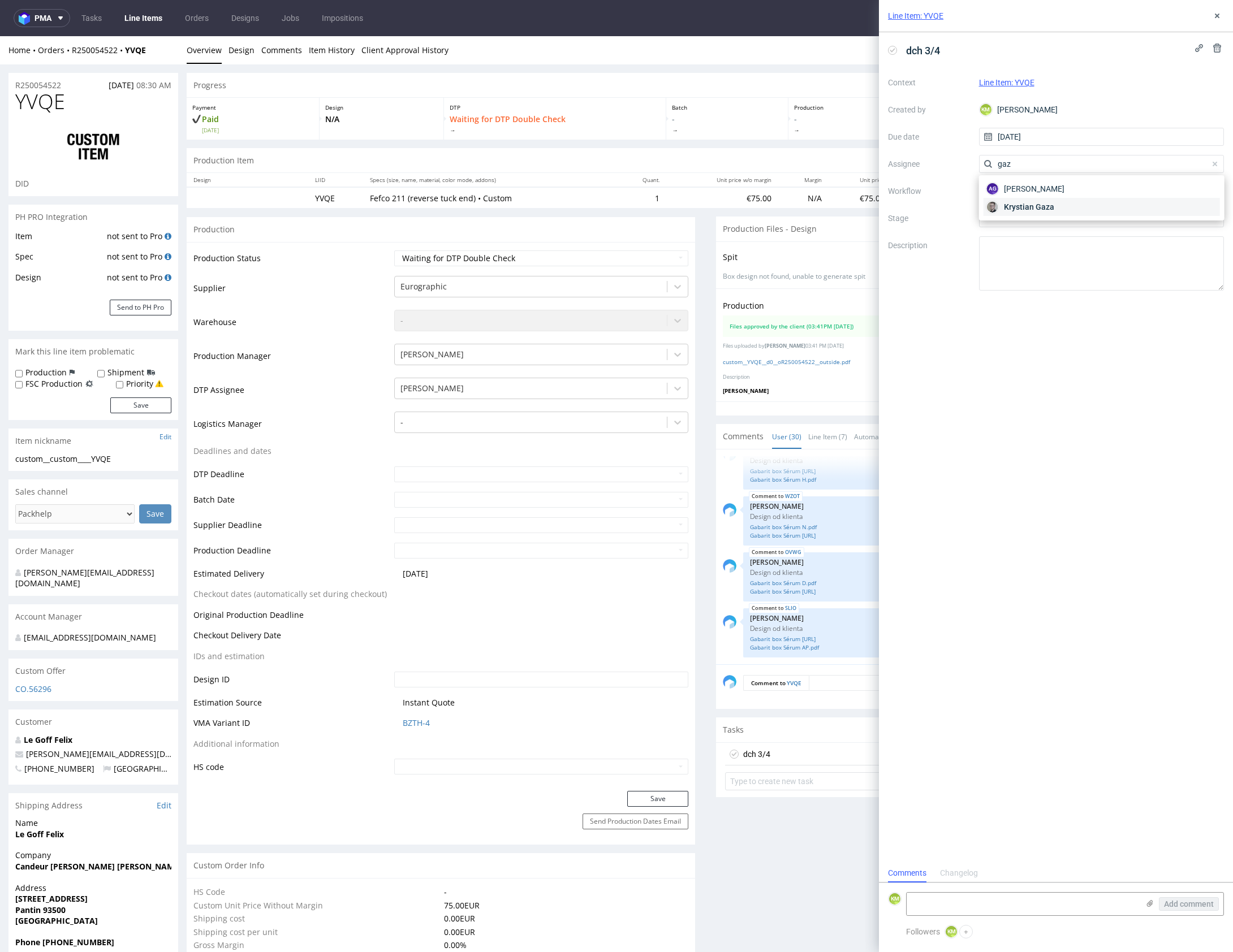
type input "gaz"
click at [1035, 209] on span "Krystian Gaza" at bounding box center [1029, 207] width 51 height 11
click at [1028, 194] on div at bounding box center [1102, 190] width 245 height 18
click at [1043, 233] on div "DTP - Double Check" at bounding box center [1101, 232] width 236 height 21
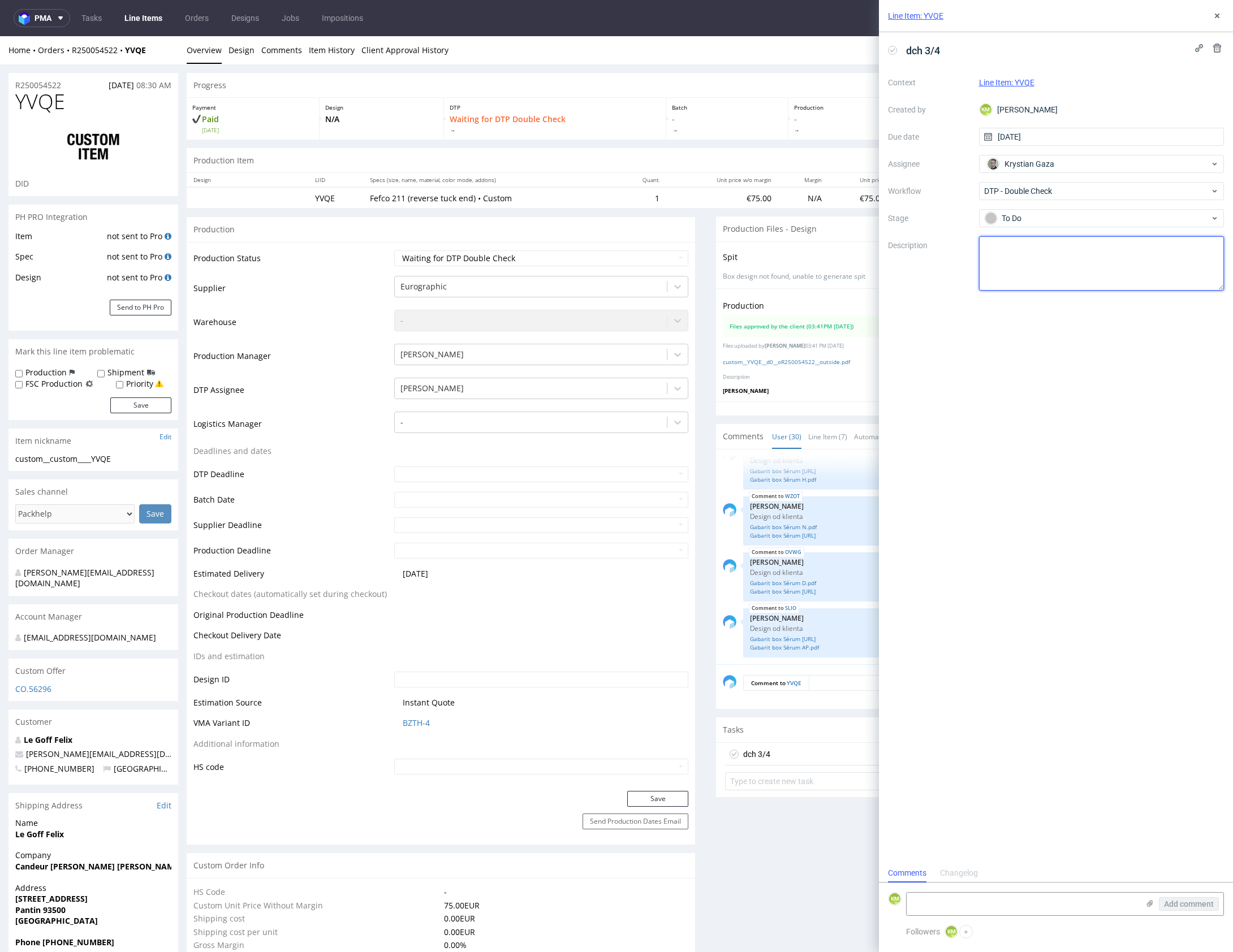
drag, startPoint x: 1057, startPoint y: 250, endPoint x: 1061, endPoint y: 240, distance: 10.8
click at [1056, 250] on textarea at bounding box center [1102, 263] width 245 height 54
click at [1214, 12] on icon at bounding box center [1217, 16] width 9 height 9
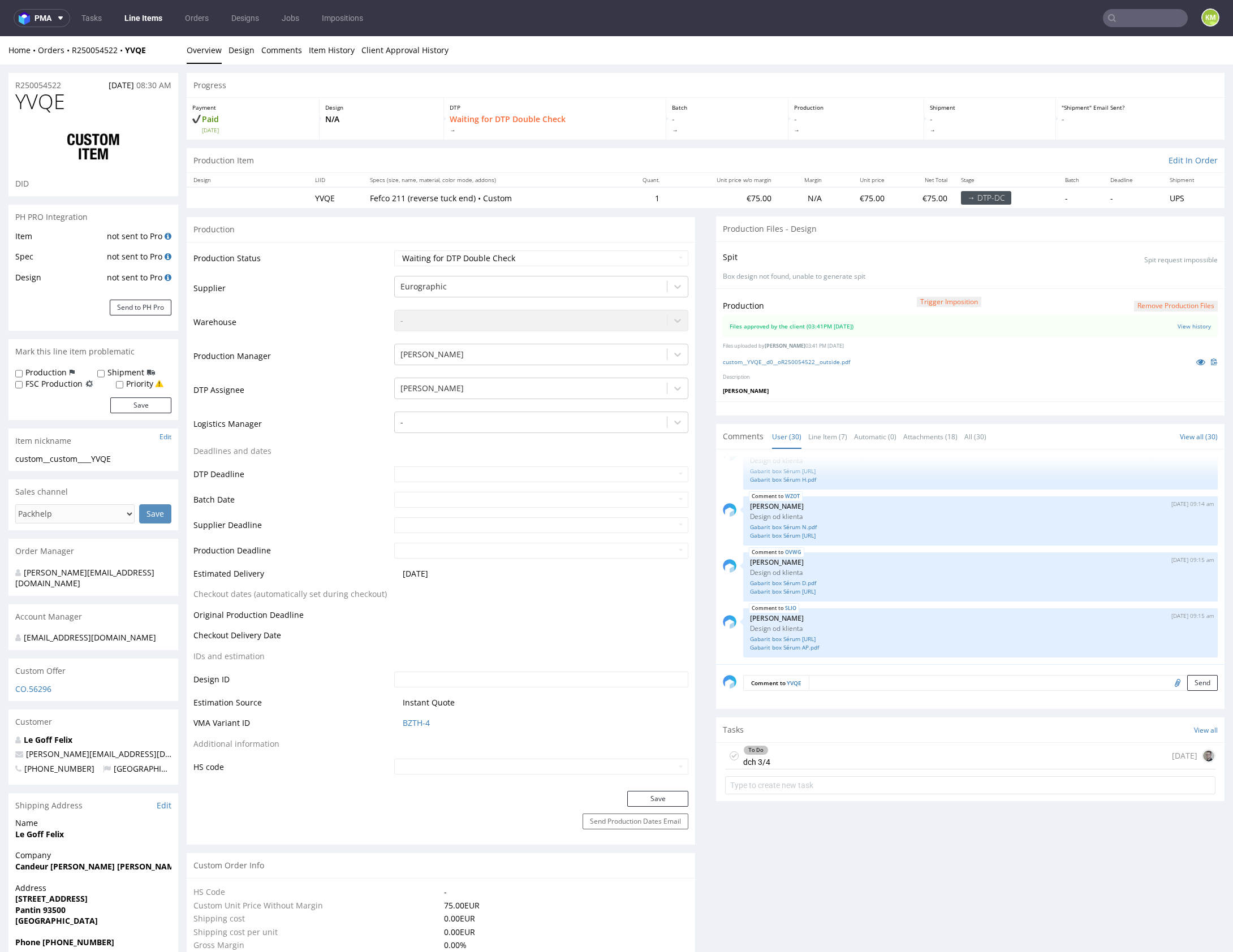
click at [824, 754] on div "To Do dch 3/4 today" at bounding box center [971, 756] width 491 height 26
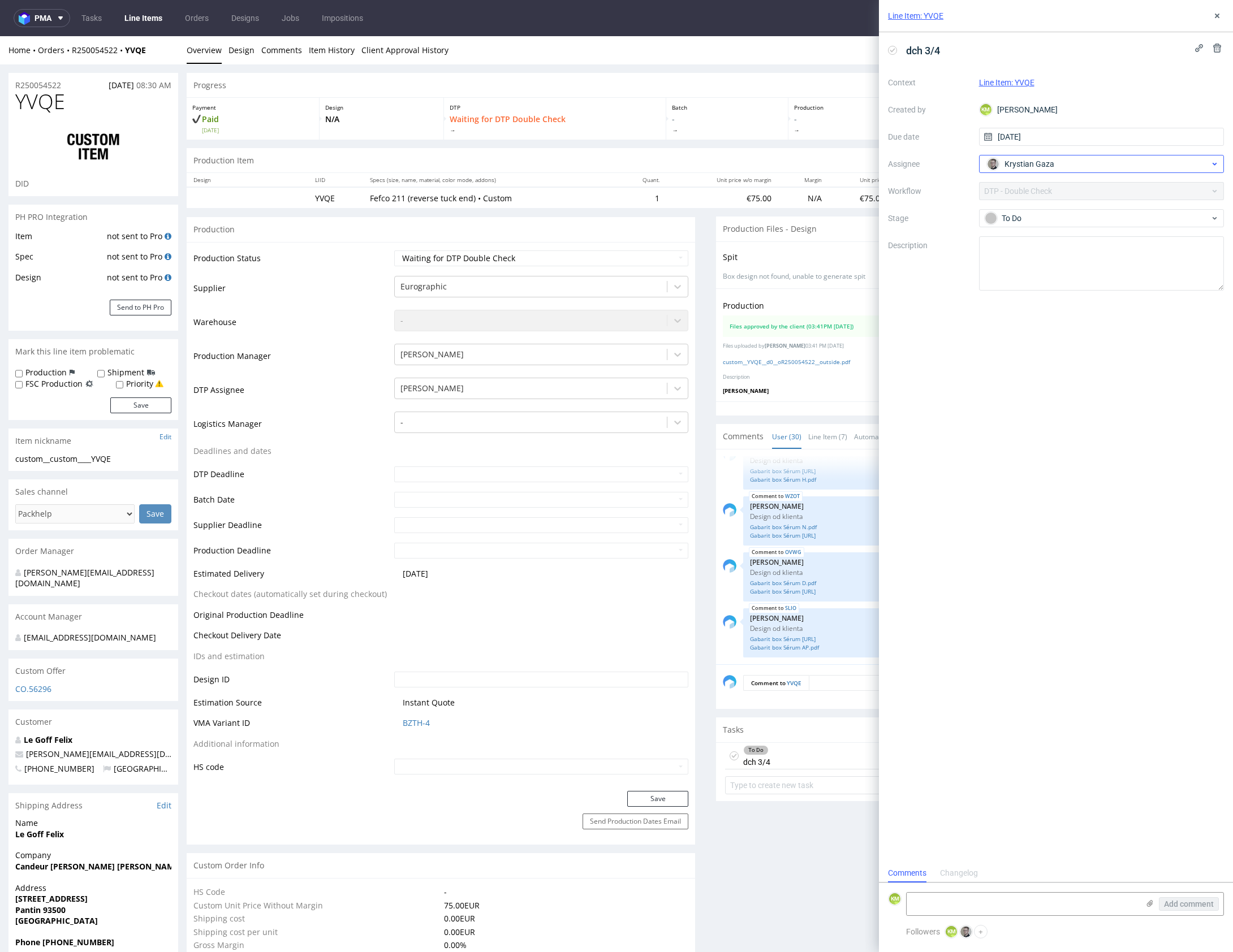
scroll to position [9, 0]
click at [1219, 16] on icon at bounding box center [1217, 16] width 9 height 9
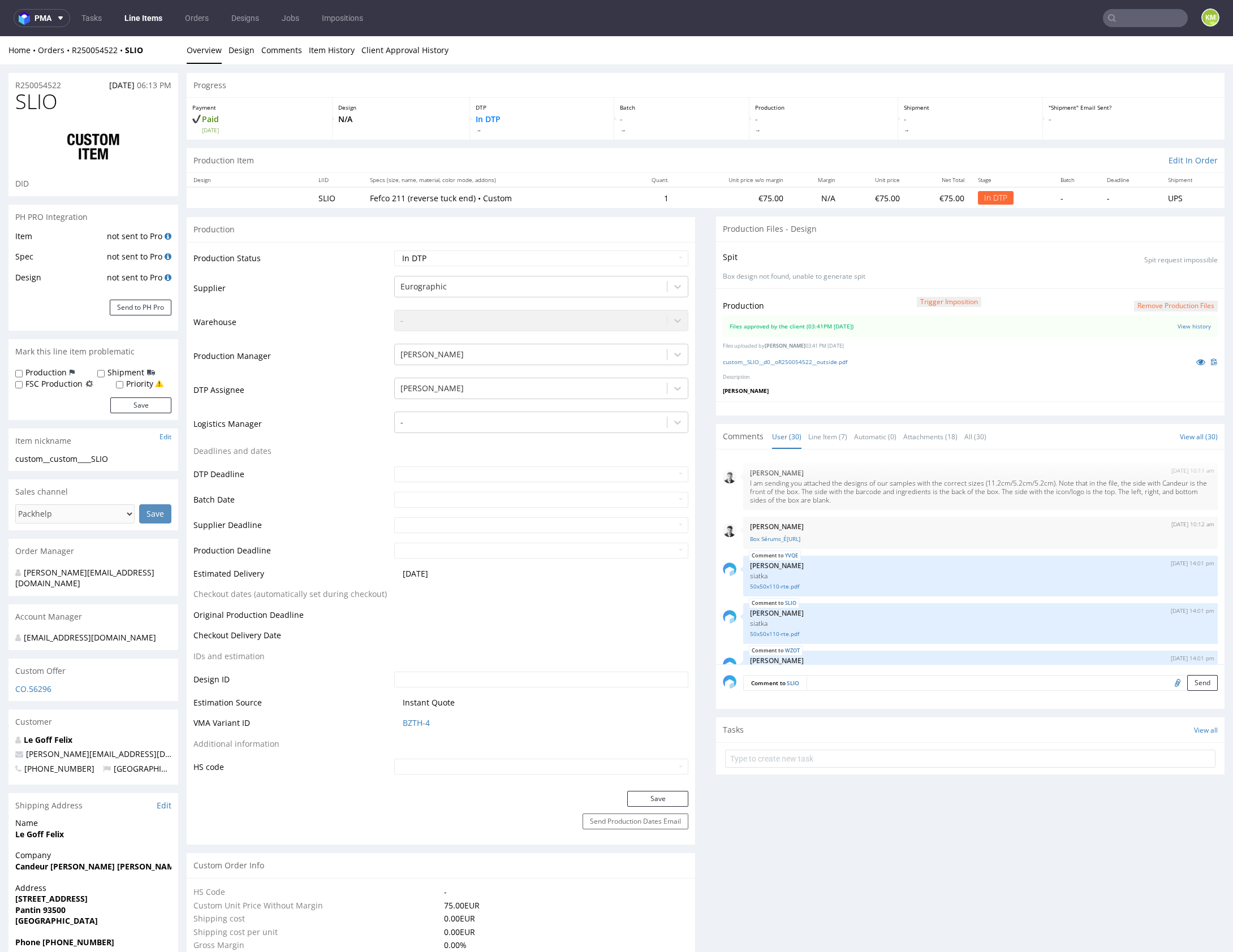
scroll to position [1155, 0]
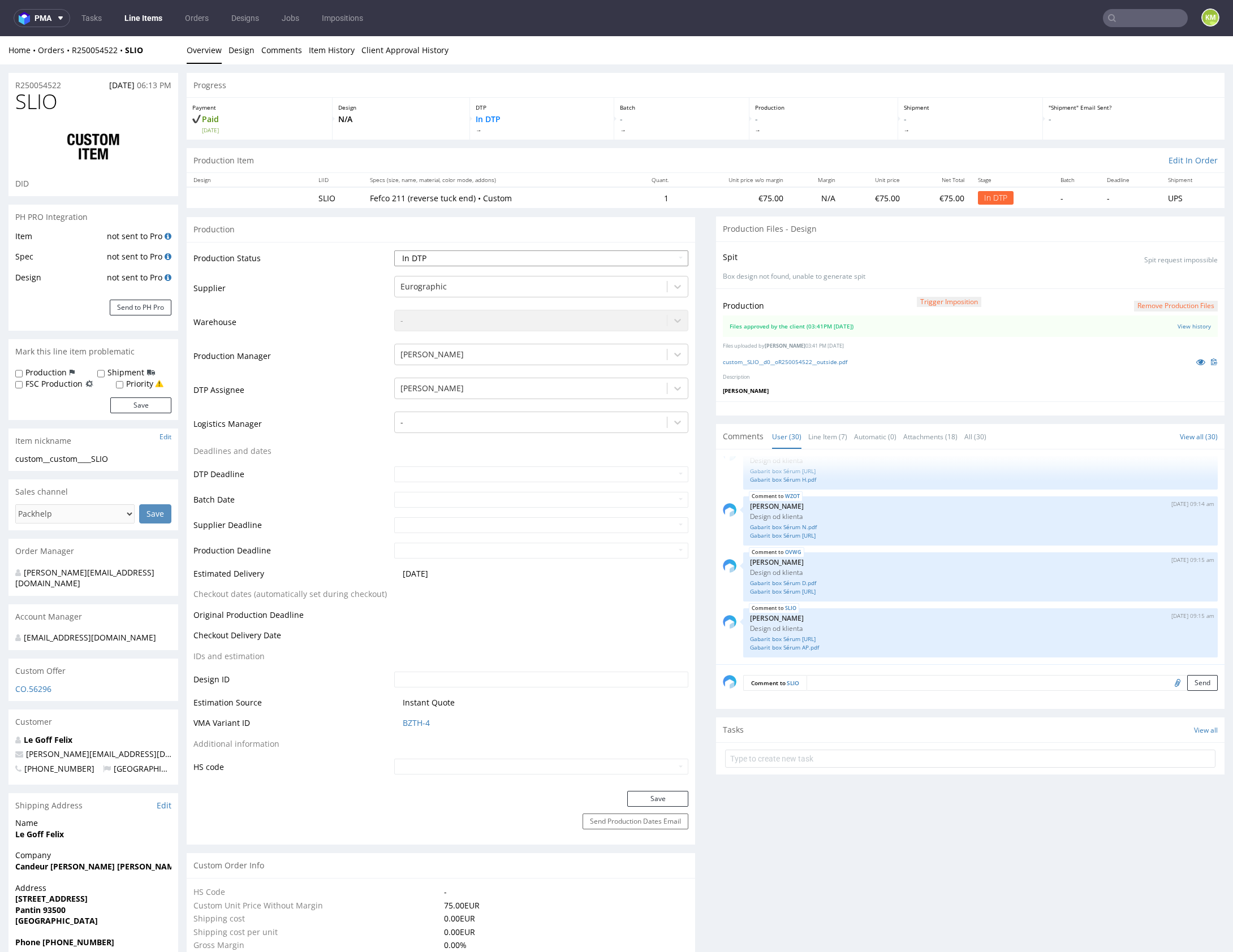
click at [567, 252] on select "Waiting for Artwork Waiting for Diecut Waiting for Mockup Waiting for DTP Waiti…" at bounding box center [541, 258] width 294 height 16
select select "dtp_waiting_for_double_check"
click at [394, 250] on select "Waiting for Artwork Waiting for Diecut Waiting for Mockup Waiting for DTP Waiti…" at bounding box center [541, 258] width 294 height 16
click at [656, 794] on button "Save" at bounding box center [658, 799] width 61 height 16
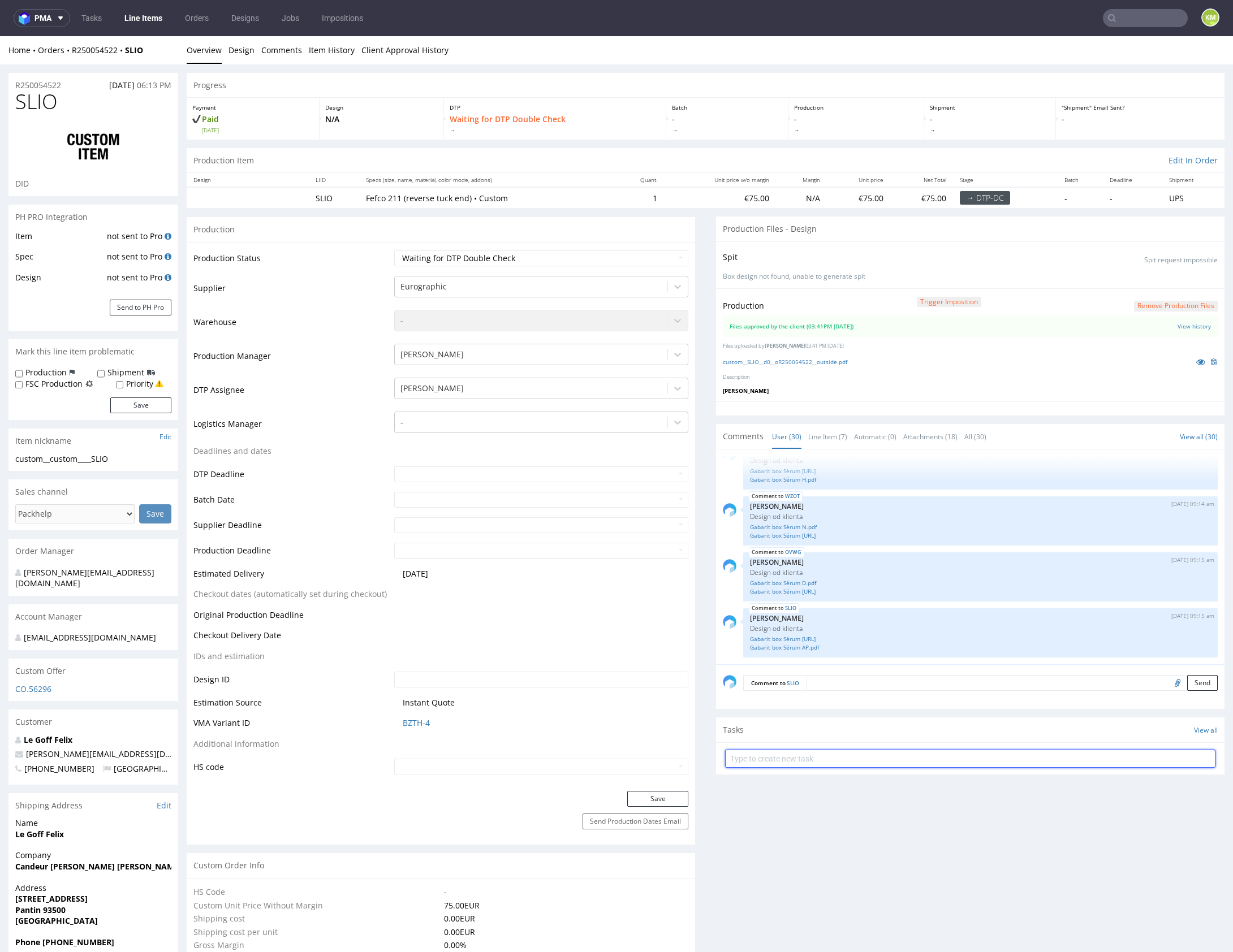
click at [792, 759] on input "text" at bounding box center [971, 759] width 491 height 18
paste input "dch 1/4"
click at [742, 757] on input "dch 1/4" at bounding box center [971, 759] width 491 height 18
type input "dch 4/4"
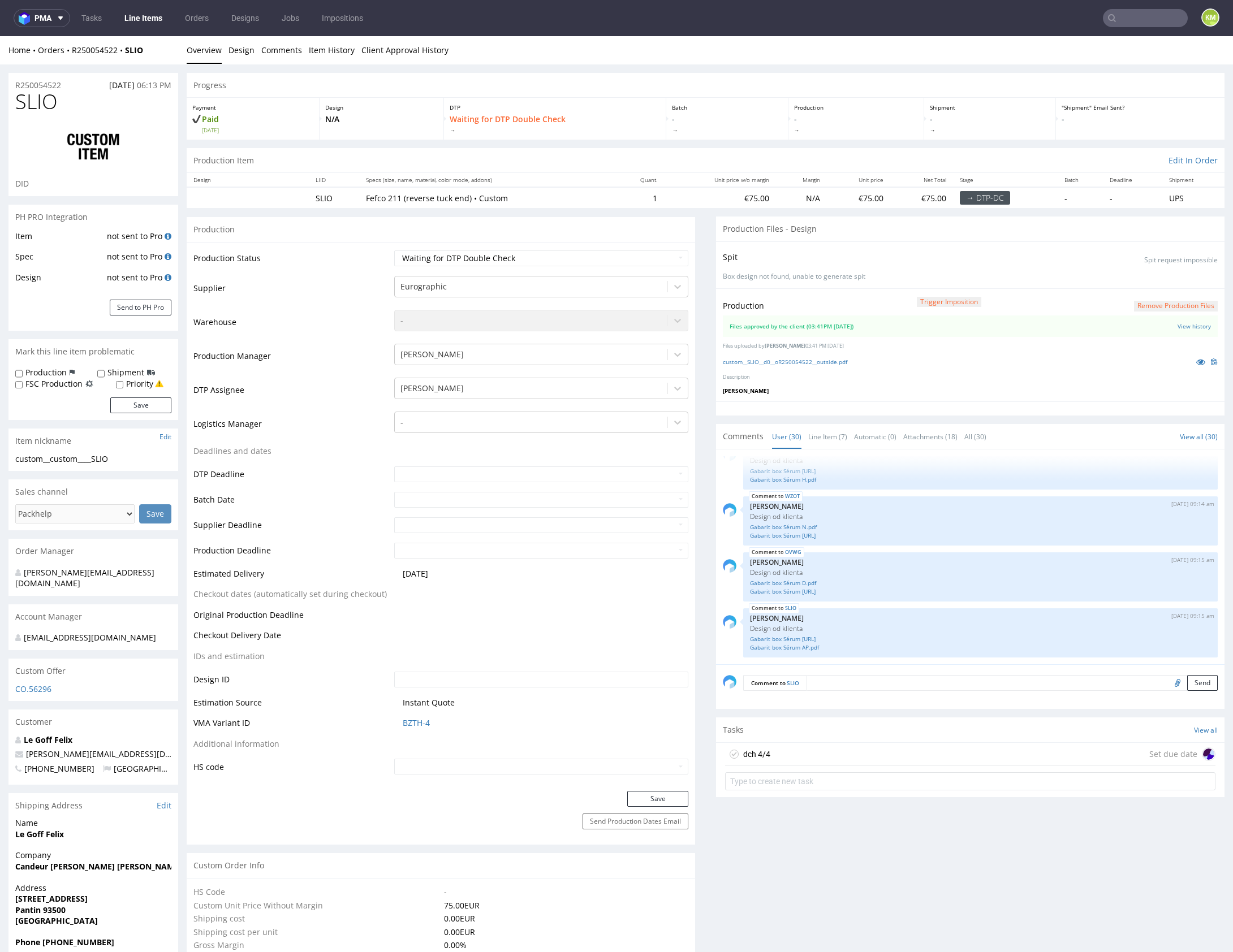
drag, startPoint x: 850, startPoint y: 755, endPoint x: 856, endPoint y: 727, distance: 28.6
click at [850, 755] on div "dch 4/4 Set due date" at bounding box center [971, 754] width 491 height 23
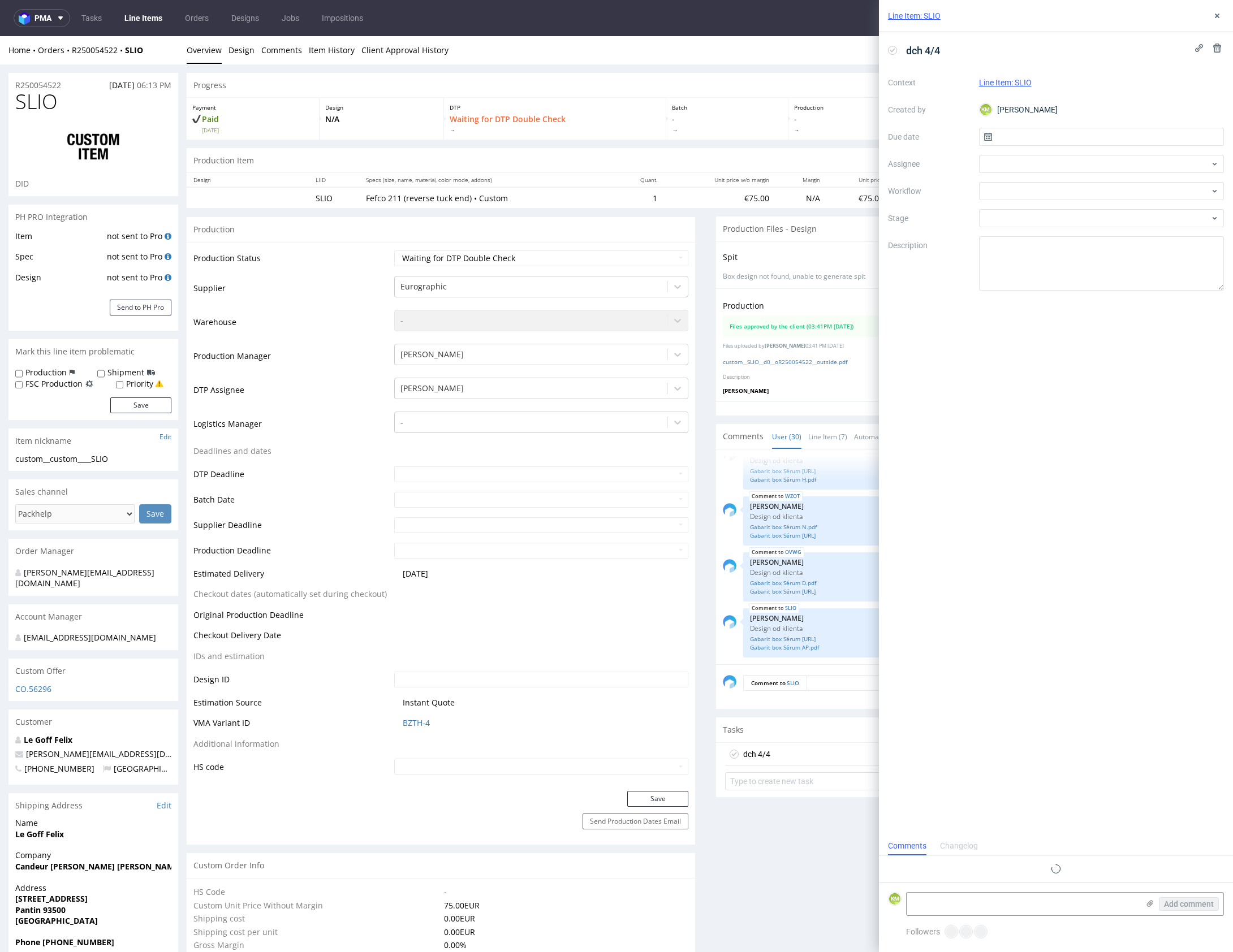
scroll to position [9, 0]
click at [1056, 136] on input "text" at bounding box center [1102, 136] width 245 height 18
drag, startPoint x: 1107, startPoint y: 282, endPoint x: 1085, endPoint y: 255, distance: 34.8
click at [1107, 282] on button "27" at bounding box center [1101, 283] width 18 height 18
type input "27/08/2025"
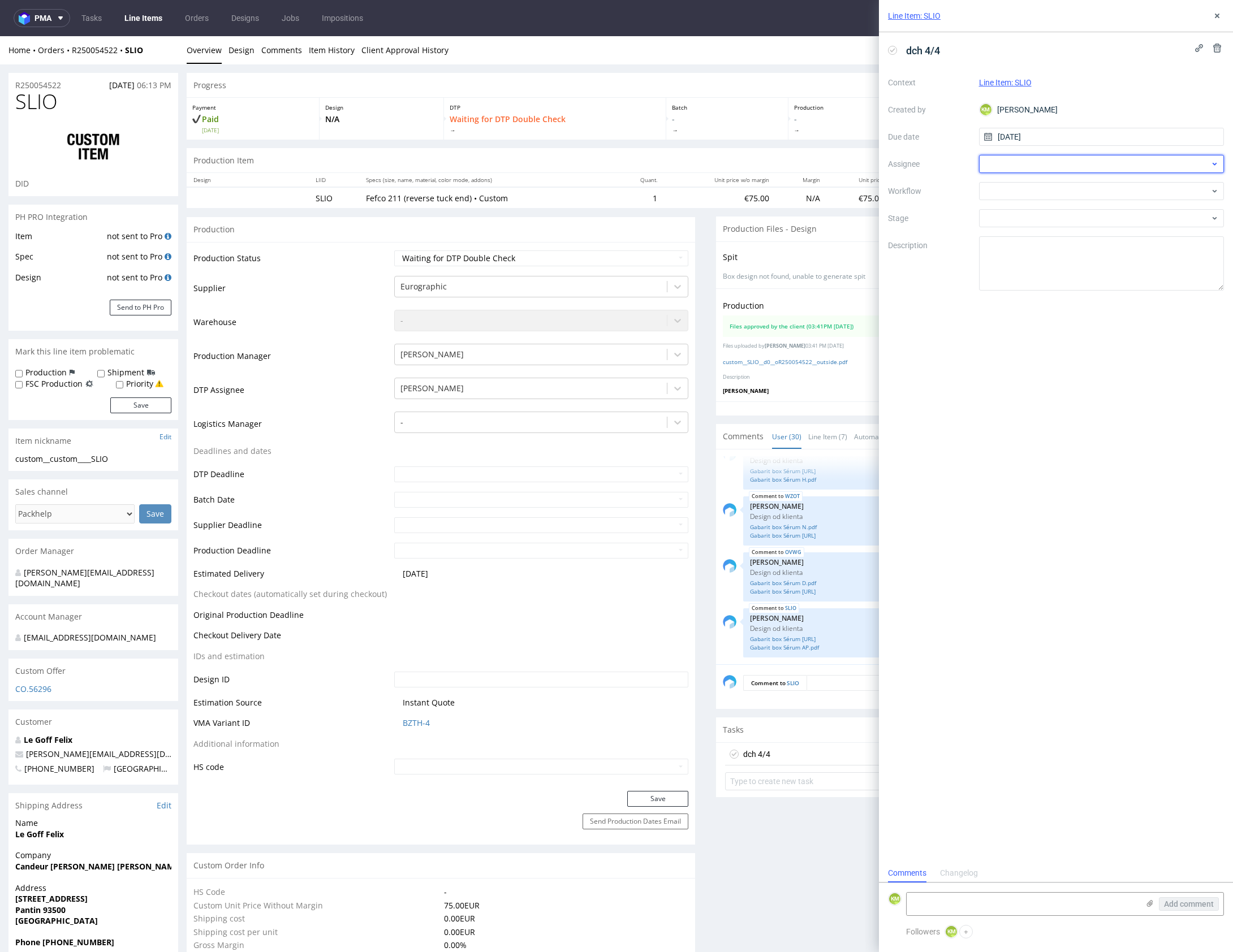
click at [996, 165] on div at bounding box center [1102, 163] width 245 height 18
type input "gaz"
click at [1025, 207] on span "Krystian Gaza" at bounding box center [1029, 207] width 51 height 11
click at [1015, 195] on div at bounding box center [1102, 190] width 245 height 18
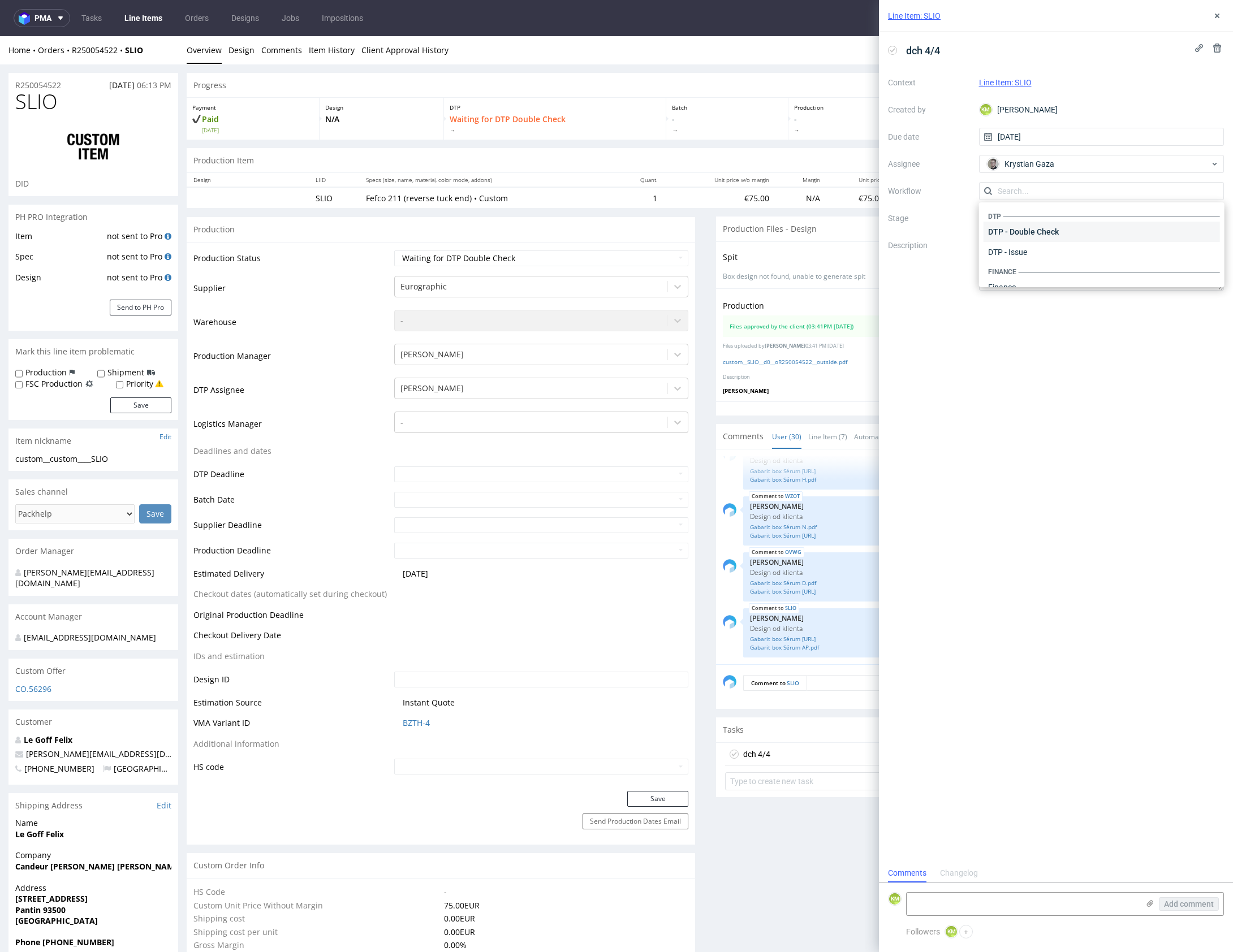
click at [1043, 234] on div "DTP - Double Check" at bounding box center [1101, 232] width 236 height 21
click at [1045, 253] on textarea at bounding box center [1102, 263] width 245 height 54
drag, startPoint x: 1214, startPoint y: 18, endPoint x: 1195, endPoint y: 13, distance: 19.6
click at [1214, 18] on icon at bounding box center [1217, 16] width 9 height 9
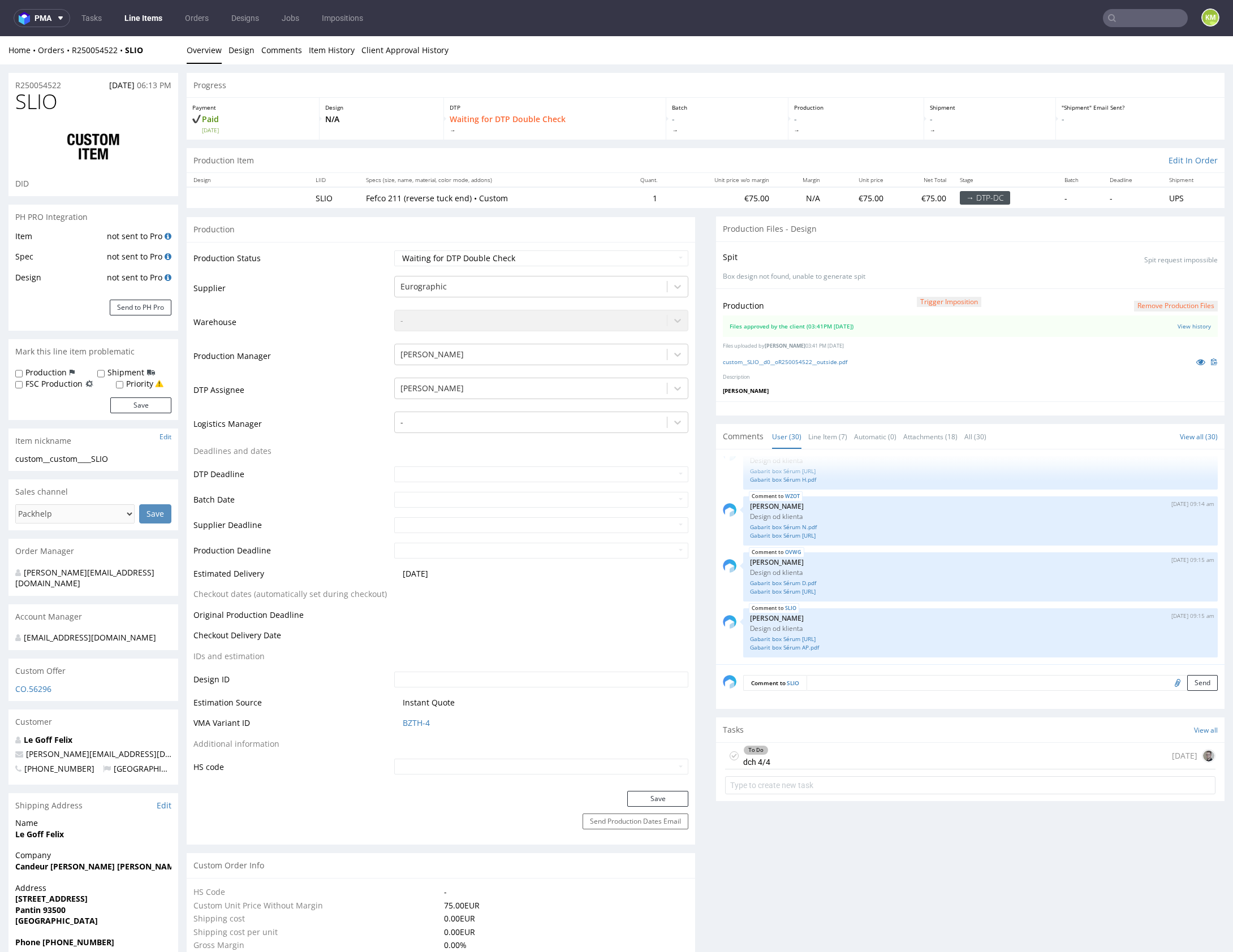
click at [804, 752] on div "To Do dch 4/4 today" at bounding box center [971, 756] width 491 height 26
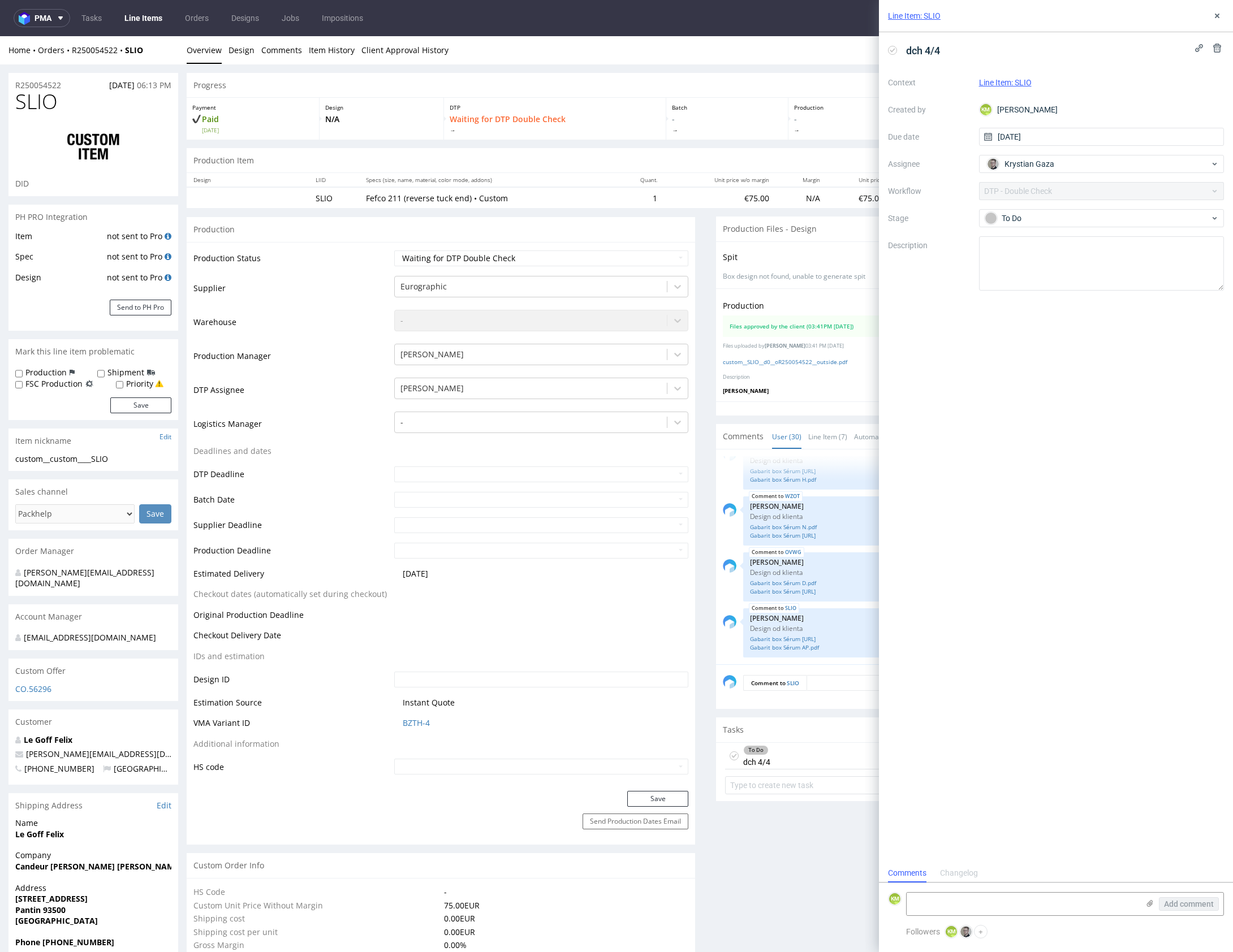
scroll to position [9, 0]
click at [1214, 11] on icon at bounding box center [1217, 16] width 9 height 9
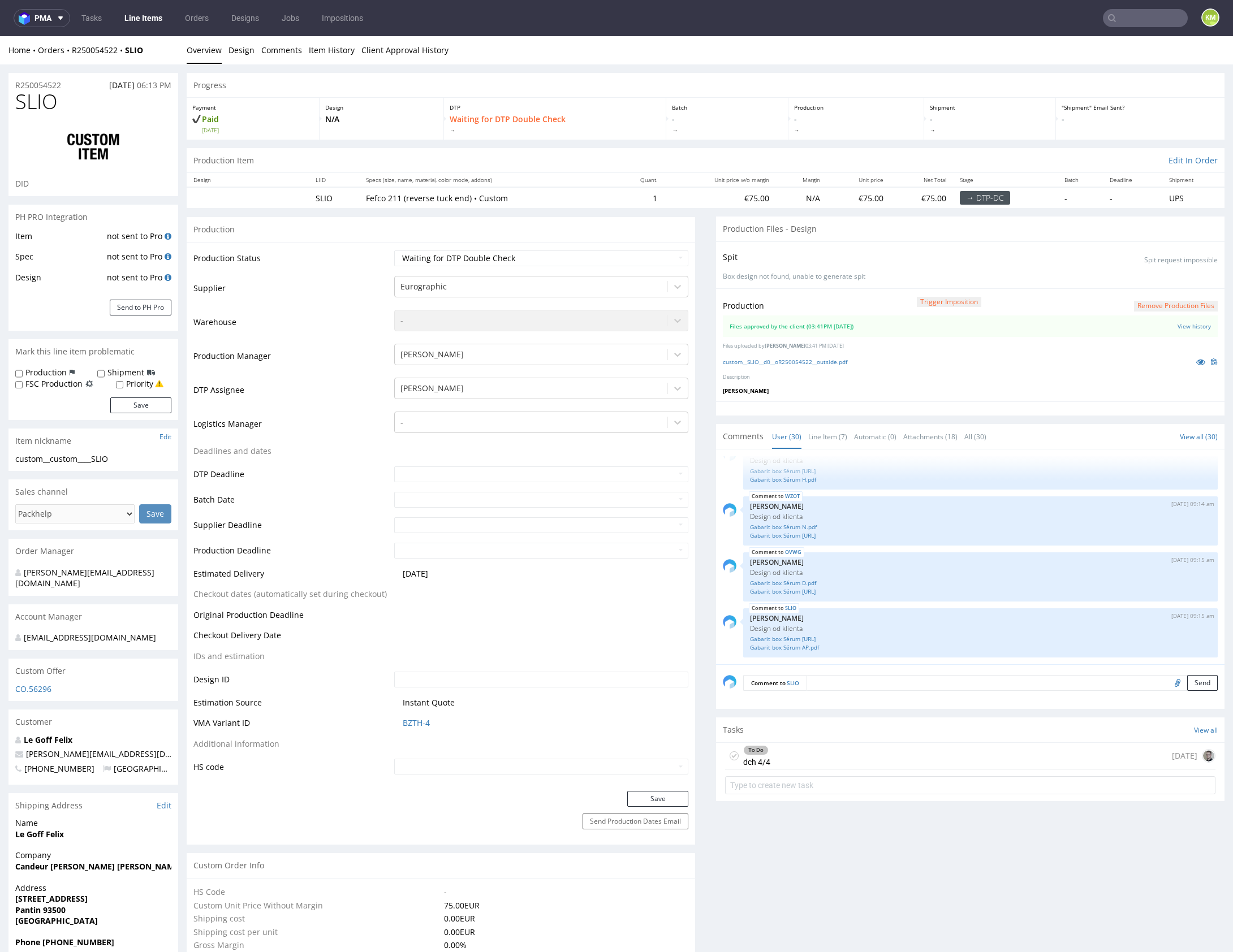
click at [818, 755] on div "To Do dch 4/4 today" at bounding box center [971, 756] width 491 height 26
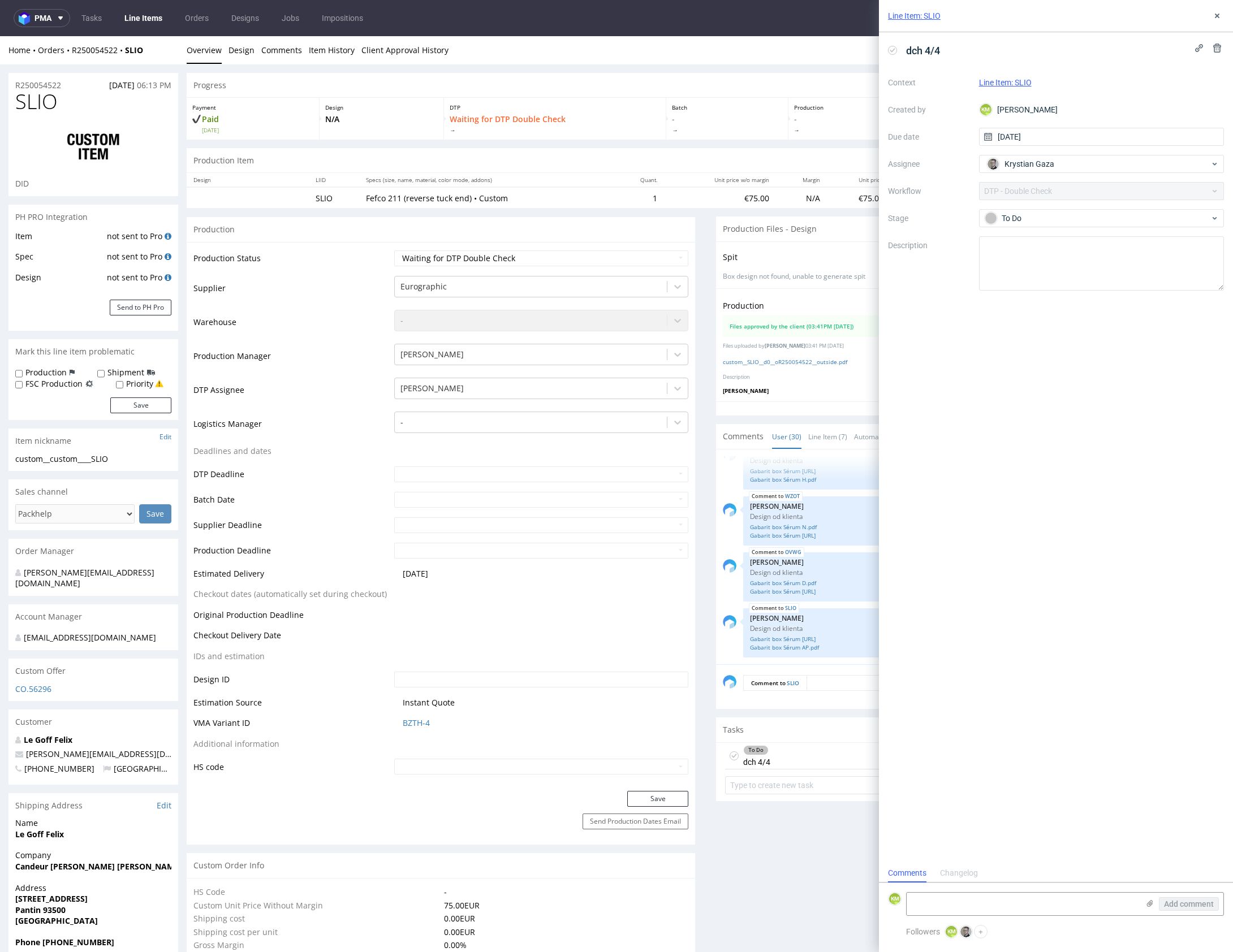
scroll to position [9, 0]
click at [1217, 18] on icon at bounding box center [1217, 16] width 9 height 9
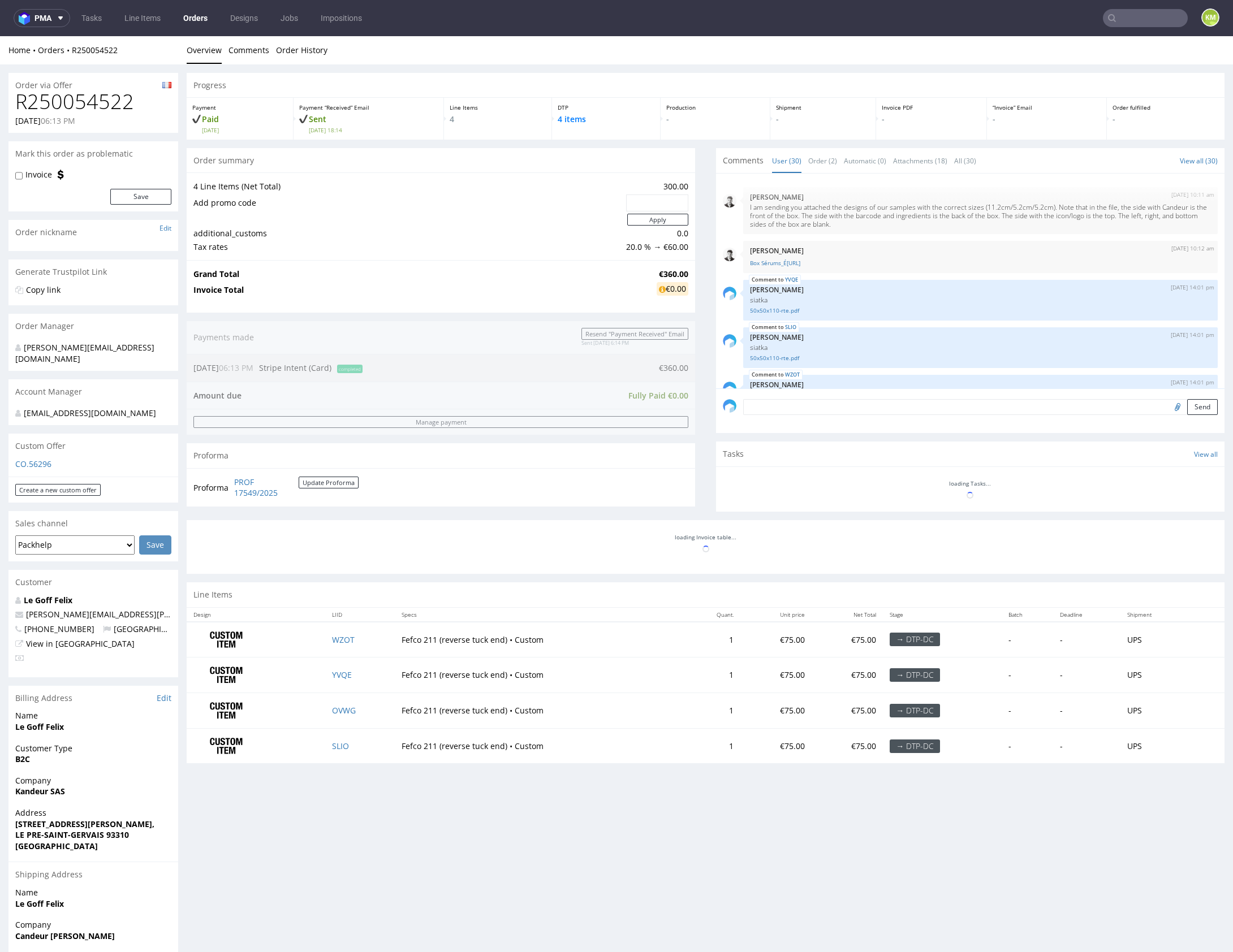
scroll to position [1155, 0]
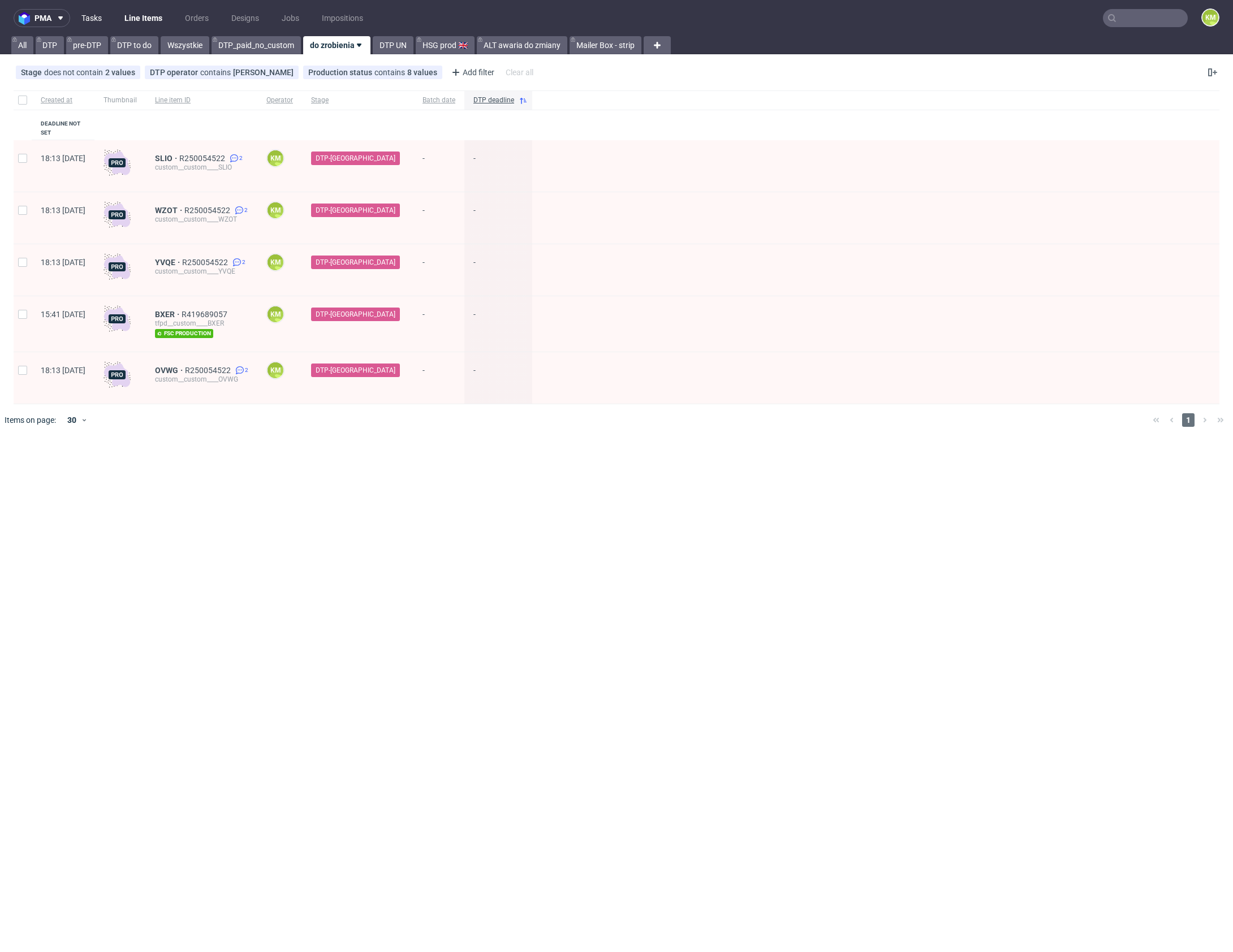
click at [100, 14] on link "Tasks" at bounding box center [92, 18] width 34 height 18
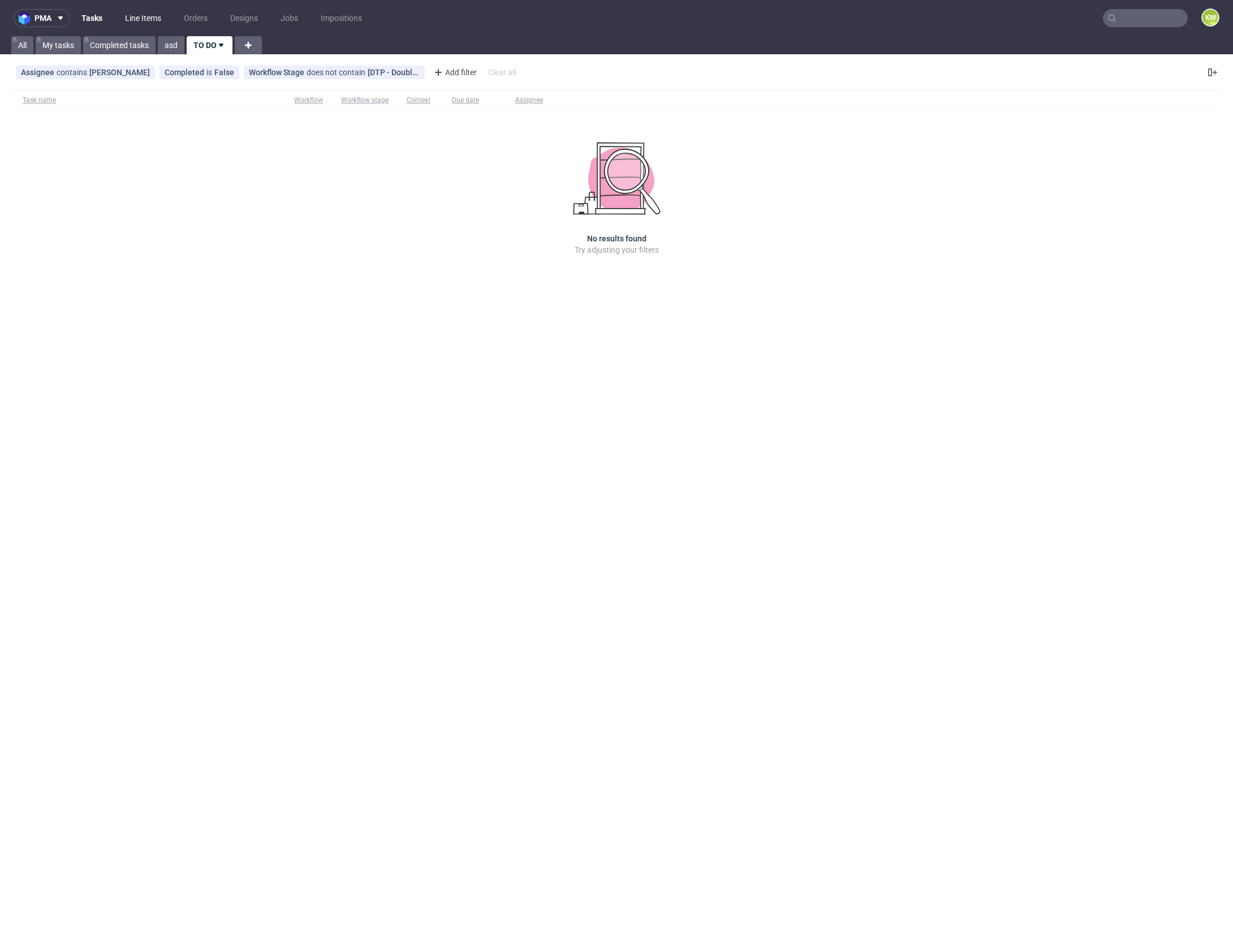
click at [132, 20] on link "Line Items" at bounding box center [143, 18] width 50 height 18
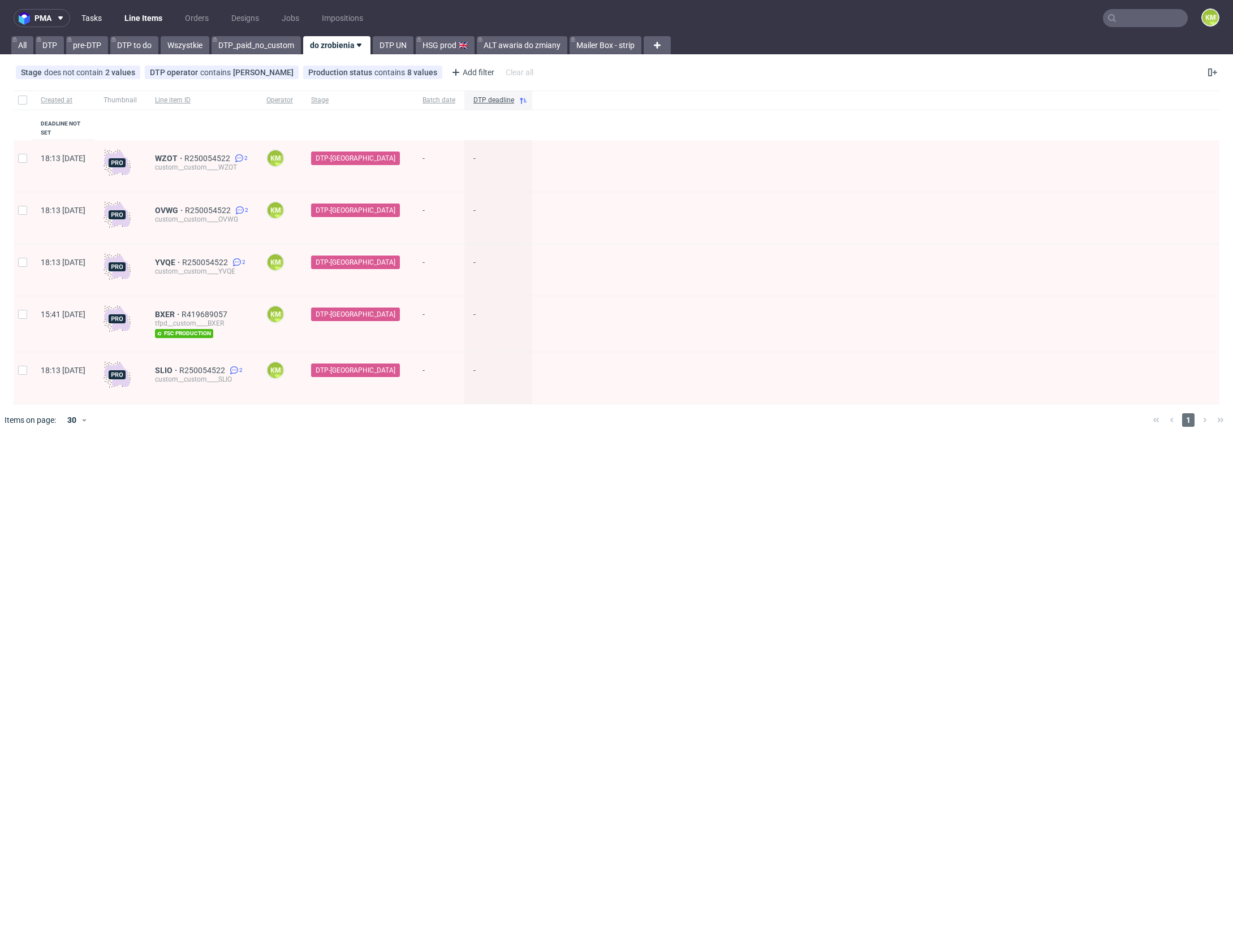
click at [81, 21] on link "Tasks" at bounding box center [92, 18] width 34 height 18
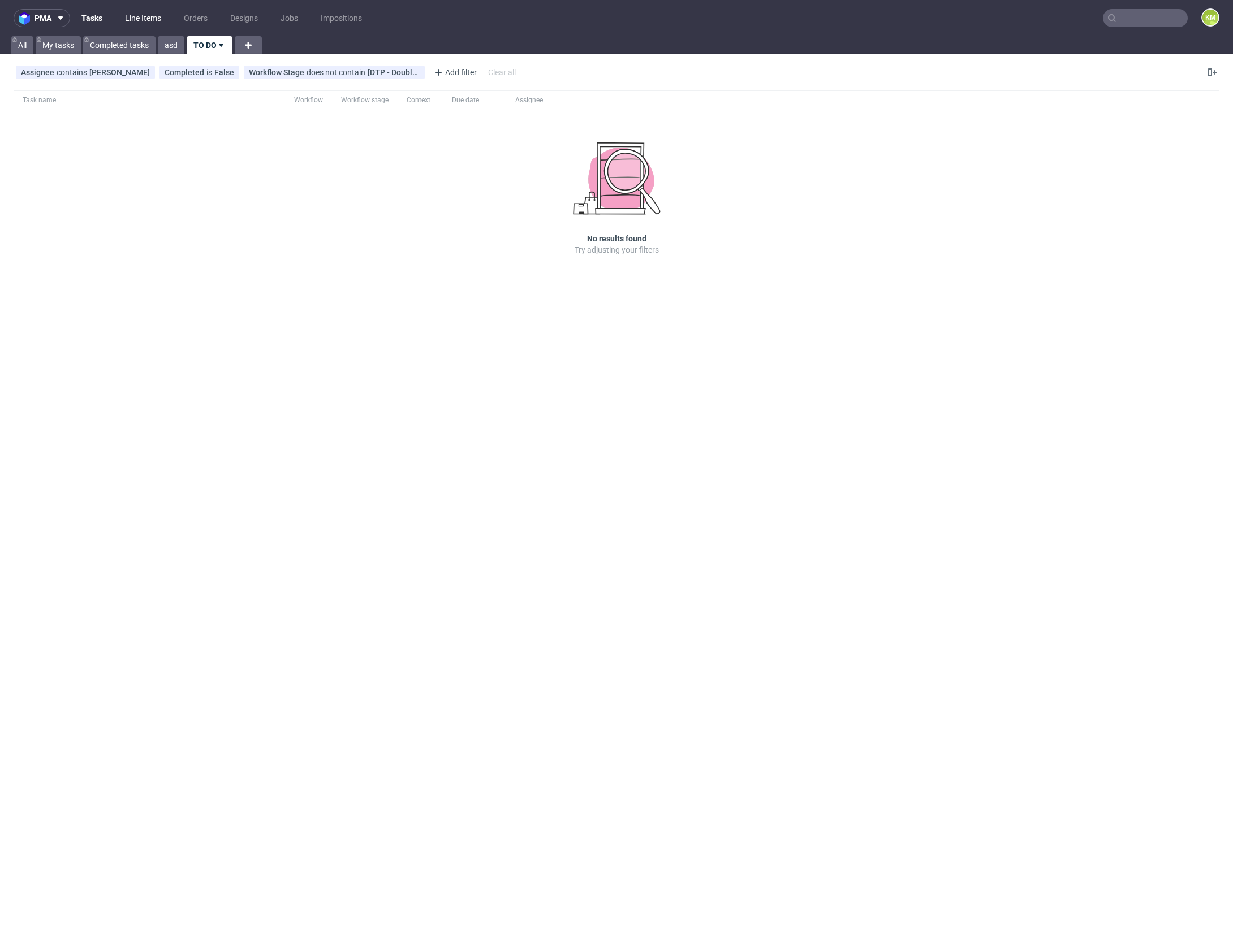
click at [146, 15] on link "Line Items" at bounding box center [143, 18] width 50 height 18
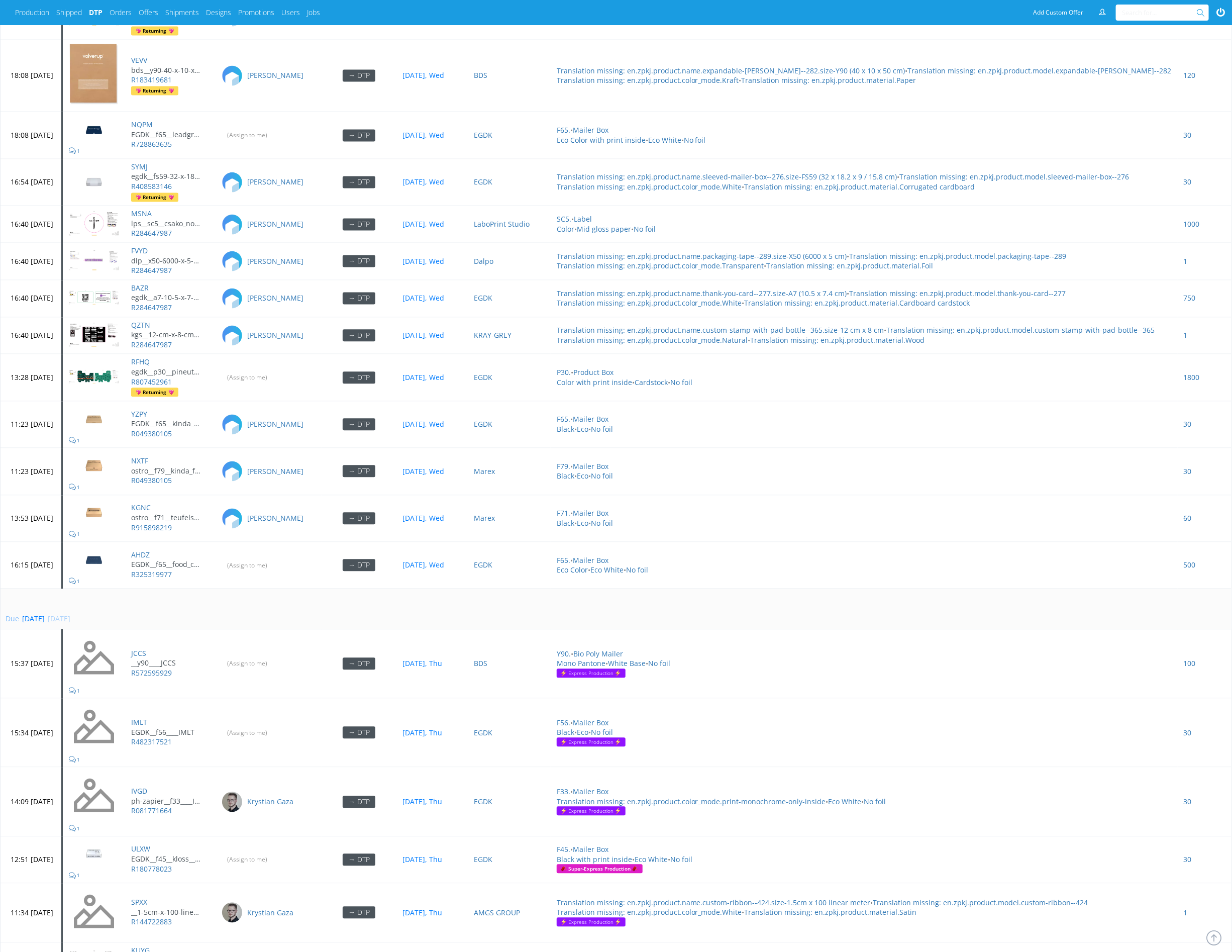
scroll to position [3886, 0]
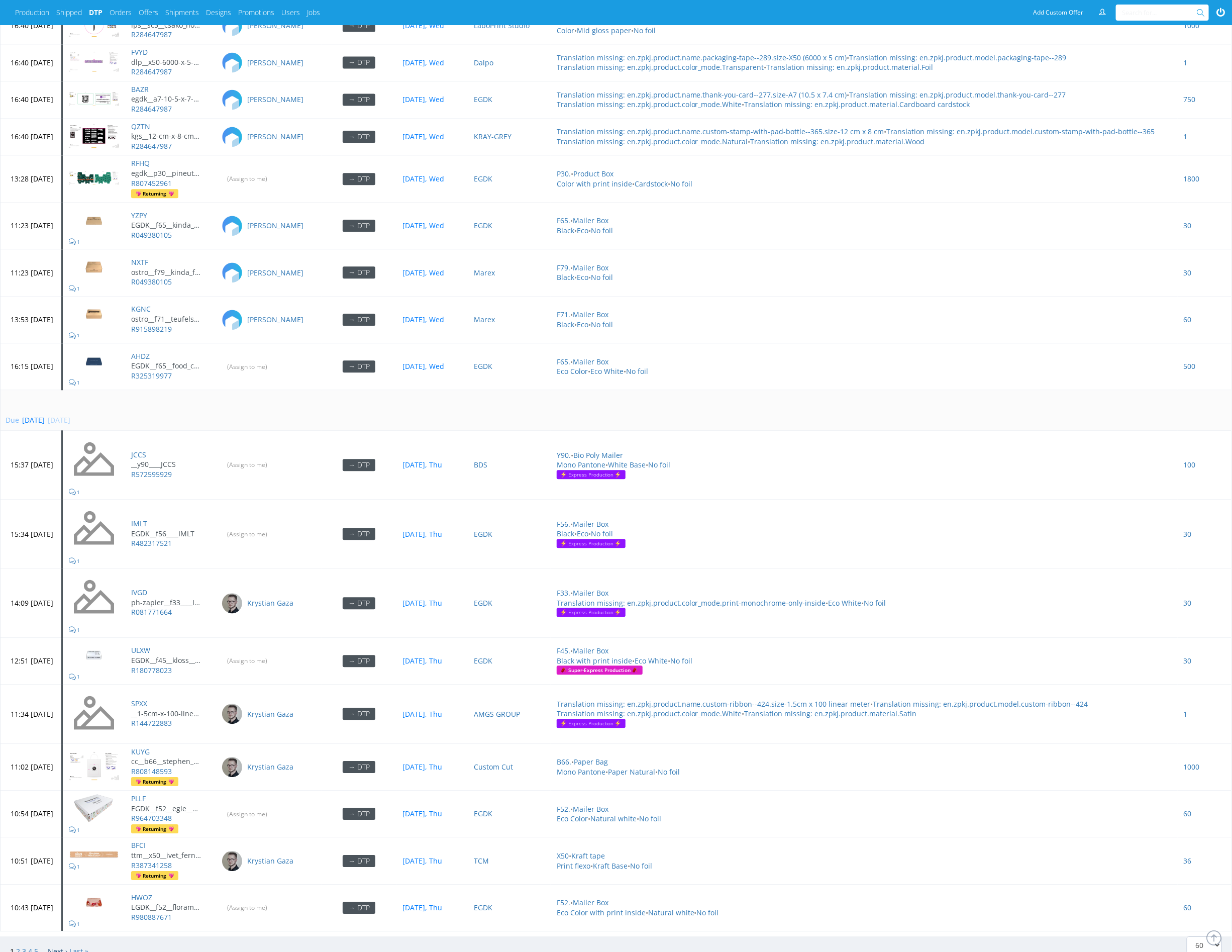
click at [58, 946] on link "Next ›" at bounding box center [57, 951] width 20 height 10
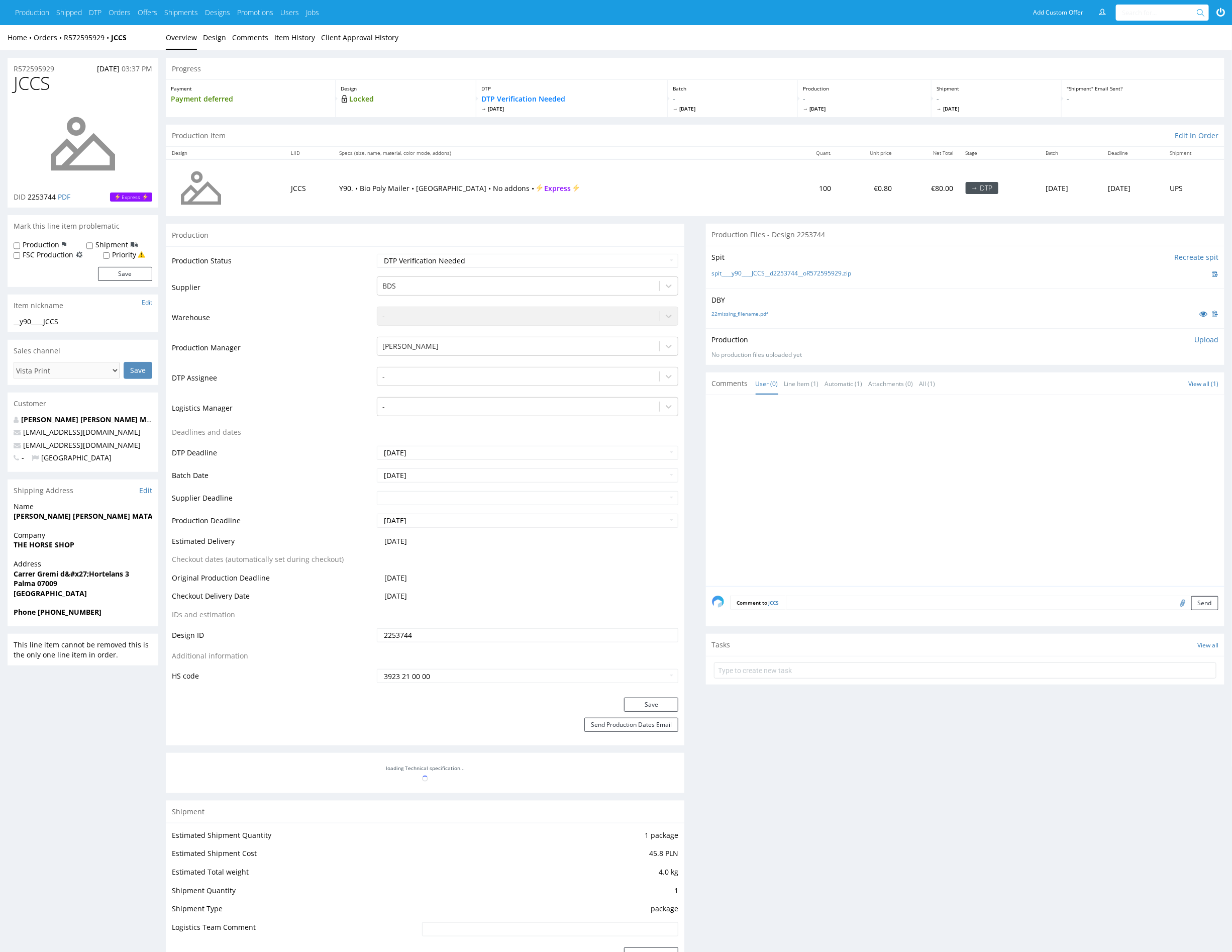
click at [897, 503] on div at bounding box center [968, 494] width 513 height 185
click at [1205, 310] on icon at bounding box center [1203, 313] width 8 height 7
click at [467, 377] on div at bounding box center [518, 376] width 272 height 12
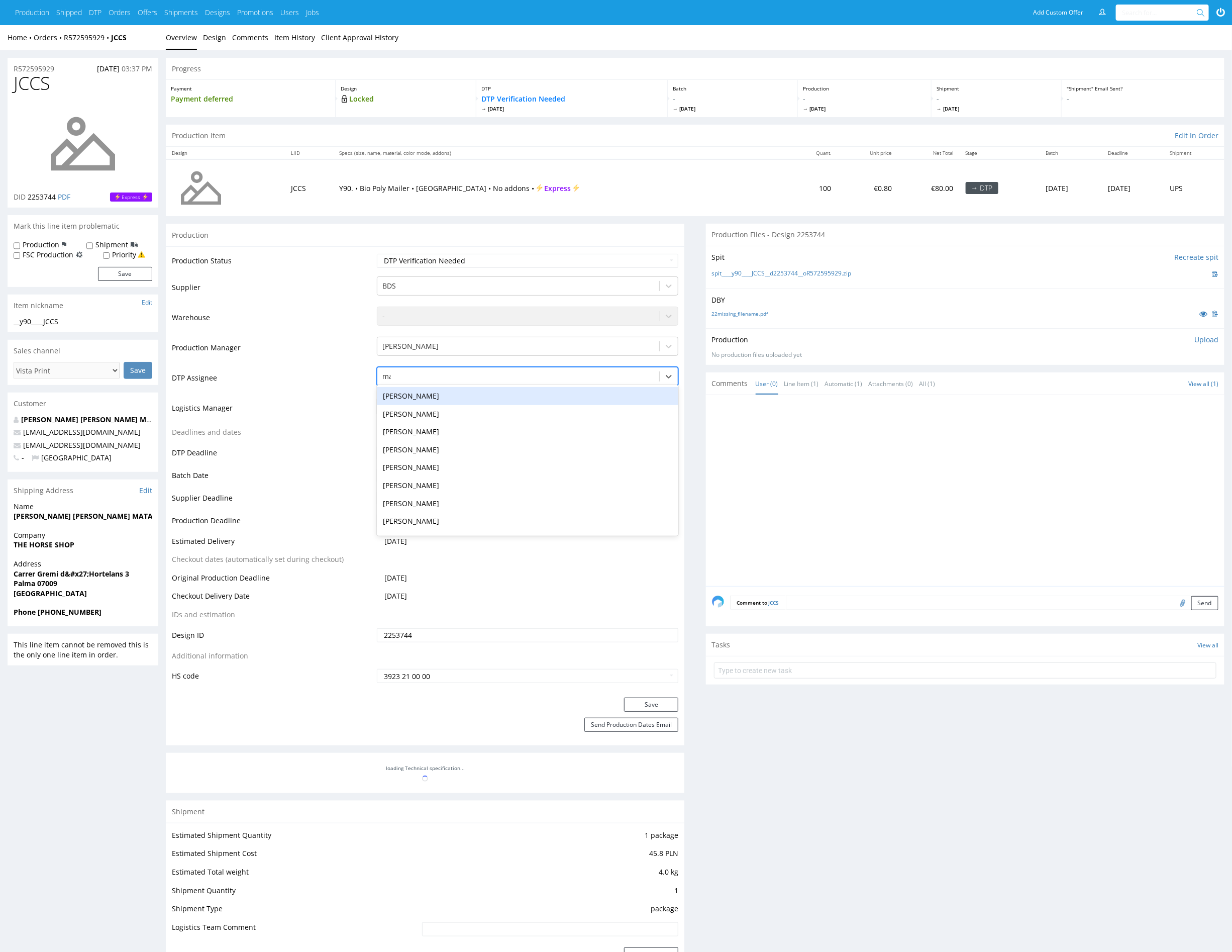
type input "mark"
click at [467, 394] on div "[PERSON_NAME]" at bounding box center [528, 396] width 302 height 18
click at [660, 705] on button "Save" at bounding box center [651, 705] width 55 height 14
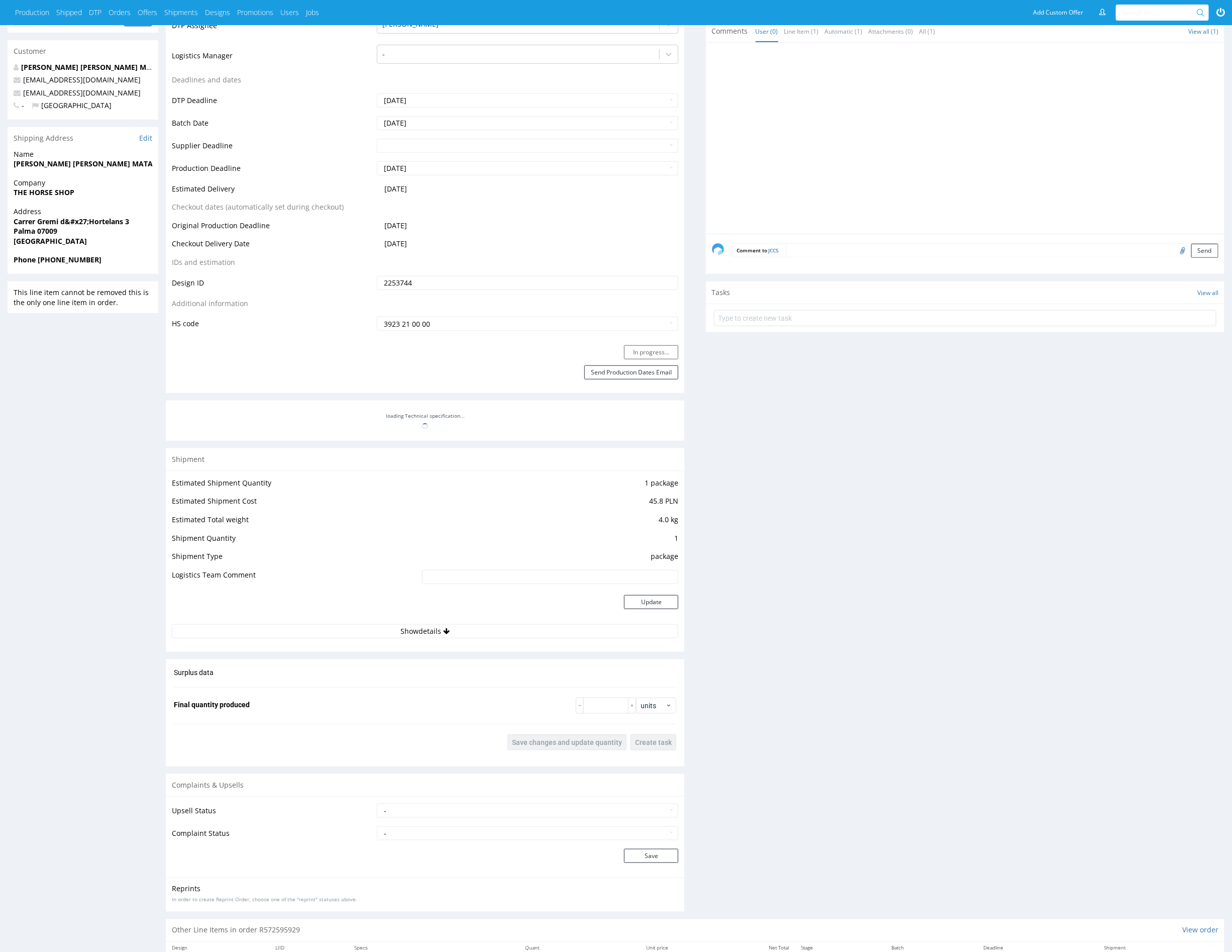
scroll to position [430, 0]
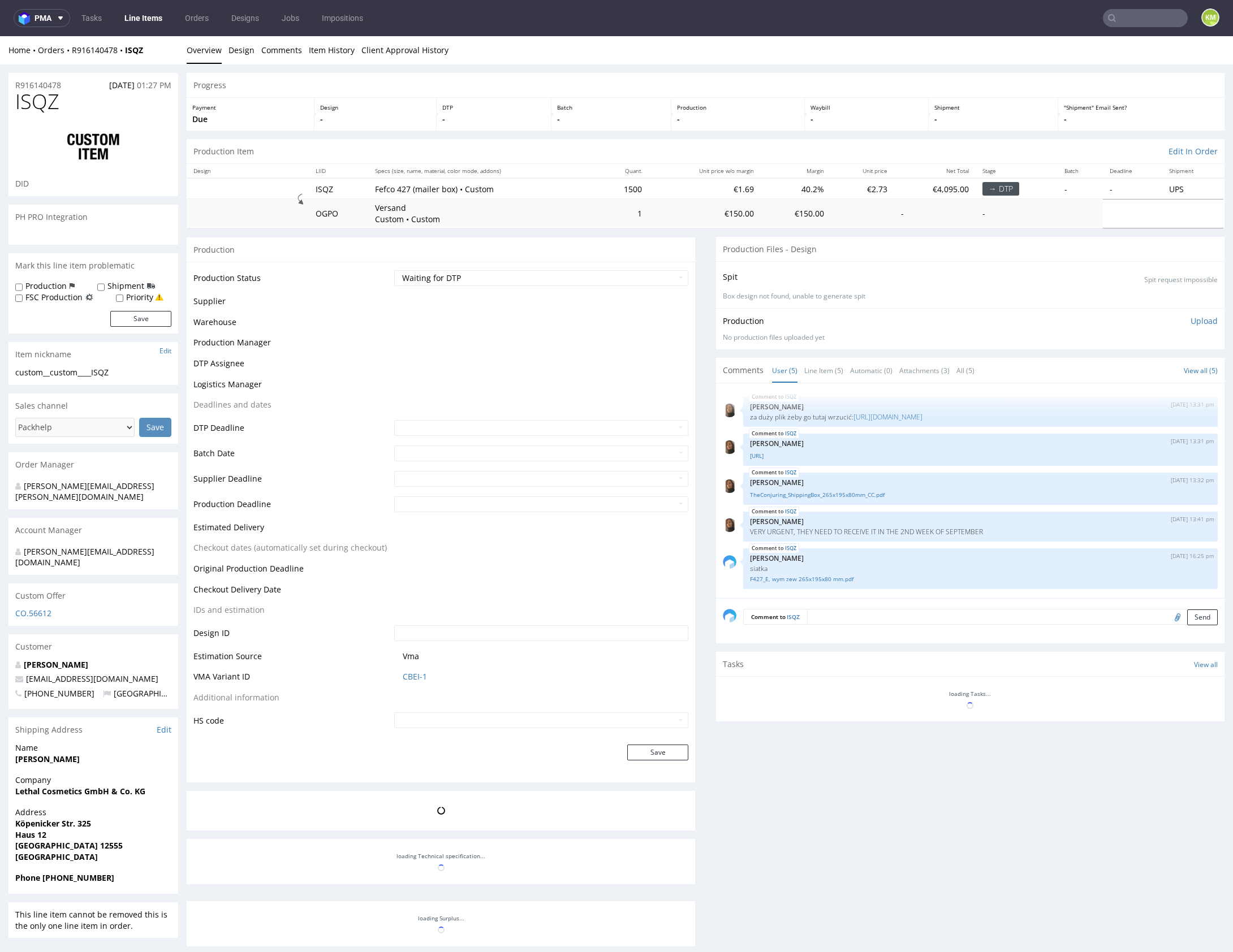
scroll to position [6, 0]
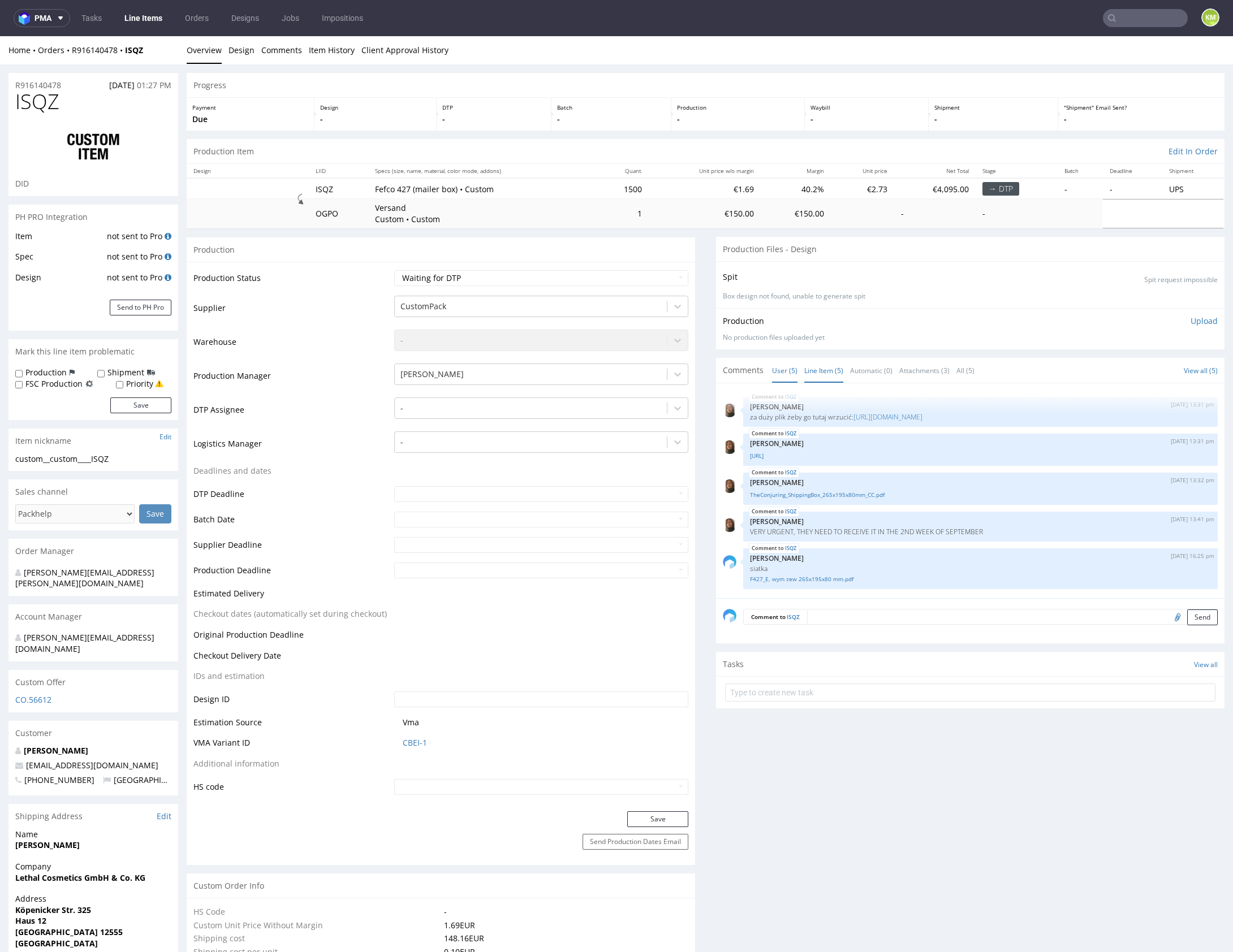
click at [825, 364] on link "Line Item (5)" at bounding box center [824, 371] width 39 height 24
click at [829, 496] on link "TheConjuring_ShippingBox_265x195x80mm_CC.pdf" at bounding box center [981, 495] width 461 height 9
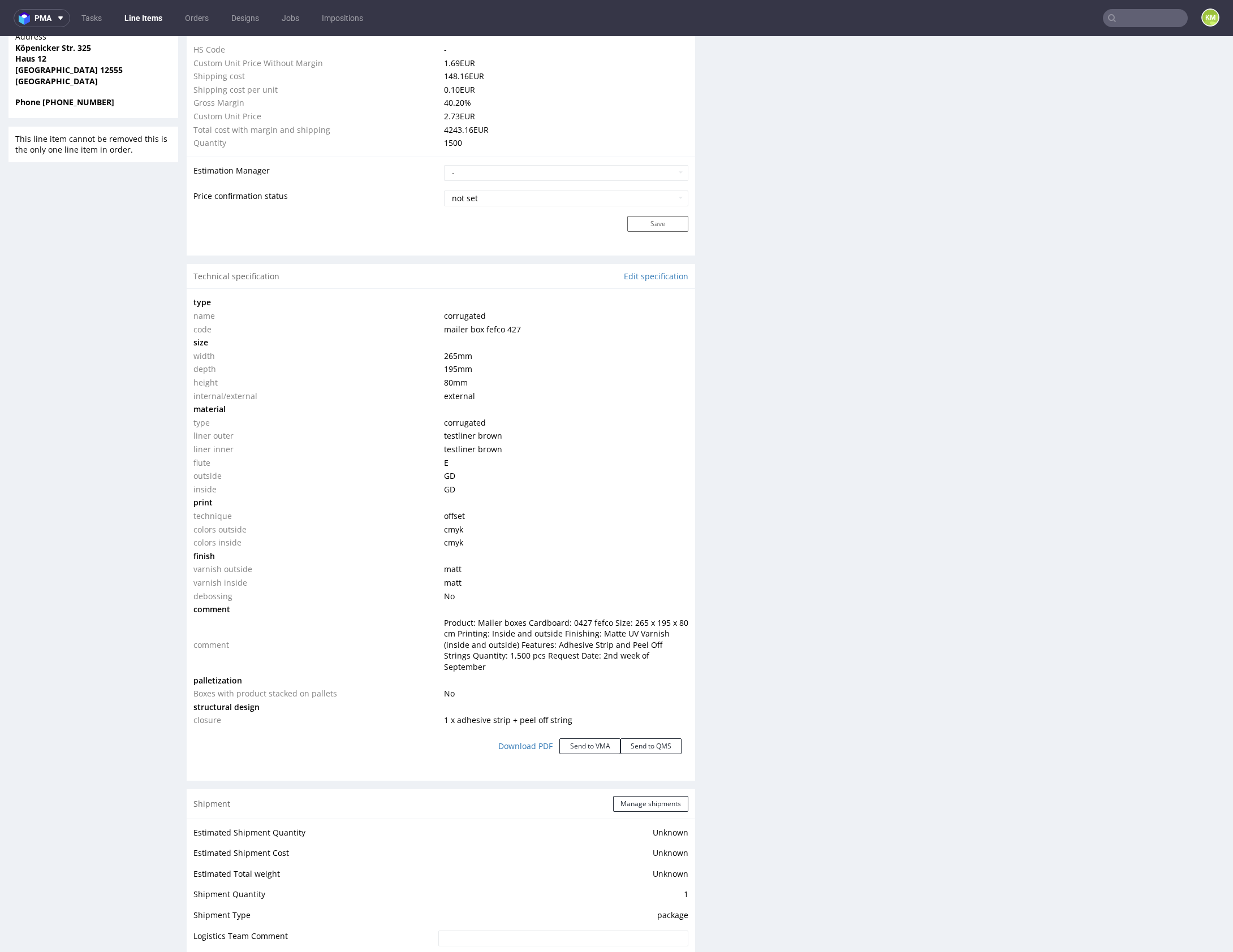
scroll to position [831, 0]
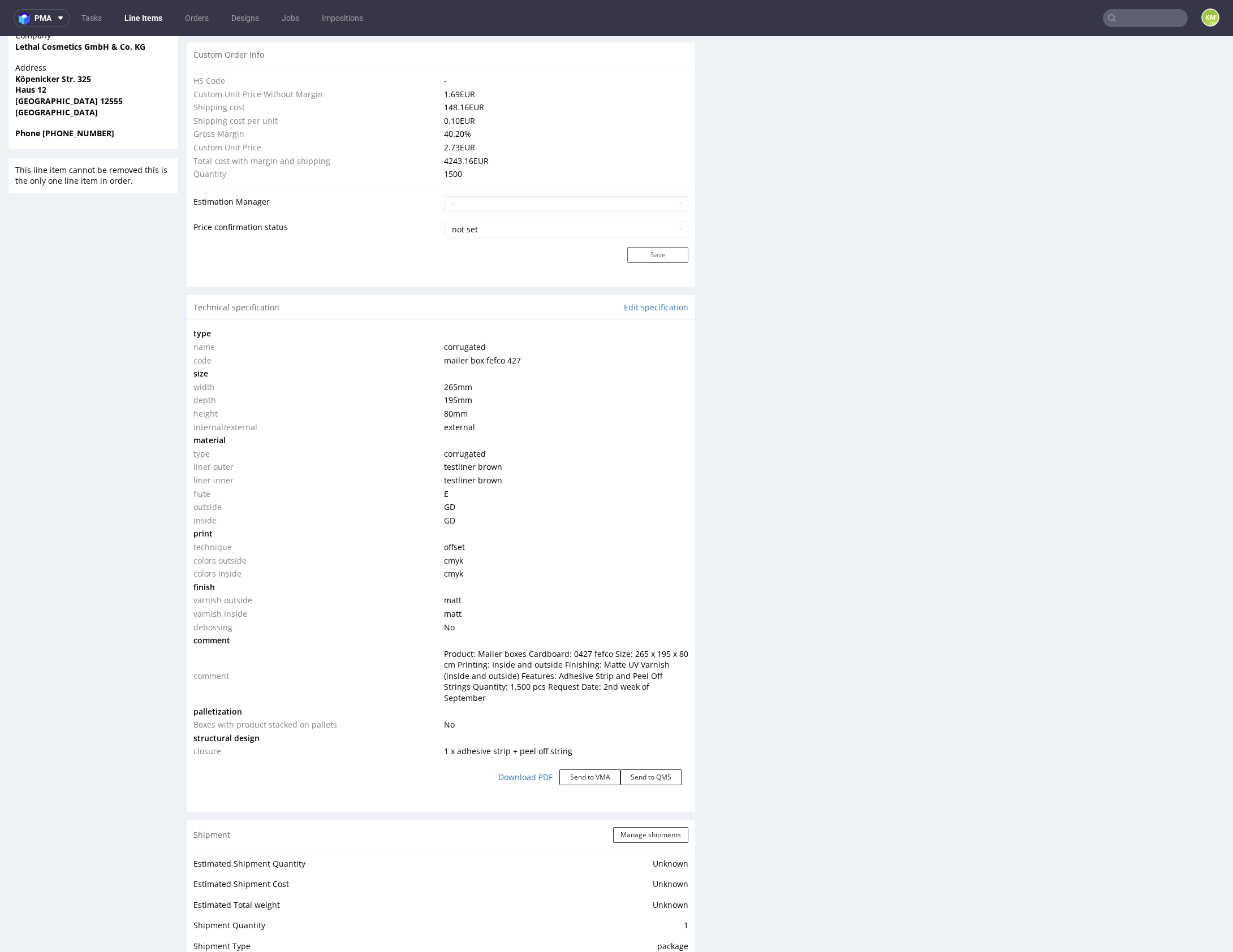
click at [906, 730] on div "Production Files - Design Spit Spit request impossible Box design not found, un…" at bounding box center [970, 381] width 508 height 1950
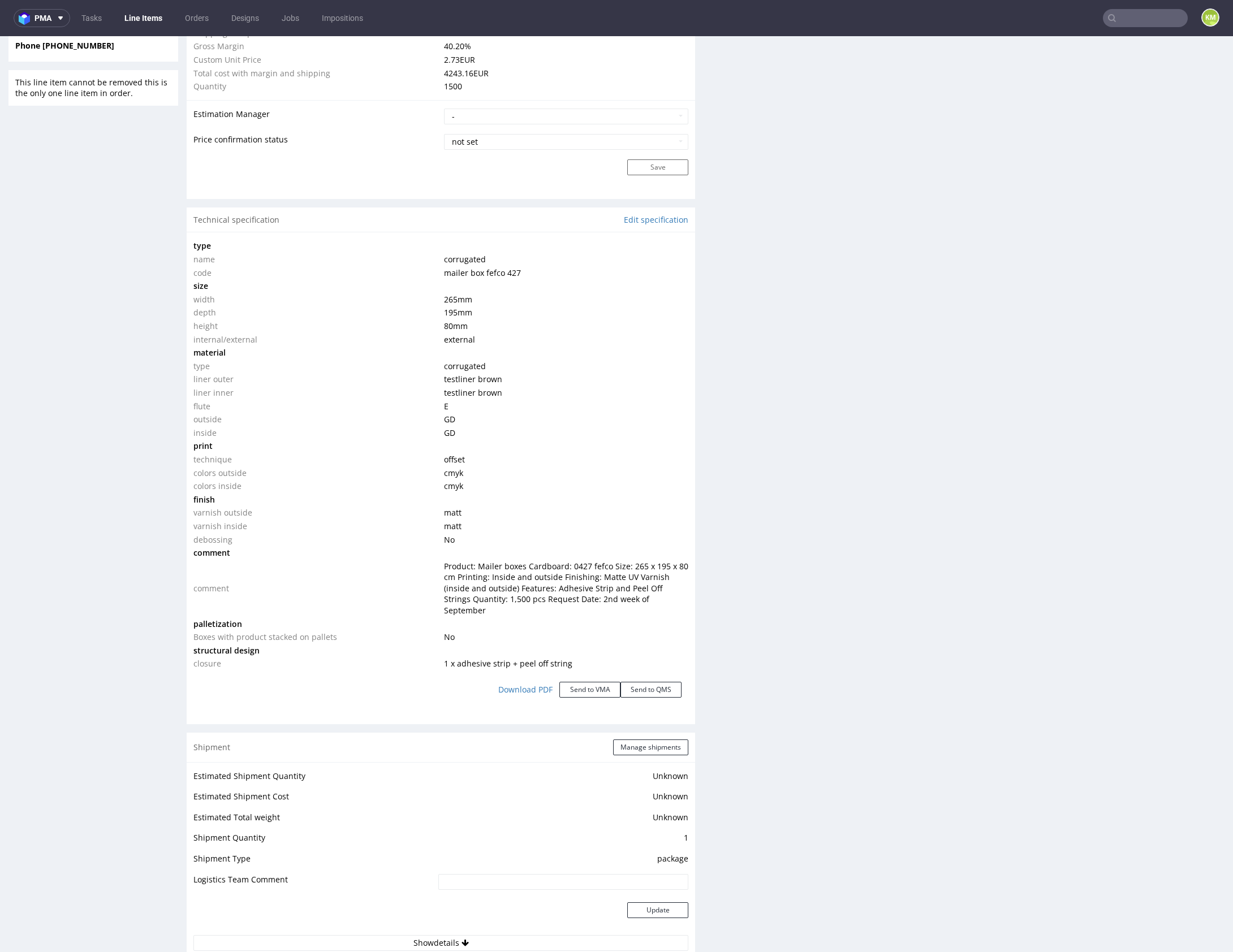
scroll to position [923, 0]
click at [879, 454] on div "Production Files - Design Spit Spit request impossible Box design not found, un…" at bounding box center [970, 289] width 508 height 1950
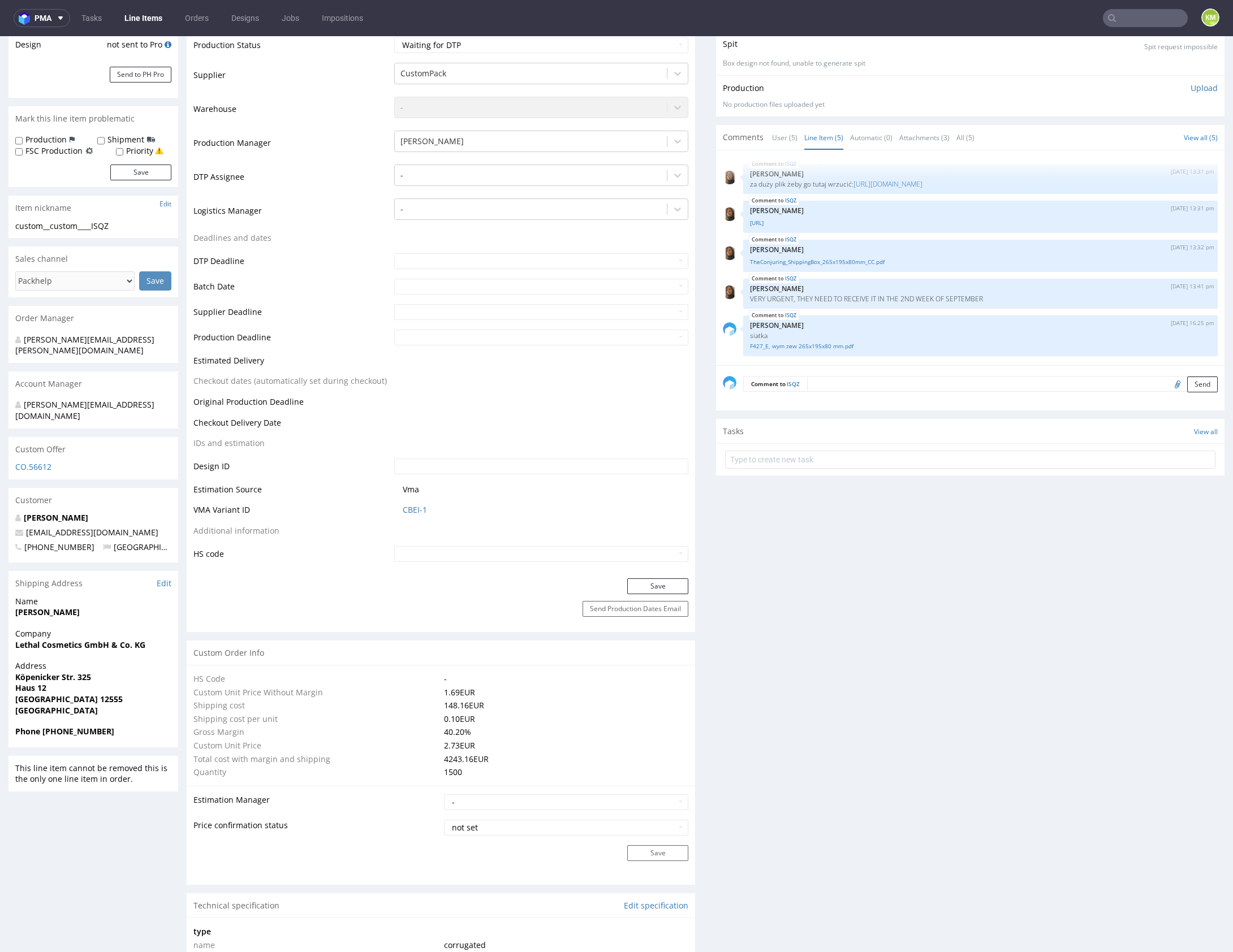
drag, startPoint x: 876, startPoint y: 613, endPoint x: 859, endPoint y: 553, distance: 62.4
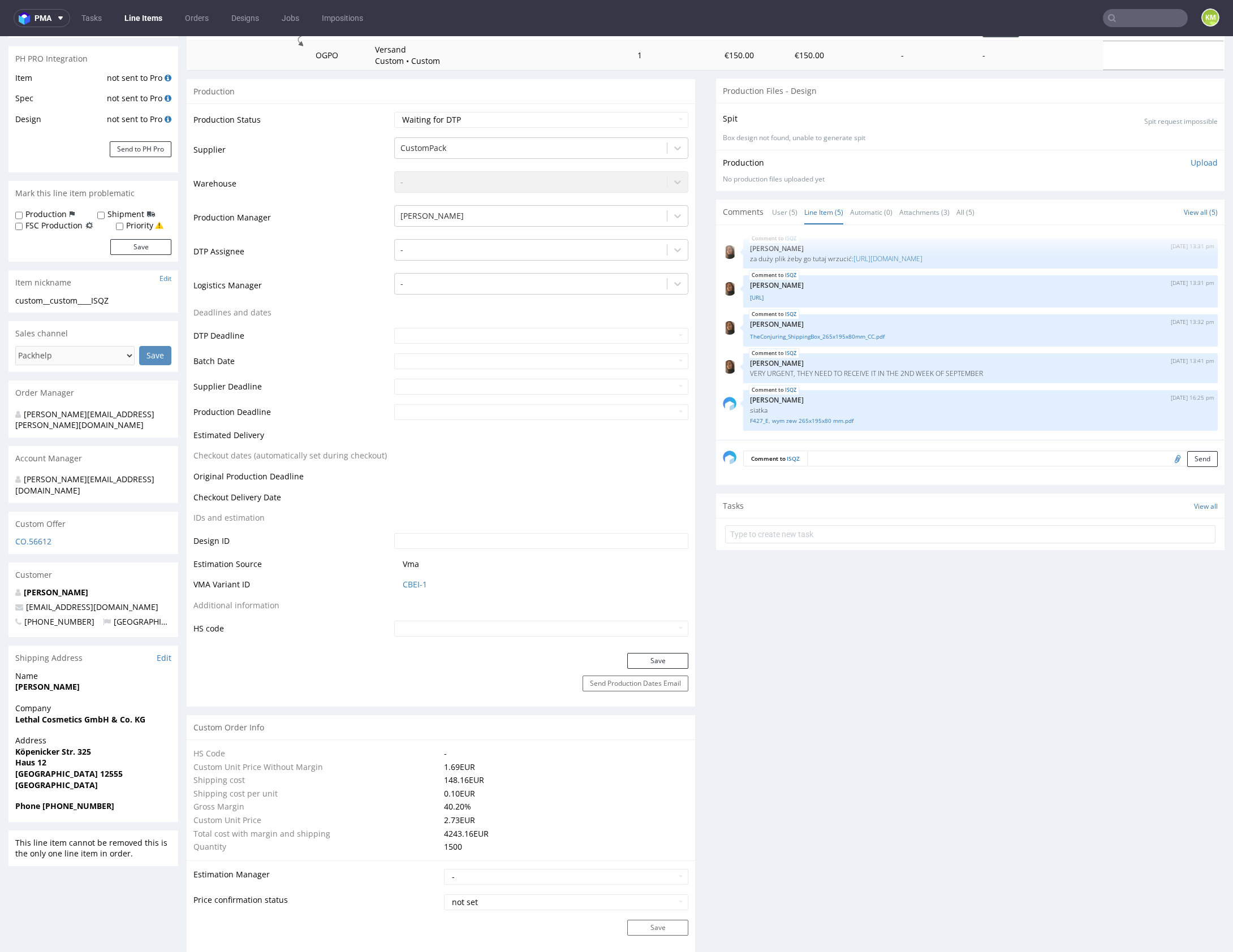
scroll to position [0, 0]
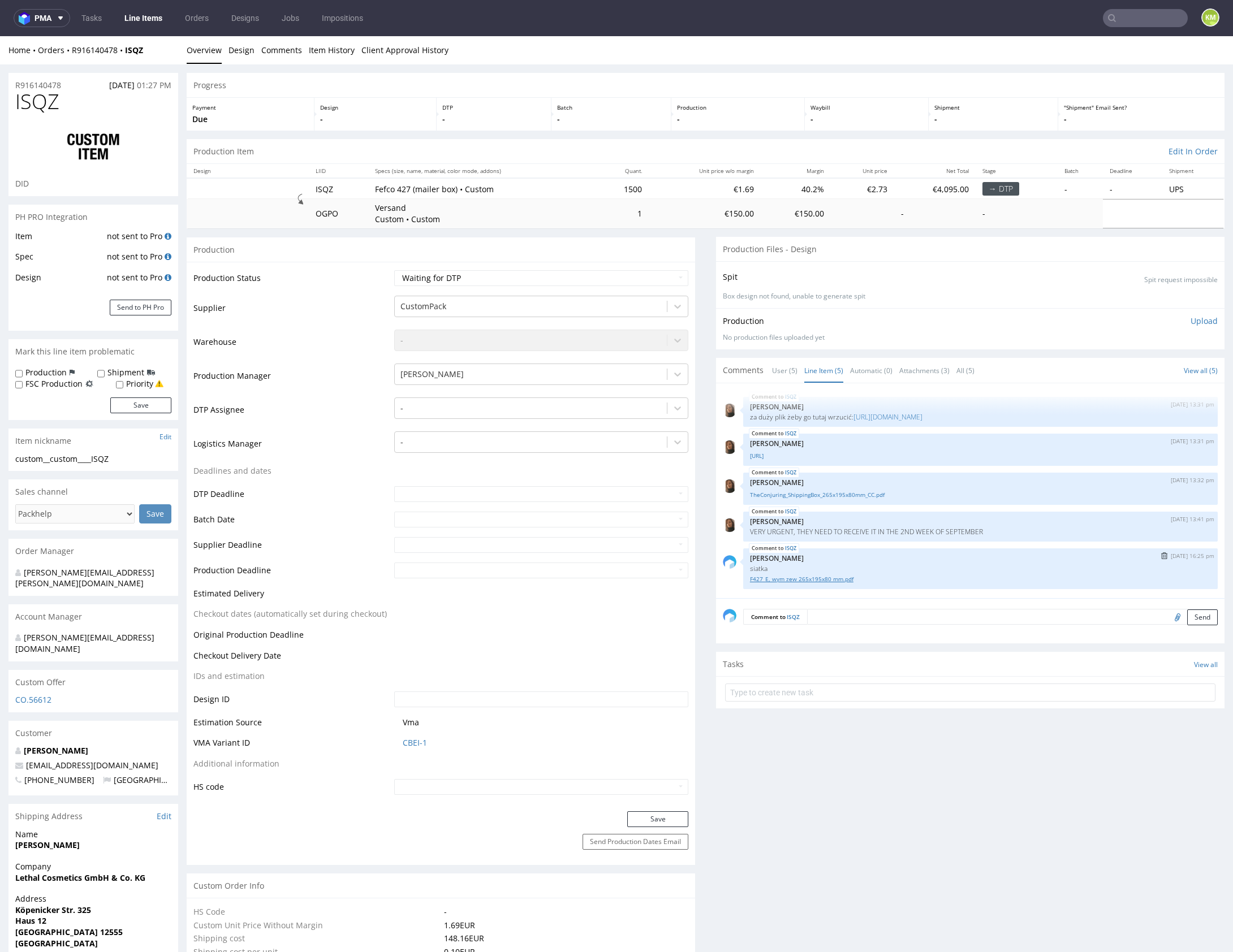
click at [807, 580] on link "F427_E, wym zew 265x195x80 mm.pdf" at bounding box center [981, 579] width 461 height 9
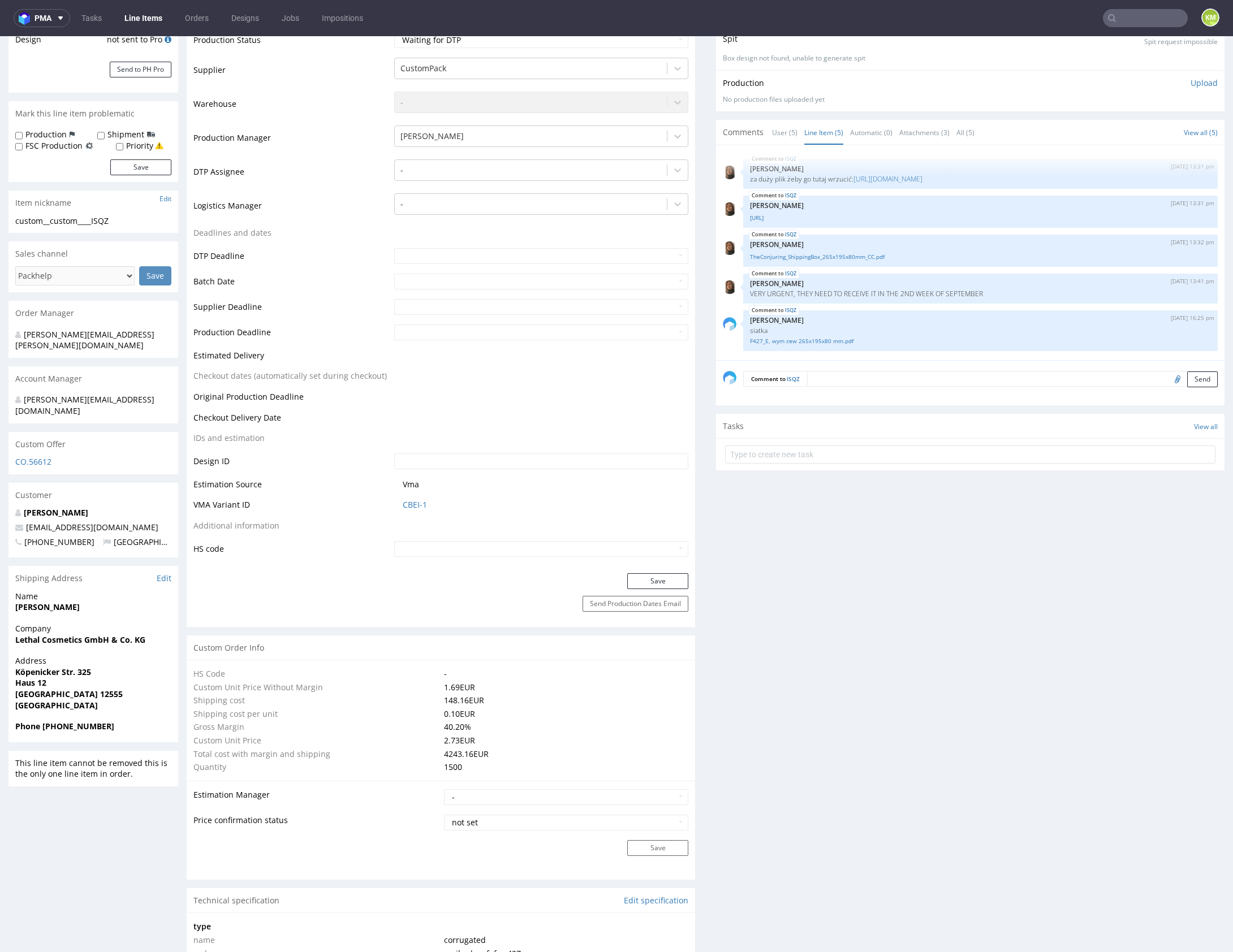
scroll to position [654, 0]
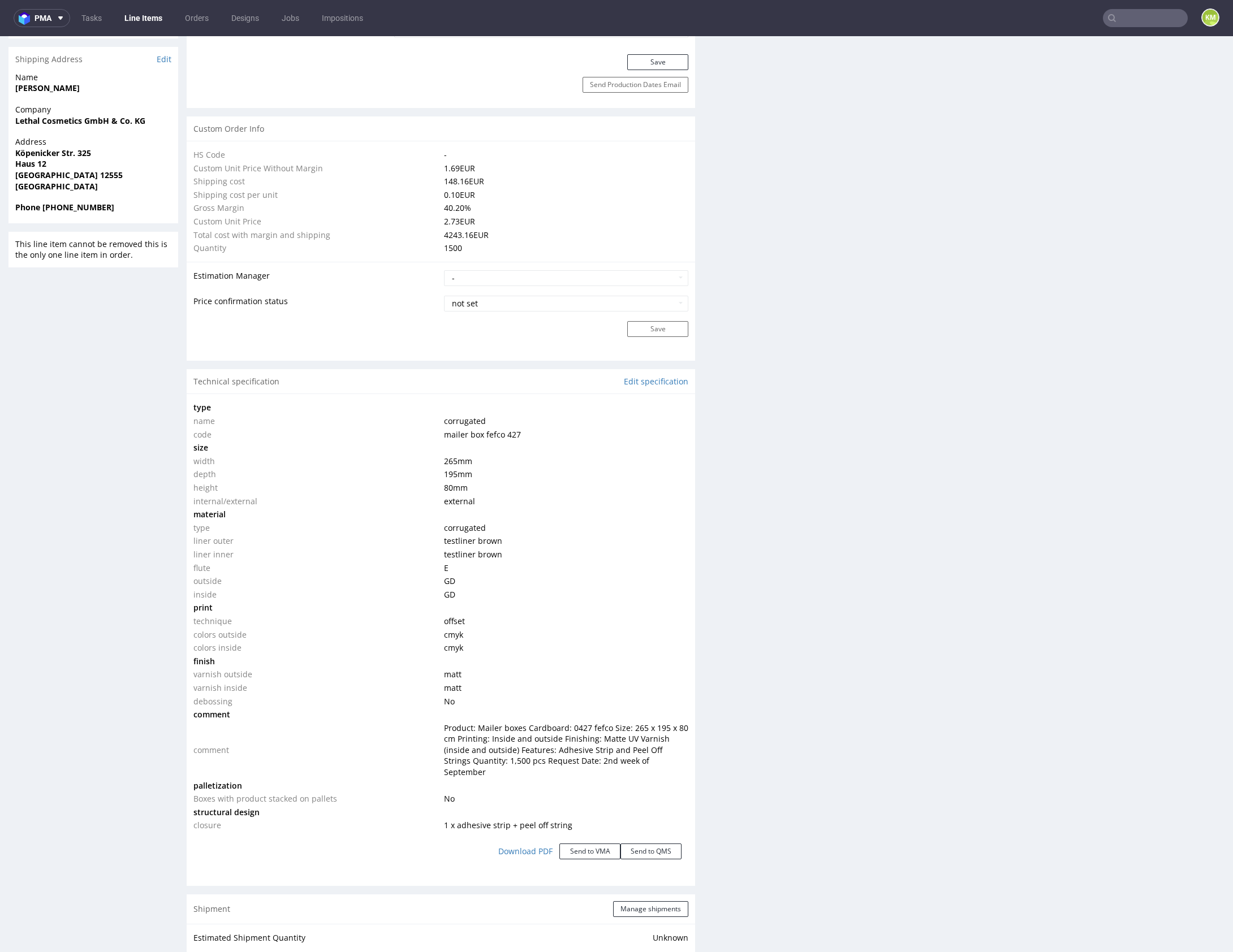
click at [898, 690] on div "Production Files - Design Spit Spit request impossible Box design not found, un…" at bounding box center [970, 454] width 508 height 1950
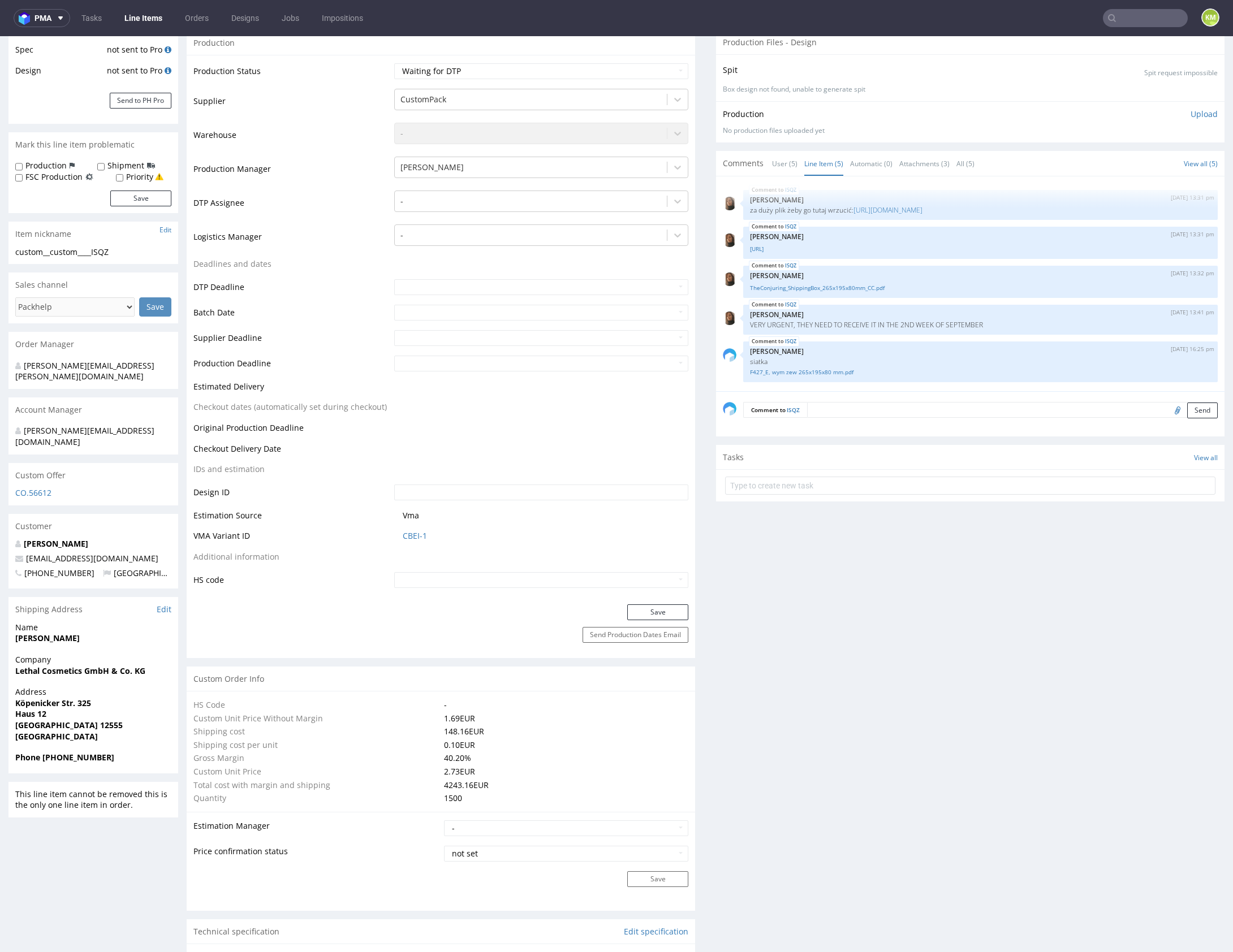
scroll to position [0, 0]
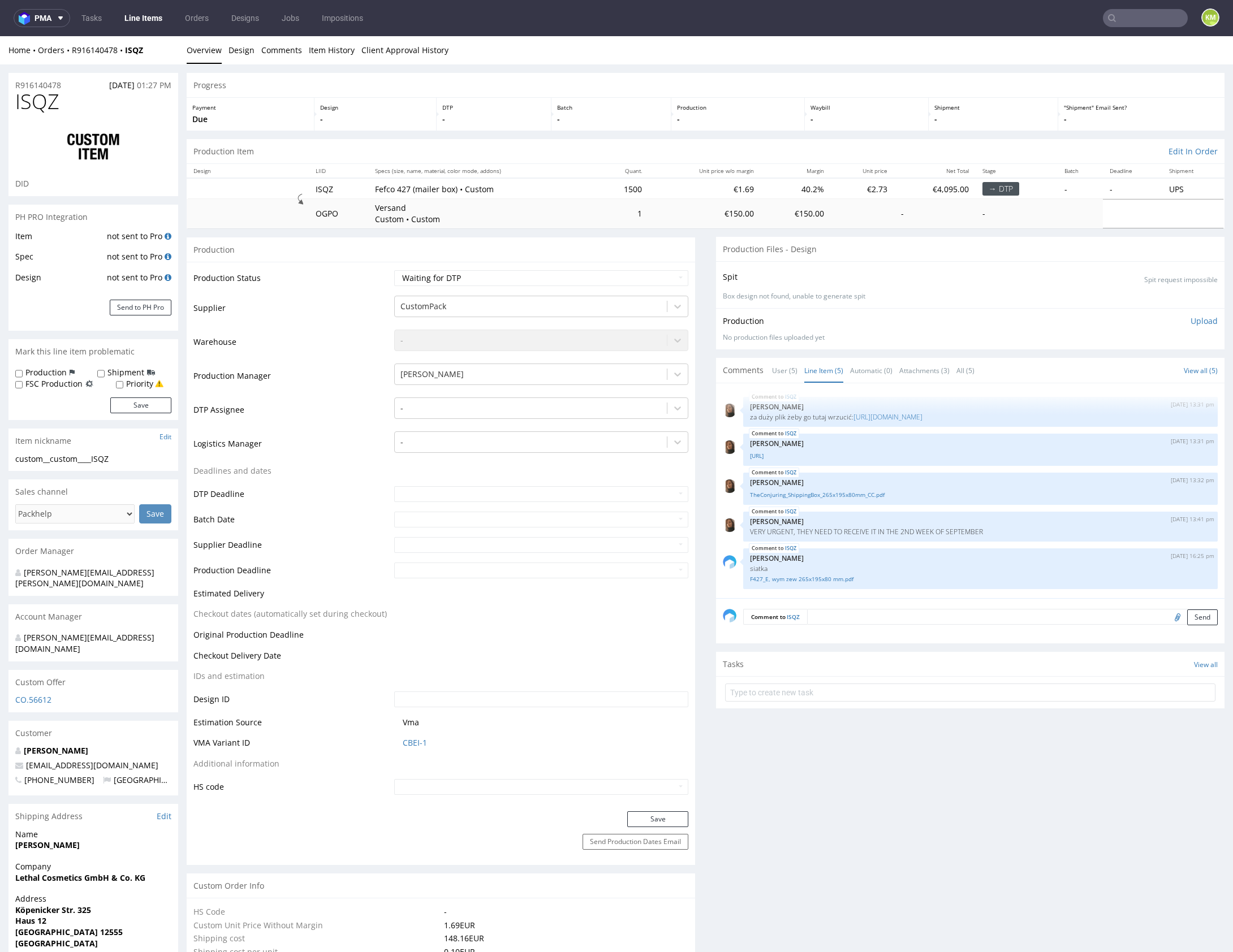
drag, startPoint x: 942, startPoint y: 554, endPoint x: 897, endPoint y: 548, distance: 45.4
click at [941, 554] on div "ISQZ 27th Aug 25 | 16:25 pm Sebastian Markut siatka F427_E, wym zew 265x195x80 …" at bounding box center [980, 568] width 474 height 41
click at [873, 521] on p "Angelina Marć" at bounding box center [981, 522] width 461 height 9
click at [867, 461] on link "TheConjuring_ShippingBox_265x195x80mm_CC.ai" at bounding box center [981, 456] width 461 height 9
click at [874, 499] on link "TheConjuring_ShippingBox_265x195x80mm_CC.pdf" at bounding box center [981, 495] width 461 height 9
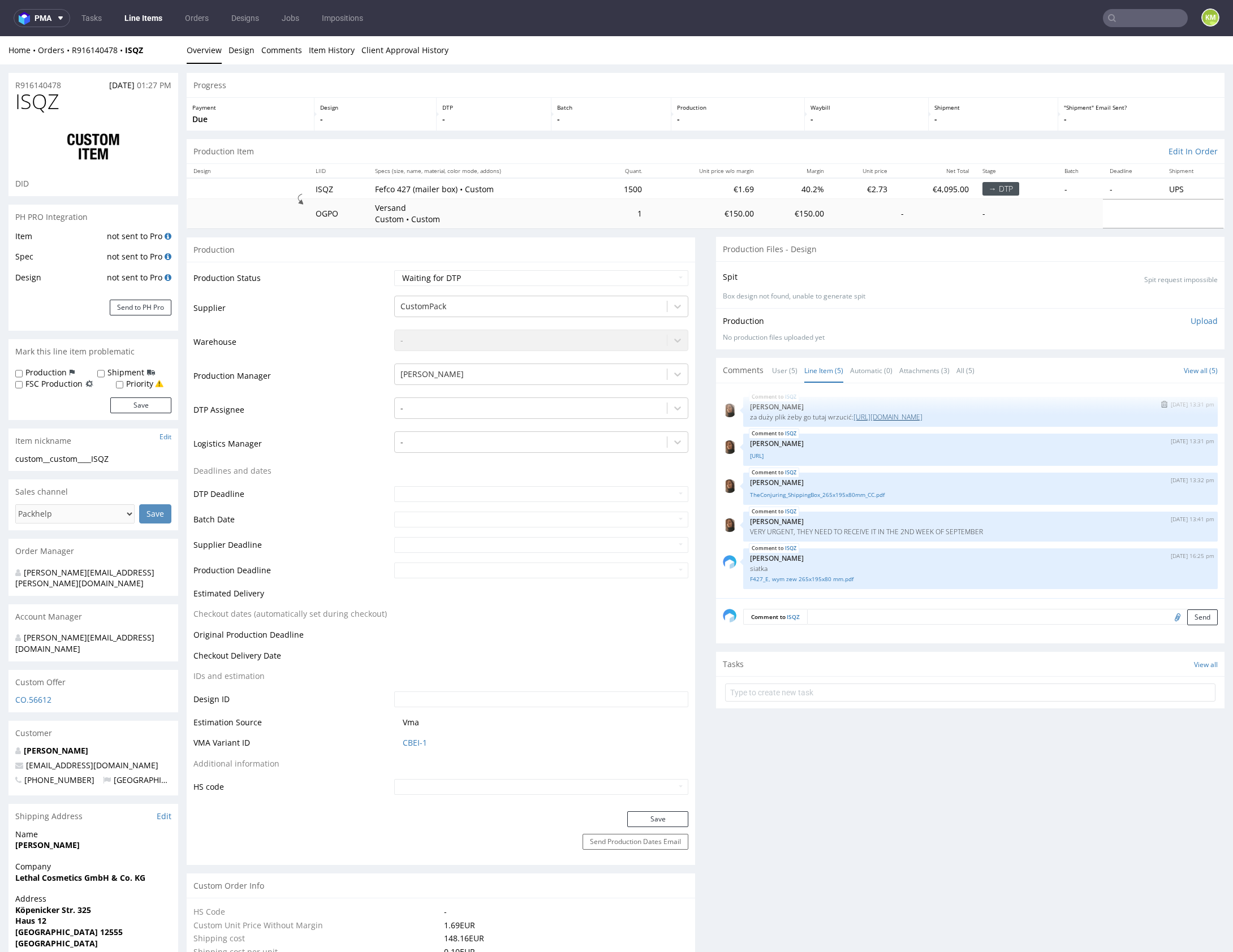
copy link "https://www.dropbox.com/scl/fi/anbchz4x4kuynrfrt5s48/Shipping-box.zip?rlkey=47y…"
drag, startPoint x: 975, startPoint y: 747, endPoint x: 919, endPoint y: 760, distance: 57.5
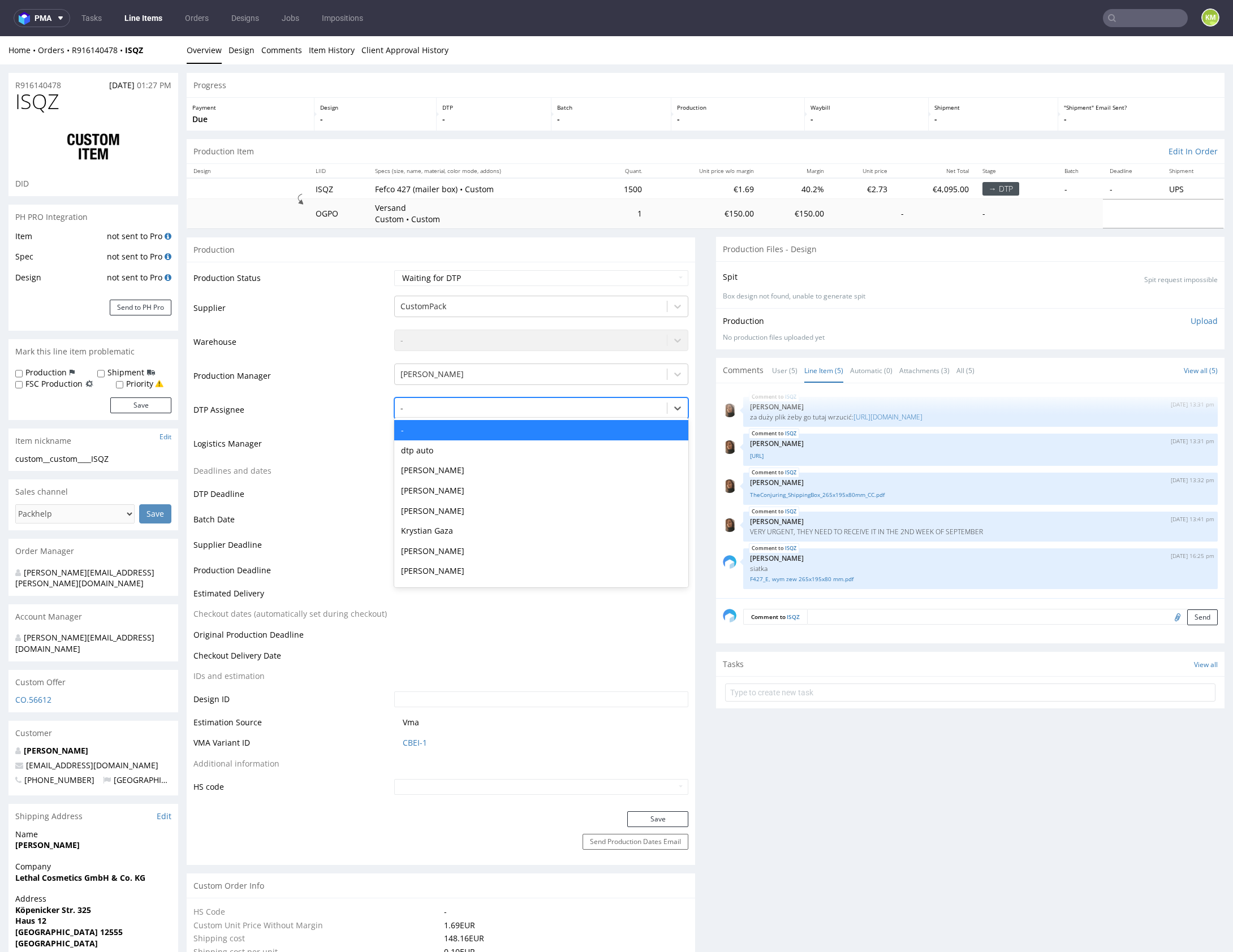
click at [453, 409] on div at bounding box center [531, 408] width 261 height 14
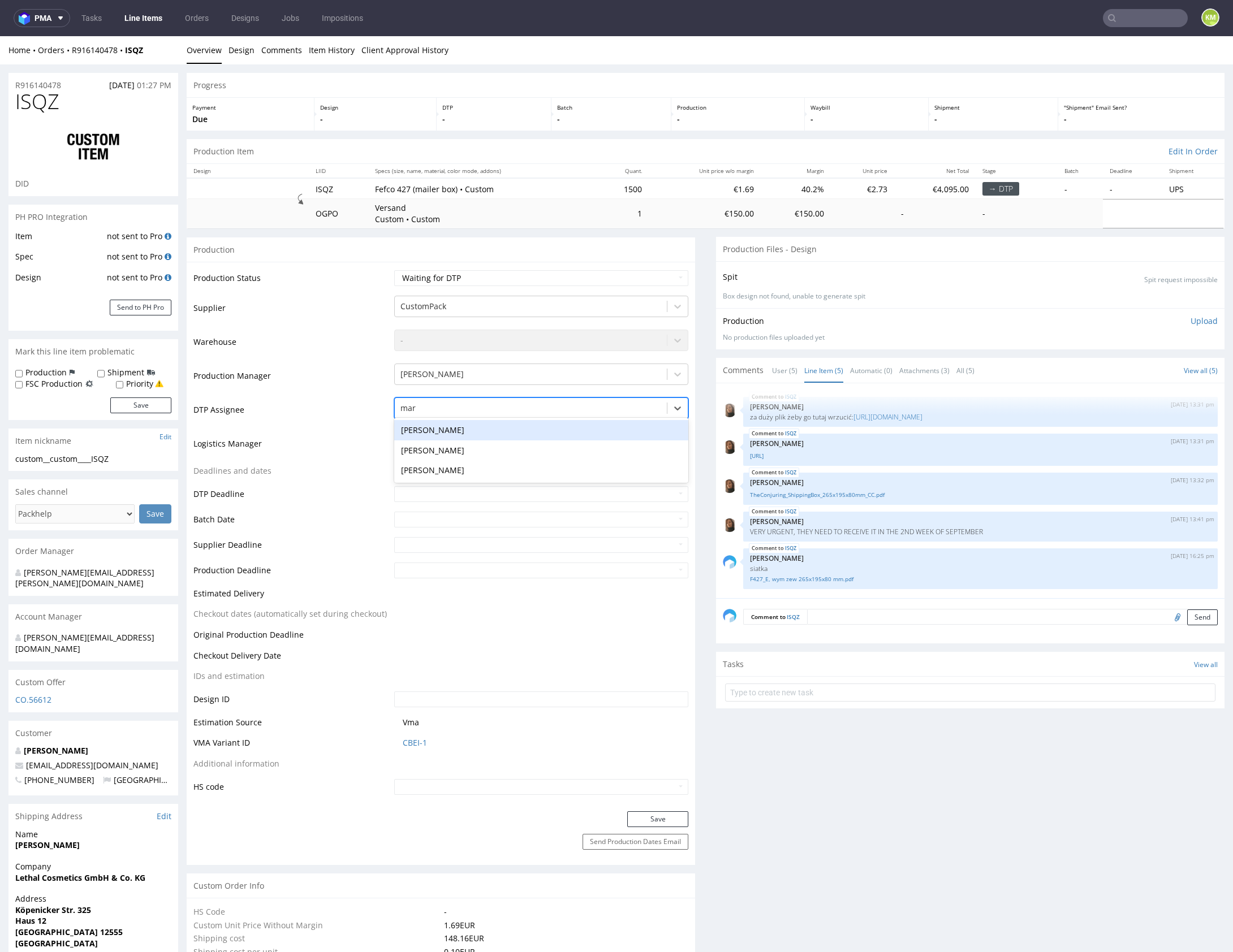
type input "mark"
click at [458, 430] on div "Karol Markowski" at bounding box center [541, 430] width 294 height 21
click at [665, 822] on button "Save" at bounding box center [658, 819] width 61 height 16
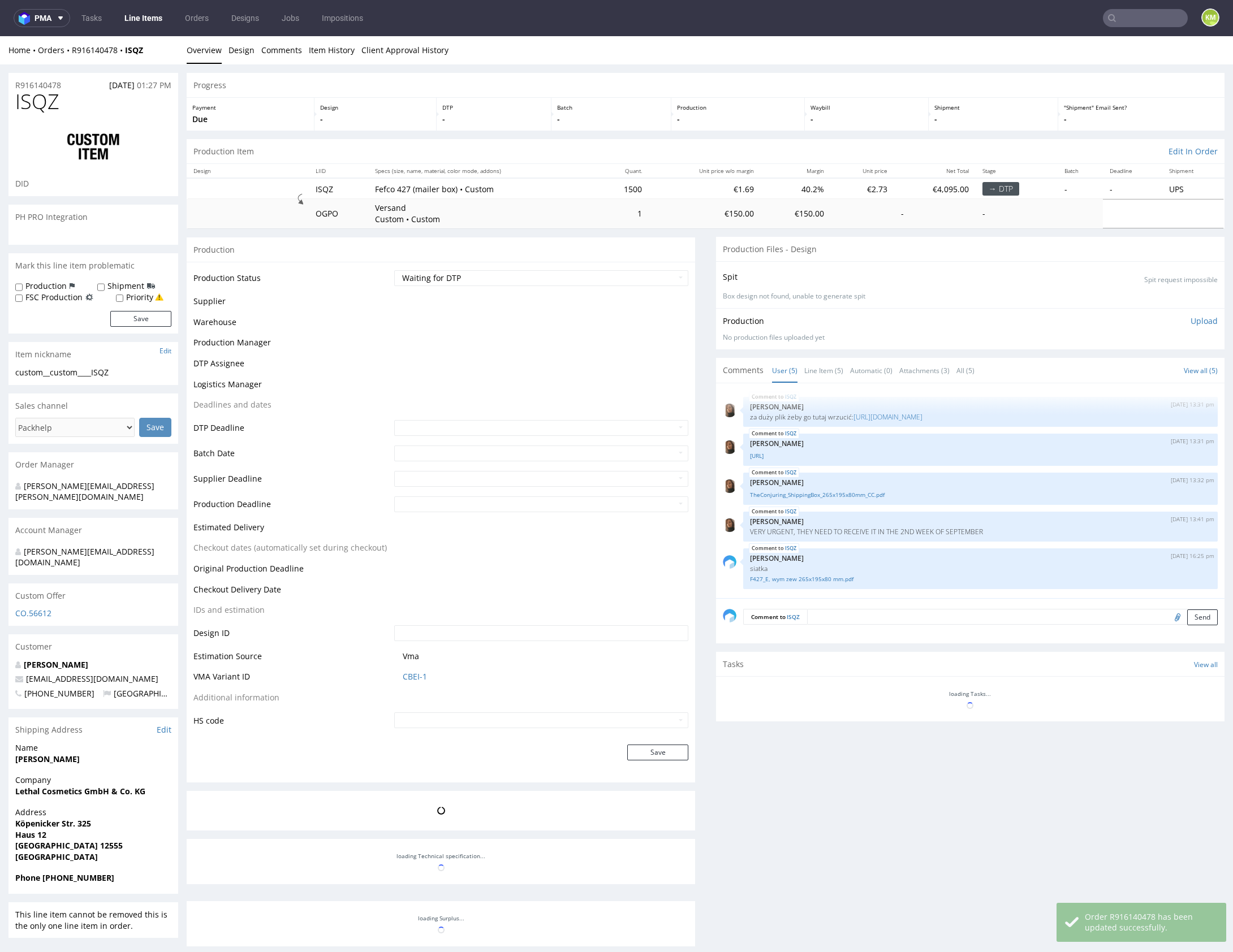
scroll to position [6, 0]
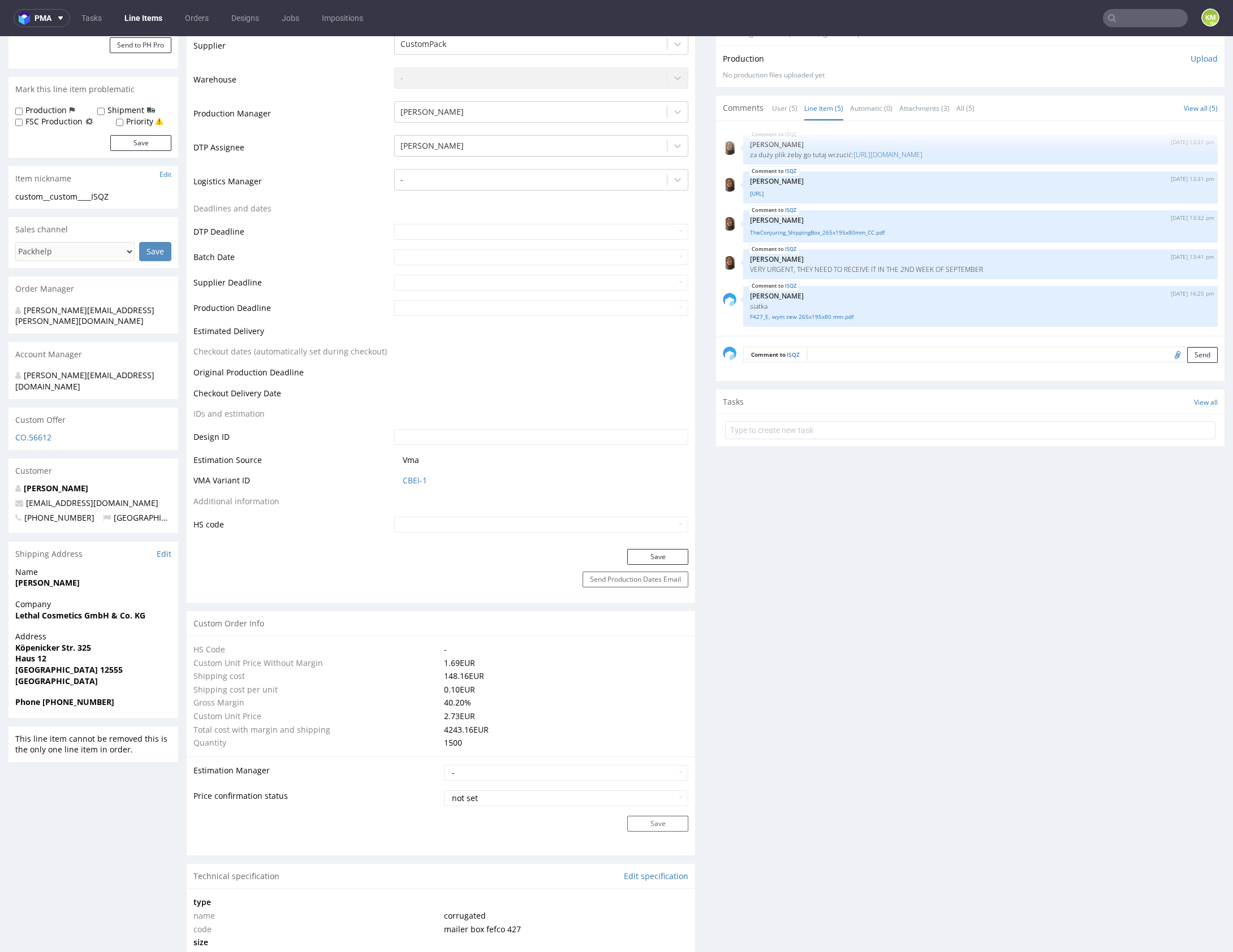
scroll to position [0, 0]
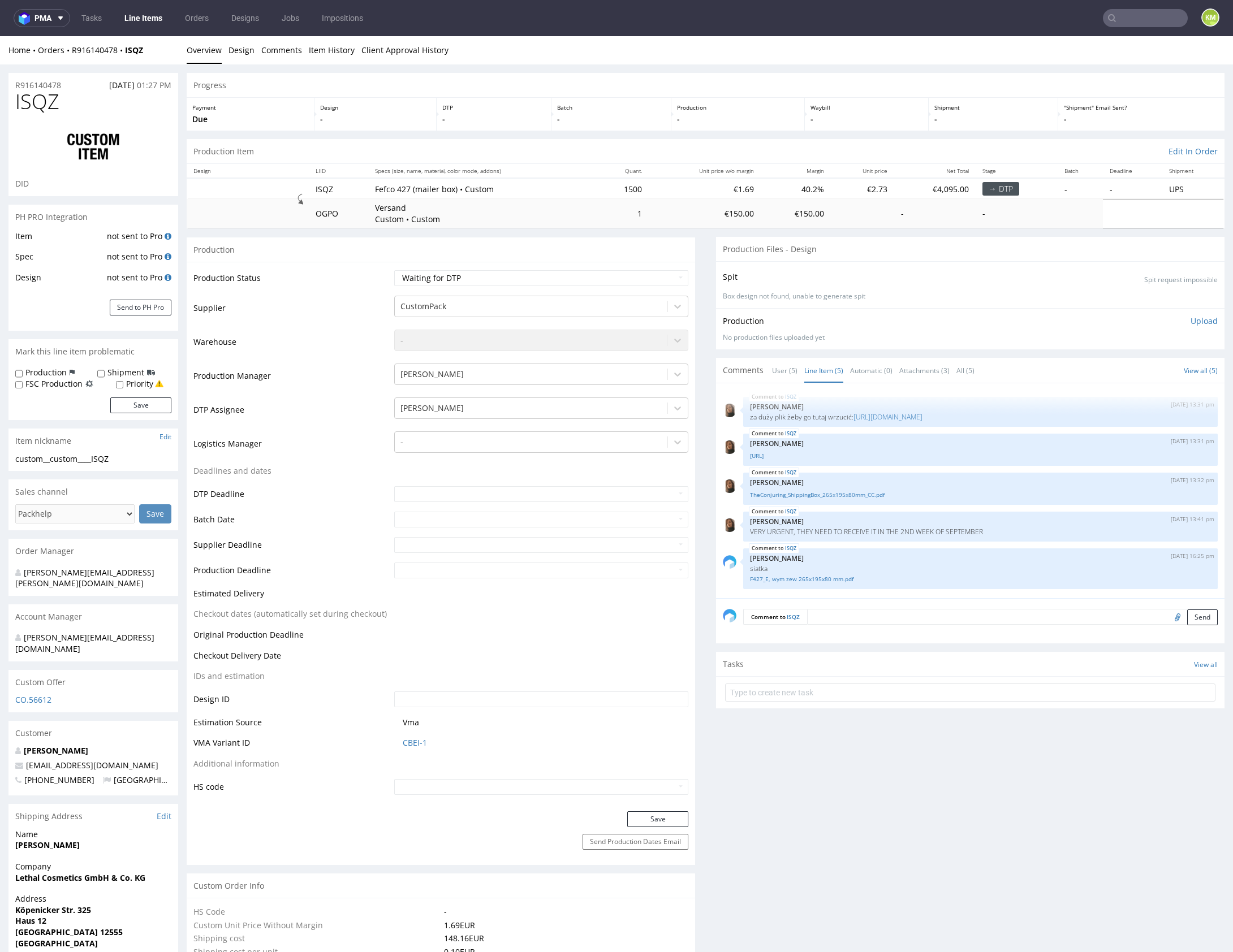
click at [859, 619] on textarea at bounding box center [1013, 617] width 411 height 16
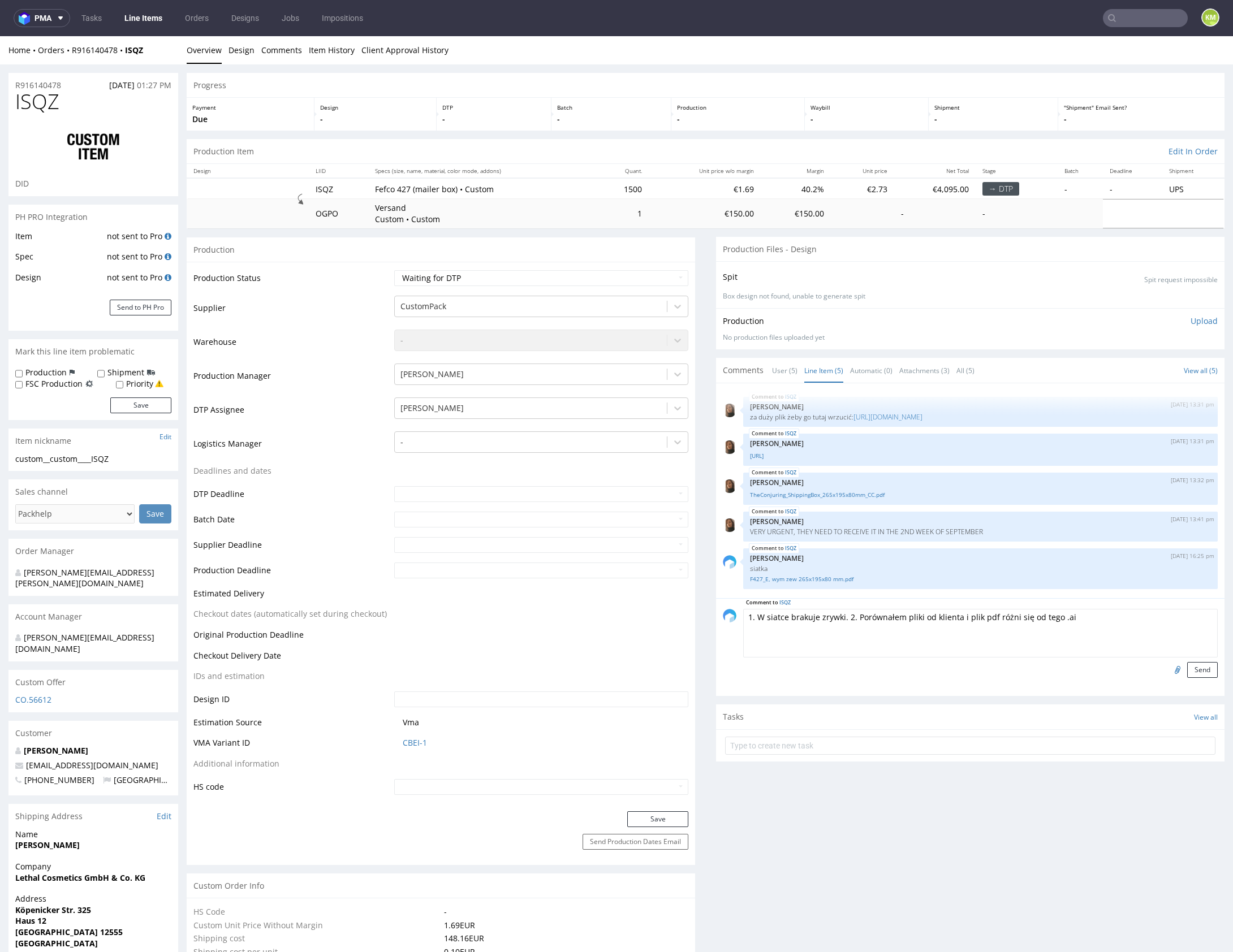
click at [971, 617] on textarea "1. W siatce brakuje zrywki. 2. Porównałem pliki od klienta i plik pdf różni się…" at bounding box center [980, 633] width 474 height 48
click at [1071, 622] on textarea "1. W siatce brakuje zrywki. 2. Porównałem pliki od klienta i plik .pdf różni si…" at bounding box center [980, 633] width 474 height 48
click at [751, 617] on textarea "1. W siatce brakuje zrywki. 2. Porównałem pliki od klienta i plik .pdf różni si…" at bounding box center [980, 633] width 474 height 48
click at [864, 625] on textarea "1. @Sebastian W siatce brakuje zrywki. 2. Porównałem pliki od klienta i plik .p…" at bounding box center [980, 633] width 474 height 48
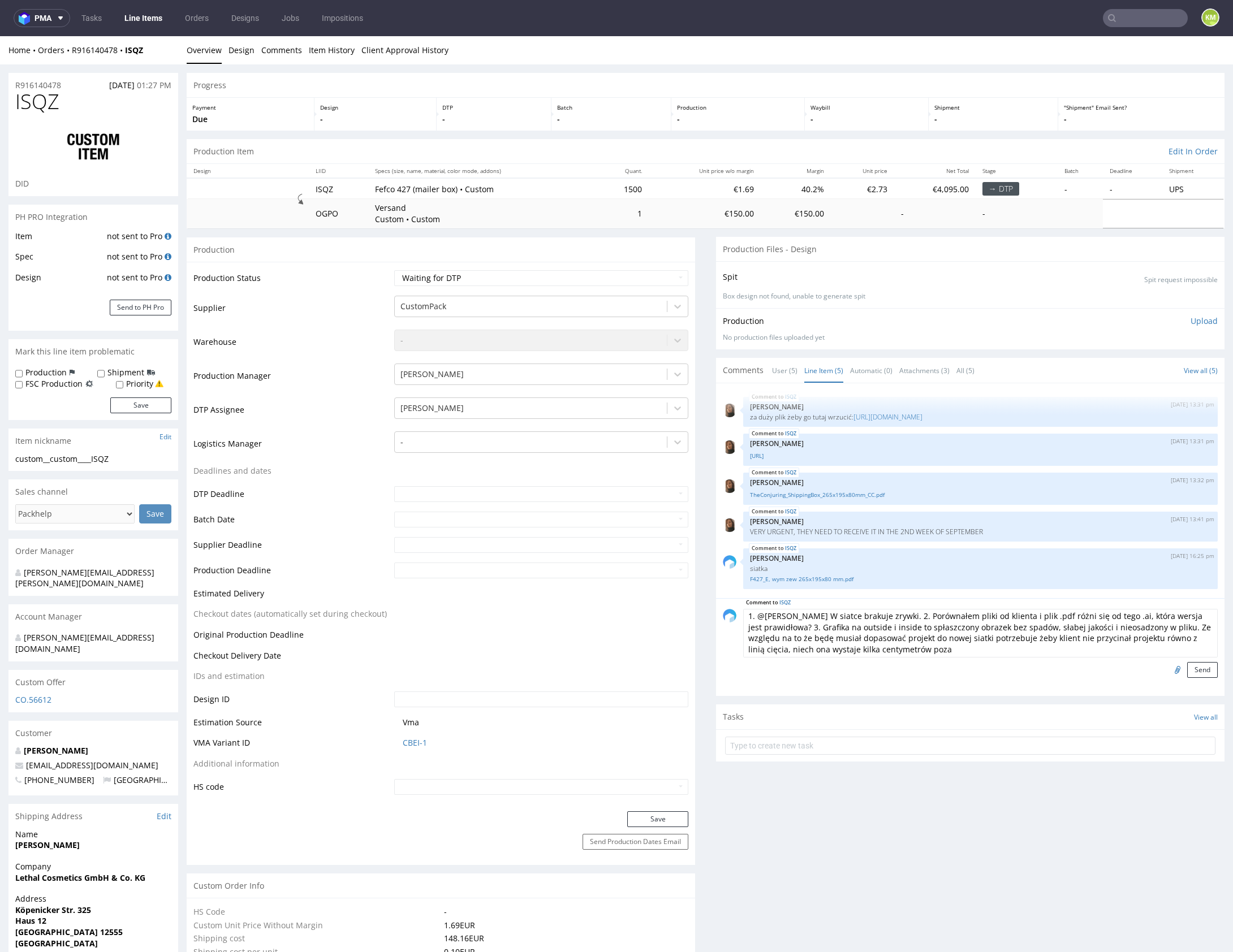
drag, startPoint x: 804, startPoint y: 644, endPoint x: 971, endPoint y: 651, distance: 167.1
click at [971, 651] on textarea "1. @Sebastian W siatce brakuje zrywki. 2. Porównałem pliki od klienta i plik .p…" at bounding box center [980, 633] width 474 height 48
drag, startPoint x: 766, startPoint y: 646, endPoint x: 873, endPoint y: 660, distance: 107.9
click at [873, 660] on form "Comment to ISQZ 1. @Sebastian W siatce brakuje zrywki. 2. Porównałem pliki od k…" at bounding box center [980, 643] width 474 height 69
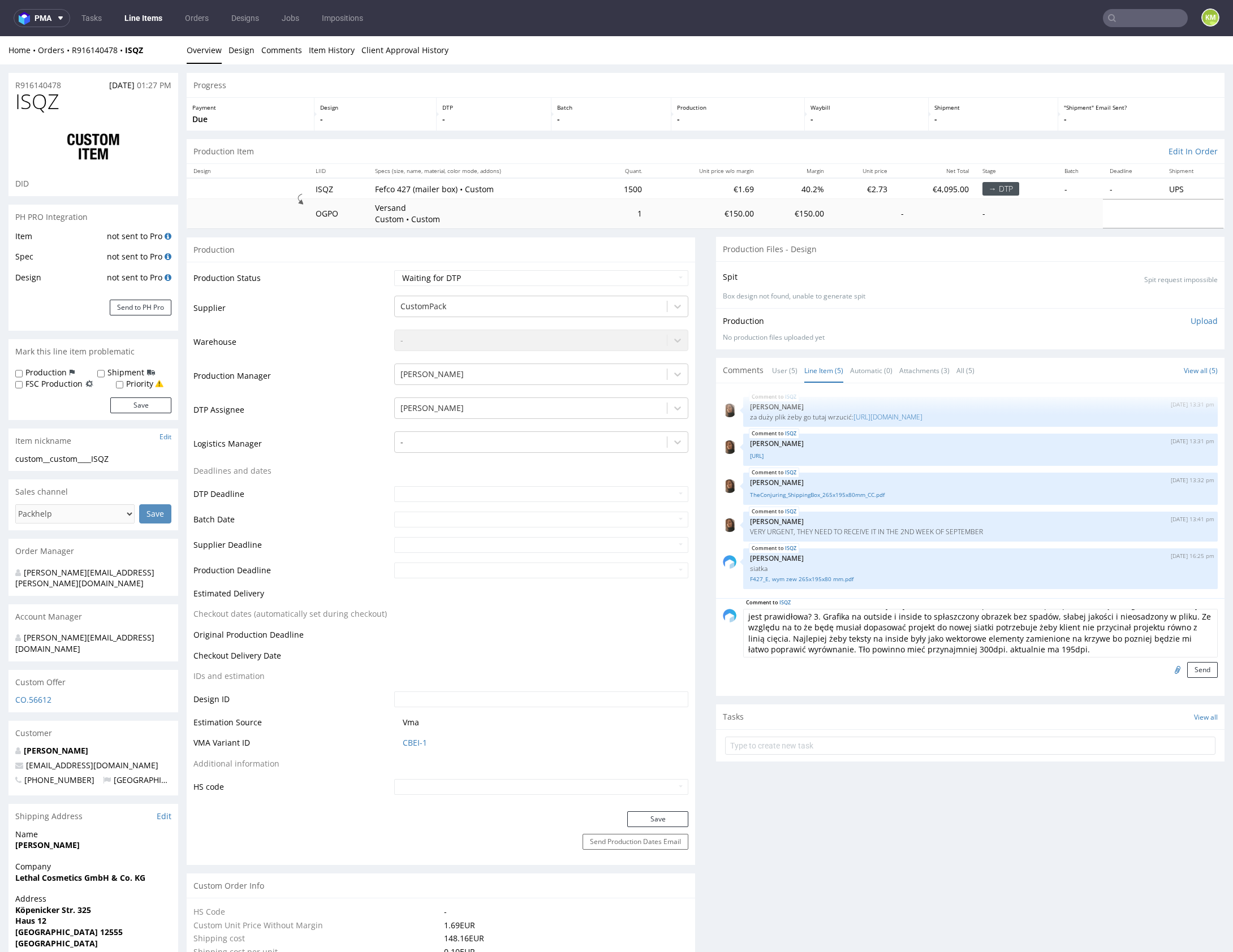
drag, startPoint x: 1140, startPoint y: 638, endPoint x: 1175, endPoint y: 640, distance: 35.1
click at [1175, 640] on textarea "1. @Sebastian W siatce brakuje zrywki. 2. Porównałem pliki od klienta i plik .p…" at bounding box center [980, 633] width 474 height 48
click at [1096, 648] on textarea "1. @Sebastian W siatce brakuje zrywki. 2. Porównałem pliki od klienta i plik .p…" at bounding box center [980, 633] width 474 height 48
type textarea "1. @Sebastian W siatce brakuje zrywki. 2. Porównałem pliki od klienta i plik .p…"
click at [1193, 668] on button "Send" at bounding box center [1202, 670] width 31 height 16
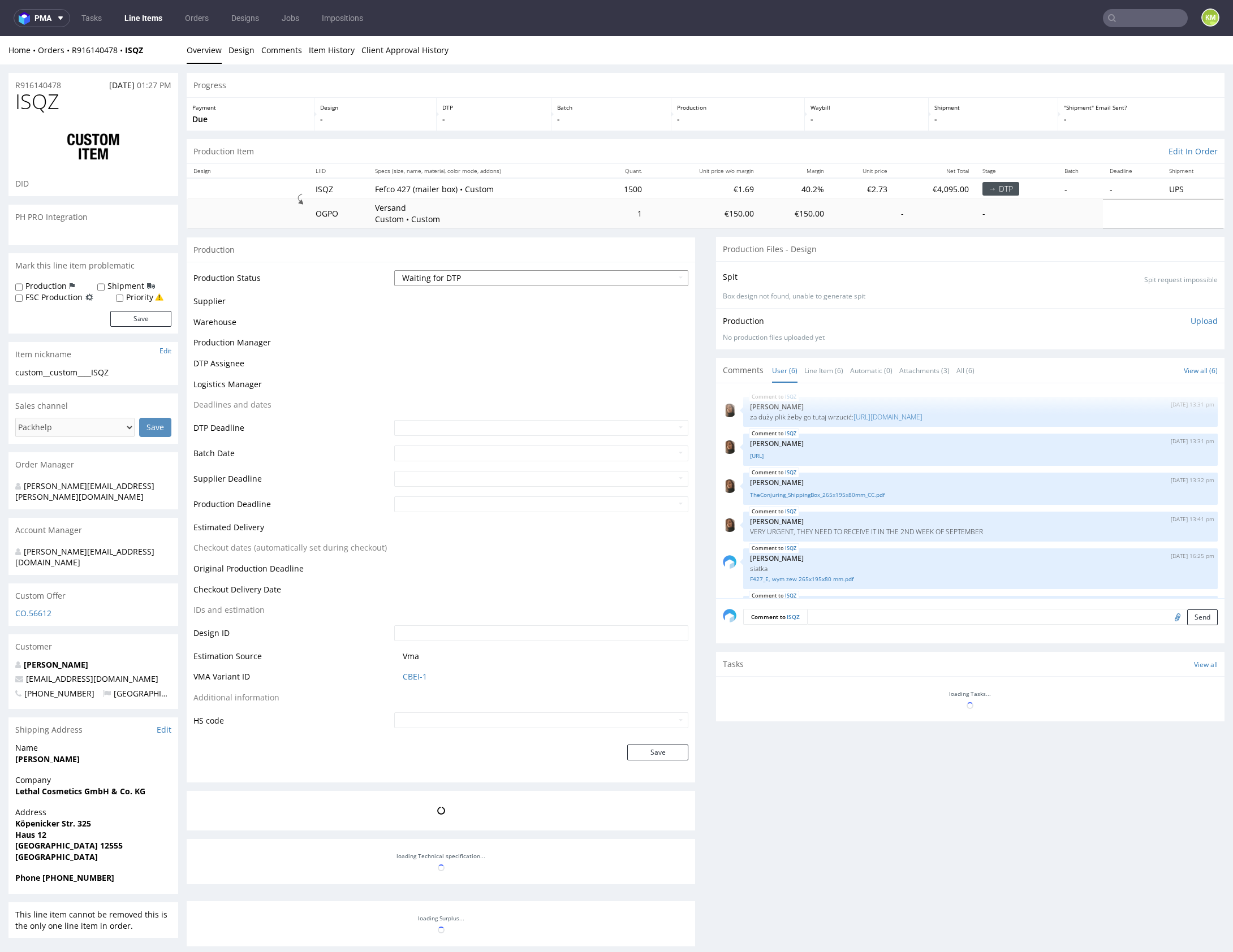
scroll to position [68, 0]
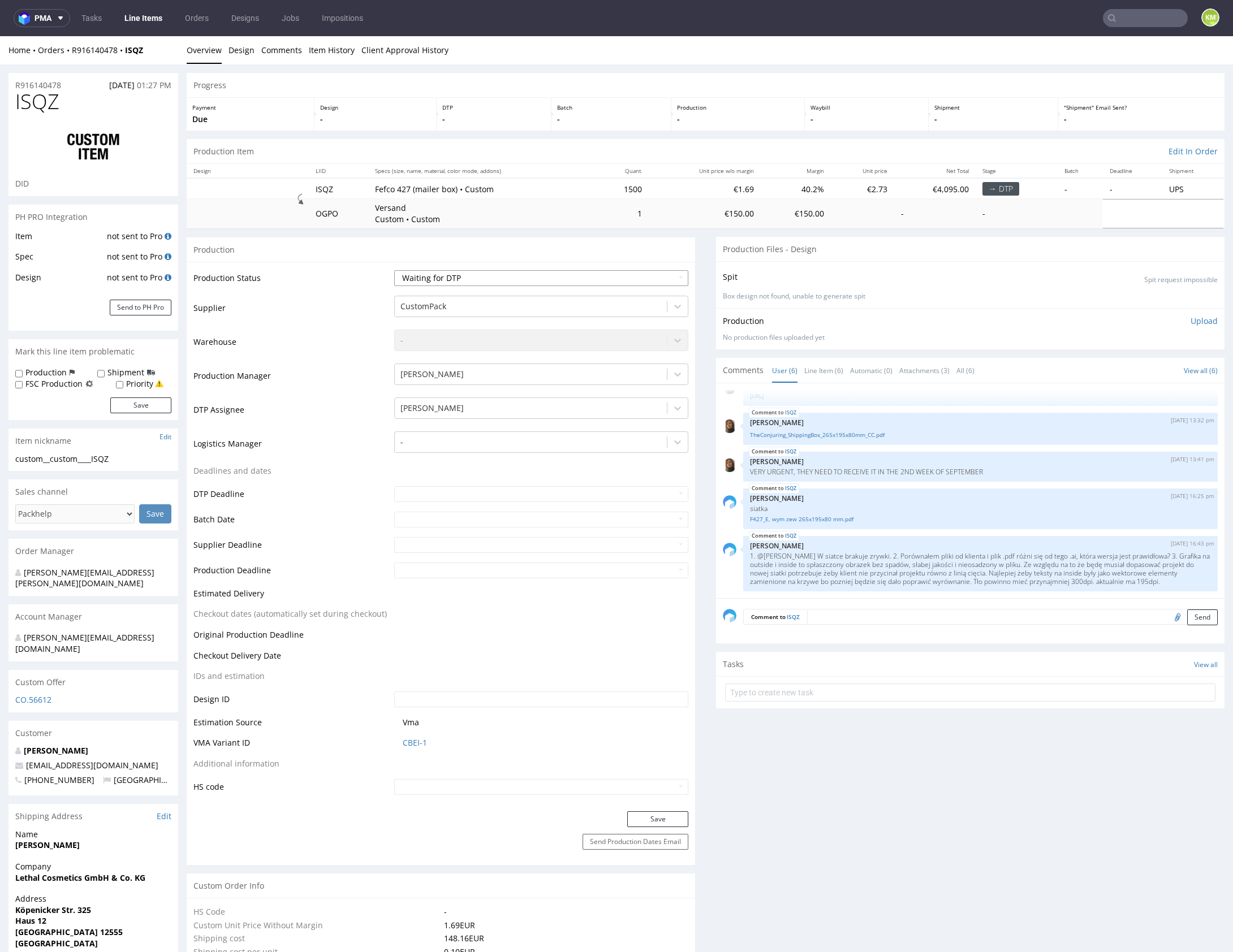
click at [553, 278] on select "Waiting for Artwork Waiting for Diecut Waiting for Mockup Waiting for DTP Waiti…" at bounding box center [541, 278] width 294 height 16
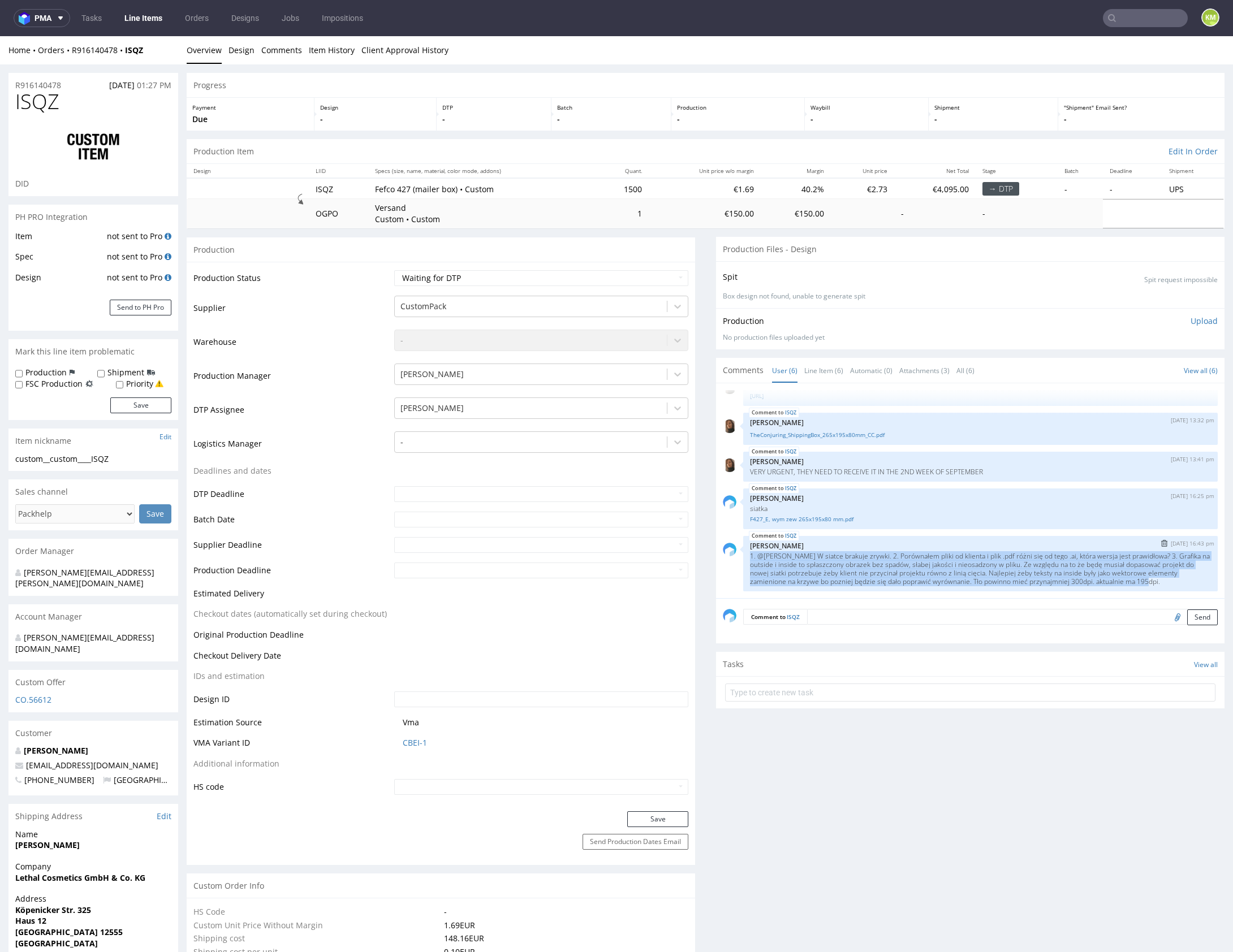
drag, startPoint x: 744, startPoint y: 556, endPoint x: 1187, endPoint y: 589, distance: 444.2
click at [1187, 589] on div "ISQZ 27th Aug 25 | 16:43 pm Karol Markowski 1. @Sebastian W siatce brakuje zryw…" at bounding box center [980, 564] width 474 height 56
copy p "1. @Sebastian W siatce brakuje zrywki. 2. Porównałem pliki od klienta i plik .p…"
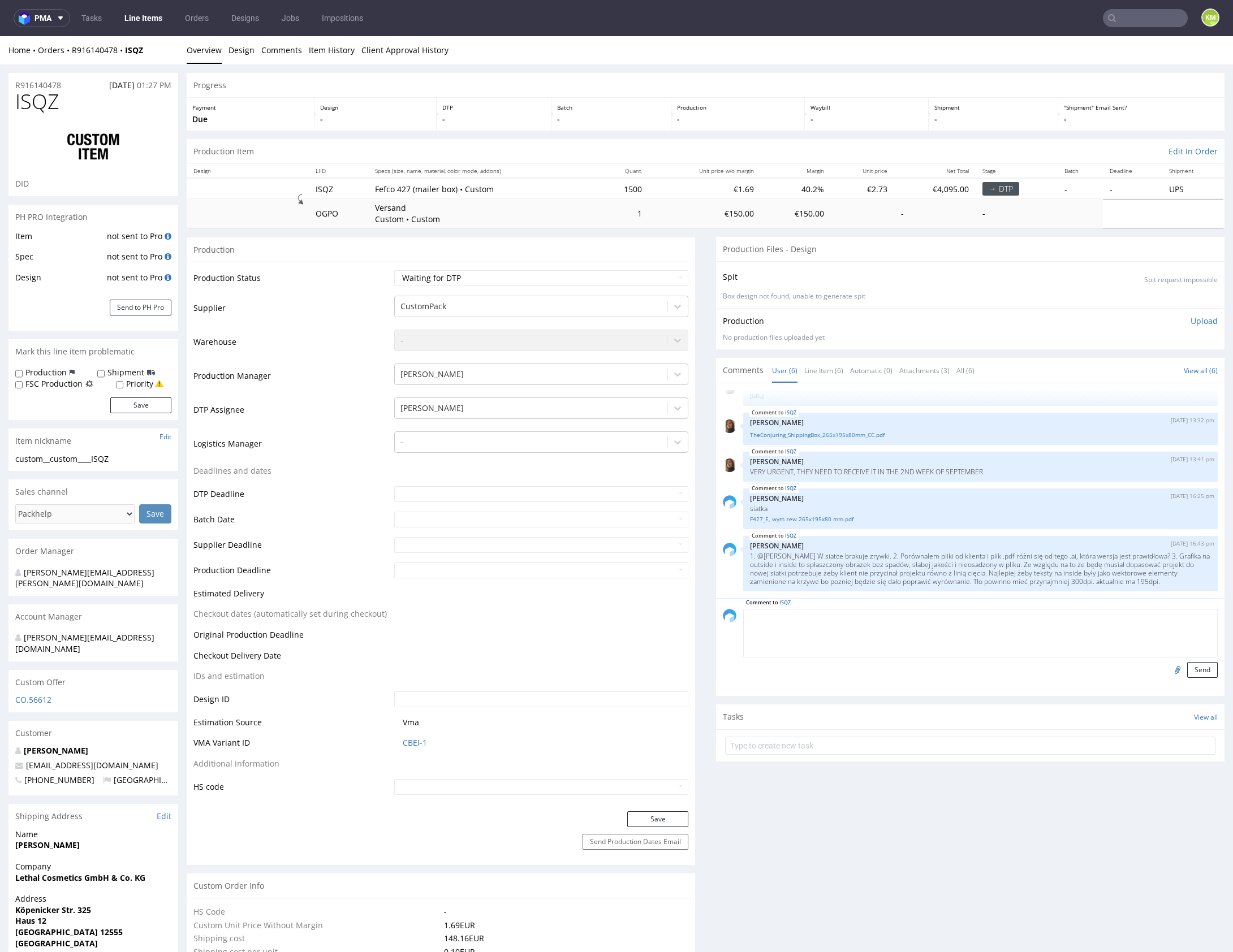
click at [1026, 616] on textarea at bounding box center [980, 633] width 474 height 48
paste textarea "1. @Sebastian W siatce brakuje zrywki. 2. Porównałem pliki od klienta i plik .p…"
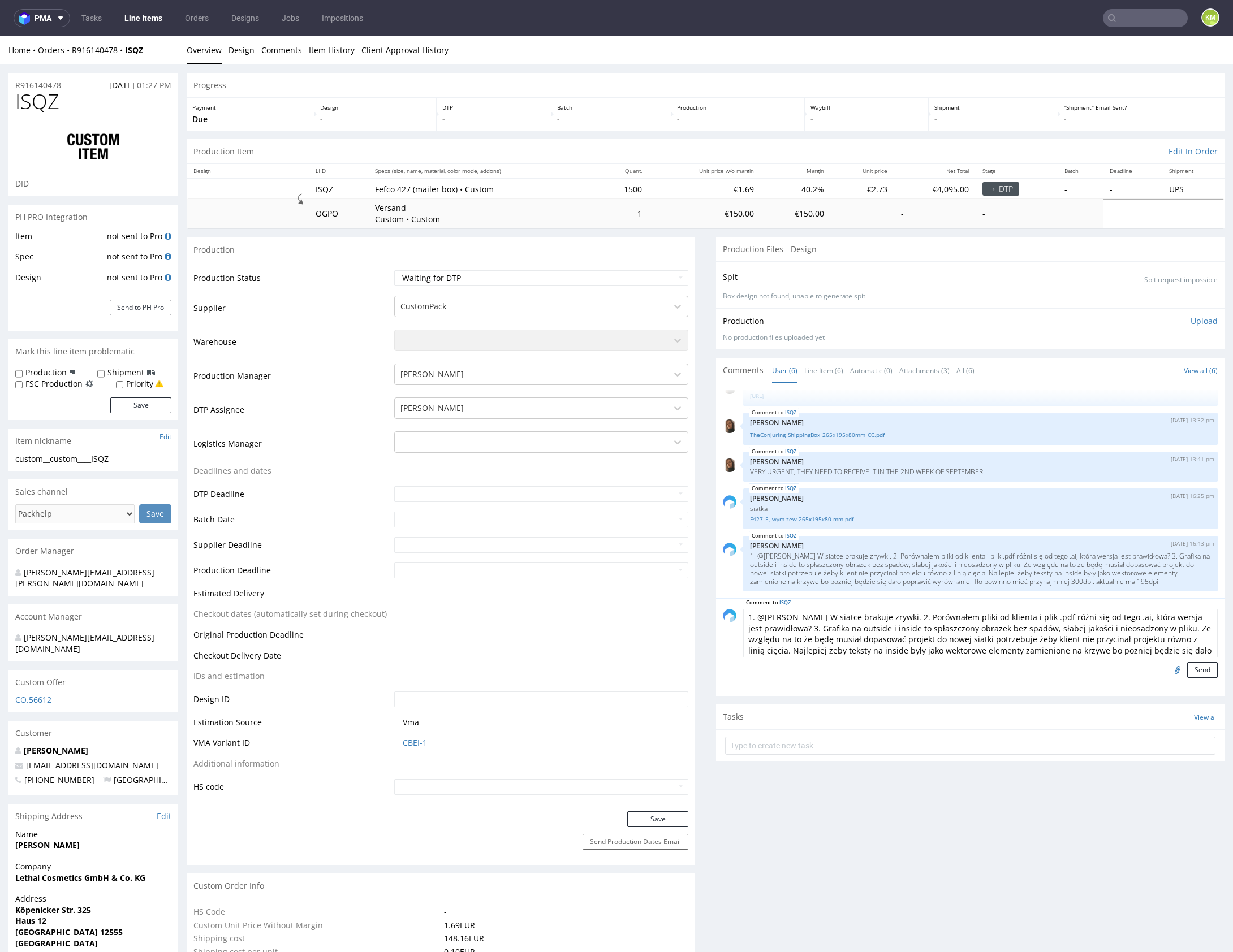
scroll to position [10, 0]
type textarea "1. @Sebastian W siatce brakuje zrywki. 2. Porównałem pliki od klienta i plik .p…"
click at [1198, 667] on button "Send" at bounding box center [1202, 670] width 31 height 16
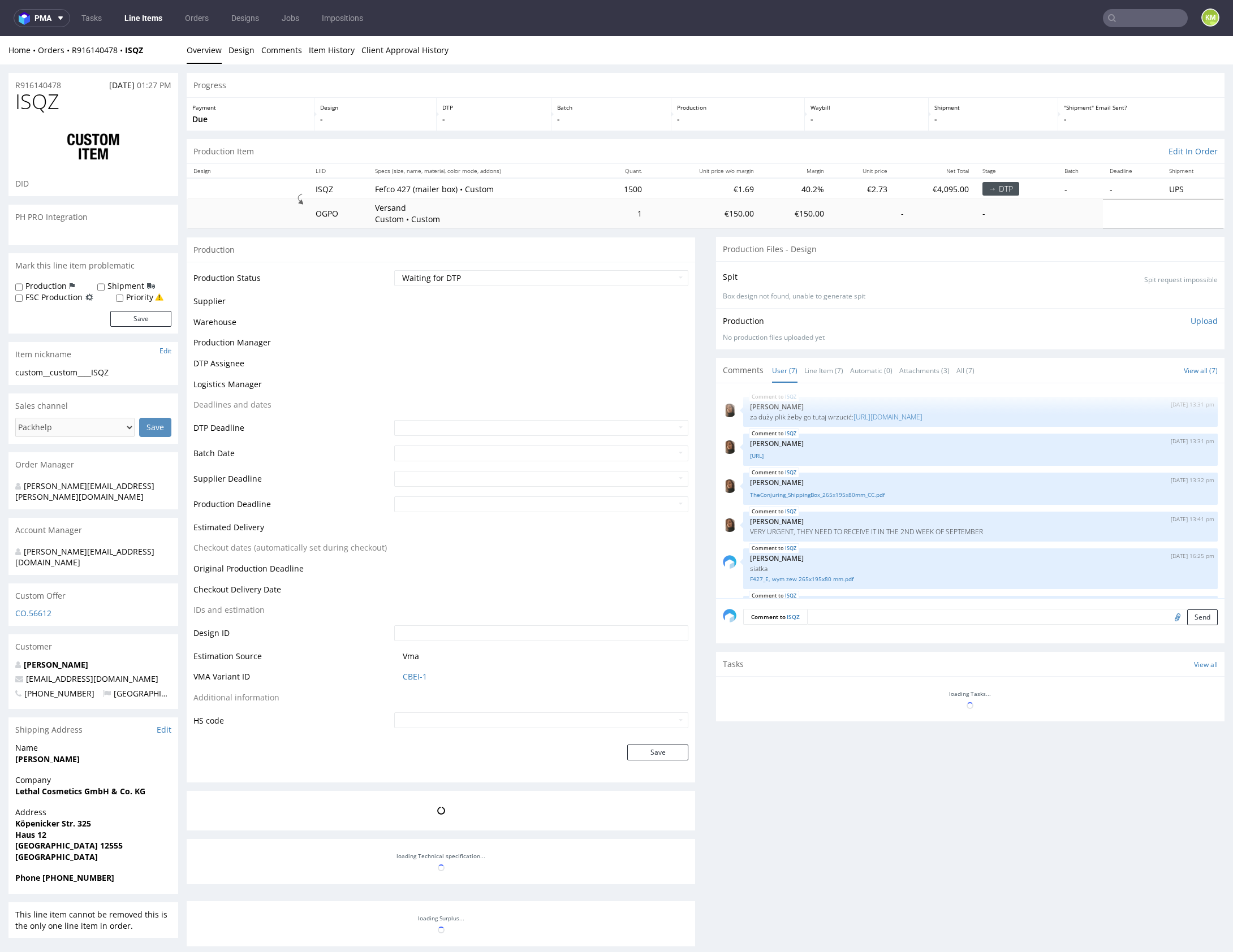
scroll to position [139, 0]
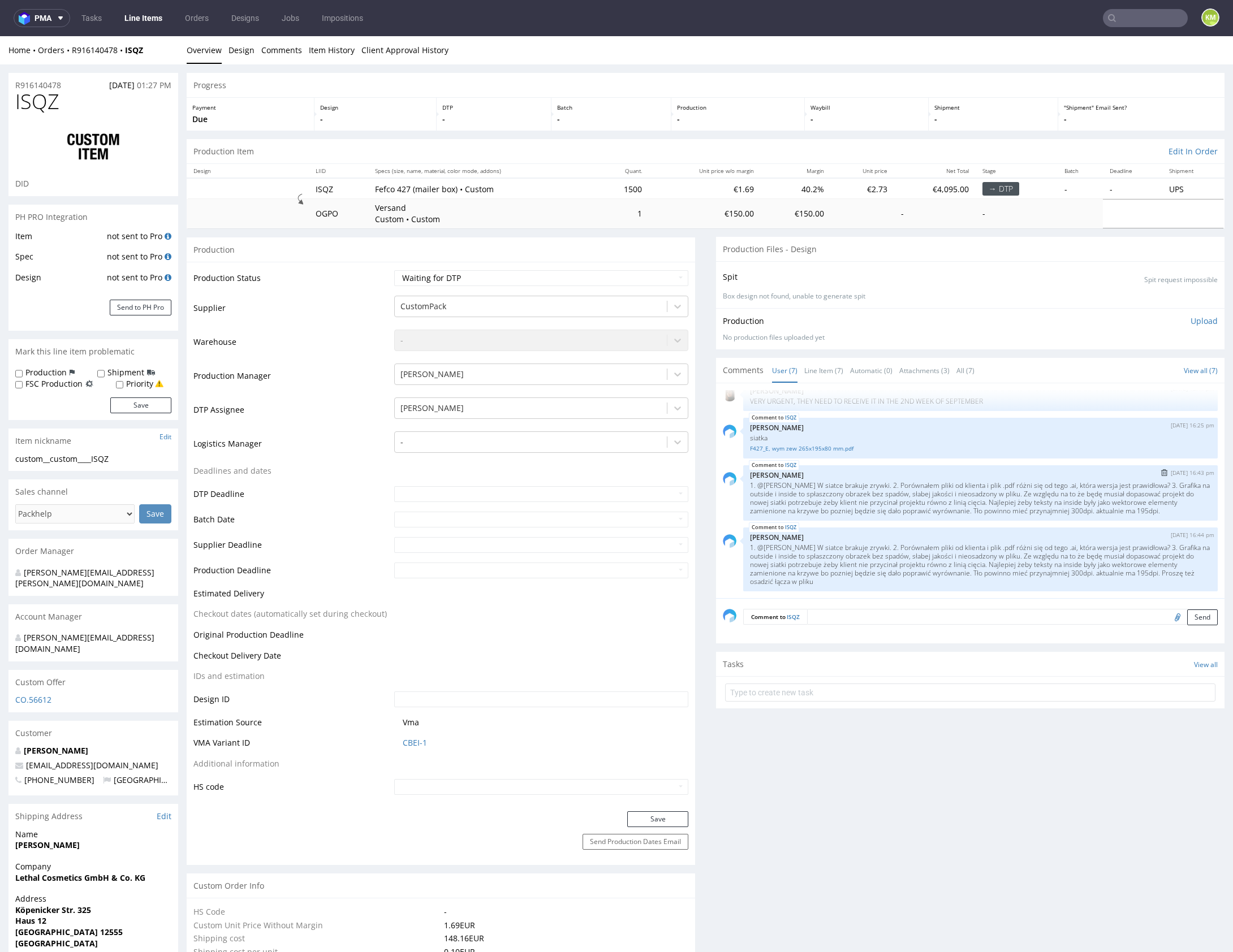
click at [1161, 472] on img "submit" at bounding box center [1164, 473] width 6 height 7
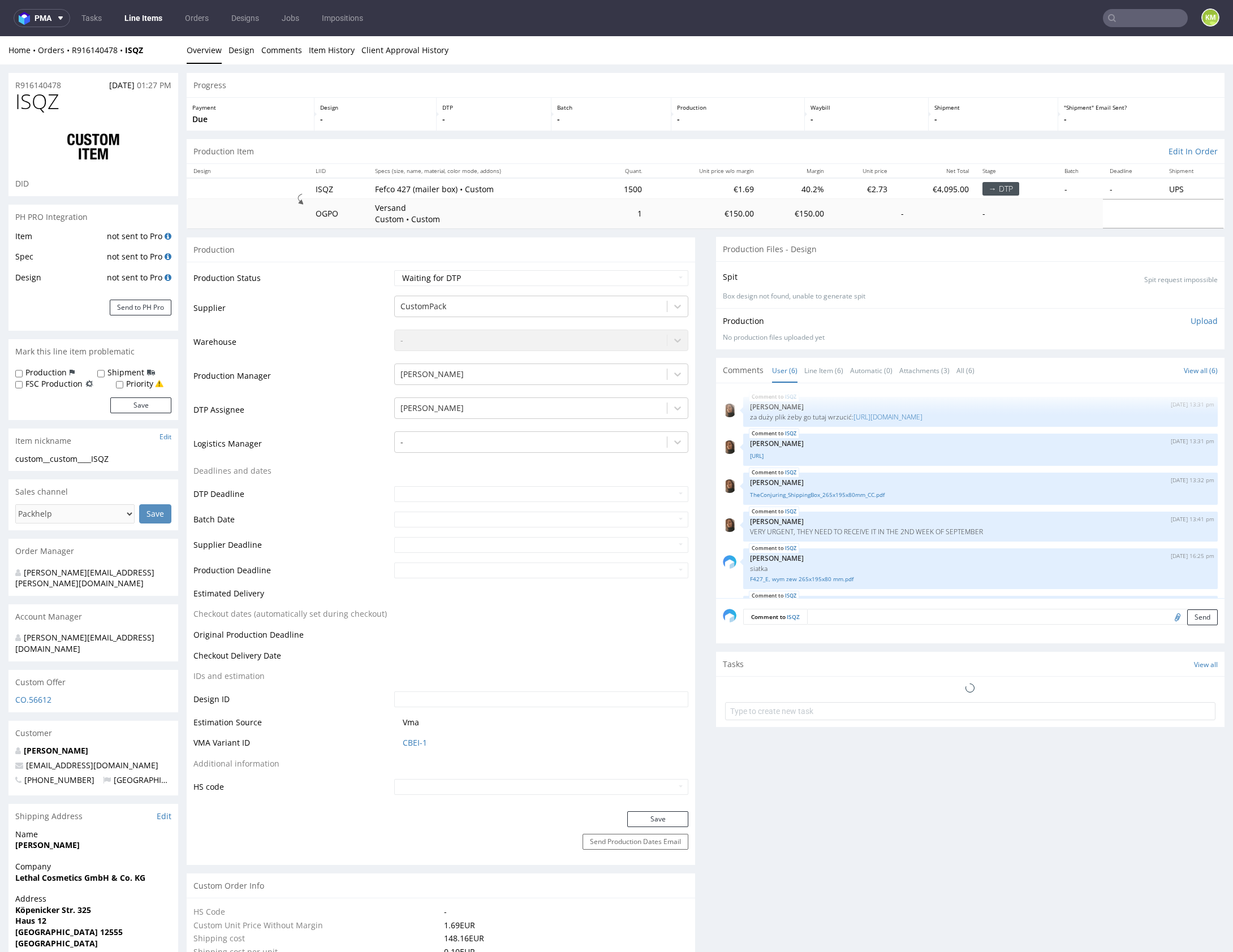
scroll to position [77, 0]
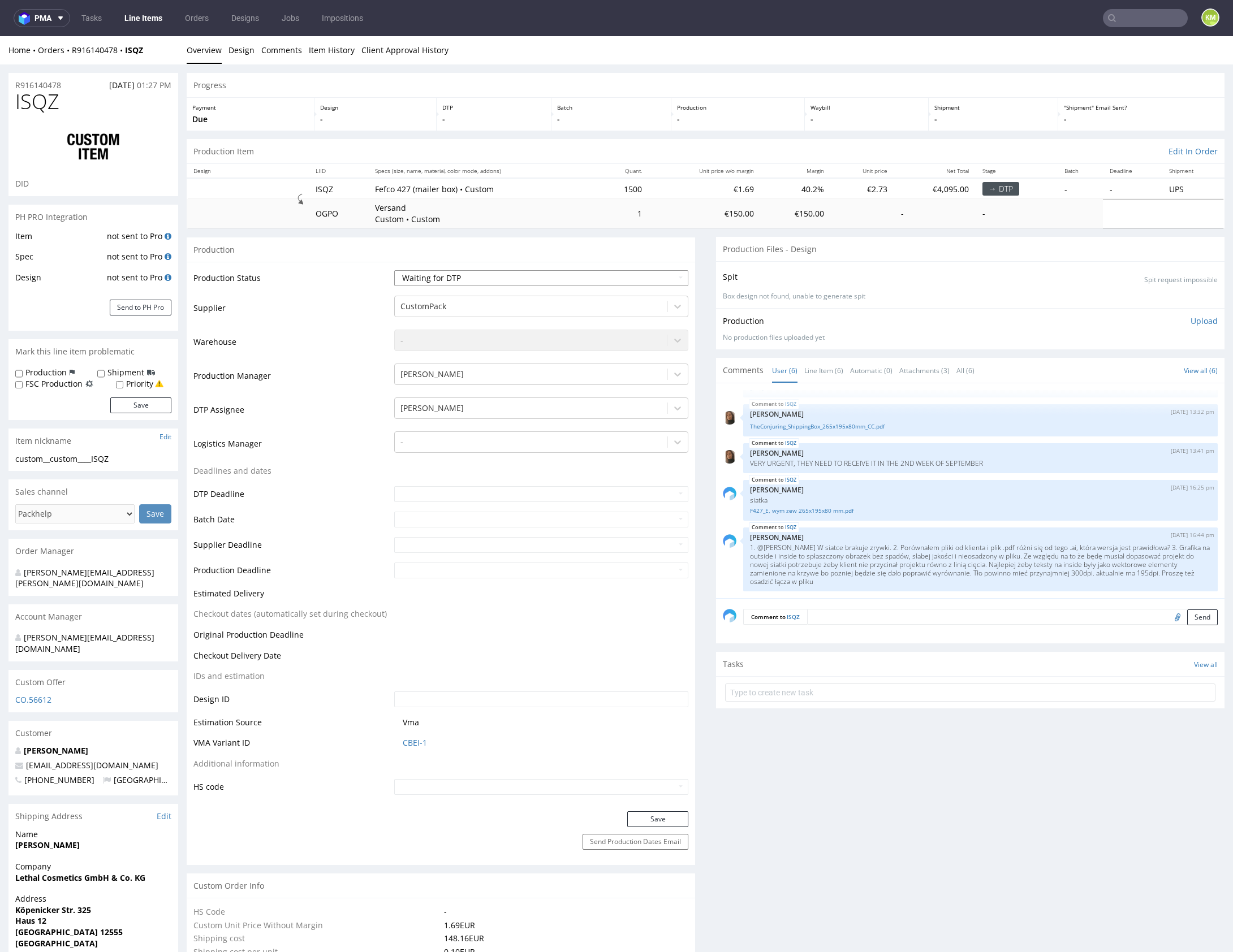
click at [618, 277] on select "Waiting for Artwork Waiting for Diecut Waiting for Mockup Waiting for DTP Waiti…" at bounding box center [541, 278] width 294 height 16
select select "dtp_issue"
click at [394, 270] on select "Waiting for Artwork Waiting for Diecut Waiting for Mockup Waiting for DTP Waiti…" at bounding box center [541, 278] width 294 height 16
click at [675, 813] on button "Save" at bounding box center [658, 819] width 61 height 16
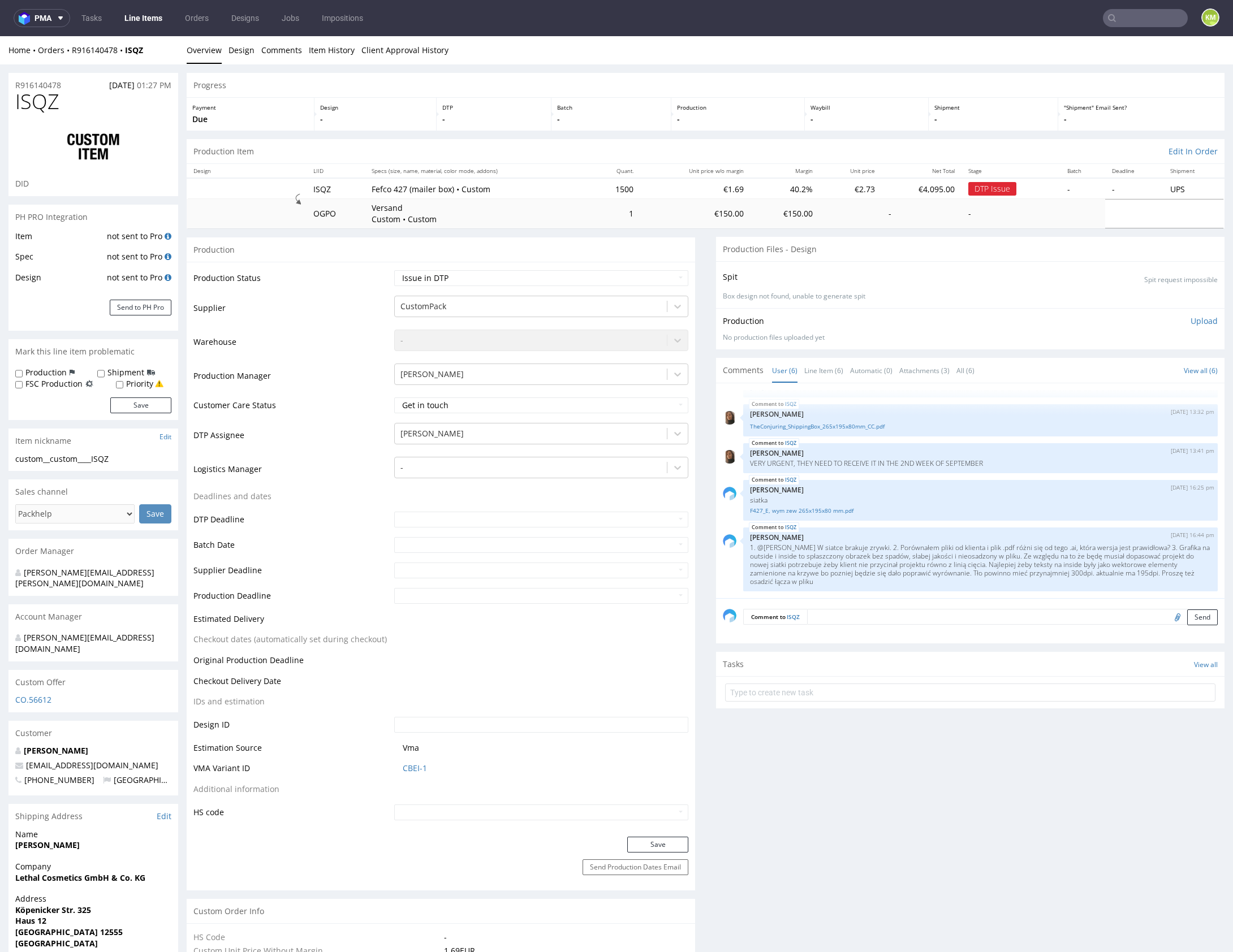
click at [38, 97] on span "ISQZ" at bounding box center [37, 102] width 44 height 23
copy span "ISQZ"
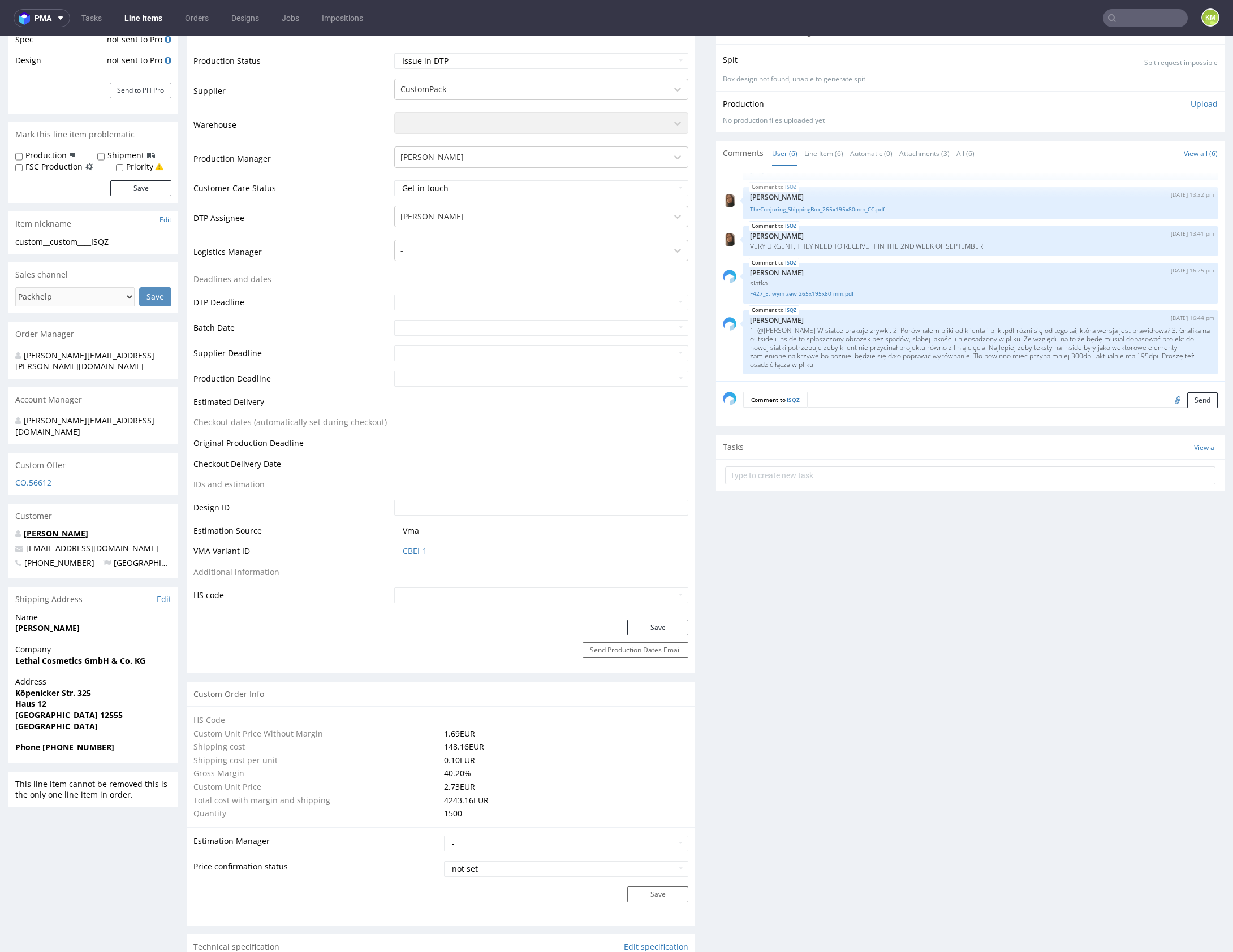
scroll to position [0, 0]
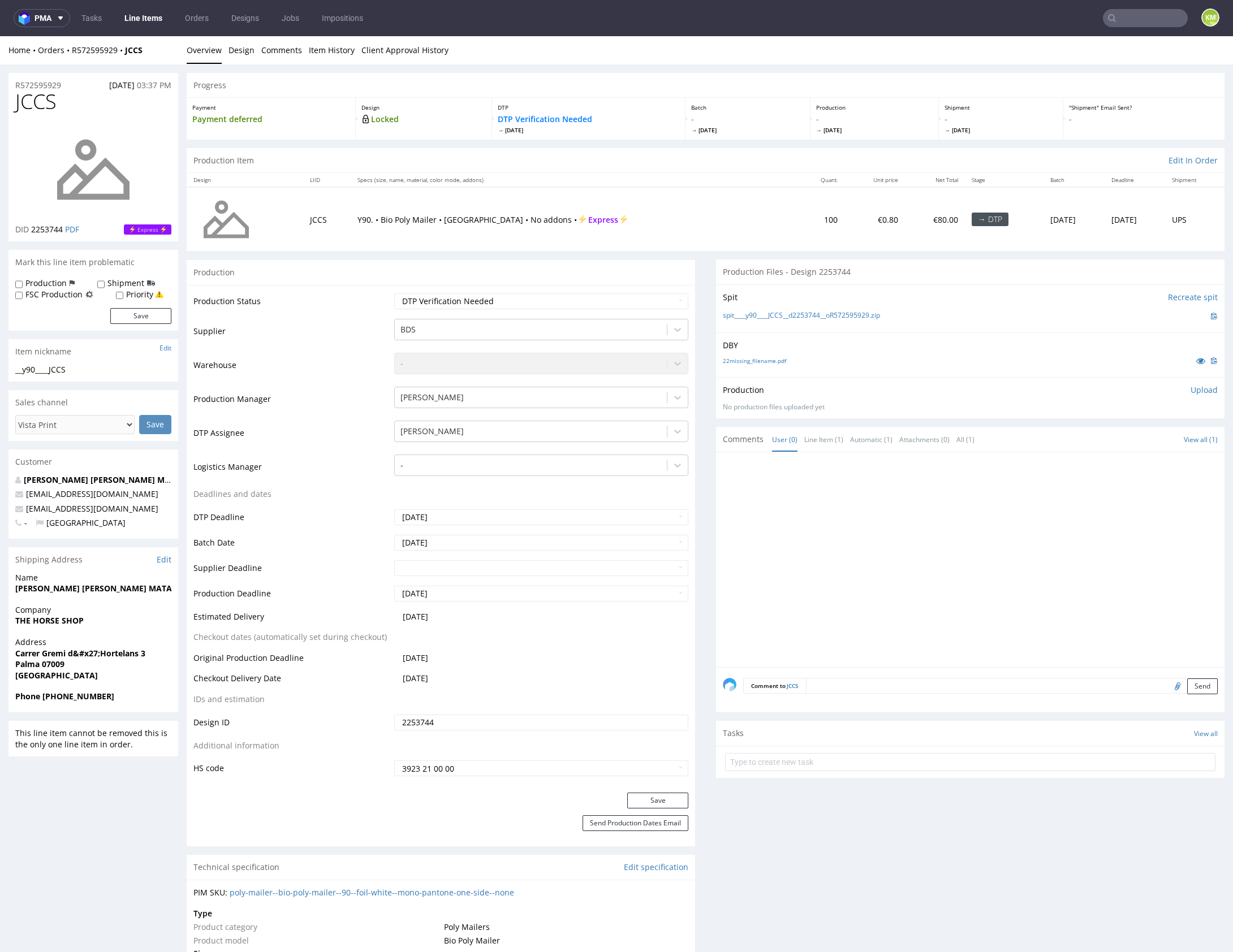
click at [883, 536] on div at bounding box center [973, 563] width 501 height 208
click at [765, 362] on link "22missing_filename.pdf" at bounding box center [754, 360] width 63 height 8
click at [235, 48] on link "Design" at bounding box center [241, 50] width 26 height 28
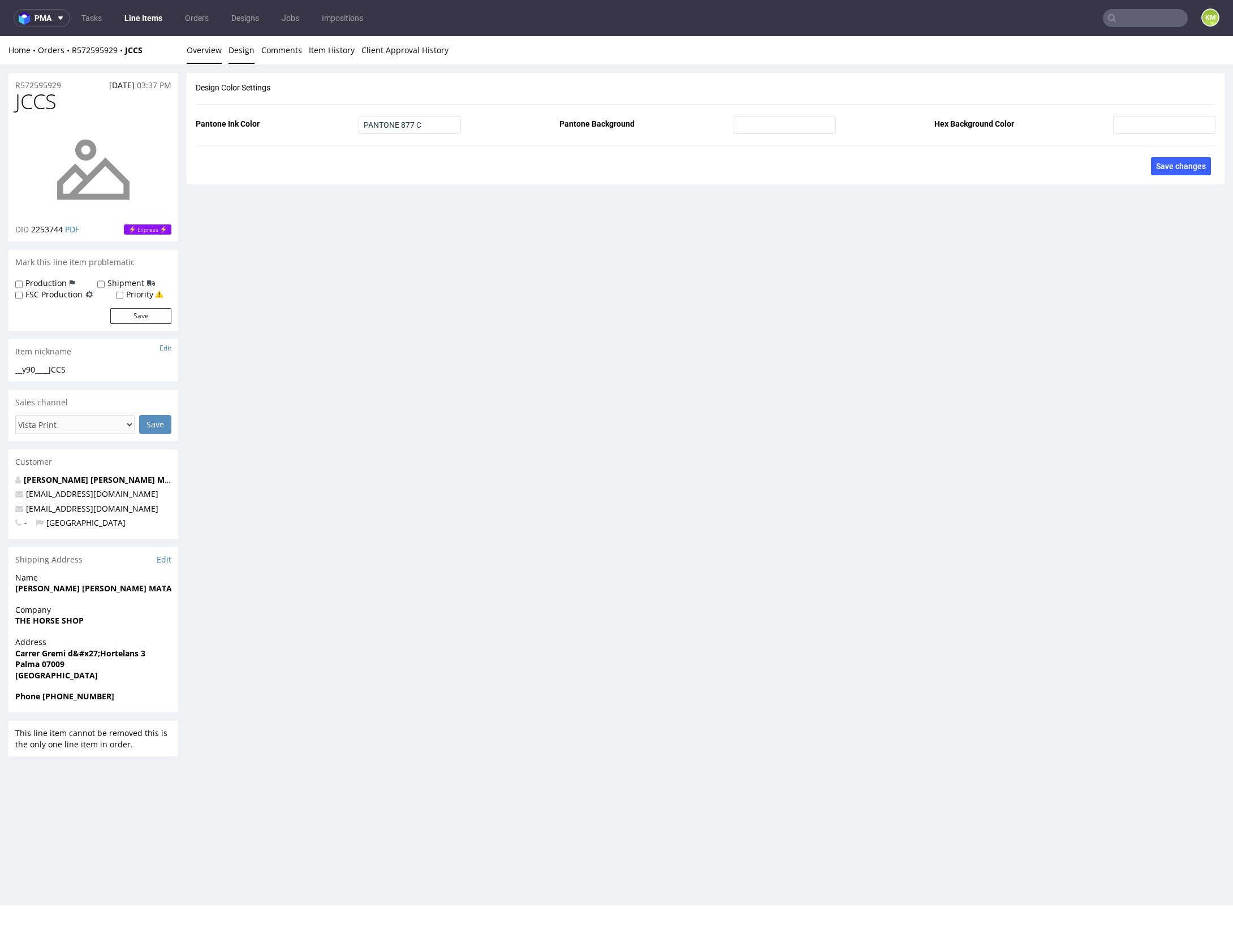
click at [207, 51] on link "Overview" at bounding box center [204, 50] width 35 height 28
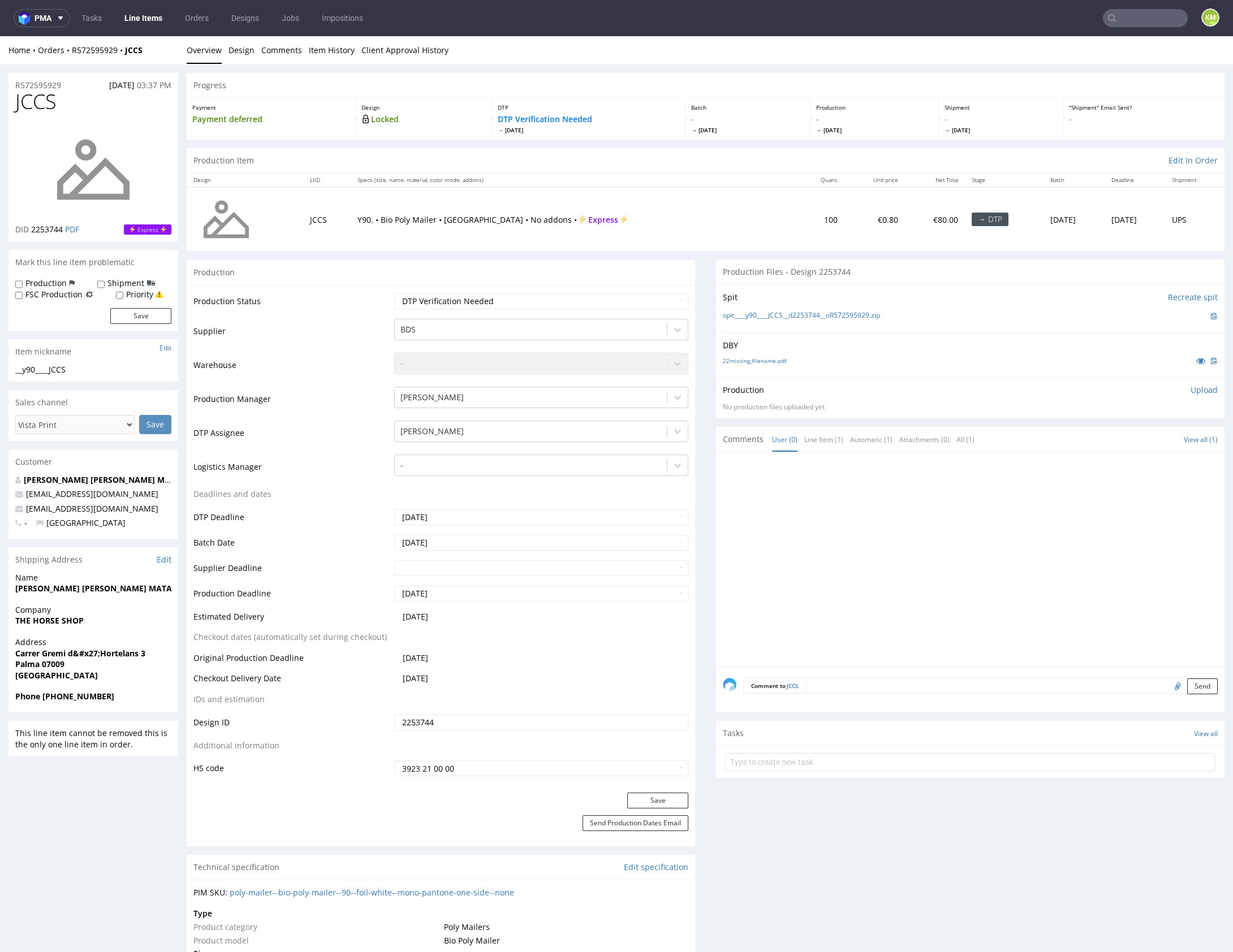
click at [938, 491] on div at bounding box center [973, 563] width 501 height 208
drag, startPoint x: 938, startPoint y: 491, endPoint x: 899, endPoint y: 449, distance: 57.3
click at [938, 491] on div at bounding box center [973, 563] width 501 height 208
drag, startPoint x: 901, startPoint y: 313, endPoint x: 742, endPoint y: 314, distance: 159.0
click at [742, 314] on div "spit____y90____JCCS__d2253744__oR572595929.zip" at bounding box center [970, 316] width 495 height 12
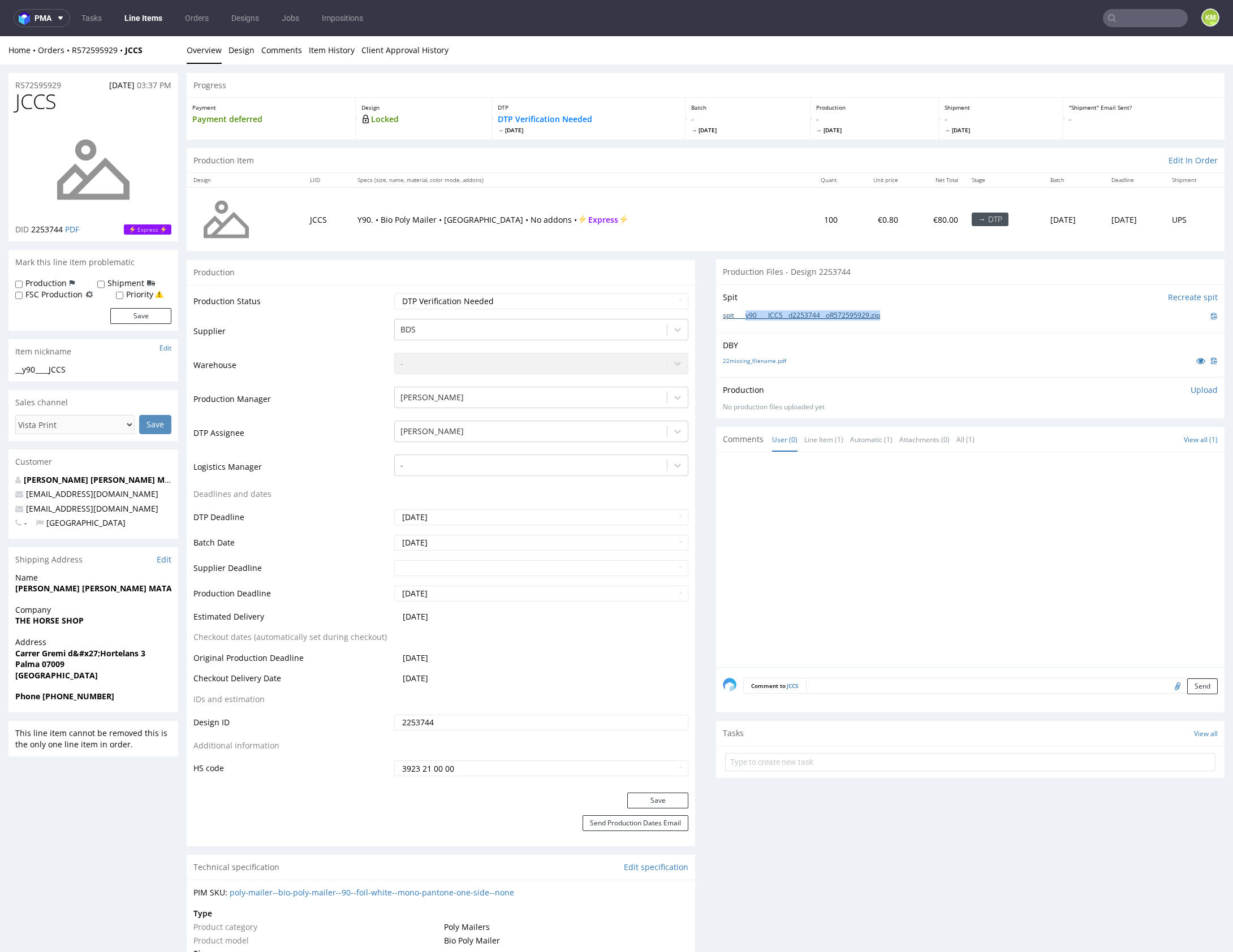
copy link "y90____JCCS__d2253744__oR572595929.zip"
click at [1190, 392] on p "Upload" at bounding box center [1204, 390] width 27 height 11
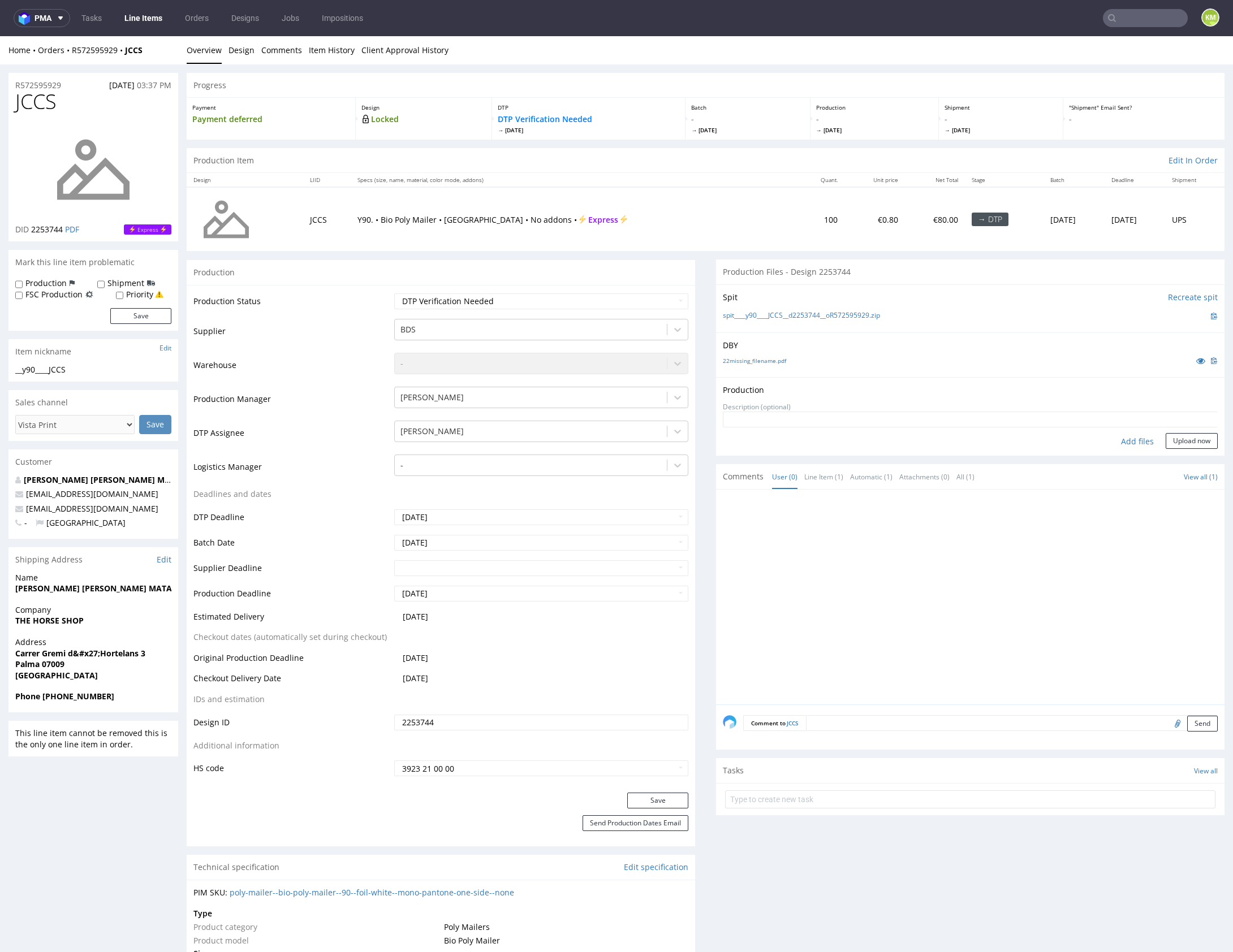
click at [1127, 437] on div "Add files" at bounding box center [1137, 441] width 56 height 17
type input "C:\fakepath\y90____JCCS__d2253744__oR572595929.pdf"
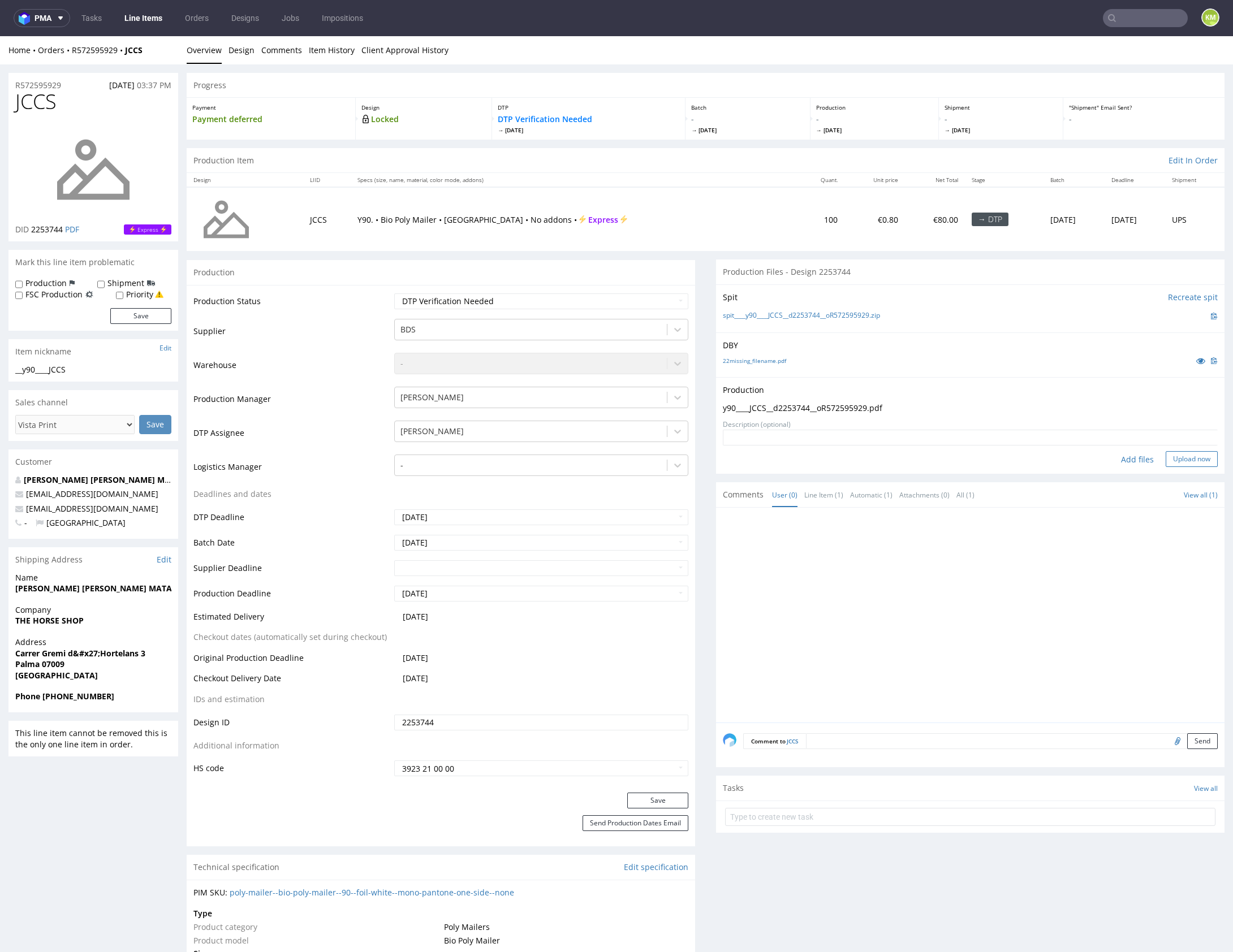
click at [1182, 458] on button "Upload now" at bounding box center [1191, 459] width 52 height 16
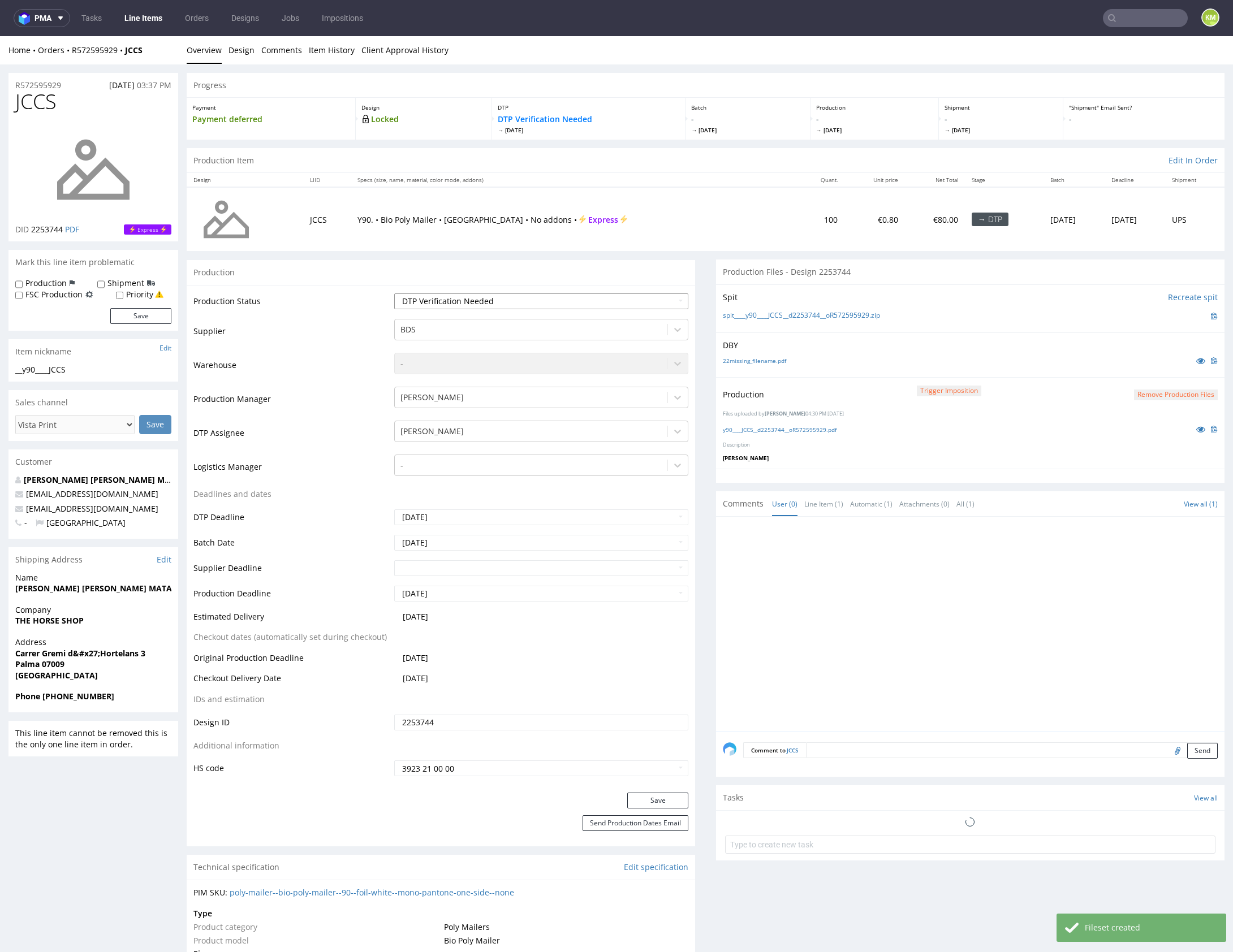
click at [561, 300] on select "Waiting for Artwork Waiting for Diecut Waiting for Mockup Waiting for DTP Waiti…" at bounding box center [541, 302] width 294 height 16
select select "dtp_production_ready"
click at [394, 294] on select "Waiting for Artwork Waiting for Diecut Waiting for Mockup Waiting for DTP Waiti…" at bounding box center [541, 302] width 294 height 16
click at [657, 799] on button "Save" at bounding box center [658, 801] width 61 height 16
click at [812, 648] on div at bounding box center [973, 628] width 501 height 208
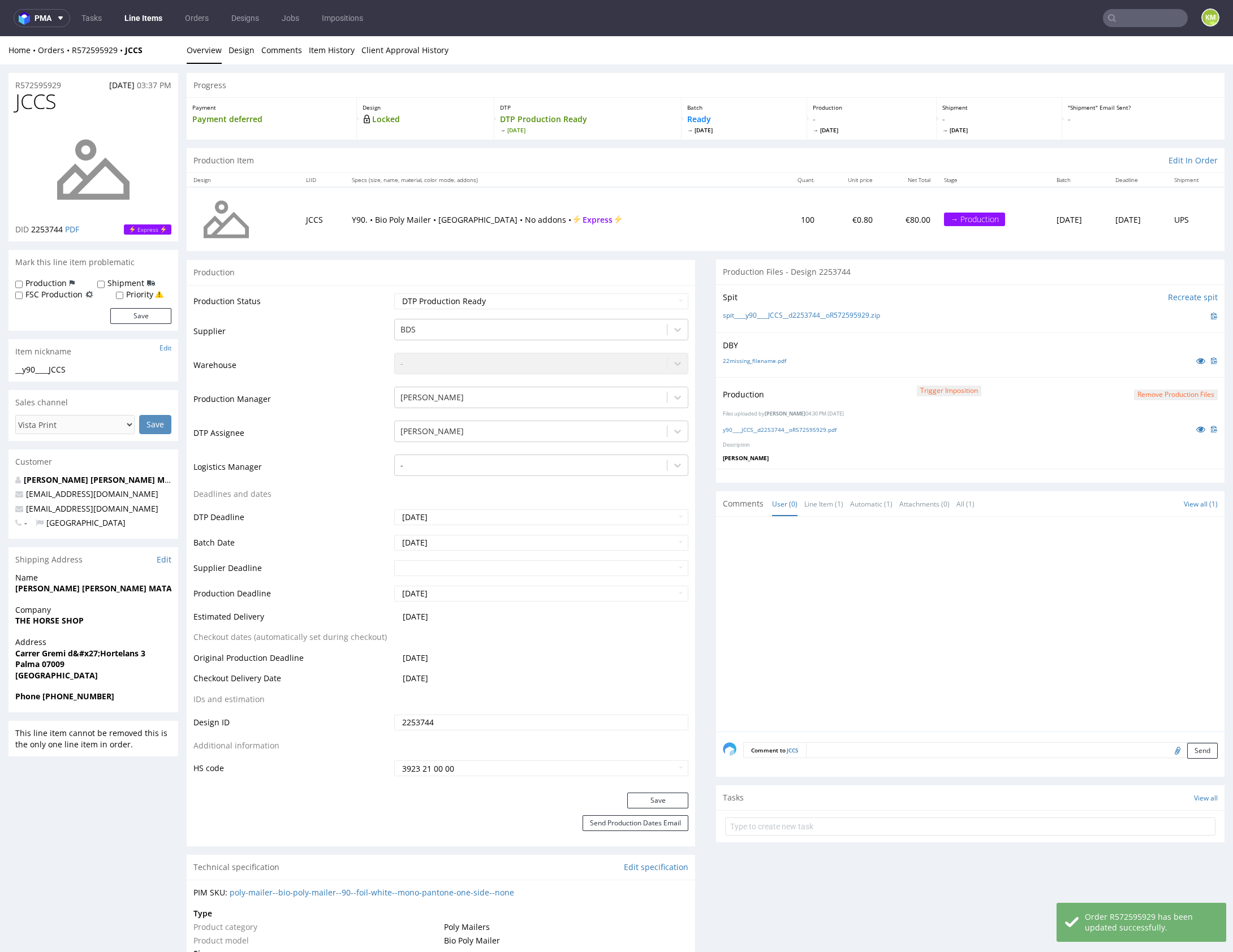
click at [815, 644] on div at bounding box center [973, 628] width 501 height 208
click at [808, 631] on div at bounding box center [973, 628] width 501 height 208
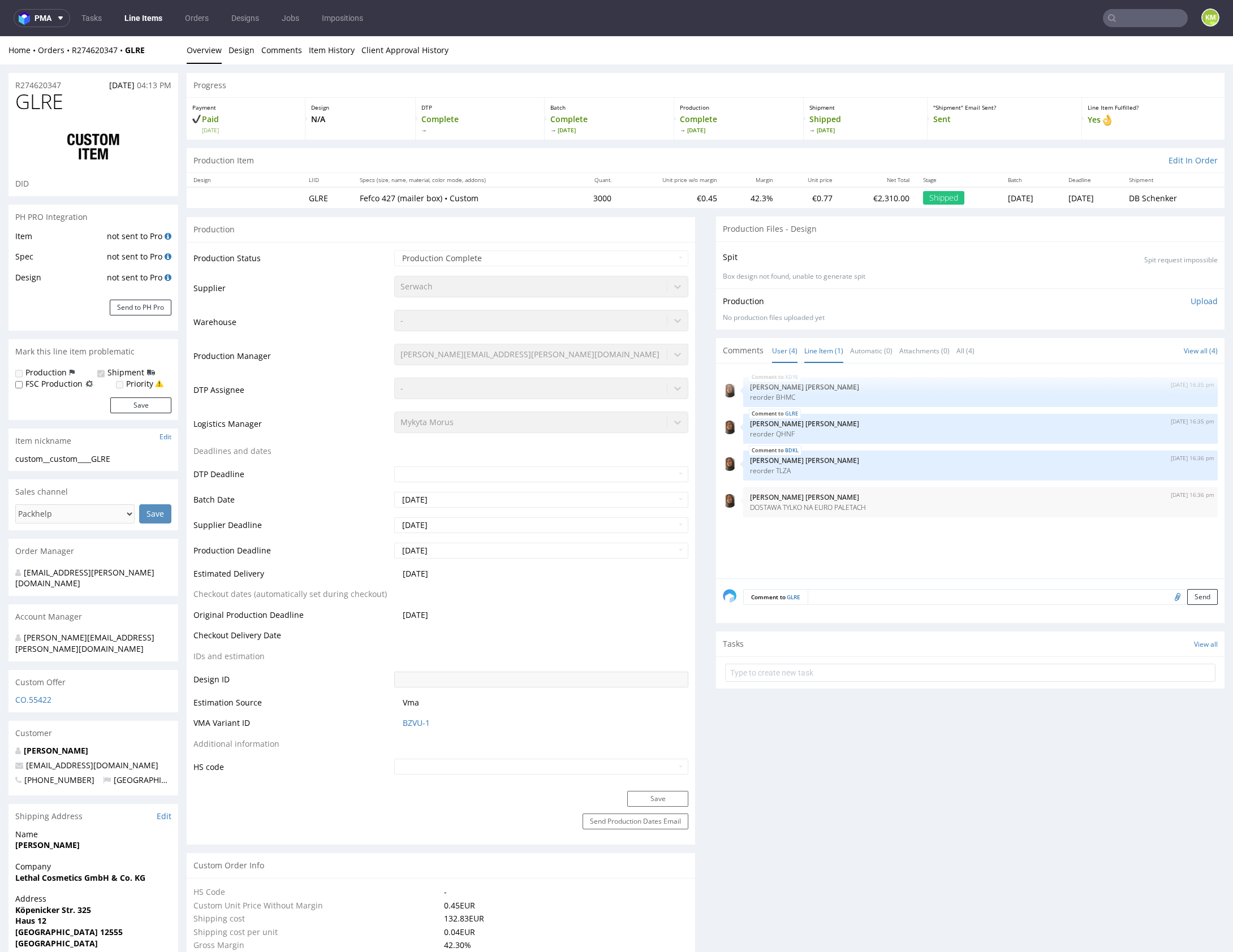
click at [814, 348] on link "Line Item (1)" at bounding box center [824, 351] width 39 height 24
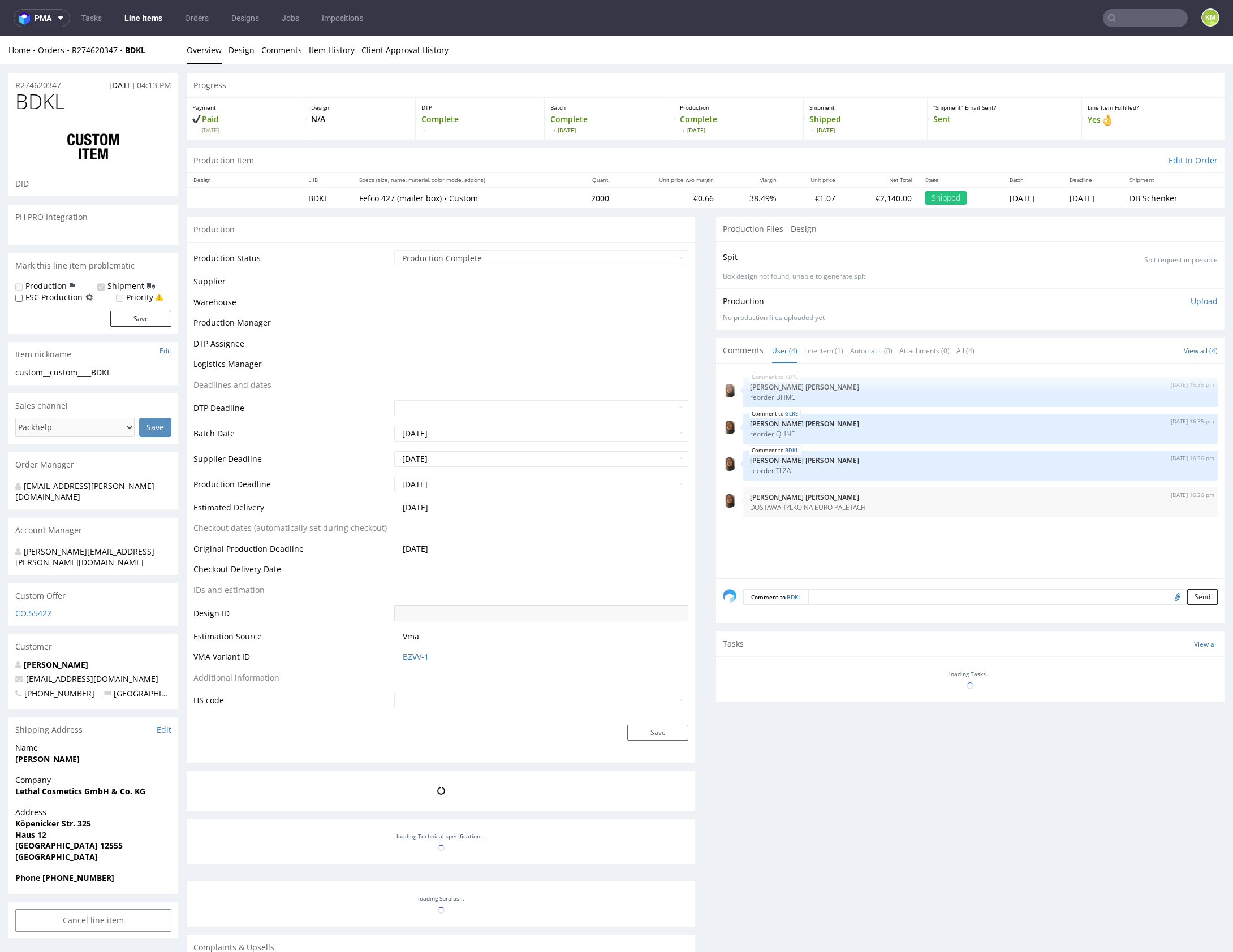
select select "in_progress"
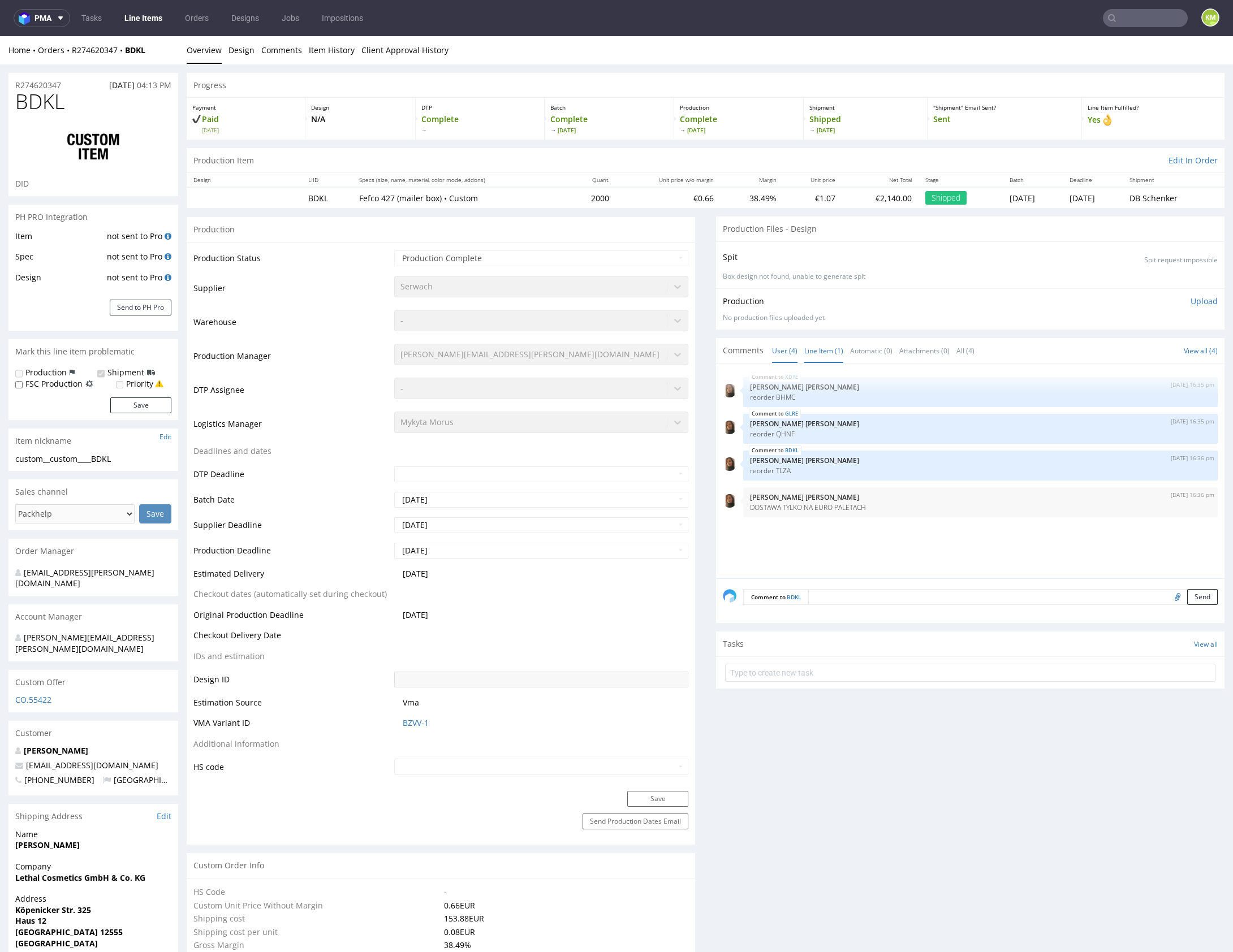
click at [832, 347] on link "Line Item (1)" at bounding box center [824, 351] width 39 height 24
click at [822, 348] on link "Line Item (1)" at bounding box center [824, 351] width 39 height 24
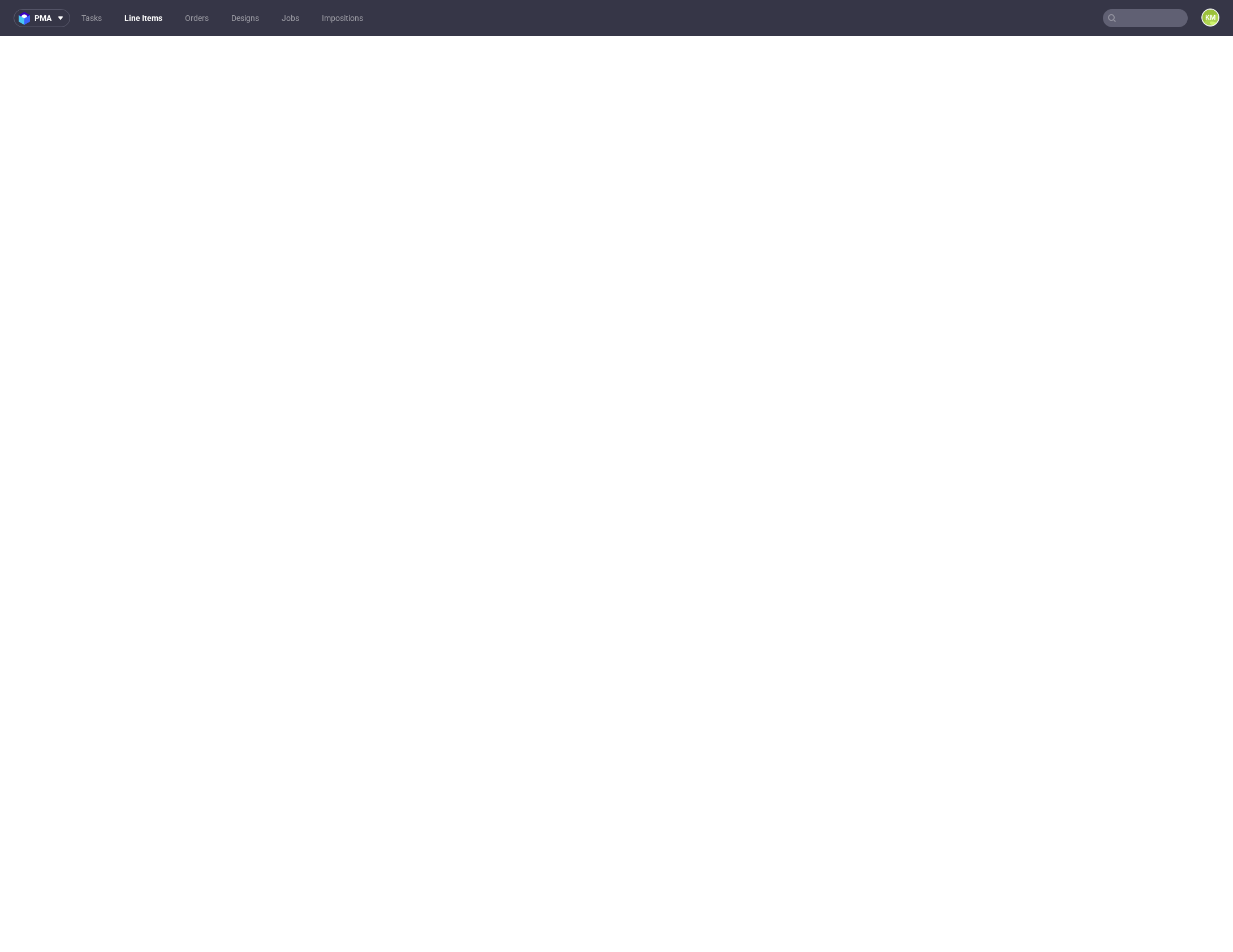
select select "in_progress"
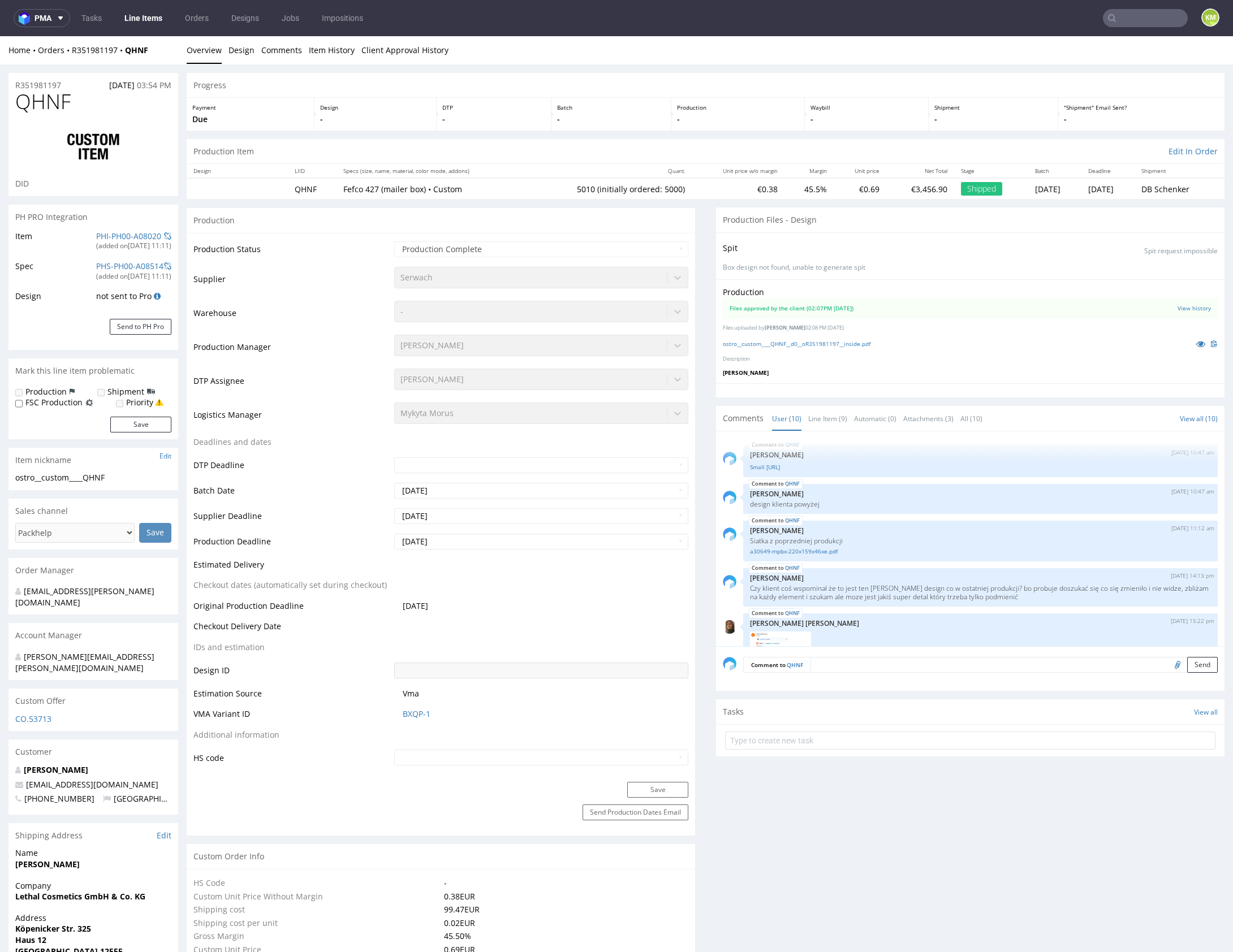
scroll to position [199, 0]
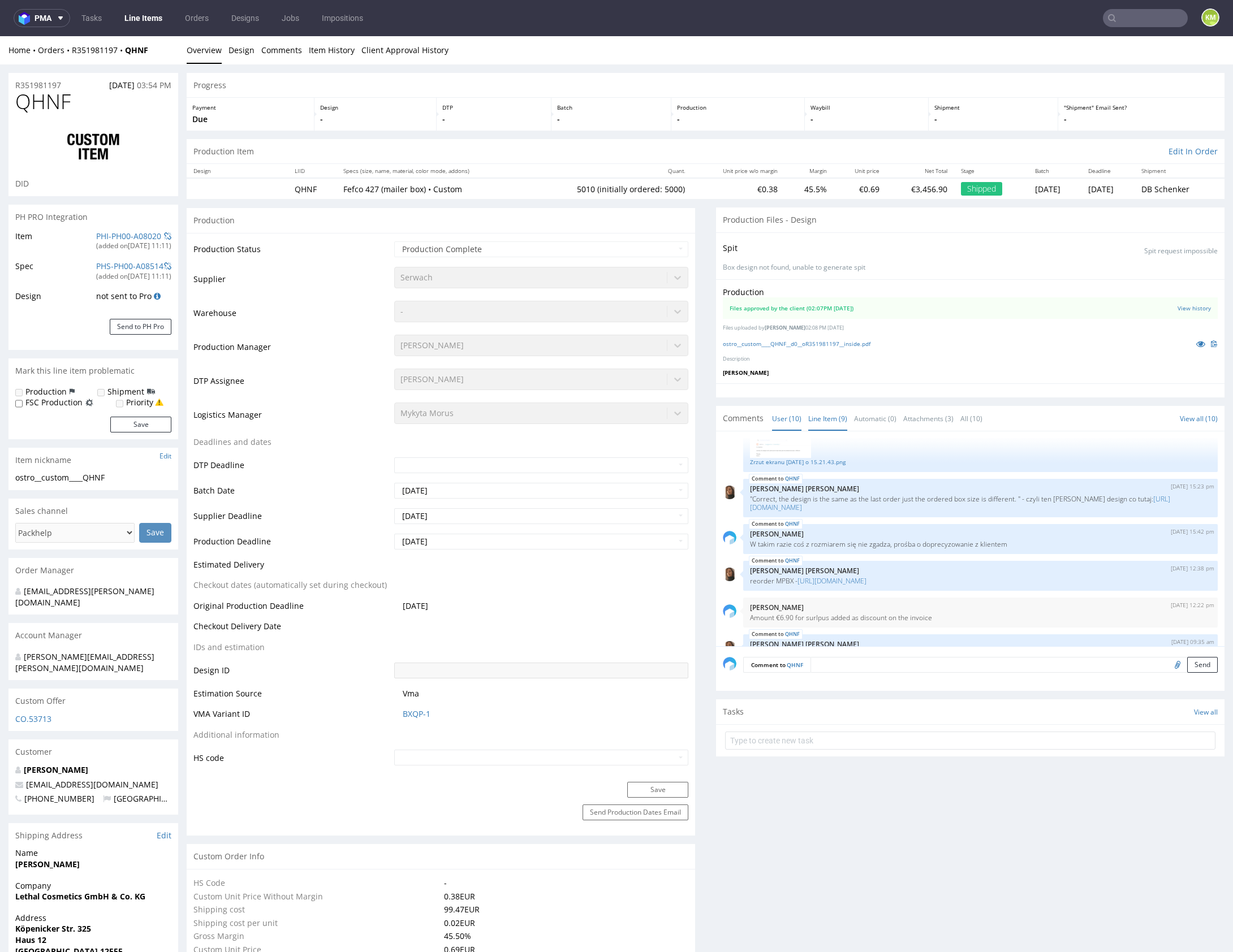
click at [830, 419] on link "Line Item (9)" at bounding box center [827, 419] width 39 height 24
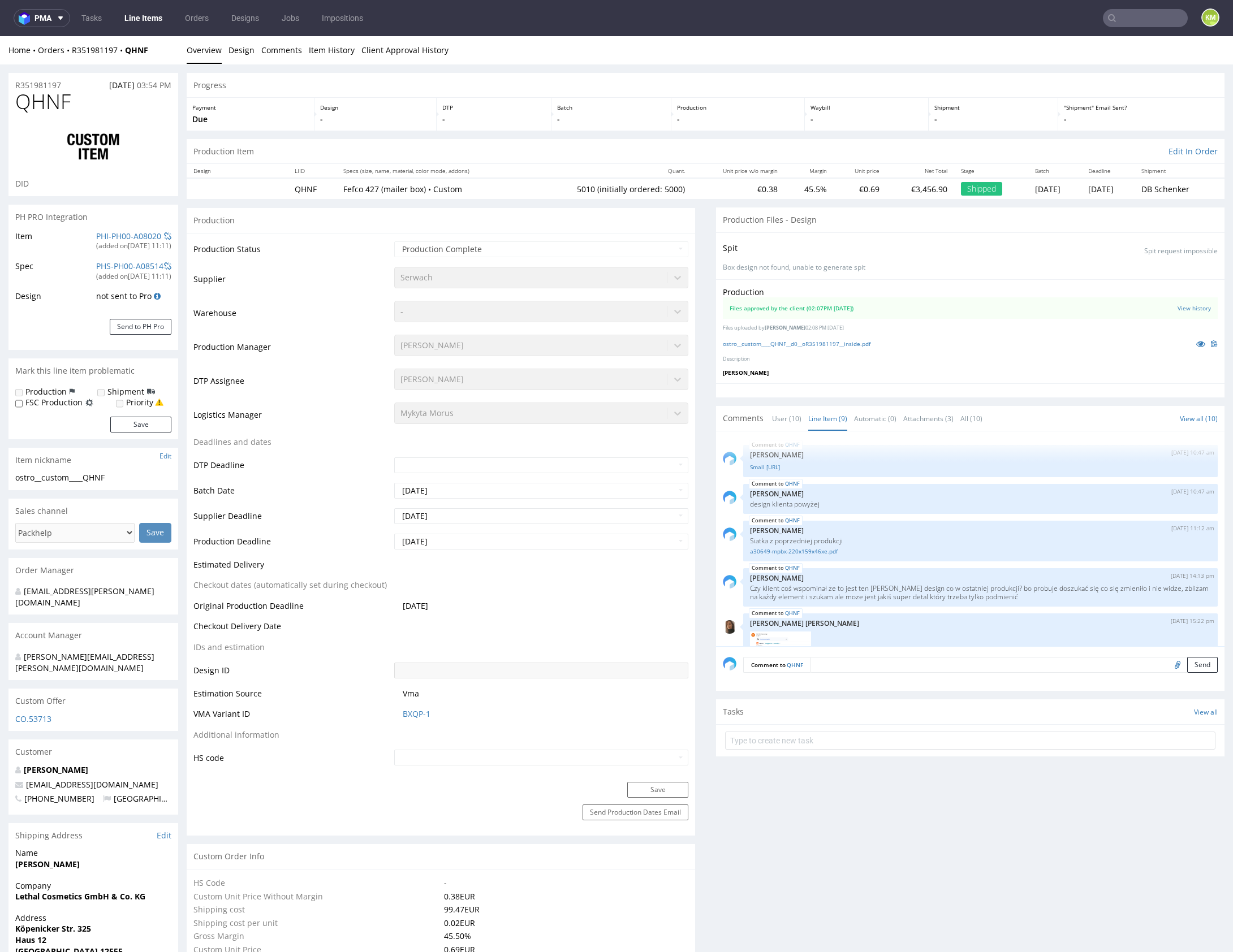
drag, startPoint x: 923, startPoint y: 357, endPoint x: 896, endPoint y: 355, distance: 27.1
click at [919, 357] on p "Description" at bounding box center [970, 359] width 495 height 7
click at [854, 344] on link "ostro__custom____QHNF__d0__oR351981197__inside.pdf" at bounding box center [796, 344] width 148 height 8
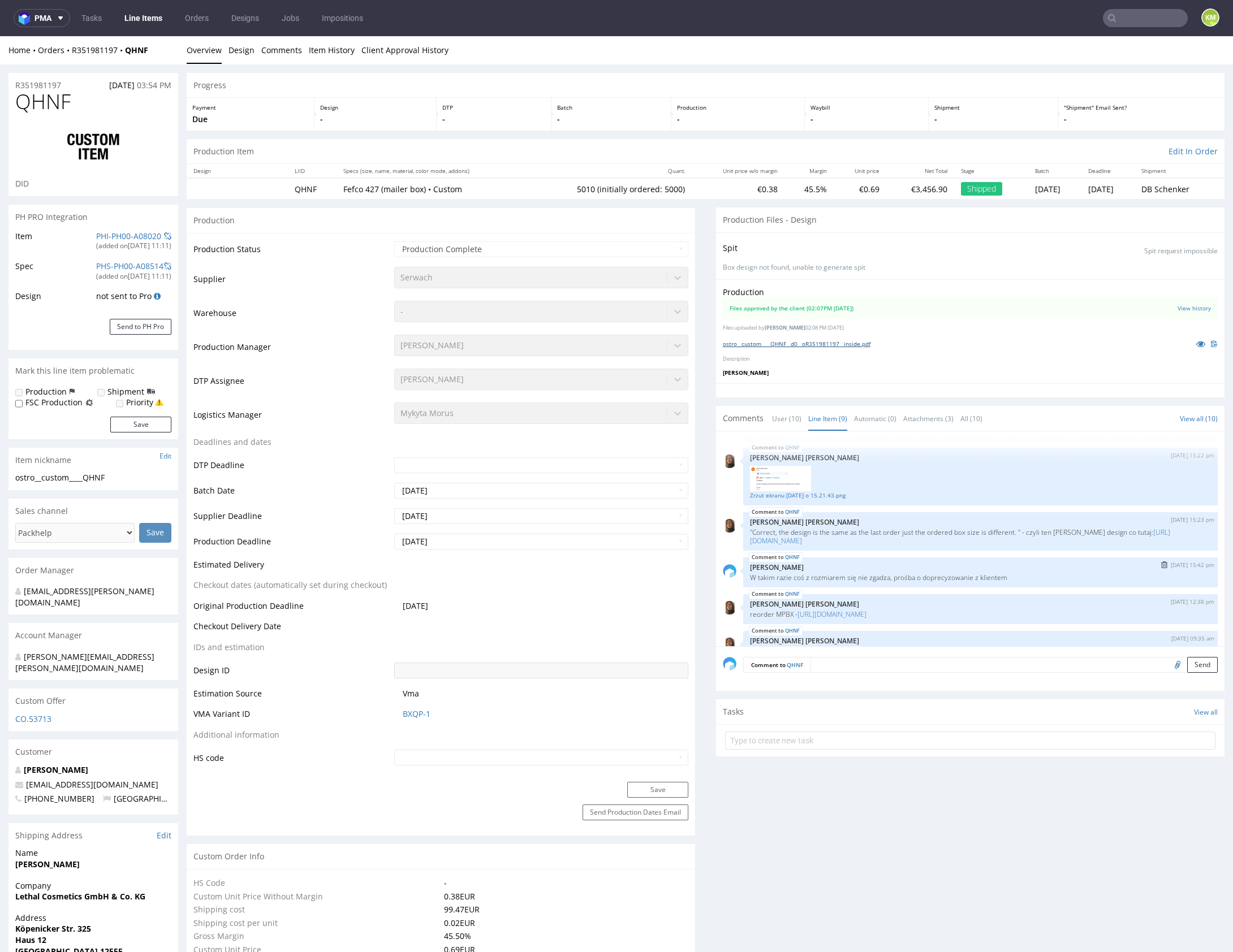
scroll to position [165, 0]
drag, startPoint x: 134, startPoint y: 759, endPoint x: 51, endPoint y: 758, distance: 83.0
click at [51, 779] on p "[EMAIL_ADDRESS][DOMAIN_NAME]" at bounding box center [93, 785] width 156 height 11
copy link "ethalcosmetics.com"
click at [1122, 18] on input "text" at bounding box center [1145, 18] width 85 height 18
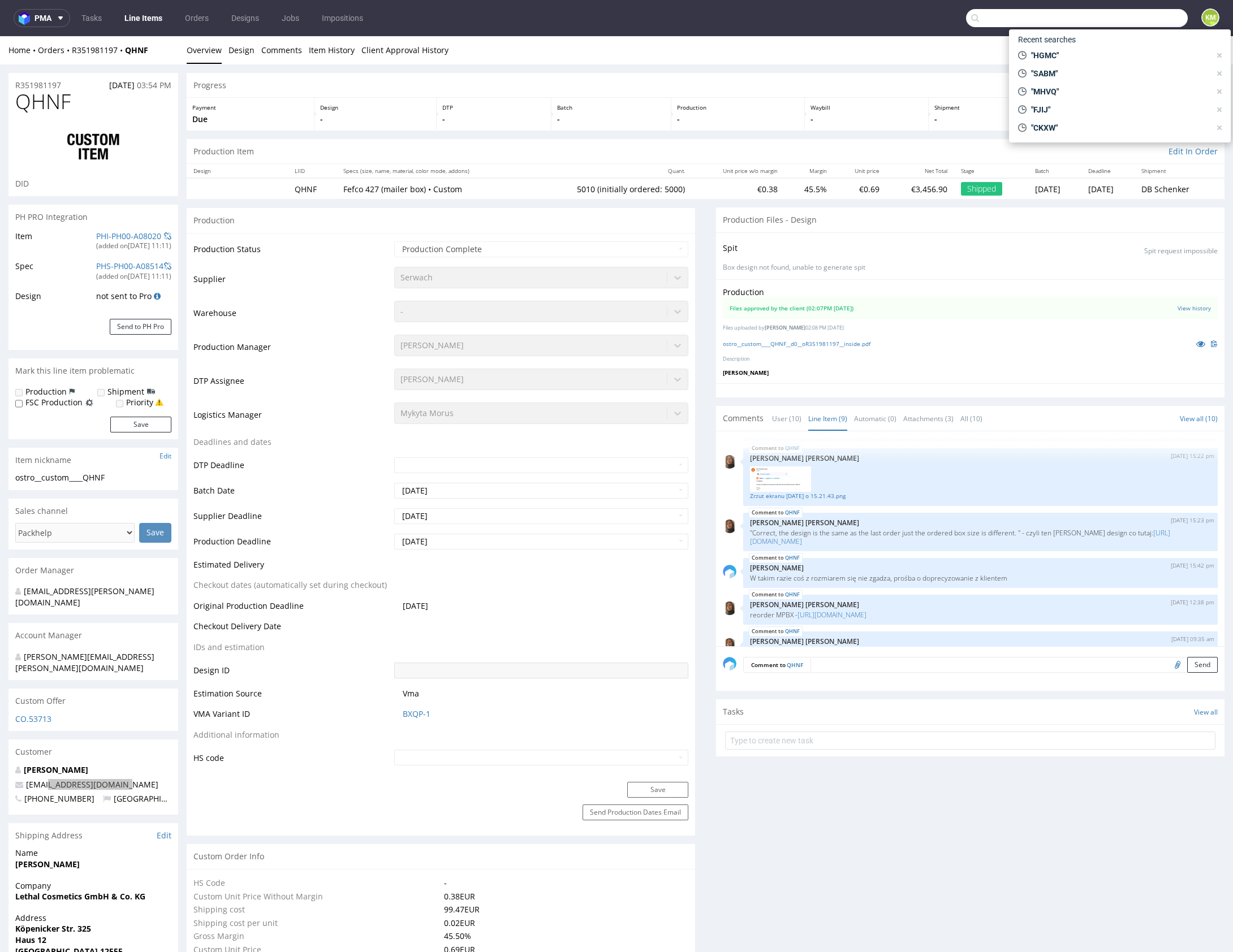
paste input "ethalcosmetics.com"
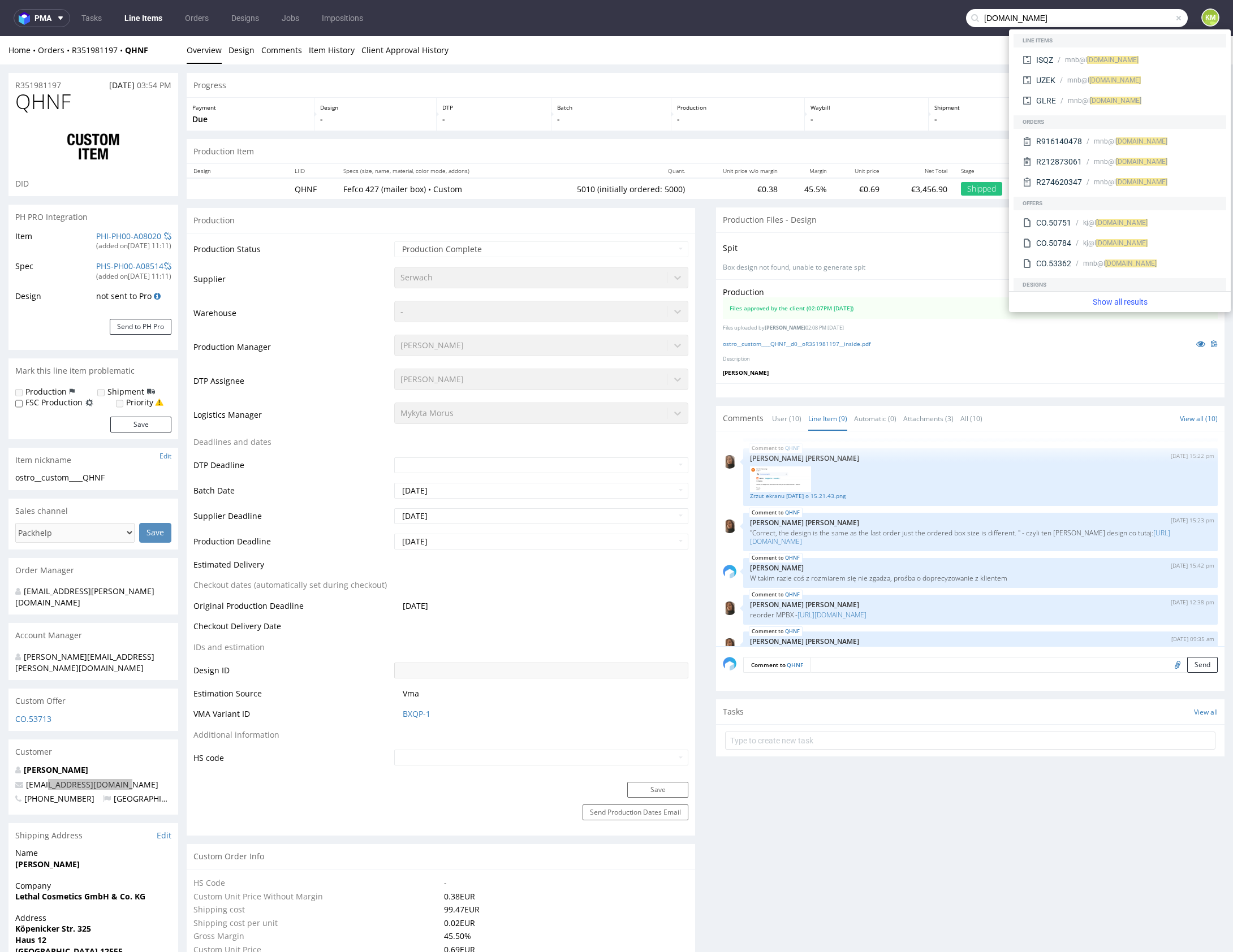
drag, startPoint x: 971, startPoint y: 15, endPoint x: 1002, endPoint y: 4, distance: 32.9
click at [971, 15] on input "ethalcosmetics.com" at bounding box center [1076, 18] width 222 height 18
type input "lethalcosmetics.com"
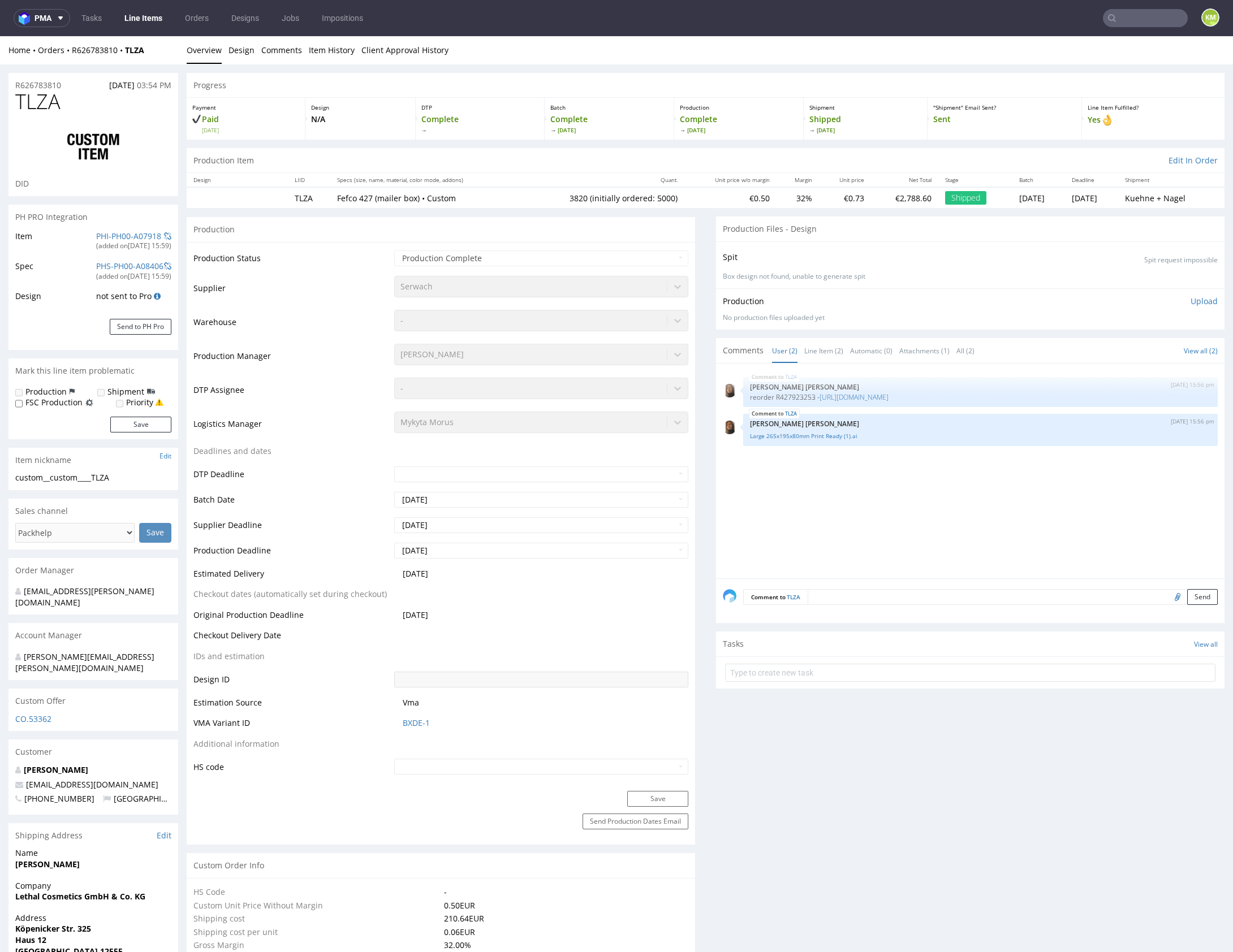
select select "in_progress"
click at [817, 348] on link "Line Item (2)" at bounding box center [824, 351] width 39 height 24
click at [889, 396] on link "https://platform.packhelp.com/pma/orders/R427923253/edit" at bounding box center [854, 396] width 69 height 9
click at [829, 435] on link "Large 265x195x80mm Print Ready (1).ai" at bounding box center [981, 436] width 461 height 9
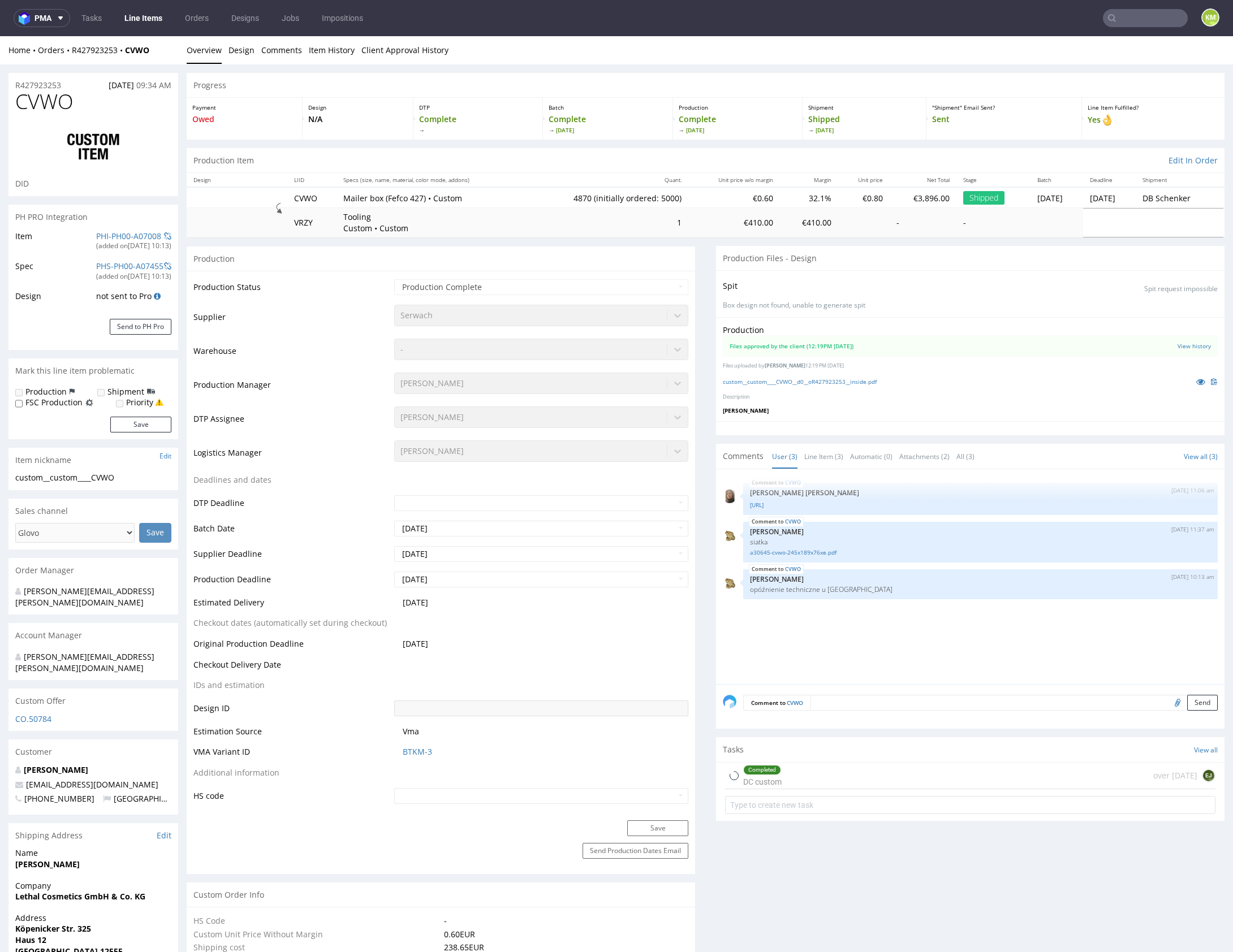
select select "in_progress"
click at [868, 381] on link "custom__custom____CVWO__d0__oR427923253__inside.pdf" at bounding box center [799, 382] width 154 height 8
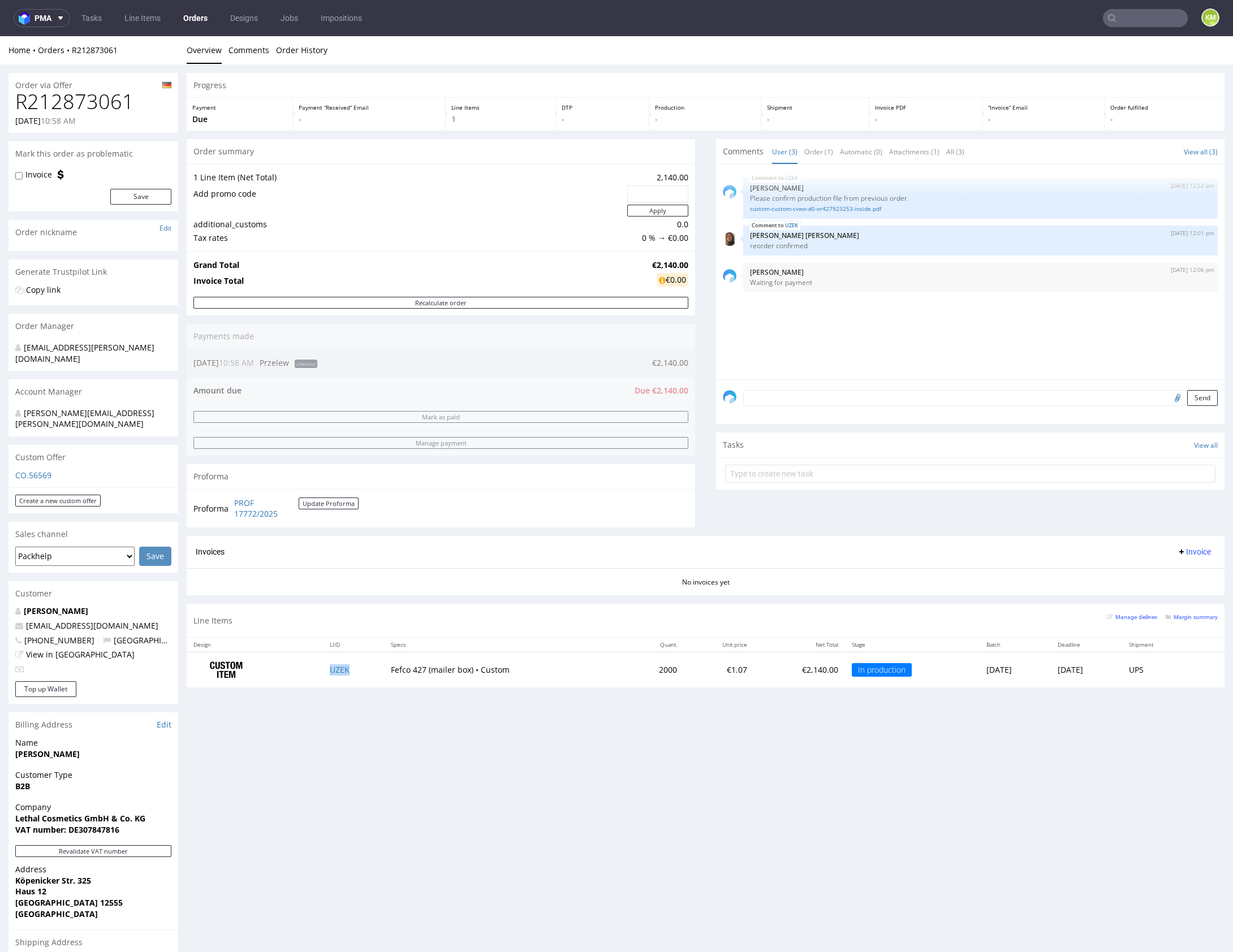
click at [323, 670] on td "UZEK" at bounding box center [354, 670] width 61 height 36
click at [872, 205] on link "custom-custom-cvwo-d0-or427923253-inside.pdf" at bounding box center [981, 209] width 461 height 9
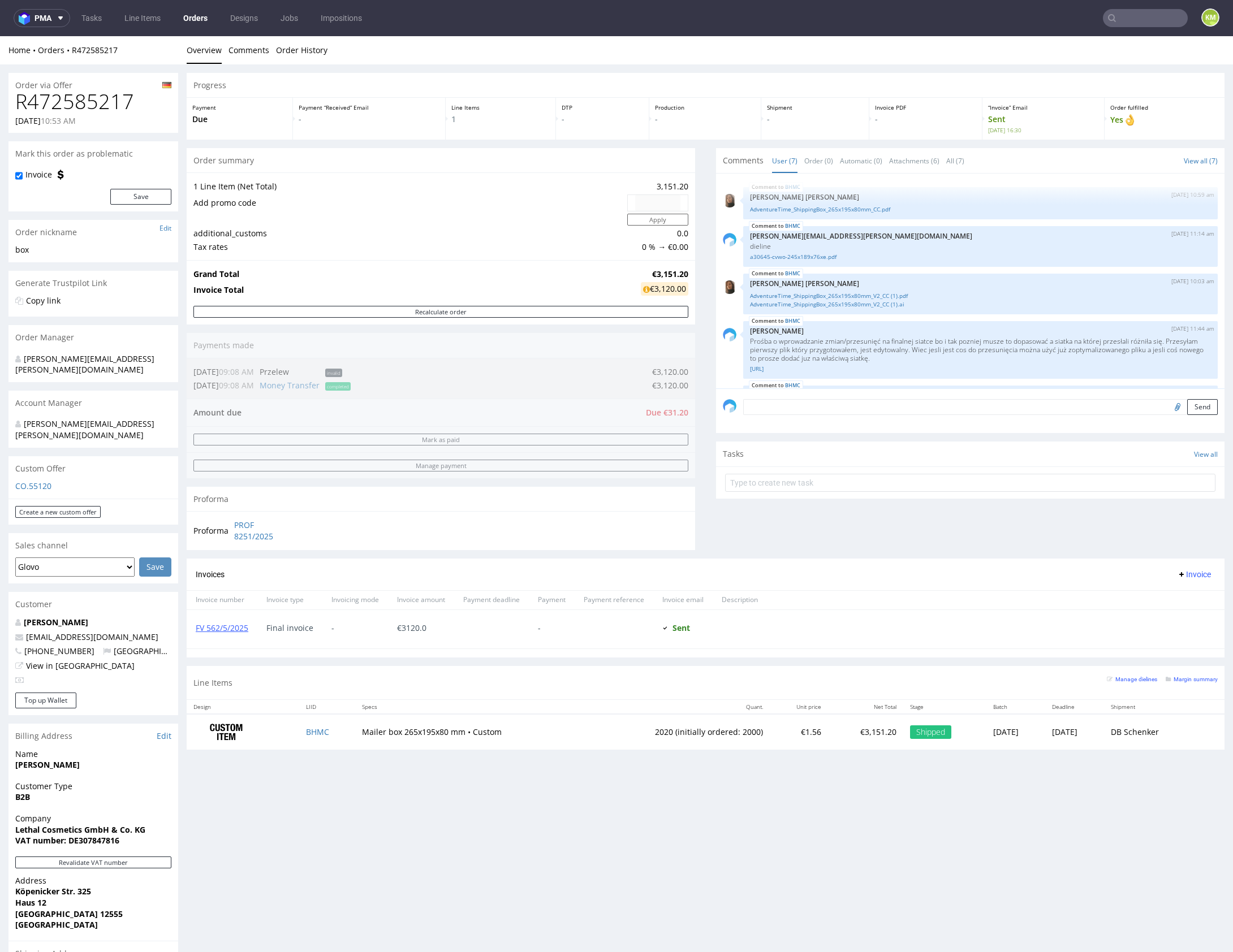
scroll to position [121, 0]
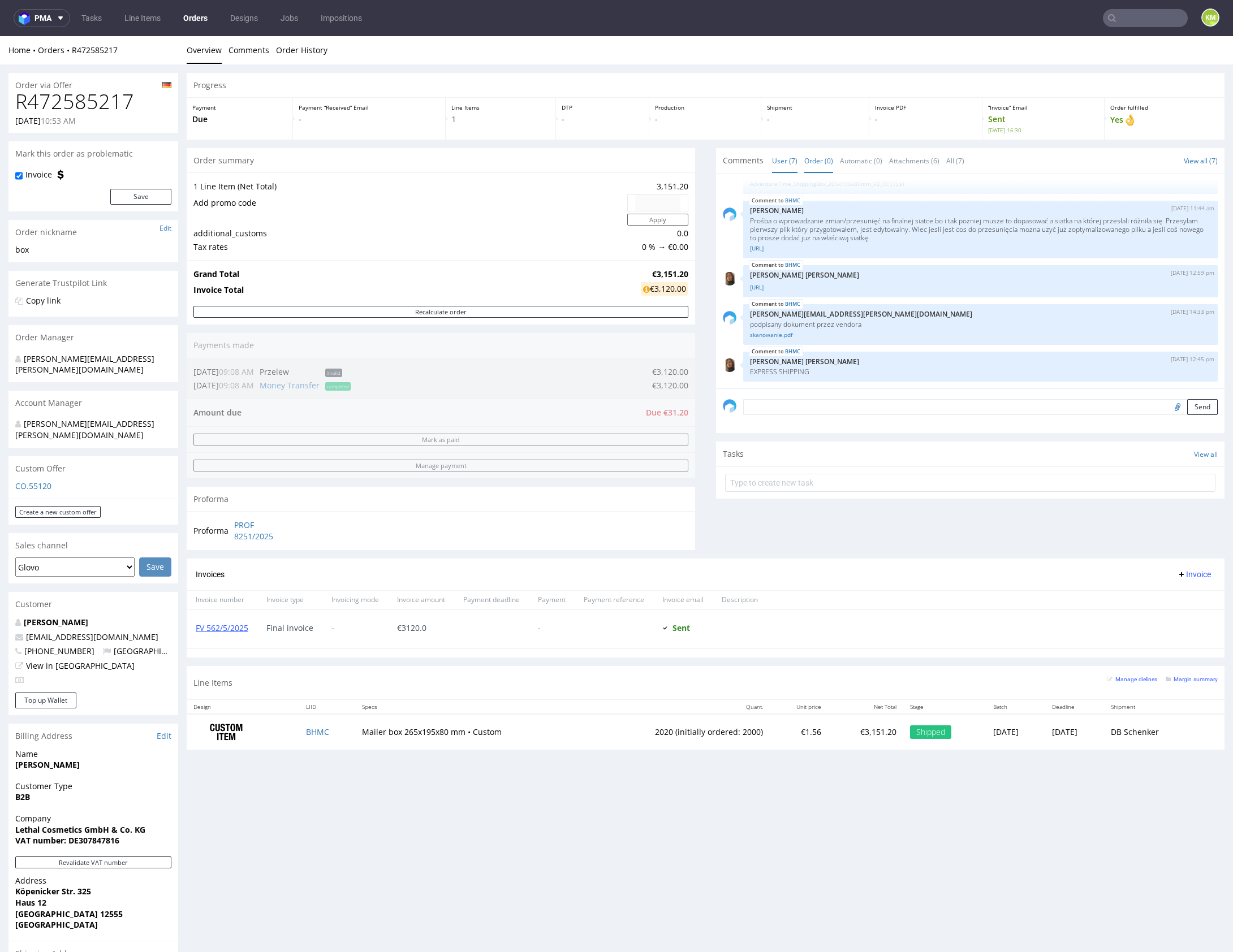
click at [816, 161] on link "Order (0)" at bounding box center [819, 161] width 29 height 24
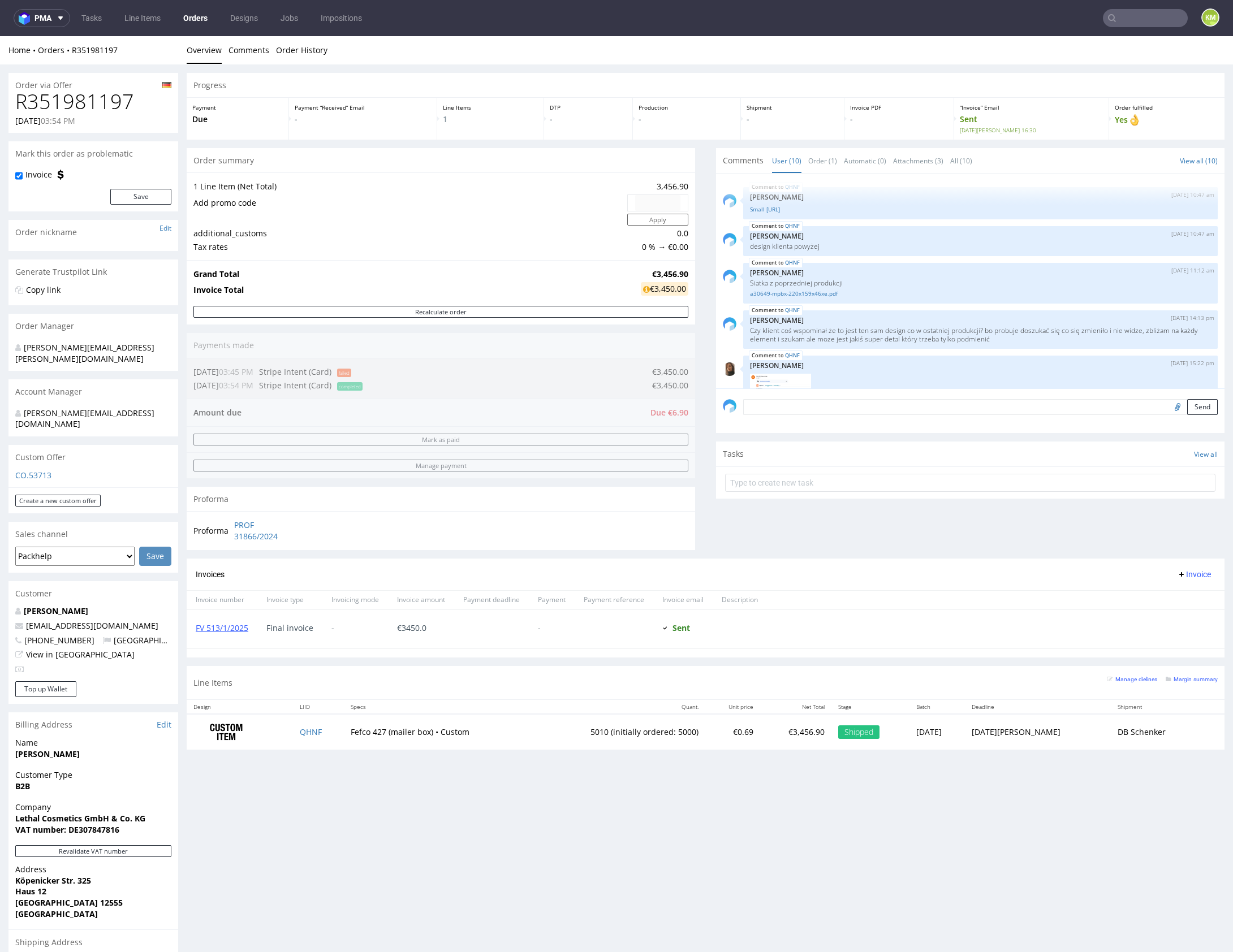
scroll to position [224, 0]
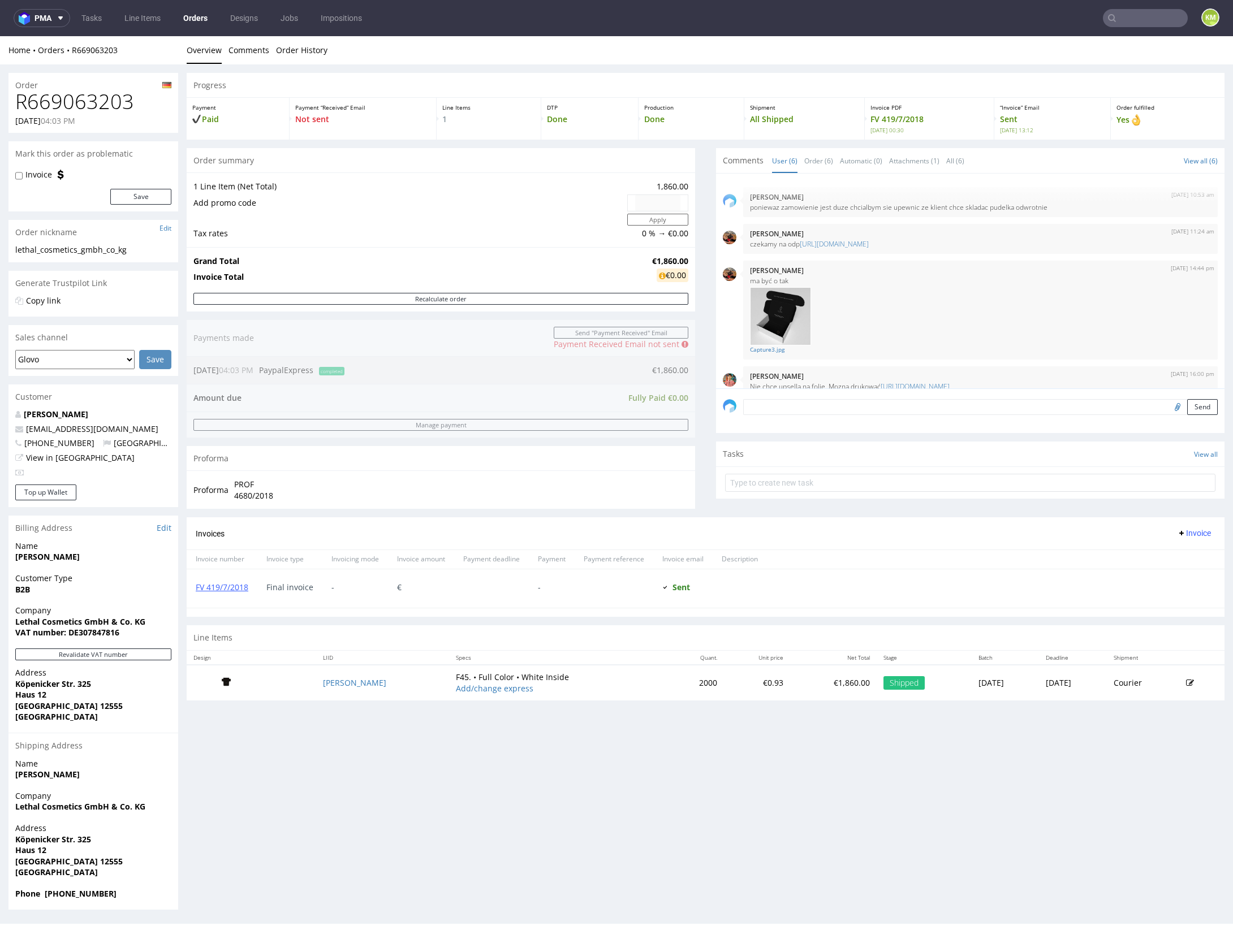
scroll to position [88, 0]
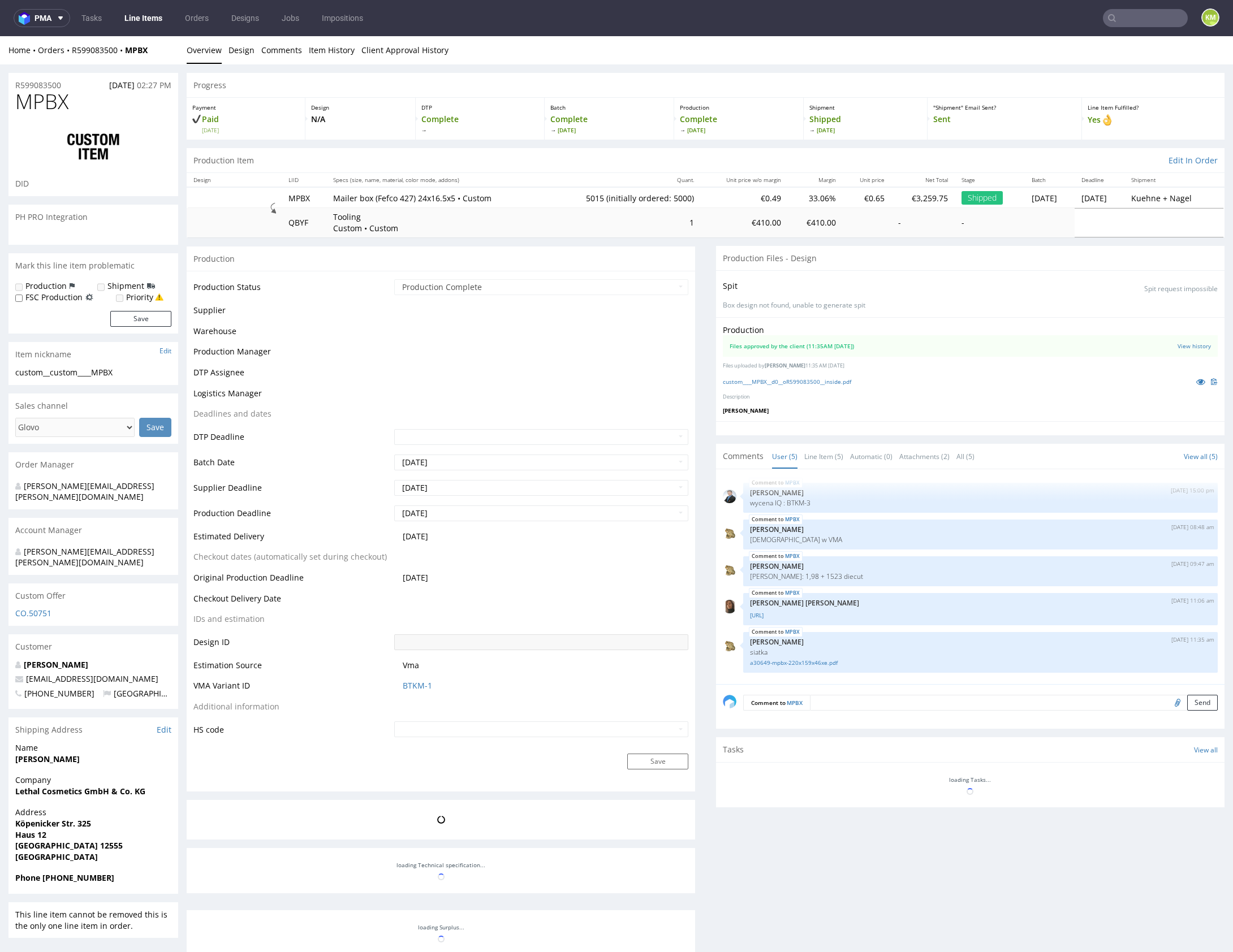
select select "in_progress"
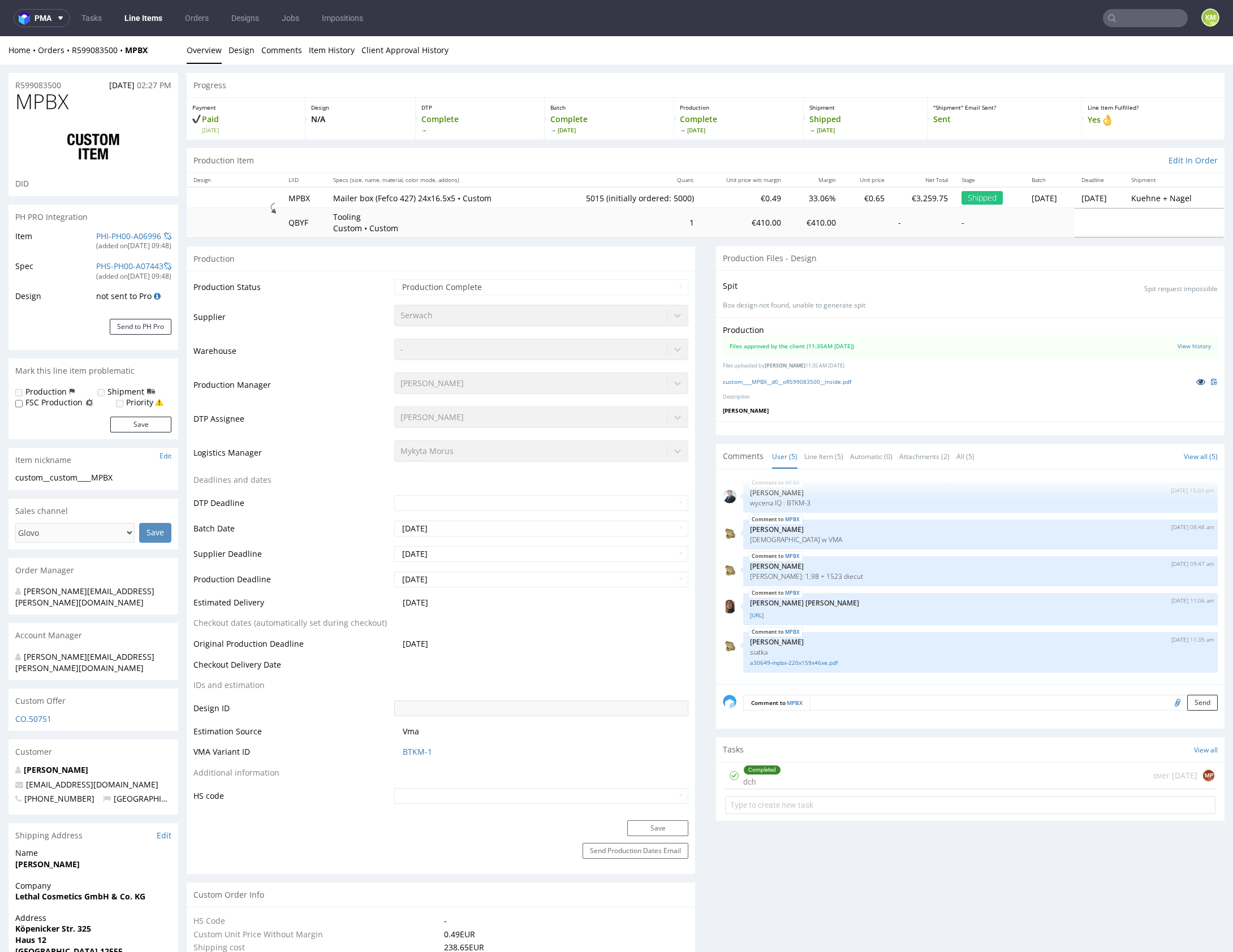
click at [1196, 378] on icon at bounding box center [1200, 382] width 9 height 8
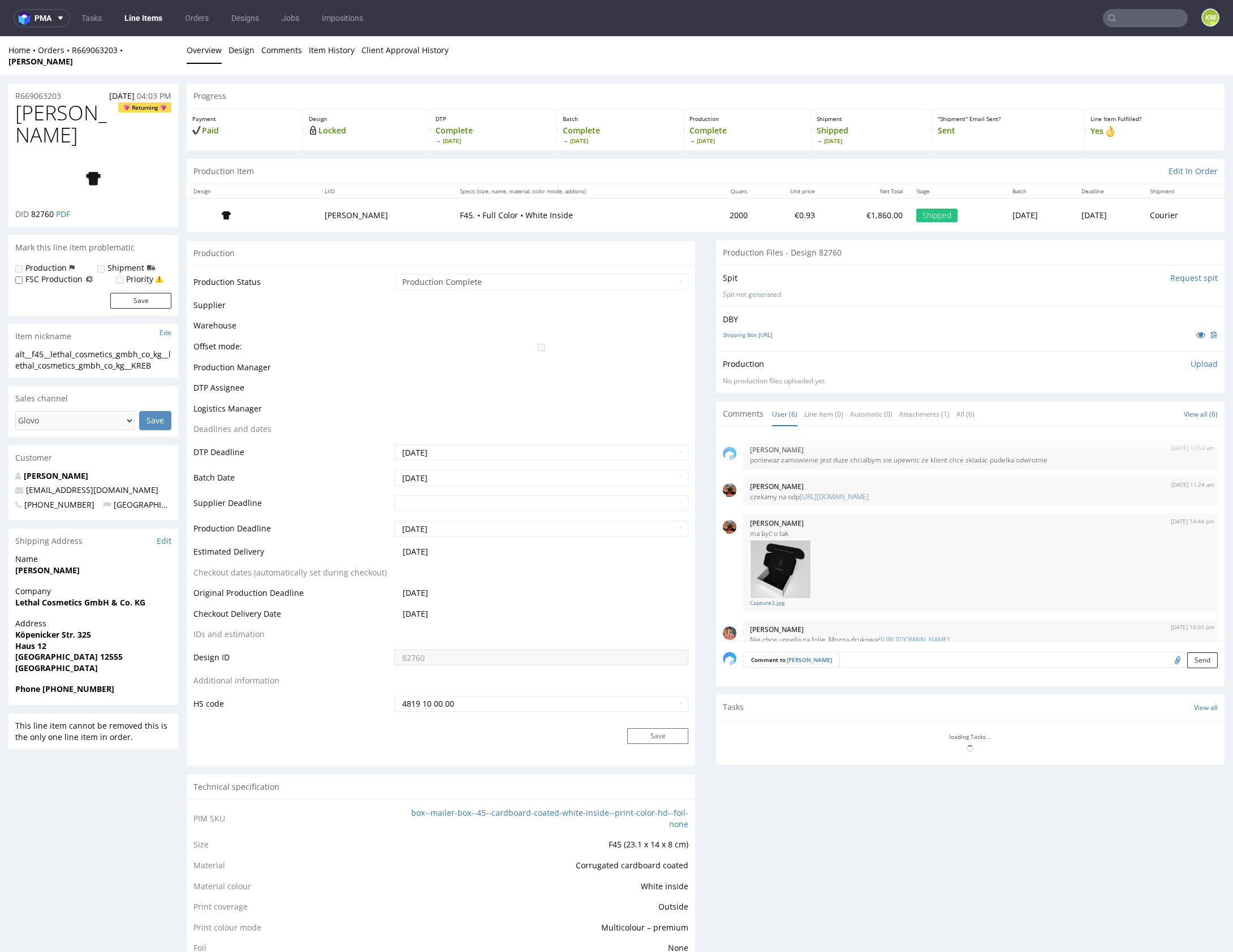
scroll to position [88, 0]
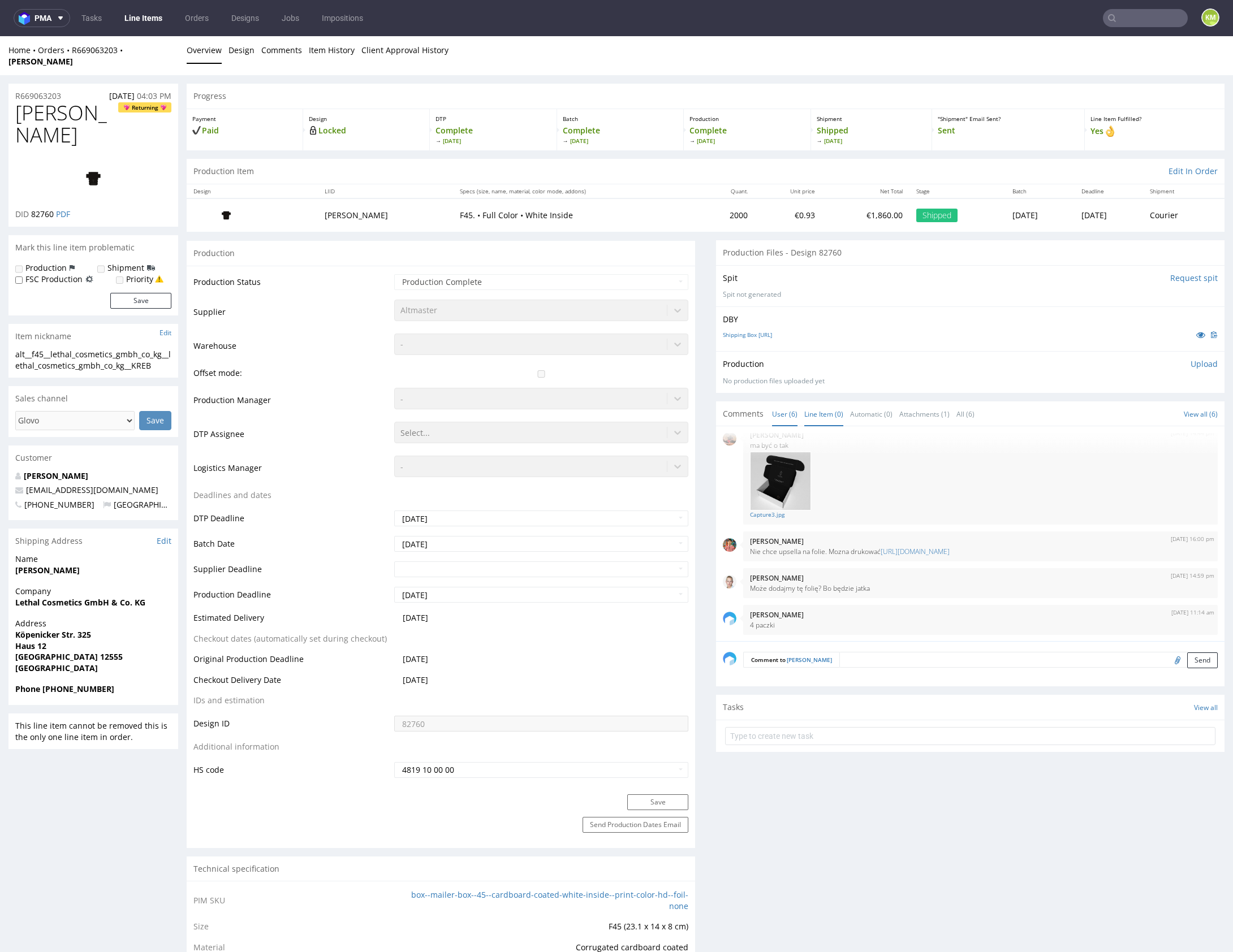
click at [817, 404] on link "Line Item (0)" at bounding box center [824, 414] width 39 height 24
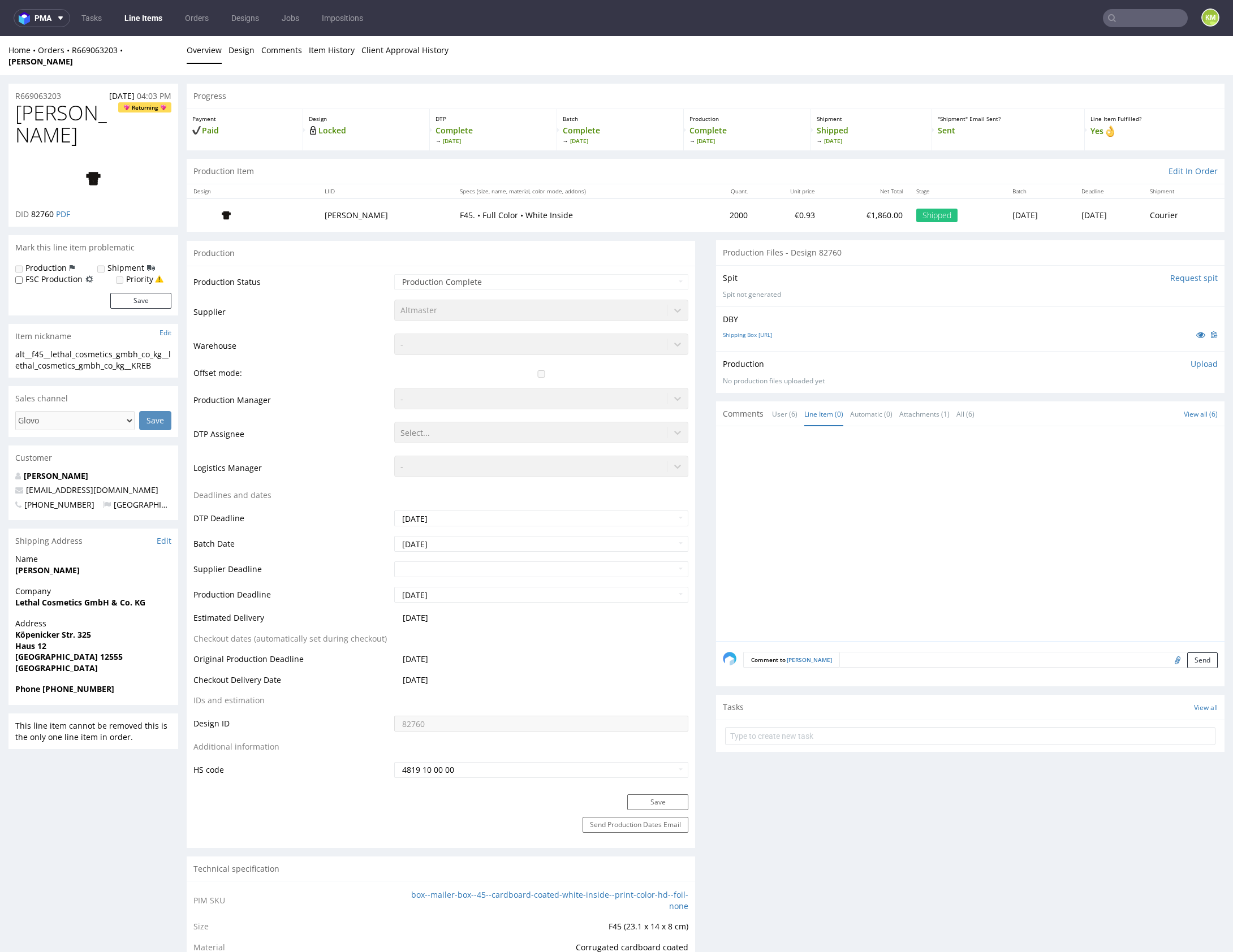
drag, startPoint x: 895, startPoint y: 483, endPoint x: 870, endPoint y: 452, distance: 39.8
click at [895, 483] on div at bounding box center [973, 537] width 501 height 208
click at [780, 406] on link "User (6)" at bounding box center [784, 414] width 26 height 24
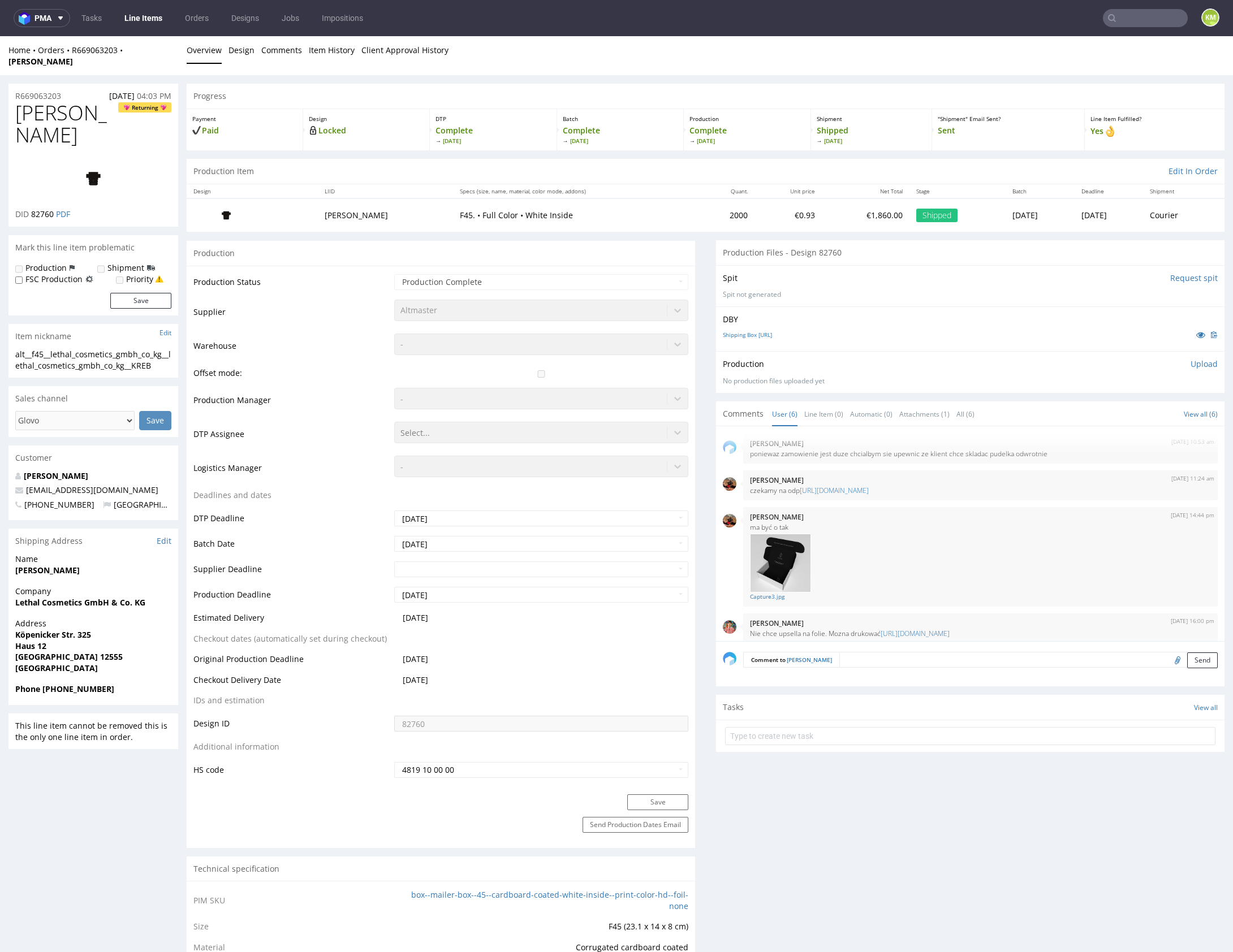
scroll to position [0, 0]
click at [779, 599] on link "Capture3.jpg" at bounding box center [981, 603] width 461 height 9
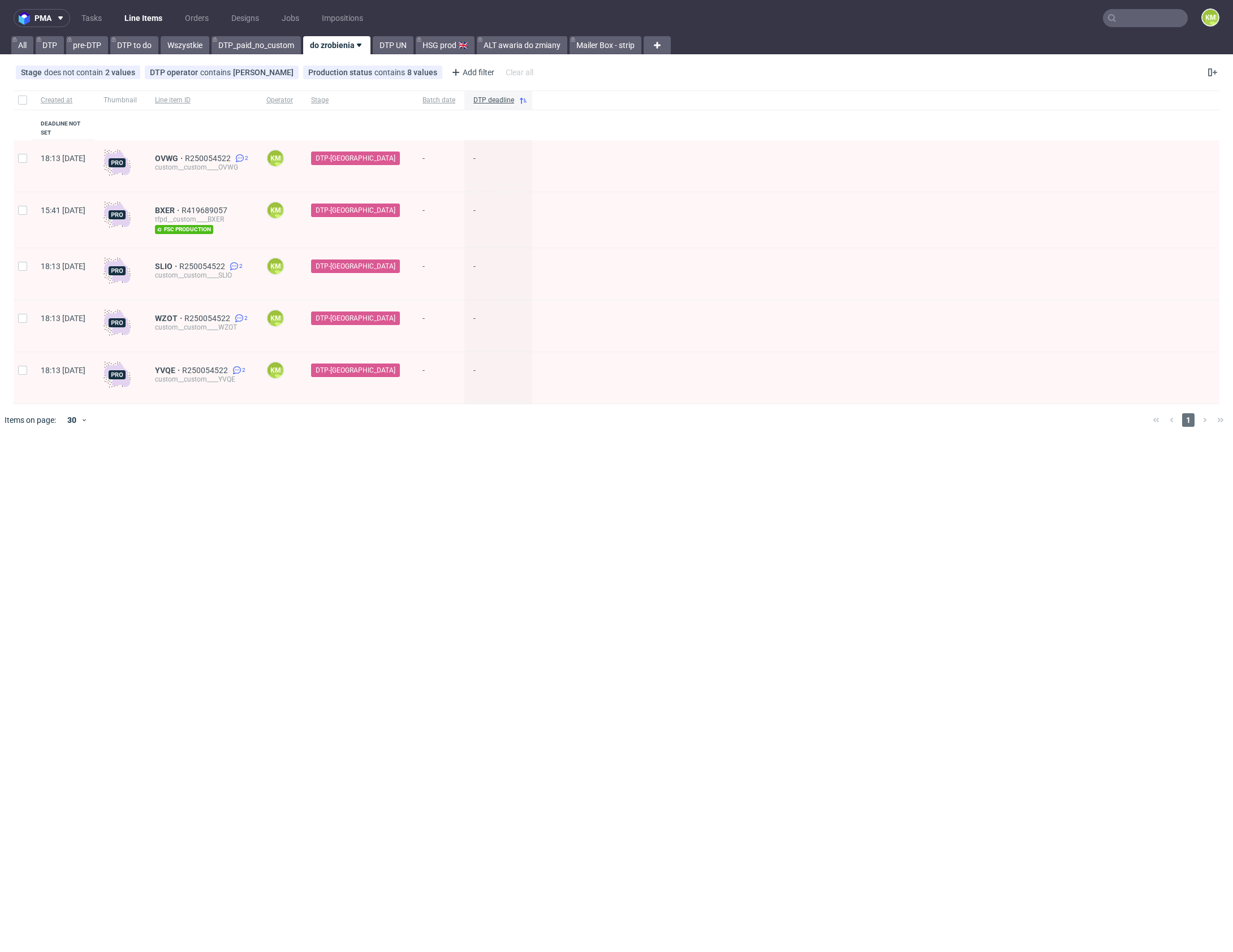
click at [329, 536] on div "pma Tasks Line Items Orders Designs Jobs Impositions KM All DTP pre-DTP DTP to …" at bounding box center [616, 476] width 1233 height 952
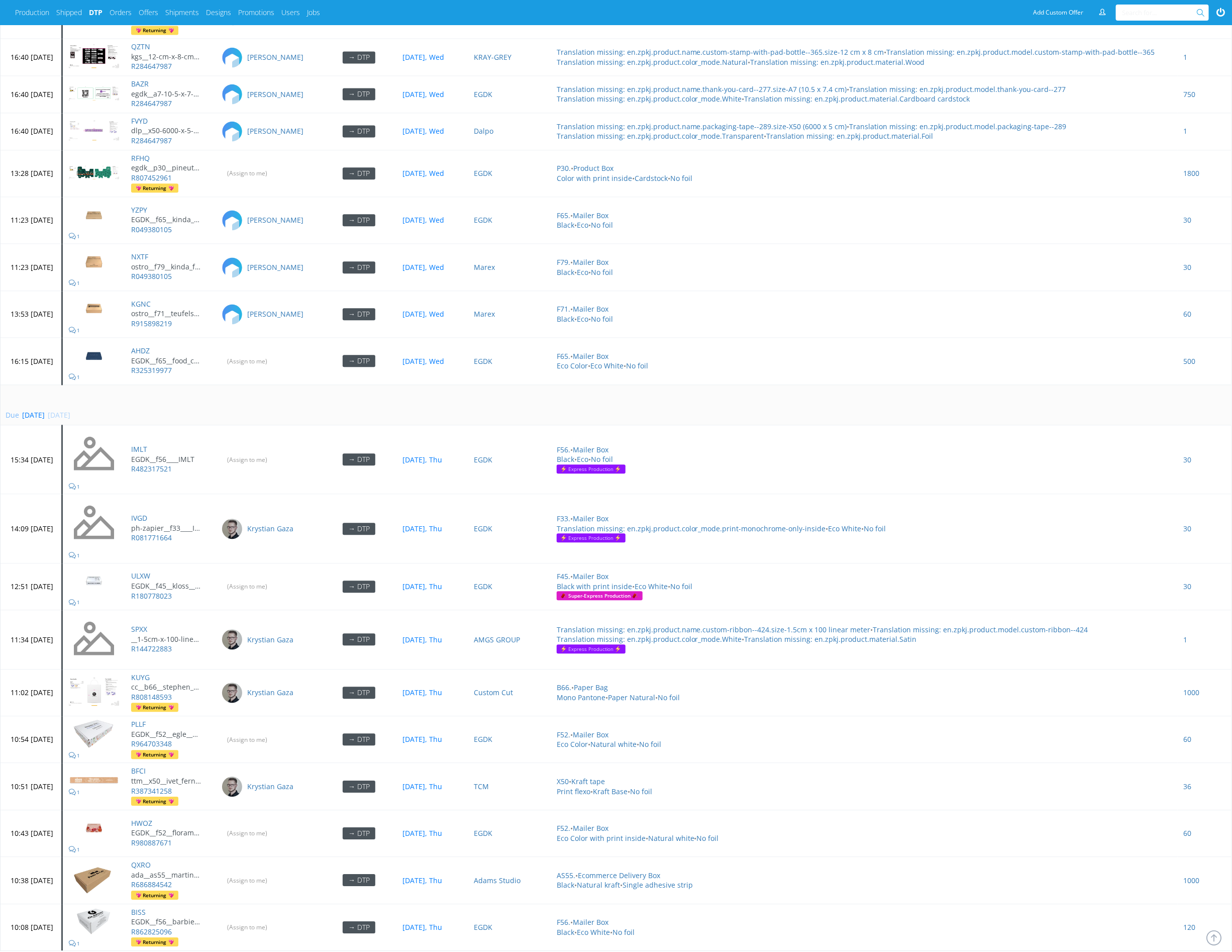
scroll to position [3873, 0]
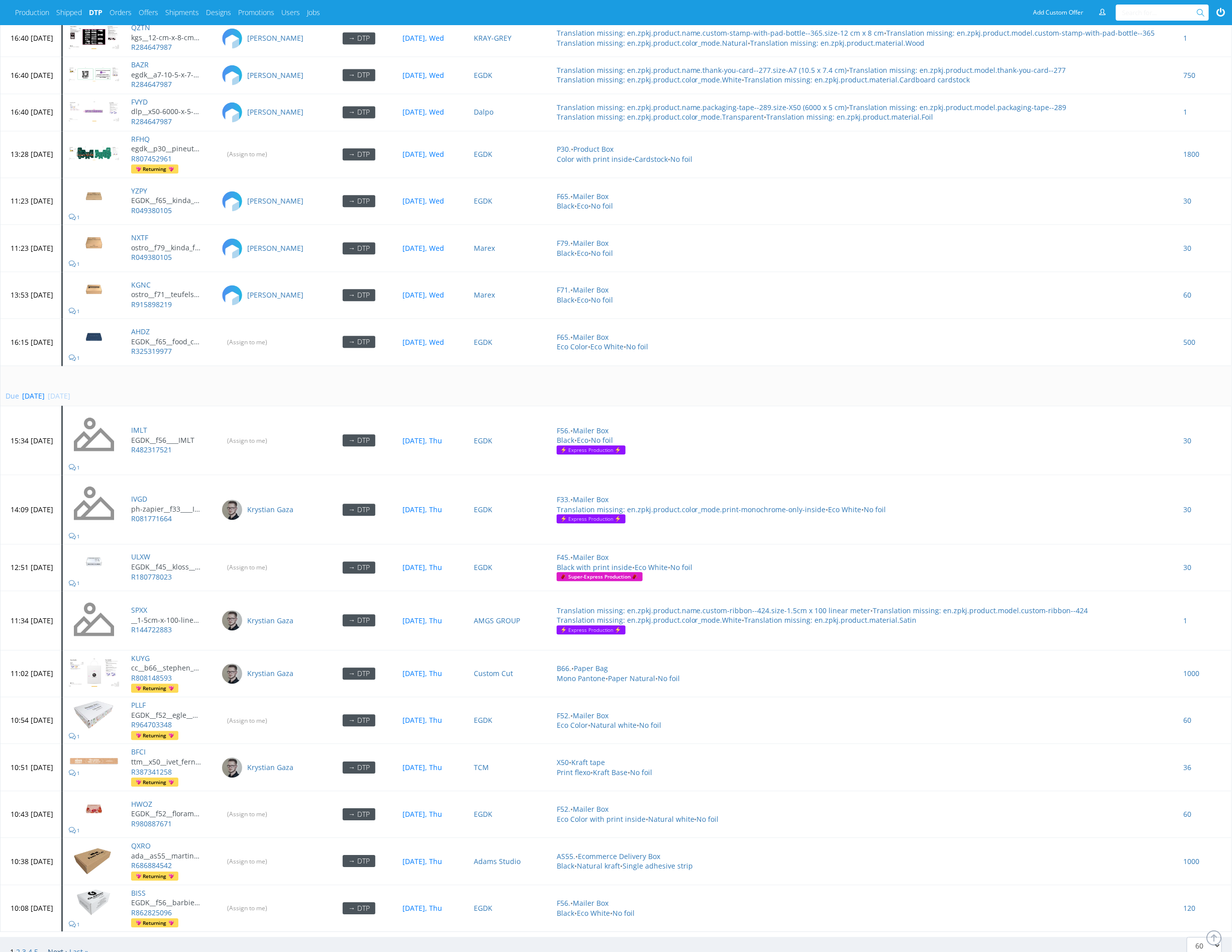
click at [61, 947] on link "Next ›" at bounding box center [57, 951] width 20 height 10
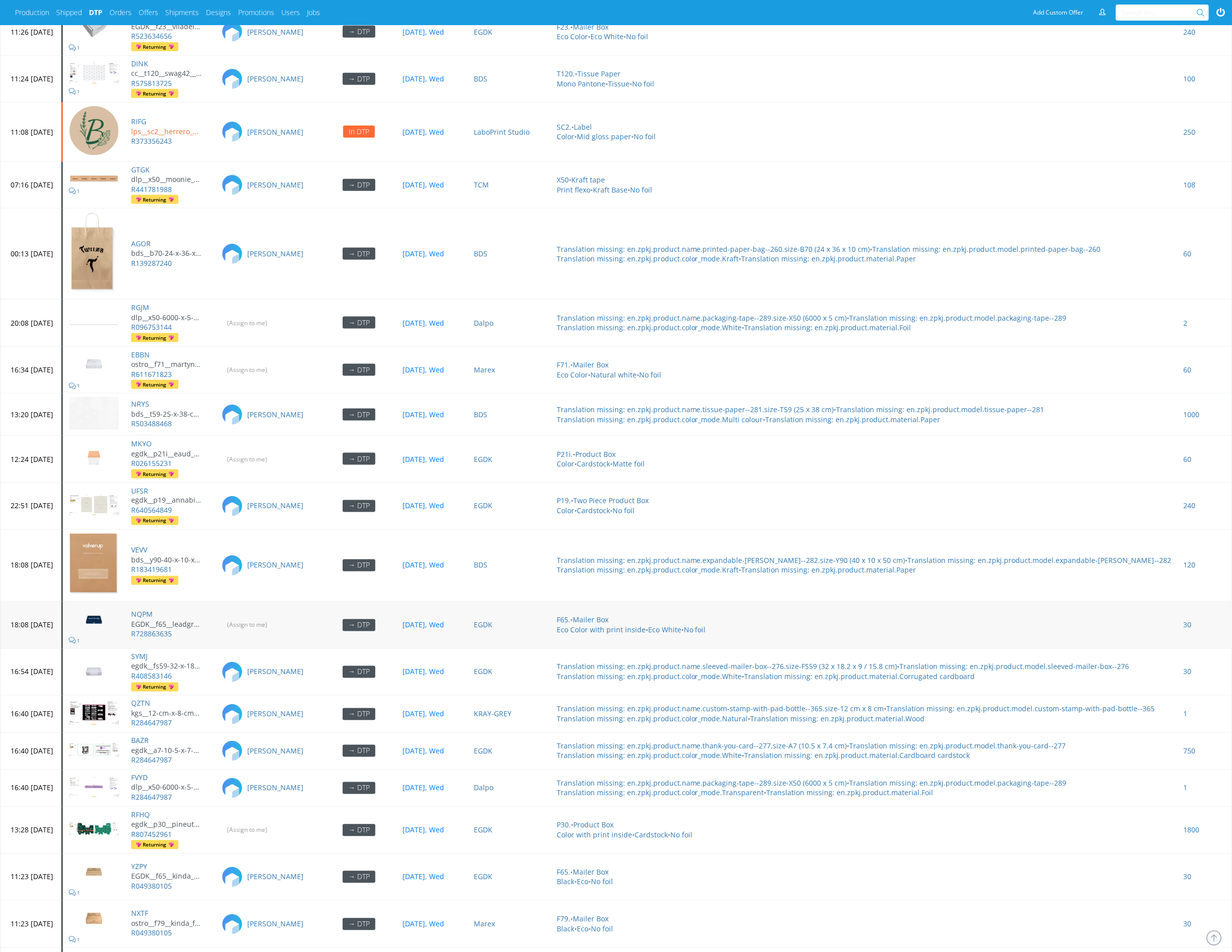
scroll to position [3163, 0]
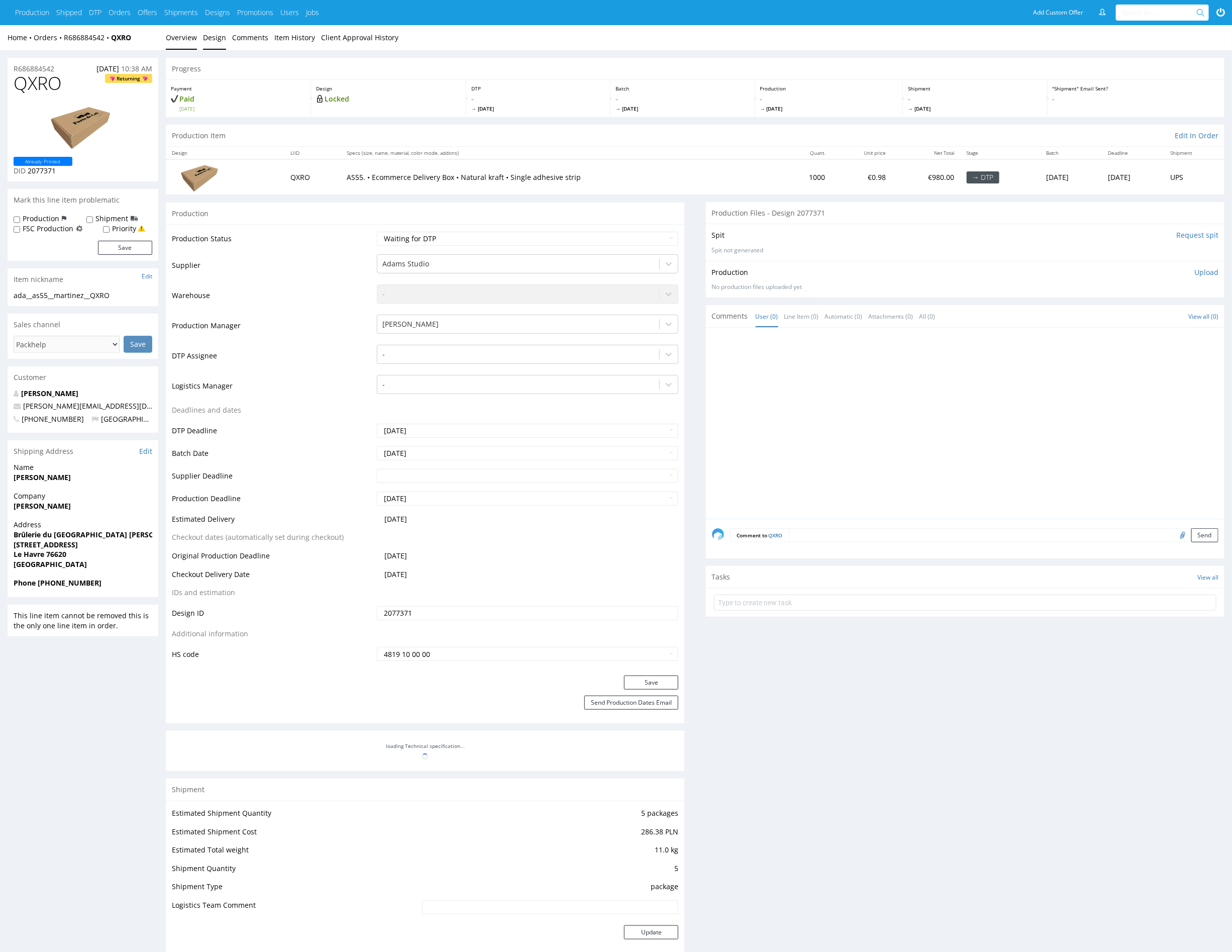
click at [209, 33] on link "Design" at bounding box center [214, 37] width 23 height 25
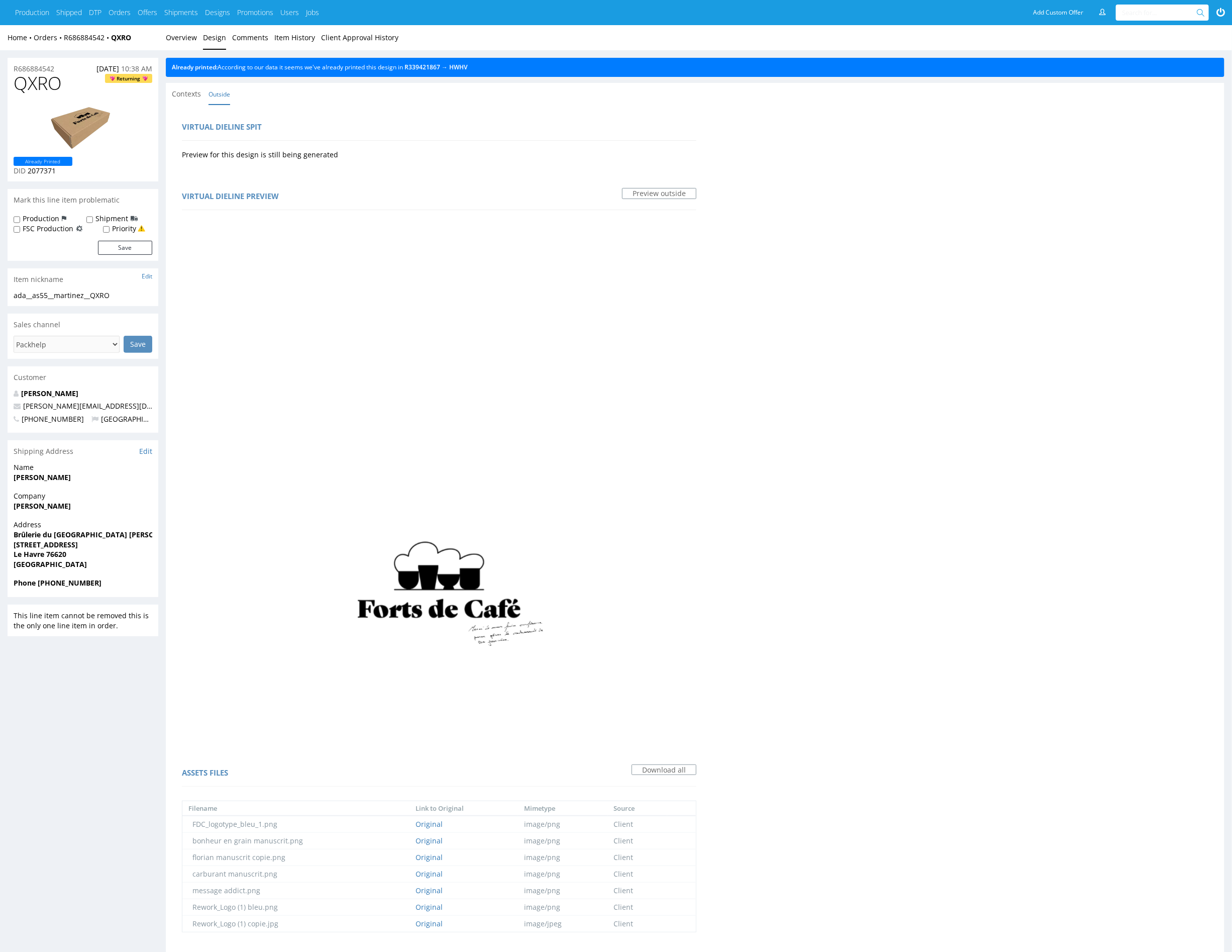
click at [461, 75] on div "Already printed: According to our data it seems we've already printed this desi…" at bounding box center [695, 67] width 1059 height 19
click at [467, 68] on link "HWHV" at bounding box center [458, 67] width 18 height 8
click at [188, 42] on link "Overview" at bounding box center [181, 37] width 31 height 25
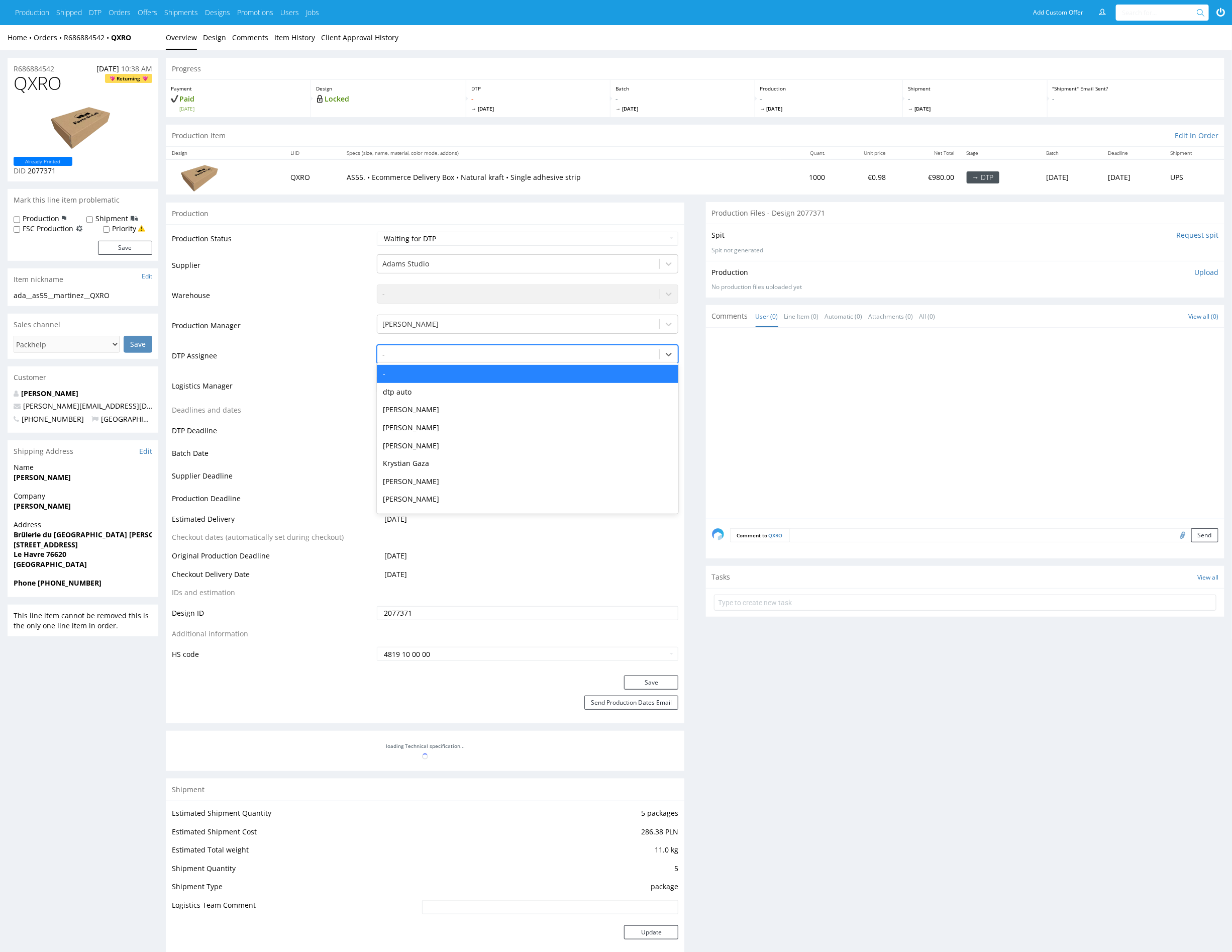
click at [449, 356] on div at bounding box center [518, 354] width 272 height 12
type input "mark"
click at [488, 370] on div "[PERSON_NAME]" at bounding box center [528, 374] width 302 height 18
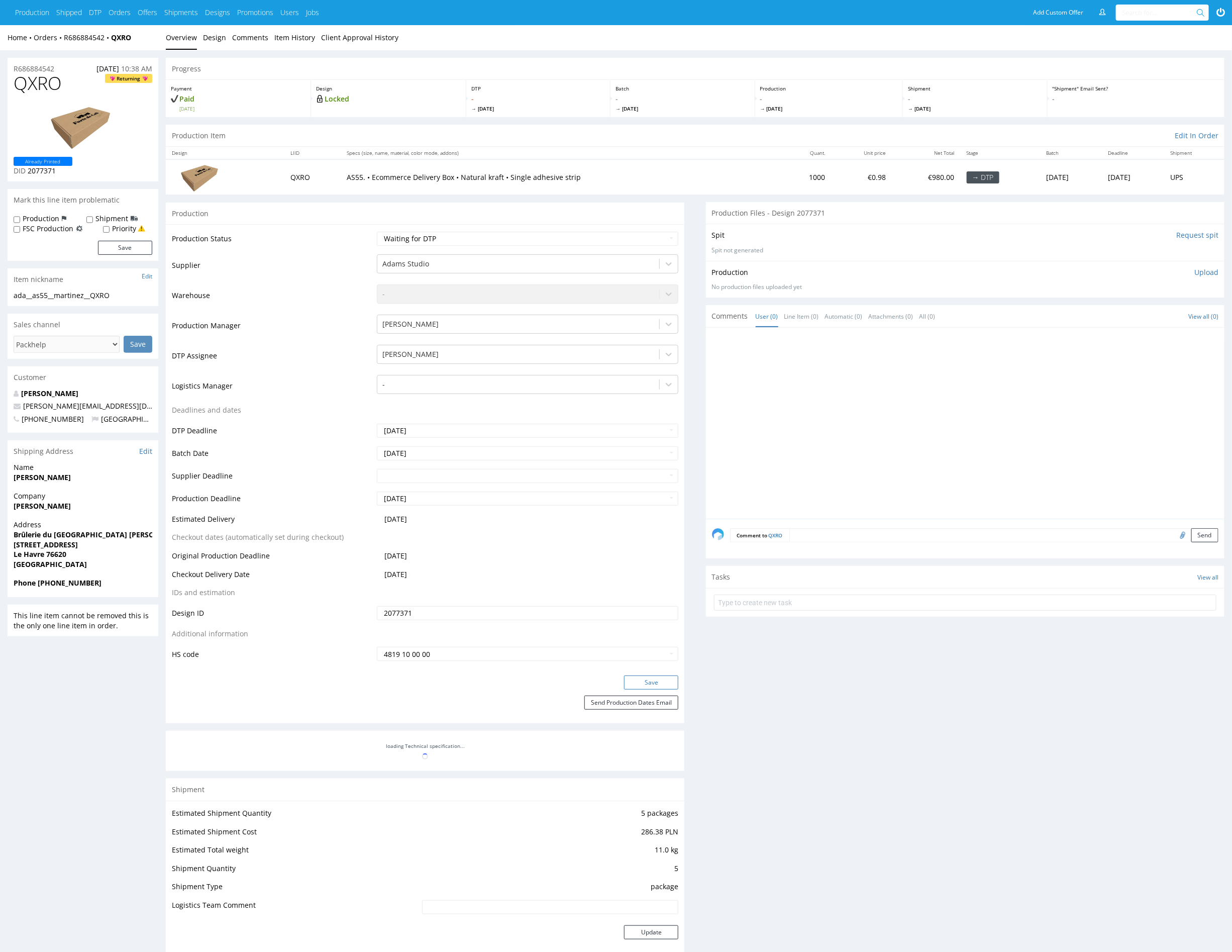
click at [655, 683] on button "Save" at bounding box center [651, 683] width 55 height 14
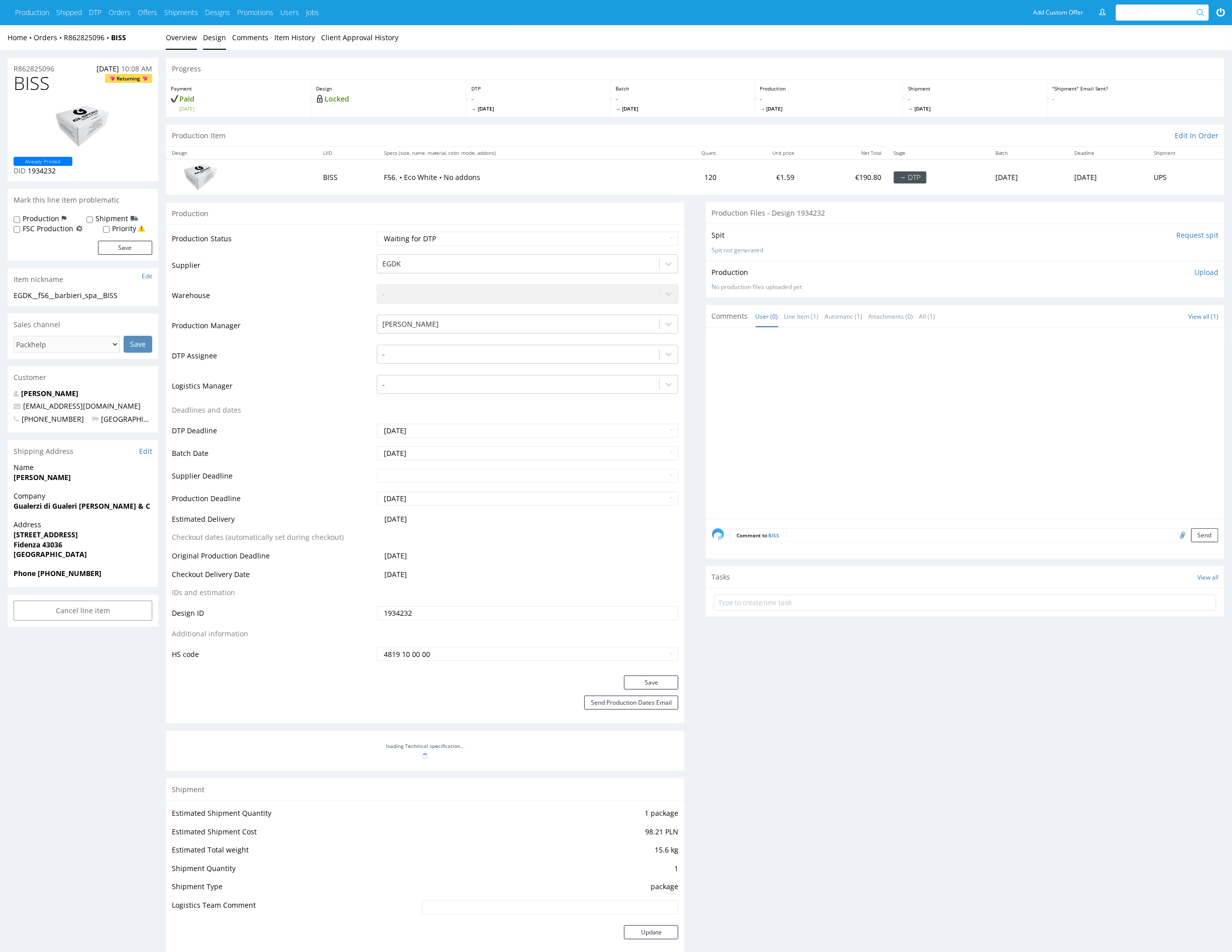
click at [207, 35] on link "Design" at bounding box center [214, 37] width 23 height 25
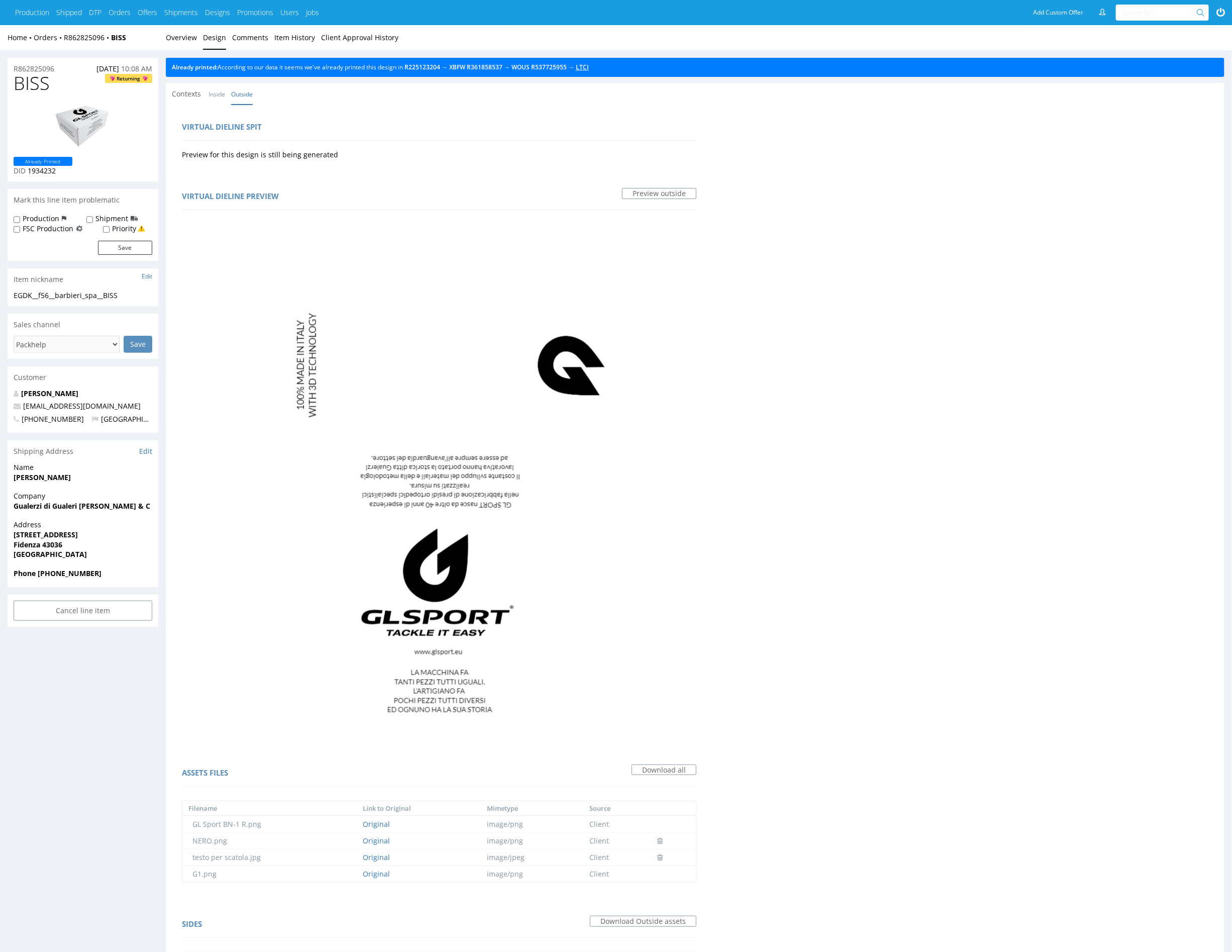
click at [589, 68] on link "LTCI" at bounding box center [582, 67] width 13 height 8
click at [183, 37] on link "Overview" at bounding box center [181, 37] width 31 height 25
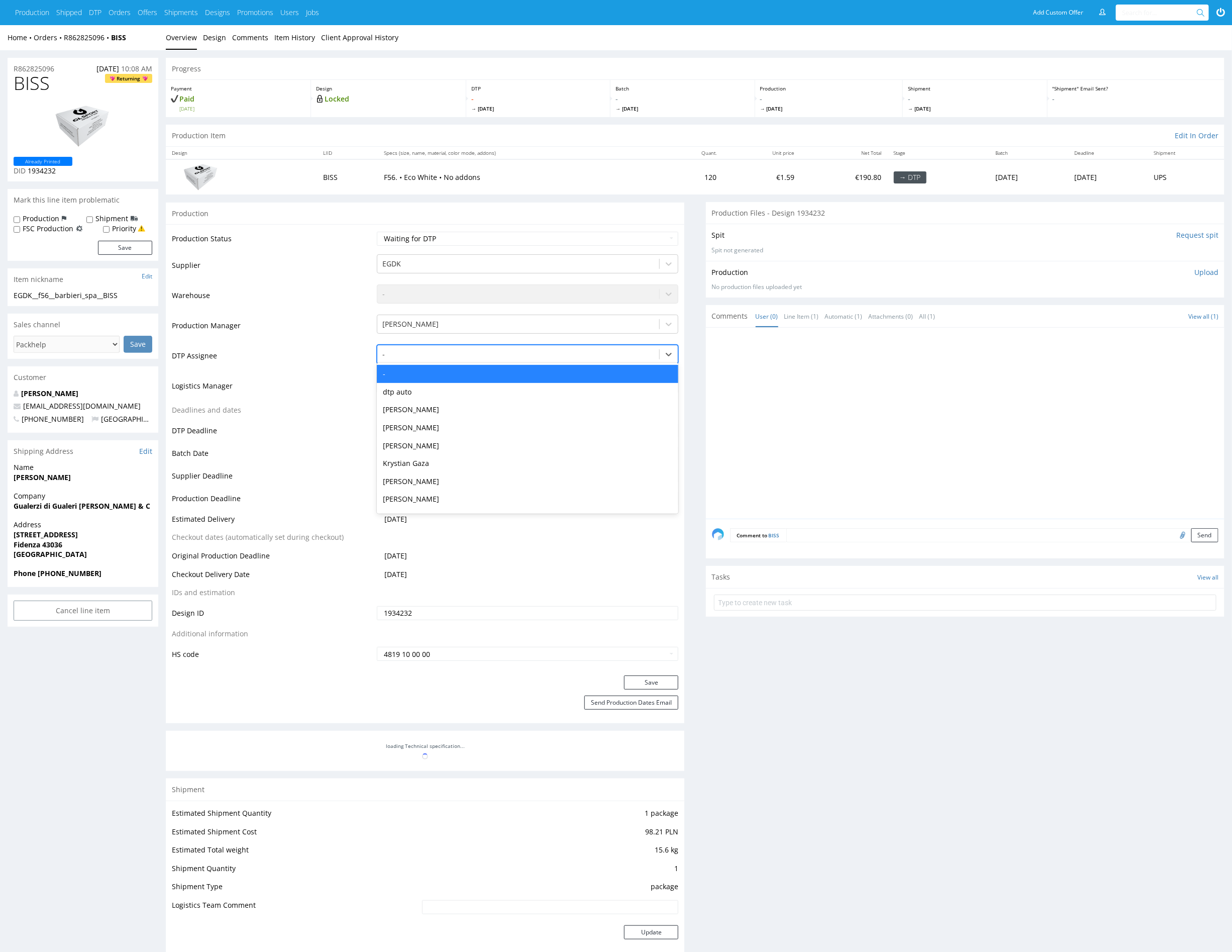
click at [423, 356] on div at bounding box center [518, 354] width 272 height 12
type input "mark"
click at [441, 373] on div "[PERSON_NAME]" at bounding box center [528, 374] width 302 height 18
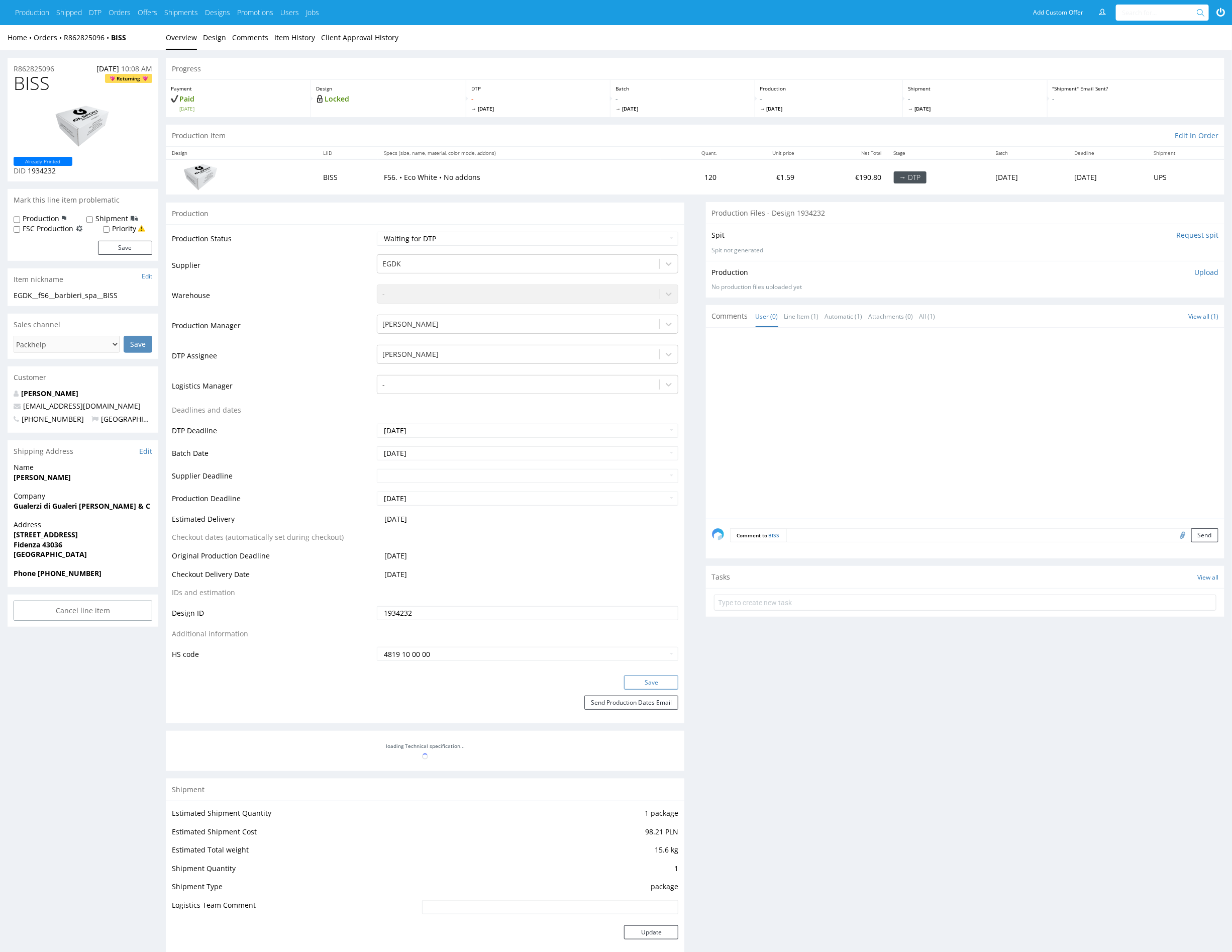
click at [639, 684] on button "Save" at bounding box center [651, 683] width 55 height 14
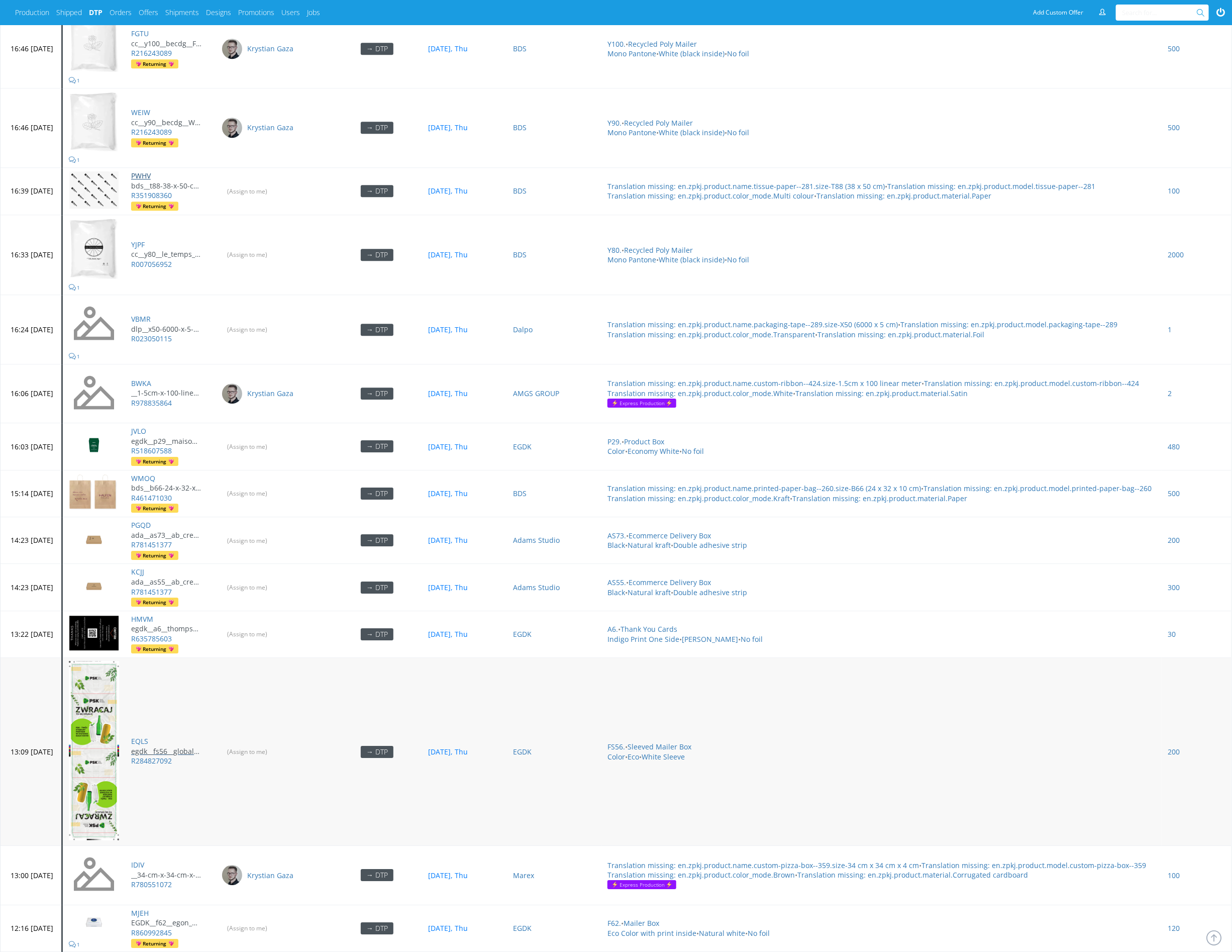
scroll to position [2060, 0]
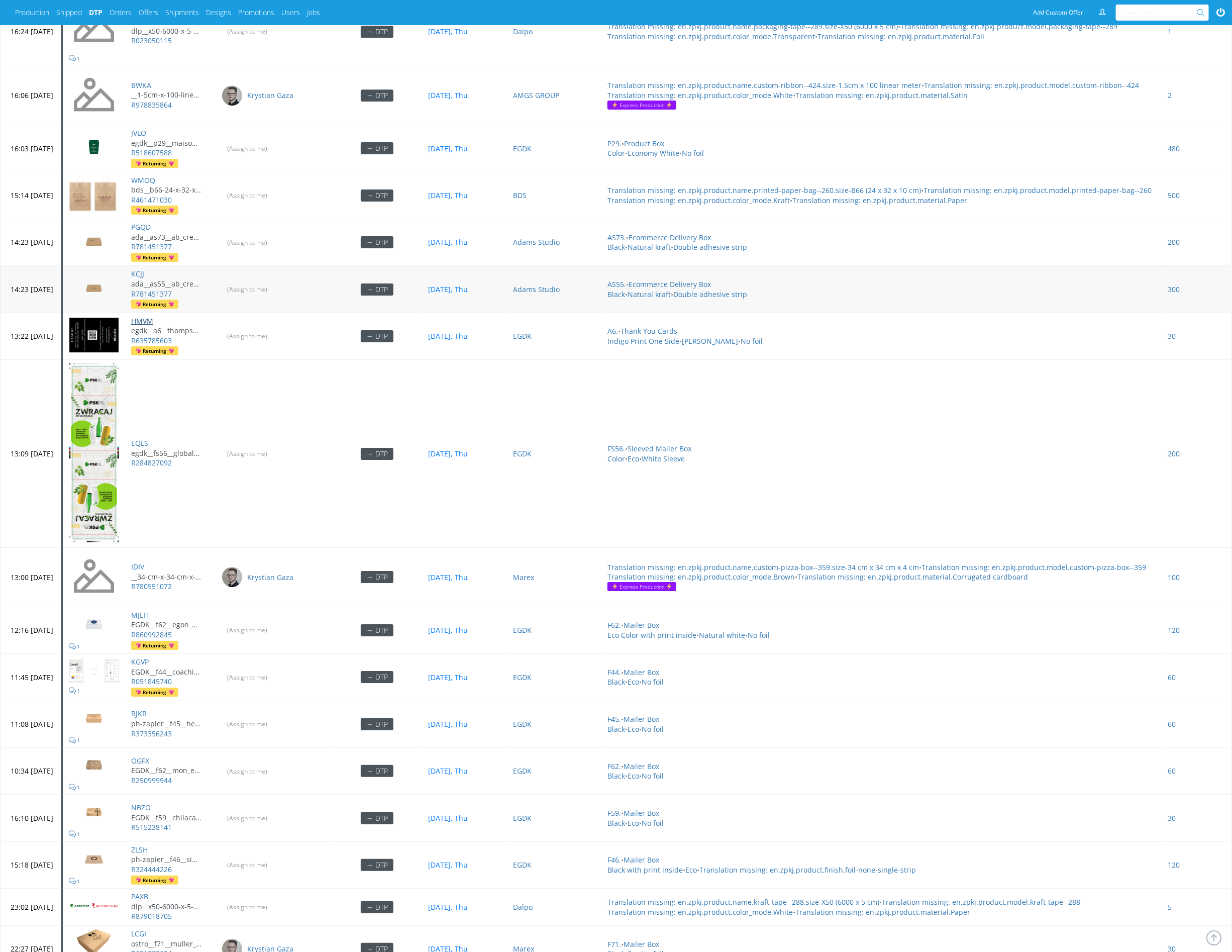
drag, startPoint x: 172, startPoint y: 305, endPoint x: 176, endPoint y: 285, distance: 20.4
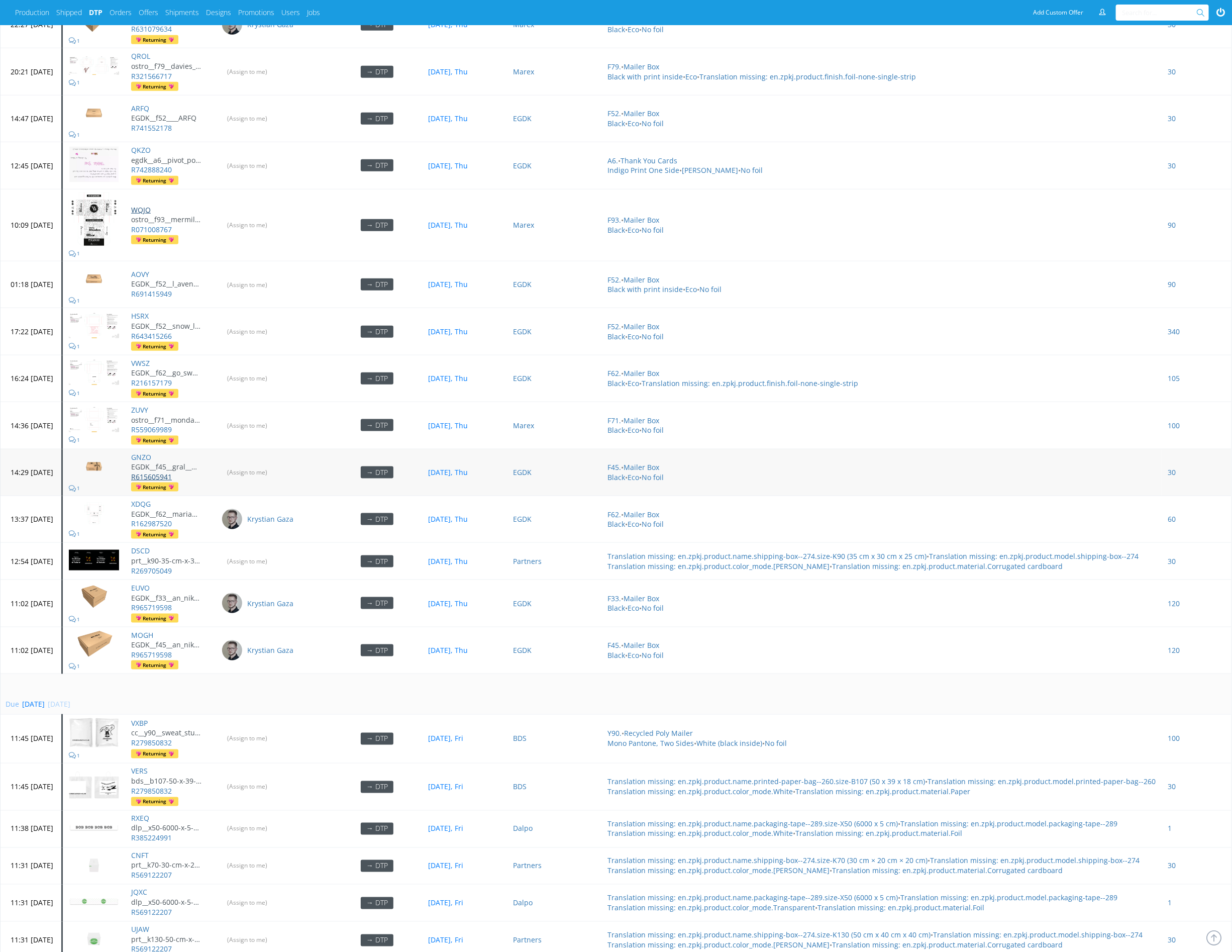
scroll to position [2985, 0]
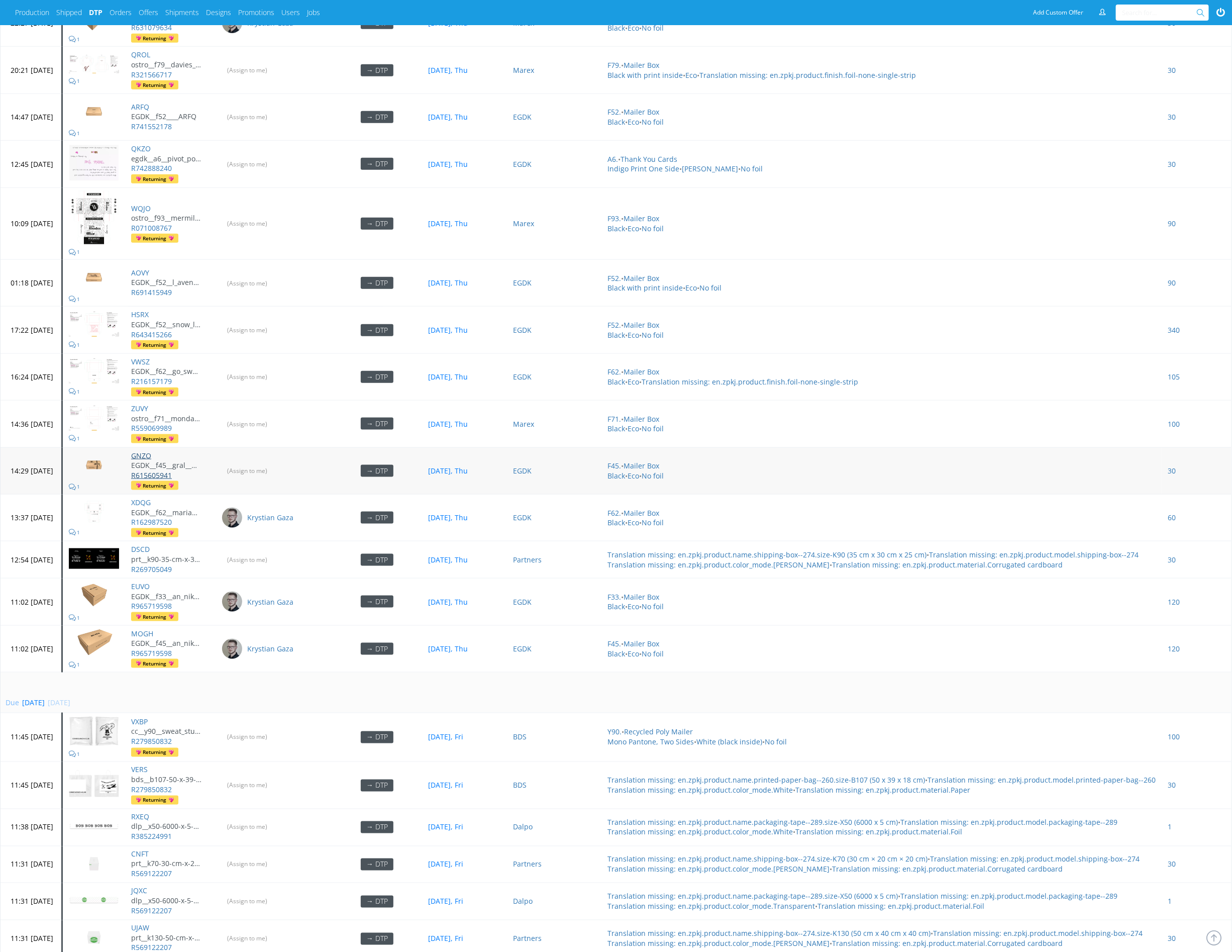
drag, startPoint x: 174, startPoint y: 441, endPoint x: 181, endPoint y: 456, distance: 16.6
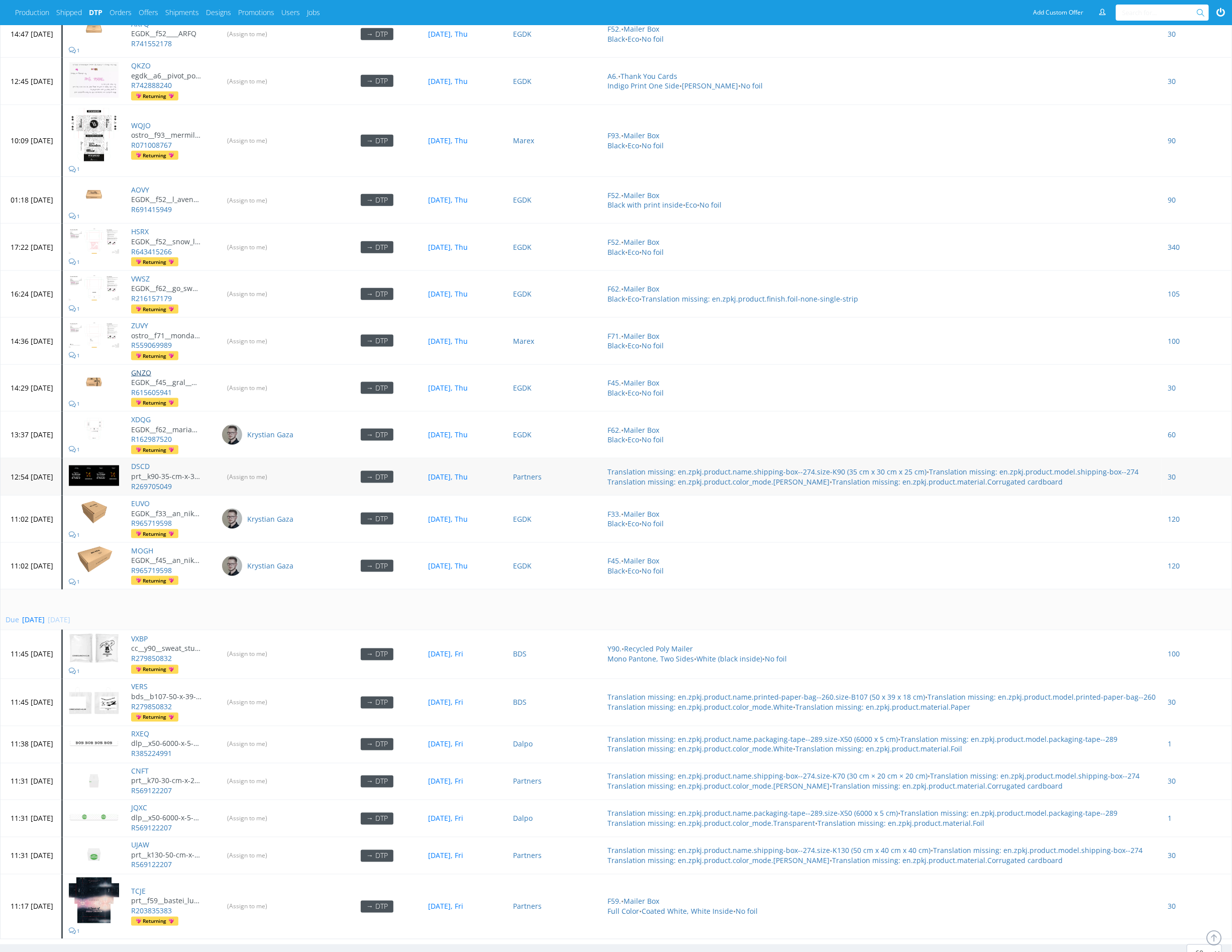
scroll to position [3095, 0]
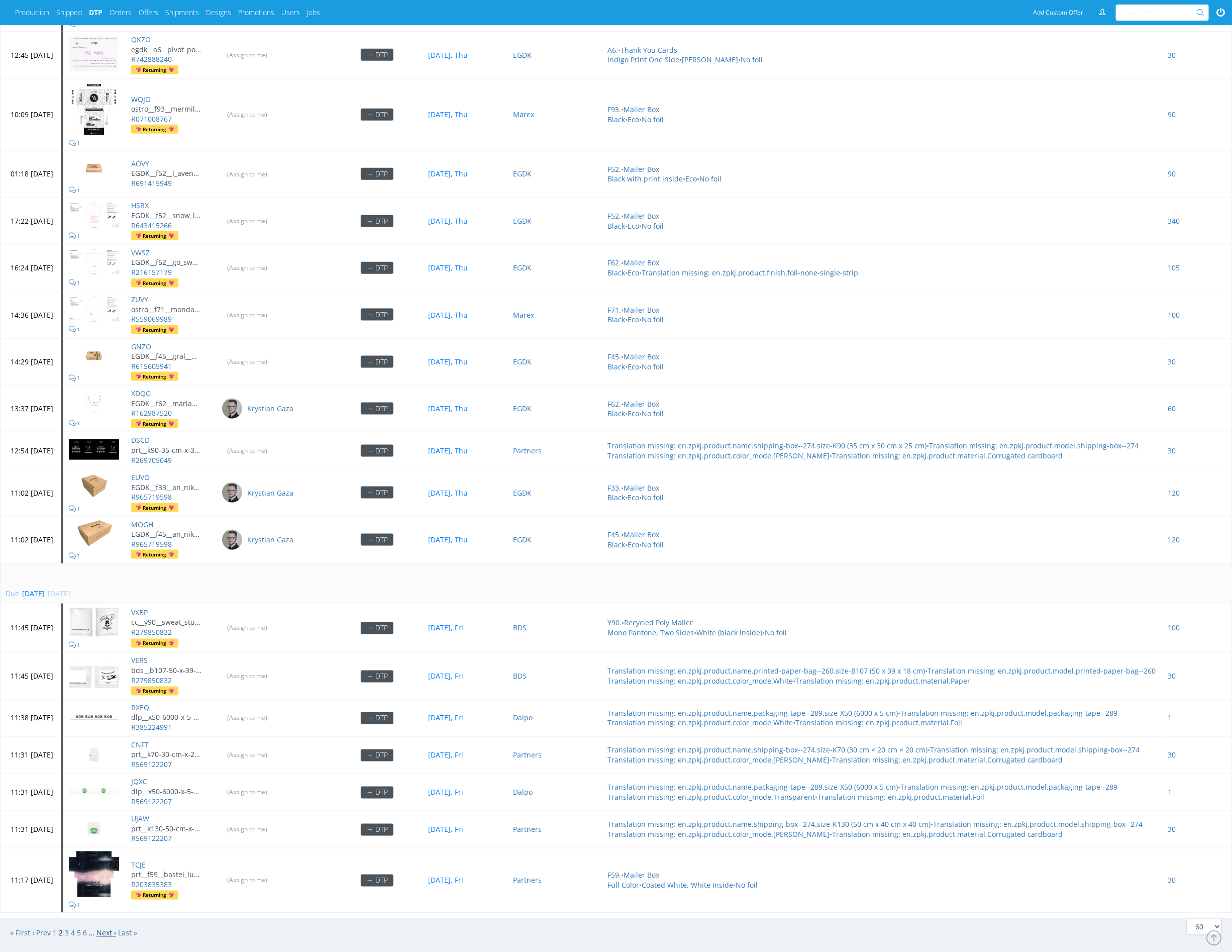
click at [106, 929] on link "Next ›" at bounding box center [106, 933] width 20 height 10
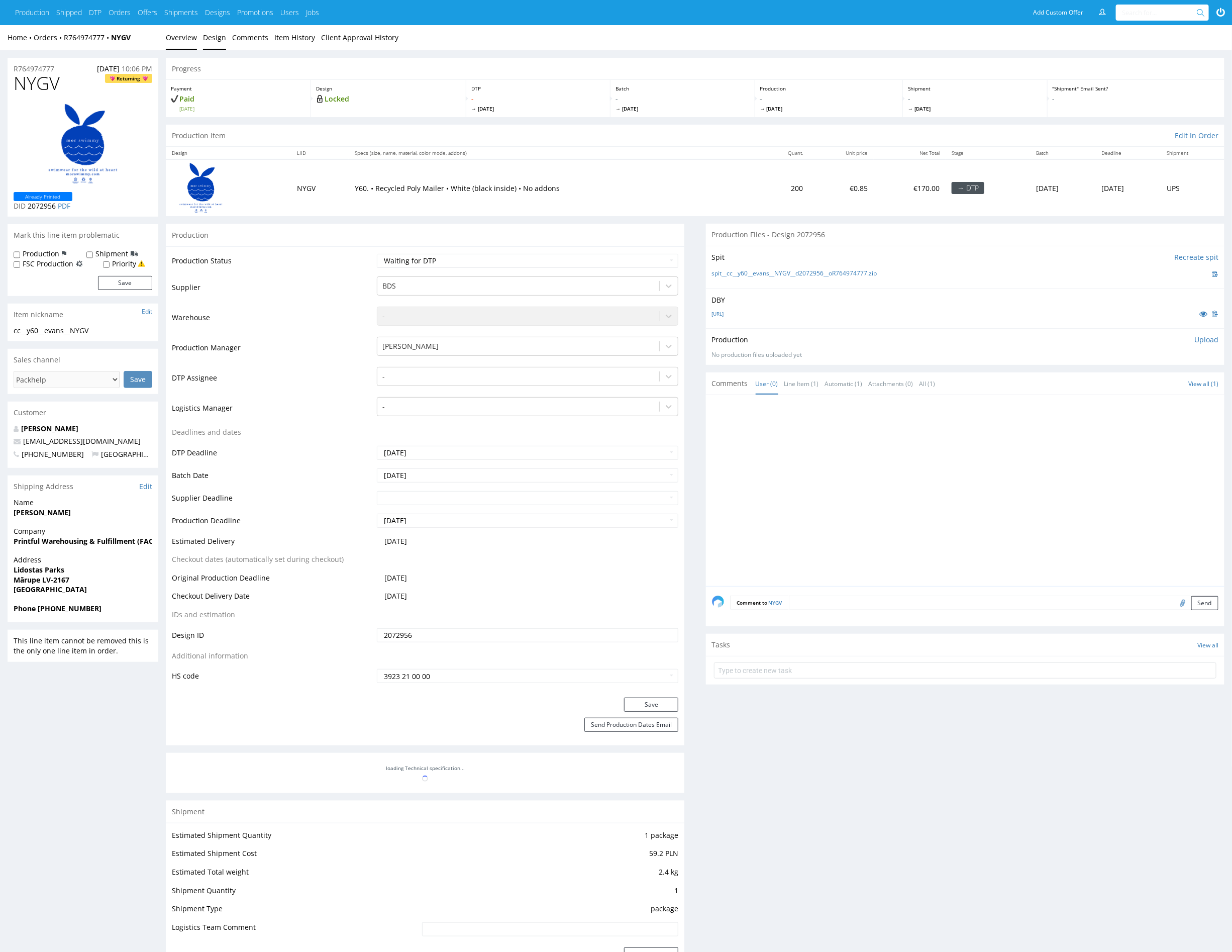
click at [220, 37] on link "Design" at bounding box center [214, 37] width 23 height 25
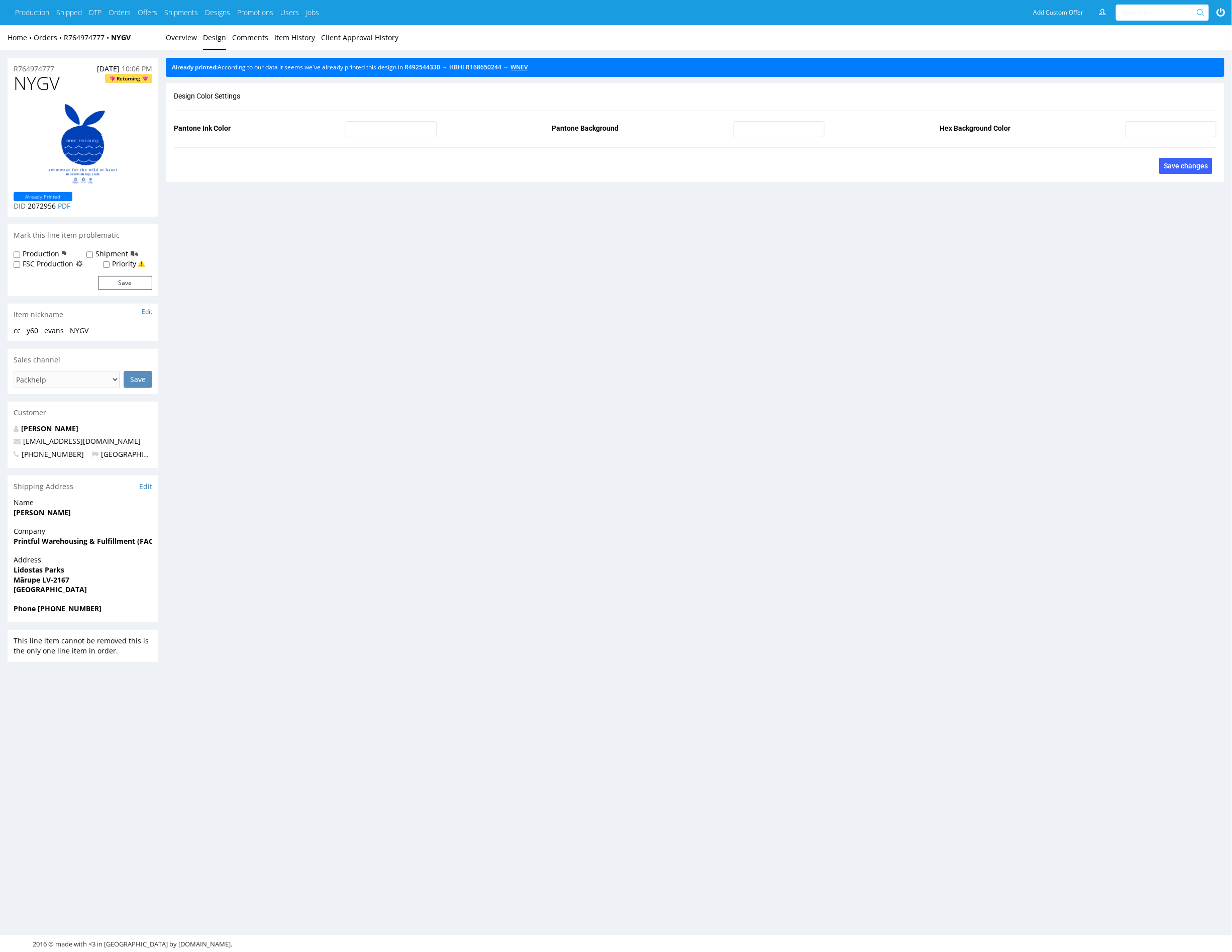
click at [528, 70] on link "WNEV" at bounding box center [519, 67] width 17 height 8
click at [179, 32] on link "Overview" at bounding box center [181, 37] width 31 height 25
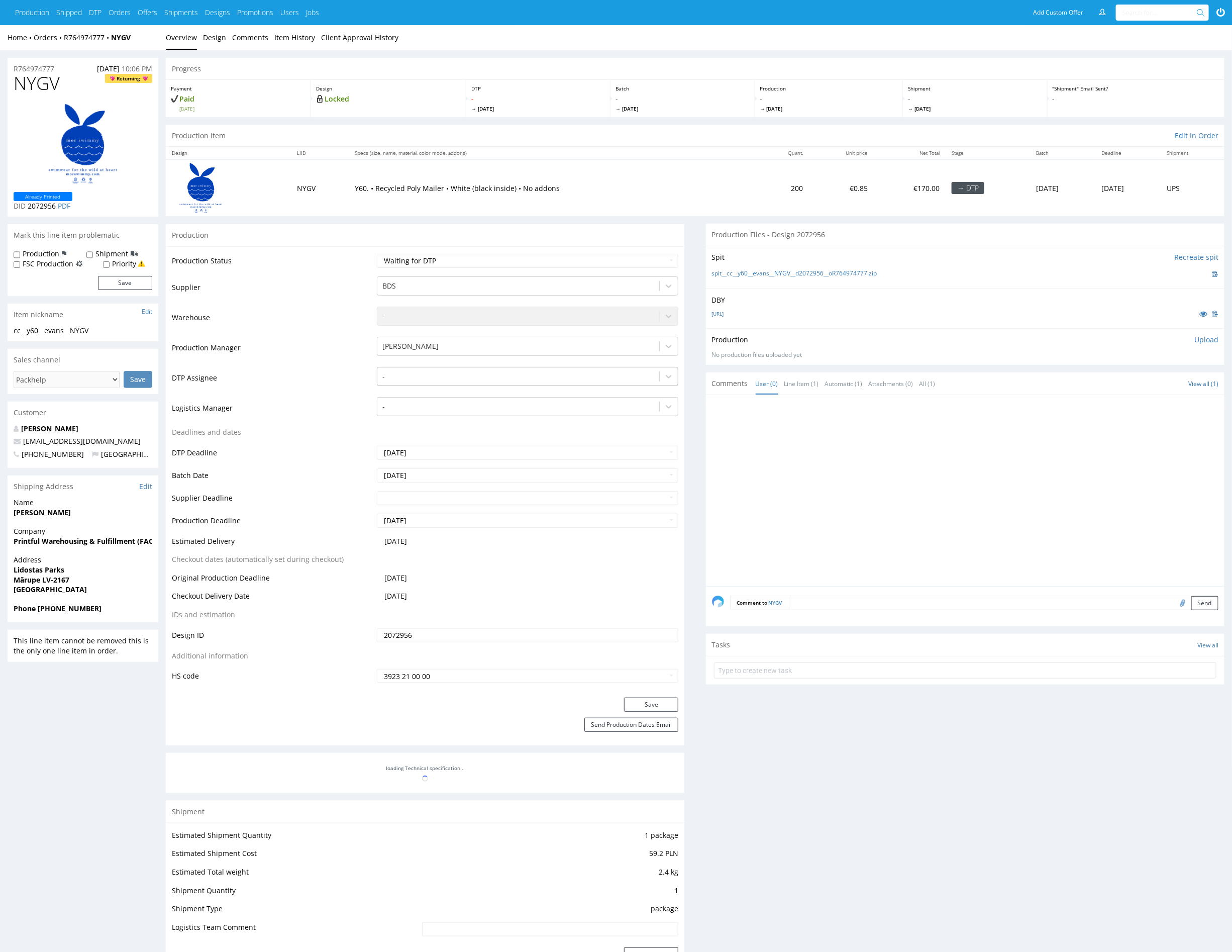
click at [423, 373] on div at bounding box center [518, 376] width 272 height 12
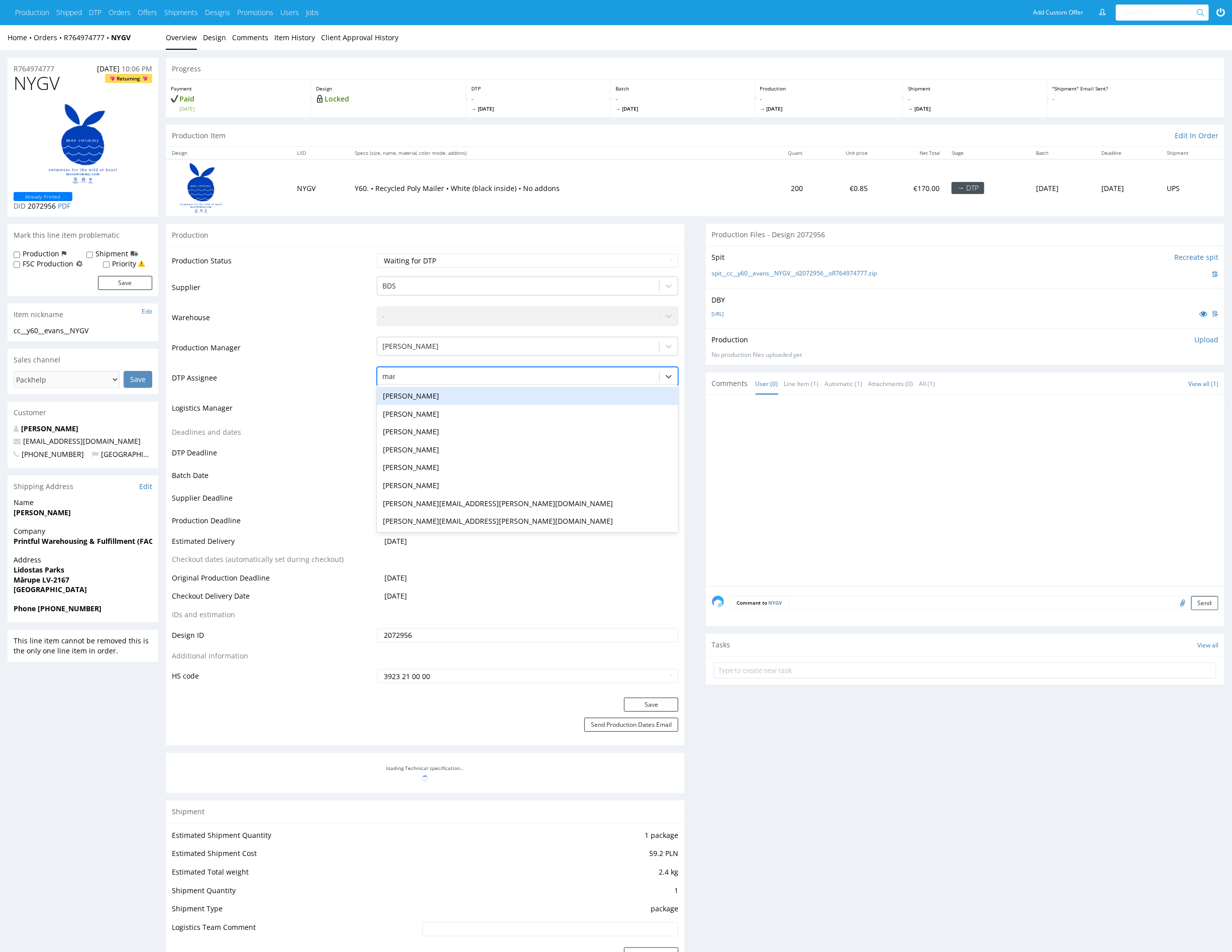
type input "mark"
click at [447, 399] on div "Karol Markowski" at bounding box center [528, 396] width 302 height 18
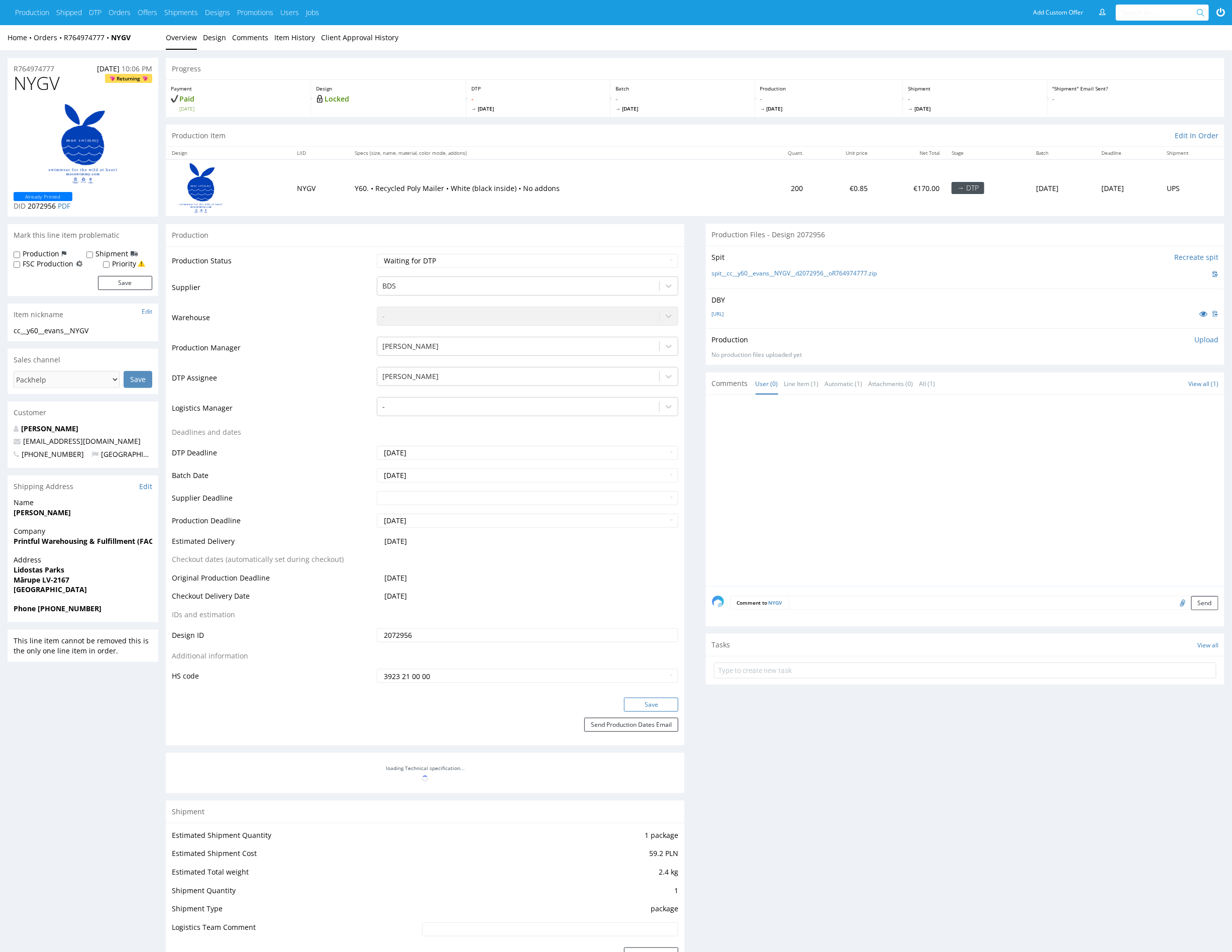
click at [646, 705] on button "Save" at bounding box center [651, 705] width 55 height 14
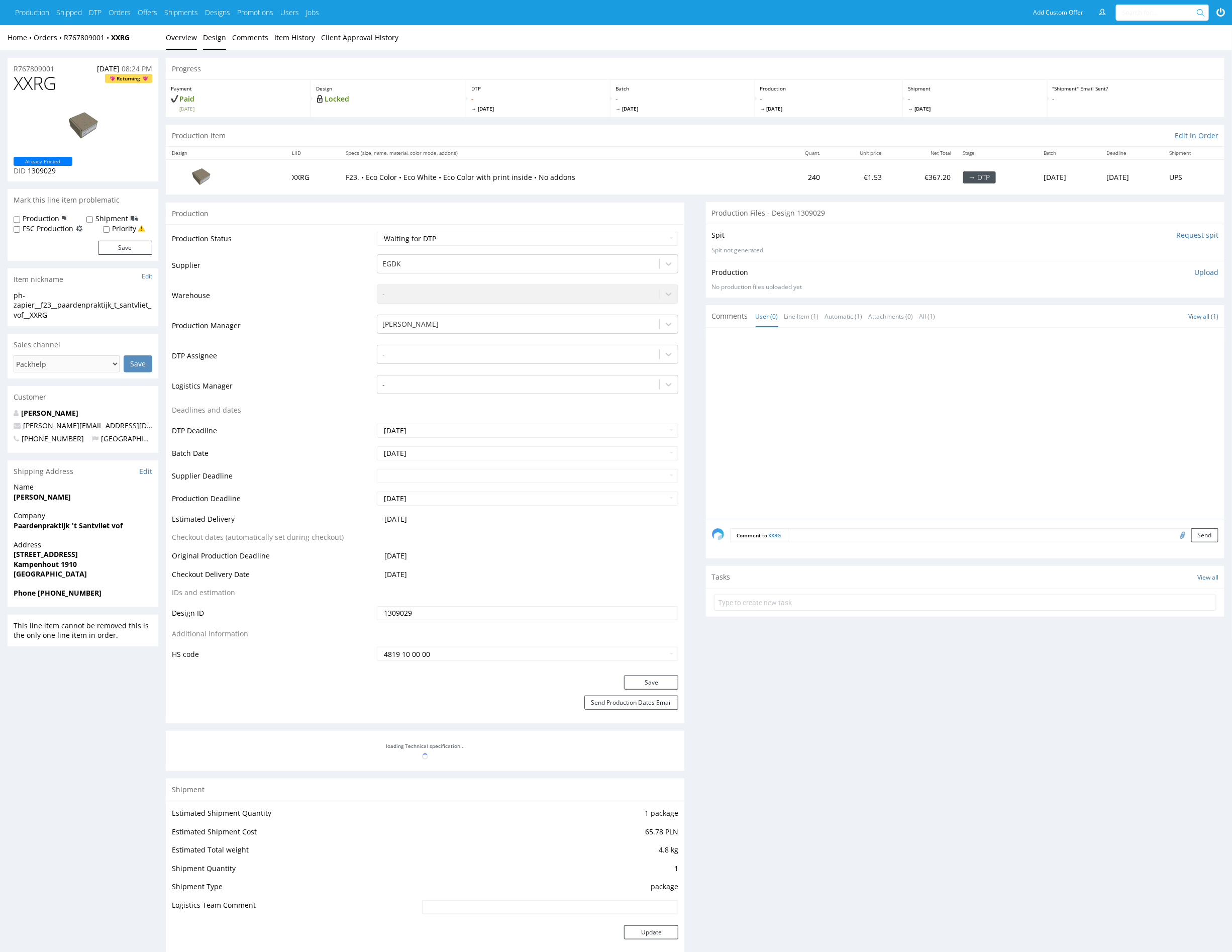
click at [215, 37] on link "Design" at bounding box center [214, 37] width 23 height 25
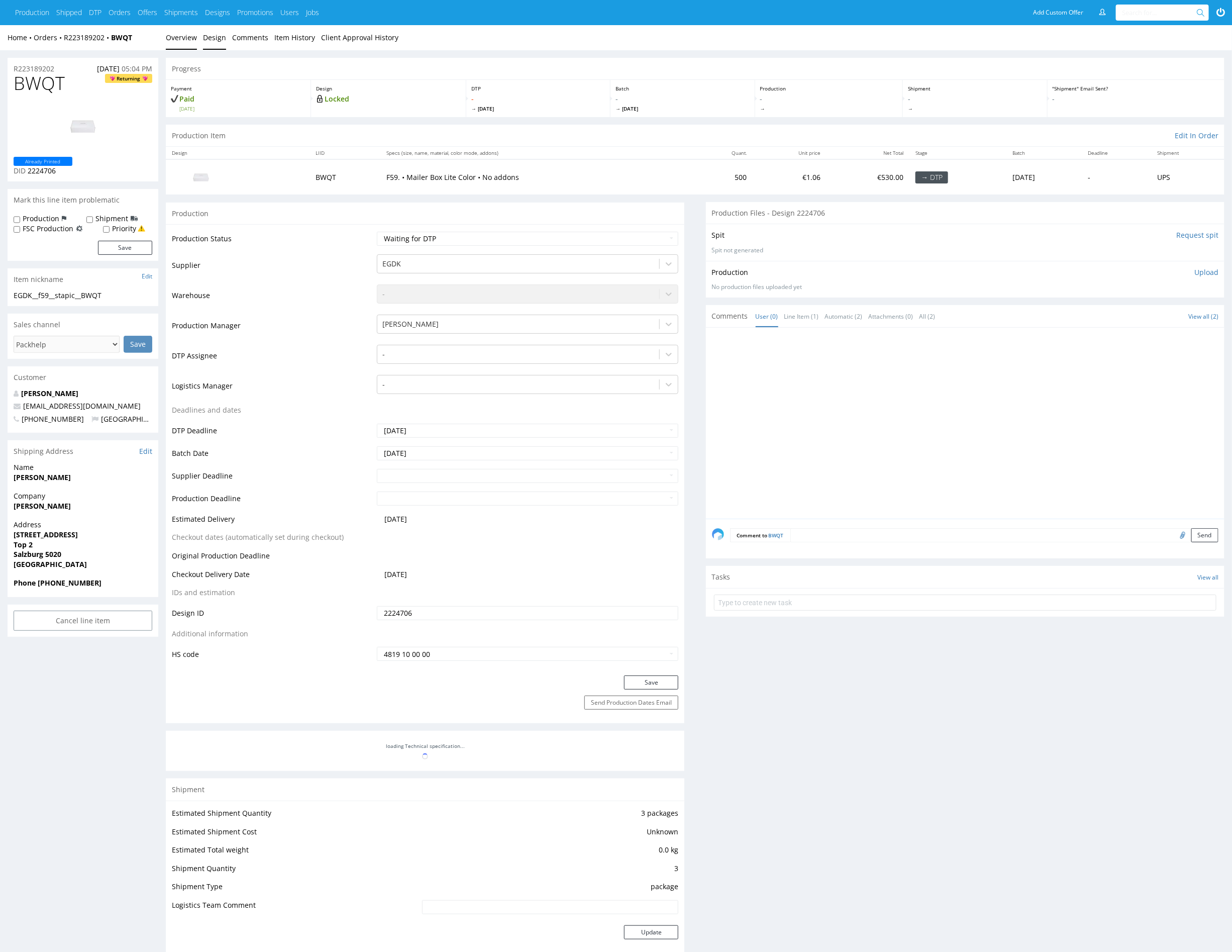
click at [208, 35] on link "Design" at bounding box center [214, 37] width 23 height 25
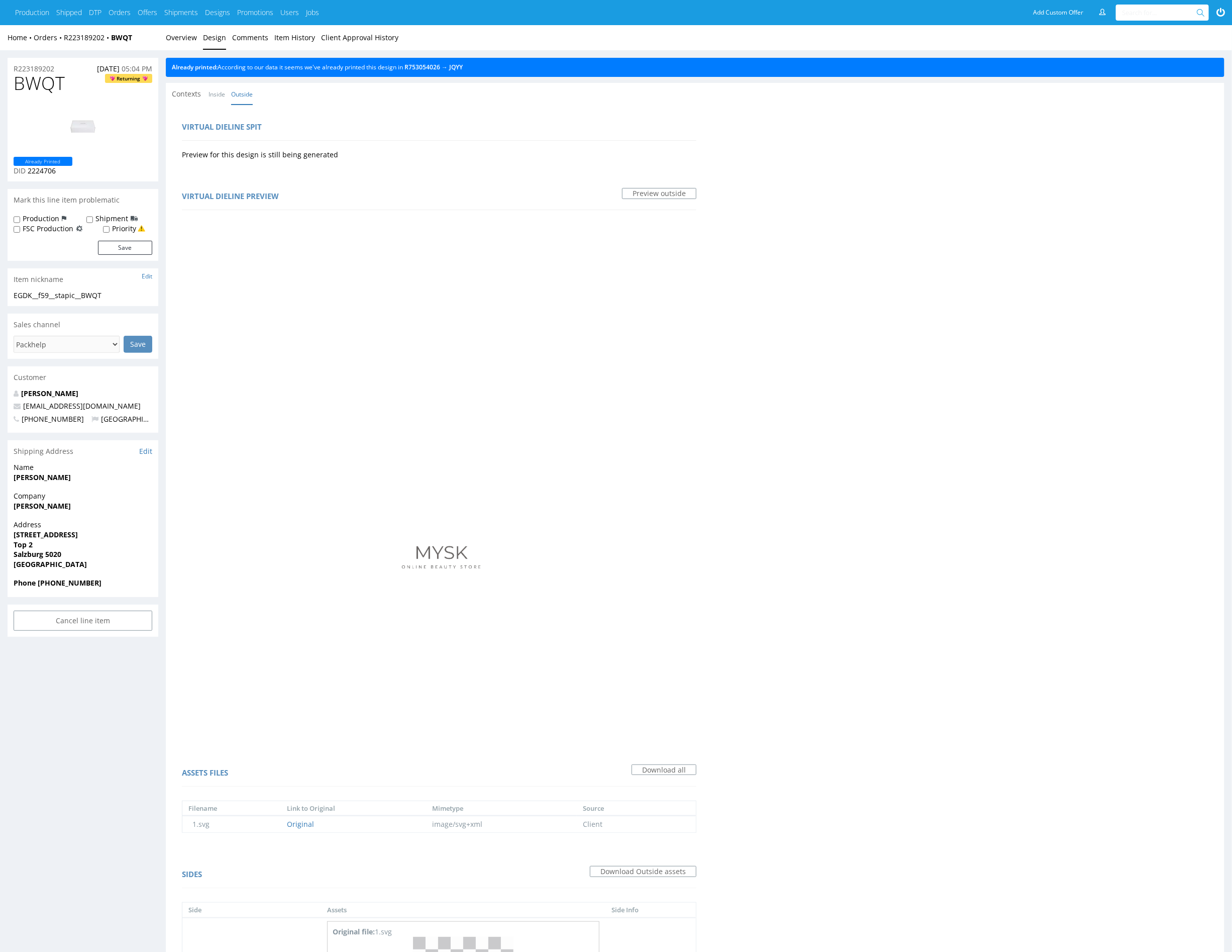
drag, startPoint x: 210, startPoint y: 33, endPoint x: 205, endPoint y: 34, distance: 5.1
click at [211, 33] on link "Design" at bounding box center [214, 37] width 23 height 25
click at [187, 37] on link "Overview" at bounding box center [181, 37] width 31 height 25
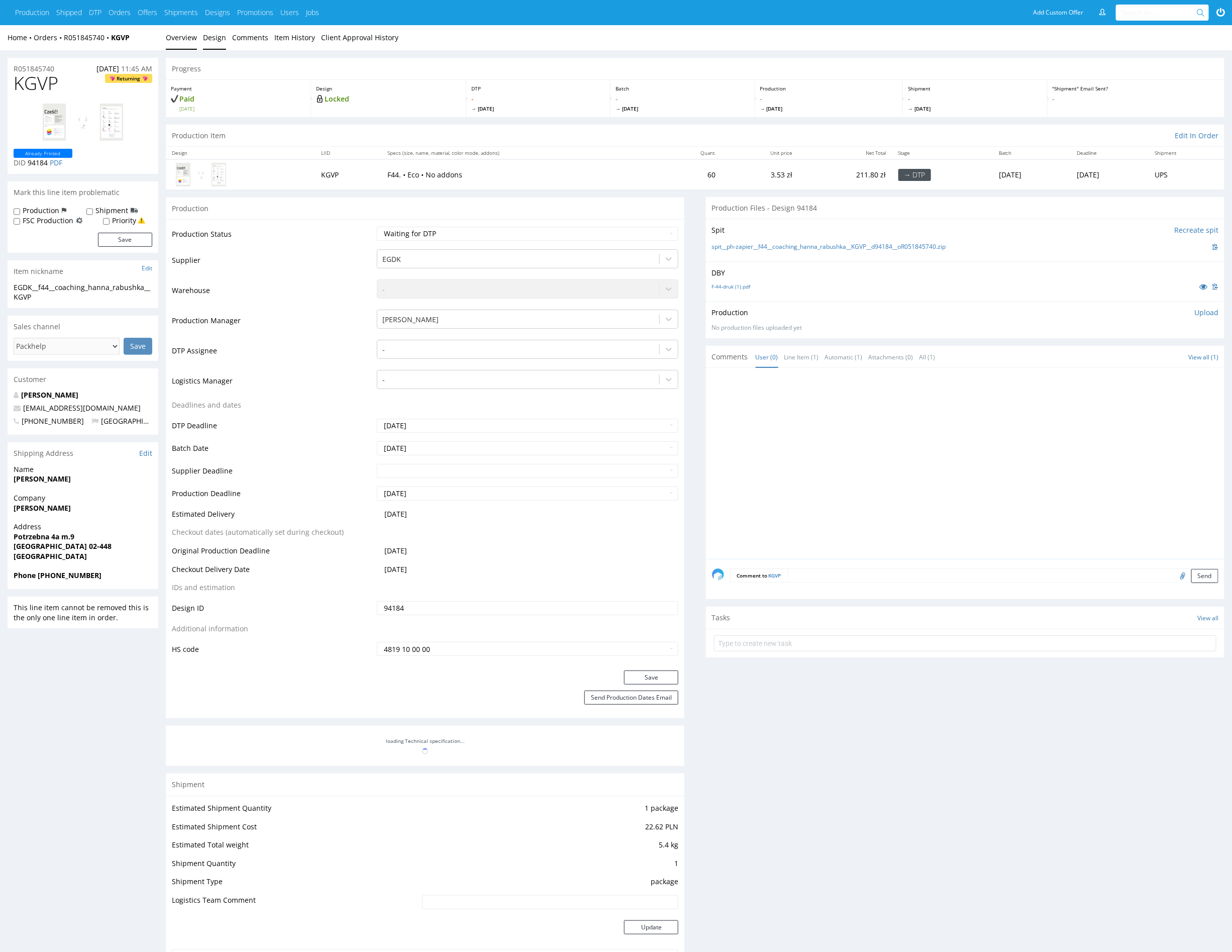
click at [213, 39] on link "Design" at bounding box center [214, 37] width 23 height 25
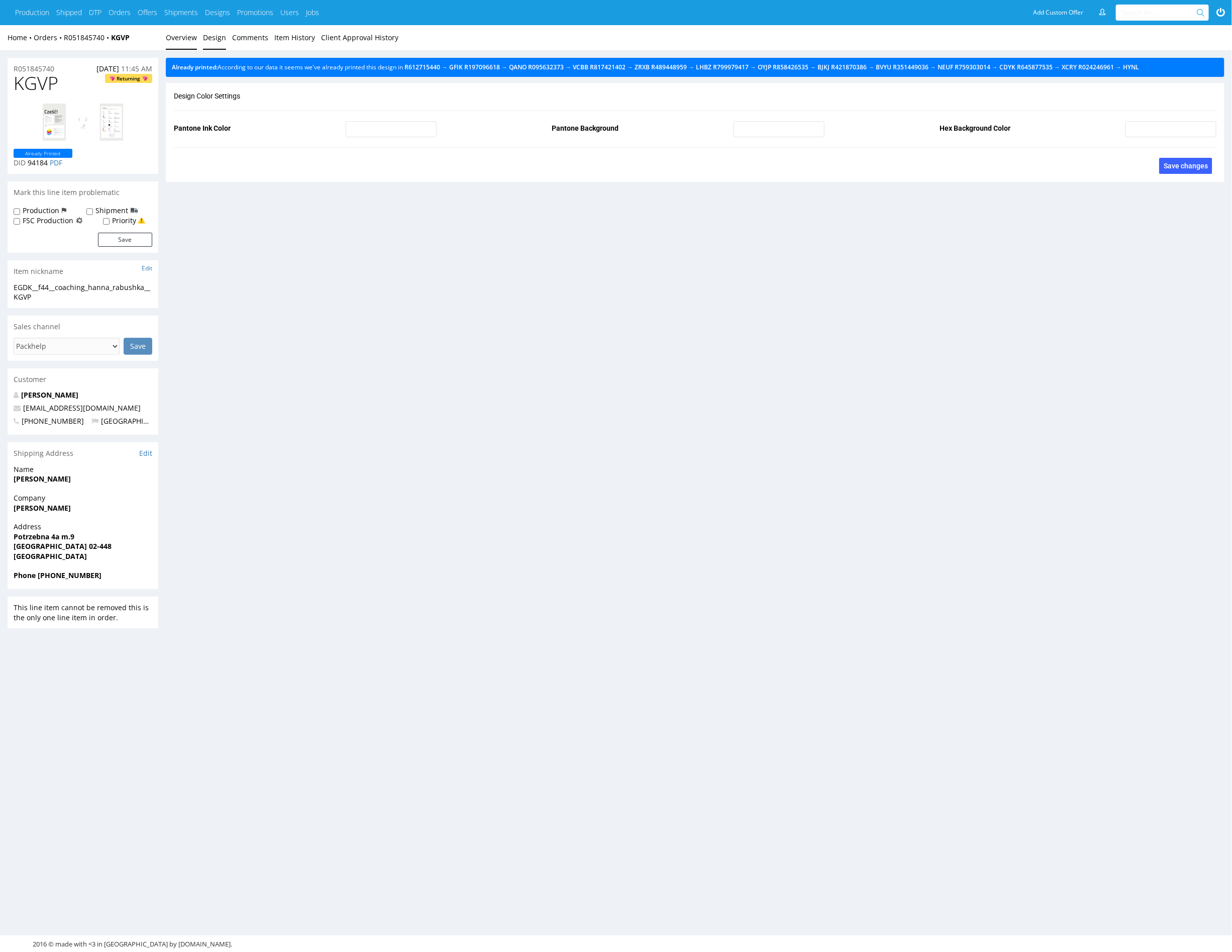
click at [189, 33] on link "Overview" at bounding box center [181, 37] width 31 height 25
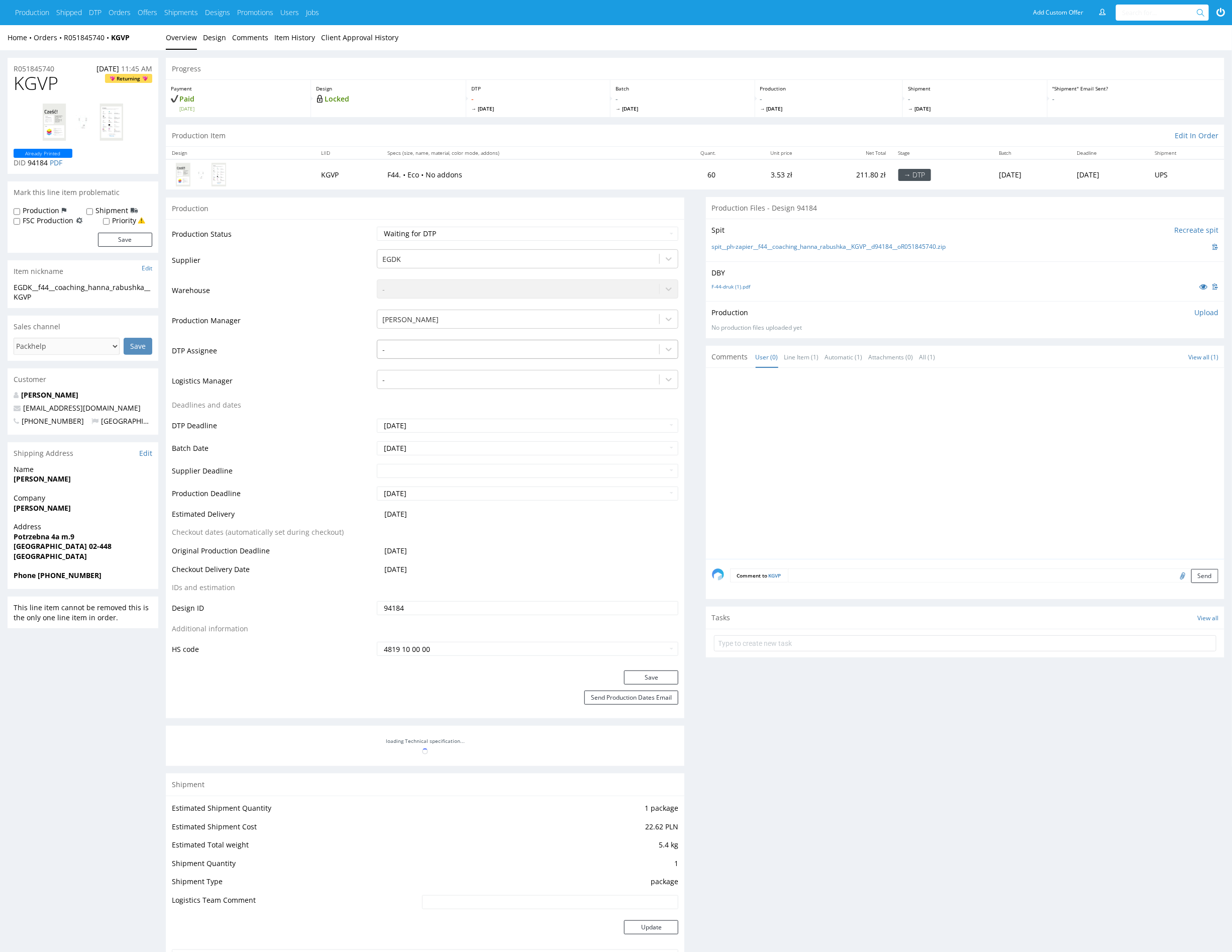
click at [424, 351] on div at bounding box center [518, 349] width 272 height 12
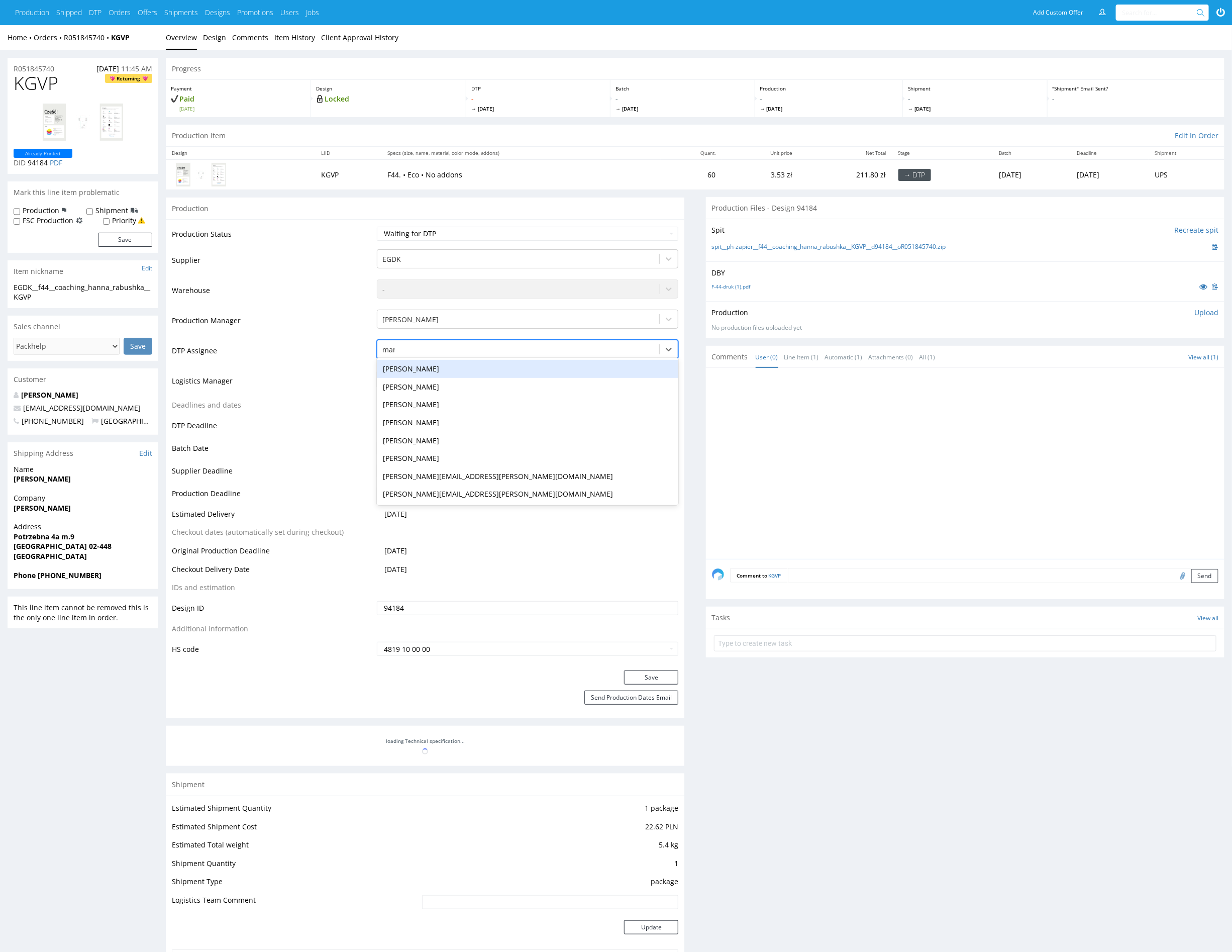
type input "mark"
click at [464, 371] on div "Karol Markowski" at bounding box center [528, 369] width 302 height 18
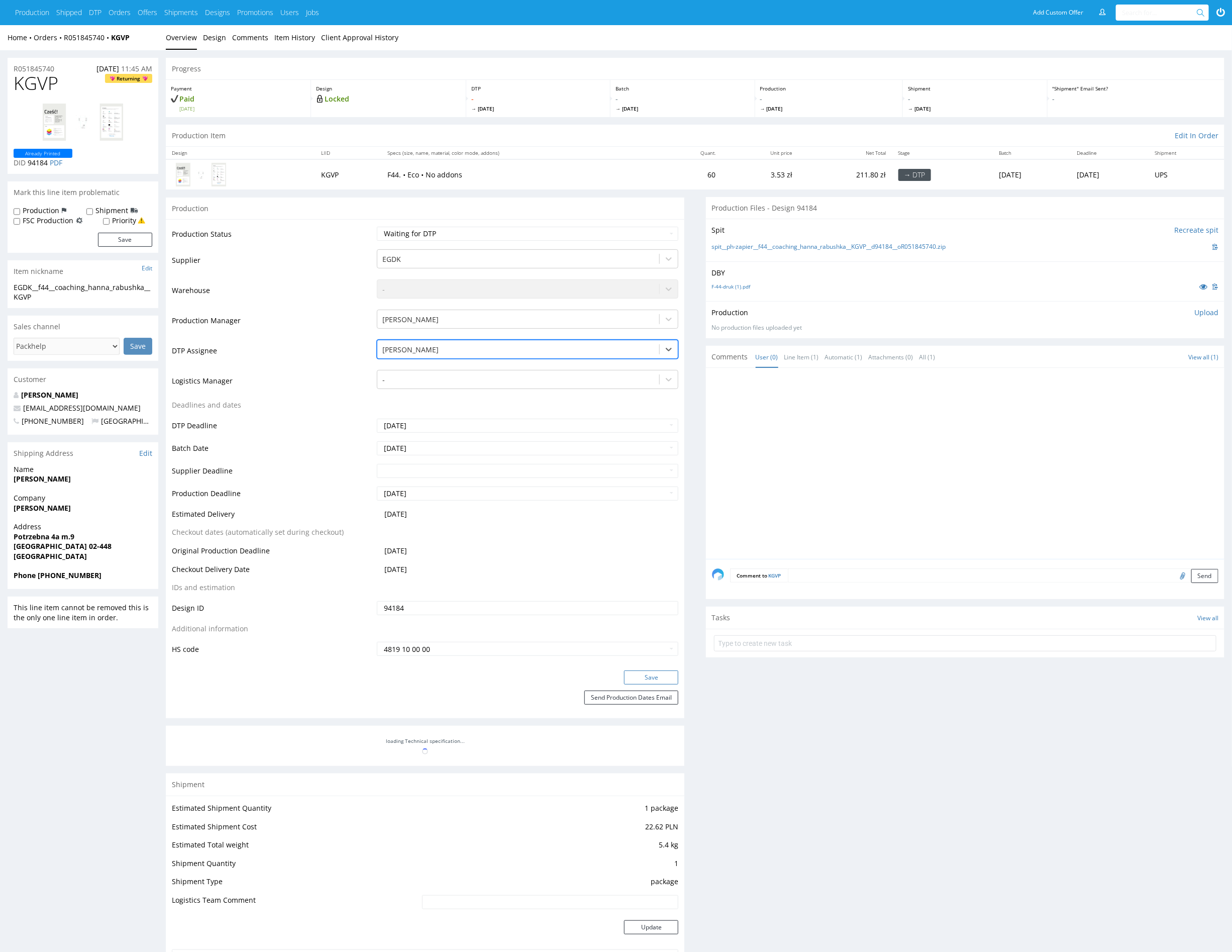
click at [635, 681] on button "Save" at bounding box center [651, 678] width 55 height 14
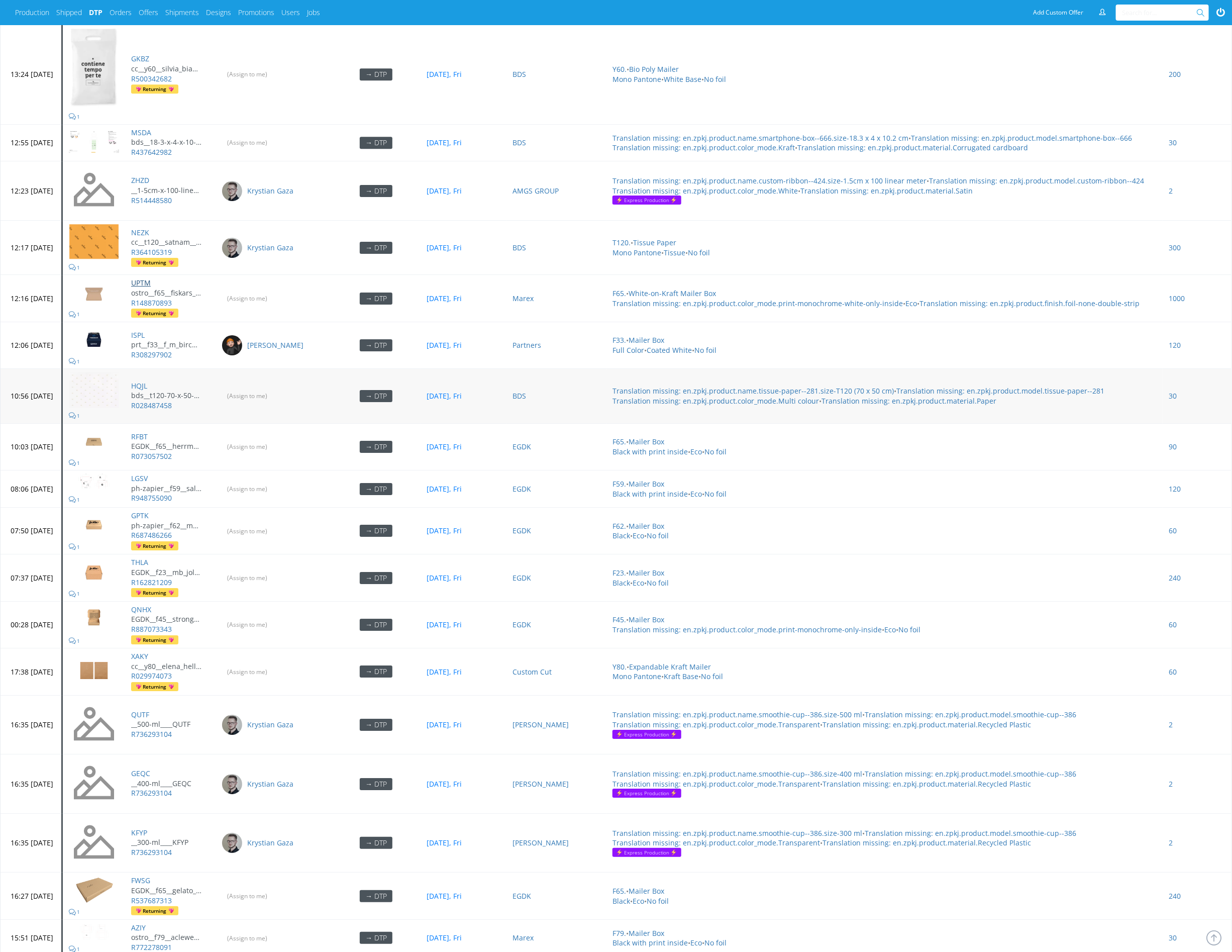
scroll to position [2126, 0]
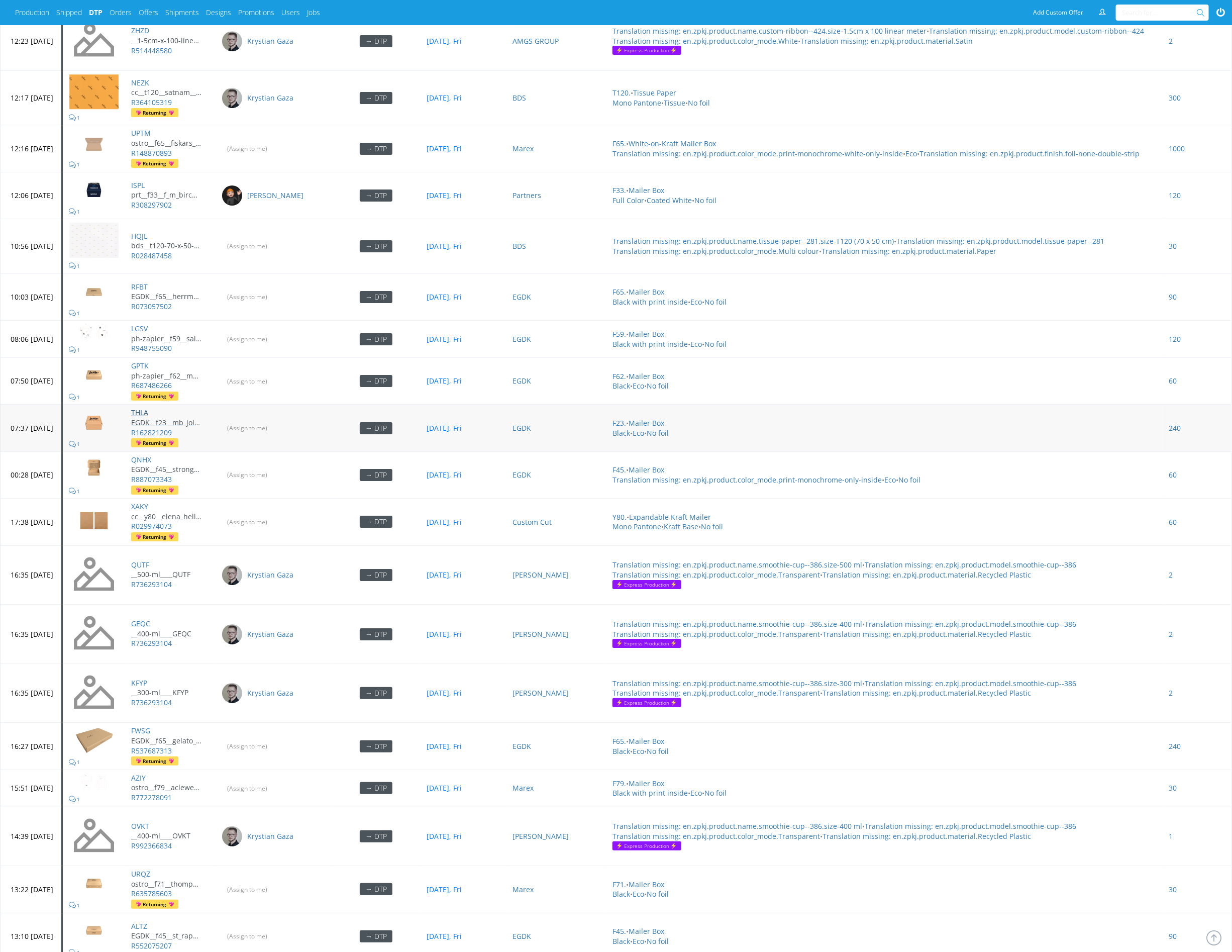
drag, startPoint x: 171, startPoint y: 398, endPoint x: 175, endPoint y: 409, distance: 11.7
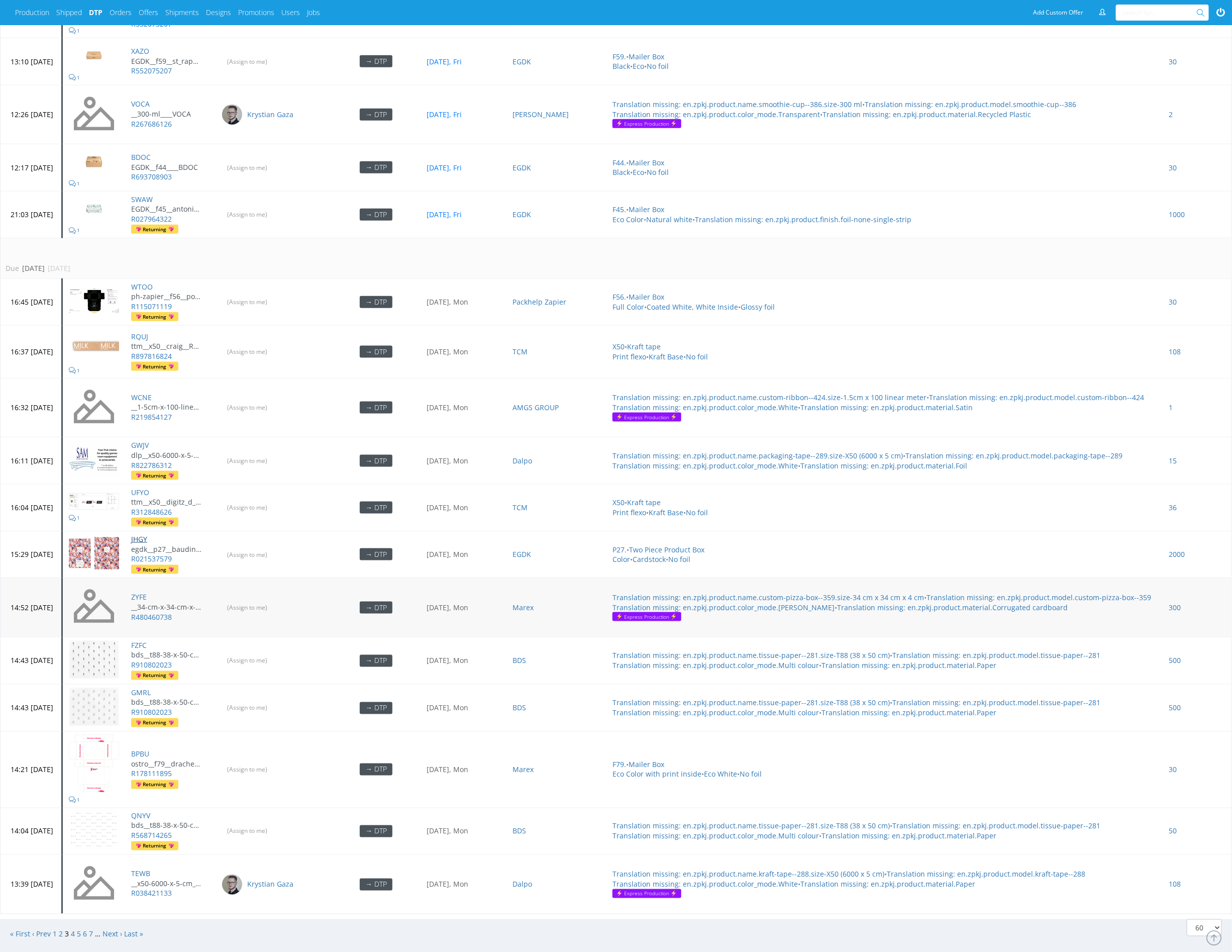
scroll to position [3049, 0]
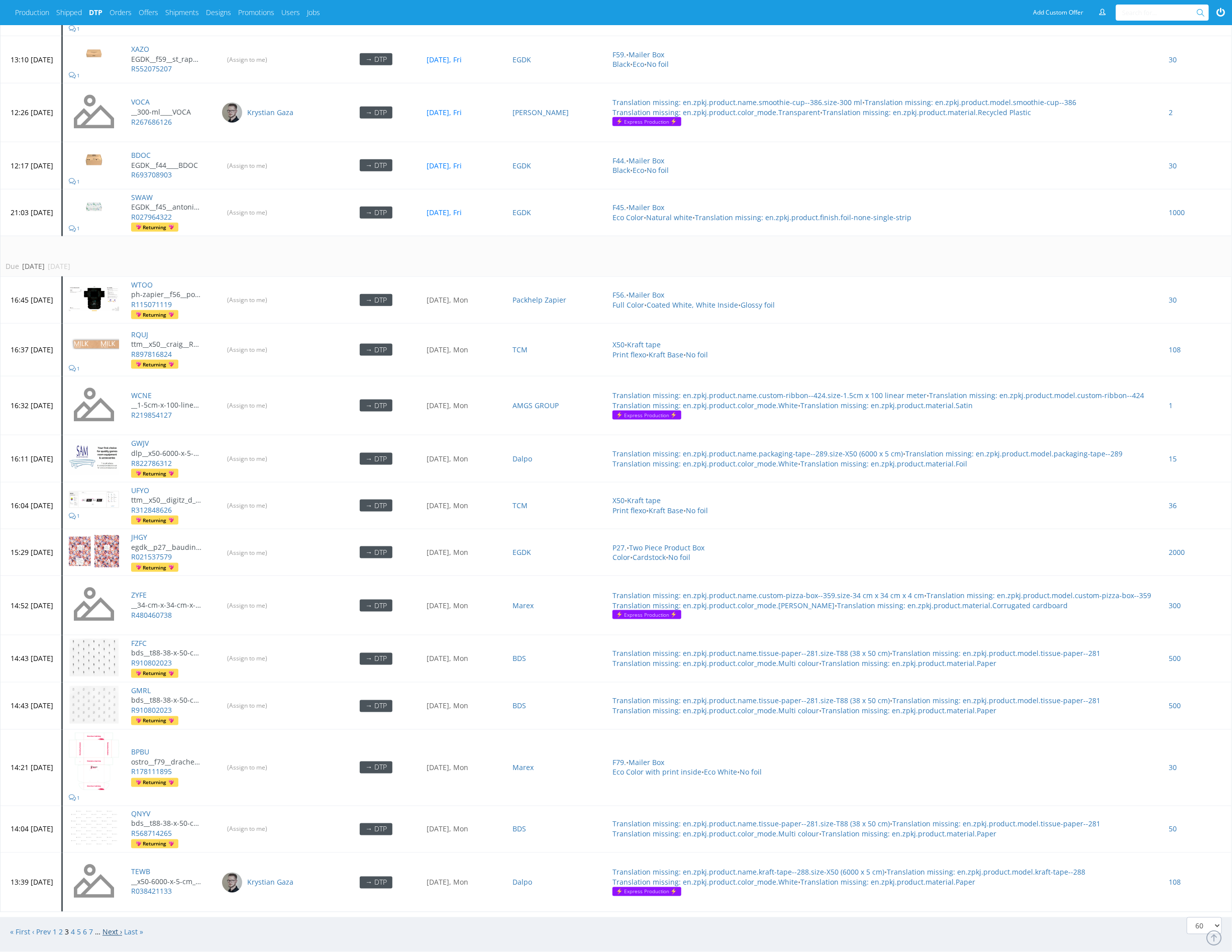
click at [110, 927] on link "Next ›" at bounding box center [112, 932] width 20 height 10
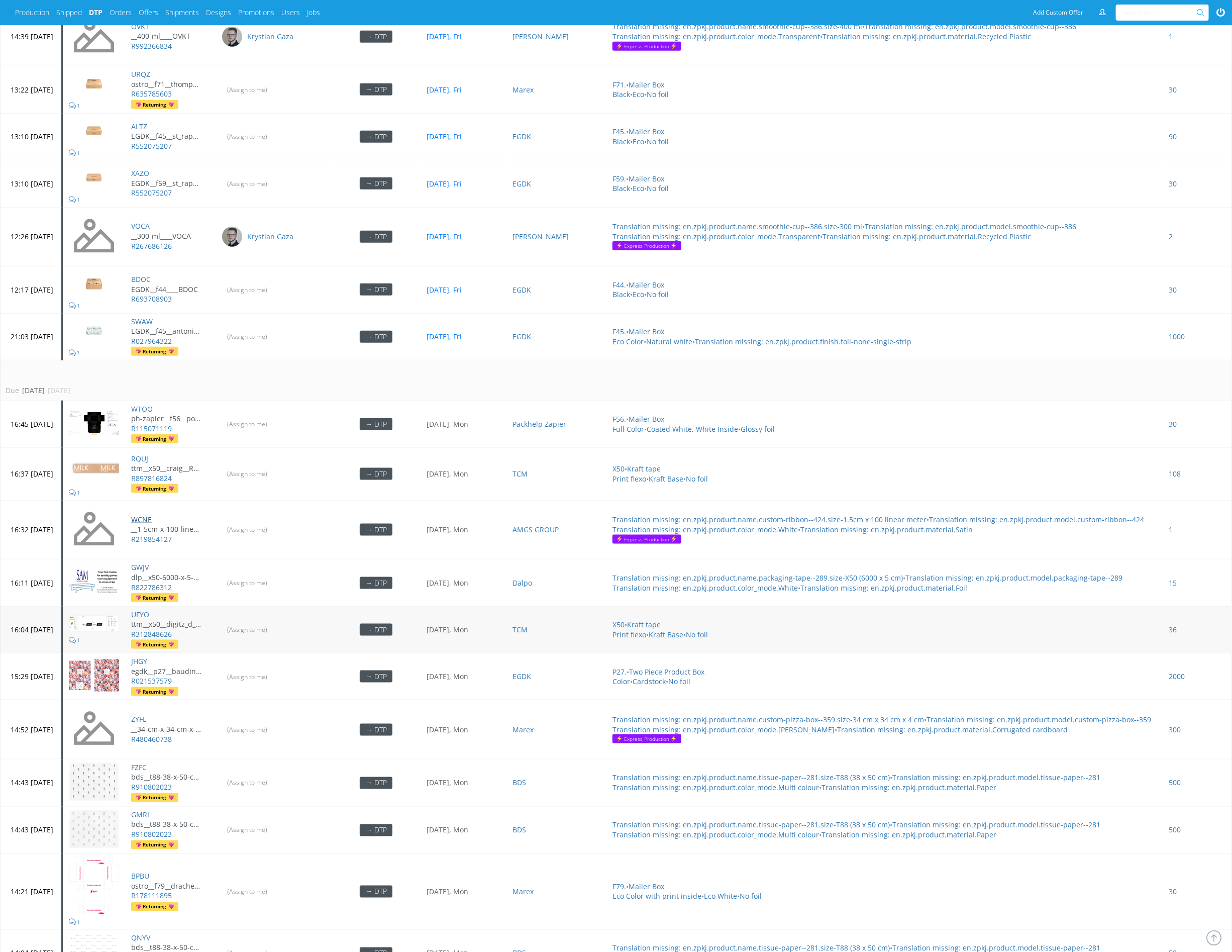
scroll to position [2692, 0]
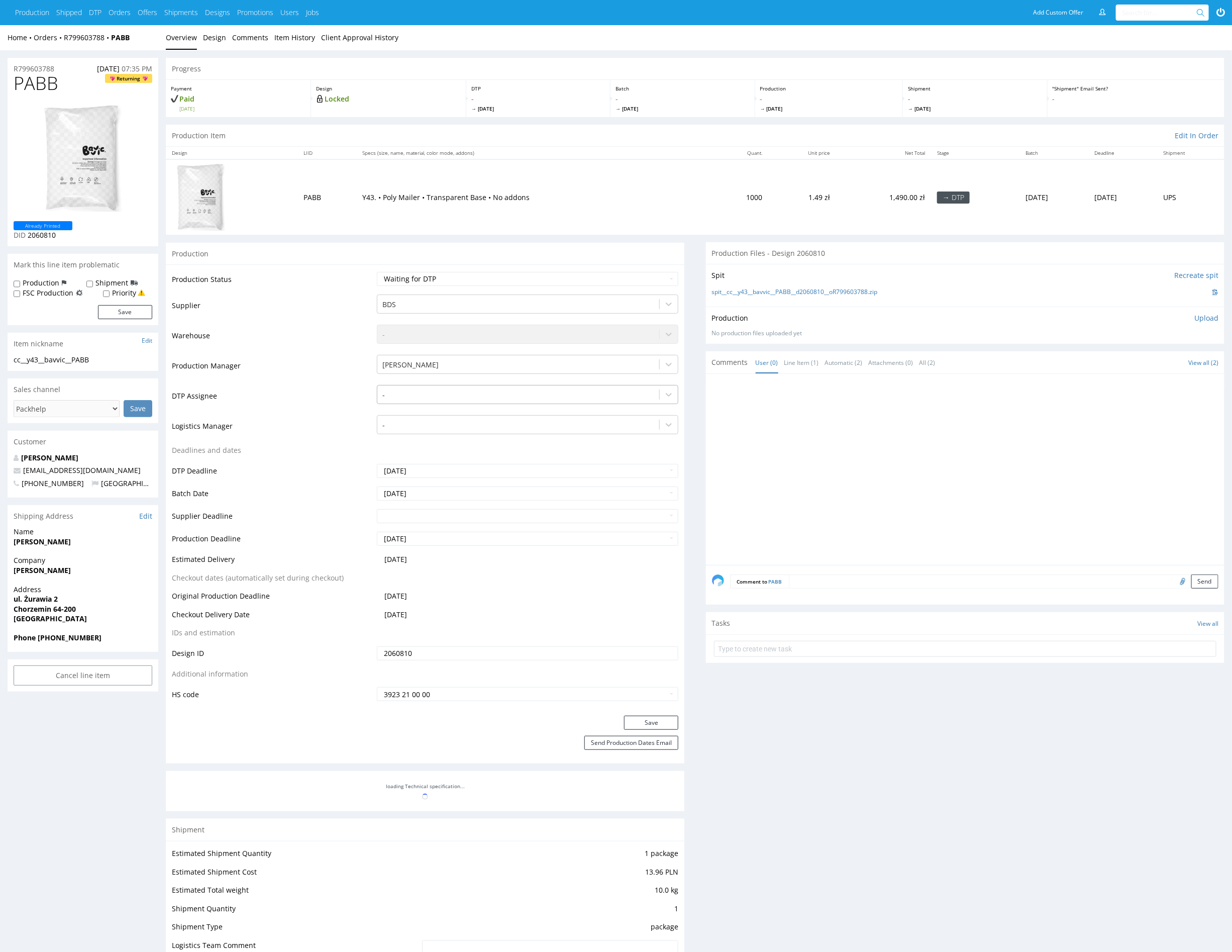
click at [444, 393] on div at bounding box center [518, 395] width 272 height 12
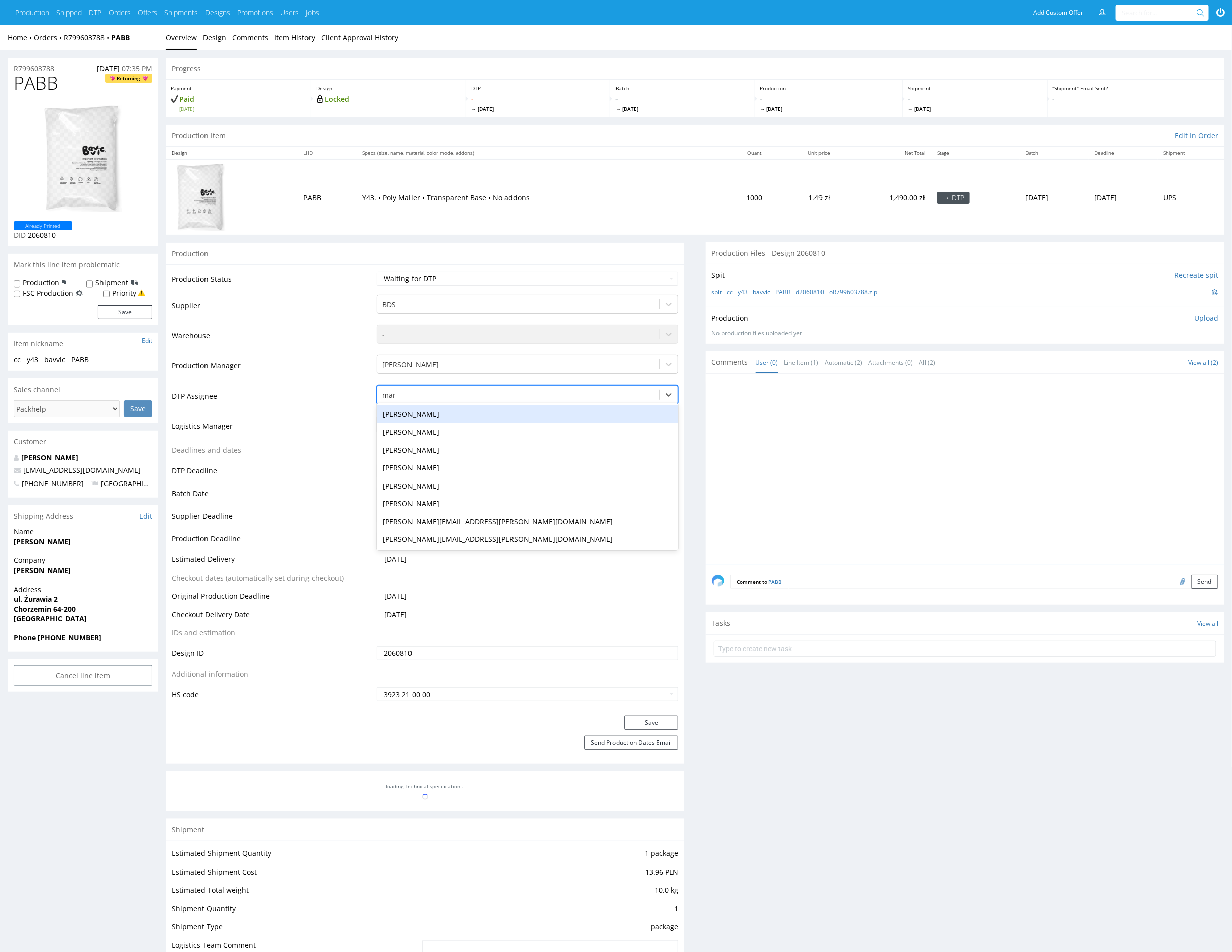
type input "mark"
click at [430, 412] on div "Karol Markowski" at bounding box center [528, 414] width 302 height 18
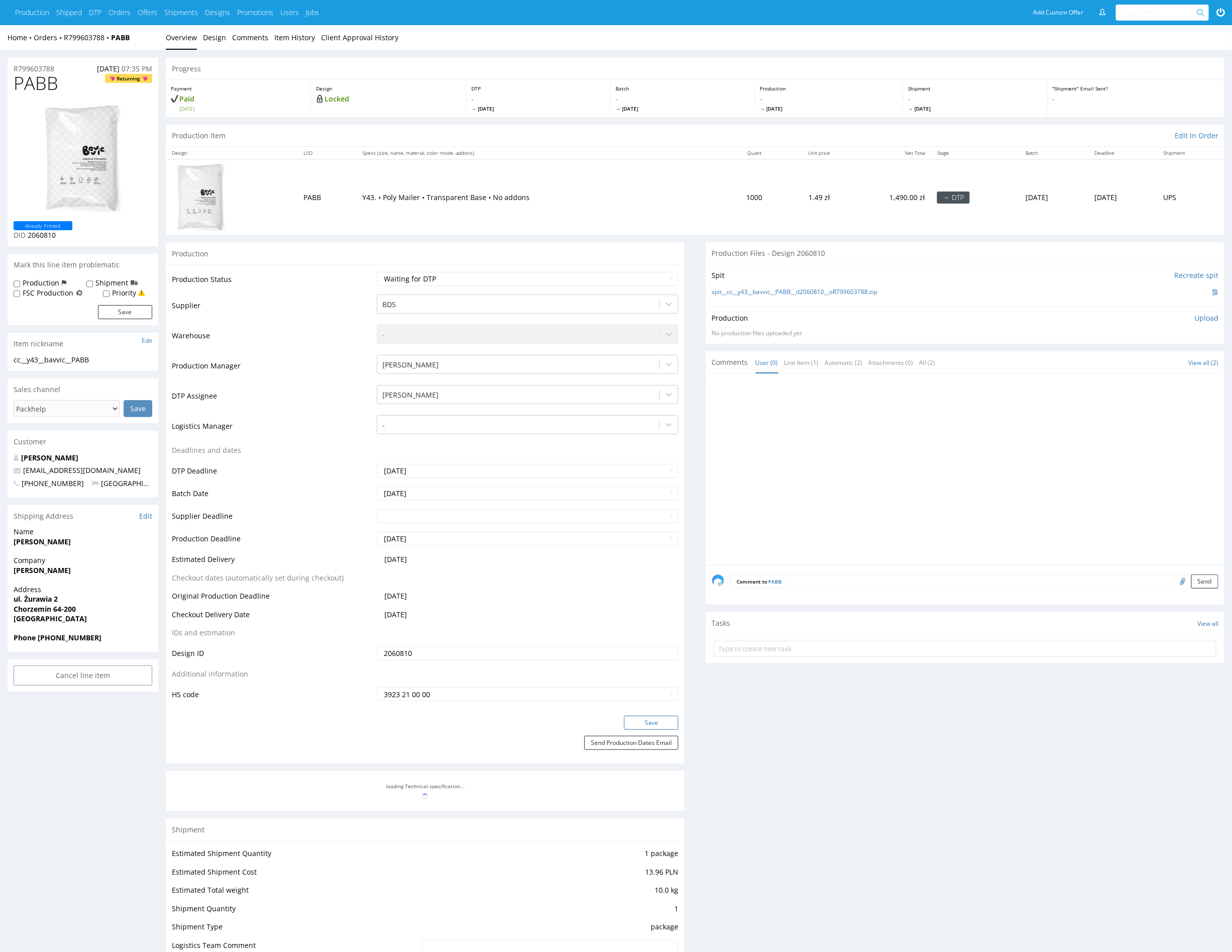
click at [653, 725] on button "Save" at bounding box center [651, 723] width 55 height 14
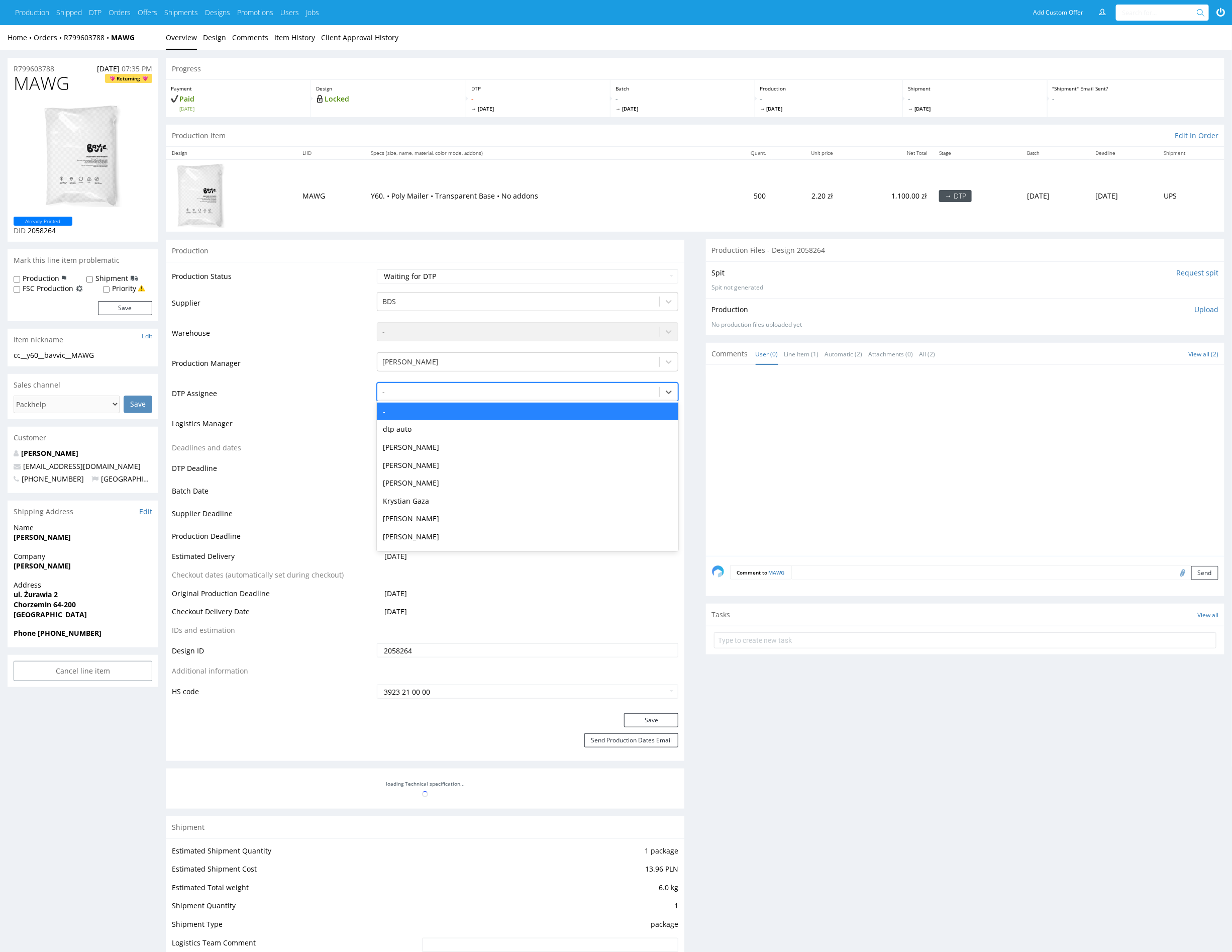
click at [440, 384] on div "-" at bounding box center [518, 392] width 282 height 16
type input "mark"
click at [444, 409] on div "Karol Markowski" at bounding box center [528, 411] width 302 height 18
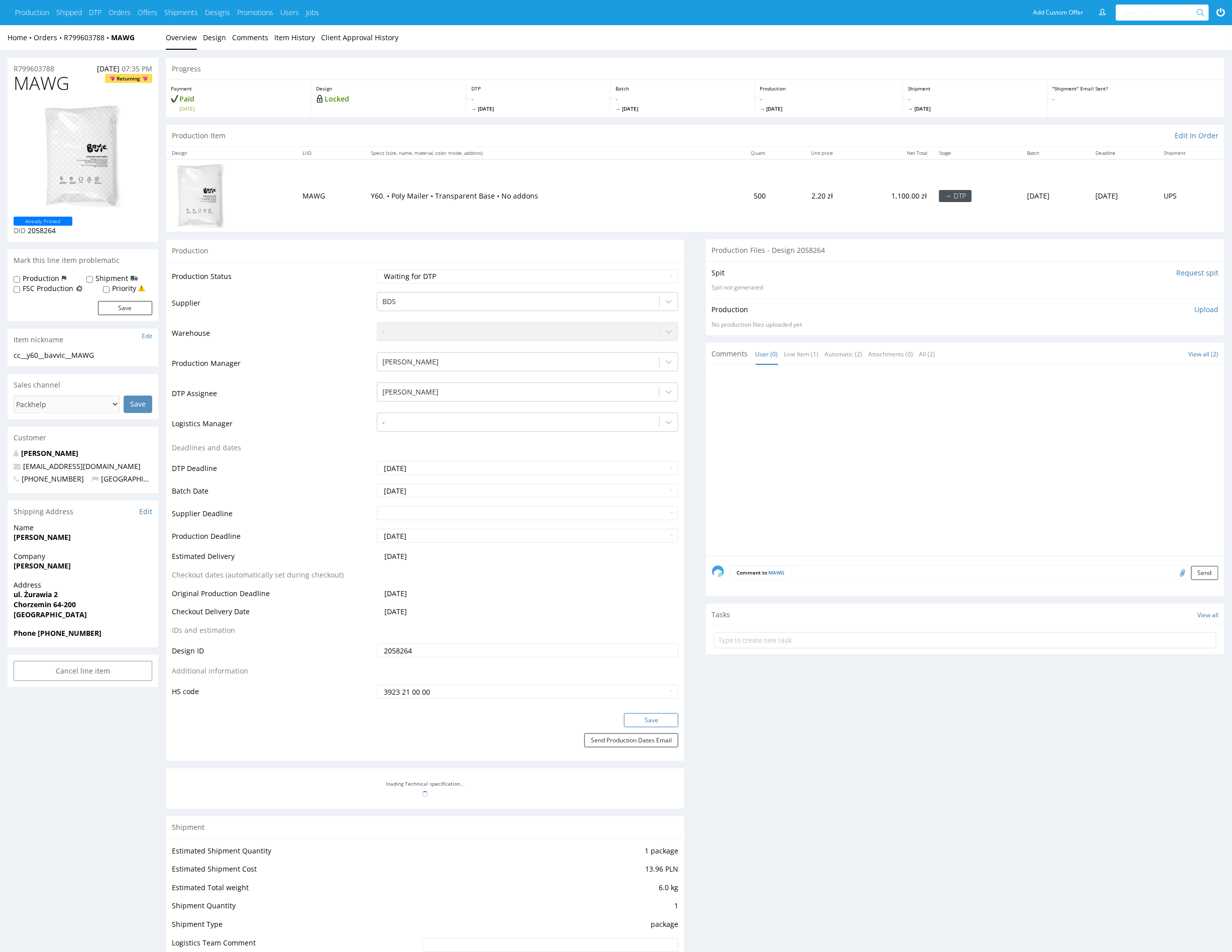
click at [669, 721] on button "Save" at bounding box center [651, 720] width 55 height 14
click at [902, 460] on div at bounding box center [968, 463] width 513 height 185
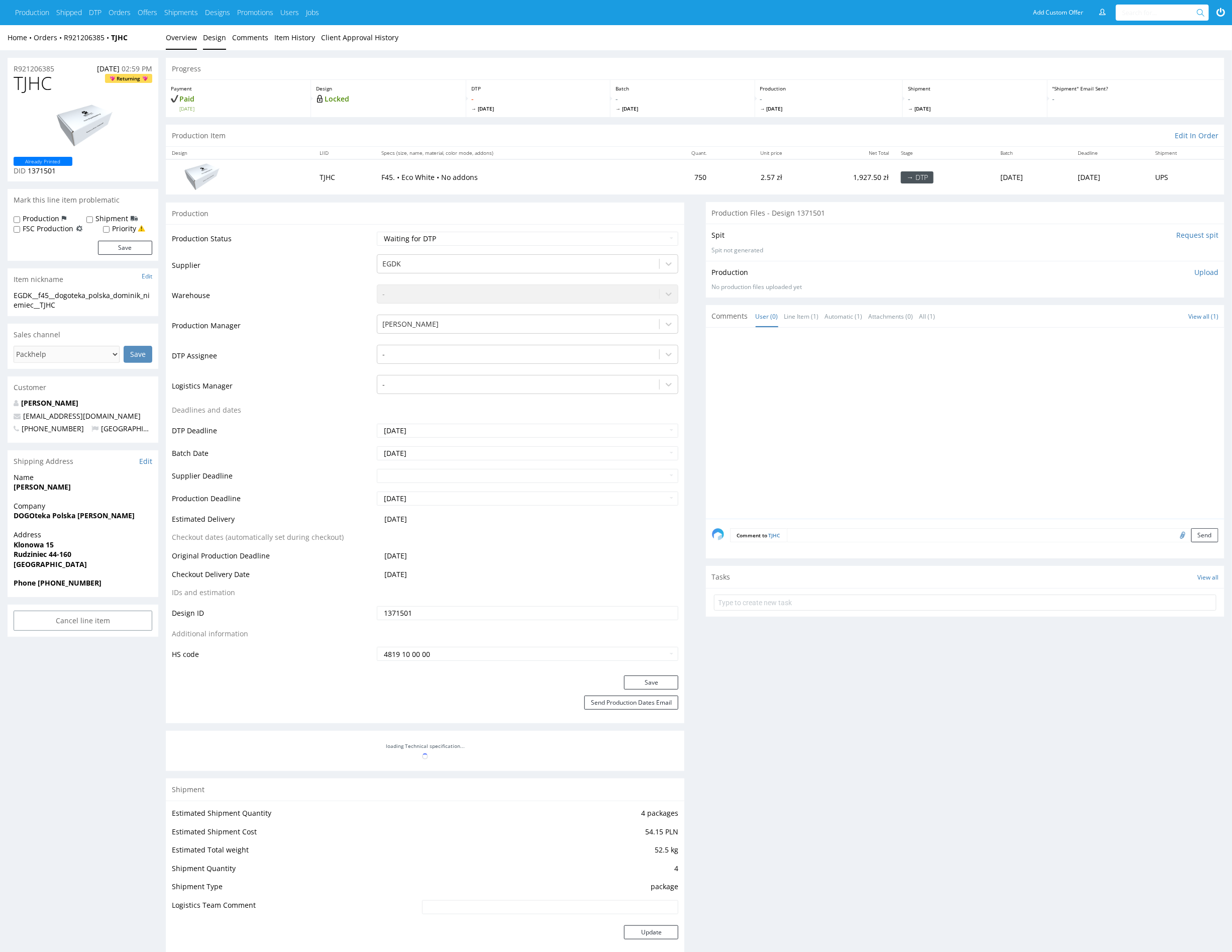
click at [212, 40] on link "Design" at bounding box center [214, 37] width 23 height 25
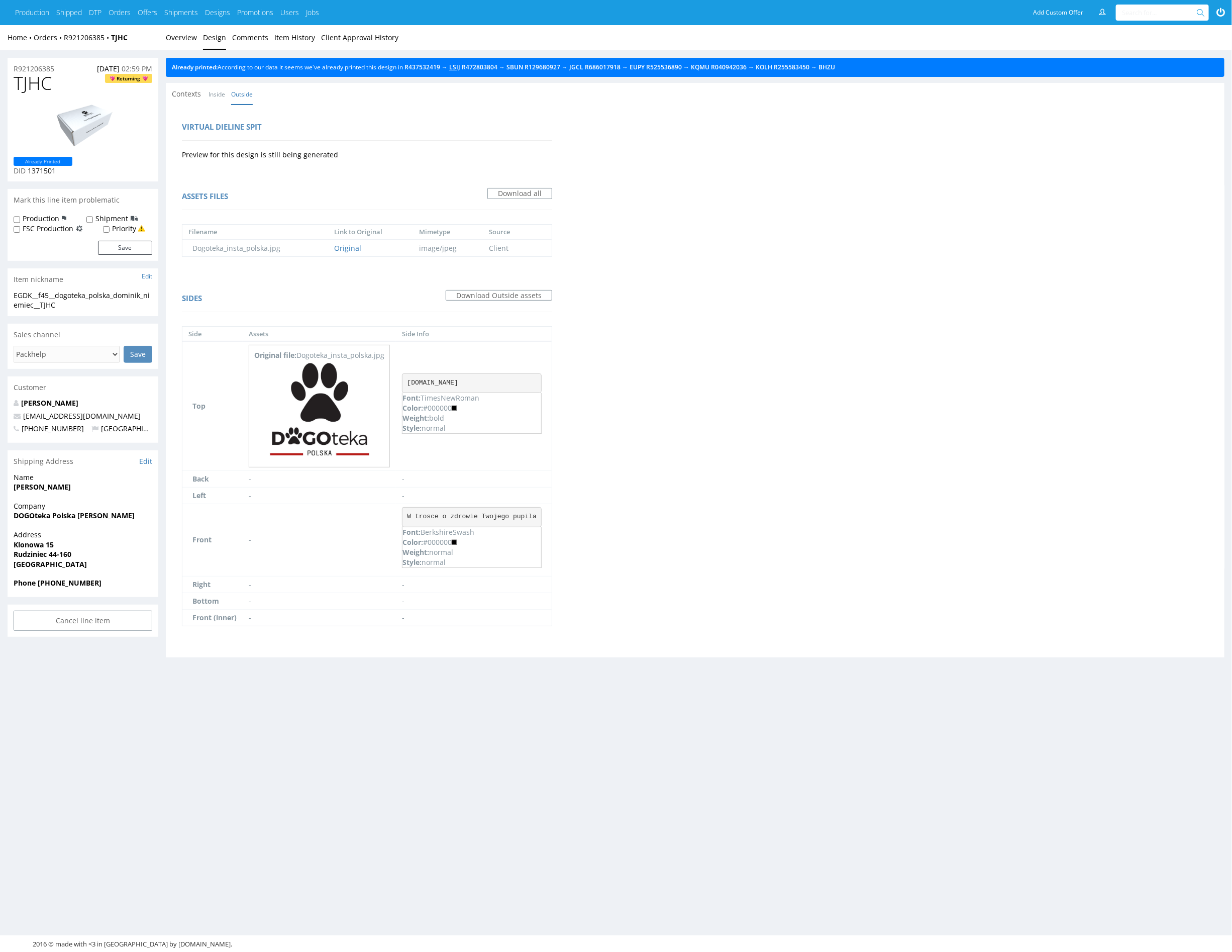
click at [460, 67] on link "LSIJ" at bounding box center [454, 67] width 11 height 8
click at [186, 34] on link "Overview" at bounding box center [181, 37] width 31 height 25
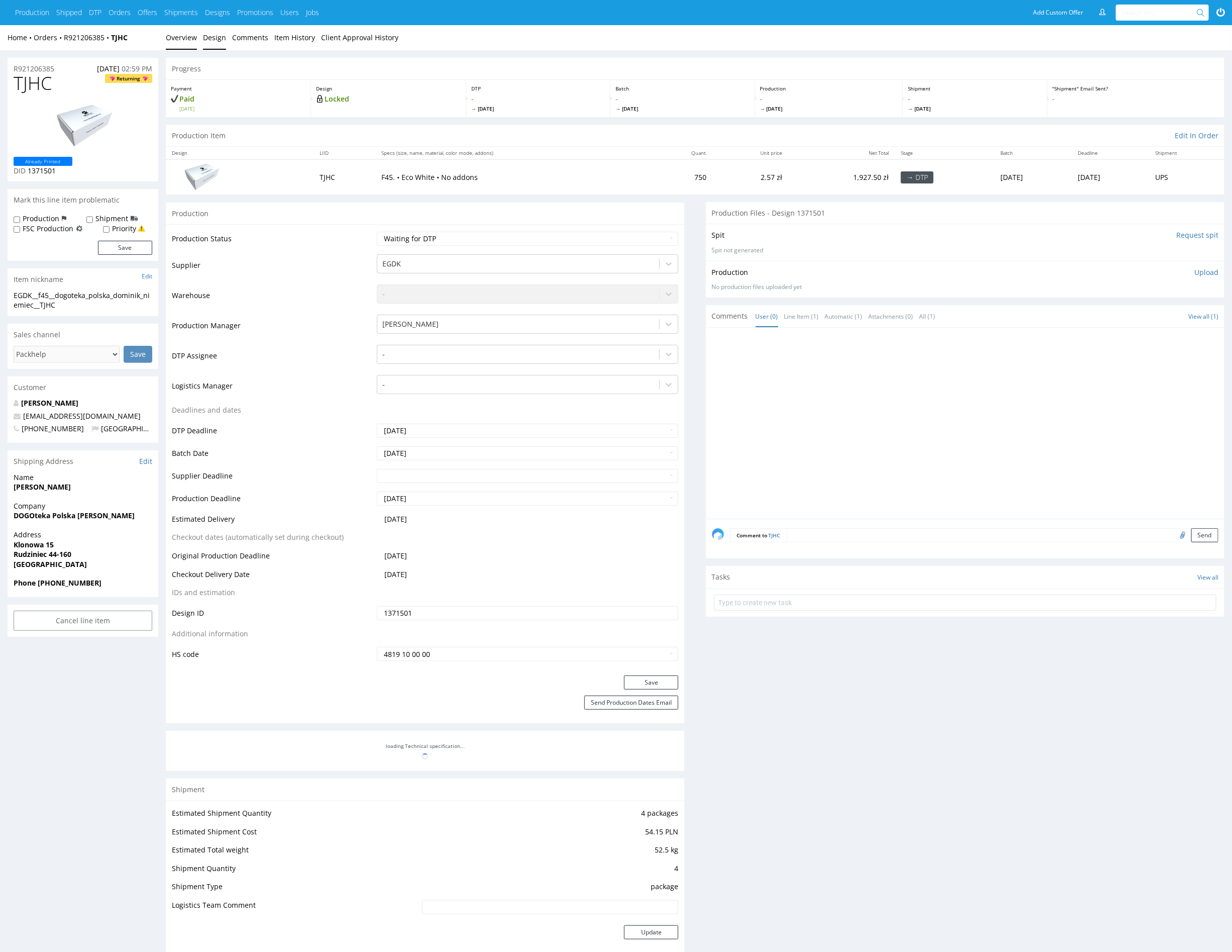
click at [215, 36] on link "Design" at bounding box center [214, 37] width 23 height 25
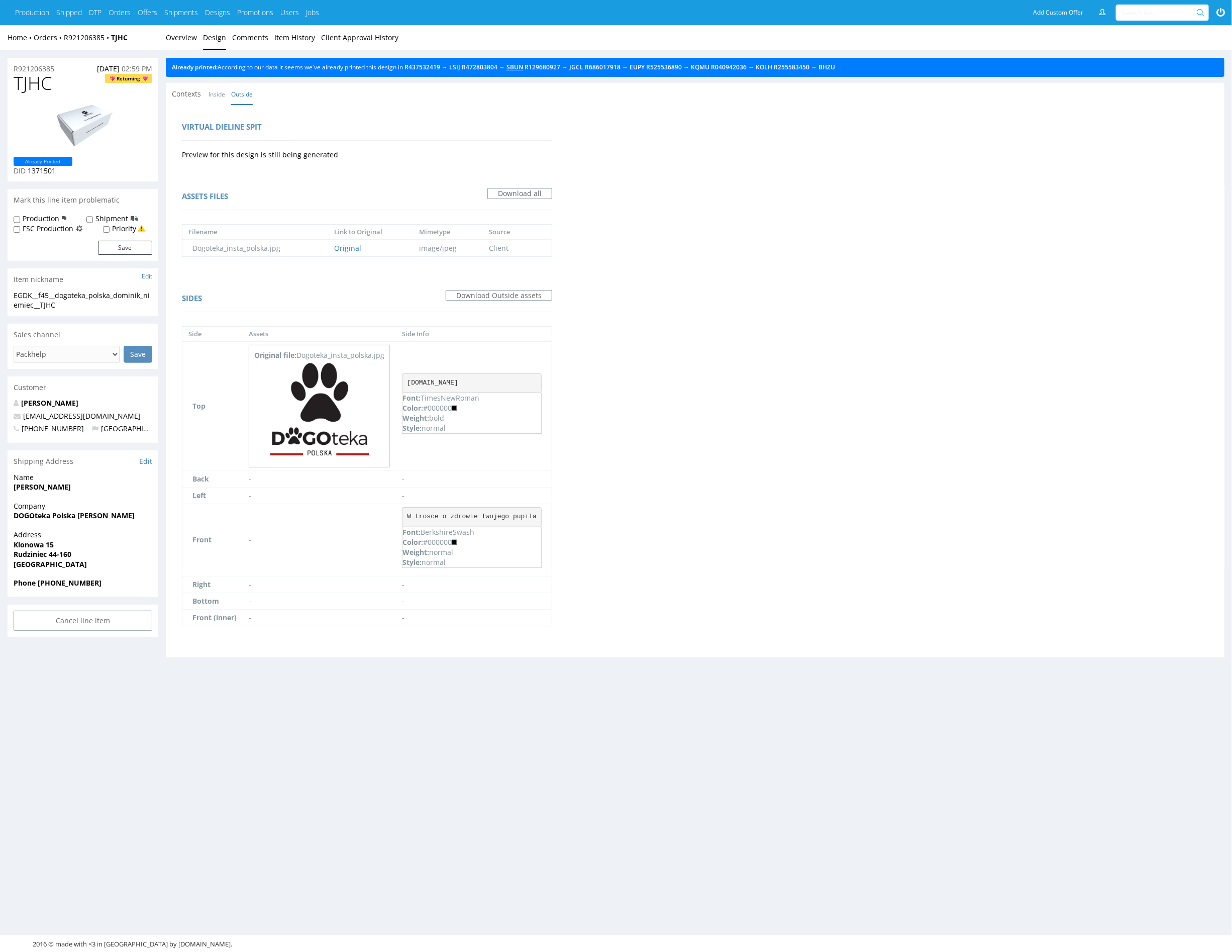
click at [523, 69] on link "SBUN" at bounding box center [515, 67] width 16 height 8
click at [655, 70] on div "Already printed: According to our data it seems we've already printed this desi…" at bounding box center [695, 67] width 1059 height 19
click at [645, 68] on link "EUPY" at bounding box center [638, 67] width 15 height 8
click at [187, 39] on link "Overview" at bounding box center [181, 37] width 31 height 25
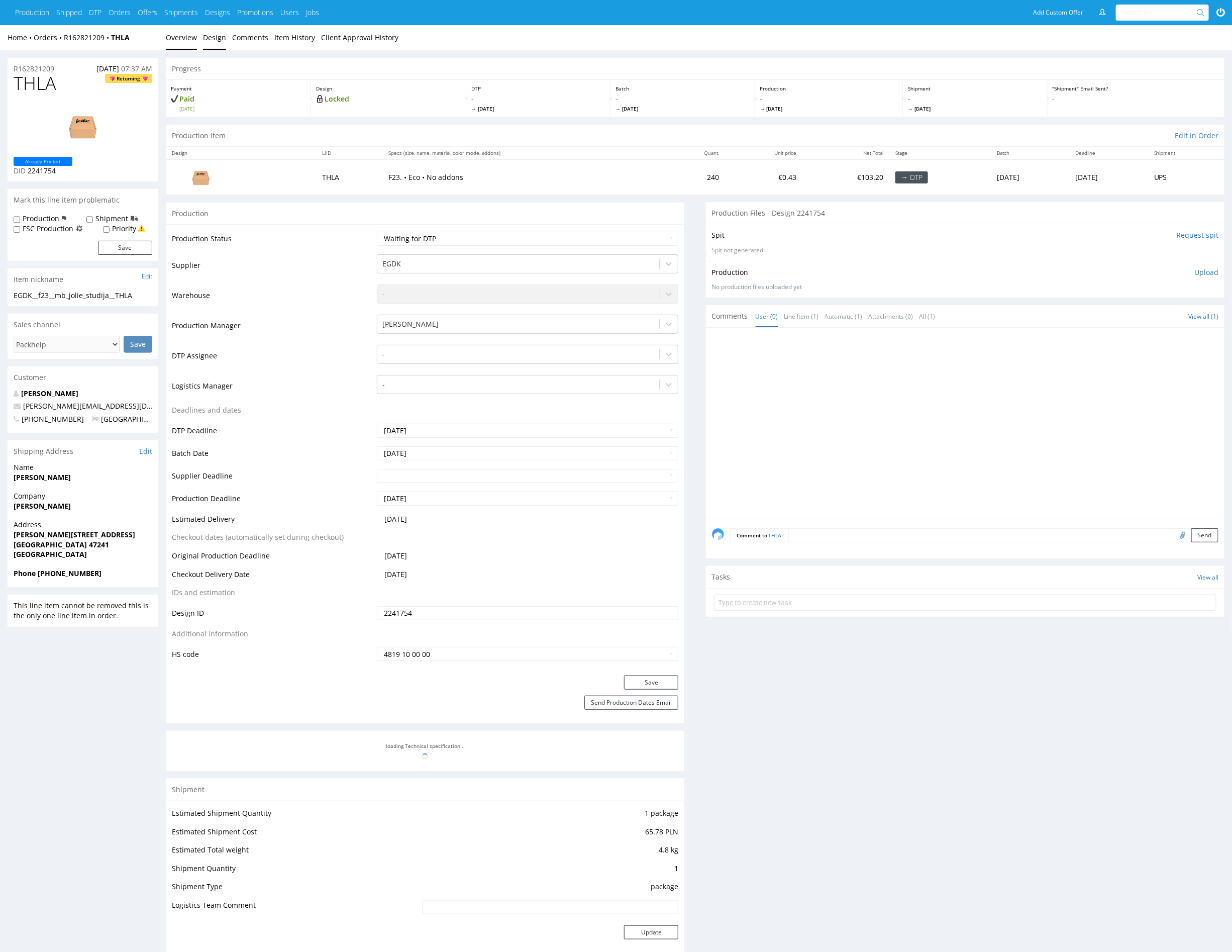
click at [210, 40] on link "Design" at bounding box center [214, 37] width 23 height 25
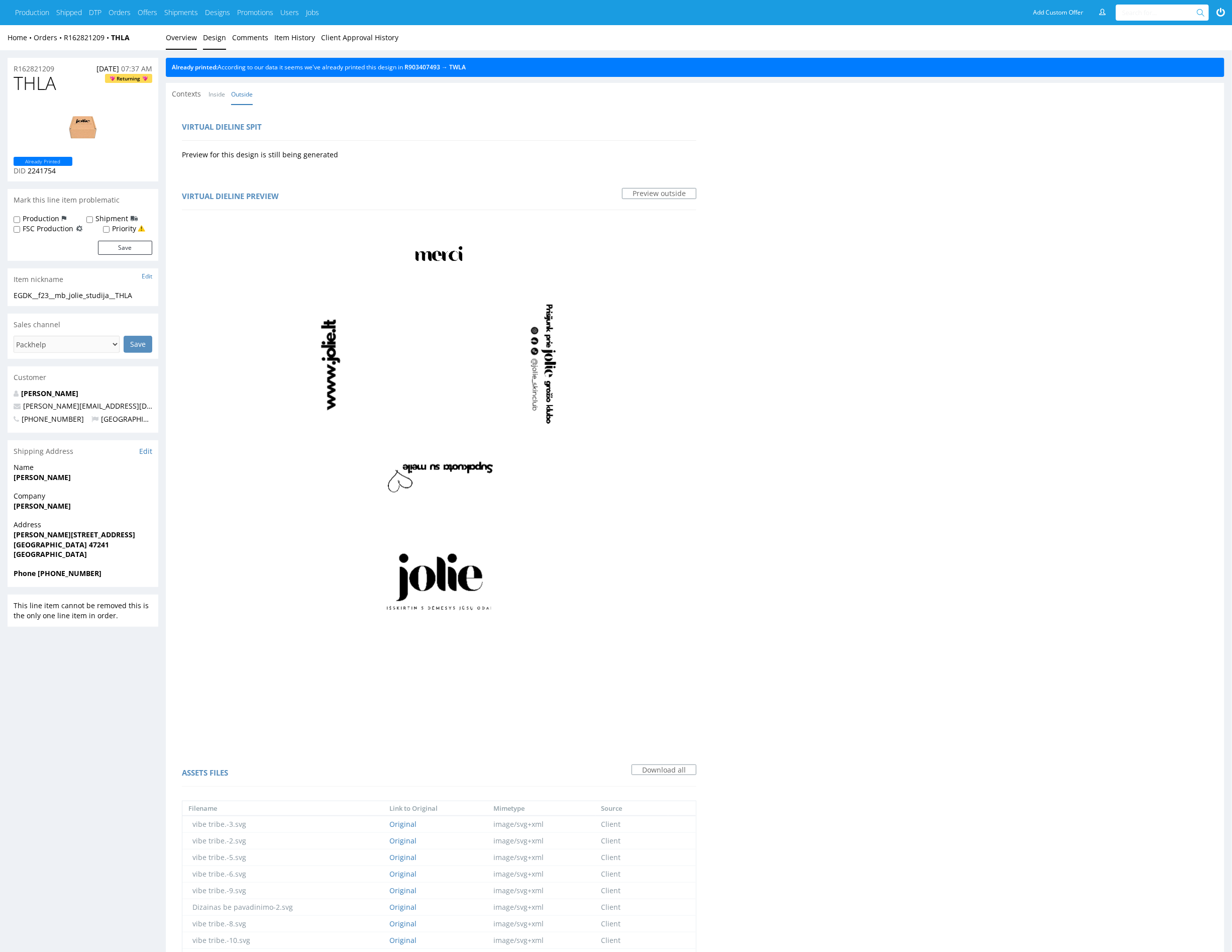
click at [191, 40] on link "Overview" at bounding box center [181, 37] width 31 height 25
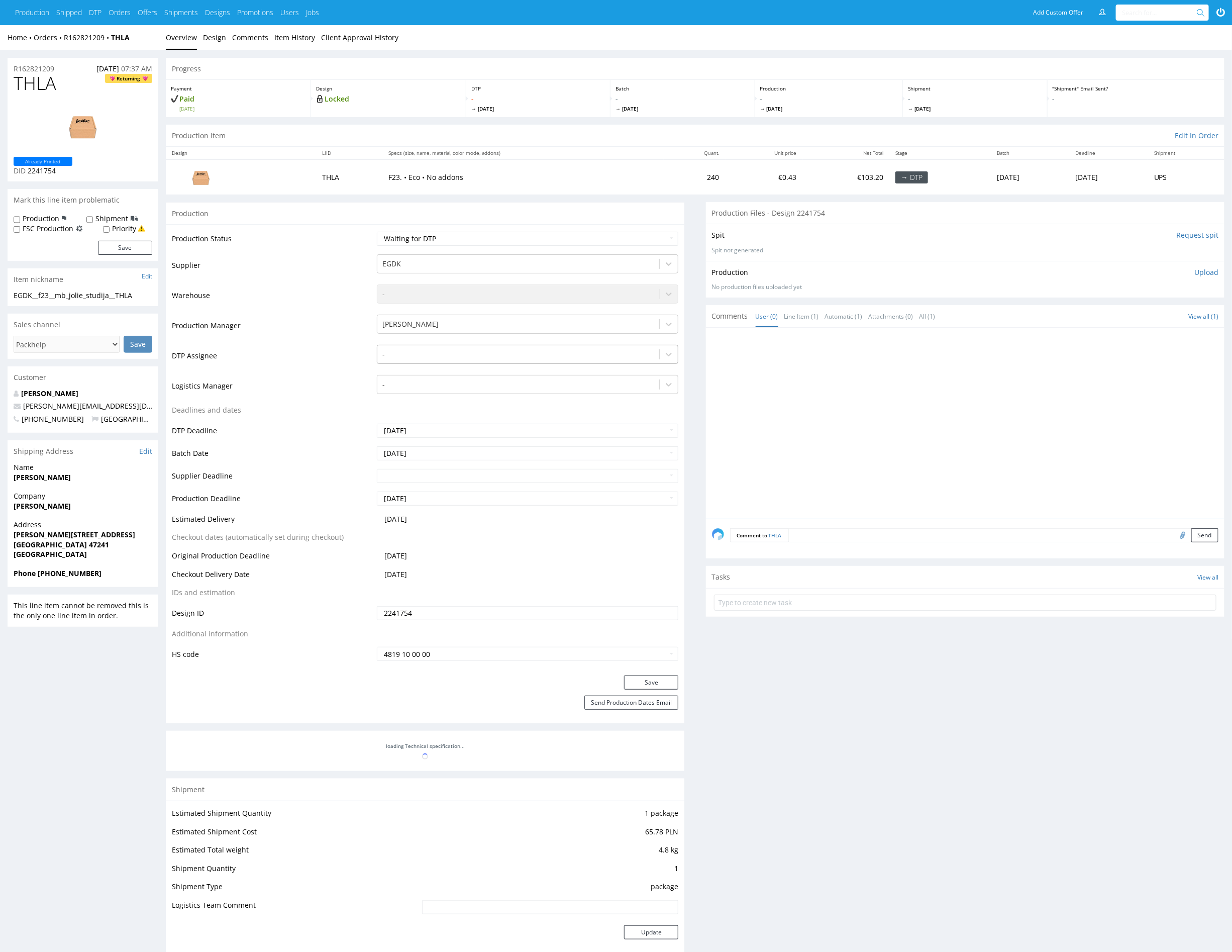
click at [407, 353] on div at bounding box center [518, 354] width 272 height 12
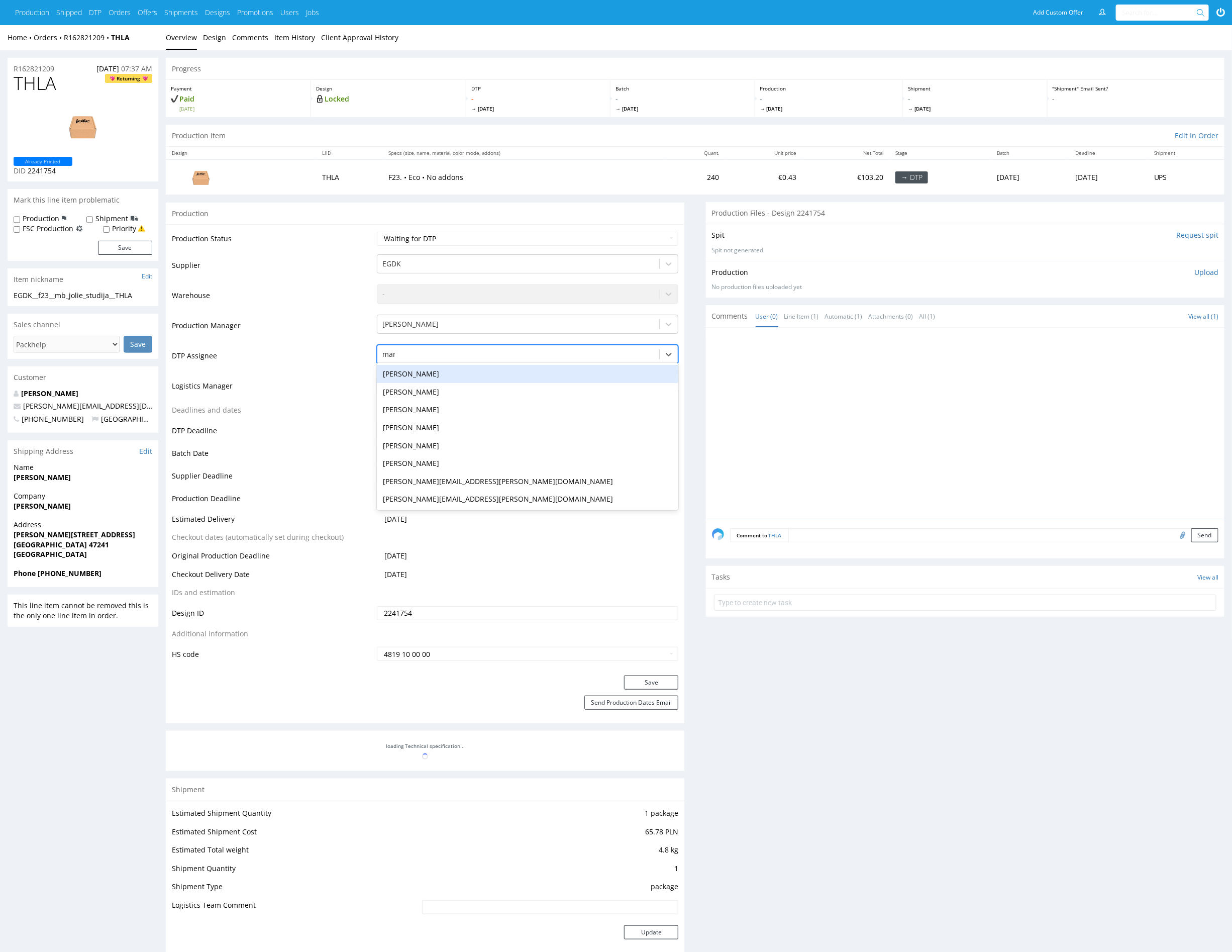
type input "mark"
click at [400, 373] on div "[PERSON_NAME]" at bounding box center [528, 374] width 302 height 18
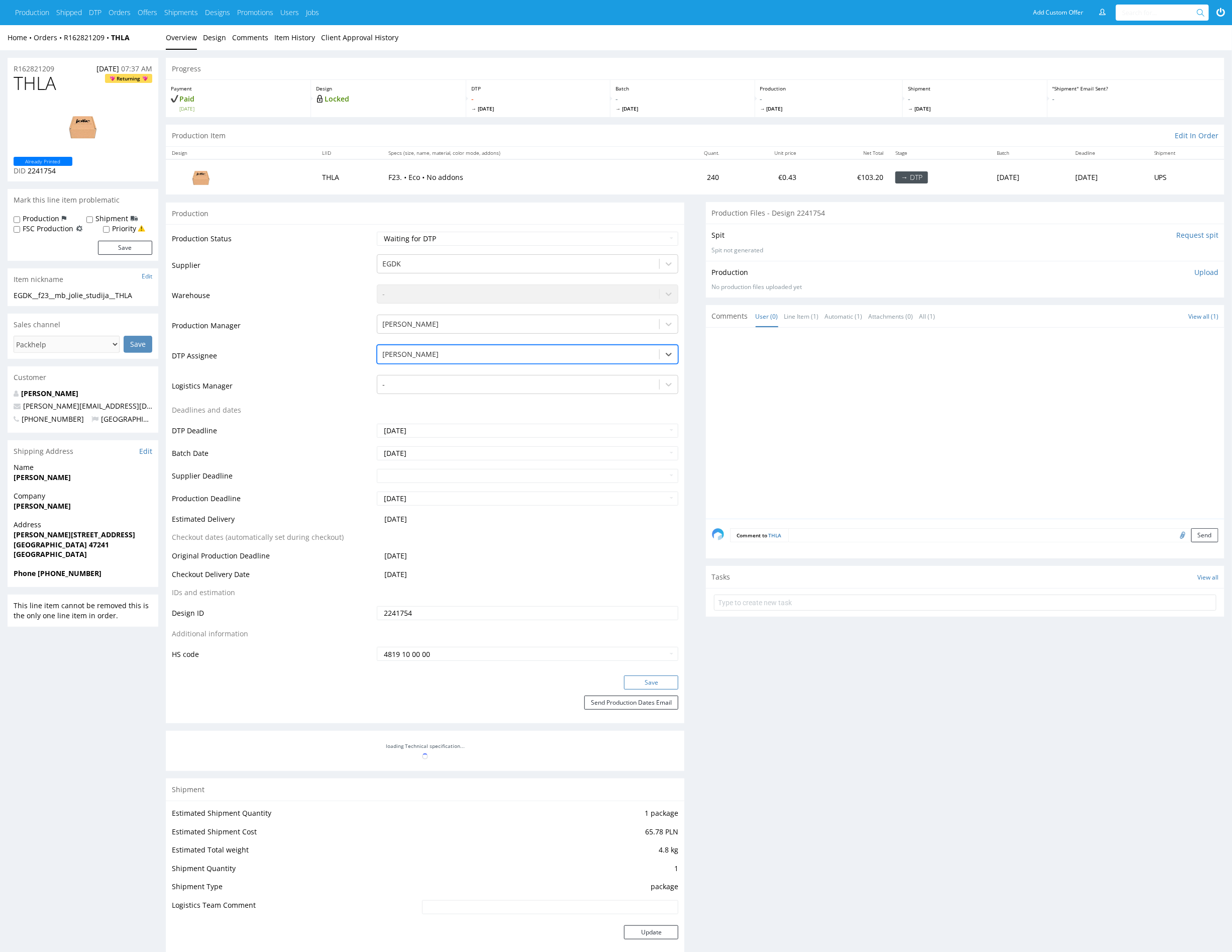
click at [645, 681] on button "Save" at bounding box center [651, 683] width 55 height 14
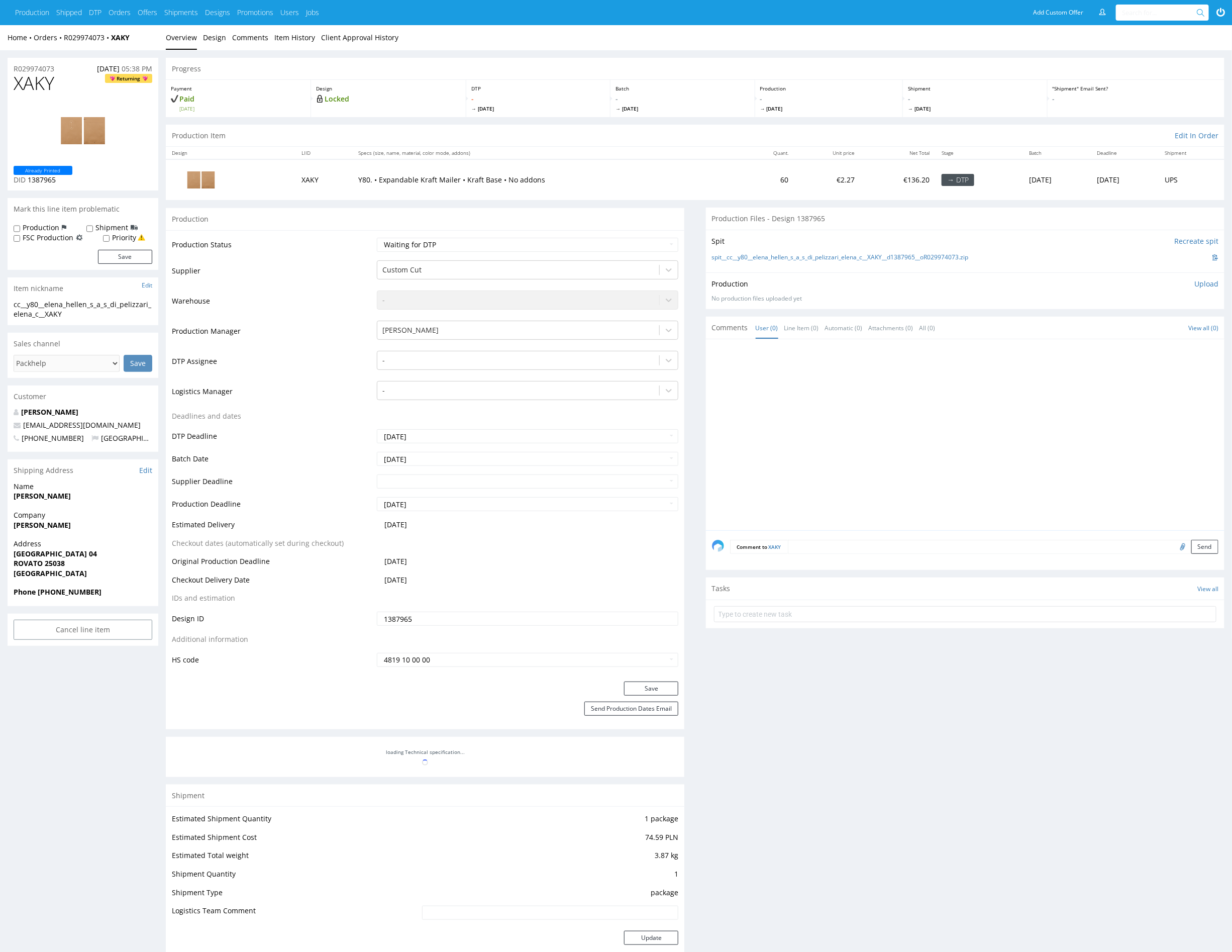
click at [200, 33] on li "Overview" at bounding box center [184, 38] width 37 height 10
click at [206, 34] on link "Design" at bounding box center [214, 37] width 23 height 25
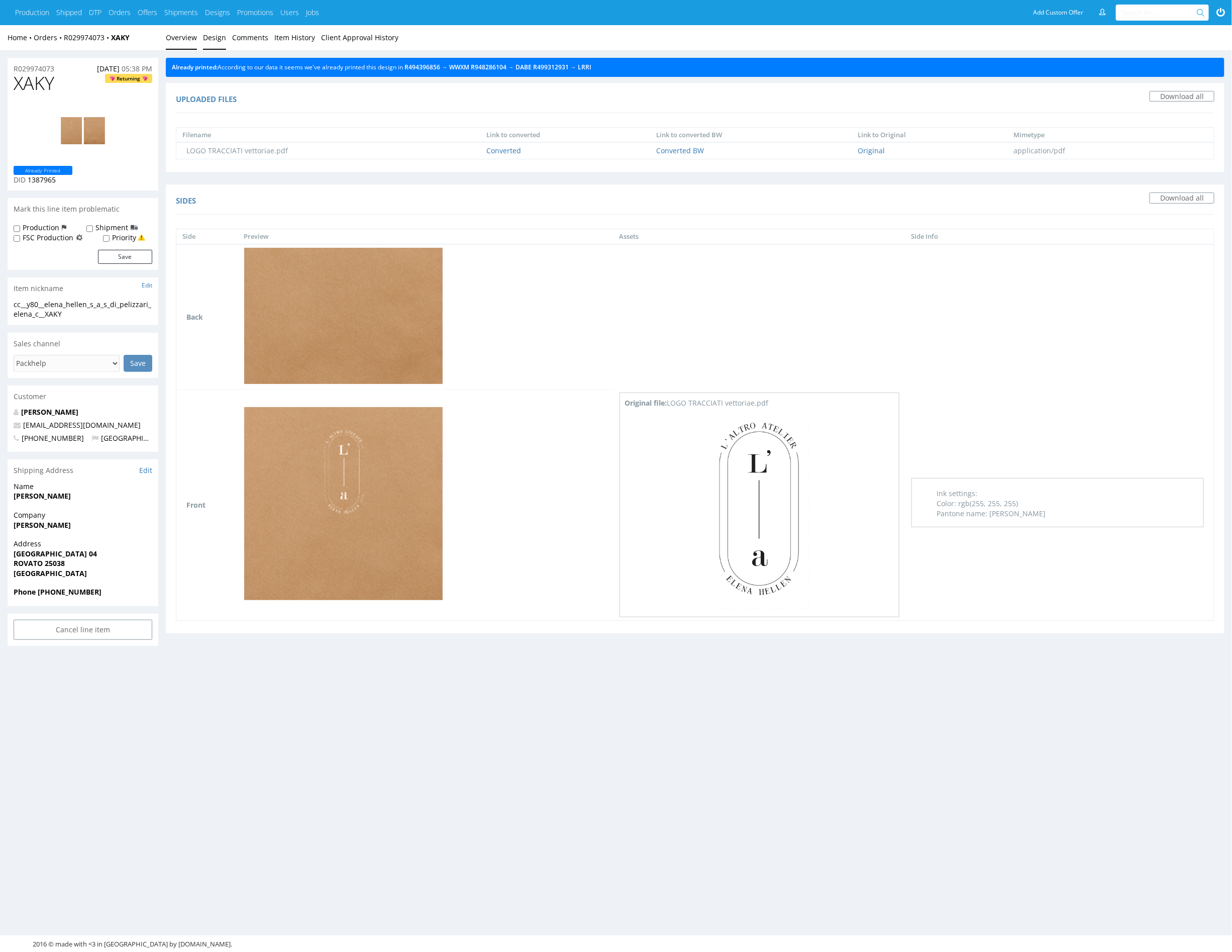
click at [174, 39] on link "Overview" at bounding box center [181, 37] width 31 height 25
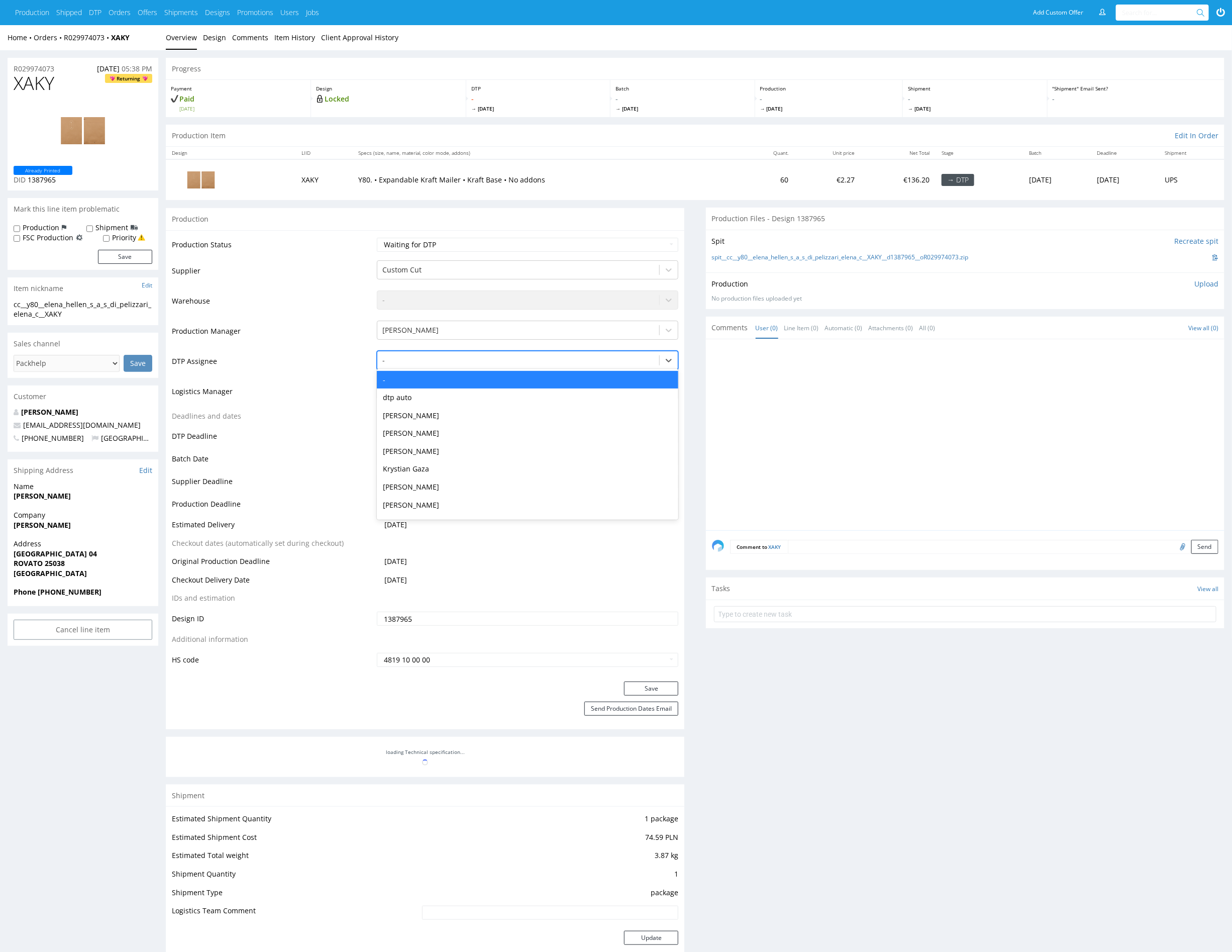
click at [440, 363] on div at bounding box center [518, 360] width 272 height 12
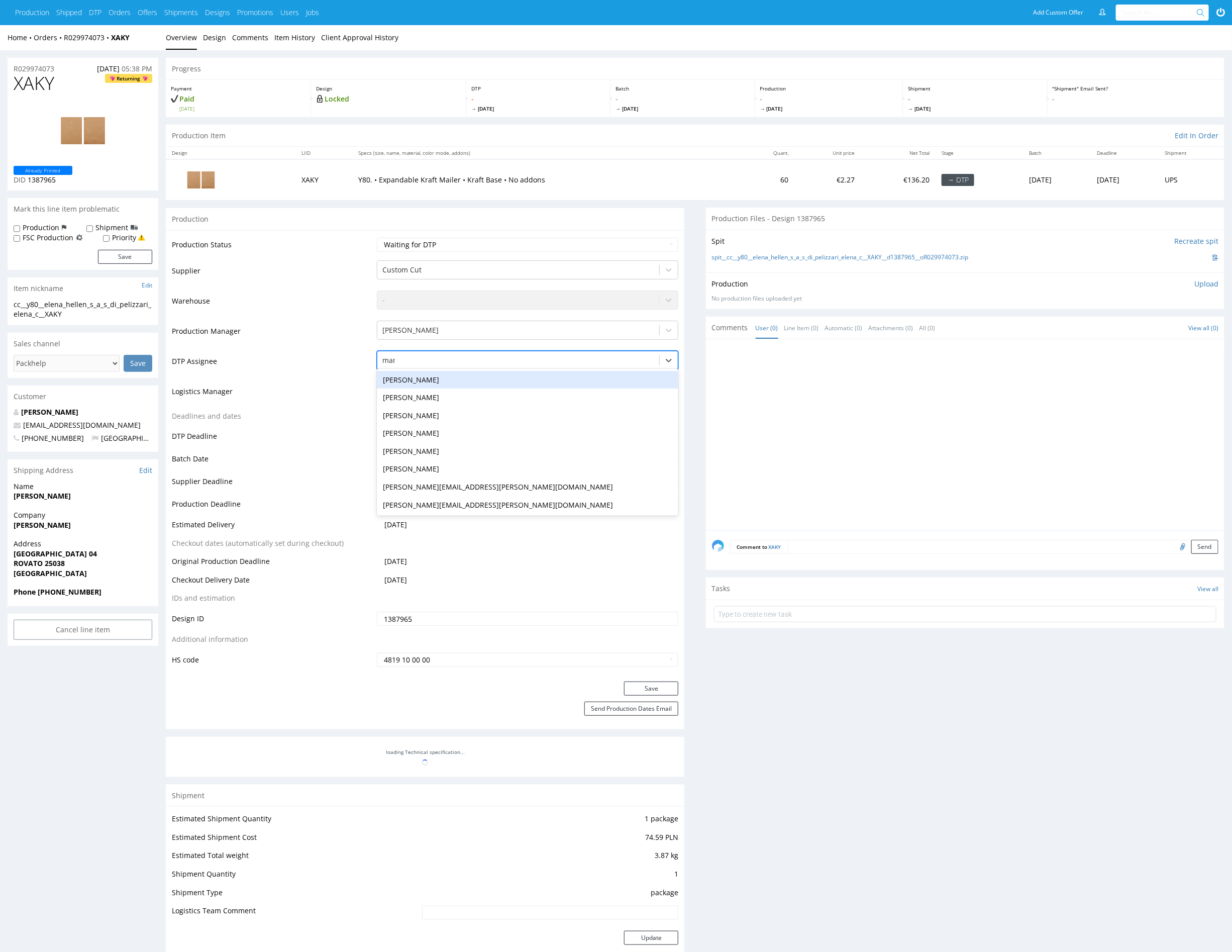
type input "mark"
click at [446, 377] on div "Karol Markowski" at bounding box center [528, 380] width 302 height 18
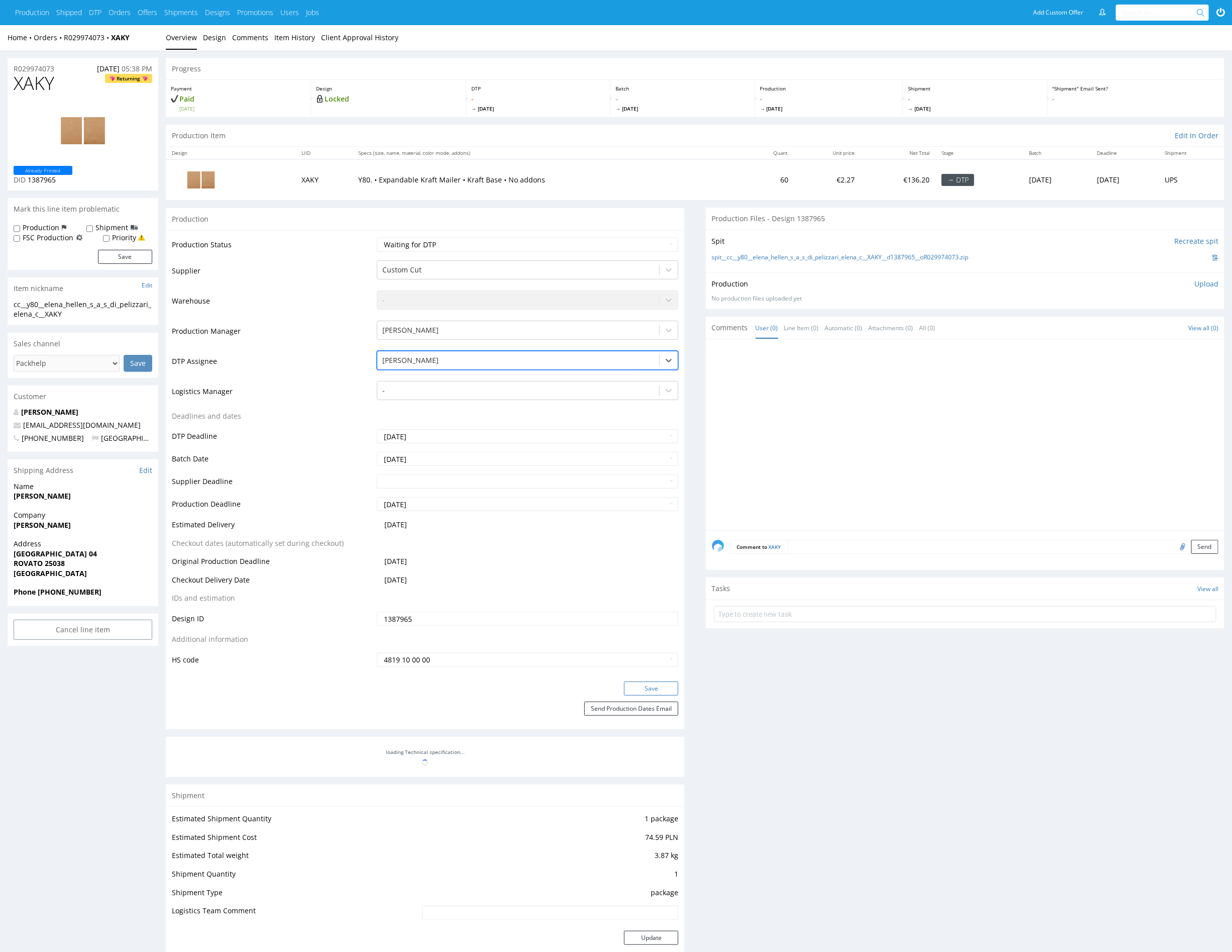
click at [669, 687] on button "Save" at bounding box center [651, 688] width 55 height 14
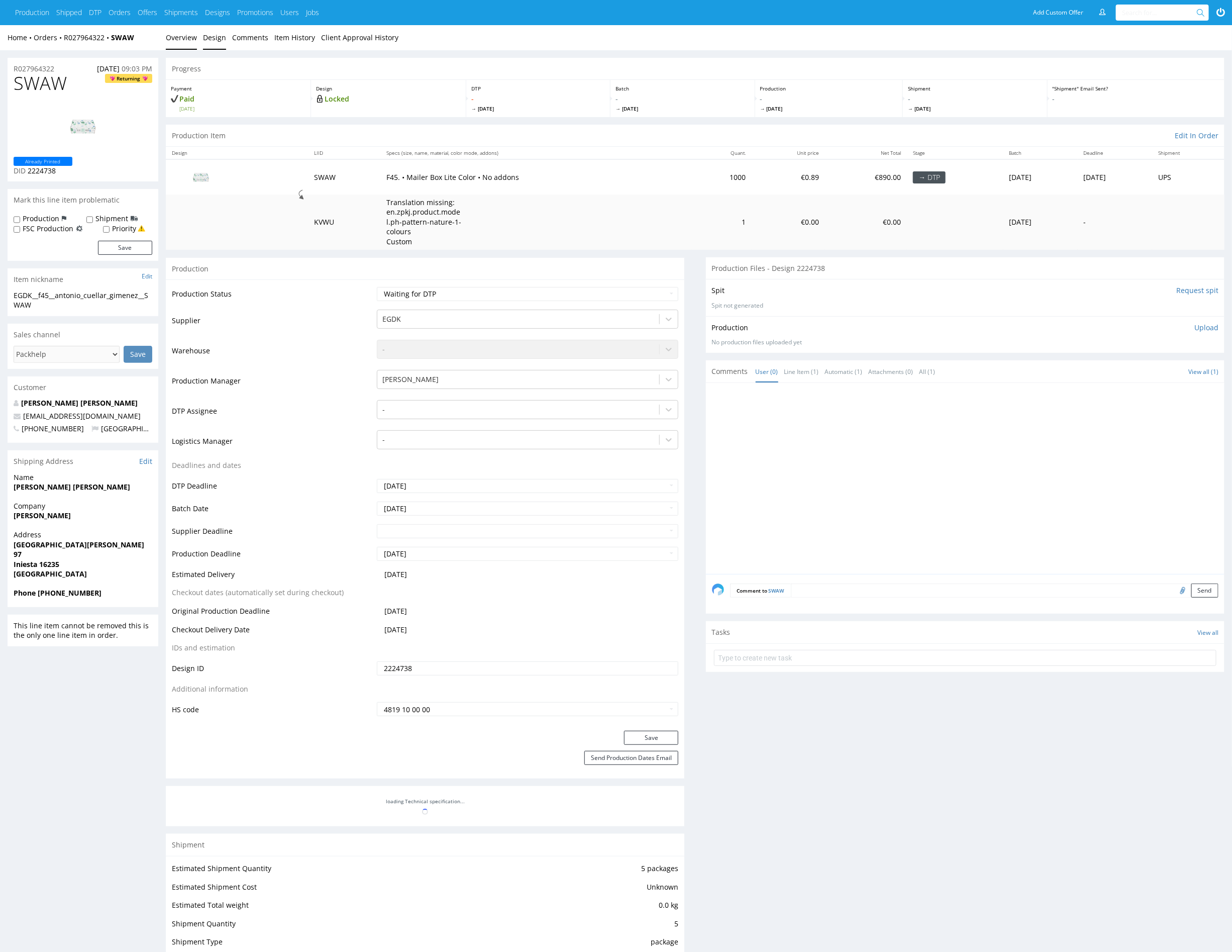
click at [210, 43] on link "Design" at bounding box center [214, 37] width 23 height 25
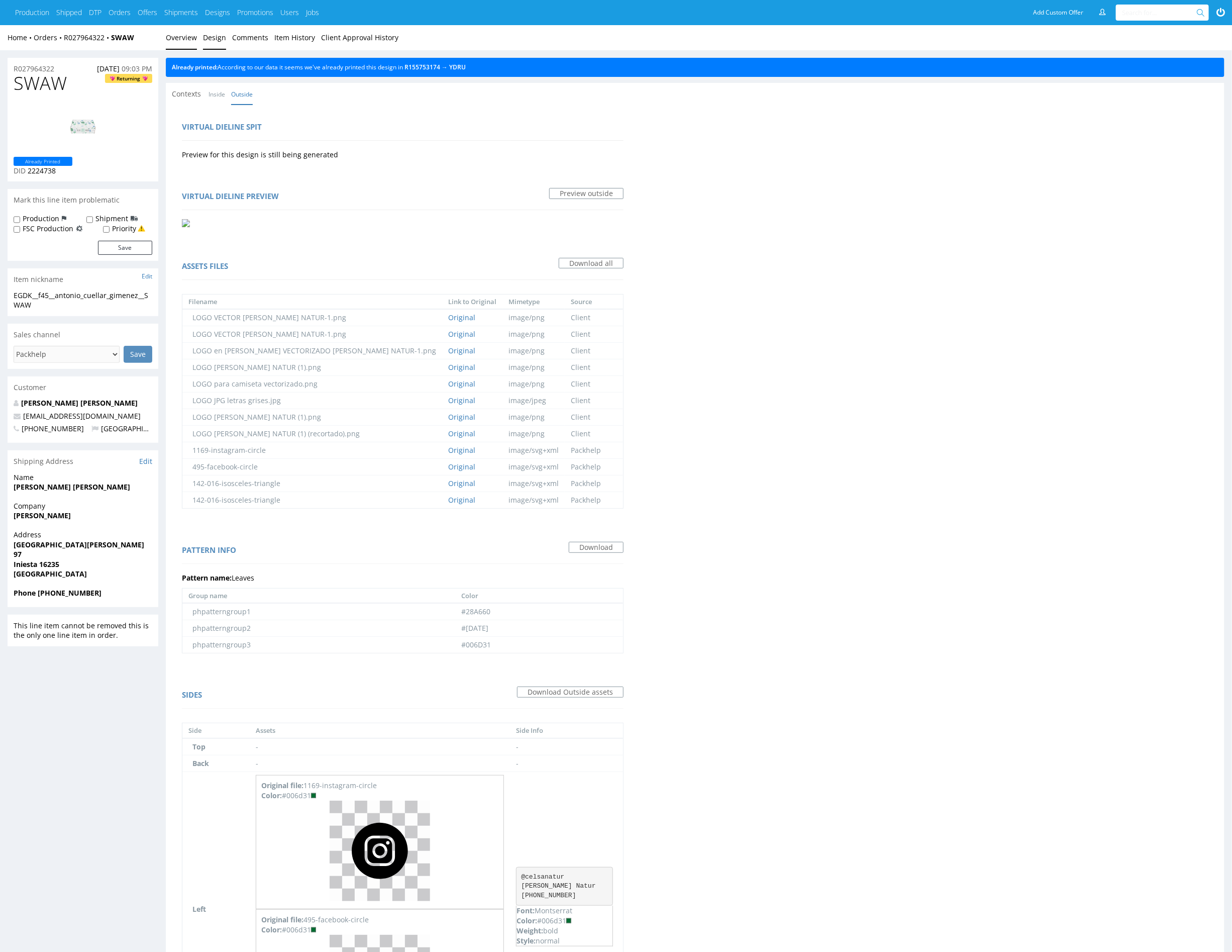
click at [177, 35] on link "Overview" at bounding box center [181, 37] width 31 height 25
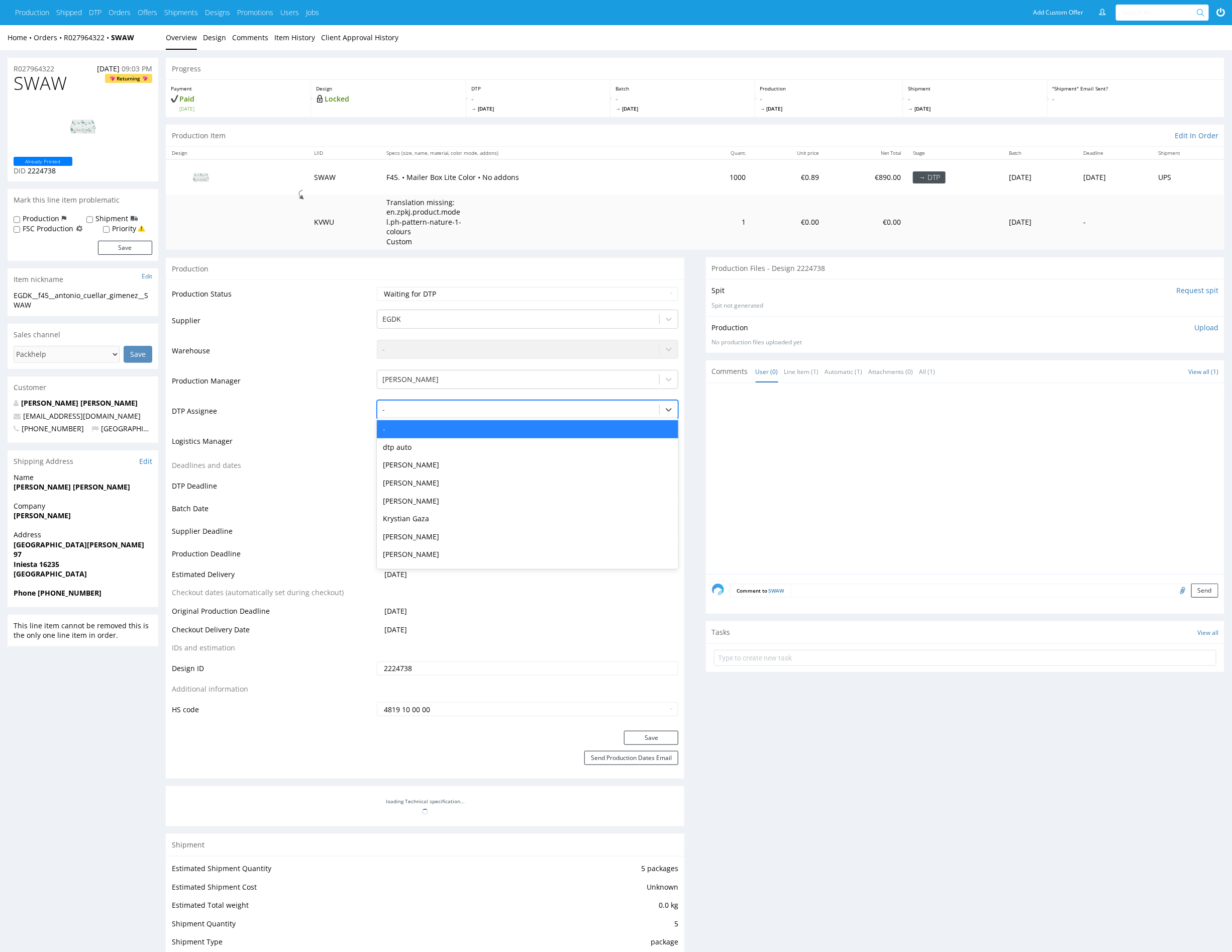
click at [470, 406] on div at bounding box center [518, 409] width 272 height 12
type input "mark"
click at [430, 426] on div "Karol Markowski" at bounding box center [528, 429] width 302 height 18
click at [658, 739] on button "Save" at bounding box center [651, 738] width 55 height 14
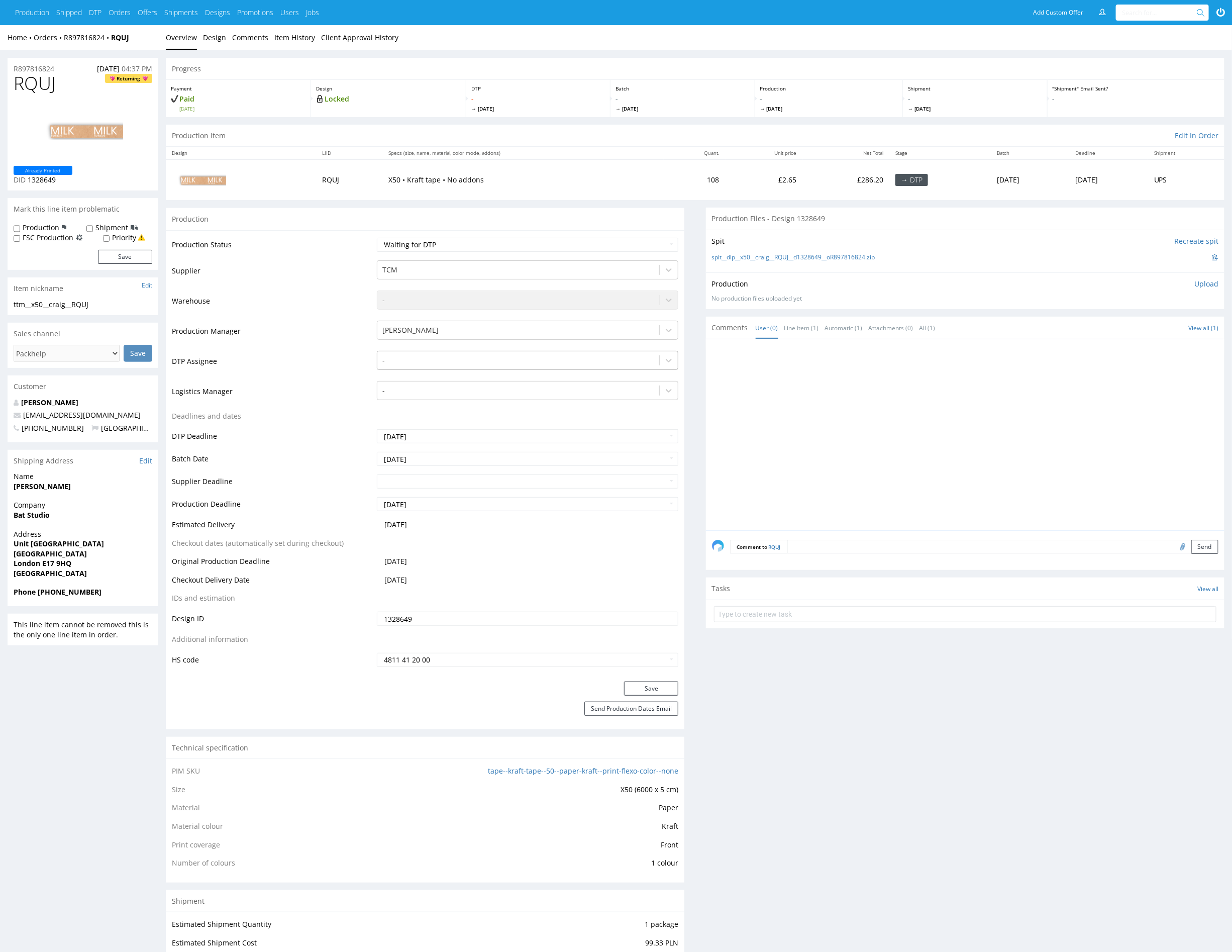
click at [444, 360] on div at bounding box center [518, 360] width 272 height 12
type input "mark"
click at [482, 379] on div "[PERSON_NAME]" at bounding box center [528, 380] width 302 height 18
click at [653, 686] on button "Save" at bounding box center [651, 688] width 55 height 14
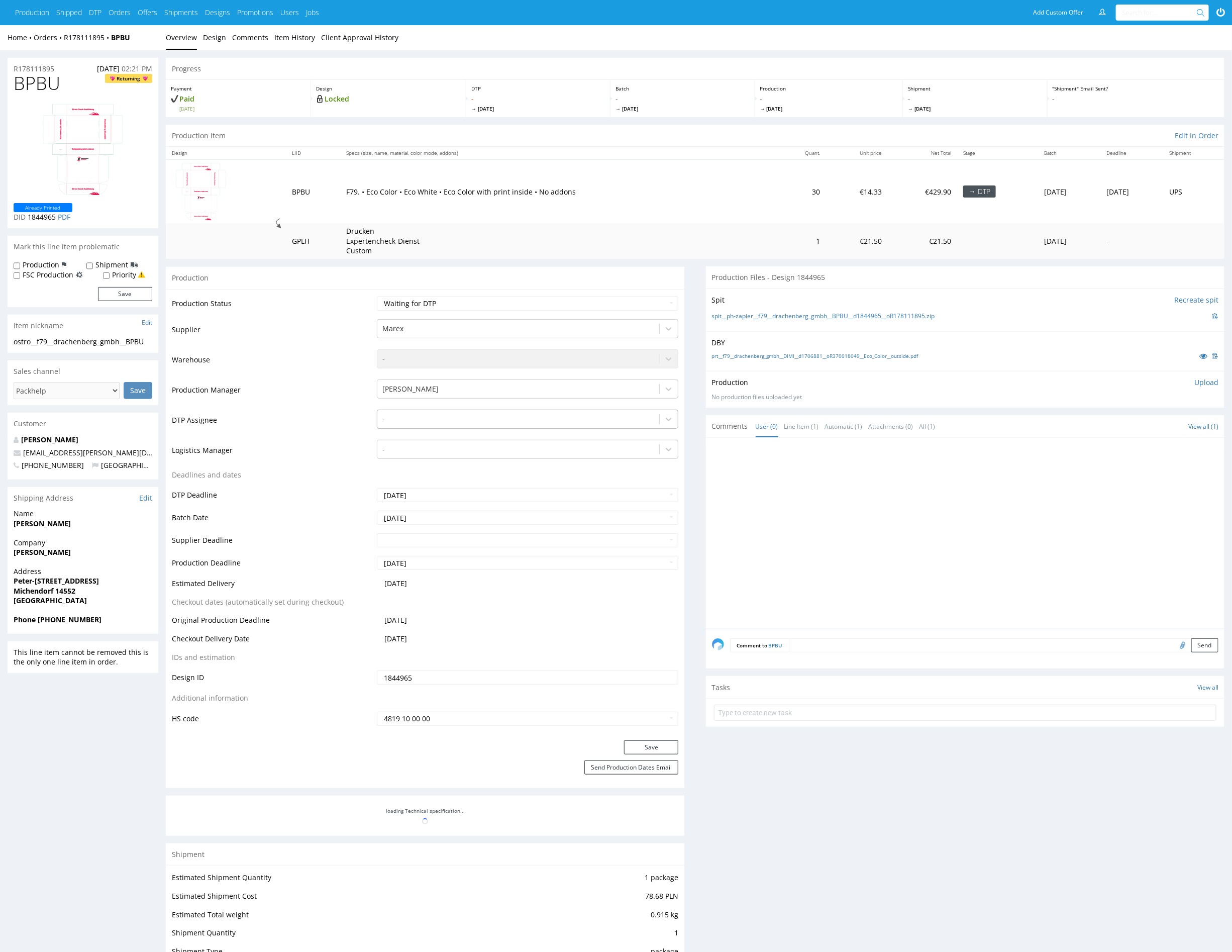
click at [435, 419] on div at bounding box center [518, 419] width 272 height 12
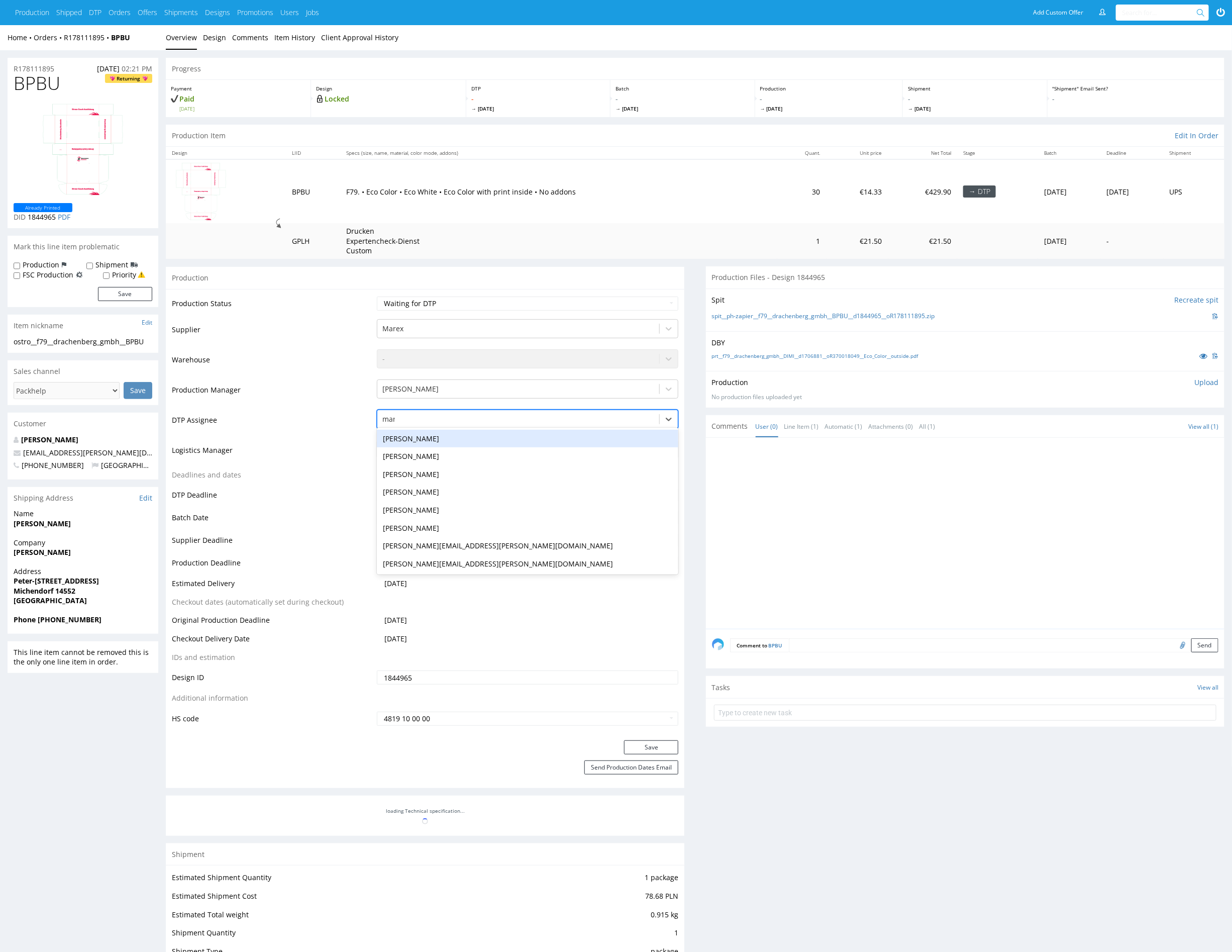
type input "mark"
click at [435, 439] on div "Karol Markowski" at bounding box center [528, 439] width 302 height 18
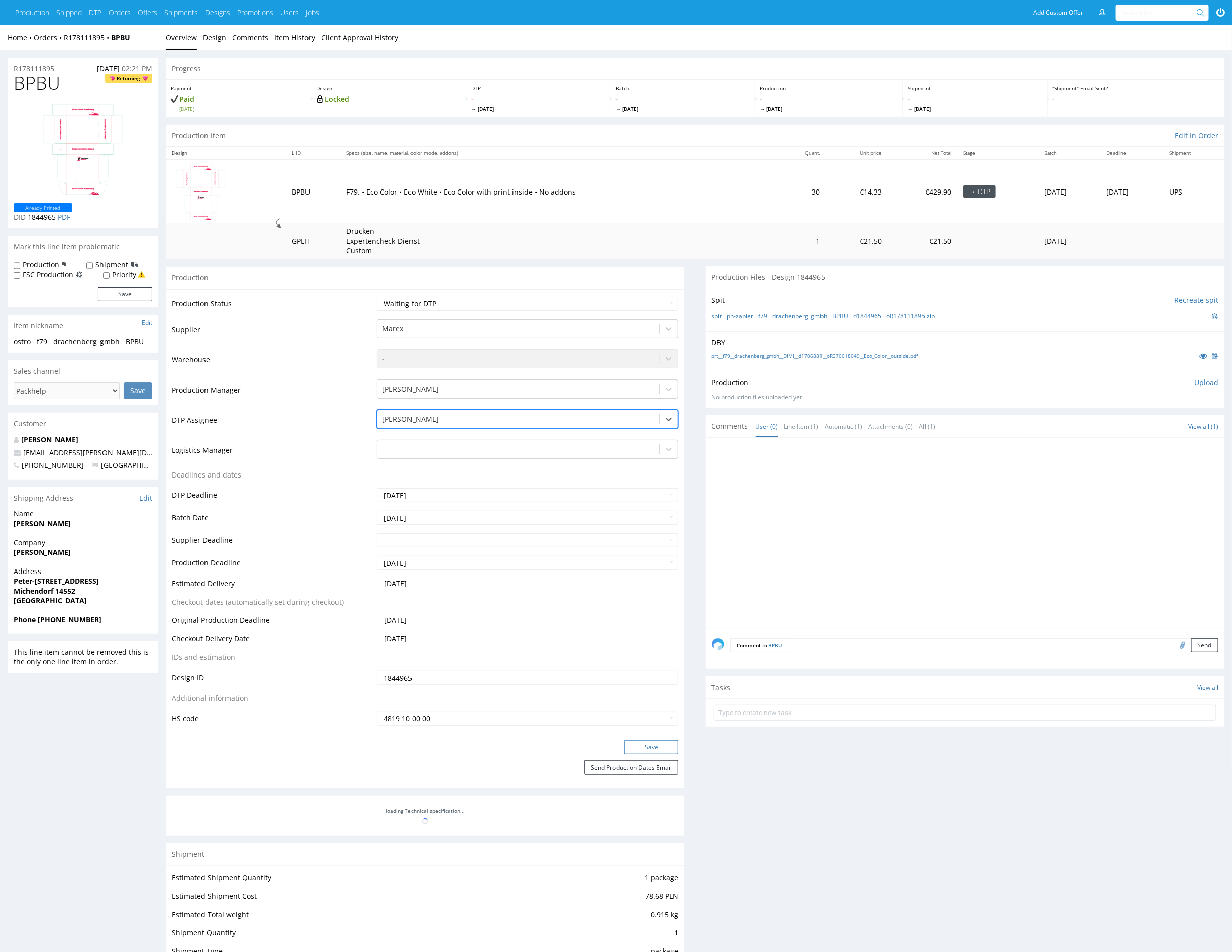
click at [660, 747] on button "Save" at bounding box center [651, 747] width 55 height 14
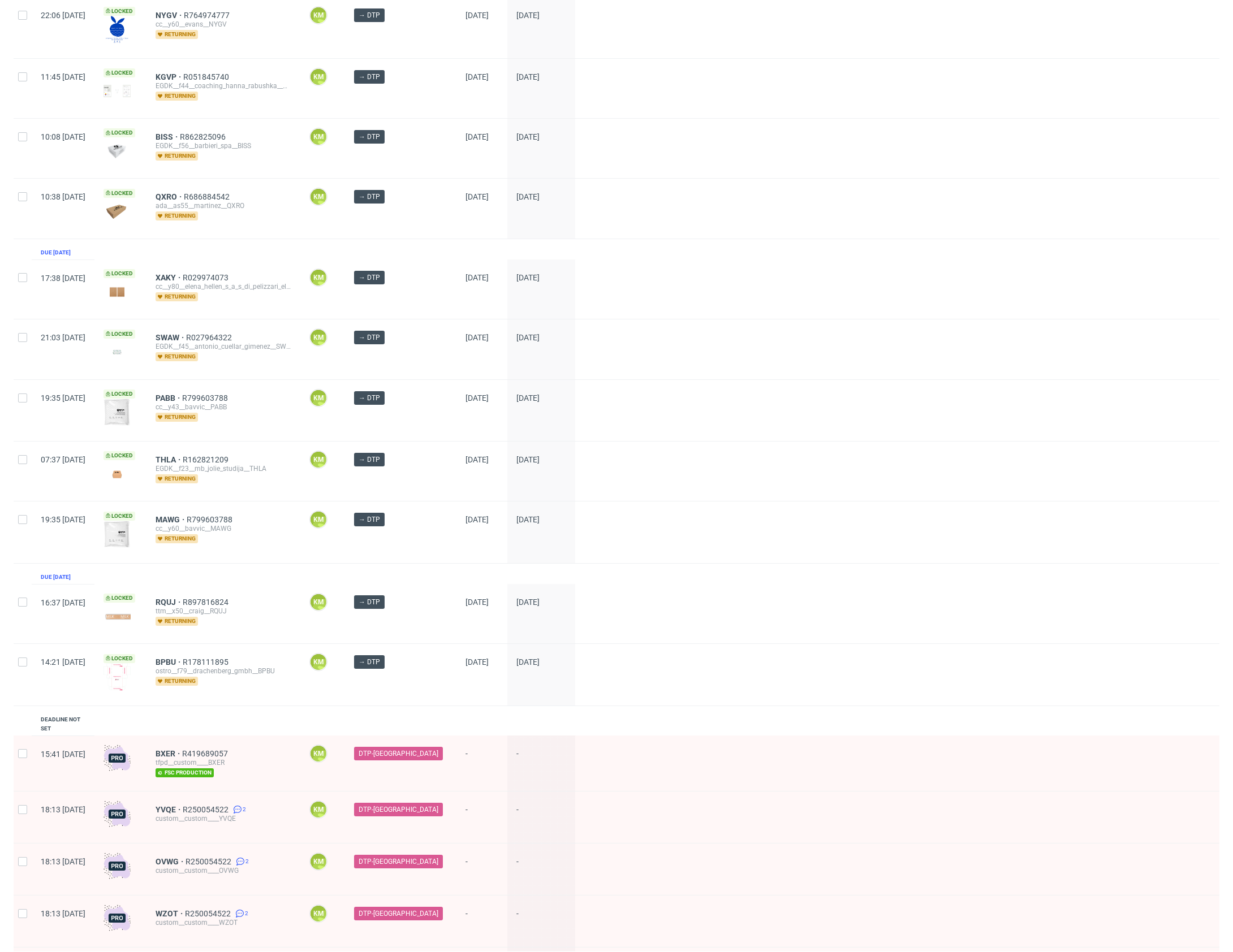
scroll to position [205, 0]
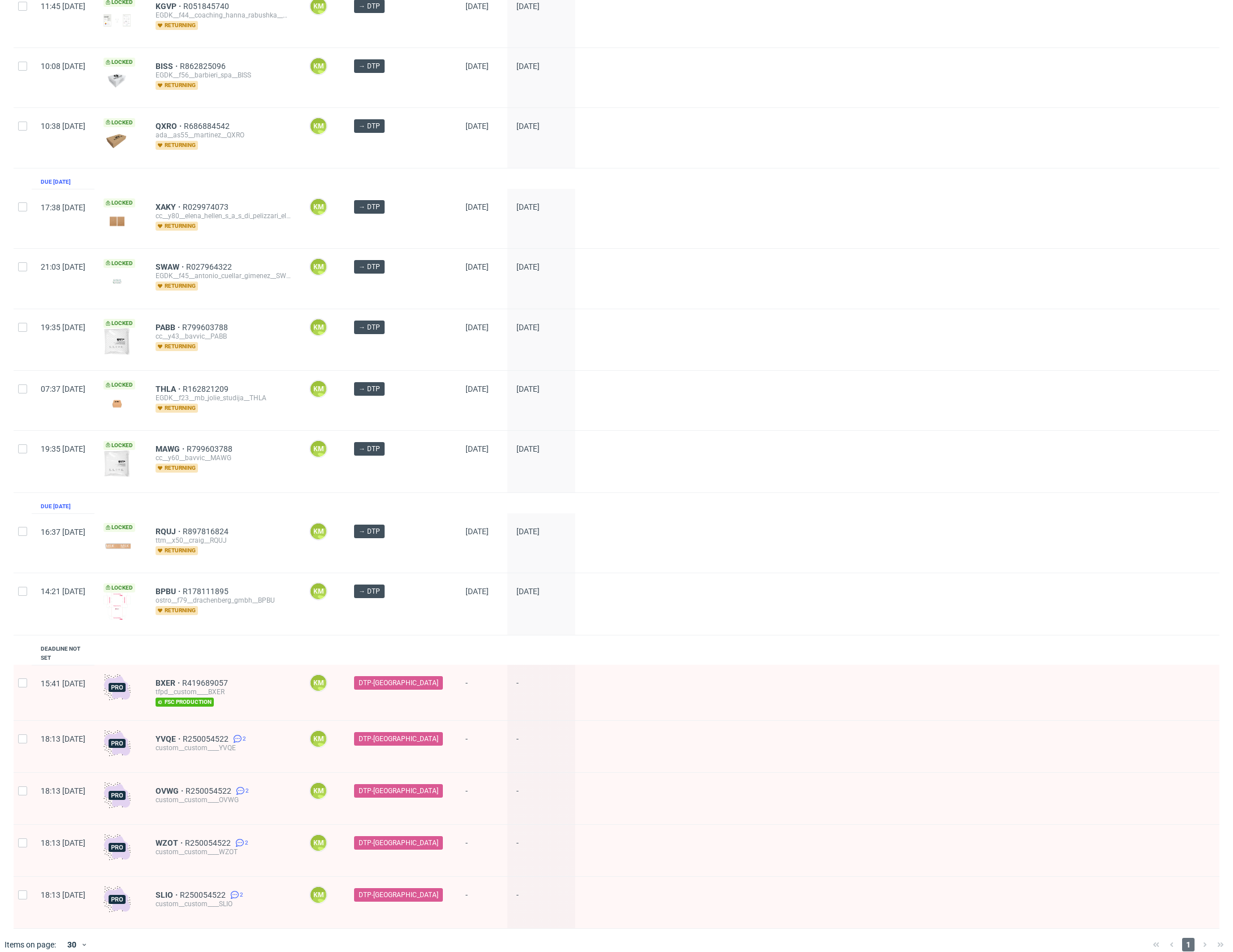
click at [1189, 938] on div "1" at bounding box center [1188, 945] width 81 height 14
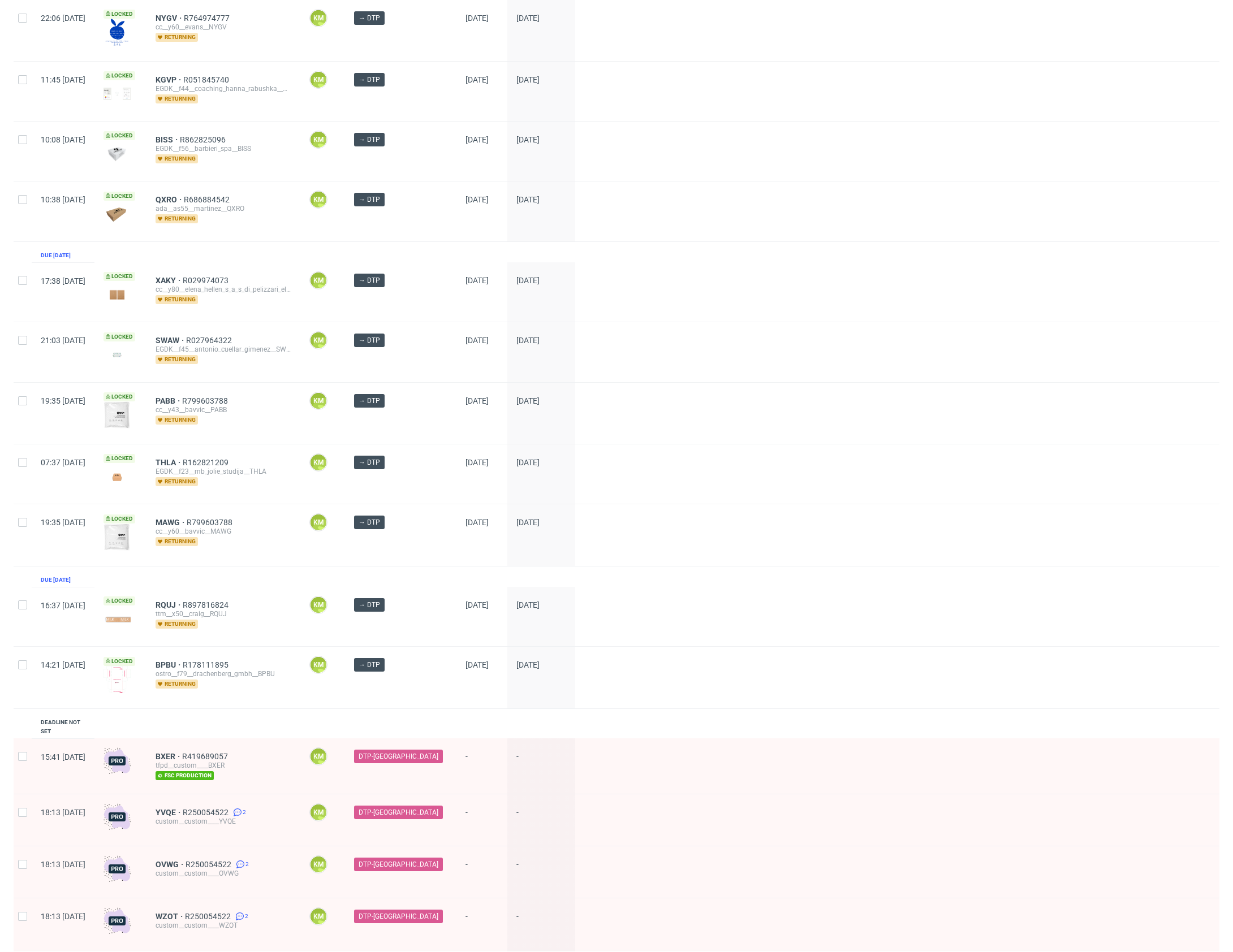
scroll to position [0, 0]
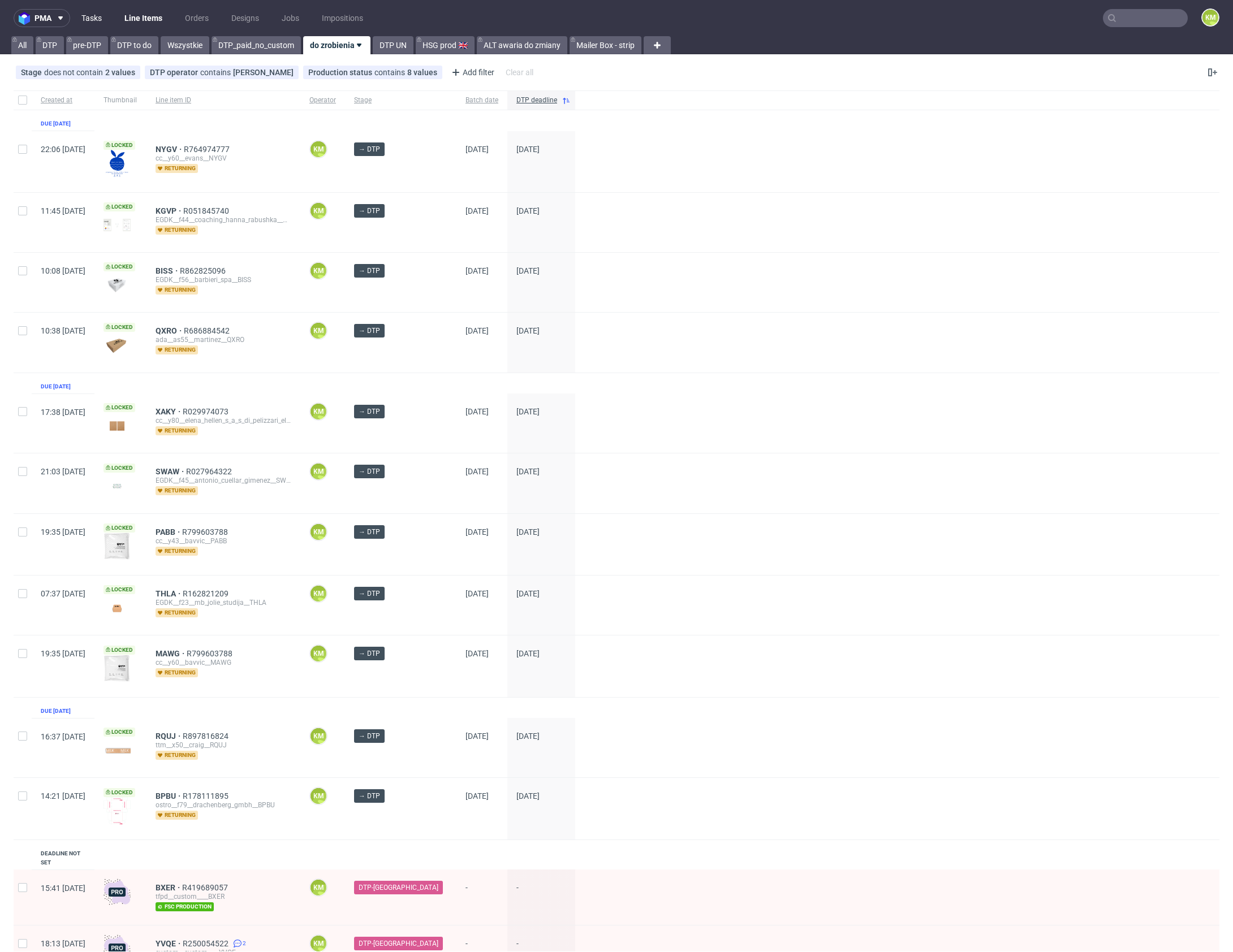
click at [97, 18] on link "Tasks" at bounding box center [92, 18] width 34 height 18
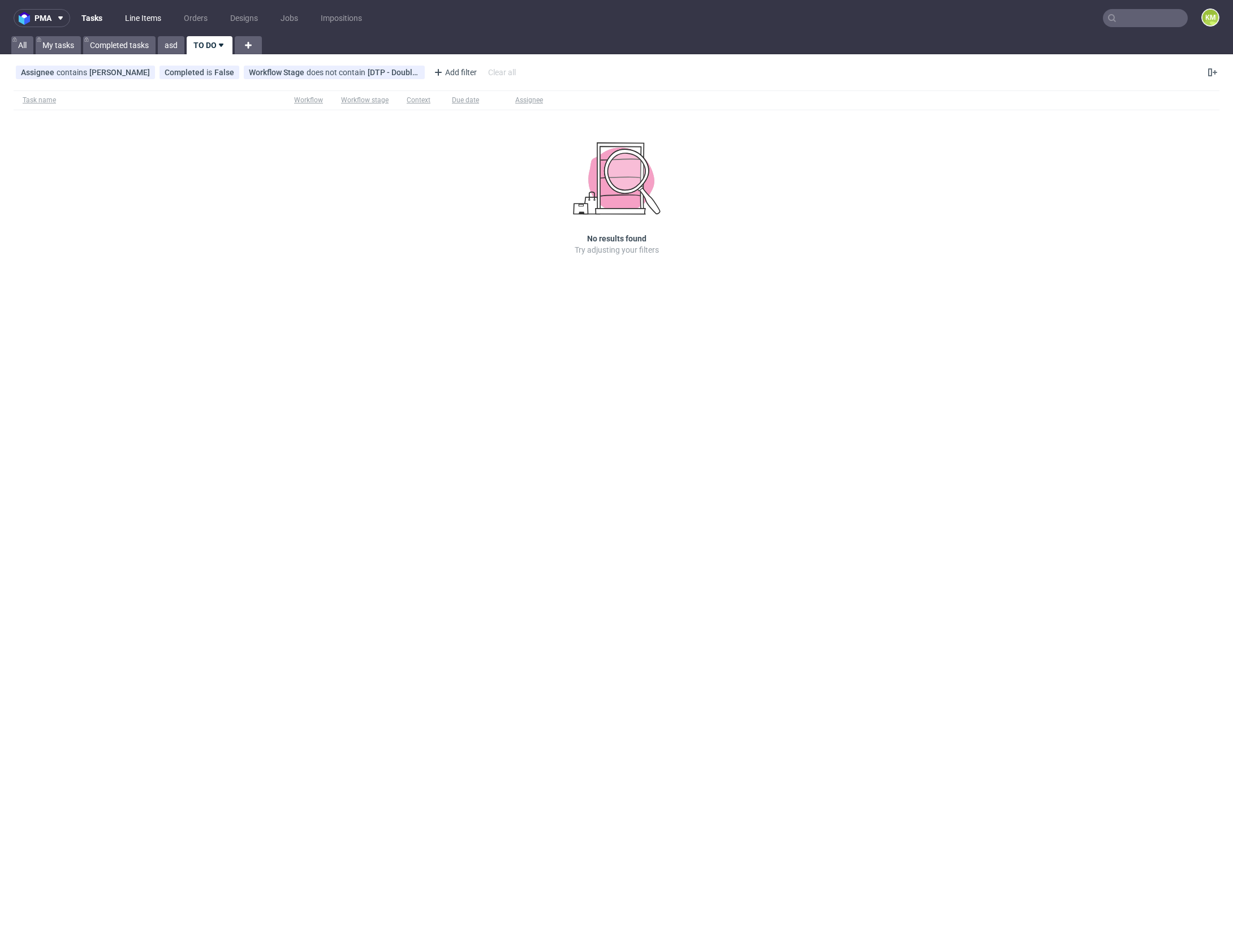
click at [143, 19] on link "Line Items" at bounding box center [143, 18] width 50 height 18
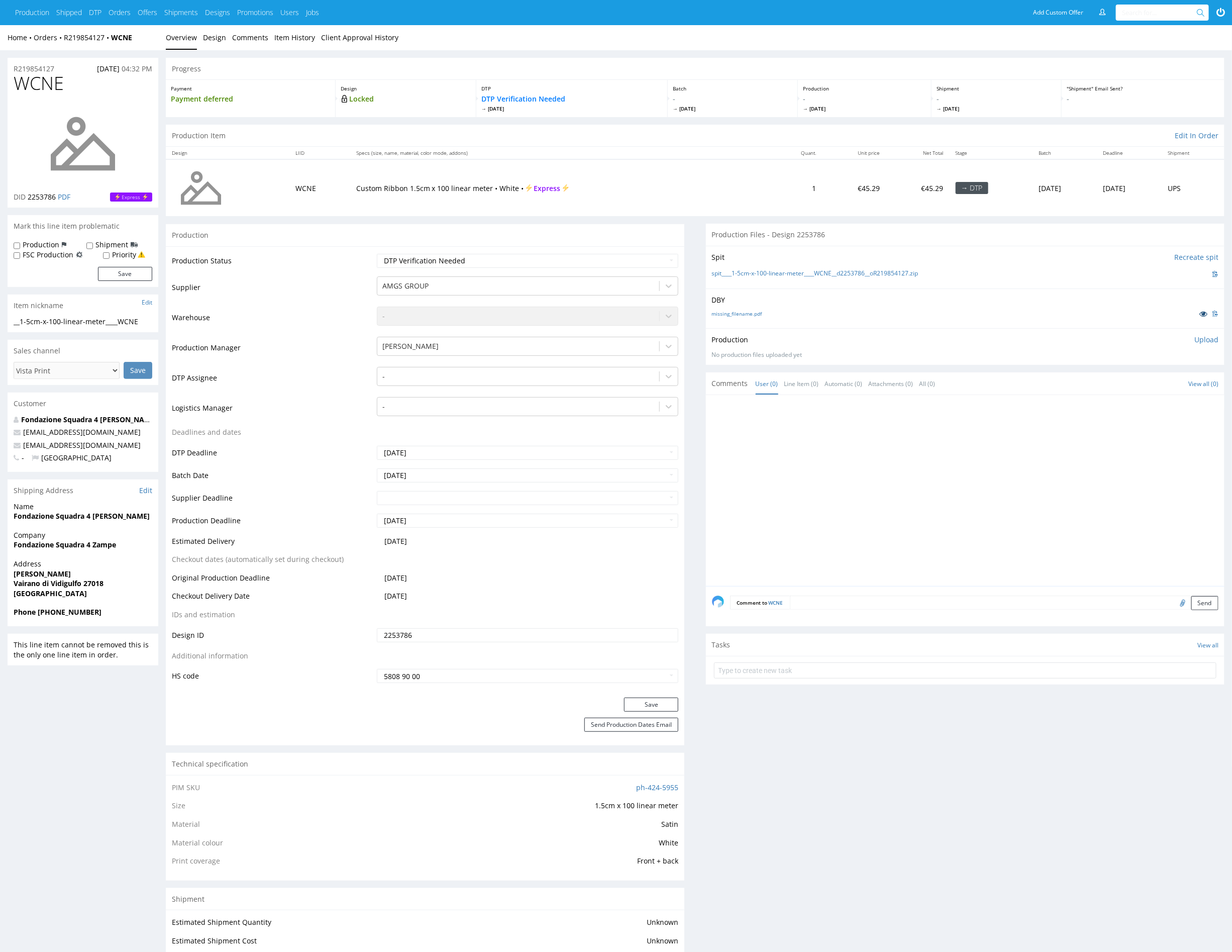
click at [1205, 312] on icon at bounding box center [1203, 313] width 8 height 7
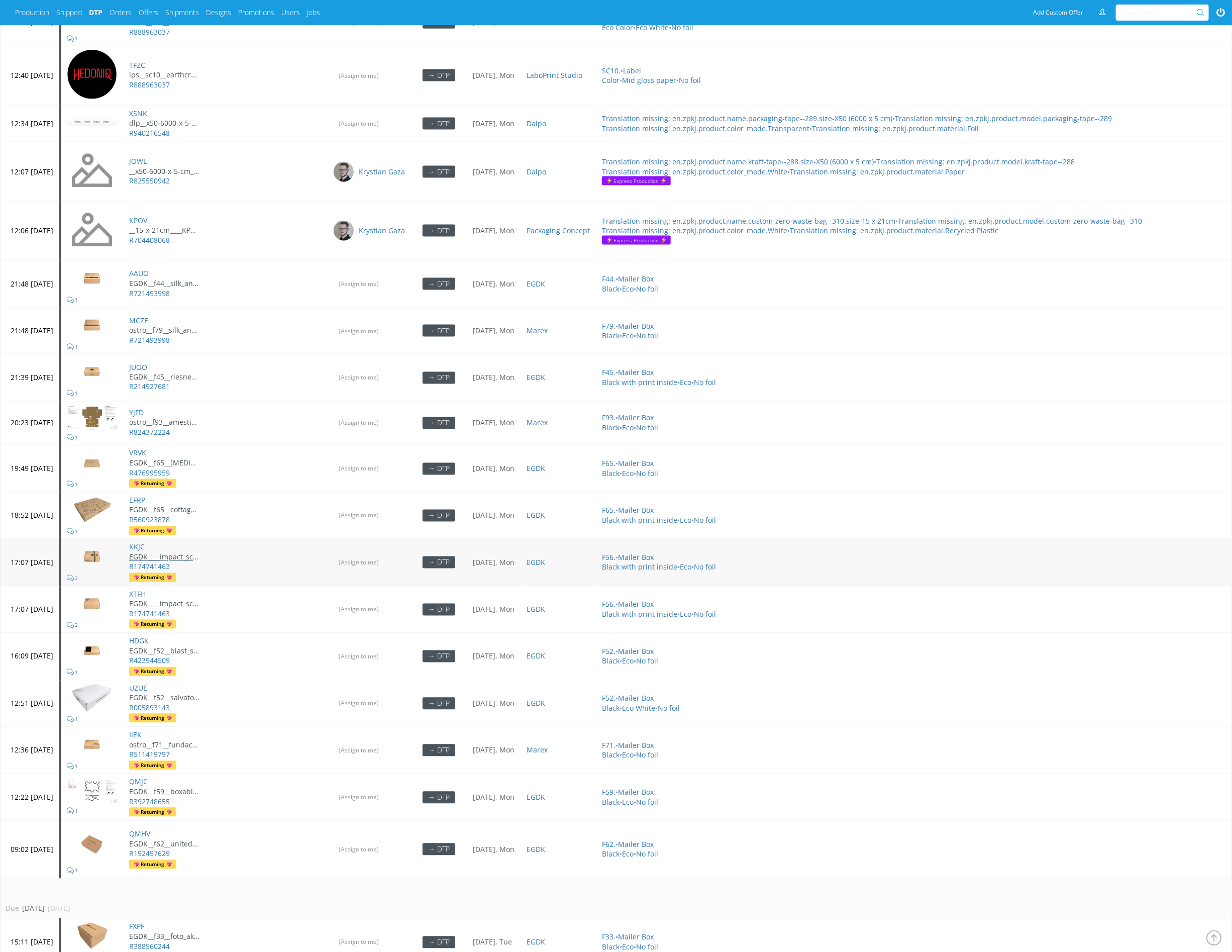
scroll to position [1089, 0]
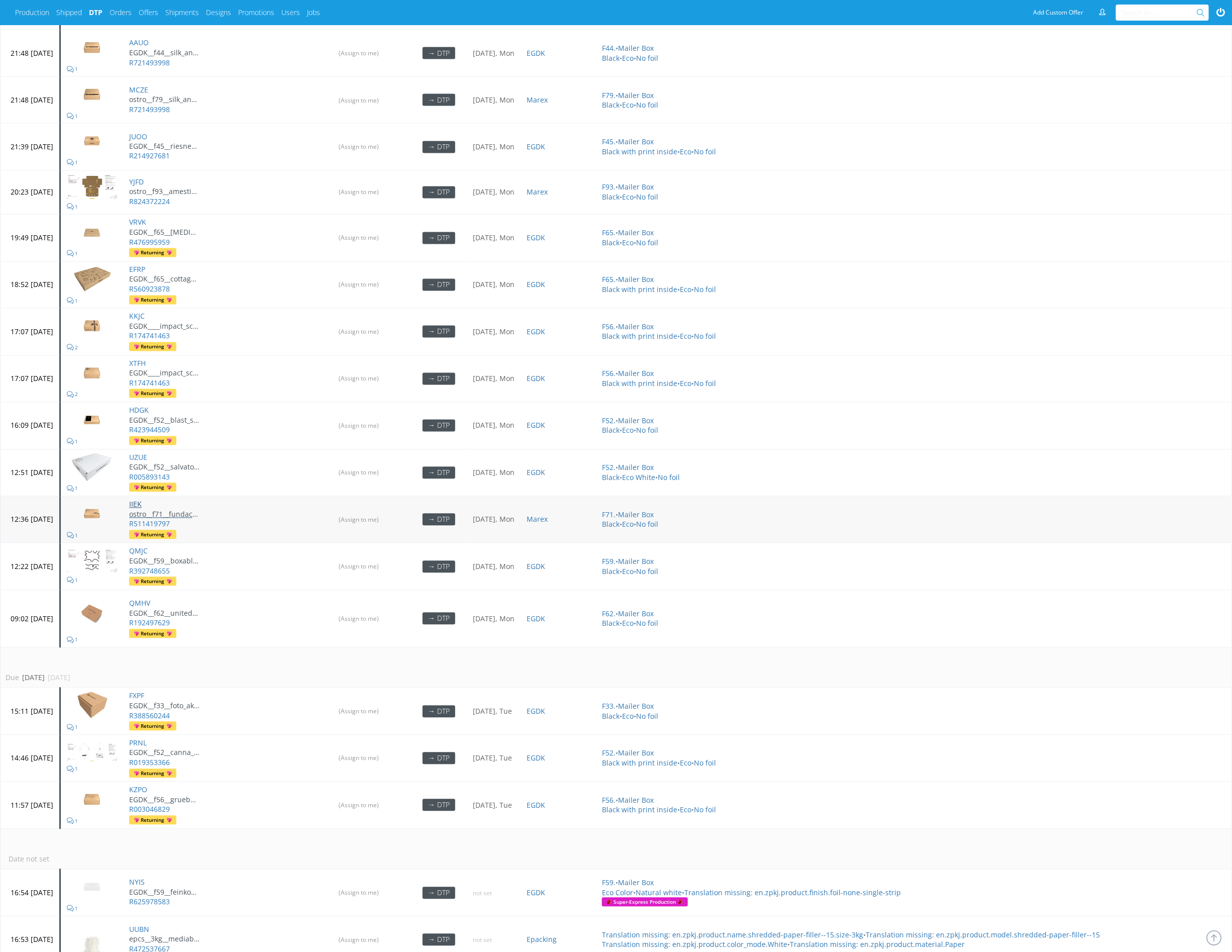
drag, startPoint x: 167, startPoint y: 489, endPoint x: 174, endPoint y: 501, distance: 13.9
drag, startPoint x: 174, startPoint y: 726, endPoint x: 176, endPoint y: 731, distance: 5.4
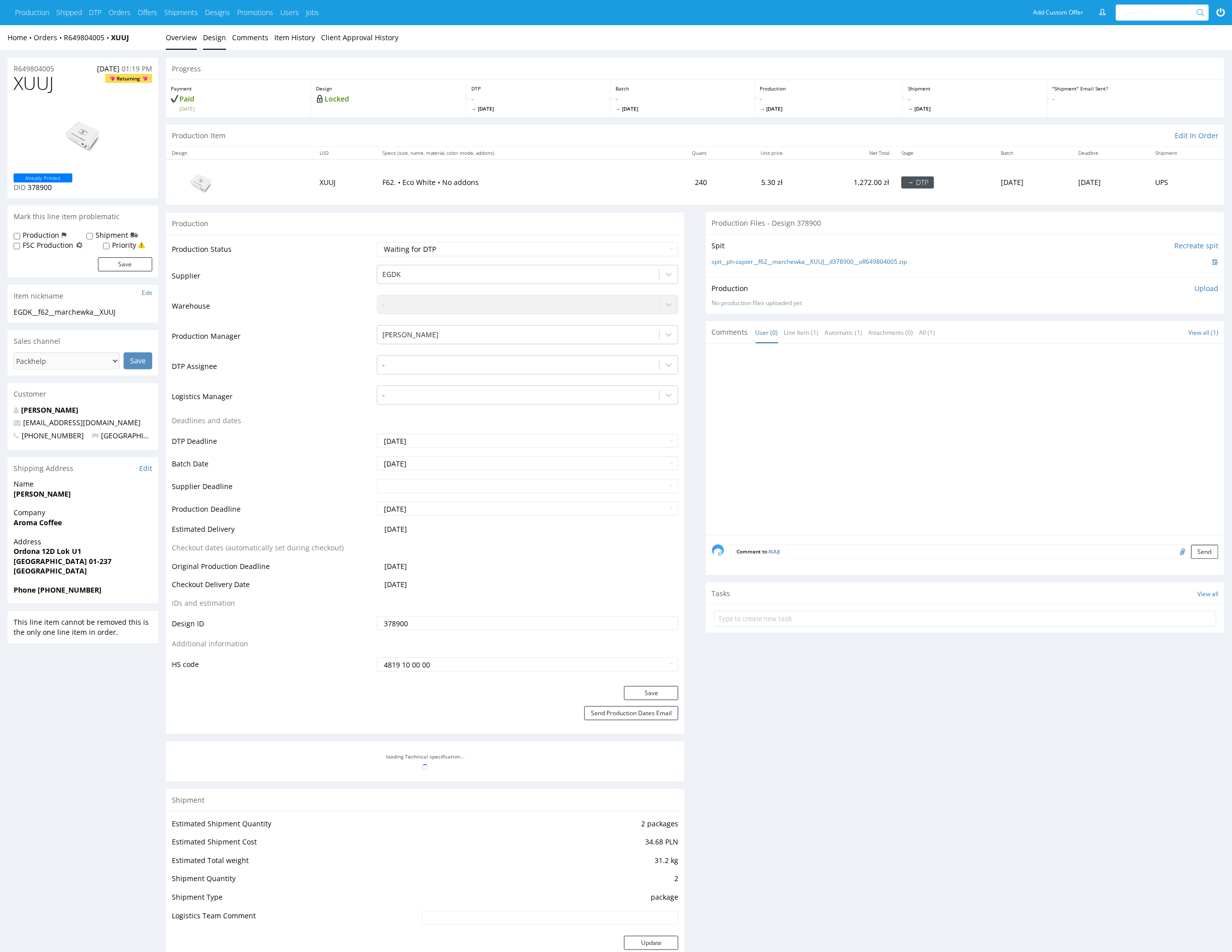
click at [210, 41] on link "Design" at bounding box center [214, 37] width 23 height 25
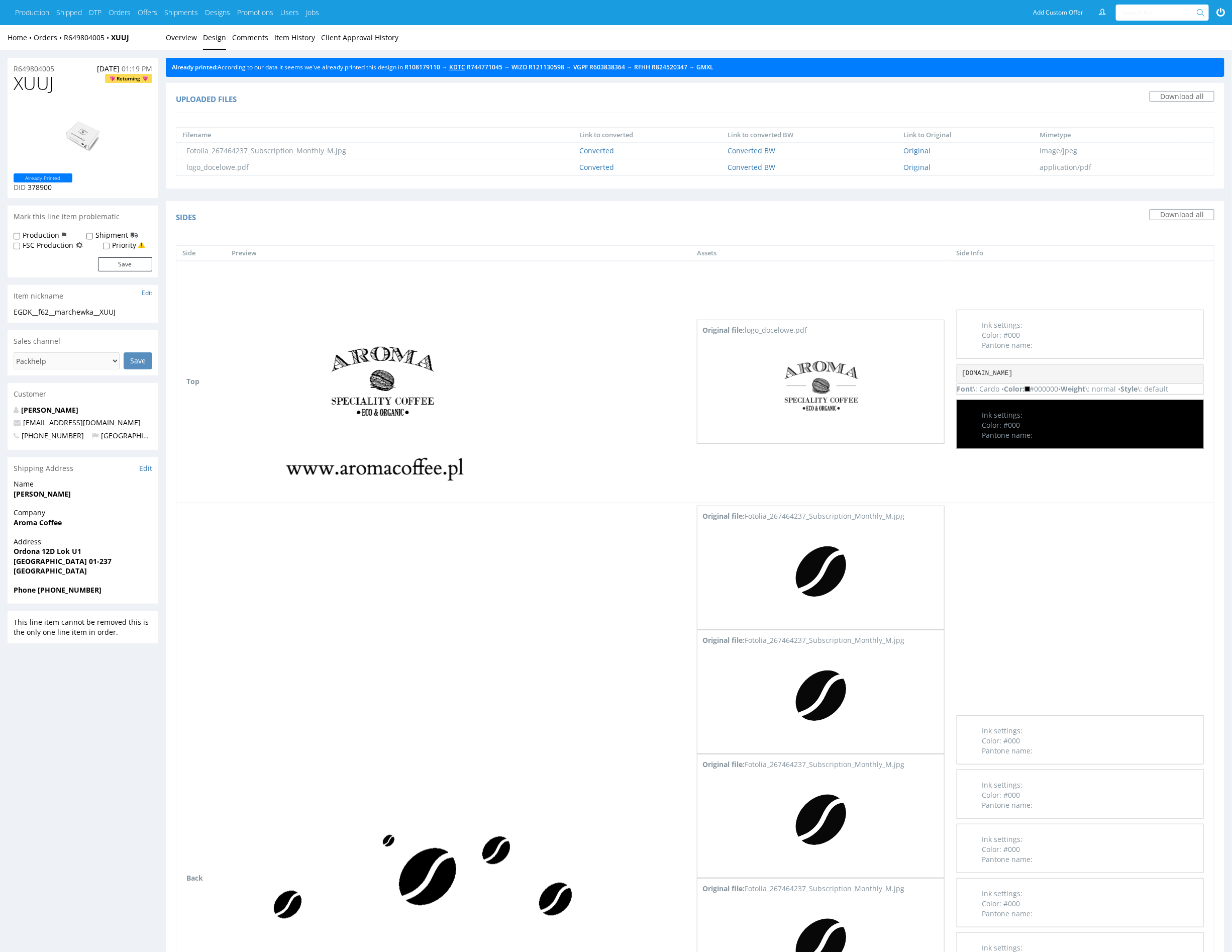
click at [463, 67] on link "KDTC" at bounding box center [457, 67] width 16 height 8
click at [185, 37] on link "Overview" at bounding box center [181, 37] width 31 height 25
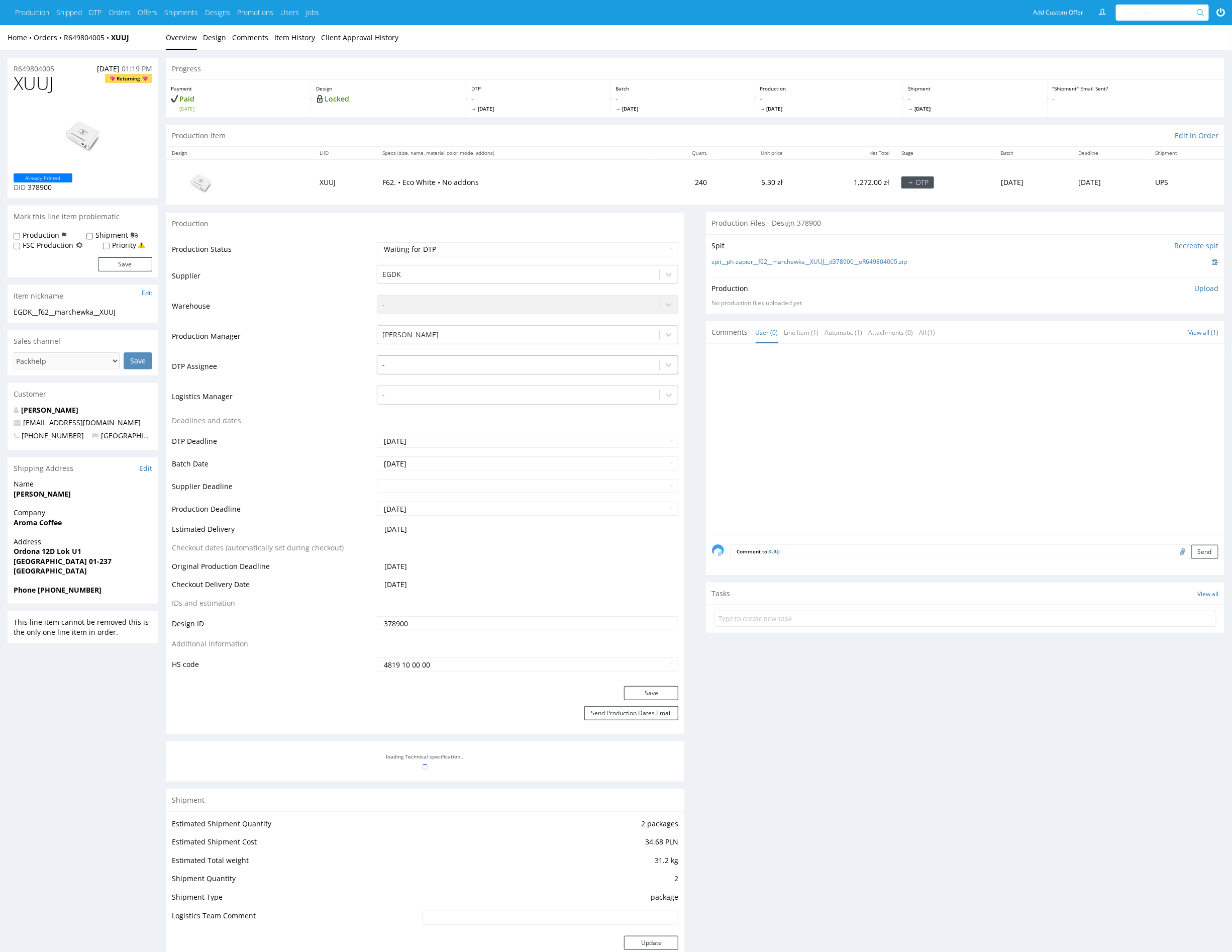
click at [427, 361] on div at bounding box center [518, 364] width 272 height 12
type input "mark"
click at [437, 382] on div "[PERSON_NAME]" at bounding box center [528, 384] width 302 height 18
click at [643, 695] on button "Save" at bounding box center [651, 693] width 55 height 14
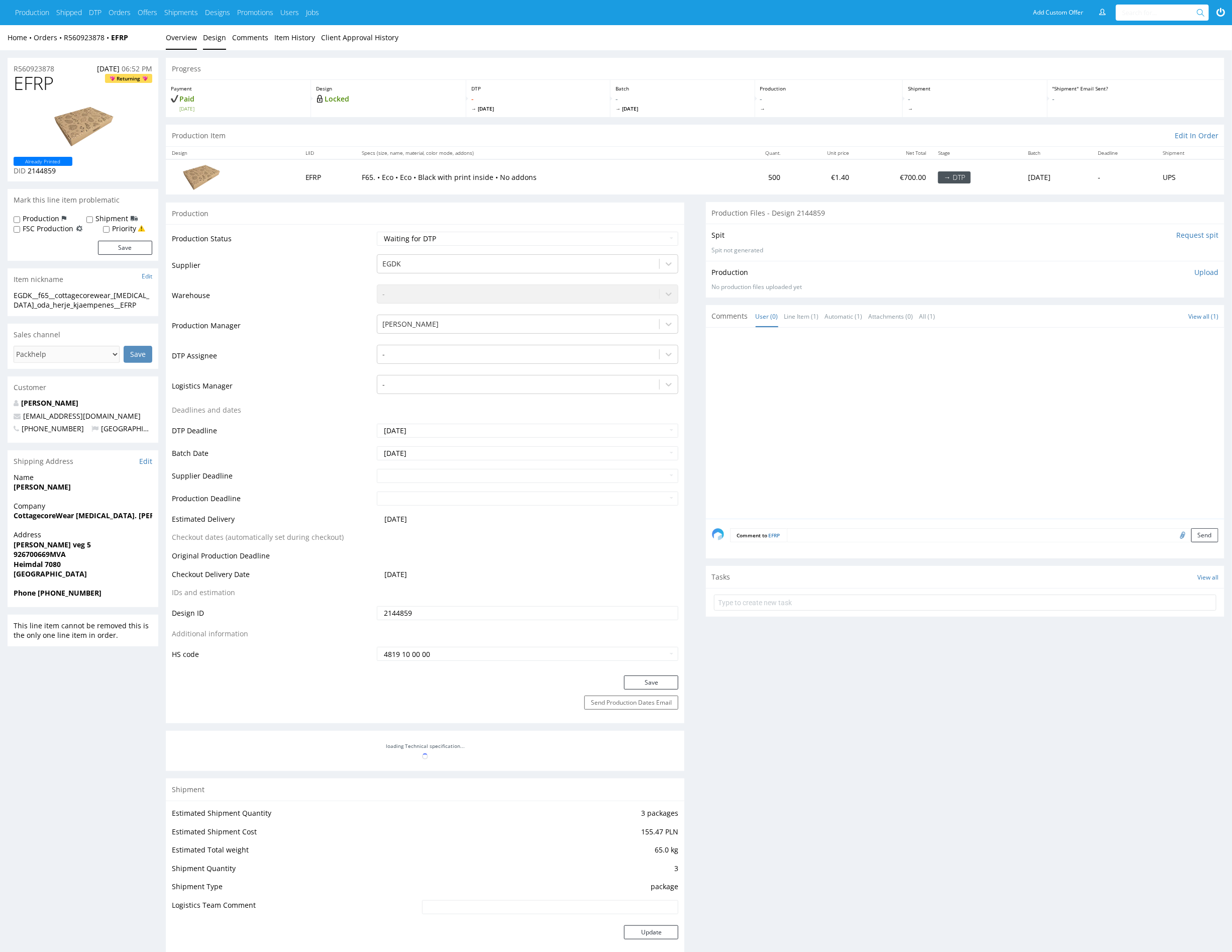
click at [210, 44] on link "Design" at bounding box center [214, 37] width 23 height 25
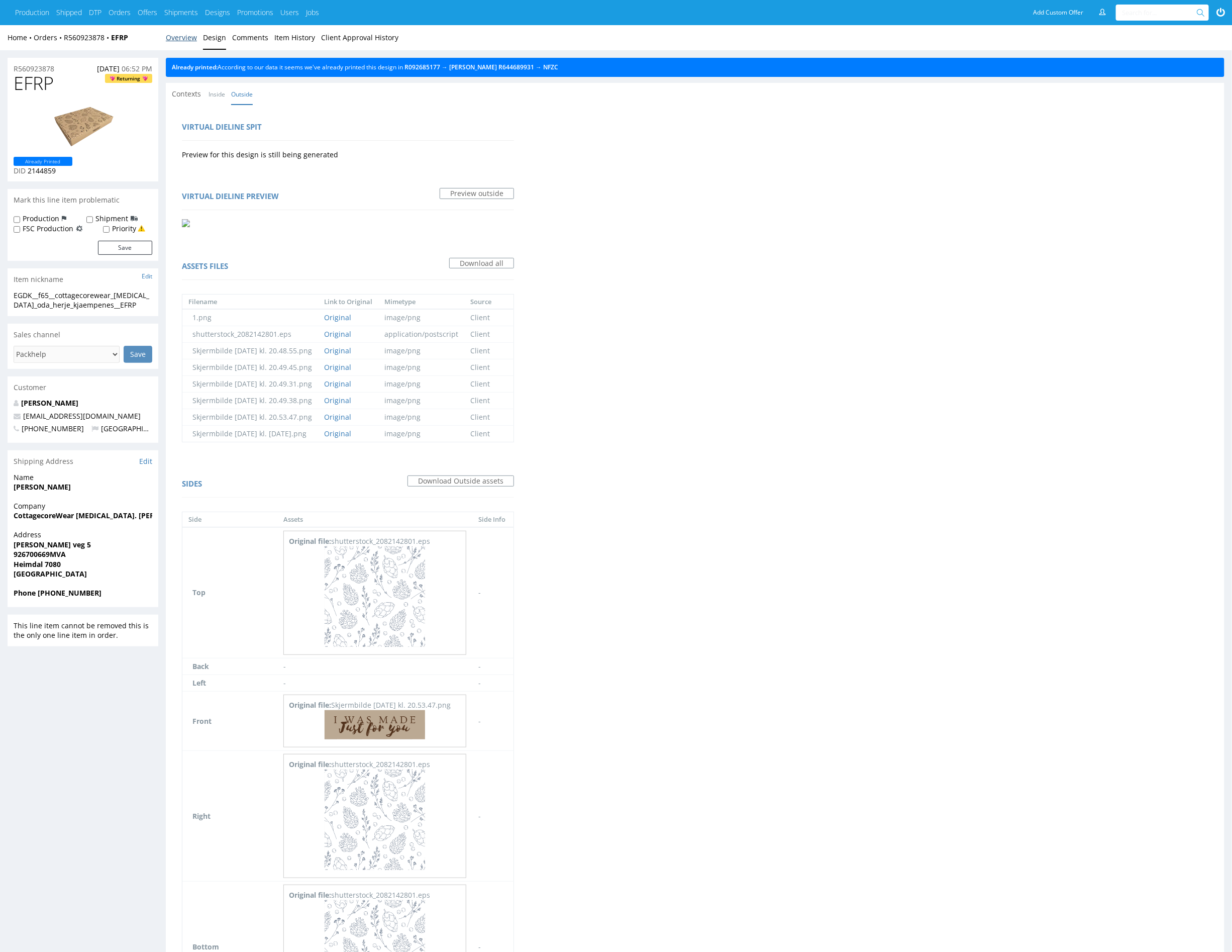
drag, startPoint x: 191, startPoint y: 37, endPoint x: 309, endPoint y: 1, distance: 123.4
click at [191, 37] on link "Overview" at bounding box center [181, 37] width 31 height 25
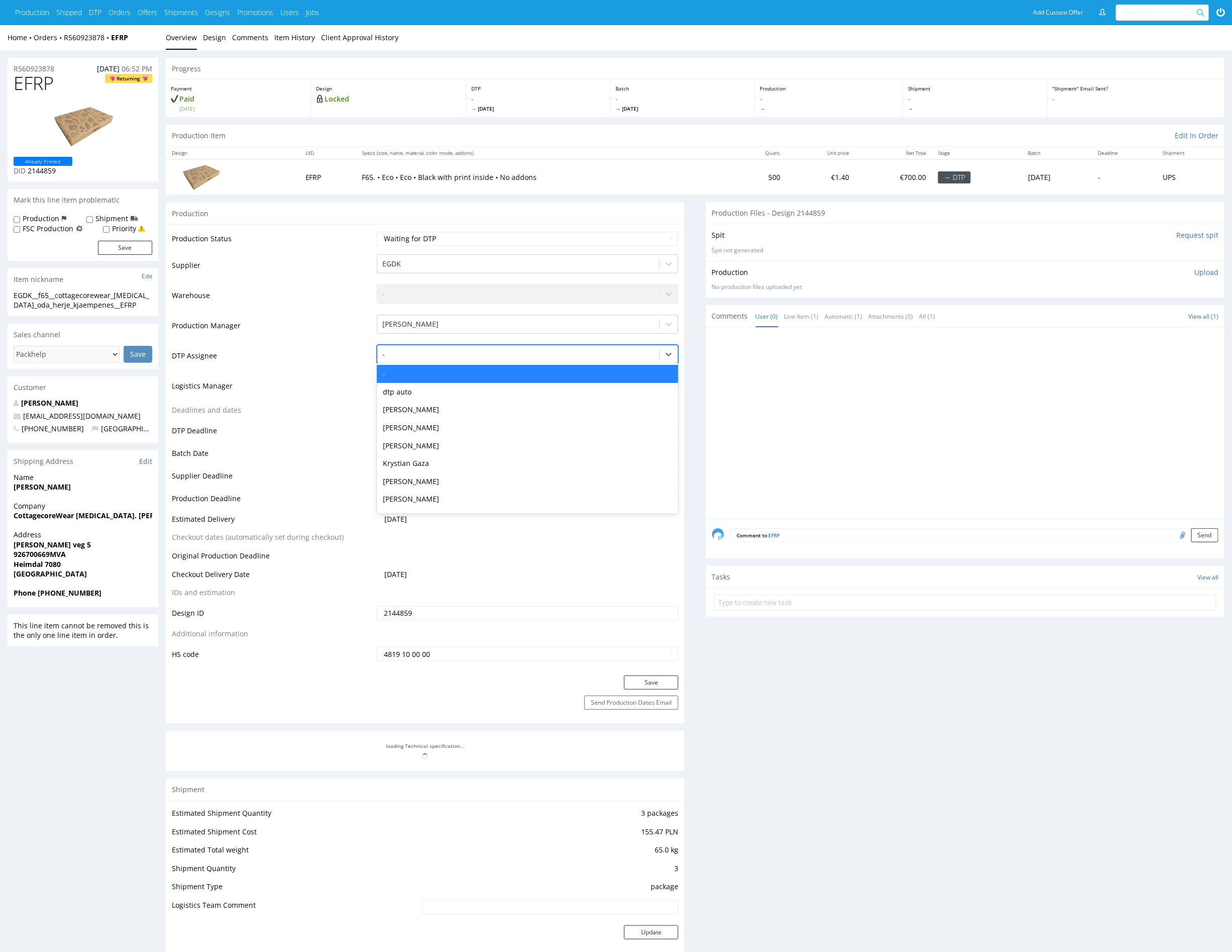
click at [443, 354] on div at bounding box center [518, 354] width 272 height 12
type input "mark"
click at [439, 373] on div "Karol Markowski" at bounding box center [528, 374] width 302 height 18
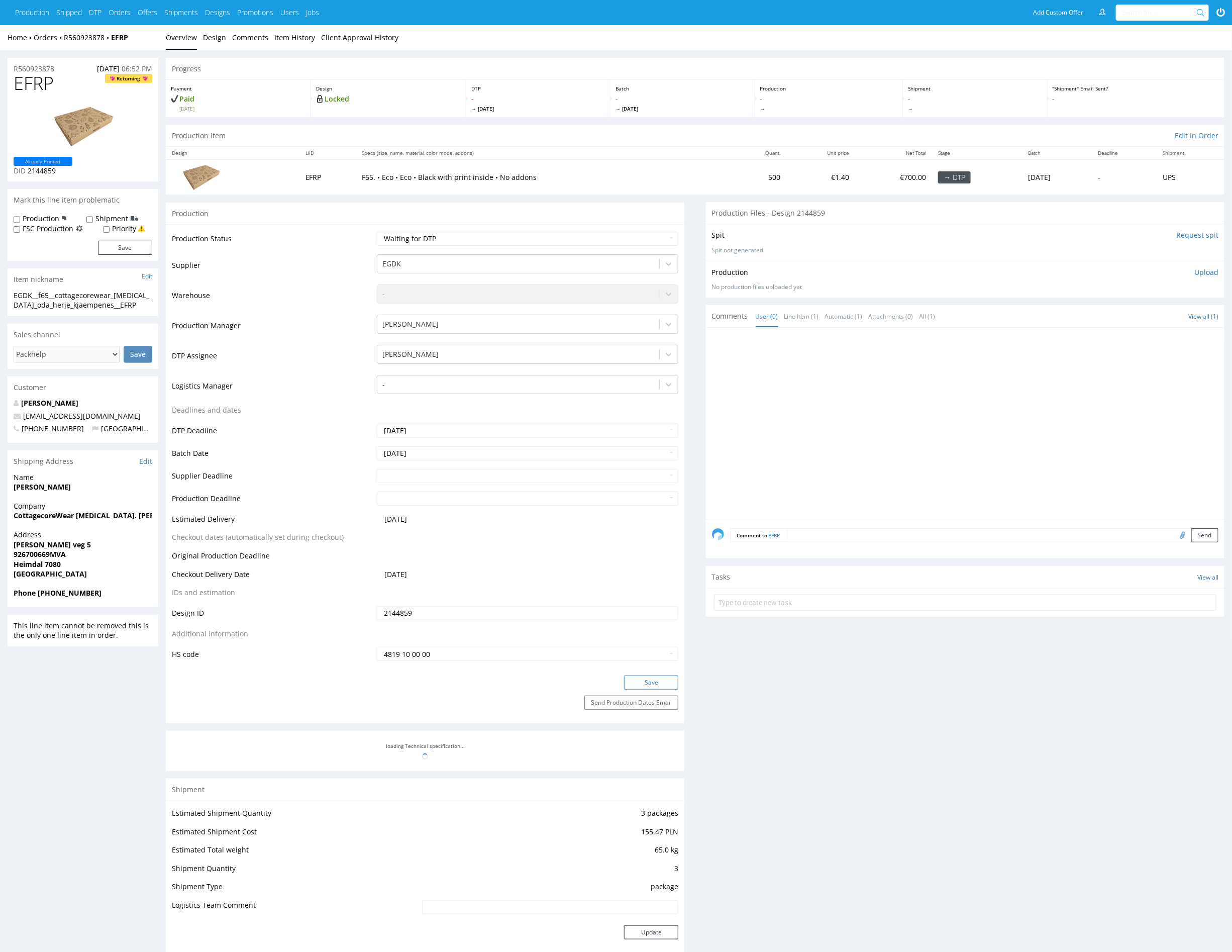
click at [655, 683] on button "Save" at bounding box center [651, 683] width 55 height 14
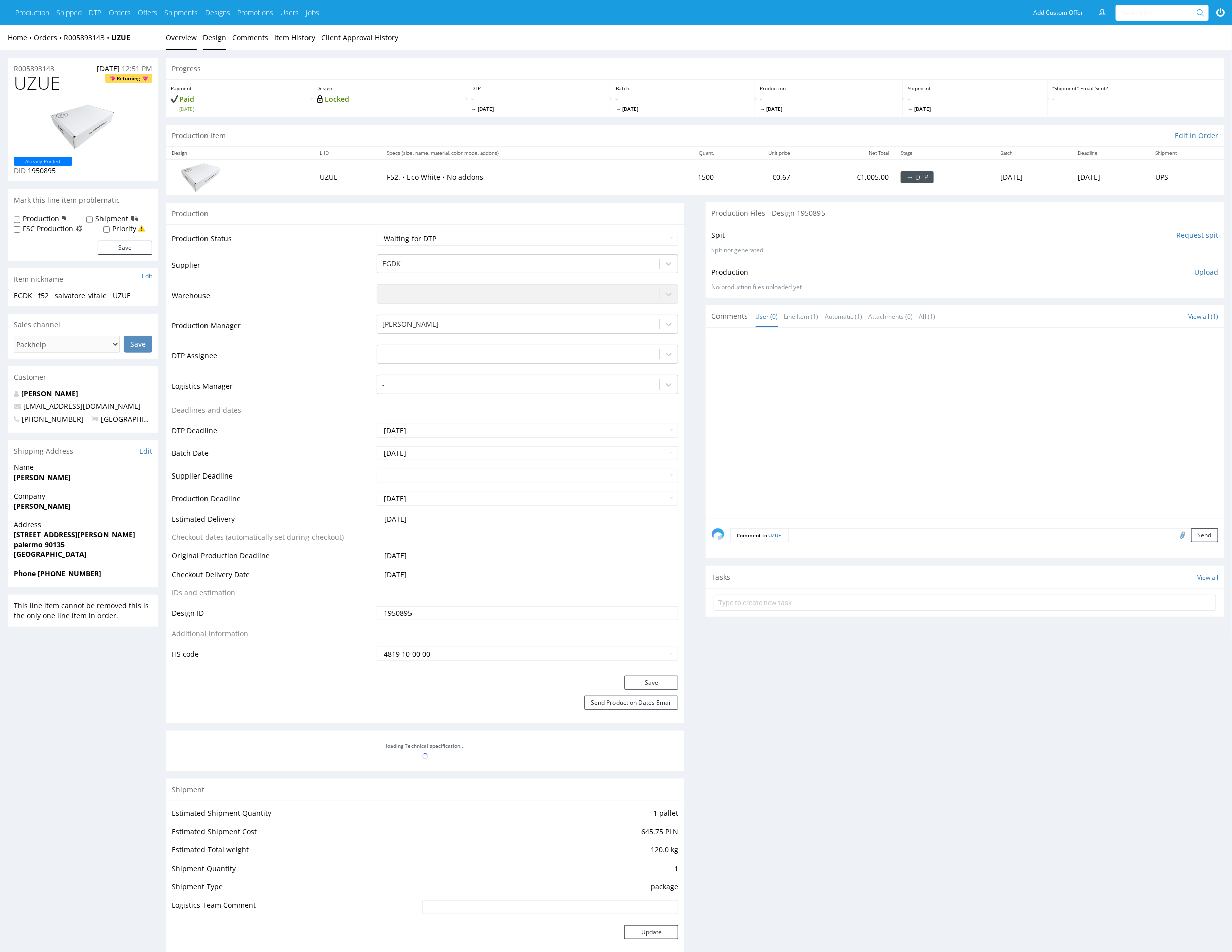
click at [209, 40] on link "Design" at bounding box center [214, 37] width 23 height 25
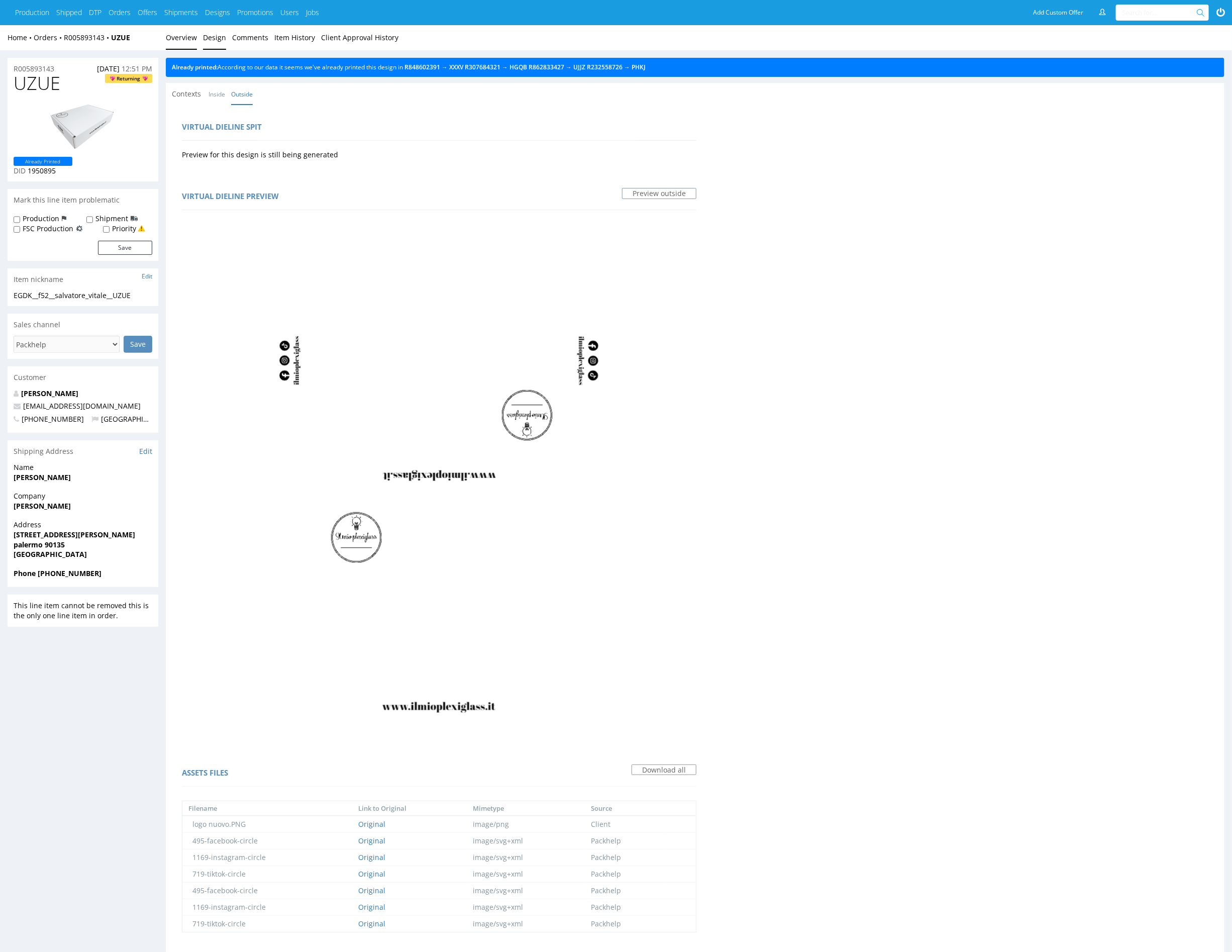
click at [183, 35] on link "Overview" at bounding box center [181, 37] width 31 height 25
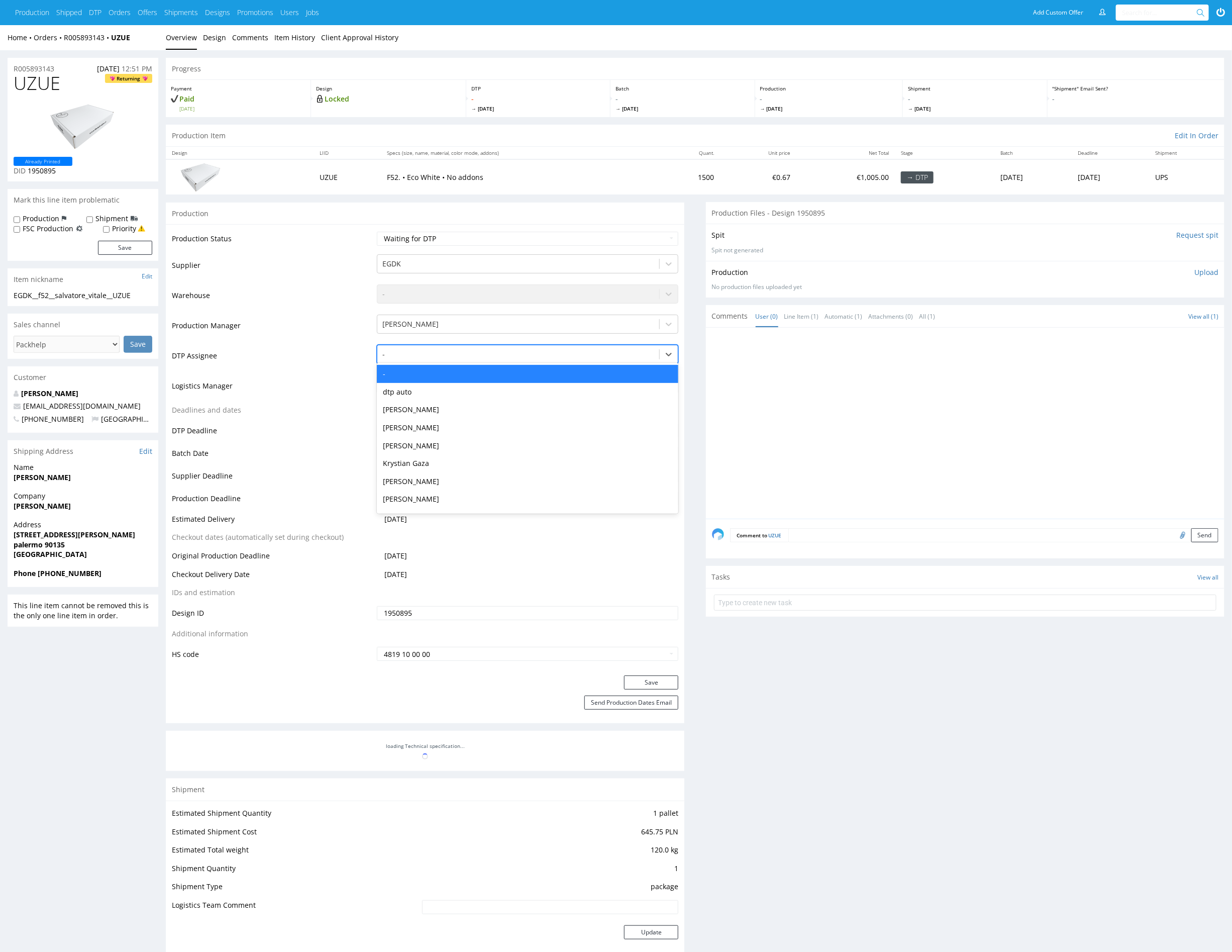
click at [440, 356] on div at bounding box center [518, 354] width 272 height 12
type input "mark"
click at [433, 370] on div "Karol Markowski" at bounding box center [528, 374] width 302 height 18
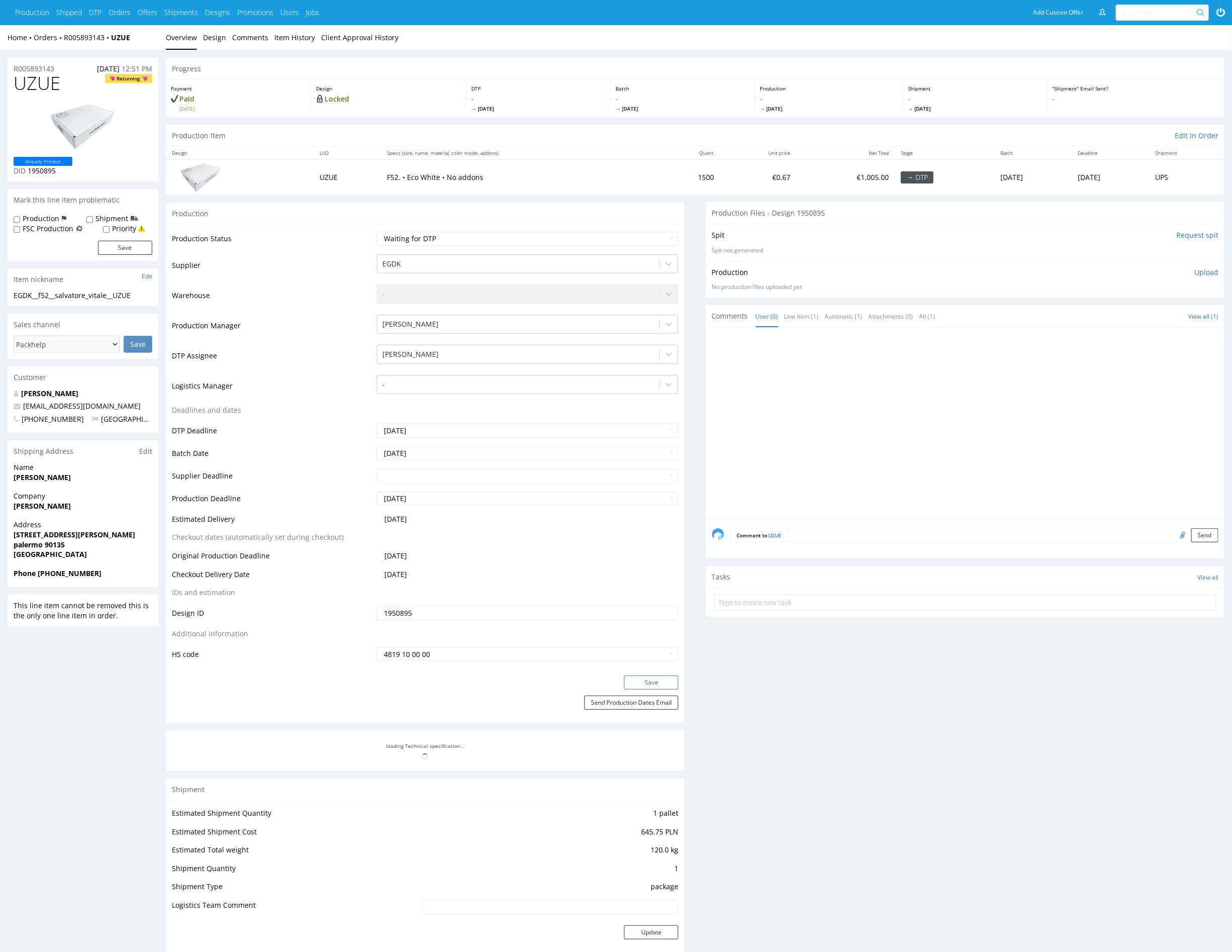
click at [668, 683] on button "Save" at bounding box center [651, 683] width 55 height 14
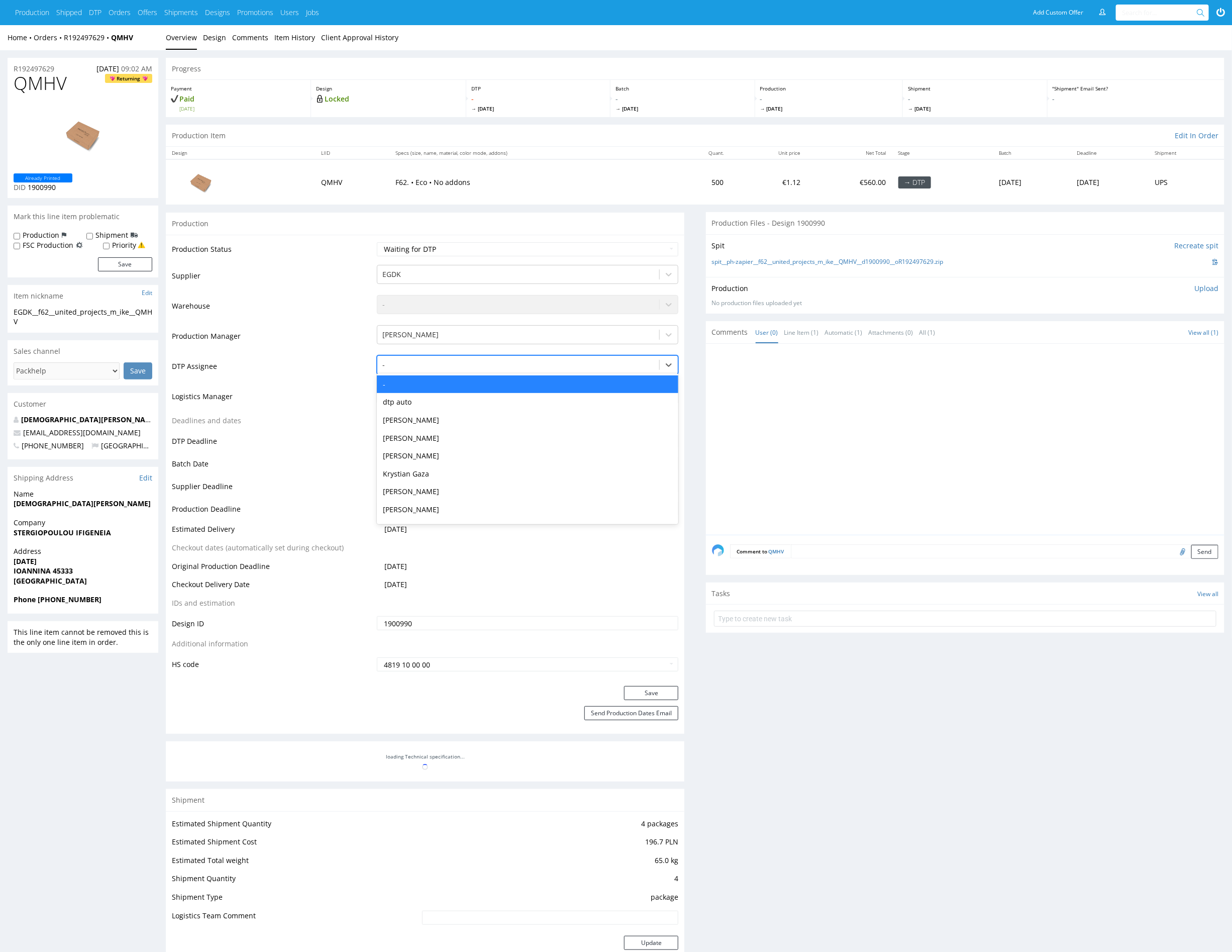
click at [413, 365] on div at bounding box center [518, 364] width 272 height 12
type input "mark"
click at [414, 378] on div "Karol Markowski" at bounding box center [528, 384] width 302 height 18
click at [657, 688] on button "Save" at bounding box center [651, 693] width 55 height 14
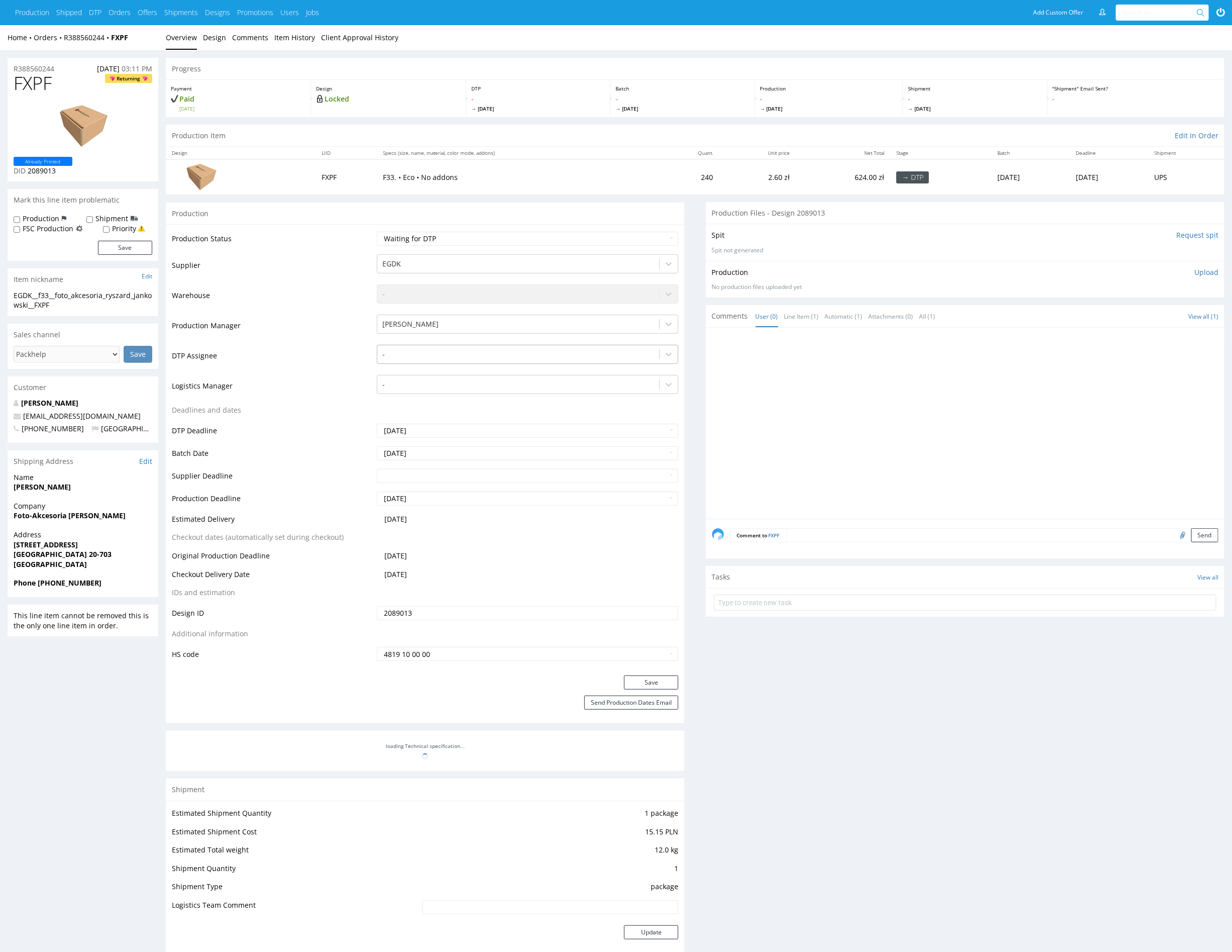
click at [451, 356] on div at bounding box center [518, 354] width 272 height 12
type input "mark"
click at [452, 375] on div "[PERSON_NAME]" at bounding box center [528, 374] width 302 height 18
click at [656, 681] on button "Save" at bounding box center [651, 683] width 55 height 14
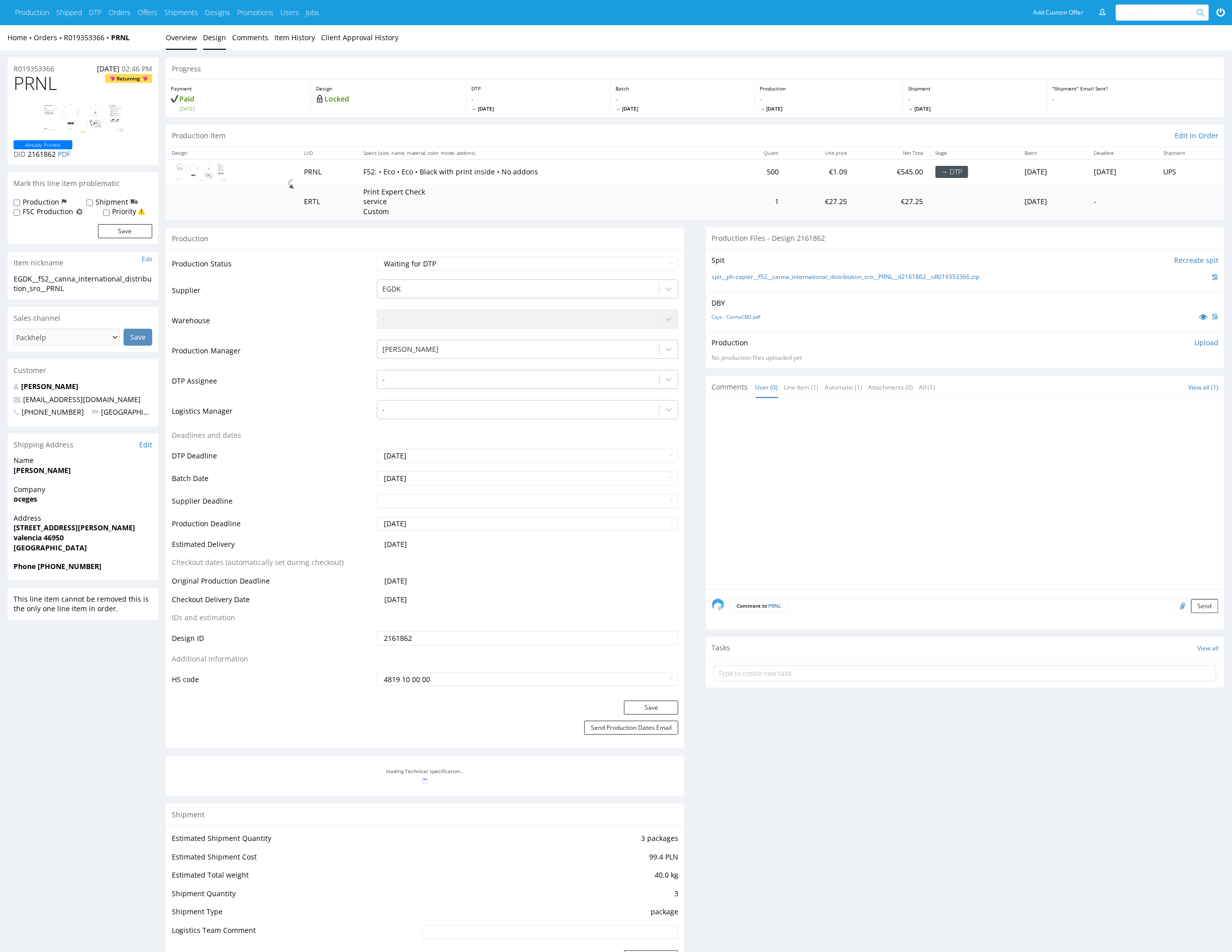
click at [217, 41] on link "Design" at bounding box center [214, 37] width 23 height 25
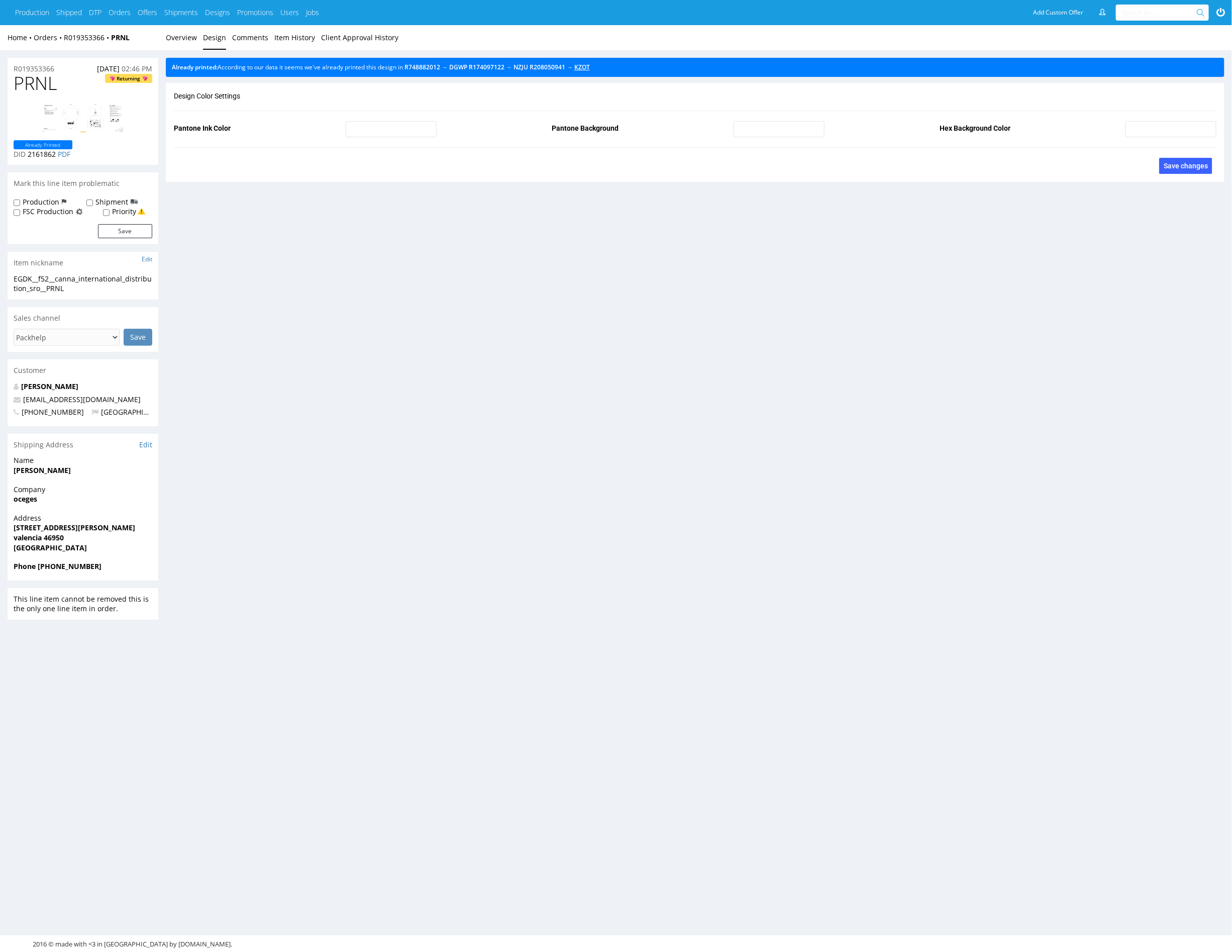
drag, startPoint x: 601, startPoint y: 66, endPoint x: 593, endPoint y: 65, distance: 8.1
click at [188, 39] on link "Overview" at bounding box center [181, 37] width 31 height 25
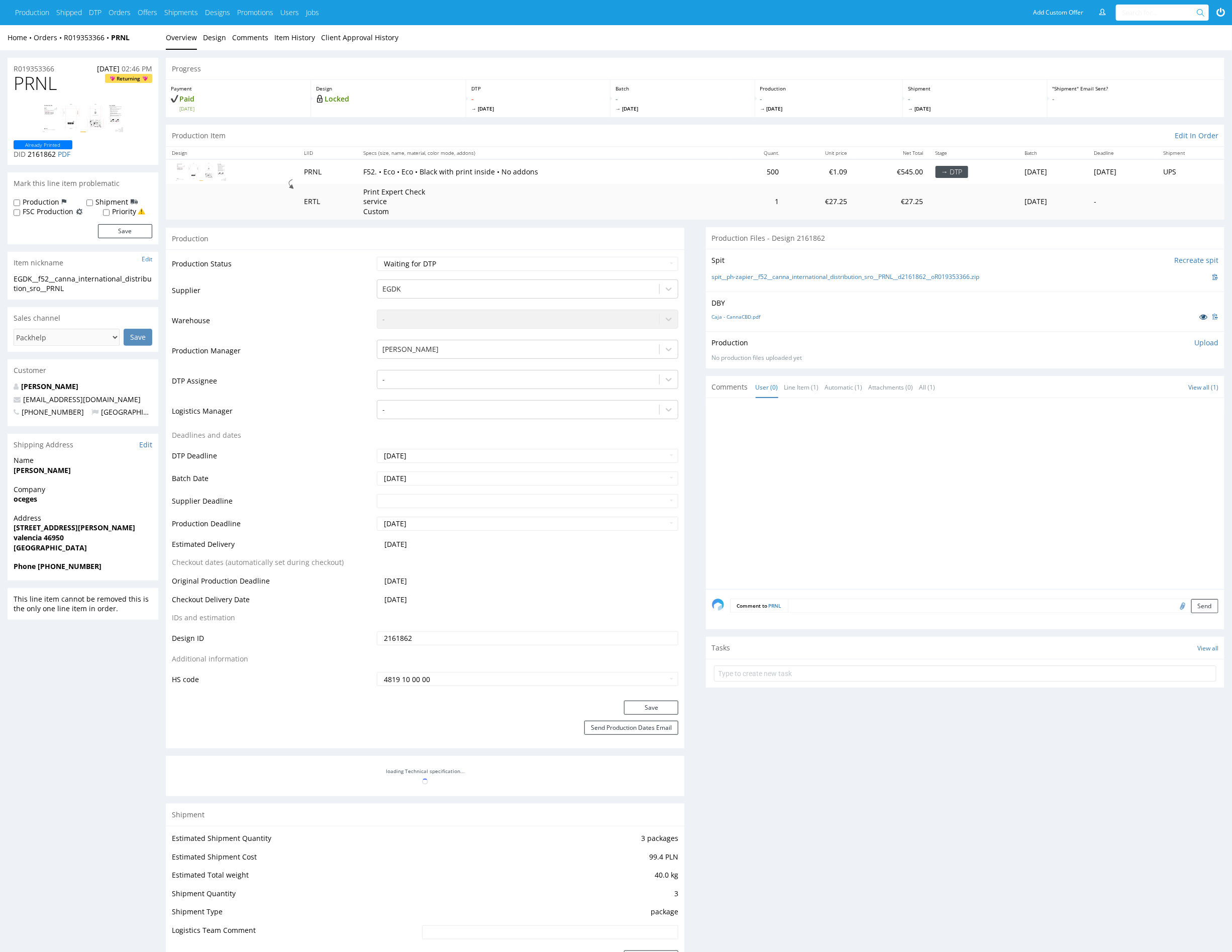
click at [1203, 317] on icon at bounding box center [1203, 316] width 8 height 7
click at [785, 463] on div at bounding box center [968, 497] width 513 height 185
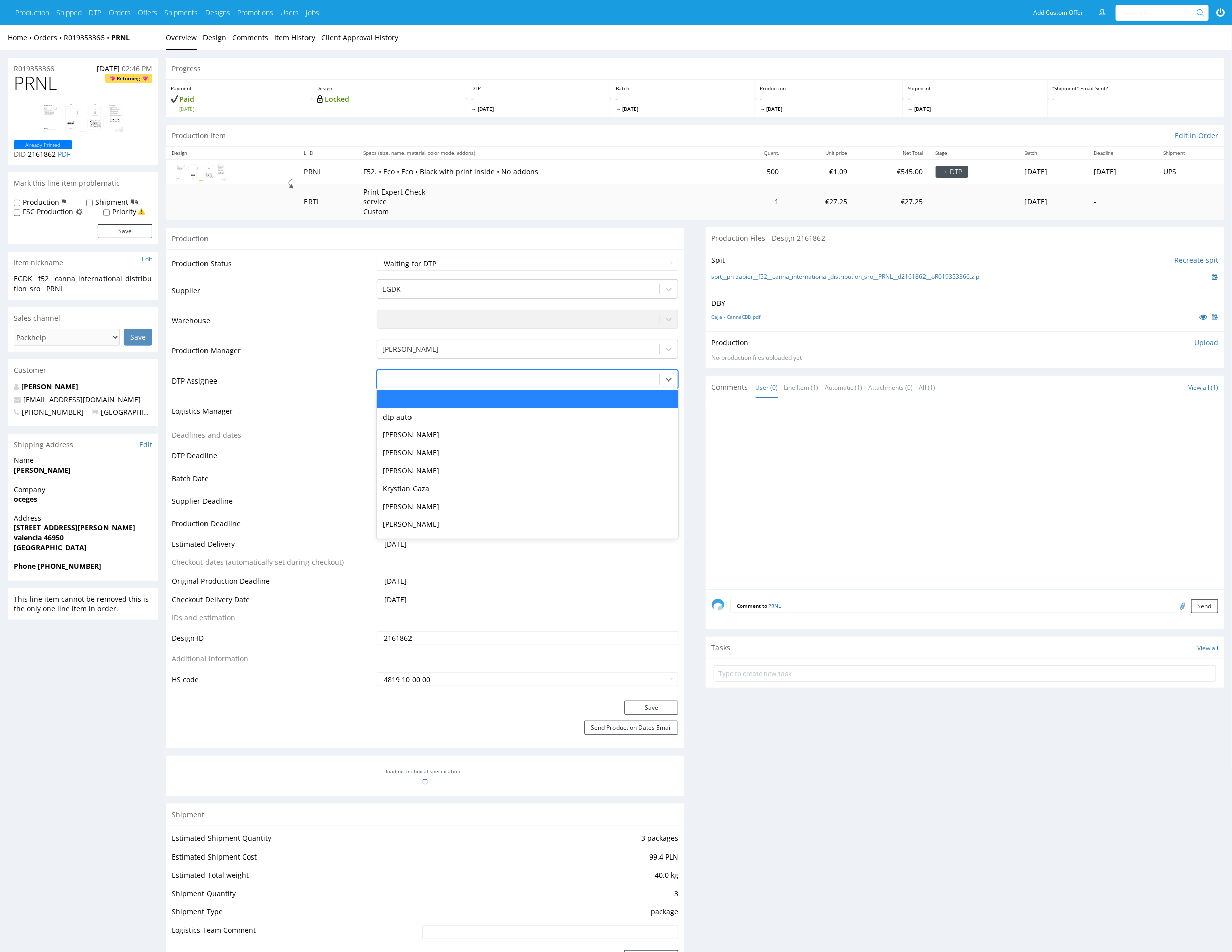
click at [489, 381] on div at bounding box center [518, 379] width 272 height 12
type input "mark"
click at [489, 399] on div "[PERSON_NAME]" at bounding box center [528, 399] width 302 height 18
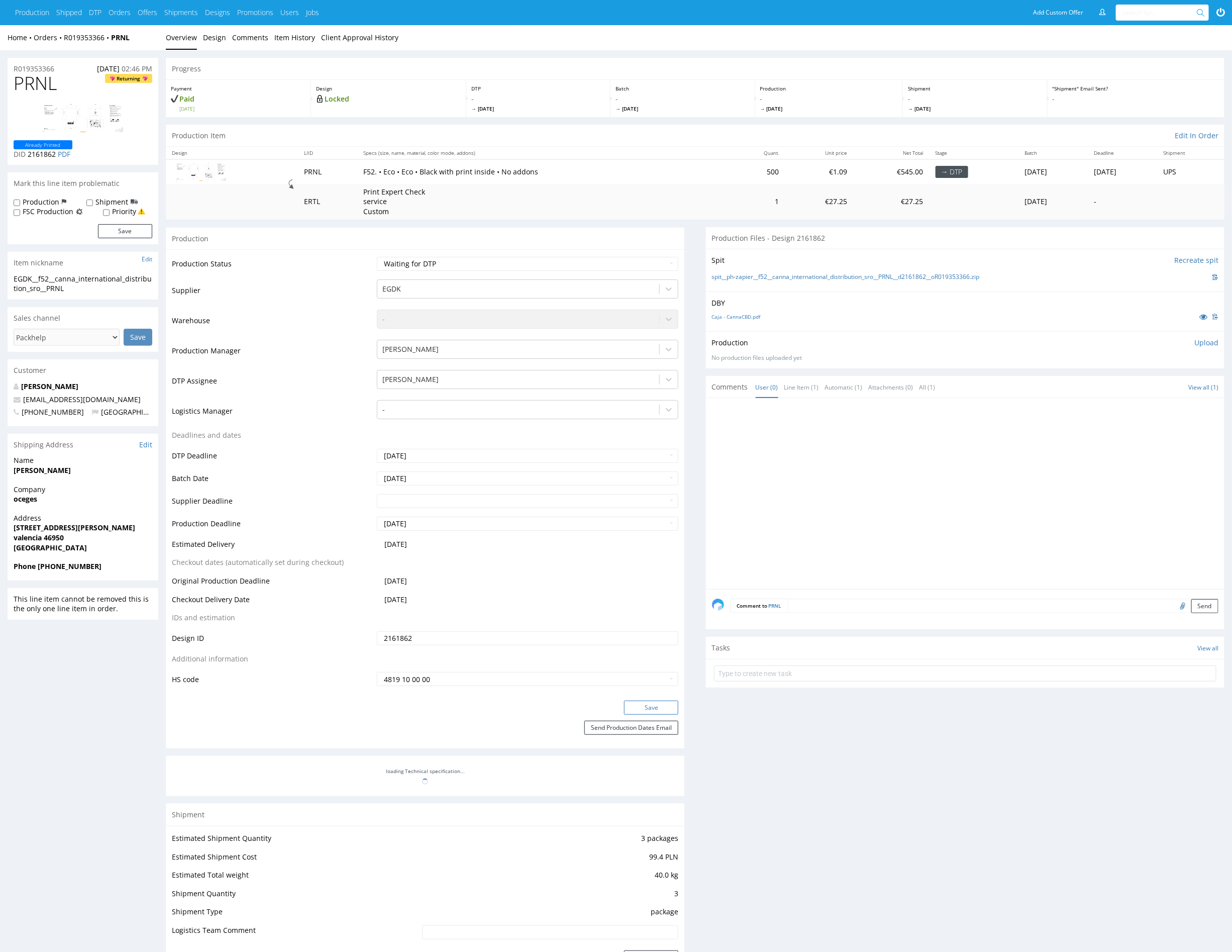
click at [660, 705] on button "Save" at bounding box center [651, 707] width 55 height 14
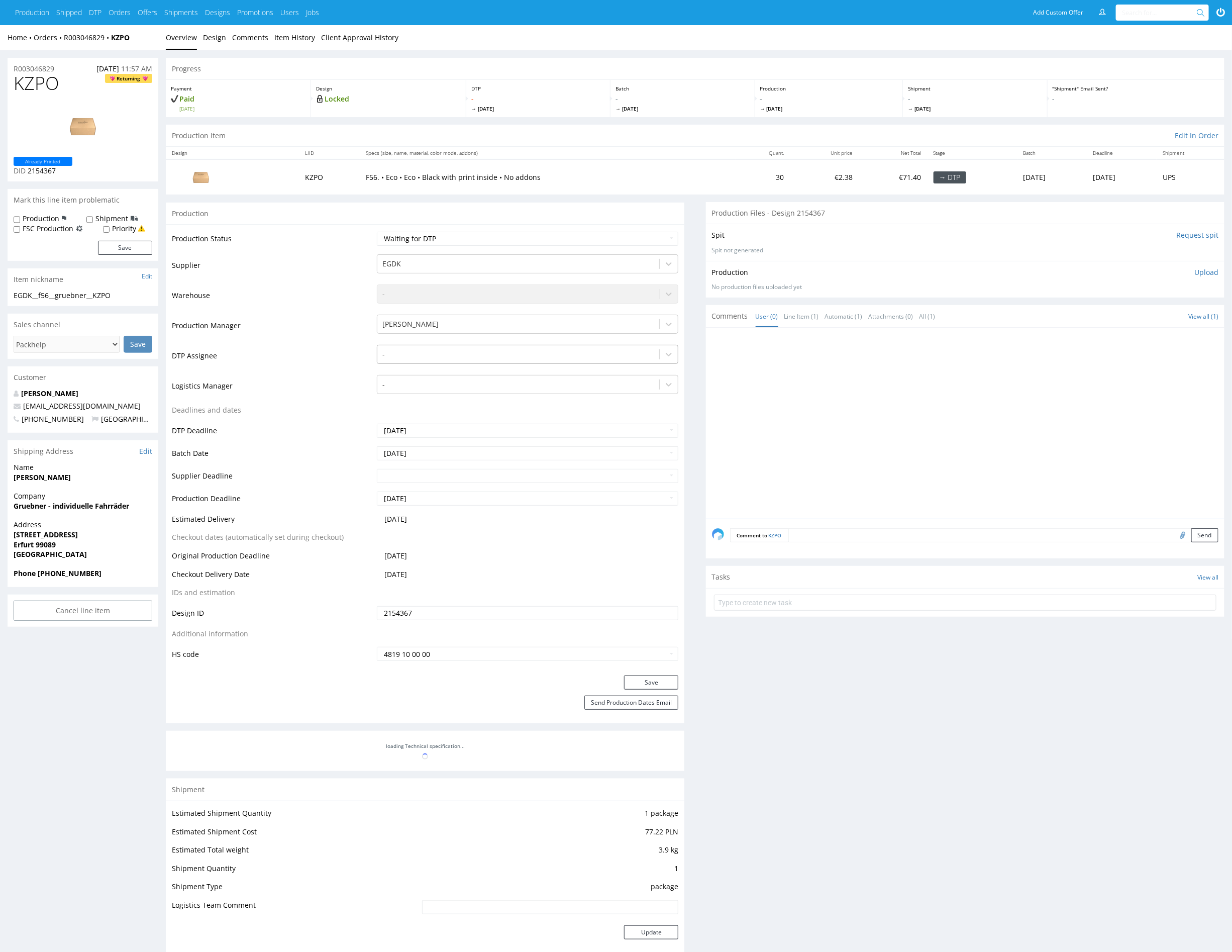
click at [470, 349] on div at bounding box center [518, 354] width 272 height 12
type input "mark"
click at [444, 377] on div "Karol Markowski" at bounding box center [528, 374] width 302 height 18
click at [665, 676] on button "Save" at bounding box center [651, 683] width 55 height 14
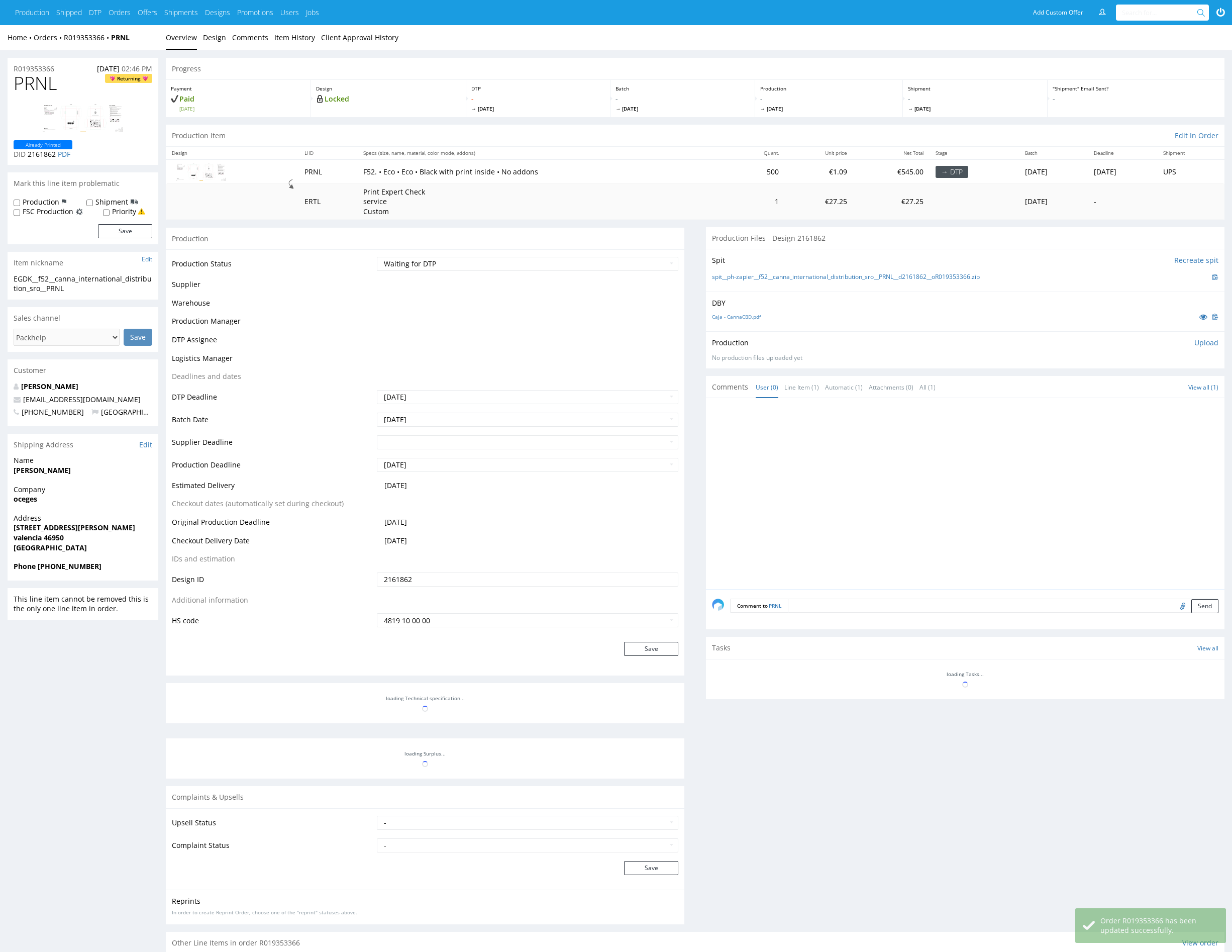
scroll to position [89, 0]
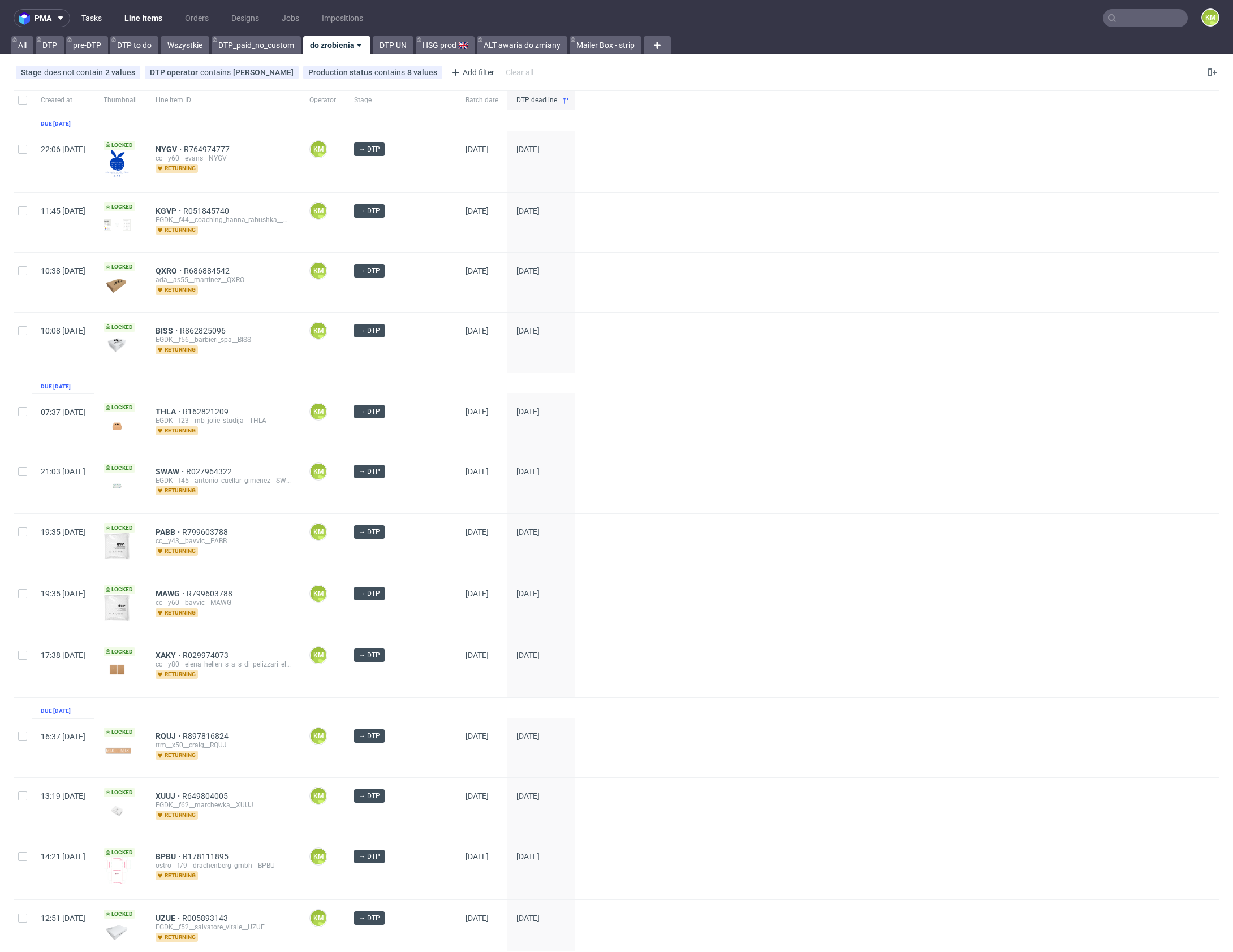
click at [100, 18] on link "Tasks" at bounding box center [92, 18] width 34 height 18
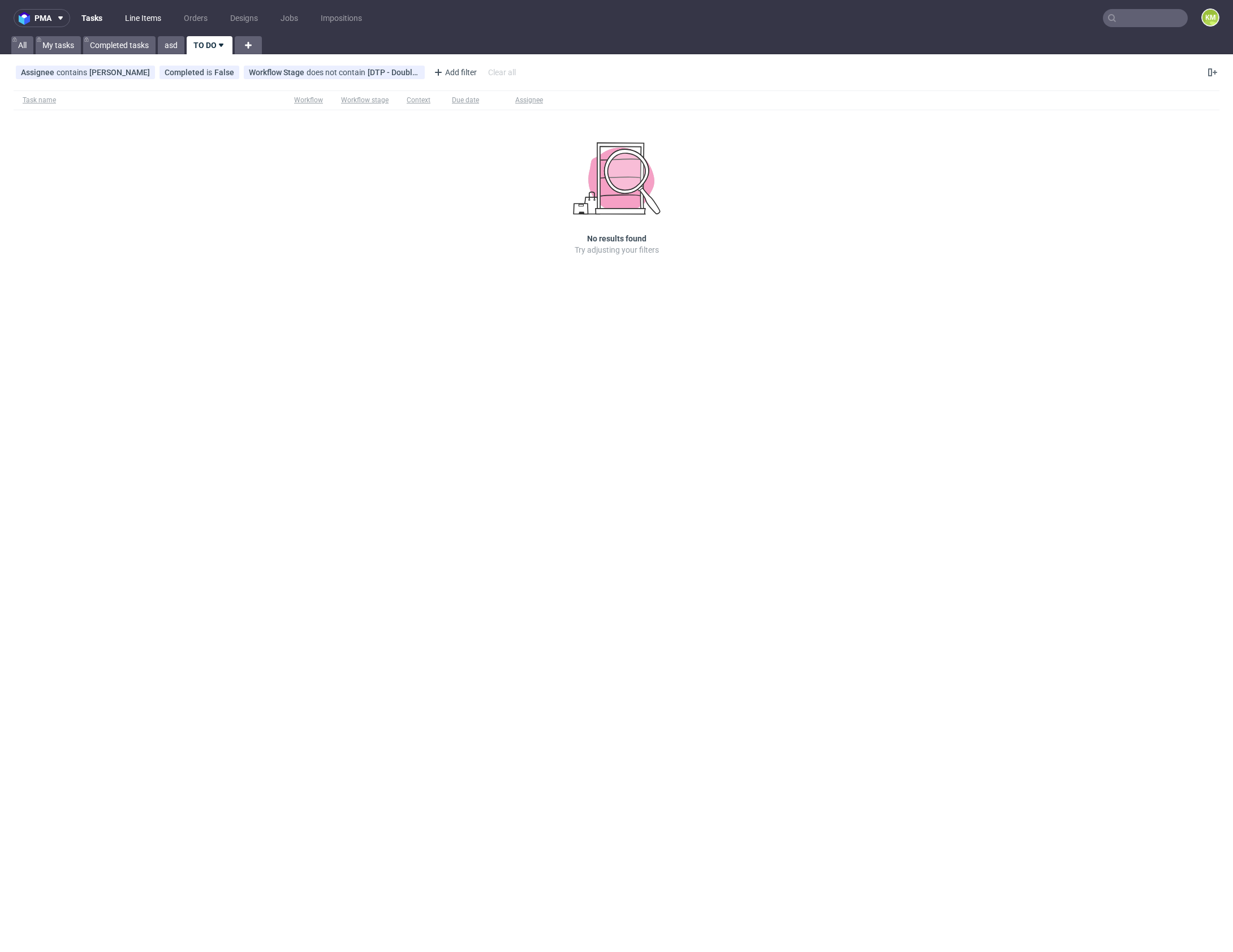
click at [145, 18] on link "Line Items" at bounding box center [143, 18] width 50 height 18
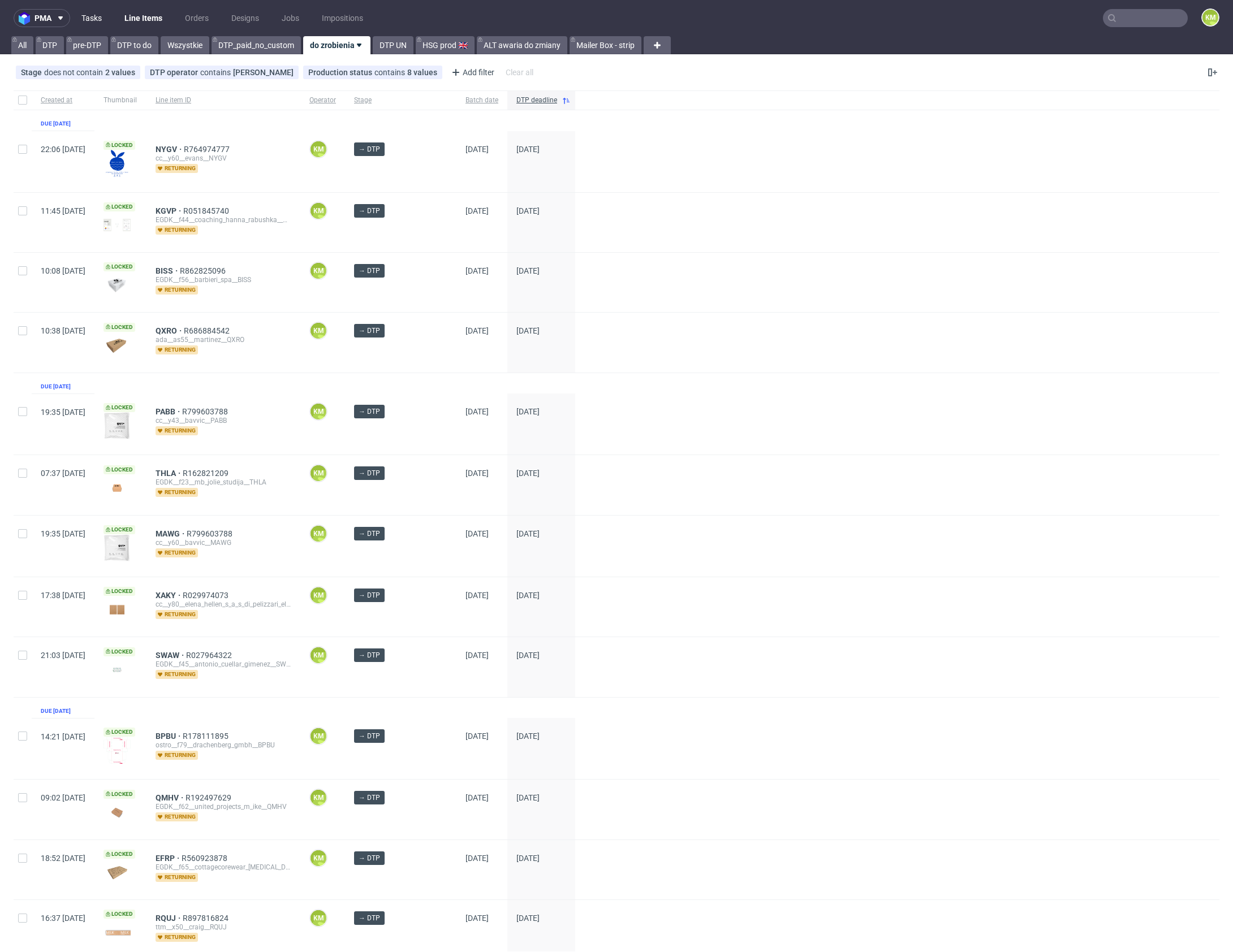
click at [97, 19] on link "Tasks" at bounding box center [92, 18] width 34 height 18
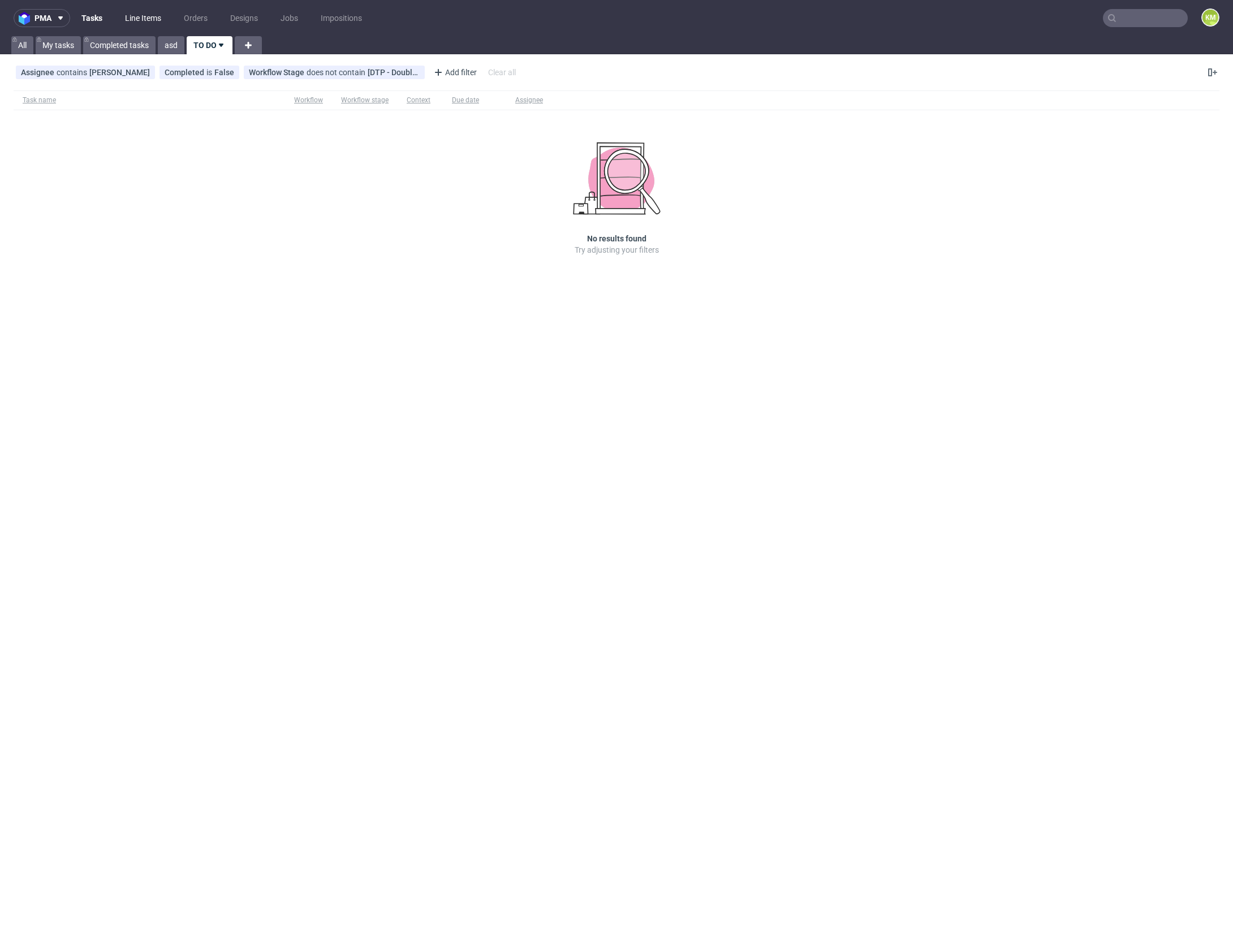
click at [144, 18] on link "Line Items" at bounding box center [143, 18] width 50 height 18
